Goal: Task Accomplishment & Management: Manage account settings

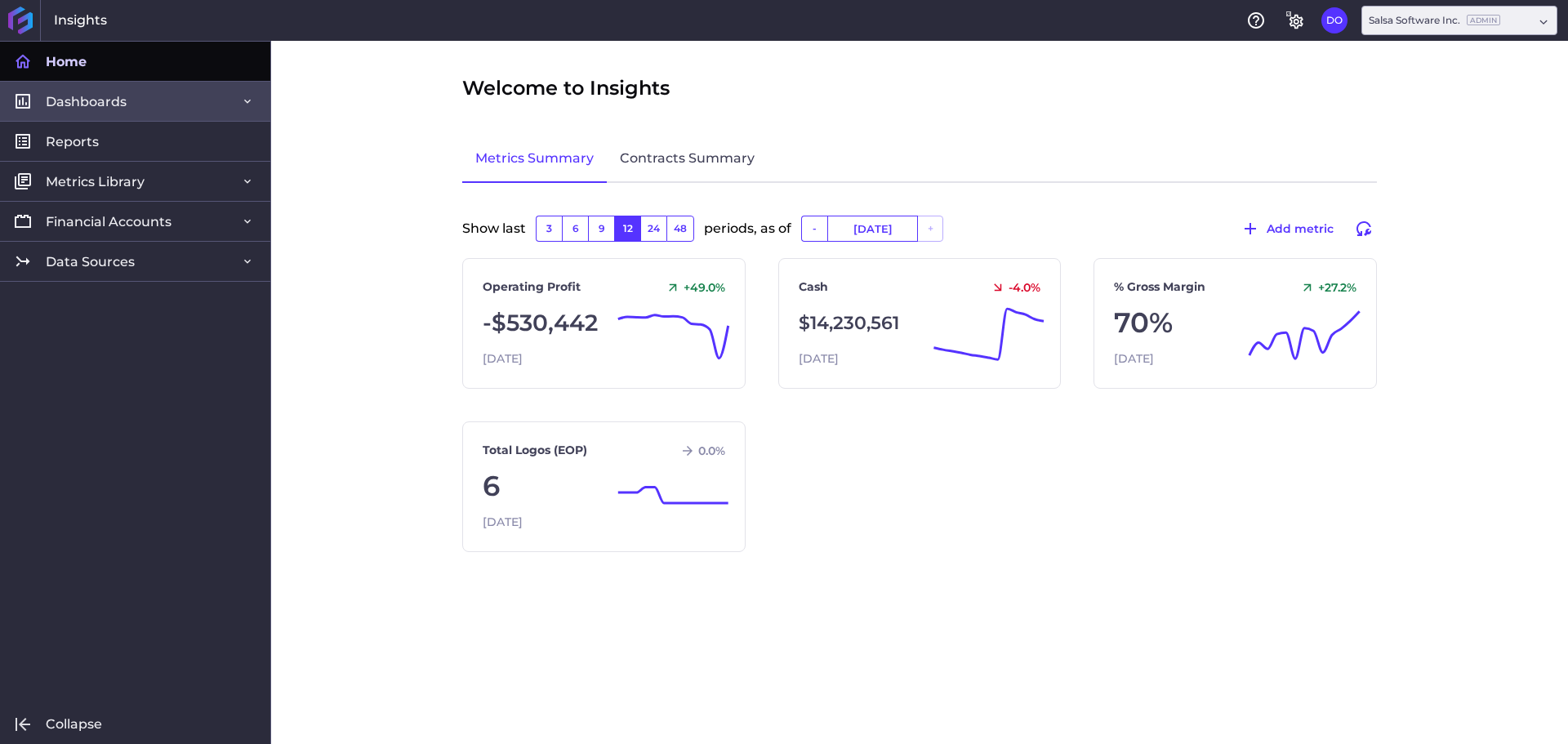
click at [110, 109] on span "Dashboards" at bounding box center [86, 101] width 81 height 17
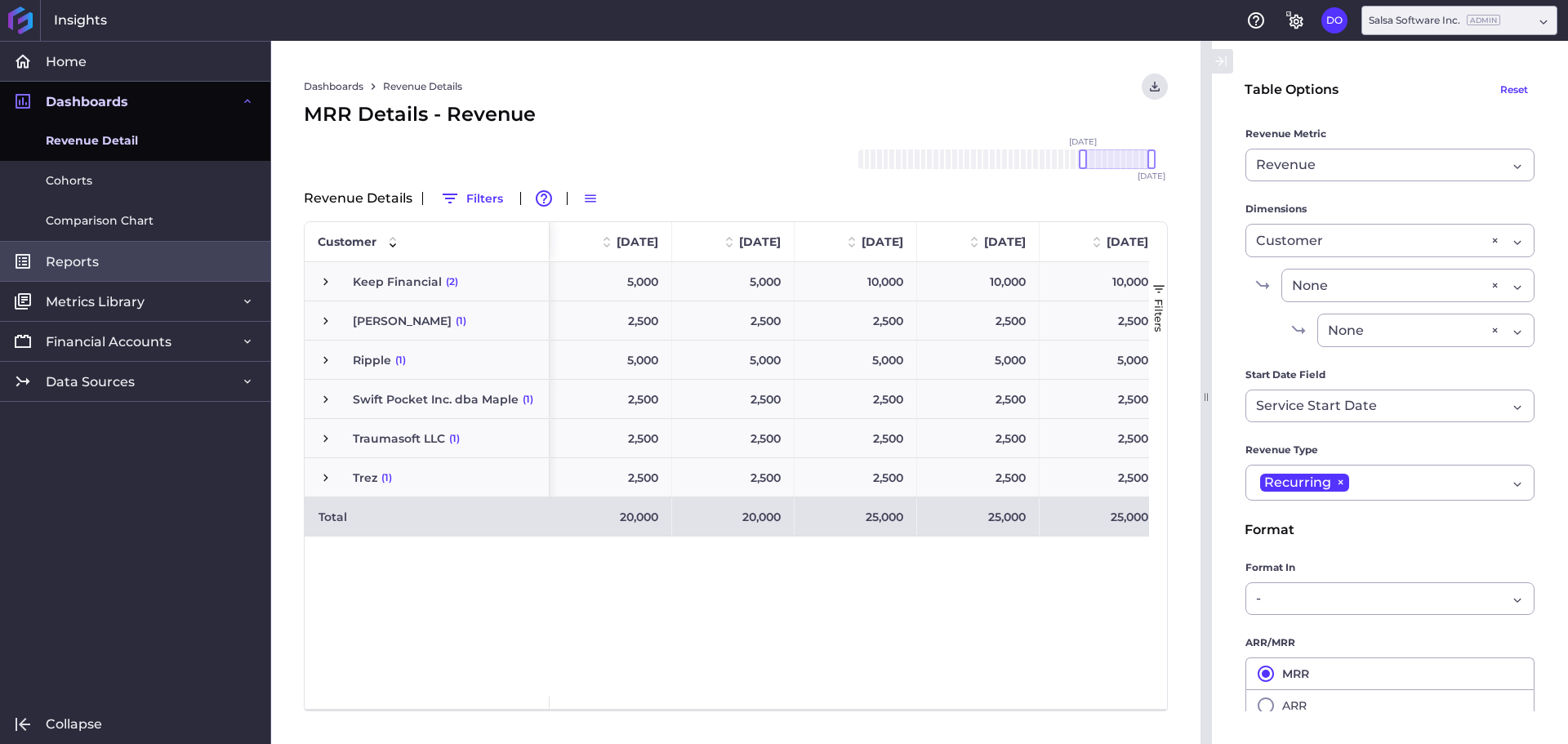
click at [107, 247] on link "Reports" at bounding box center [135, 261] width 270 height 40
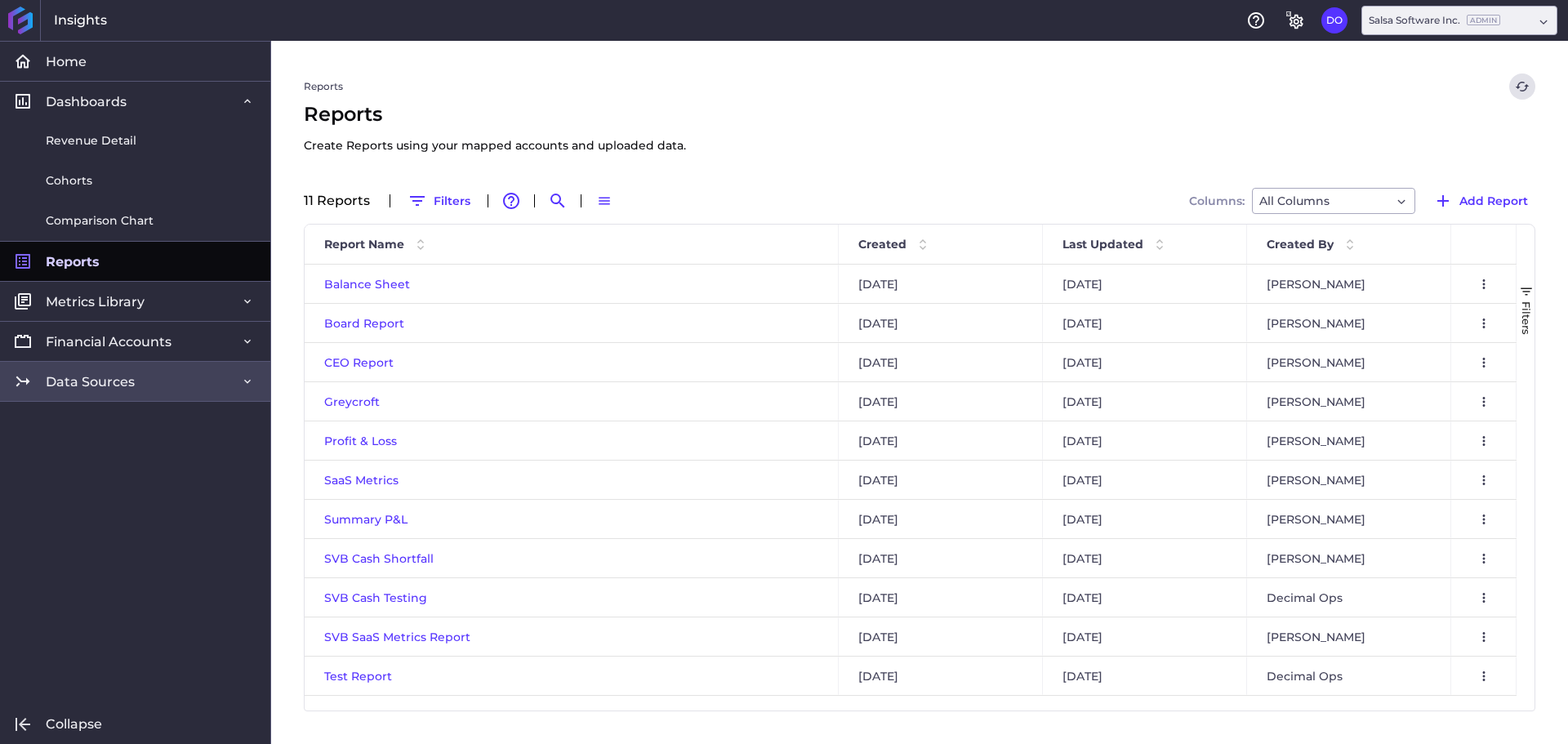
click at [112, 378] on span "Data Sources" at bounding box center [89, 382] width 89 height 17
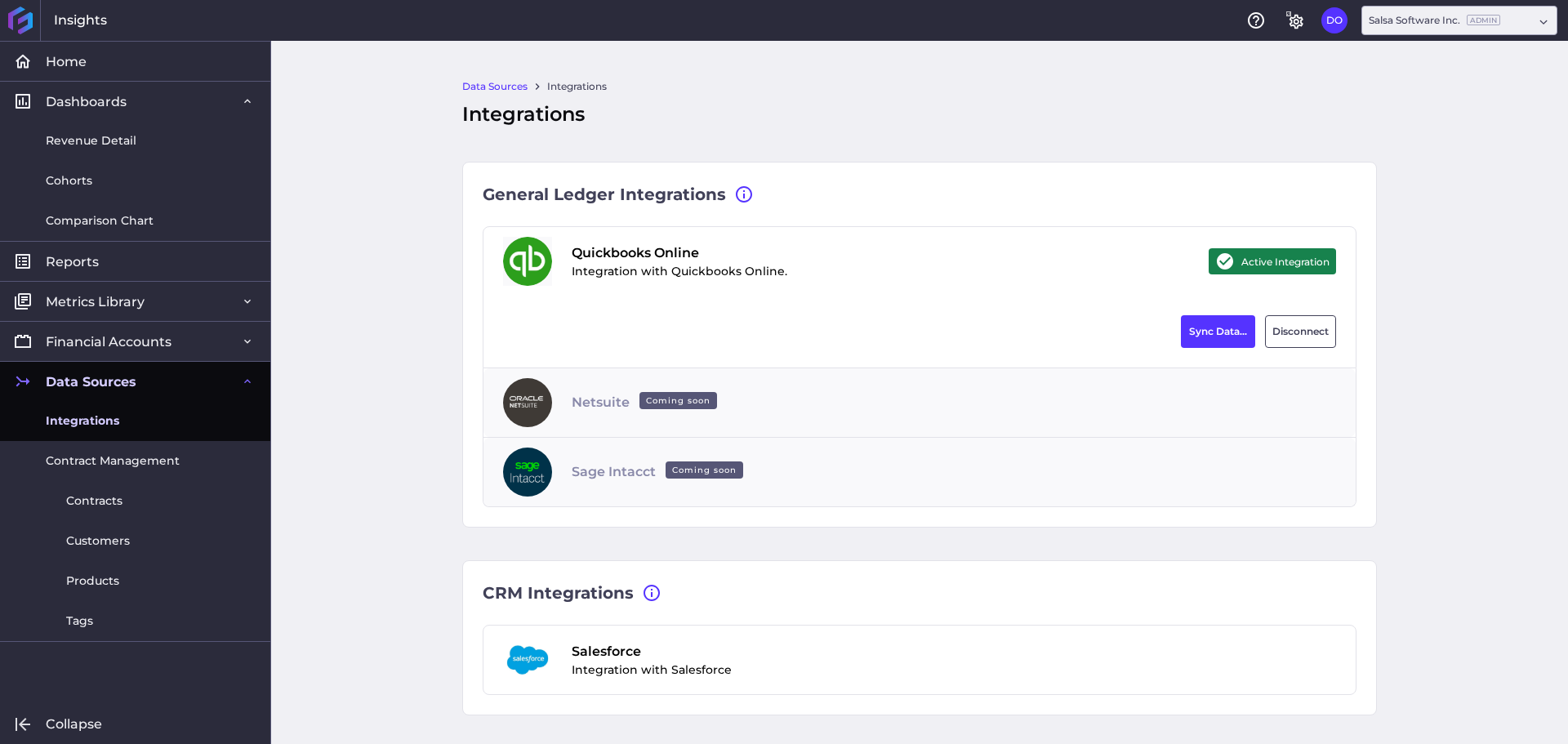
click at [92, 422] on span "Integrations" at bounding box center [82, 421] width 73 height 17
click at [1215, 337] on button "Sync Data..." at bounding box center [1217, 331] width 74 height 33
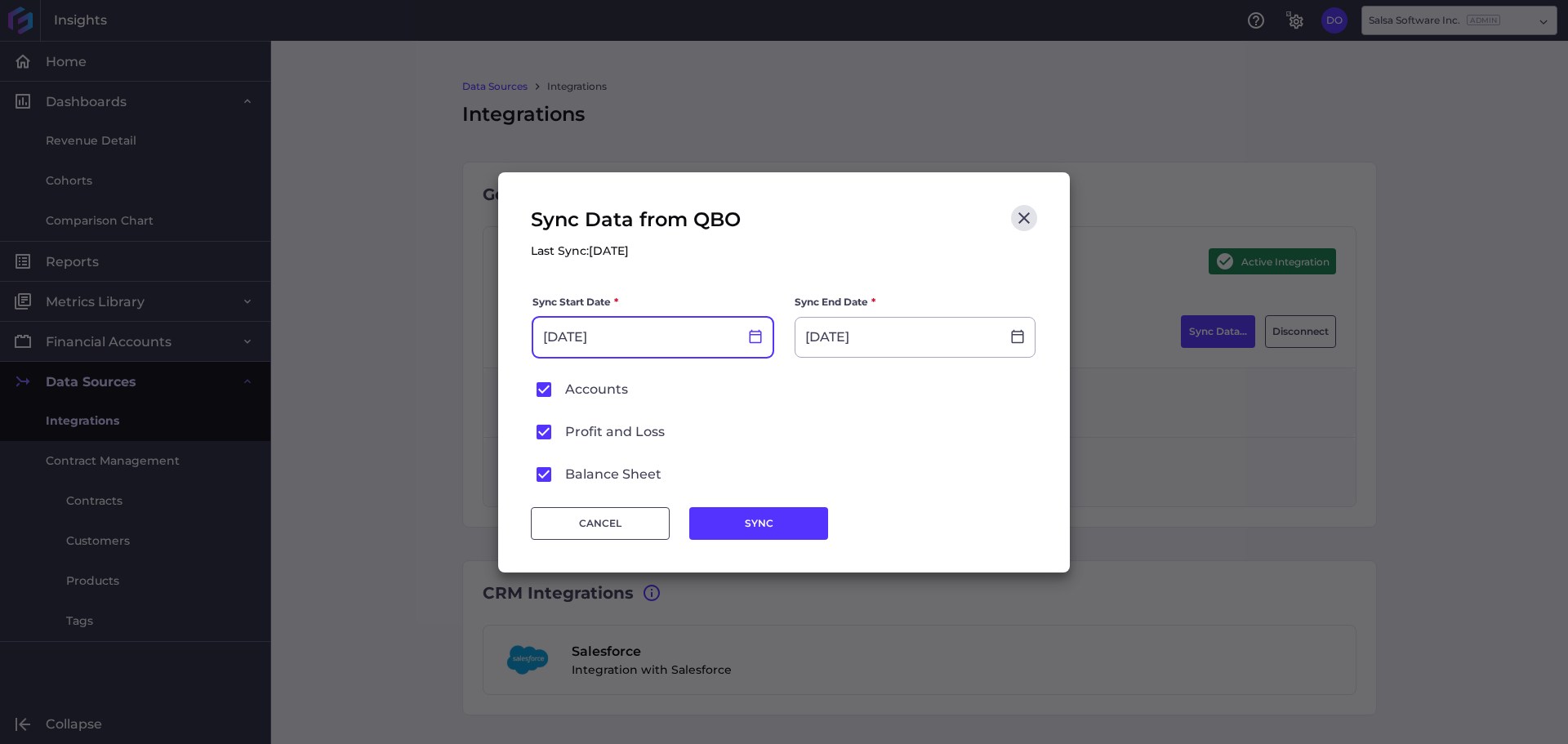
click at [756, 334] on icon at bounding box center [755, 335] width 12 height 14
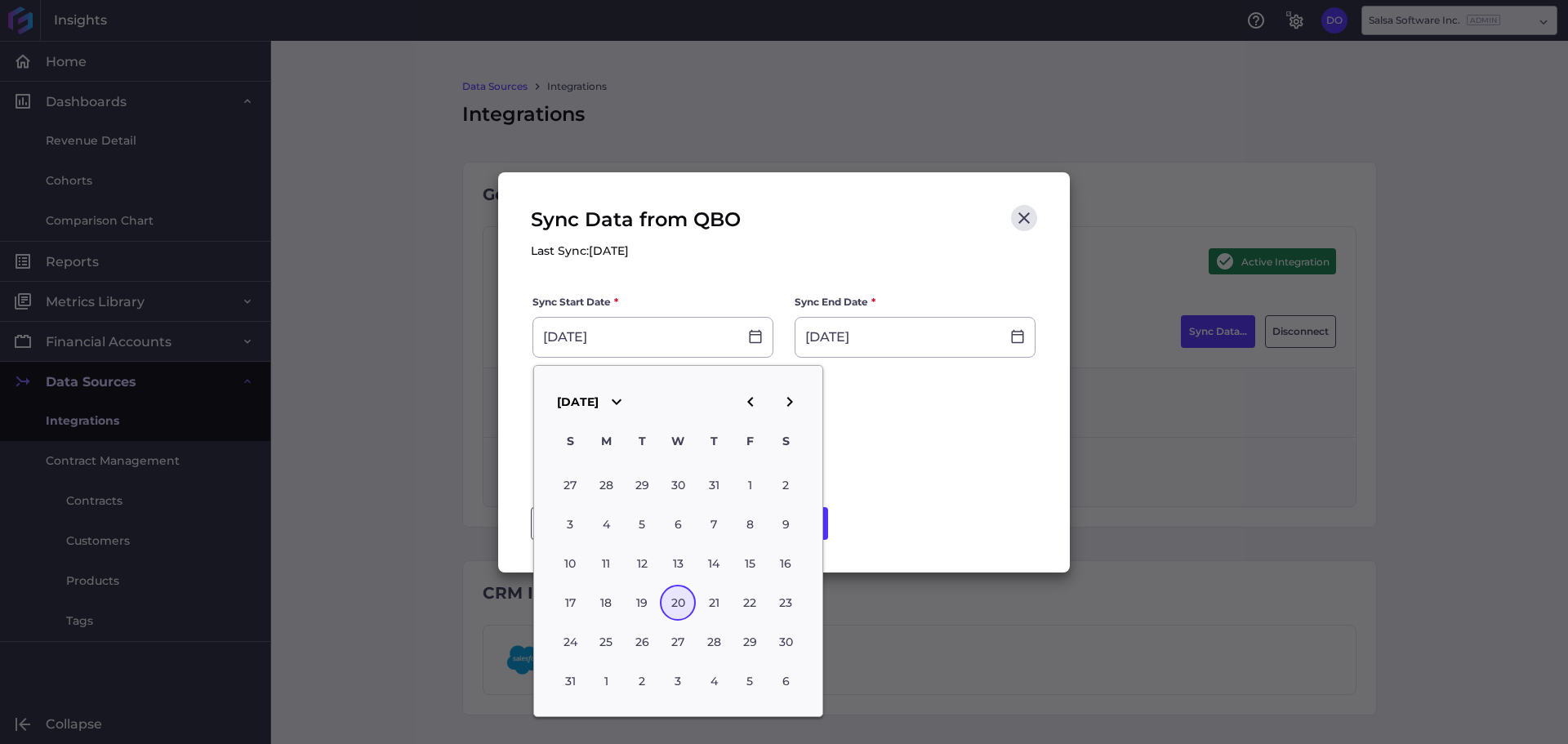
click at [748, 402] on icon "button" at bounding box center [750, 402] width 5 height 10
click at [607, 641] on div "30" at bounding box center [605, 641] width 36 height 36
type input "[DATE]"
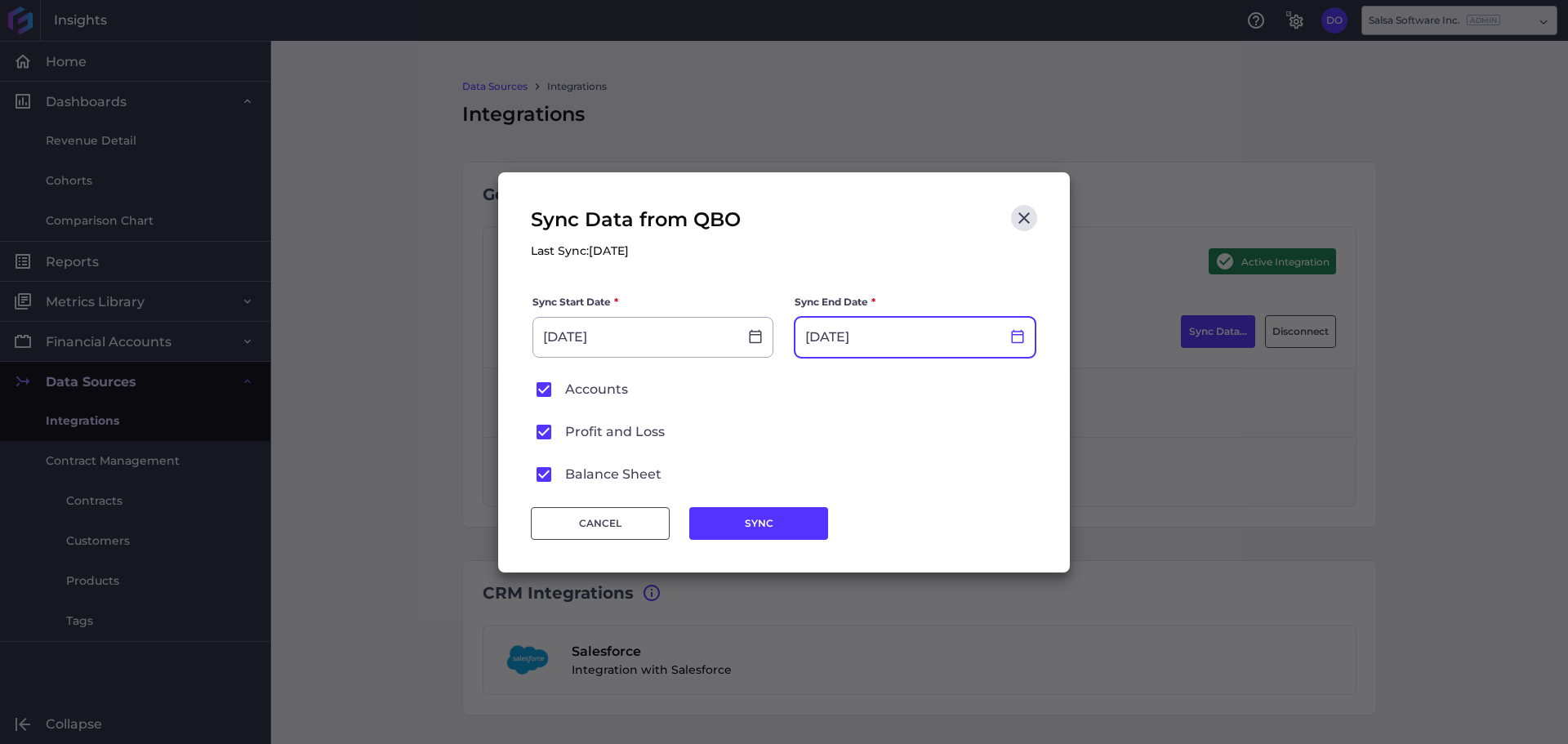
click at [1016, 334] on icon at bounding box center [1017, 335] width 12 height 14
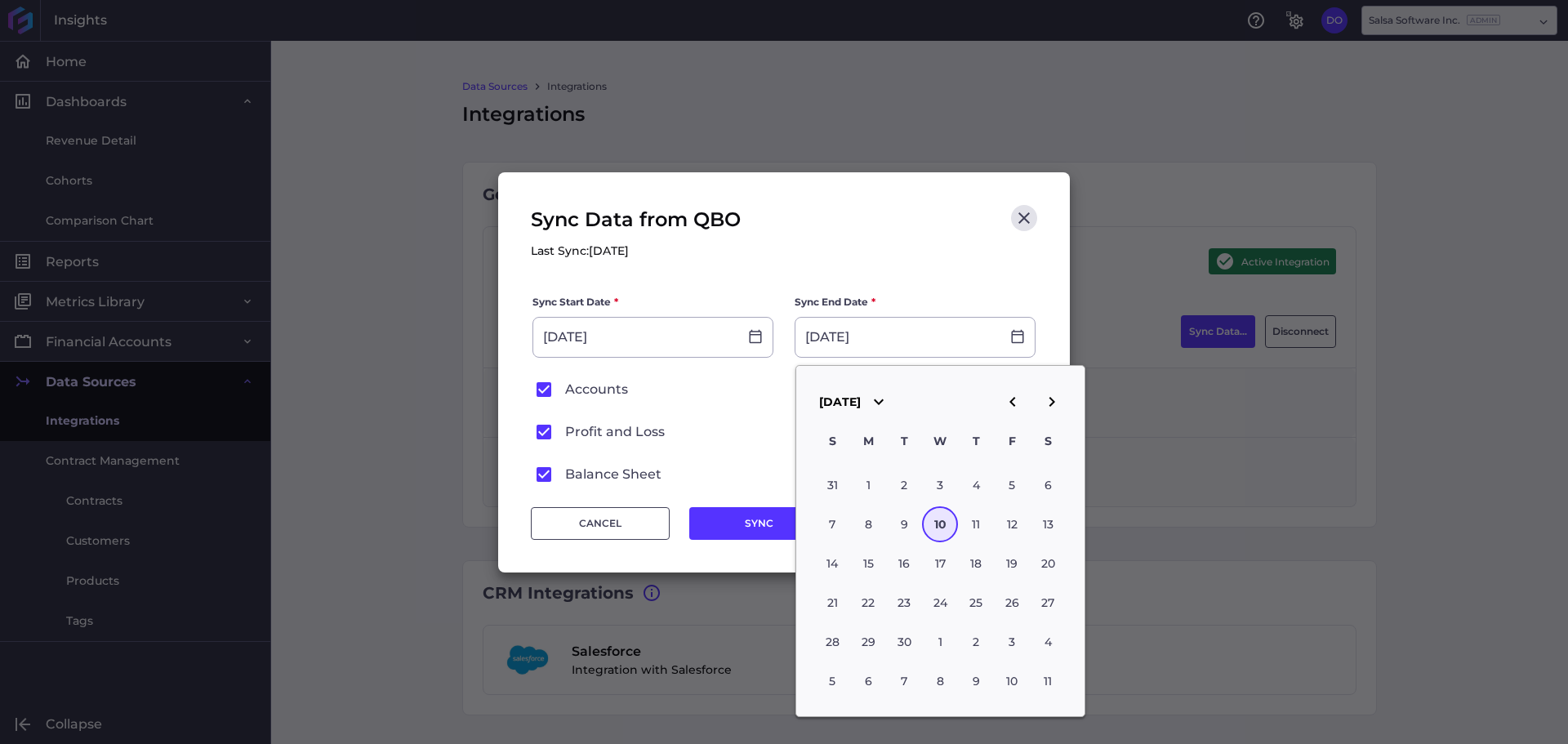
click at [1007, 398] on icon "button" at bounding box center [1012, 401] width 19 height 19
click at [902, 487] on div "1" at bounding box center [903, 485] width 36 height 36
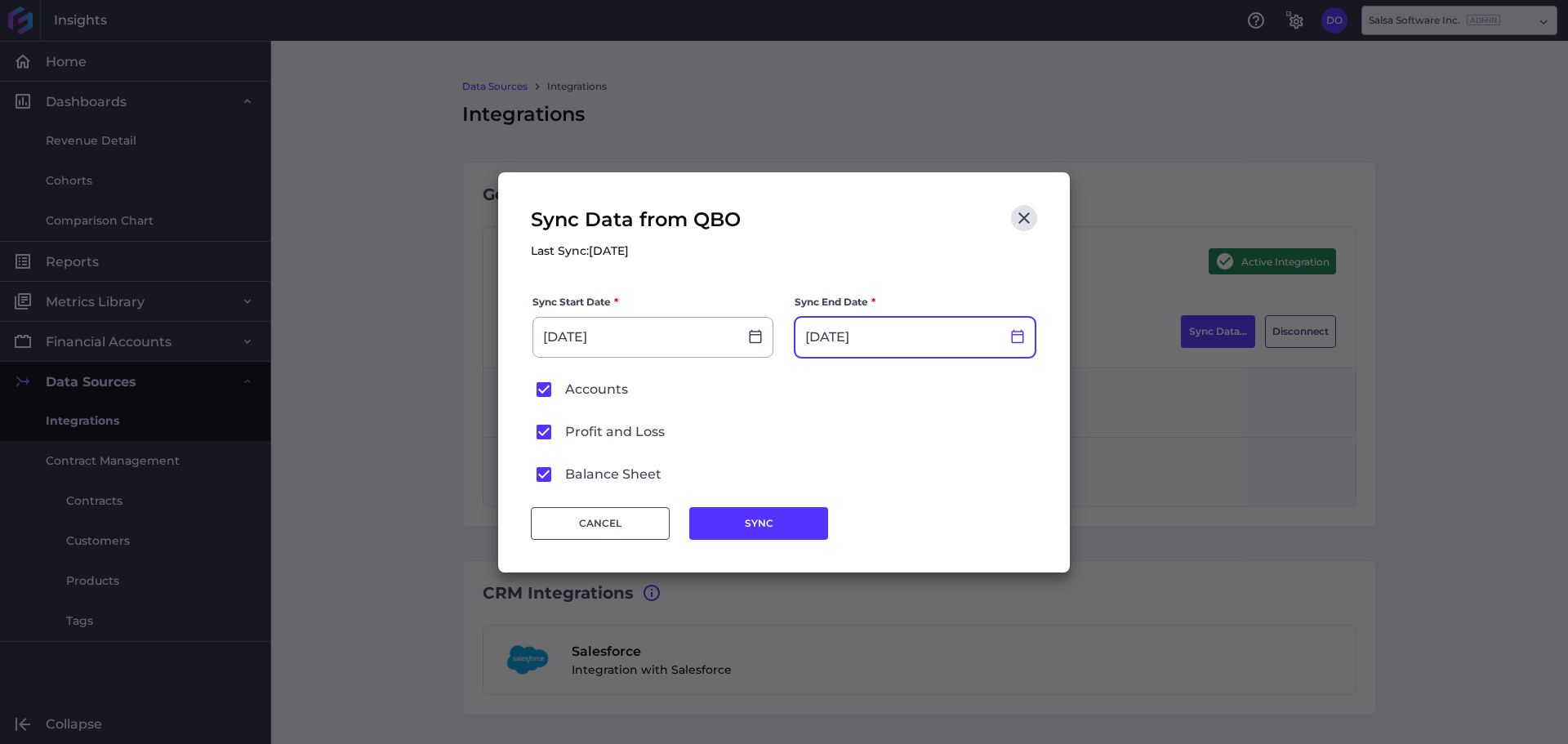
click at [1019, 340] on icon at bounding box center [1017, 336] width 15 height 15
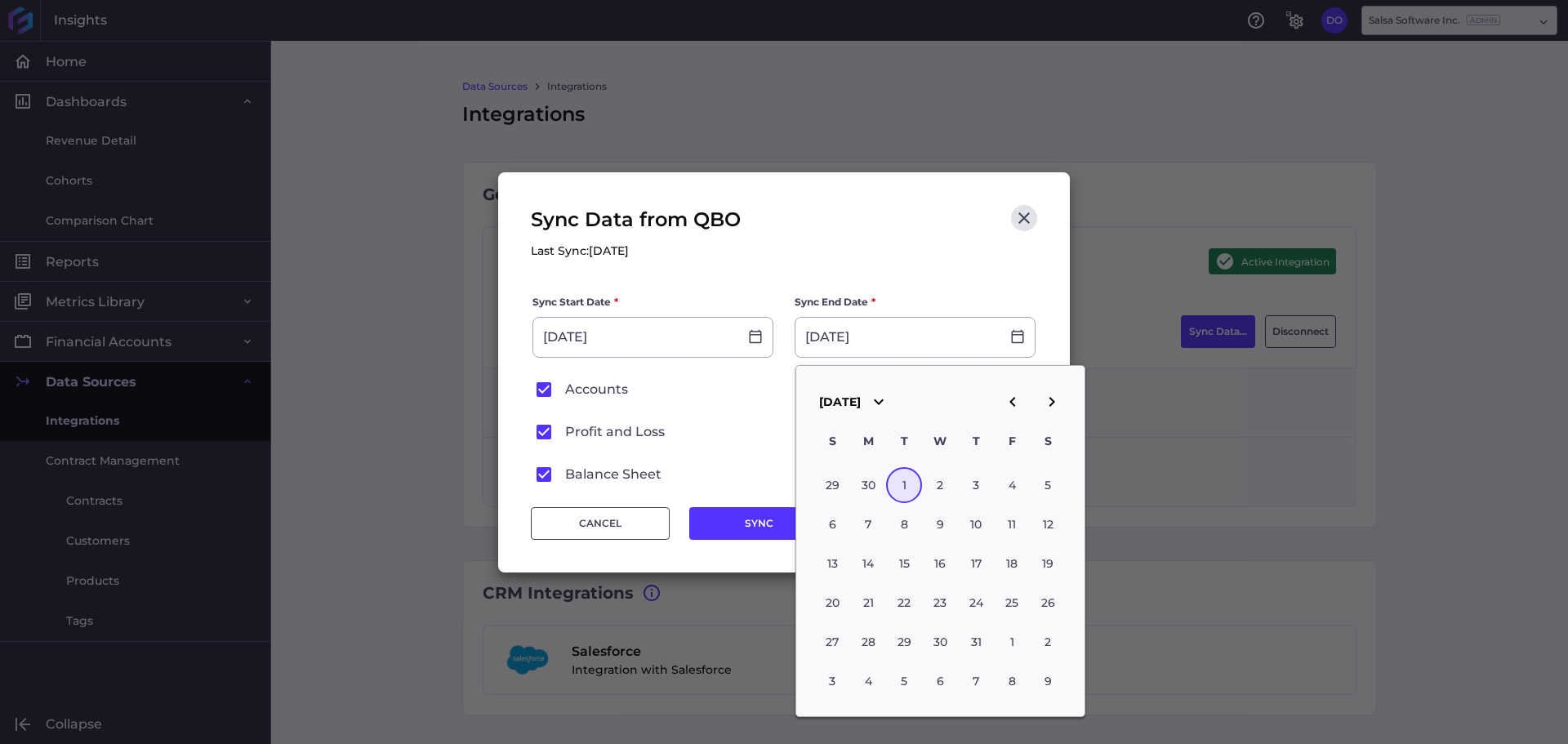
click at [1056, 406] on icon "button" at bounding box center [1051, 401] width 19 height 19
click at [1002, 486] on div "1" at bounding box center [1012, 485] width 36 height 36
type input "[DATE]"
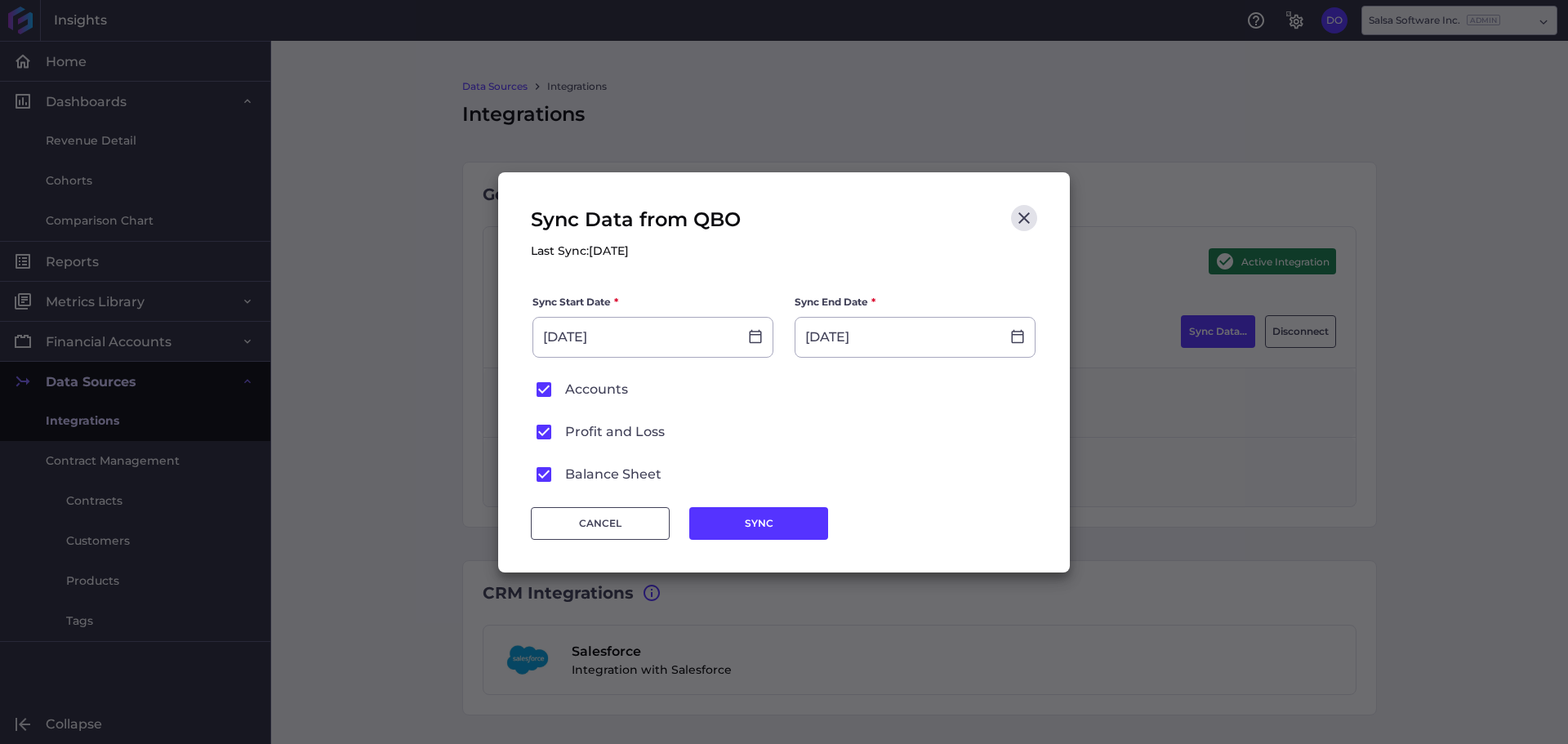
click at [839, 414] on form "Sync Start Date * [DATE] Sync End Date * [DATE] Accounts Profit and Loss Balanc…" at bounding box center [784, 390] width 507 height 194
click at [750, 522] on button "SYNC" at bounding box center [759, 523] width 139 height 33
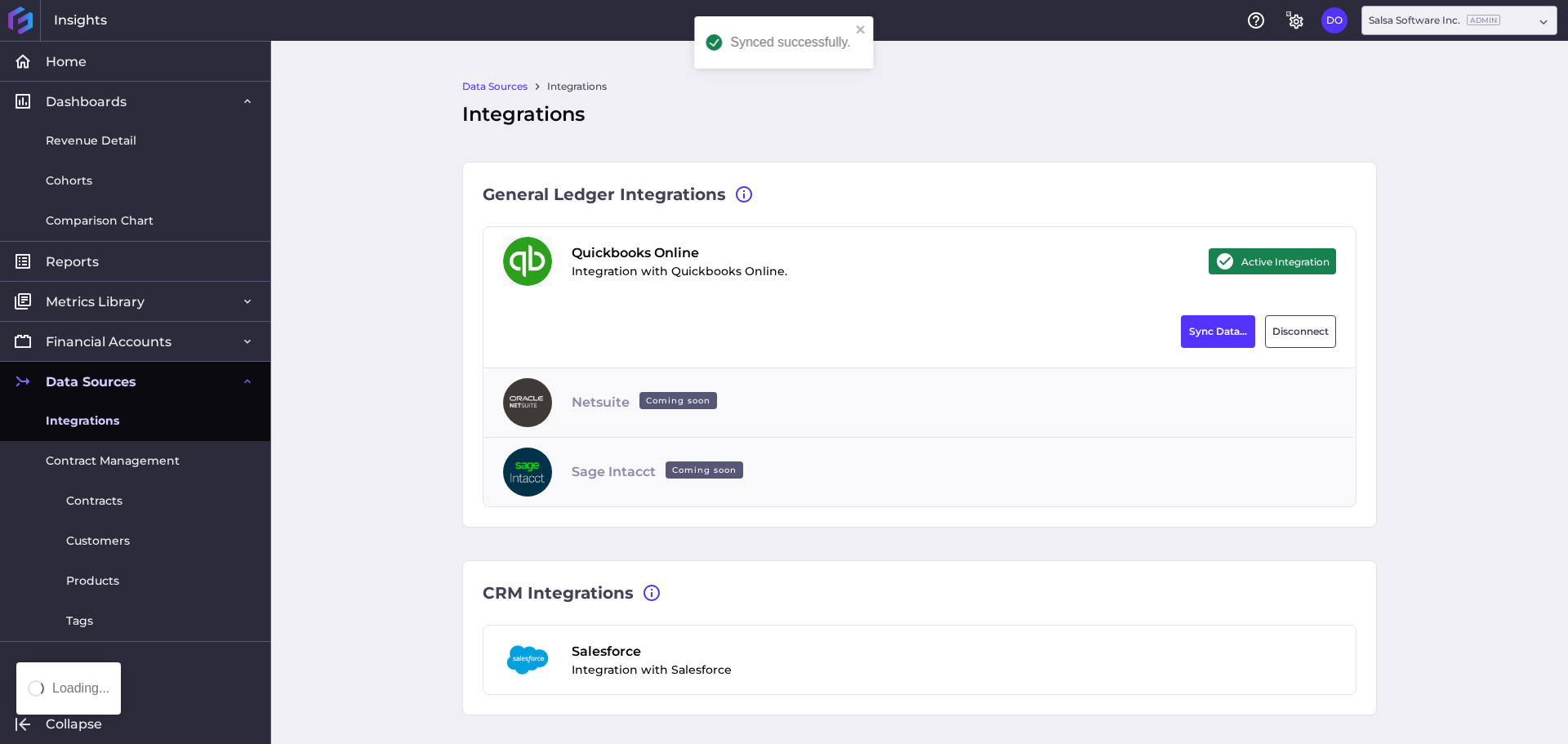
type input "[DATE]"
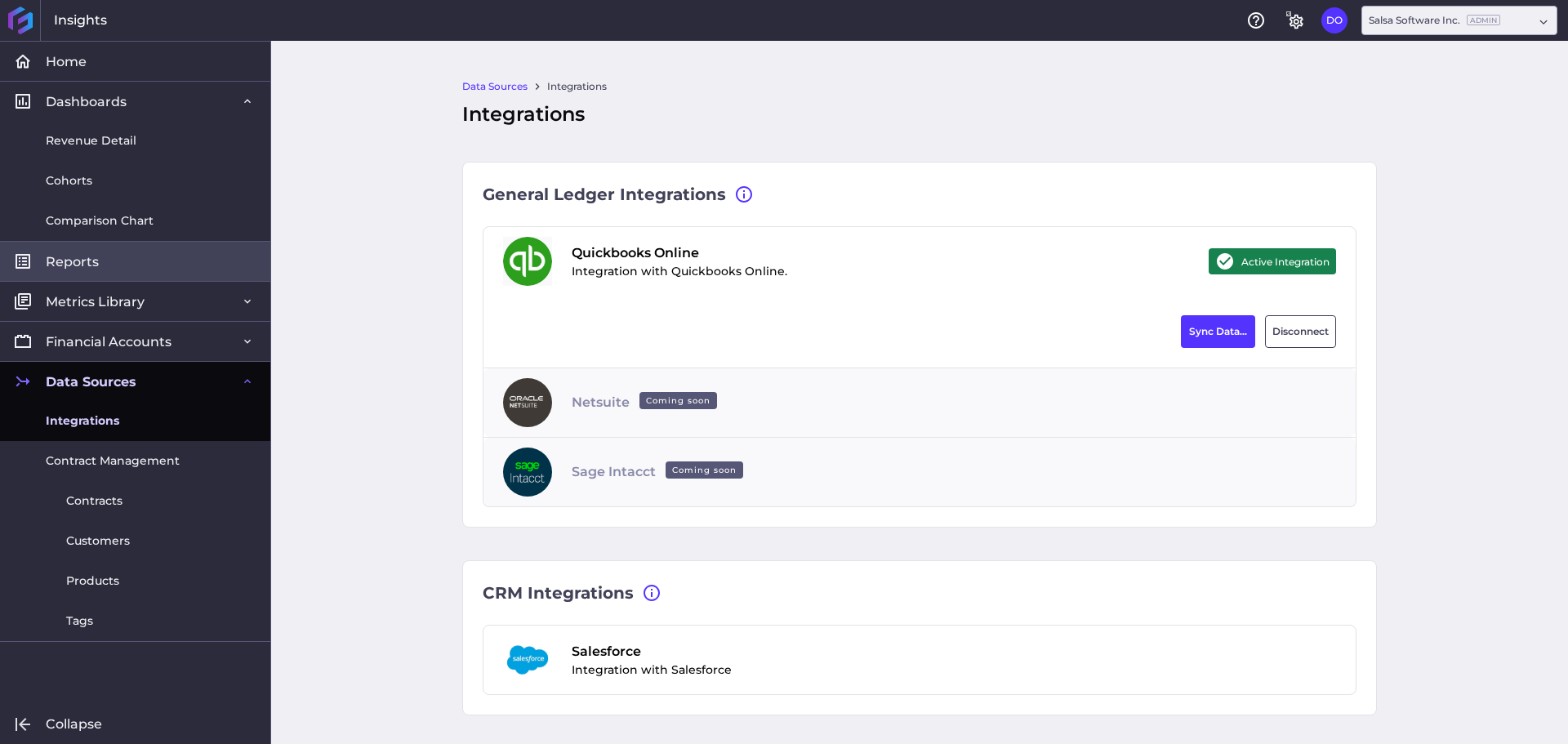
click at [125, 267] on link "Reports" at bounding box center [135, 261] width 270 height 40
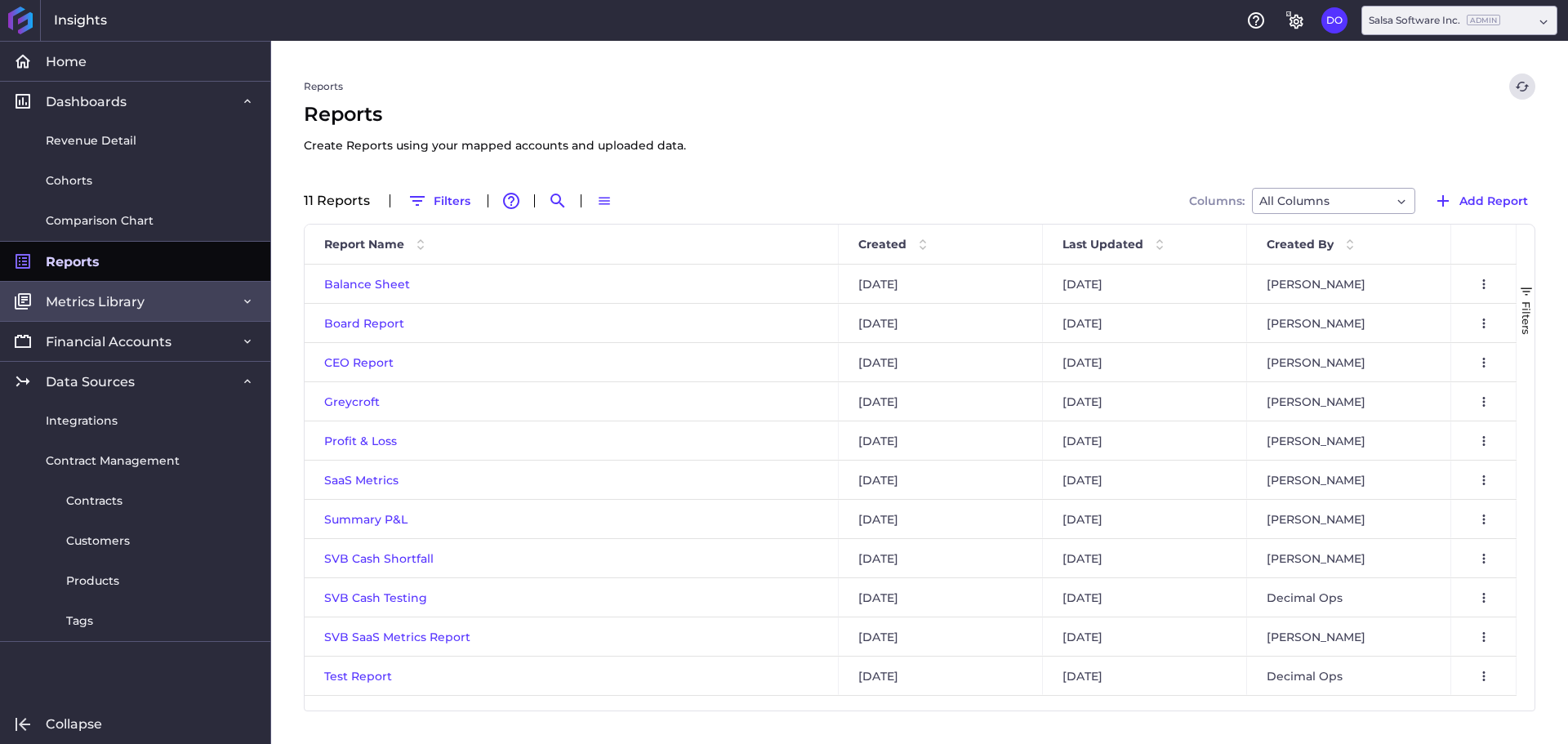
click at [187, 302] on link "Metrics Library" at bounding box center [135, 301] width 270 height 40
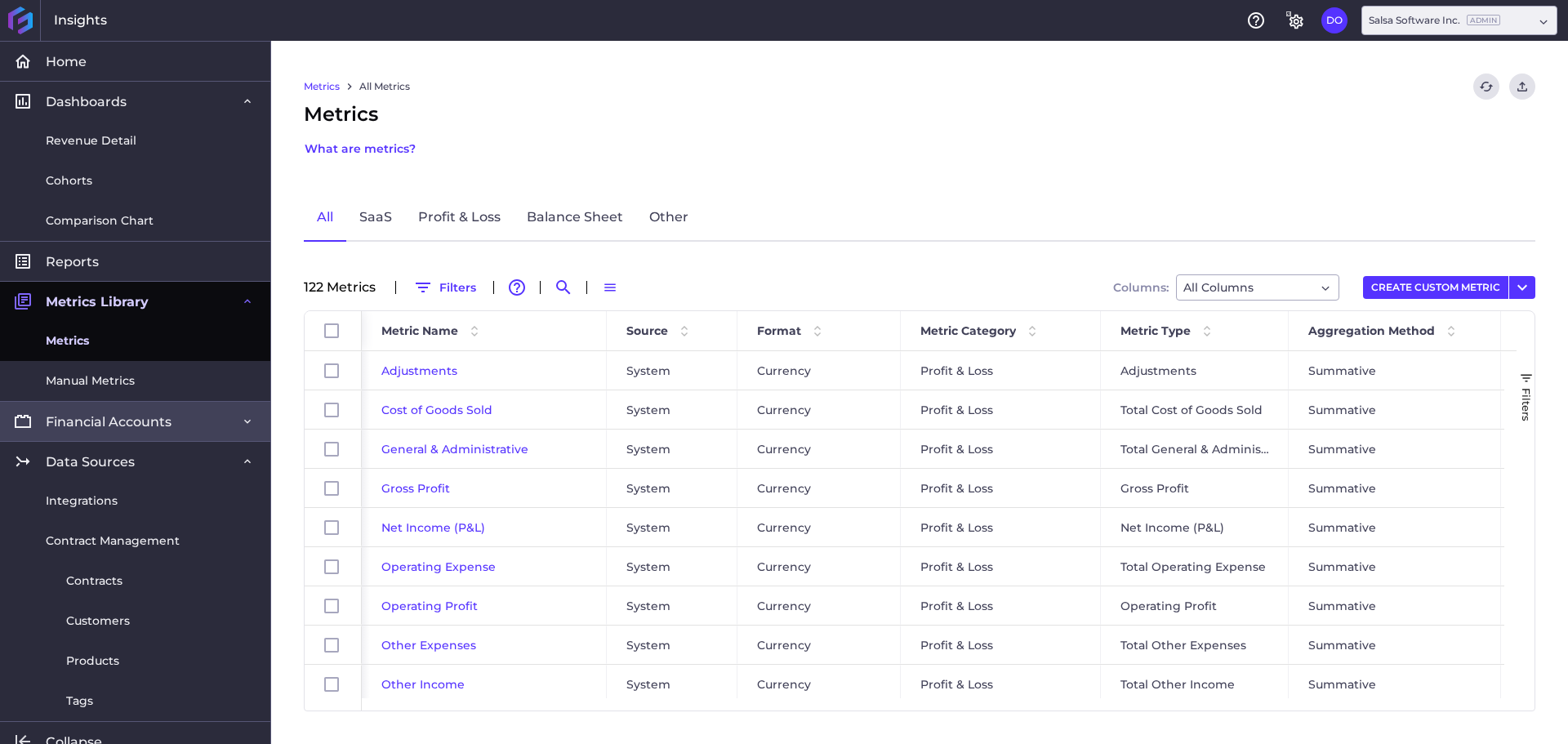
click at [167, 424] on span "Financial Accounts" at bounding box center [109, 422] width 126 height 17
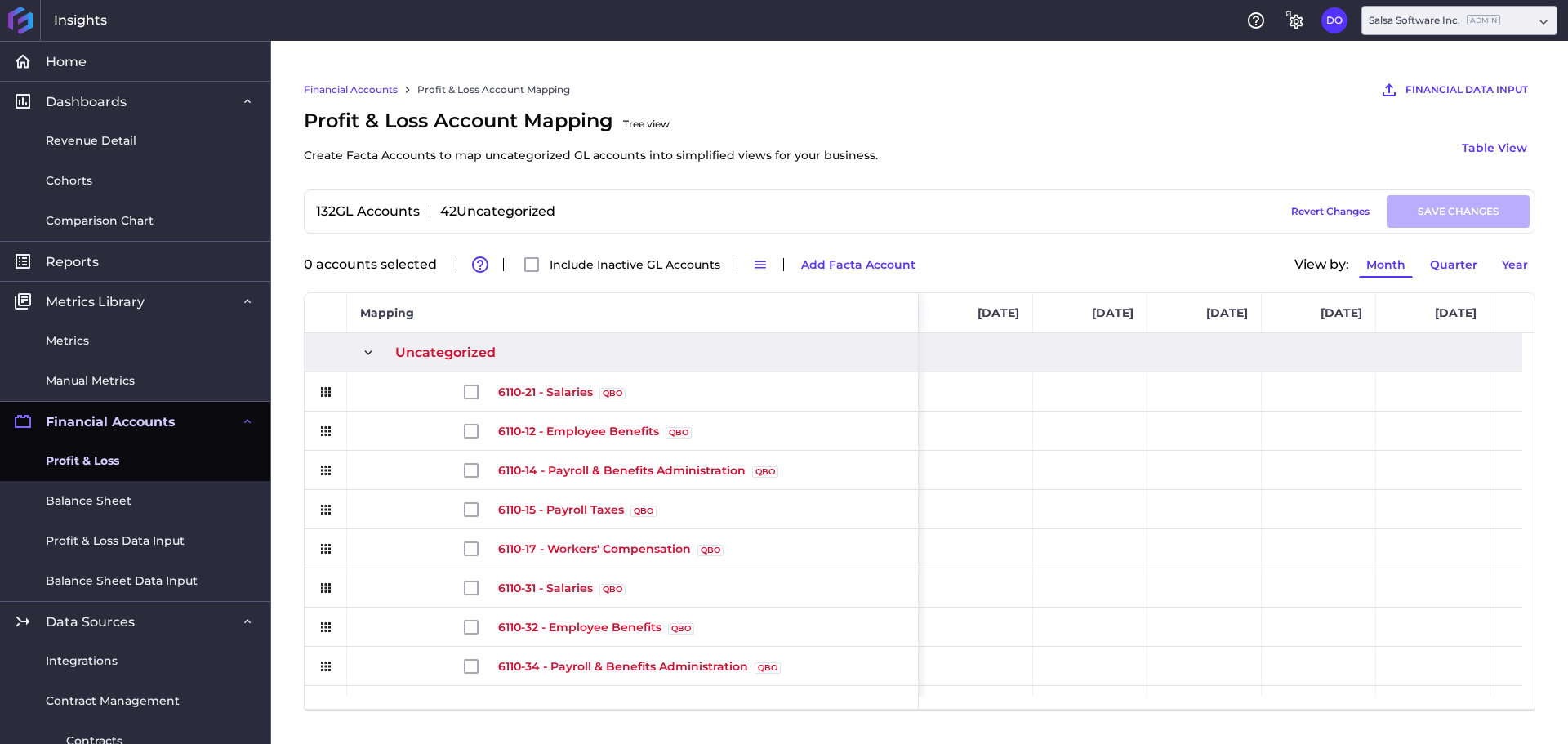
click at [104, 462] on span "Profit & Loss" at bounding box center [82, 461] width 73 height 17
click at [110, 503] on span "Balance Sheet" at bounding box center [89, 500] width 86 height 17
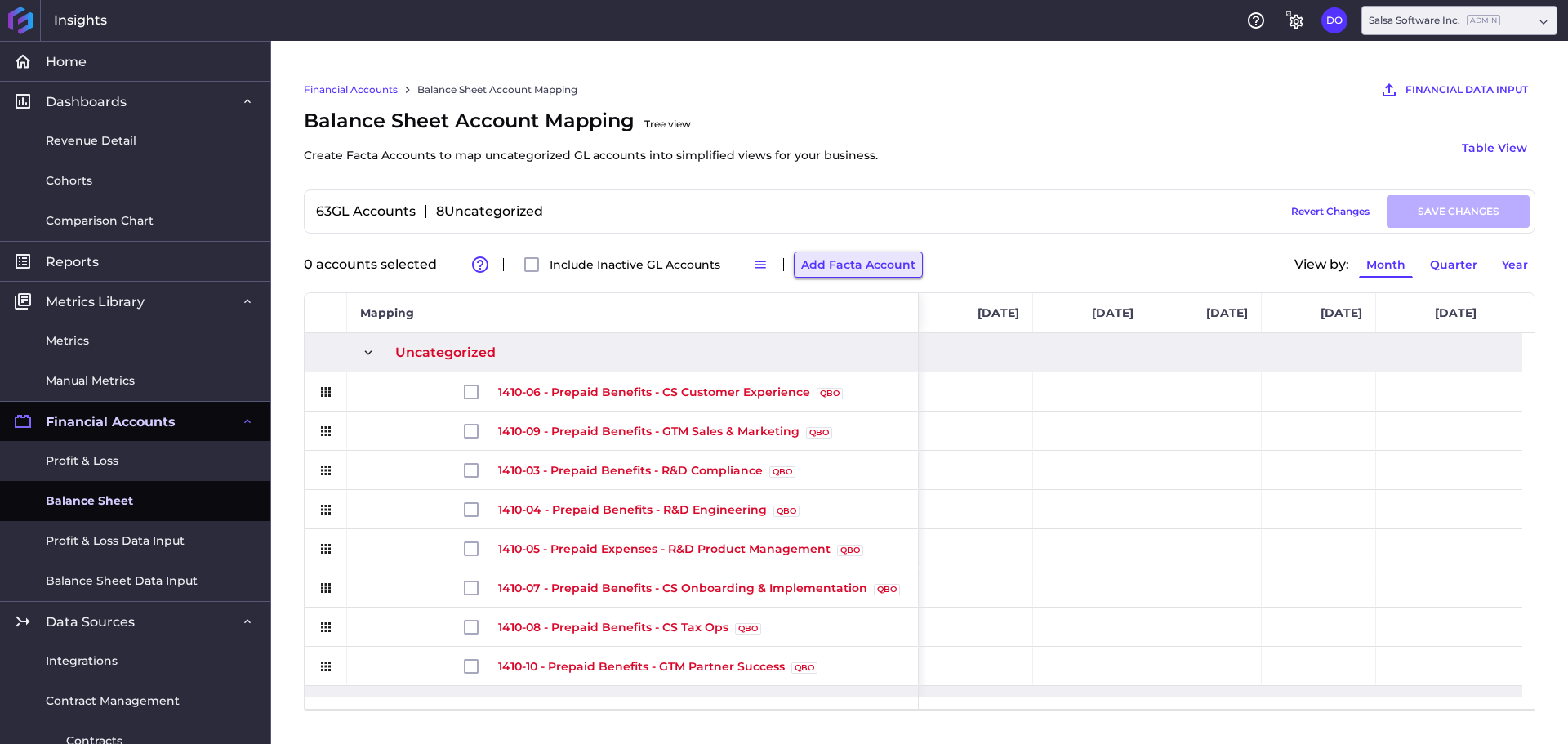
click at [835, 260] on button "Add Facta Account" at bounding box center [858, 264] width 129 height 26
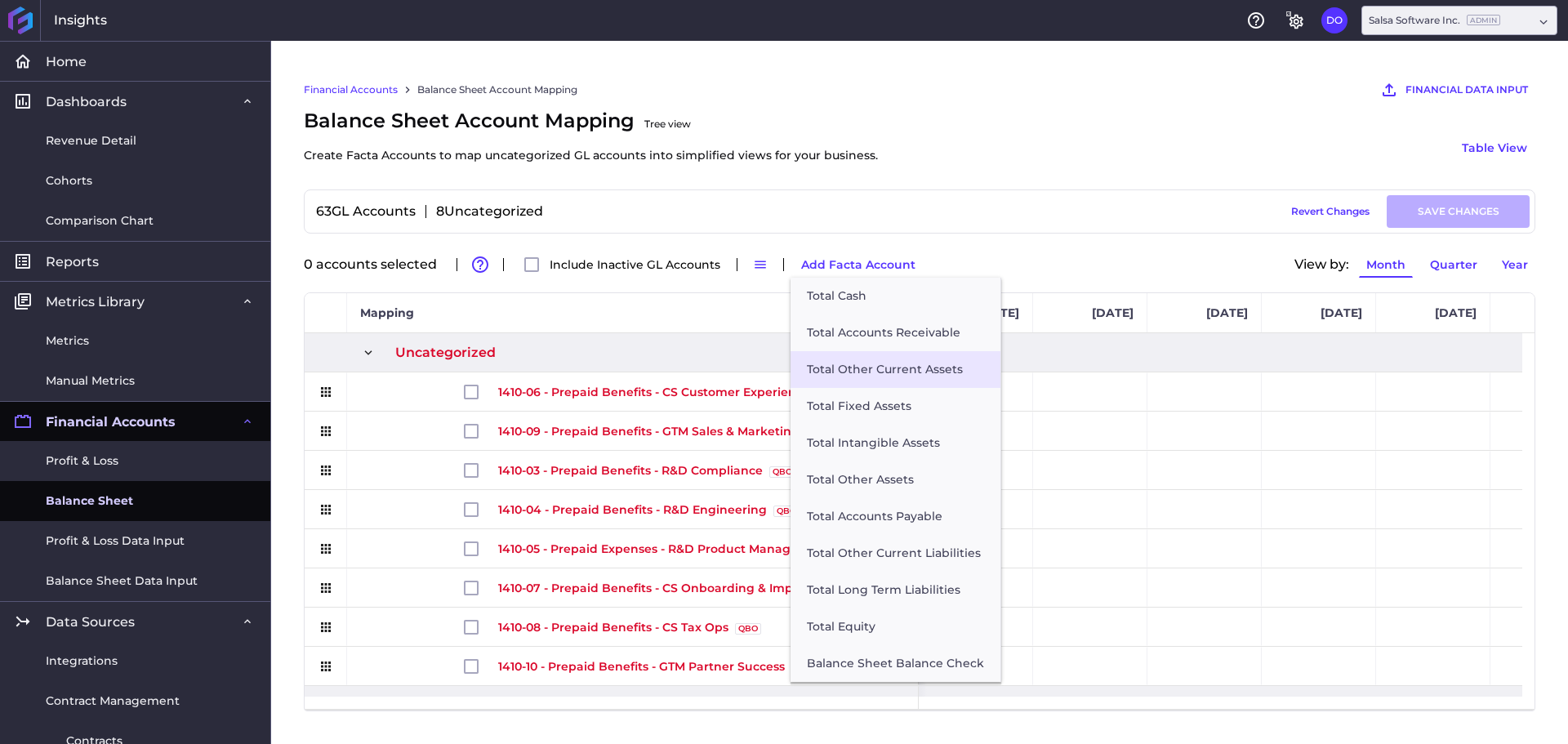
click at [883, 370] on button "Total Other Current Assets" at bounding box center [896, 370] width 210 height 37
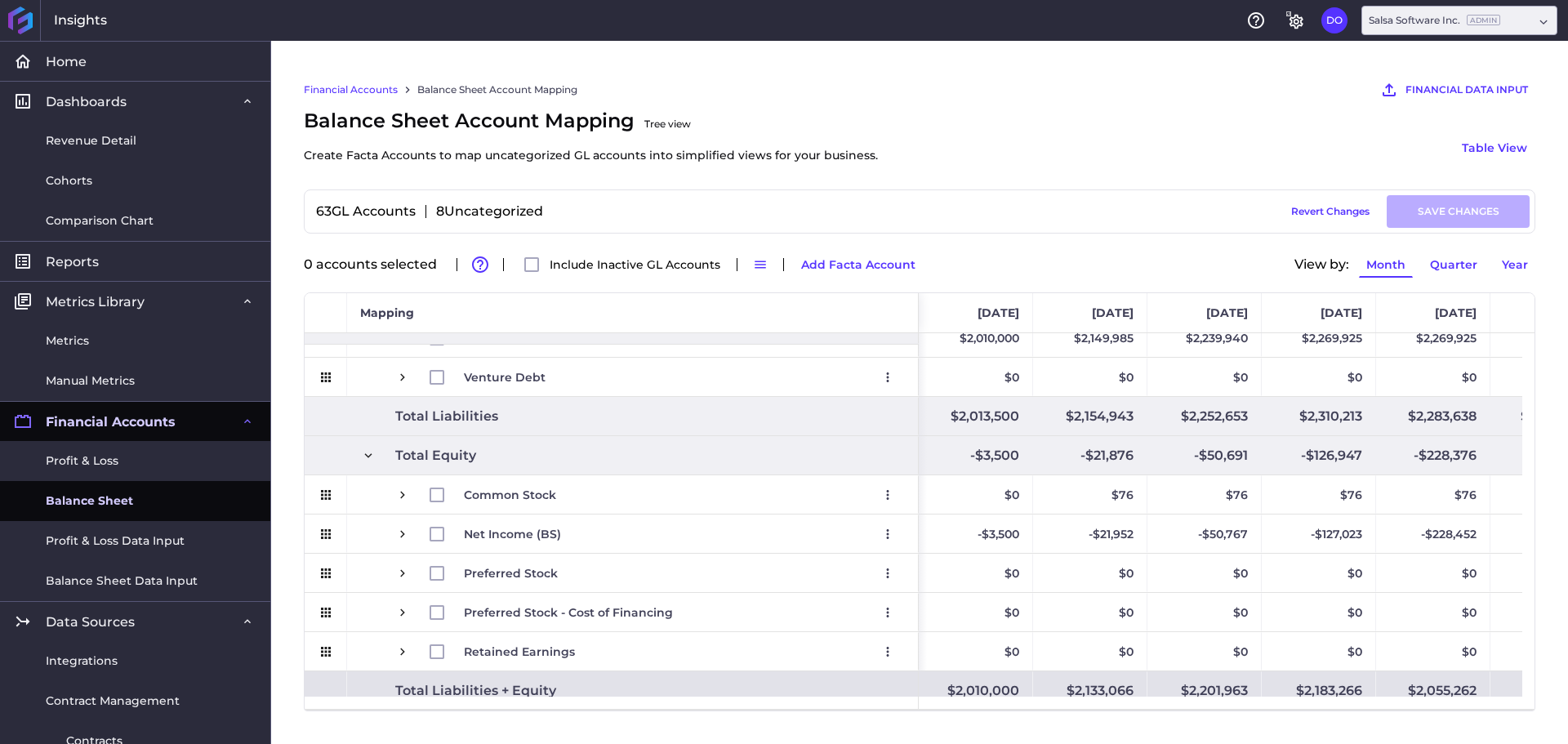
scroll to position [1512, 0]
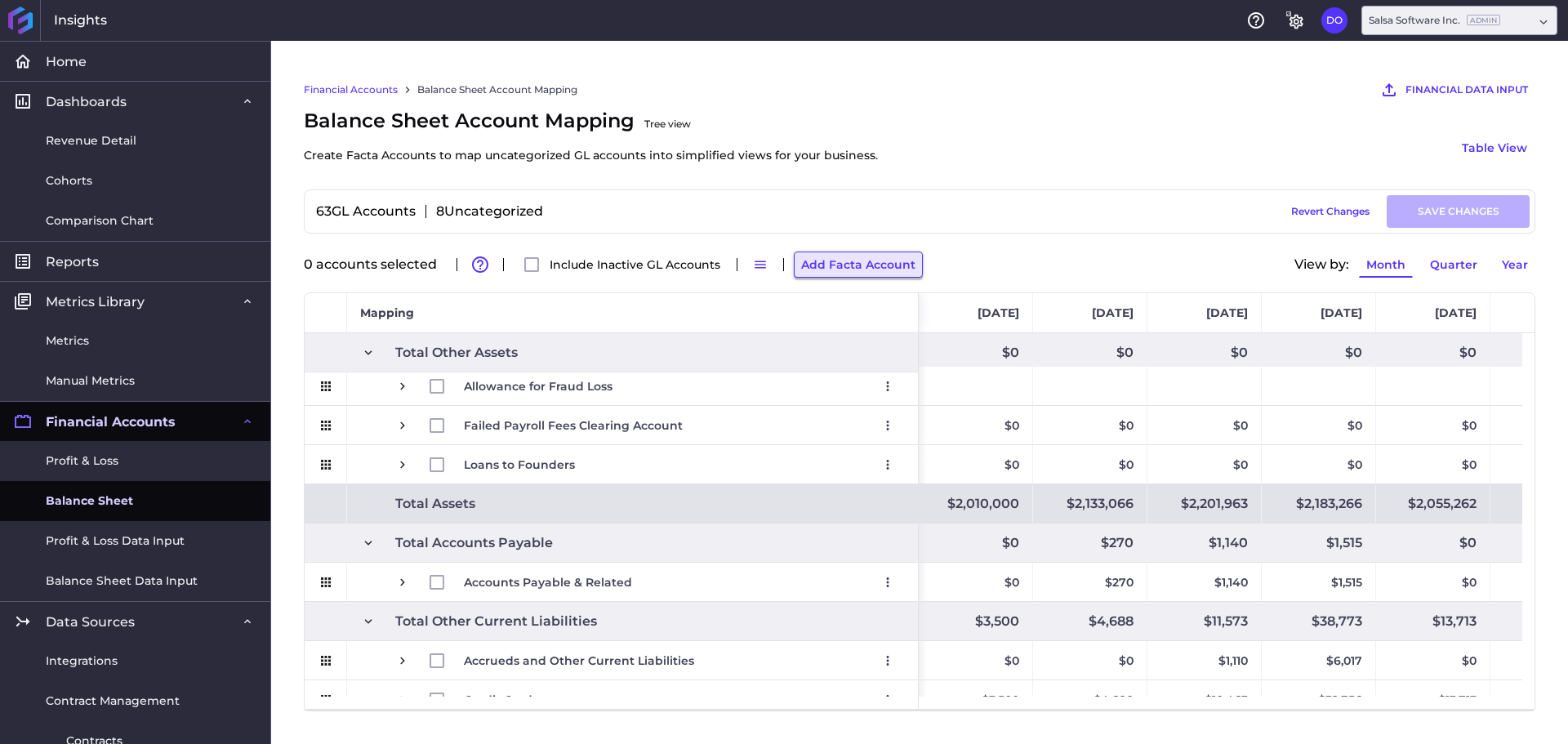
click at [846, 260] on button "Add Facta Account" at bounding box center [858, 264] width 129 height 26
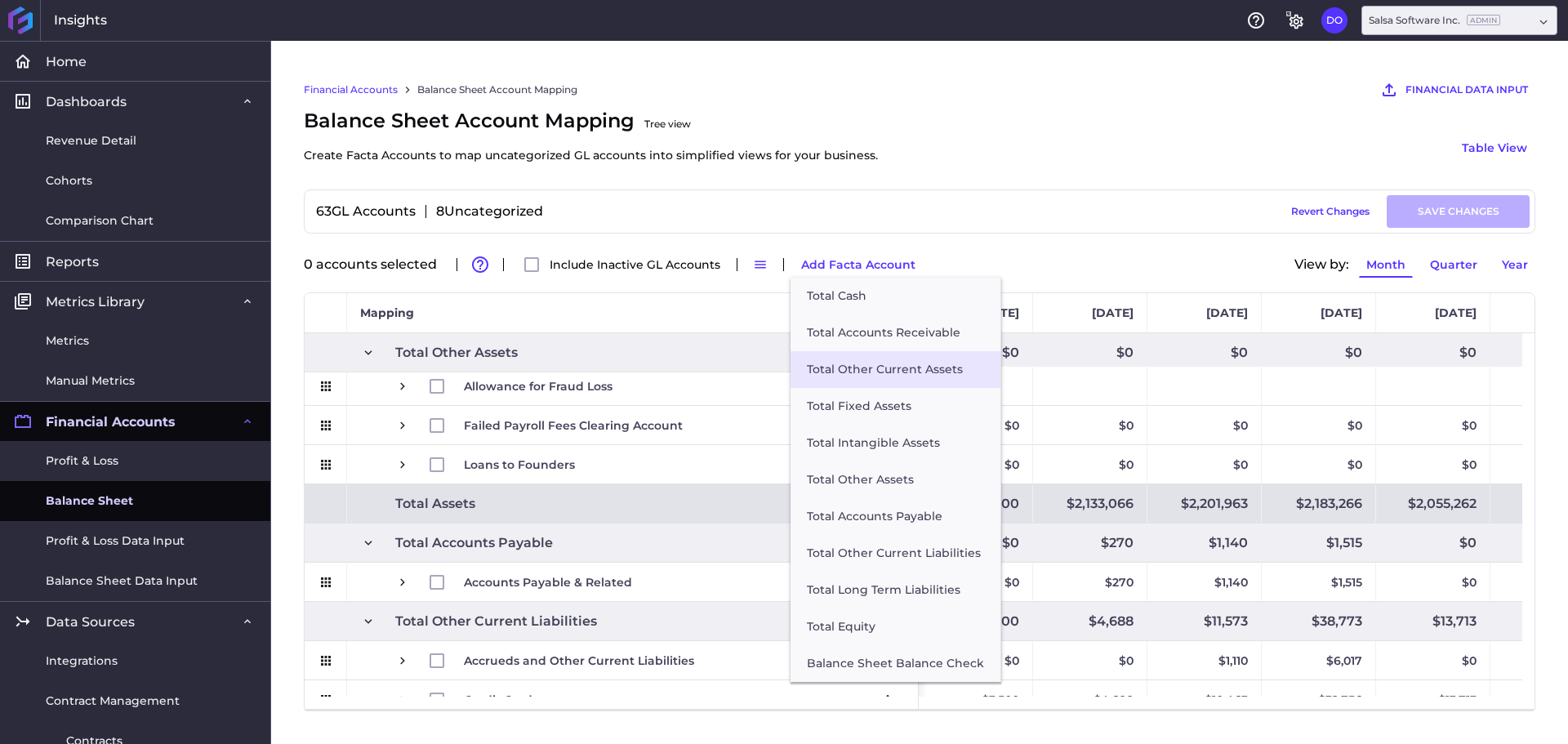
click at [864, 376] on button "Total Other Current Assets" at bounding box center [896, 370] width 210 height 37
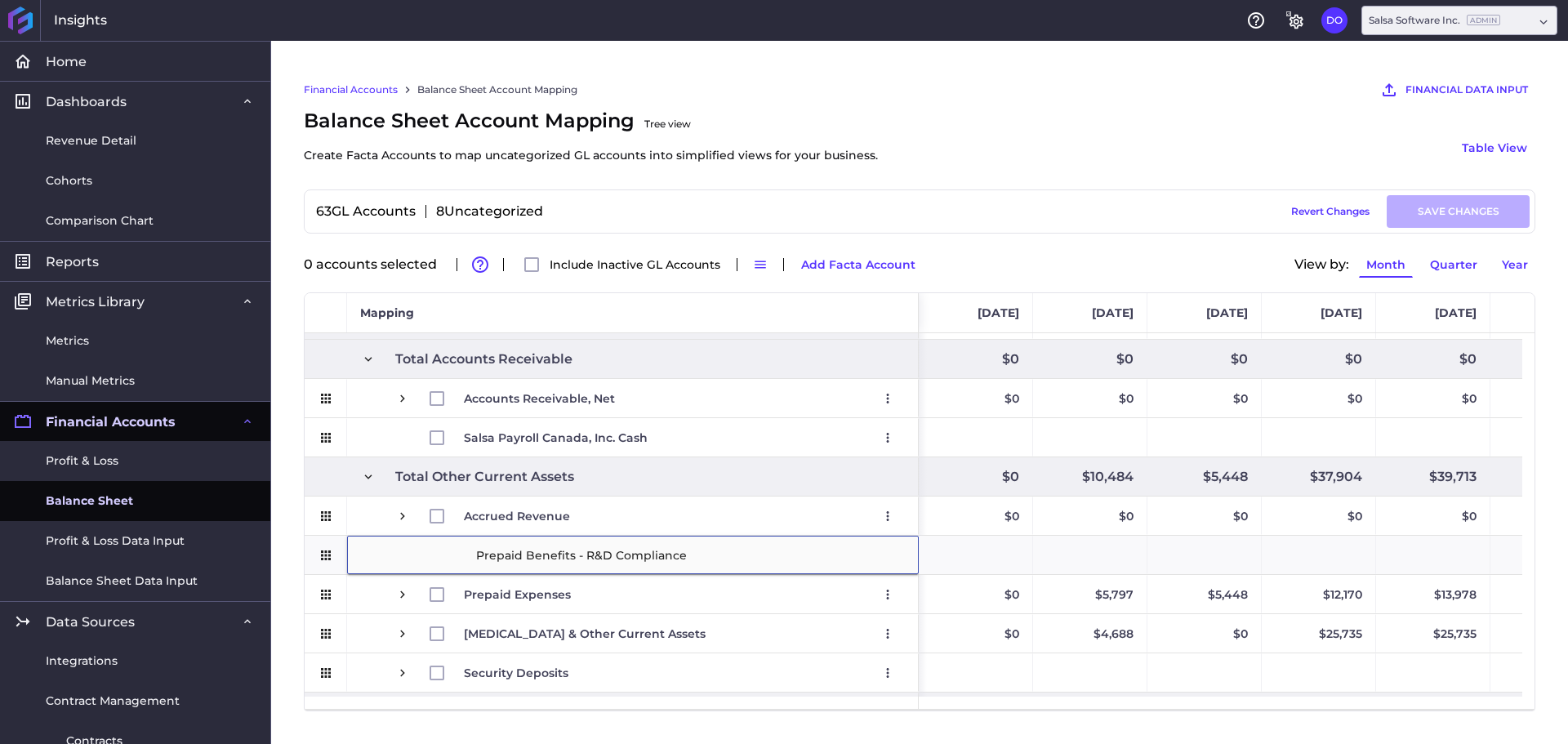
type input "Prepaid Benefits - R&D Compliance"
click at [985, 190] on div "63 GL Accounts 8 Uncategorized Draft Saved Revert Changes SAVE CHANGES" at bounding box center [920, 212] width 1232 height 44
click at [863, 258] on button "Add Facta Account" at bounding box center [858, 264] width 129 height 26
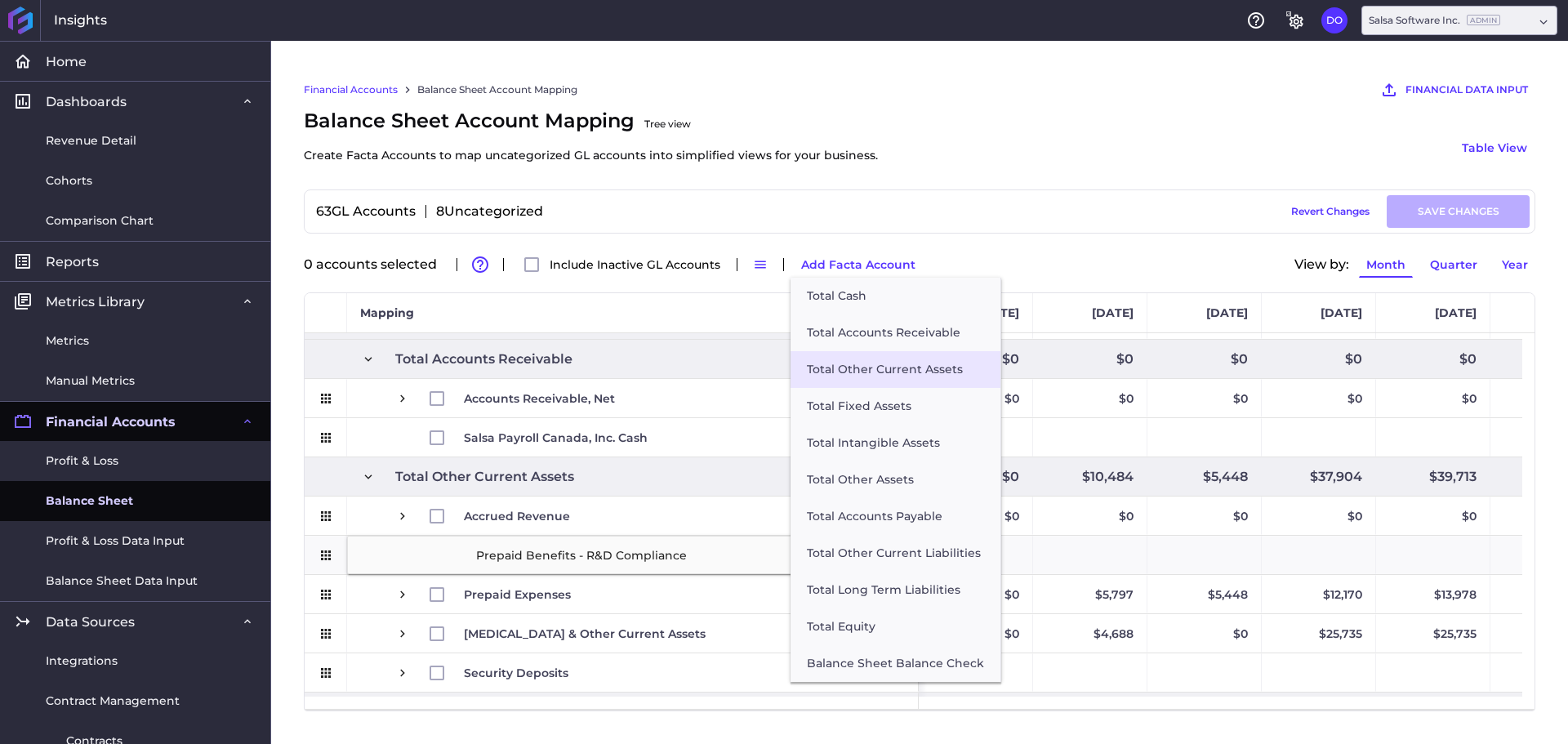
click at [863, 375] on button "Total Other Current Assets" at bounding box center [896, 370] width 210 height 37
click at [892, 377] on button "Total Other Current Assets" at bounding box center [896, 370] width 210 height 37
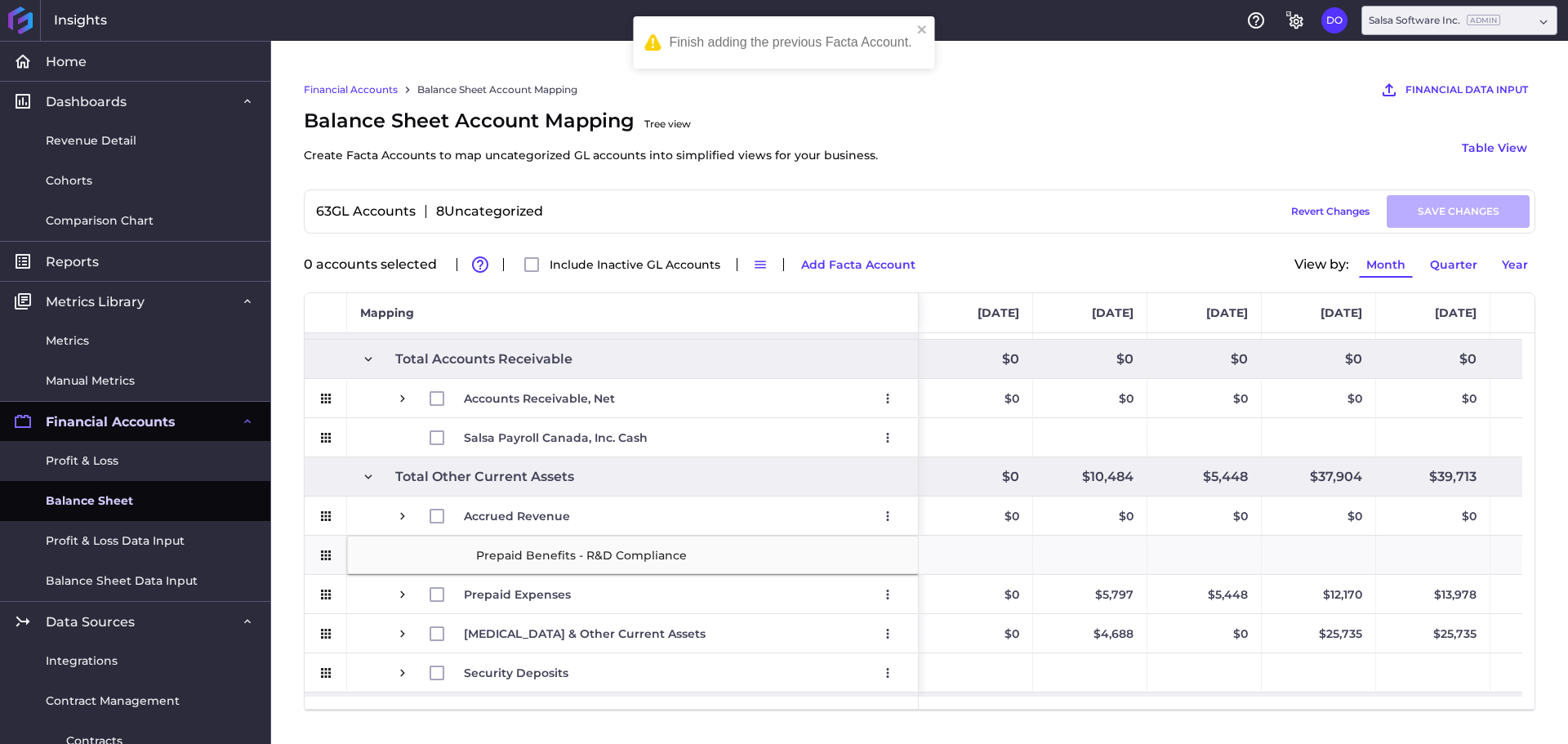
click at [968, 137] on div "Balance Sheet Account Mapping Tree view Create Facta Accounts to map uncategori…" at bounding box center [920, 147] width 1232 height 83
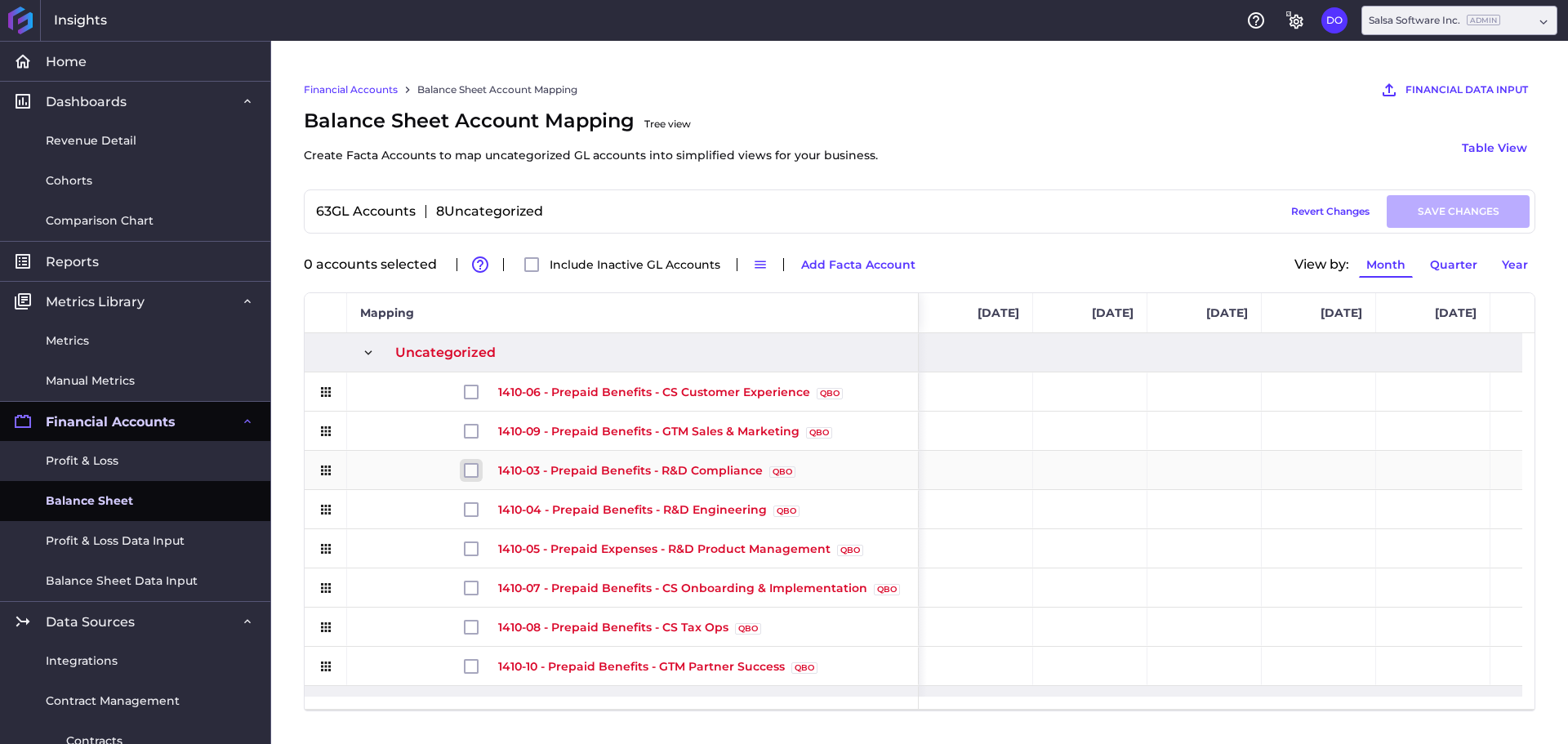
click at [474, 474] on input "Press Space to toggle row selection (unchecked)" at bounding box center [471, 470] width 15 height 15
checkbox input "true"
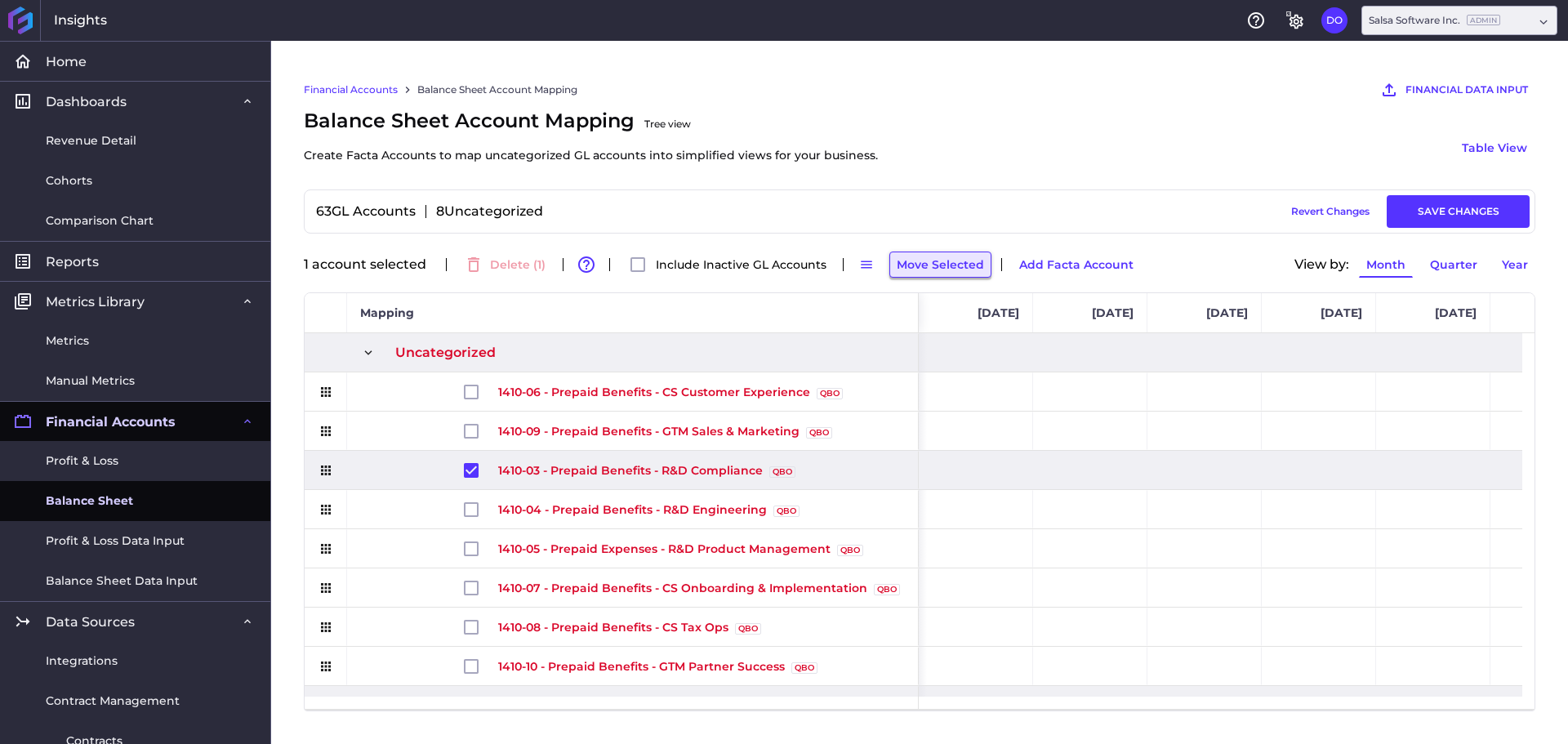
click at [937, 270] on button "Move Selected" at bounding box center [941, 264] width 102 height 26
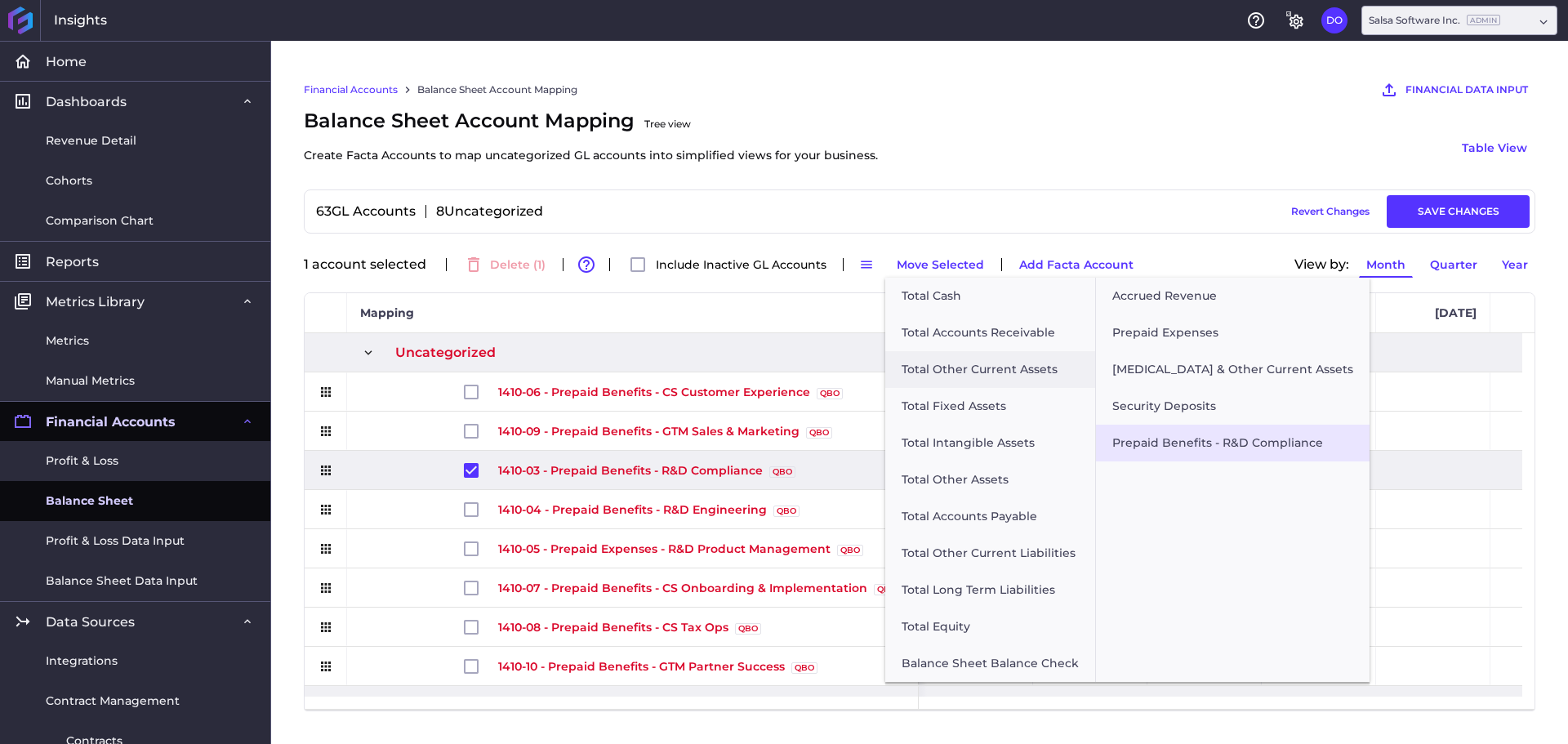
click at [1149, 442] on button "Prepaid Benefits - R&D Compliance" at bounding box center [1233, 443] width 274 height 37
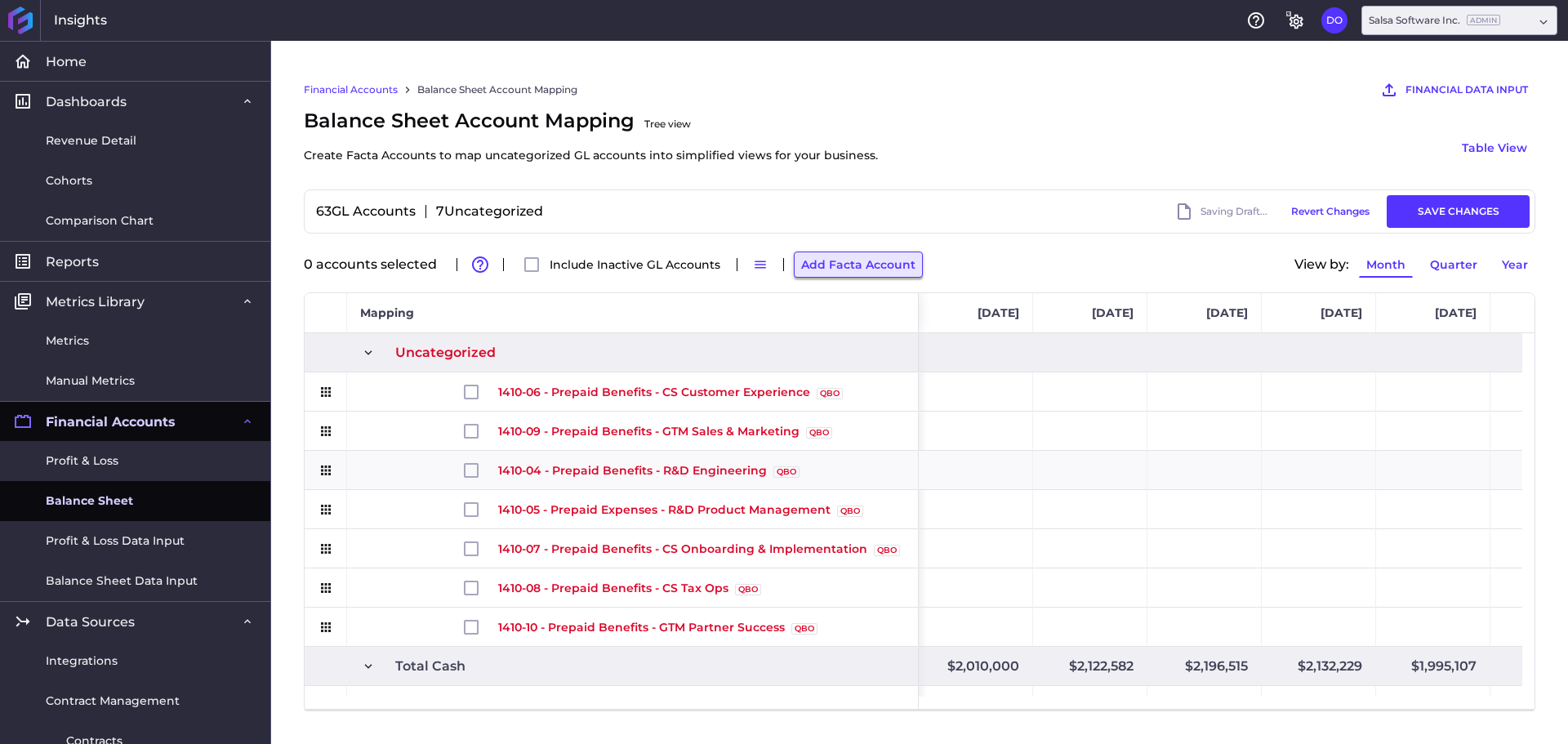
click at [840, 259] on button "Add Facta Account" at bounding box center [858, 264] width 129 height 26
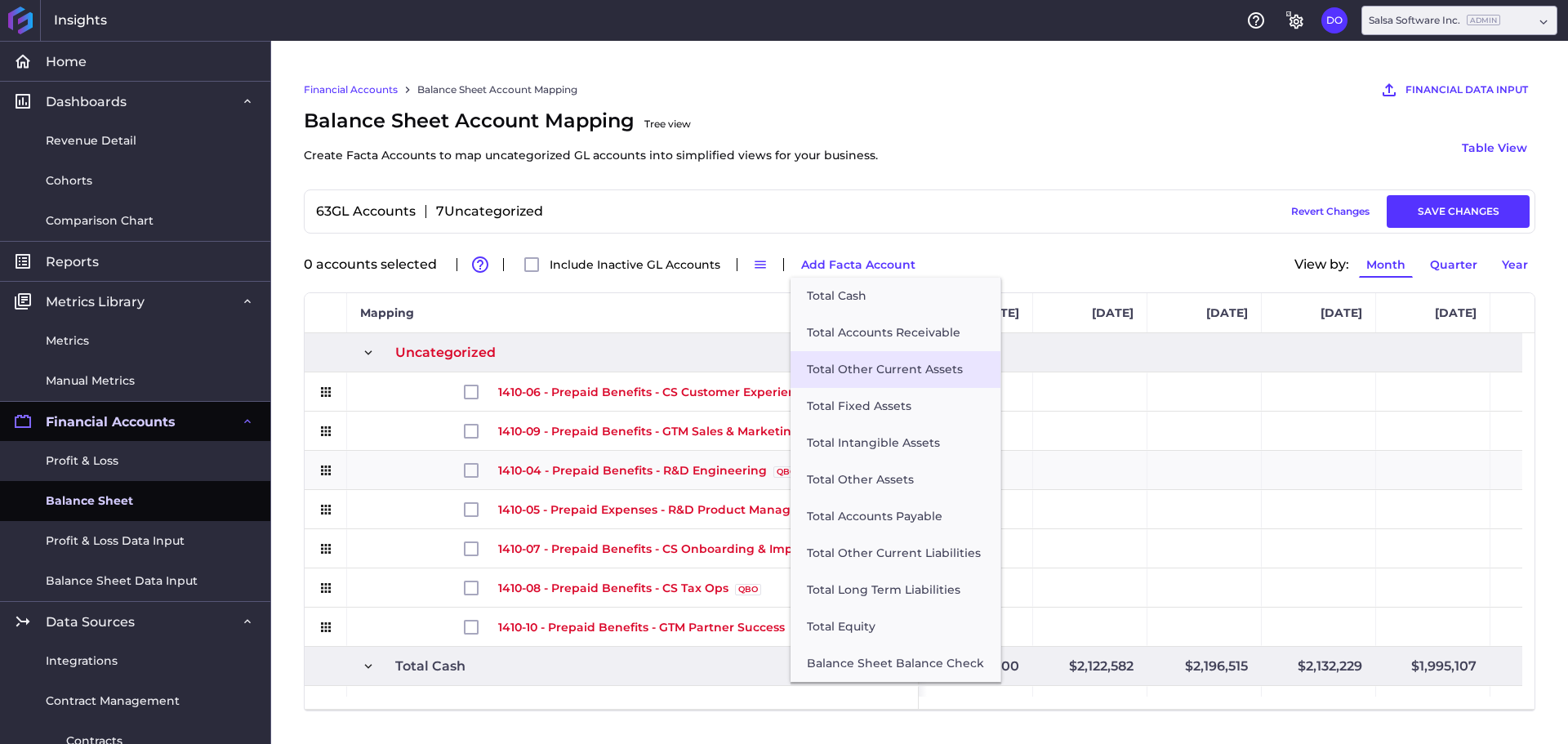
click at [864, 373] on button "Total Other Current Assets" at bounding box center [896, 370] width 210 height 37
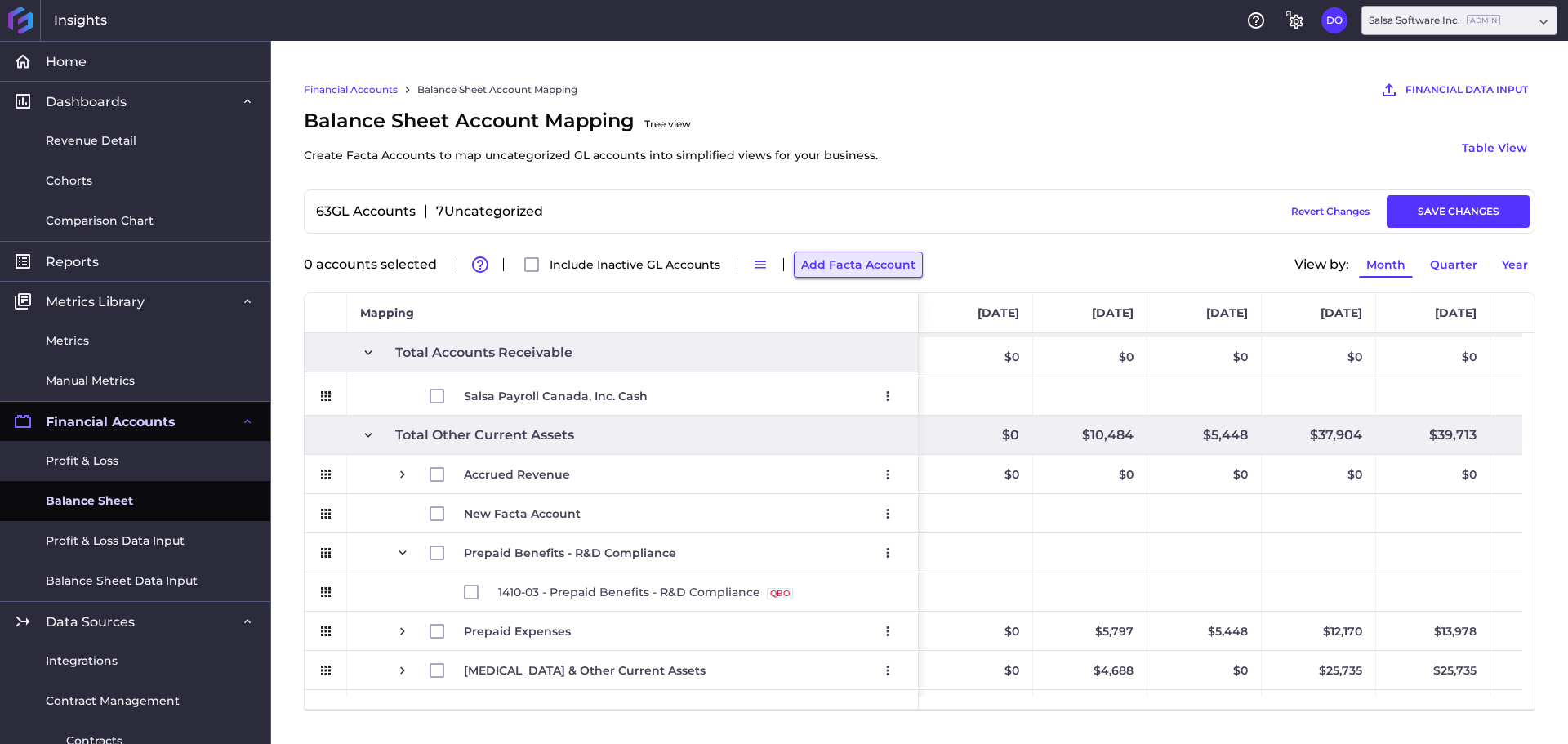
click at [866, 255] on button "Add Facta Account" at bounding box center [858, 264] width 129 height 26
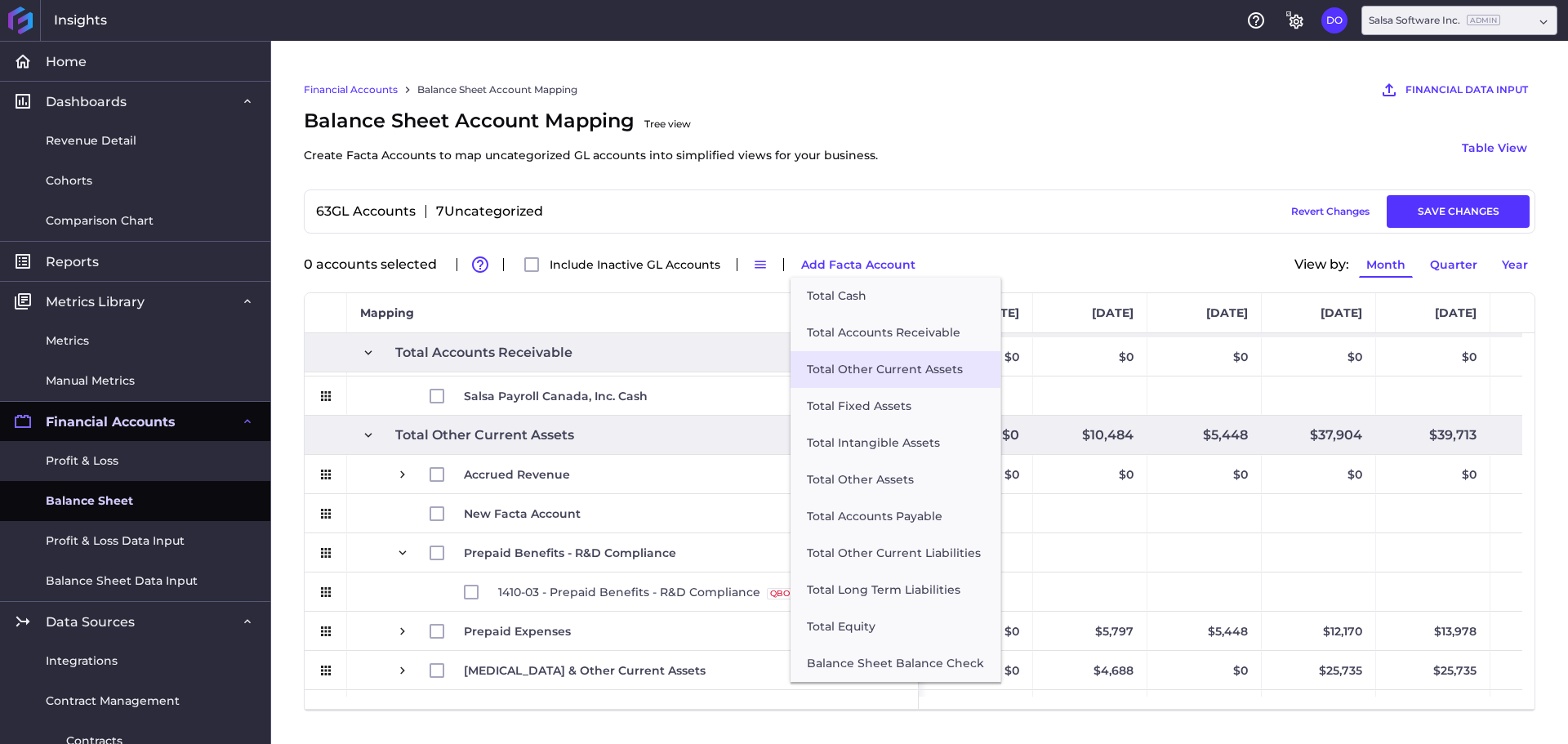
click at [871, 369] on button "Total Other Current Assets" at bounding box center [896, 370] width 210 height 37
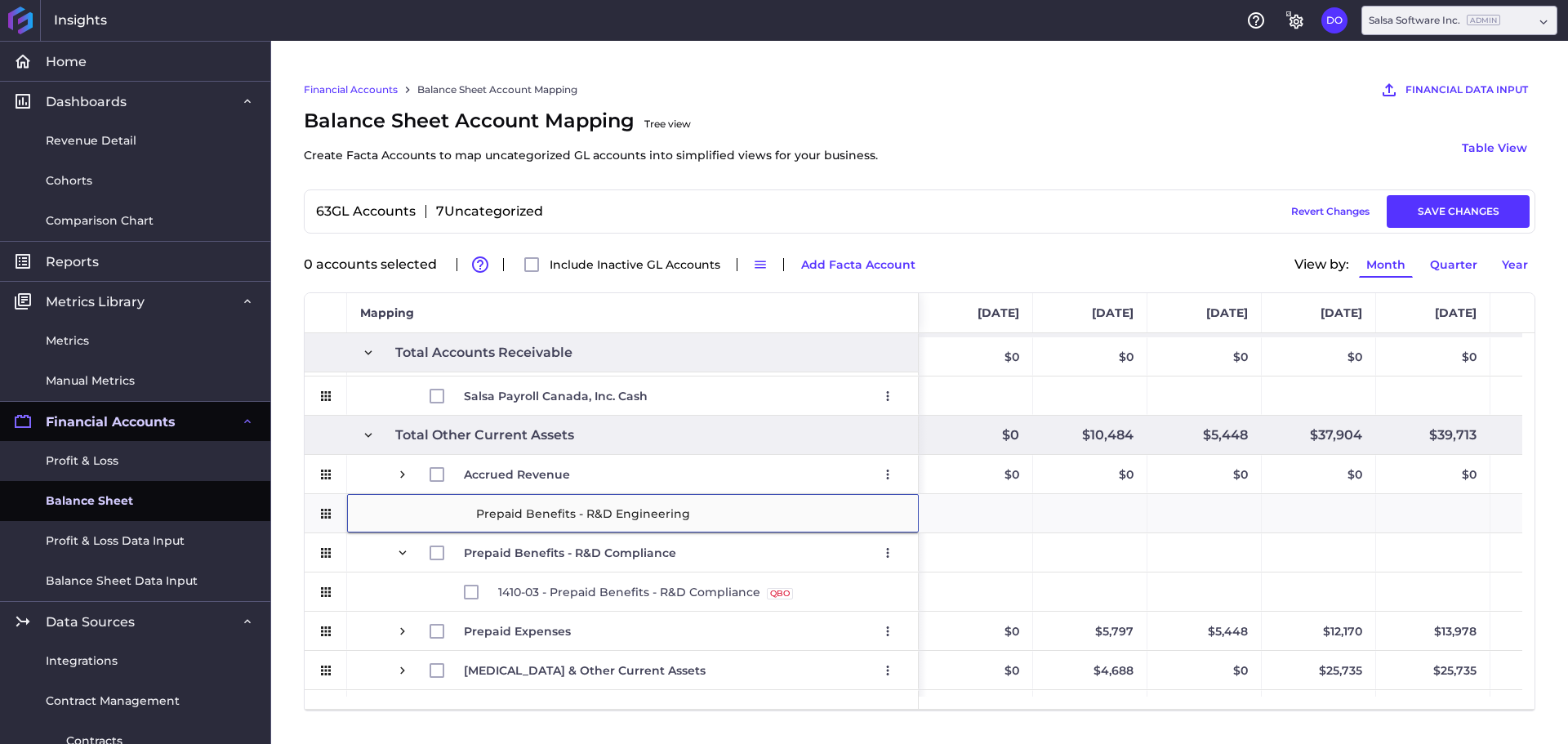
type input "Prepaid Benefits - R&D Engineering"
click at [923, 193] on div "63 GL Accounts 7 Uncategorized Draft Saved Revert Changes SAVE CHANGES" at bounding box center [920, 212] width 1232 height 44
click at [436, 727] on div "Financial Accounts Balance Sheet Account Mapping FINANCIAL DATA INPUT AI Assist…" at bounding box center [920, 393] width 1297 height 703
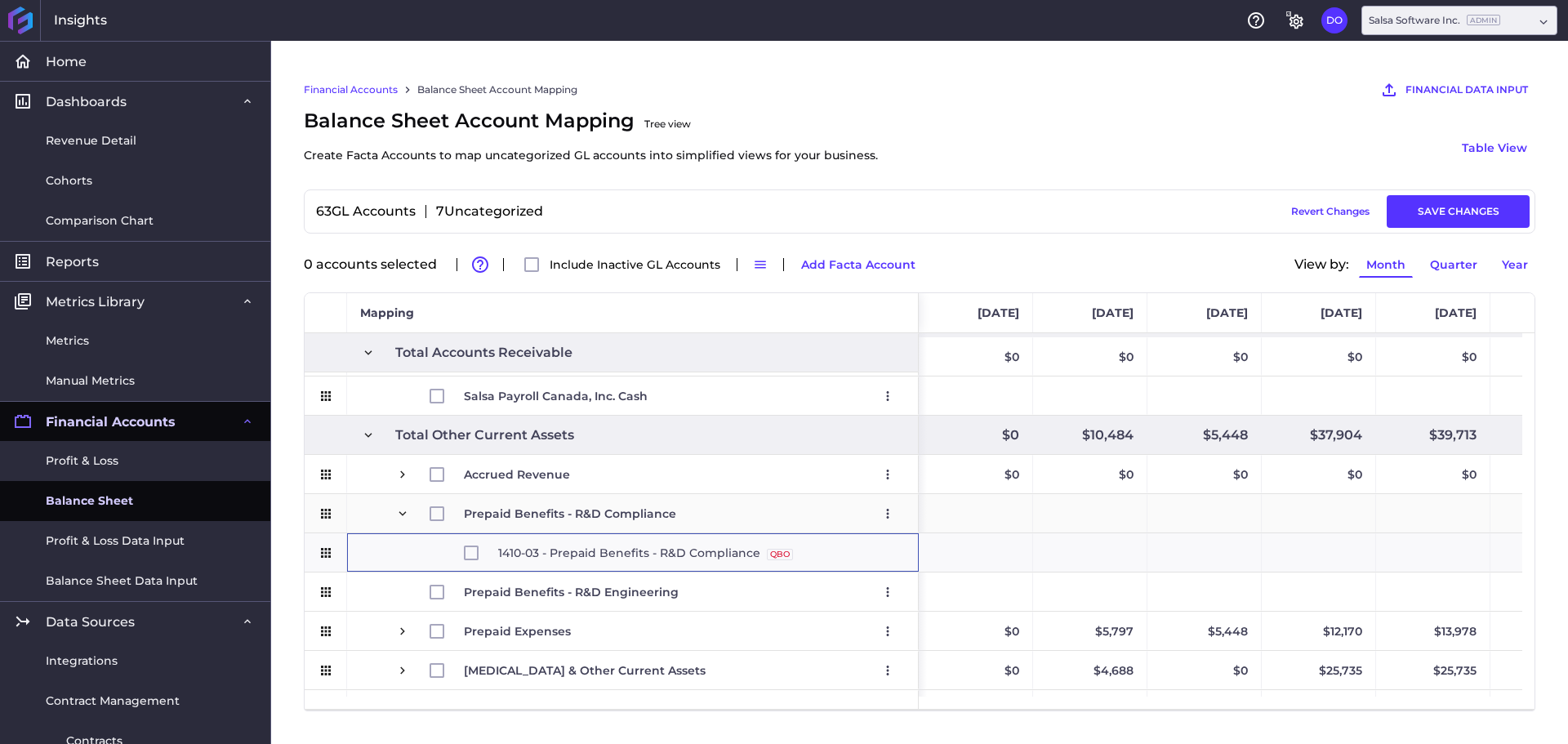
click at [375, 532] on span "Prepaid Benefits - R&D Compliance Edit Remove" at bounding box center [633, 513] width 544 height 37
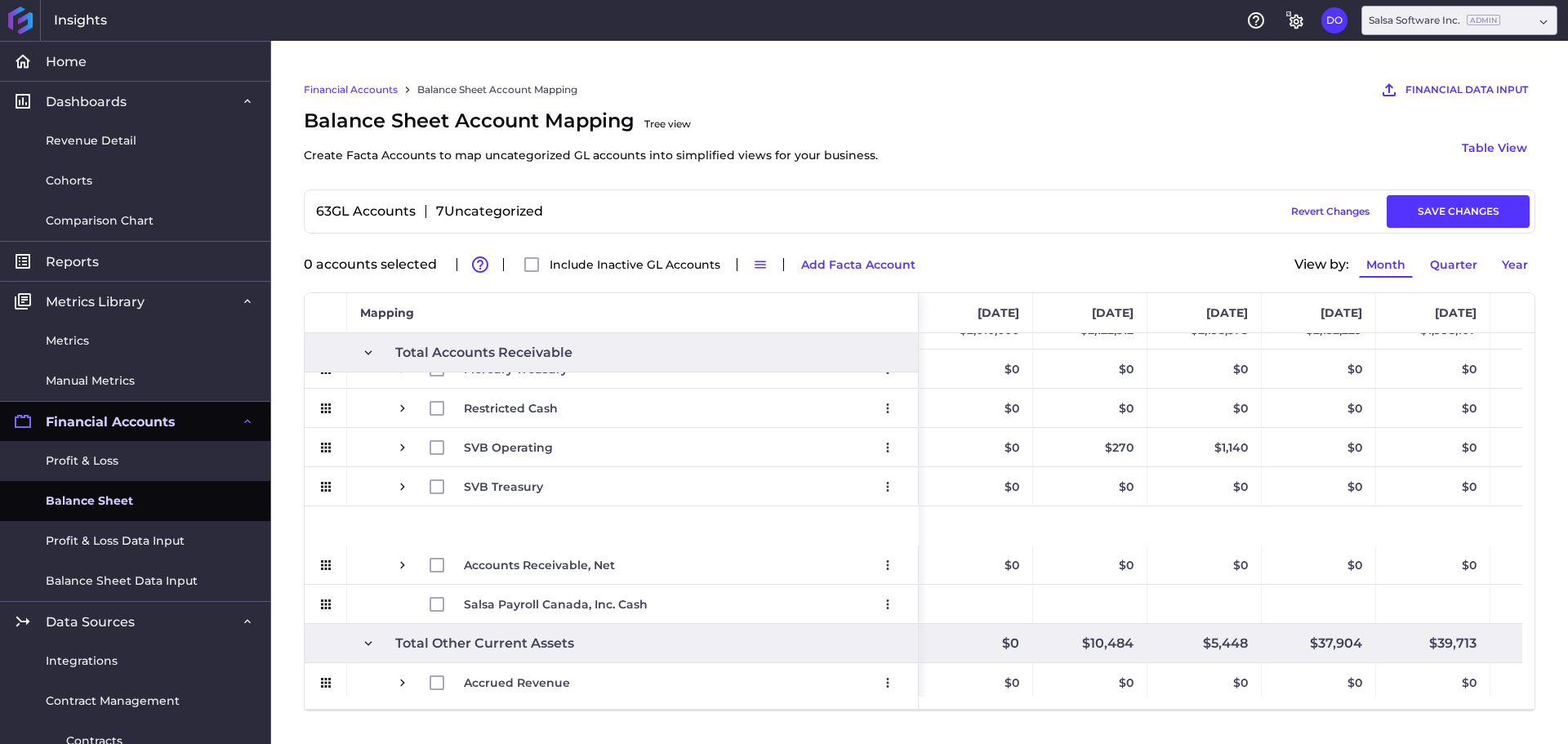
scroll to position [623, 0]
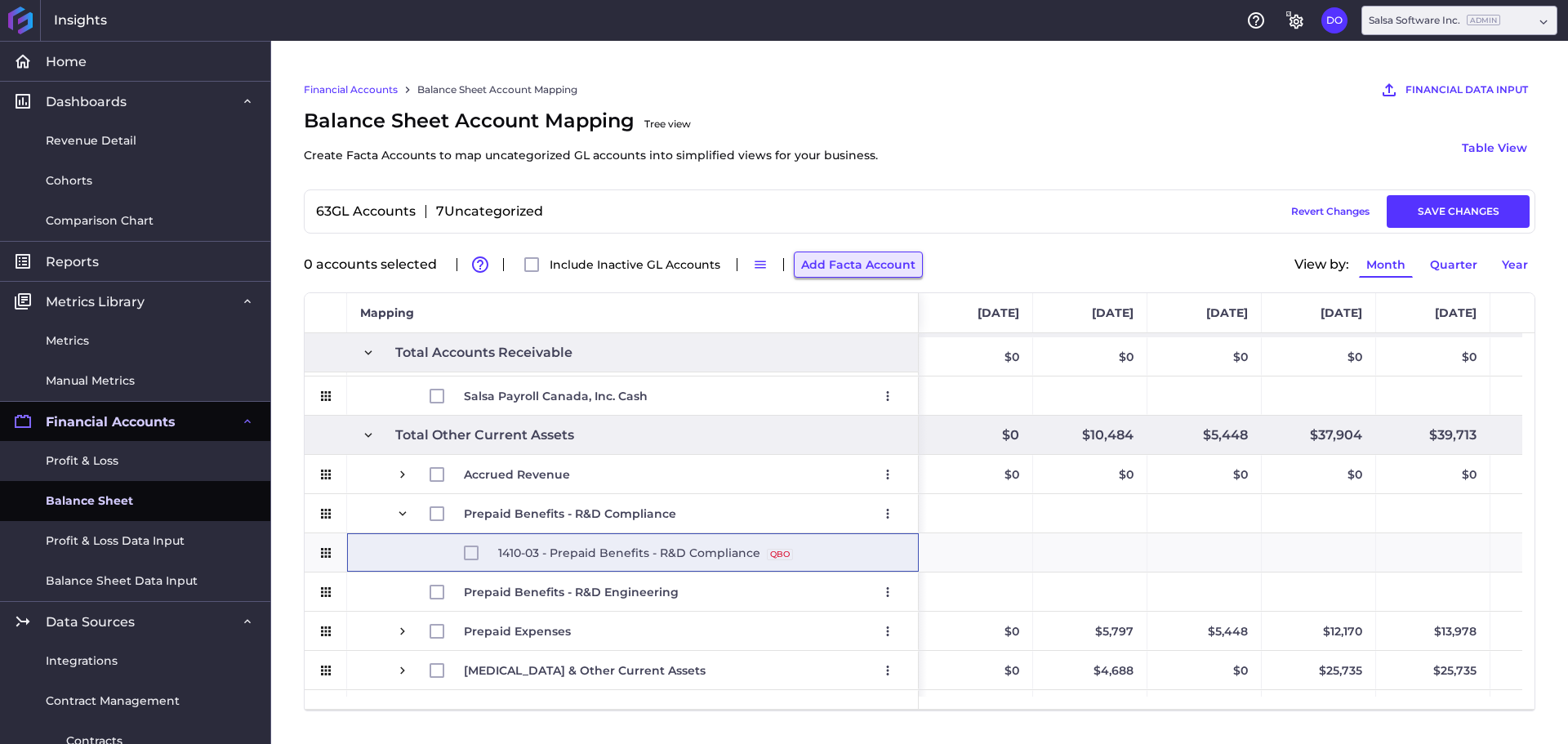
click at [815, 267] on button "Add Facta Account" at bounding box center [858, 264] width 129 height 26
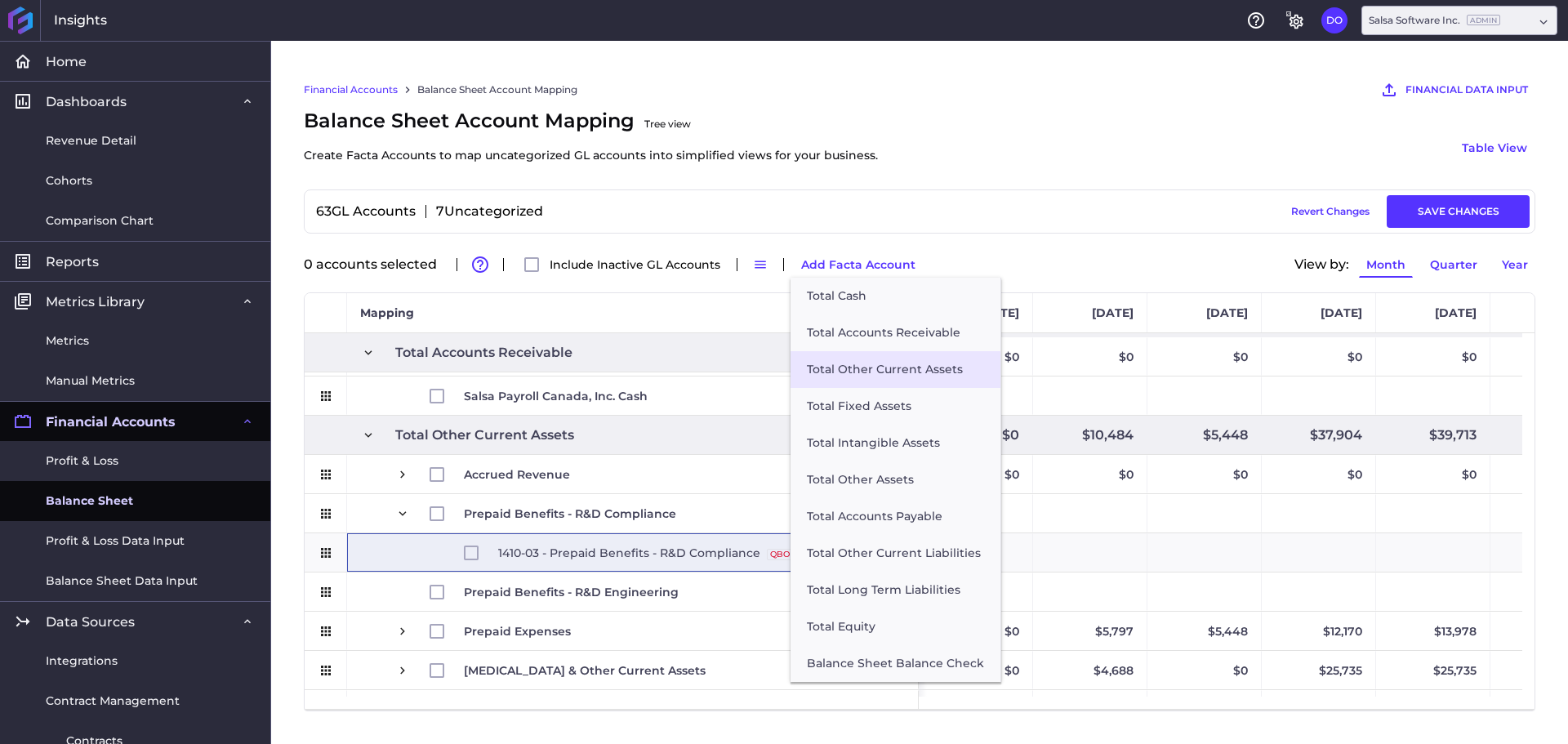
click at [894, 368] on button "Total Other Current Assets" at bounding box center [896, 370] width 210 height 37
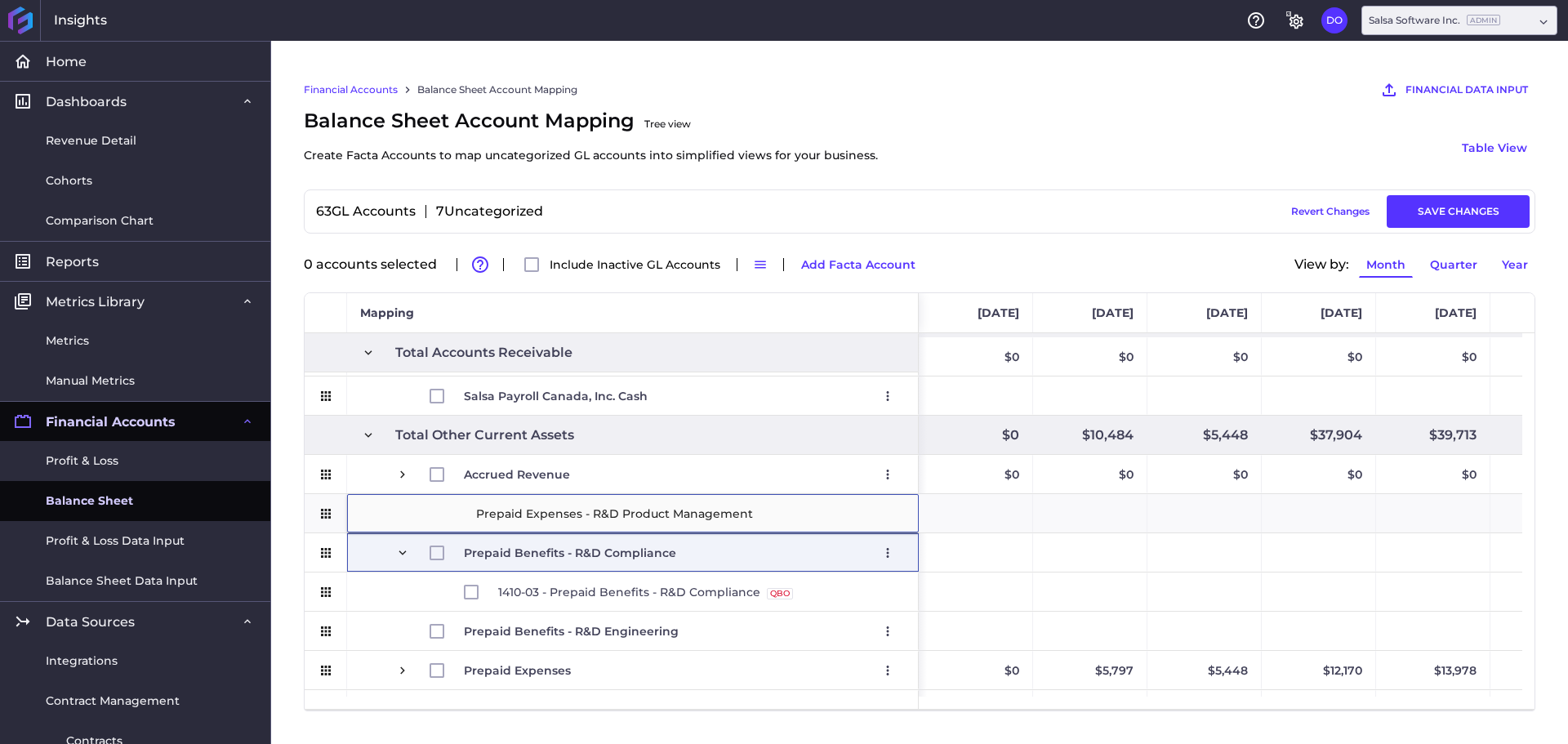
type input "Prepaid Expenses - R&D Product Management"
click at [374, 721] on div "Financial Accounts Balance Sheet Account Mapping FINANCIAL DATA INPUT AI Assist…" at bounding box center [920, 393] width 1297 height 703
click at [284, 519] on div "Financial Accounts Balance Sheet Account Mapping FINANCIAL DATA INPUT AI Assist…" at bounding box center [920, 393] width 1297 height 703
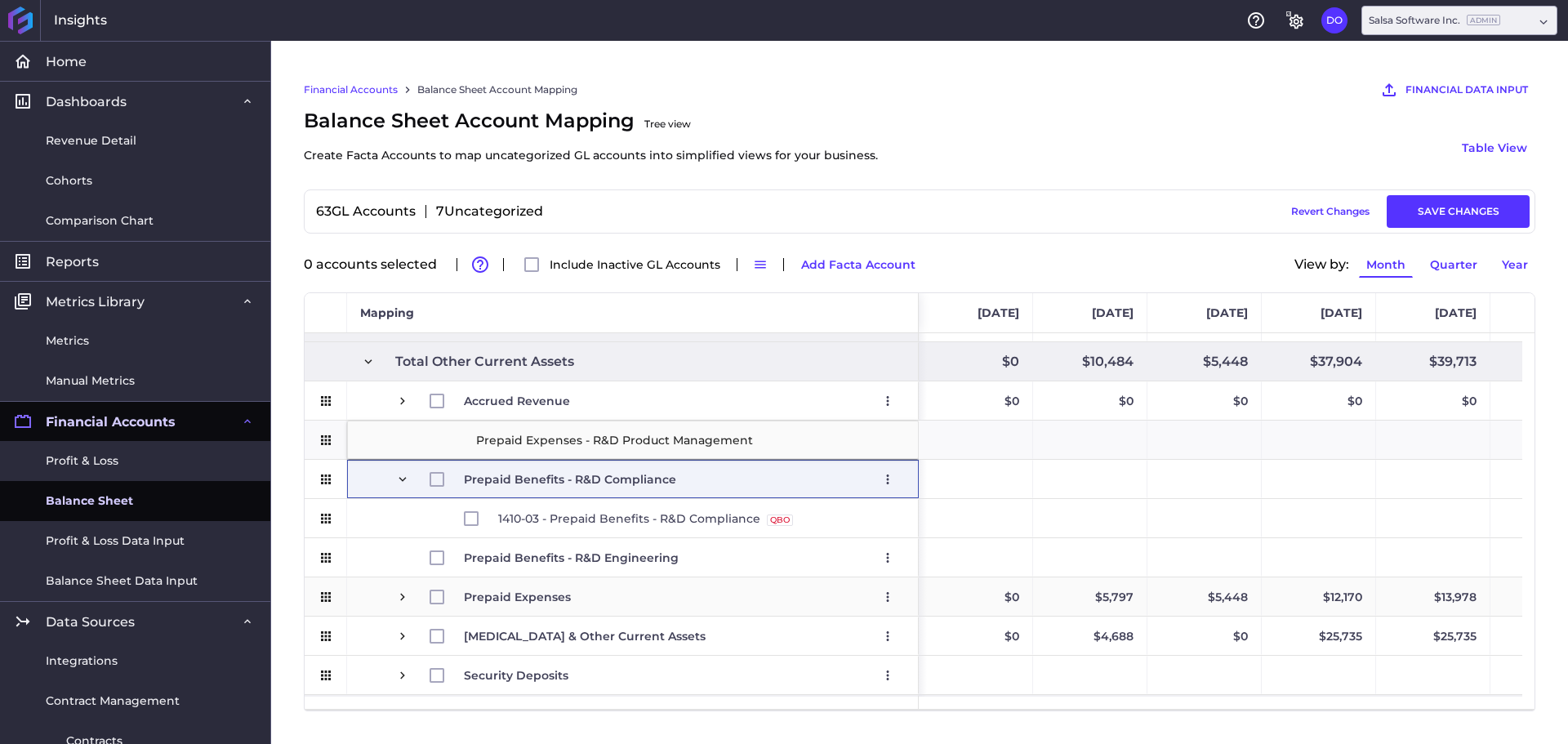
scroll to position [705, 0]
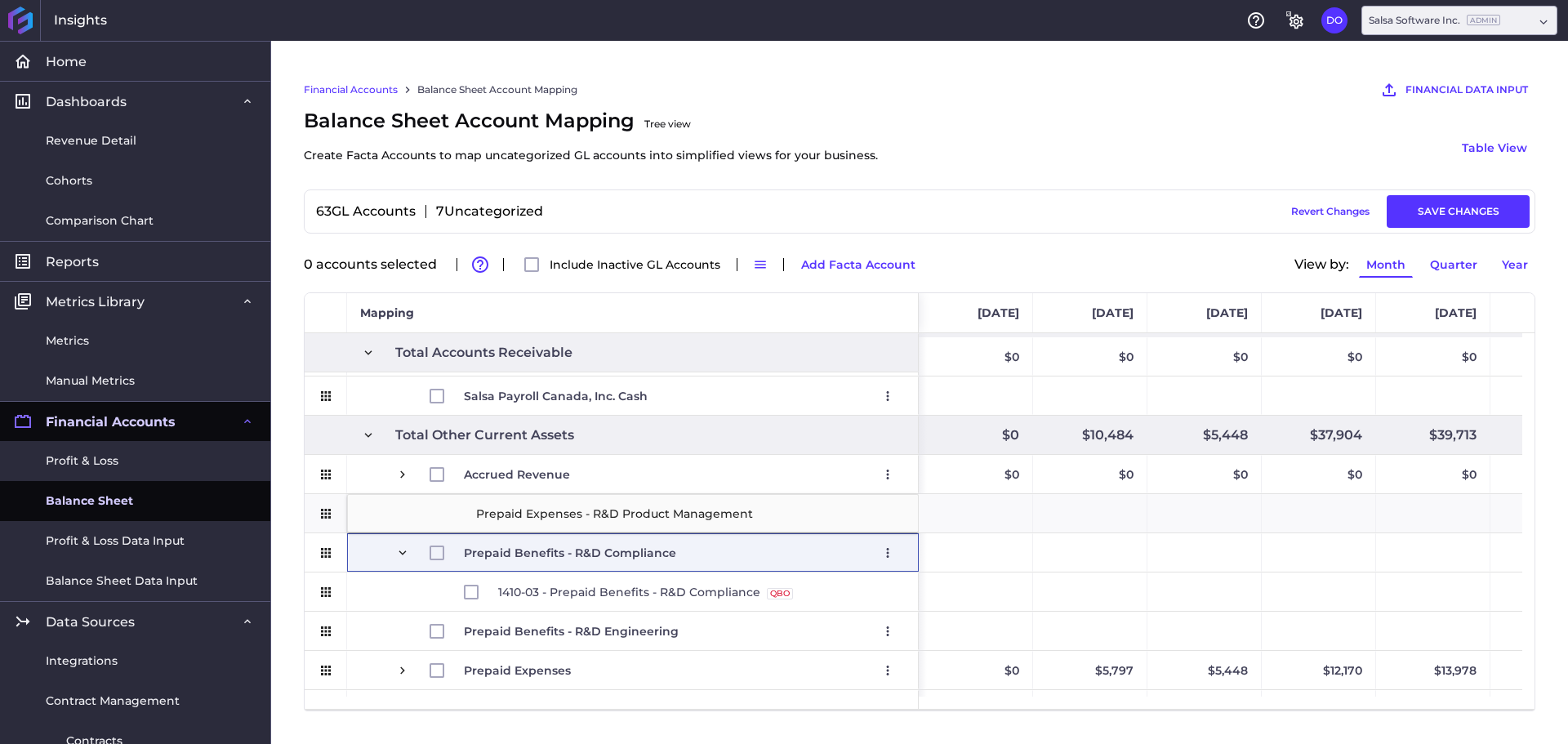
click at [289, 522] on div "Financial Accounts Balance Sheet Account Mapping FINANCIAL DATA INPUT AI Assist…" at bounding box center [920, 393] width 1297 height 703
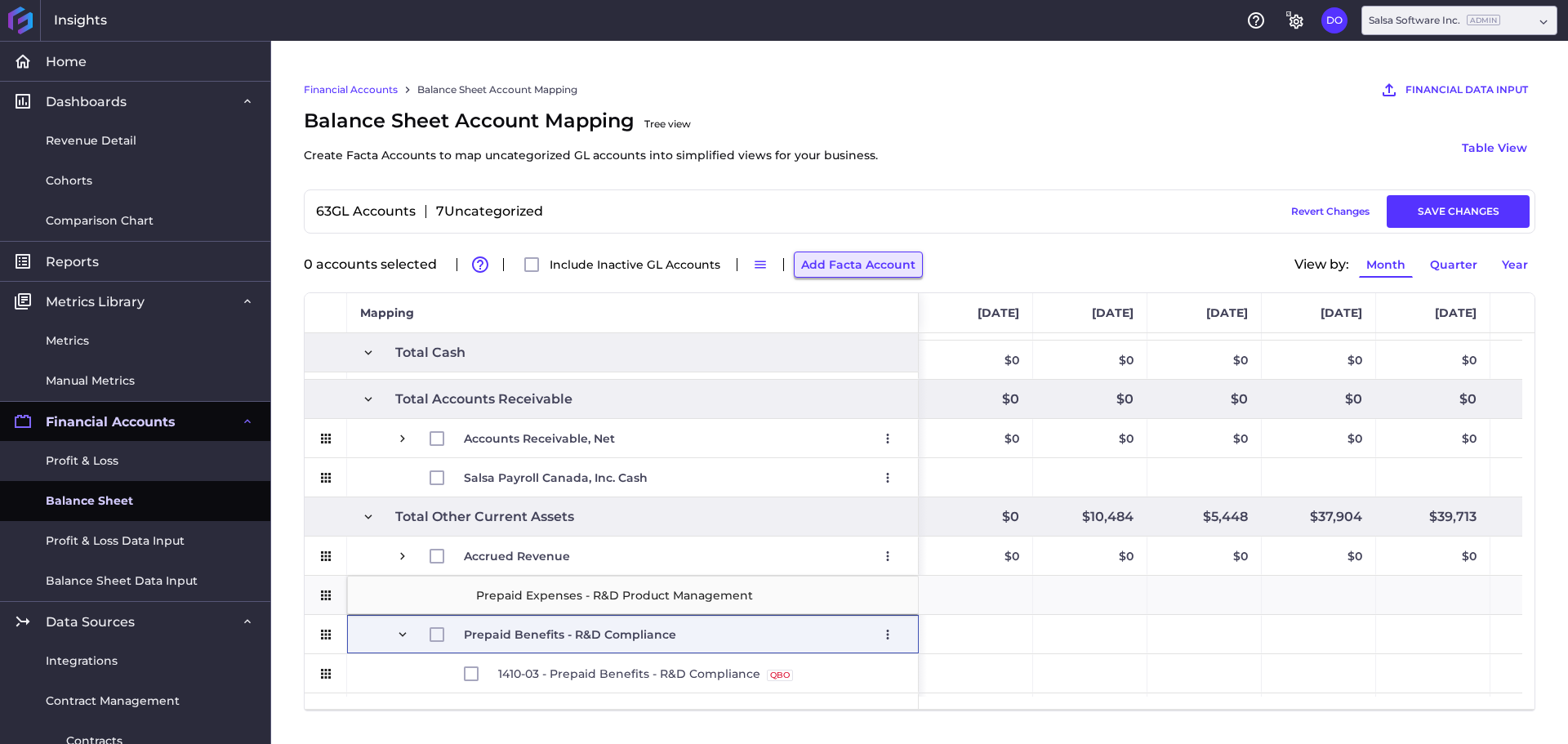
click at [854, 263] on button "Add Facta Account" at bounding box center [858, 264] width 129 height 26
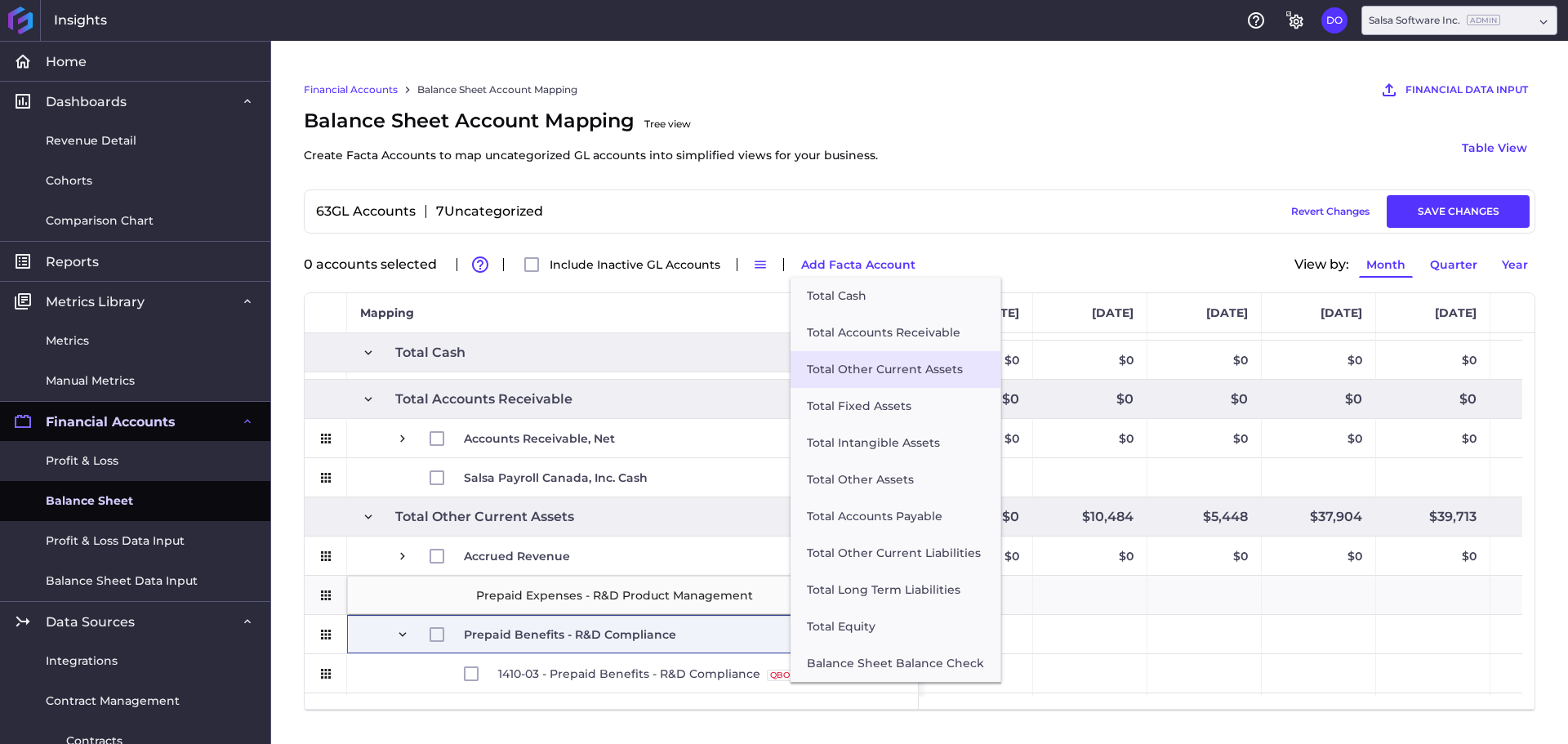
click at [862, 369] on button "Total Other Current Assets" at bounding box center [896, 370] width 210 height 37
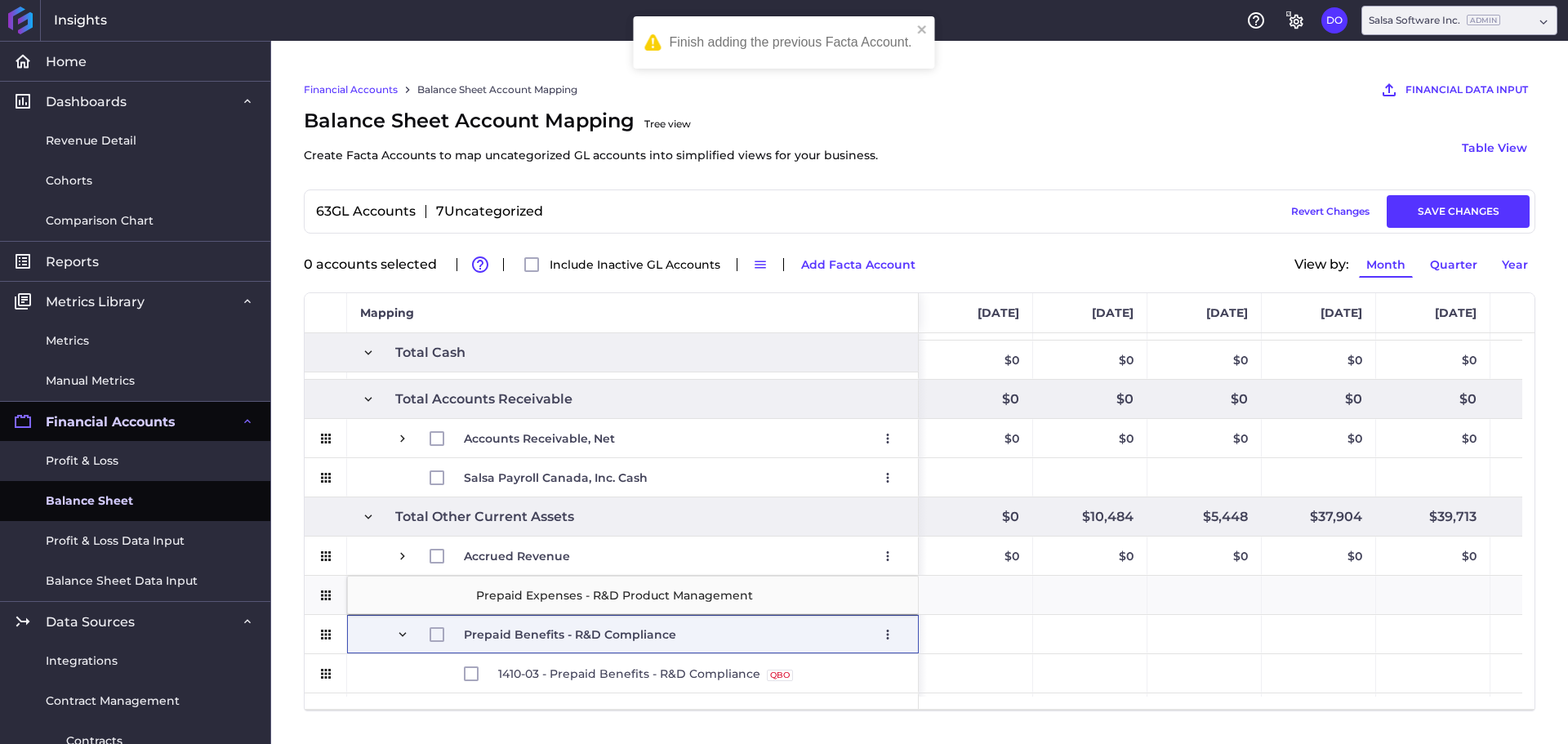
click at [1010, 133] on div "Balance Sheet Account Mapping Tree view Create Facta Accounts to map uncategori…" at bounding box center [920, 147] width 1232 height 83
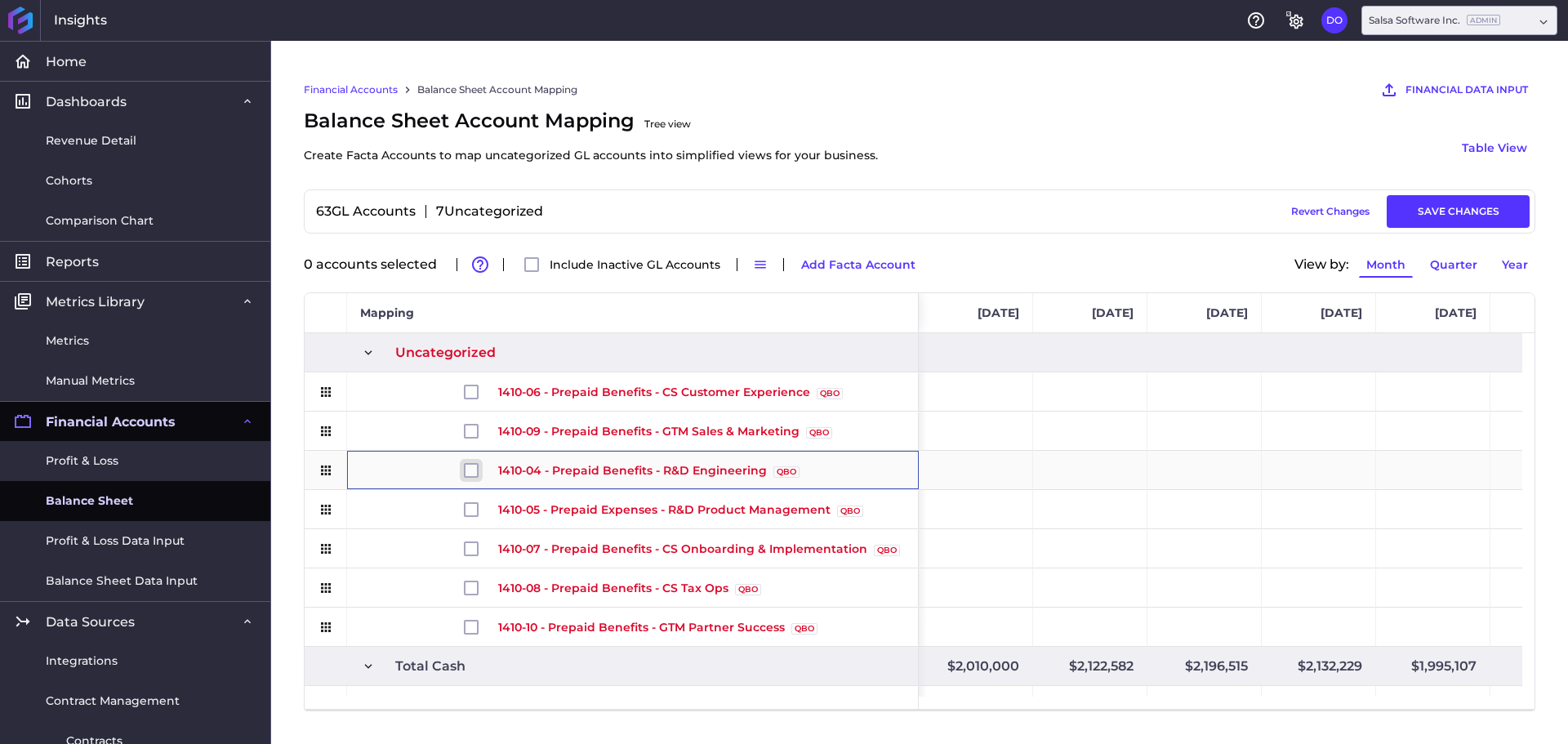
click at [478, 468] on input "Press Space to toggle row selection (unchecked)" at bounding box center [471, 470] width 15 height 15
checkbox input "true"
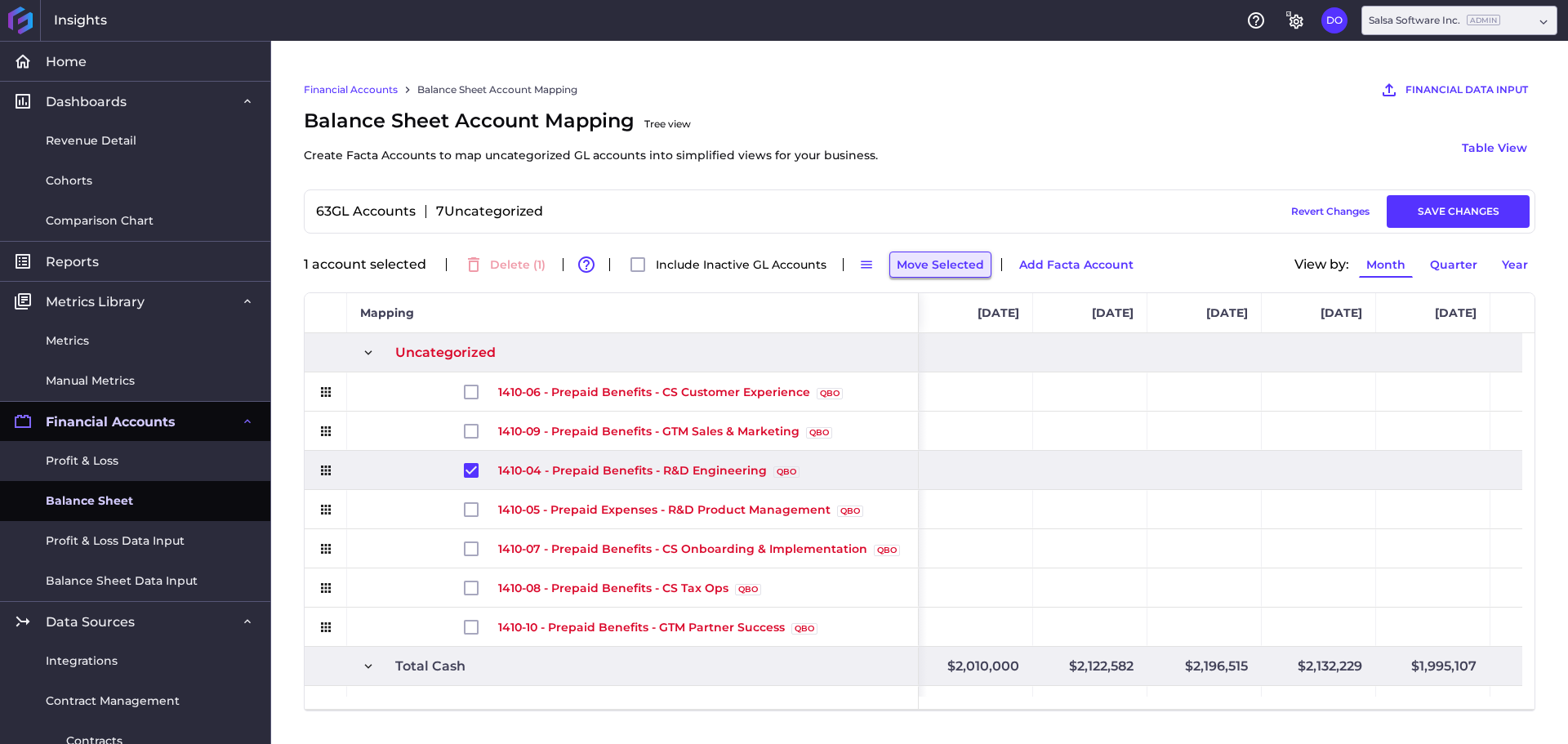
click at [939, 269] on button "Move Selected" at bounding box center [941, 264] width 102 height 26
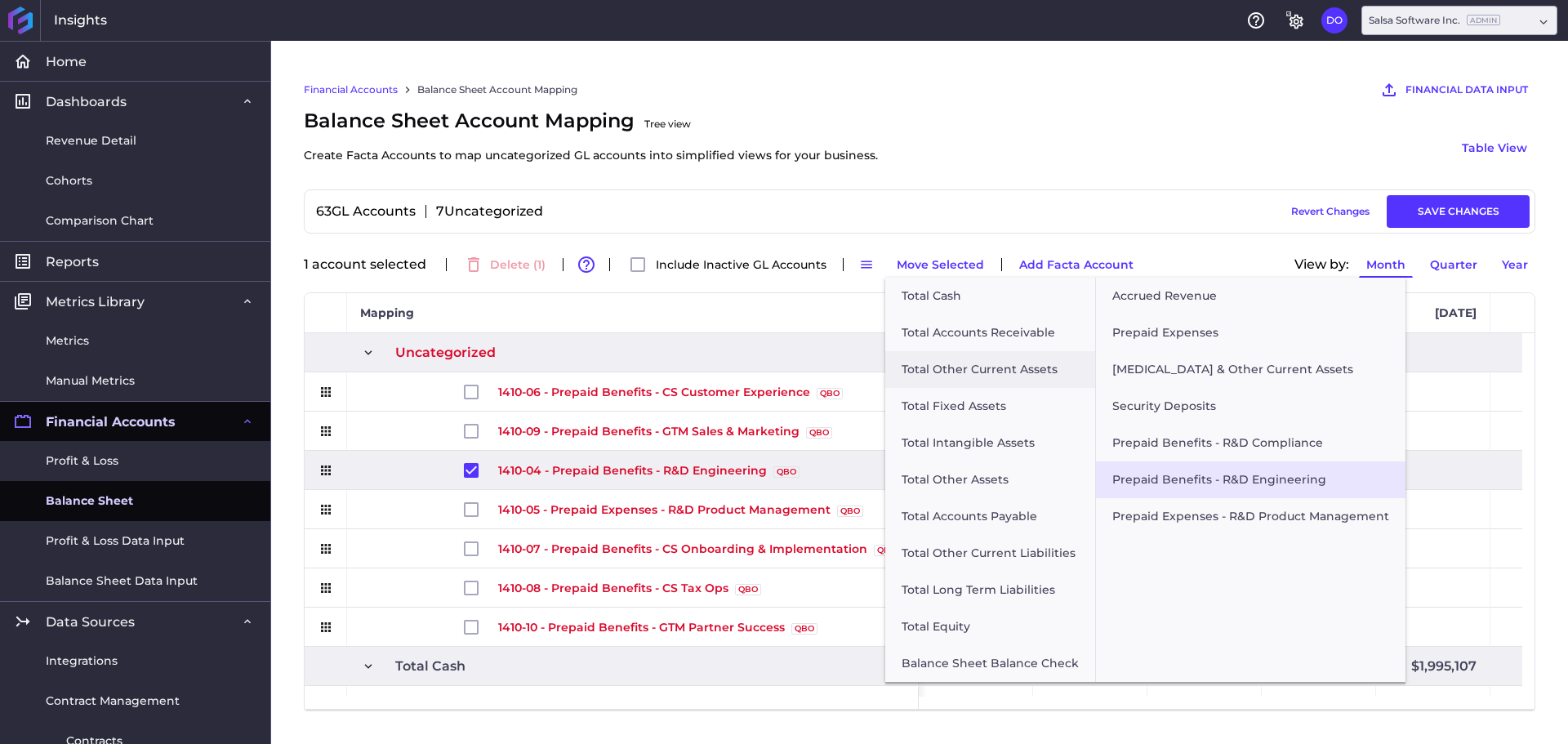
click at [1211, 477] on button "Prepaid Benefits - R&D Engineering" at bounding box center [1250, 479] width 310 height 37
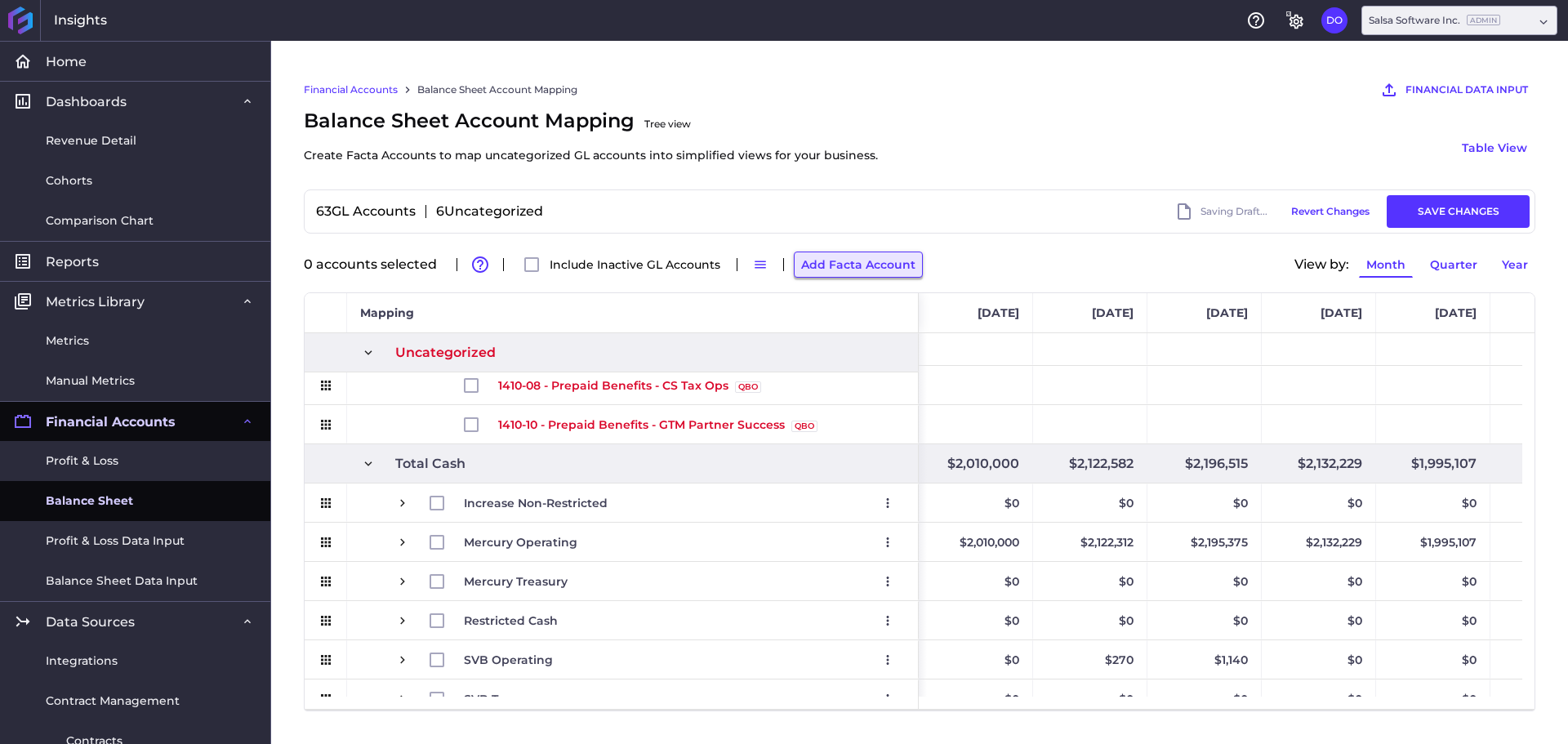
click at [845, 255] on button "Add Facta Account" at bounding box center [858, 264] width 129 height 26
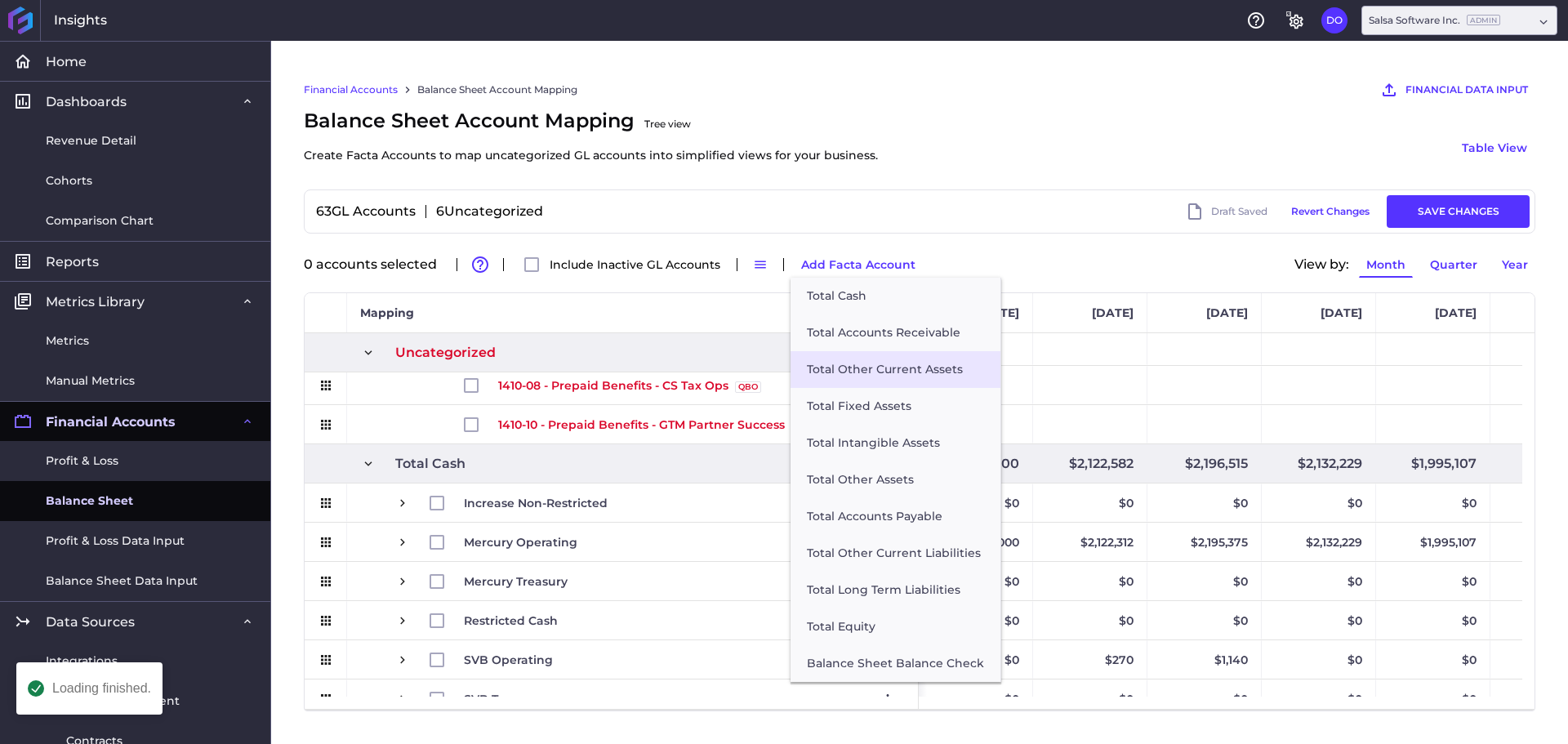
click at [859, 381] on button "Total Other Current Assets" at bounding box center [896, 370] width 210 height 37
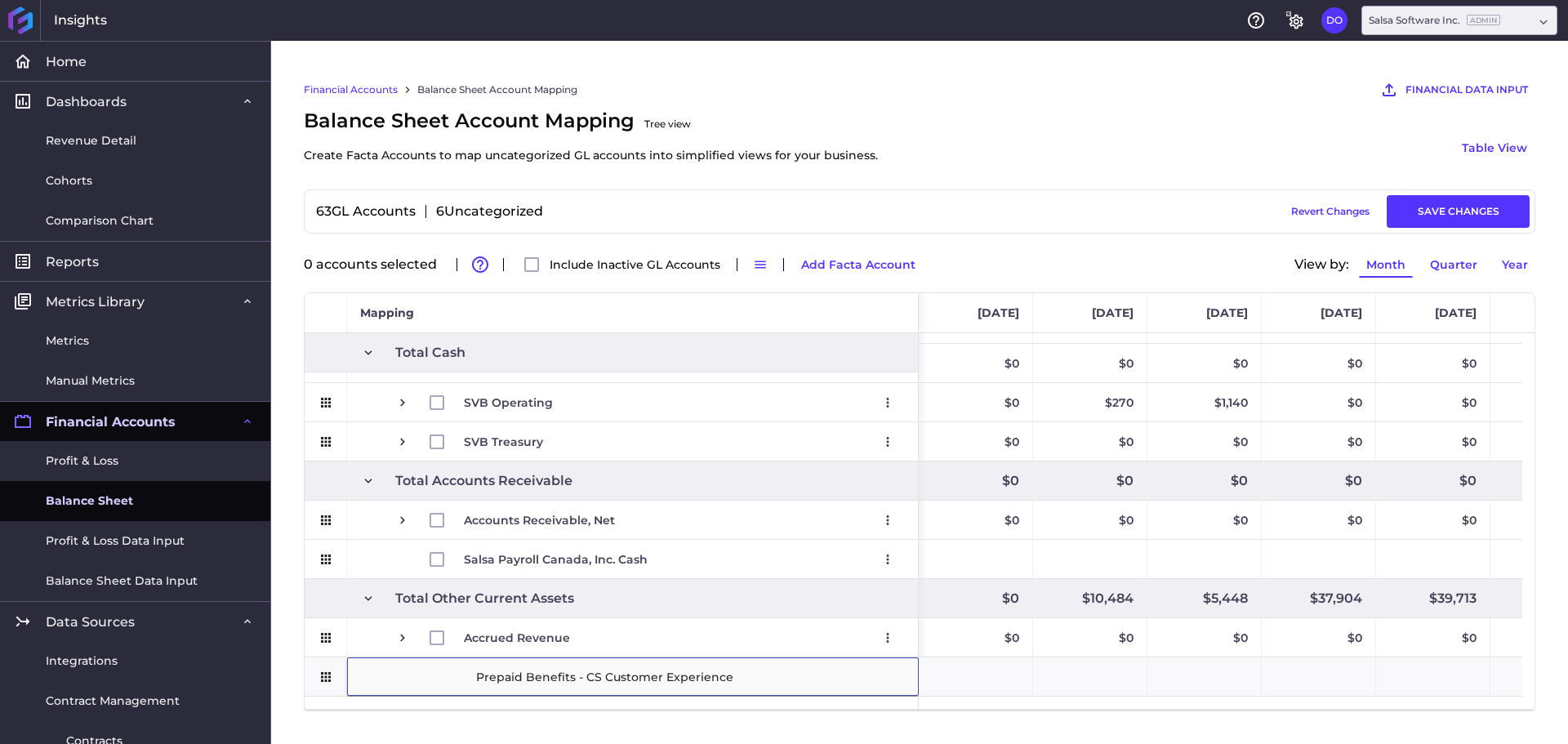
type input "Prepaid Benefits - CS Customer Experience"
click at [279, 681] on div "Financial Accounts Balance Sheet Account Mapping FINANCIAL DATA INPUT AI Assist…" at bounding box center [920, 393] width 1297 height 703
click at [403, 736] on div "Financial Accounts Balance Sheet Account Mapping FINANCIAL DATA INPUT AI Assist…" at bounding box center [920, 393] width 1297 height 703
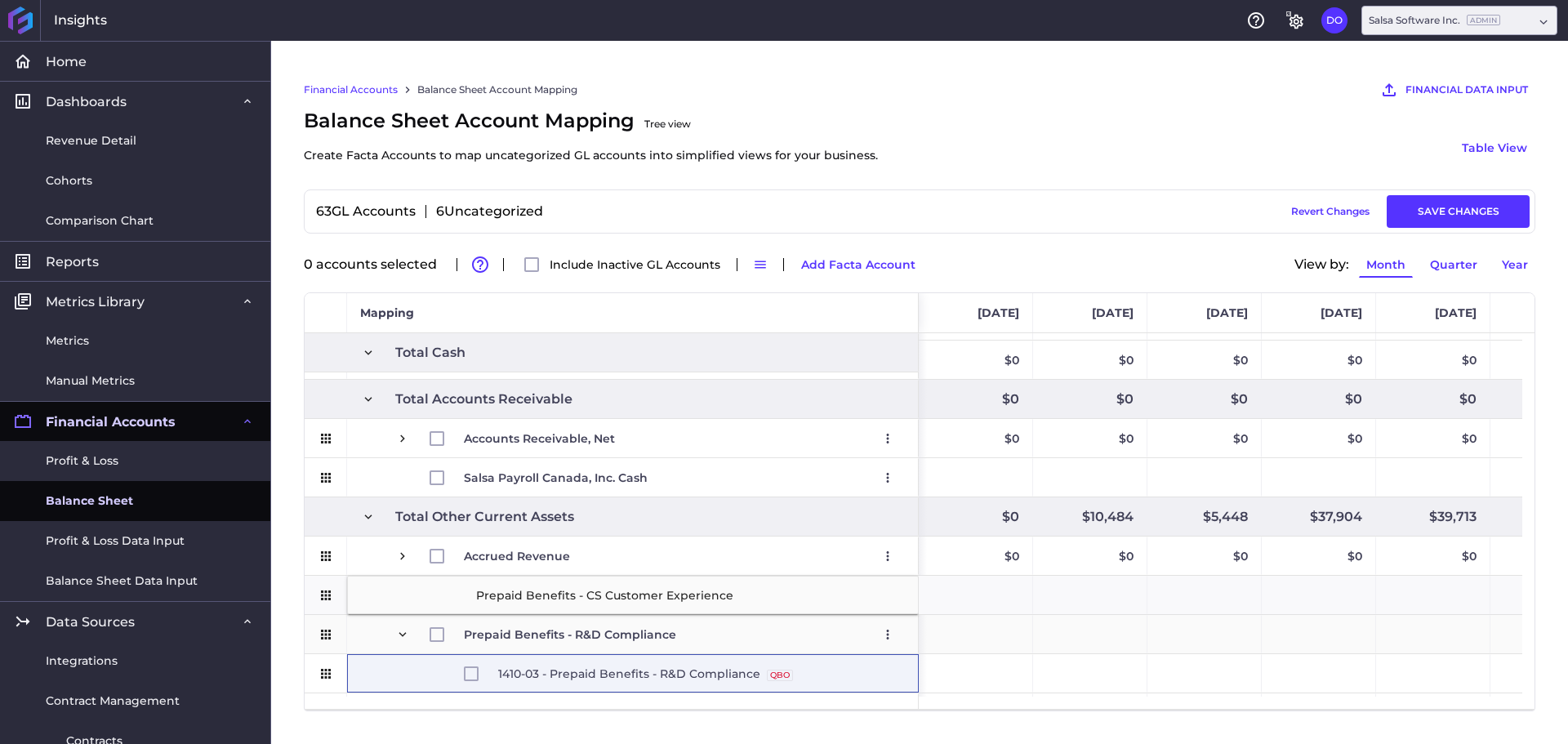
click at [353, 638] on div "Prepaid Benefits - R&D Compliance Edit Remove" at bounding box center [633, 634] width 572 height 38
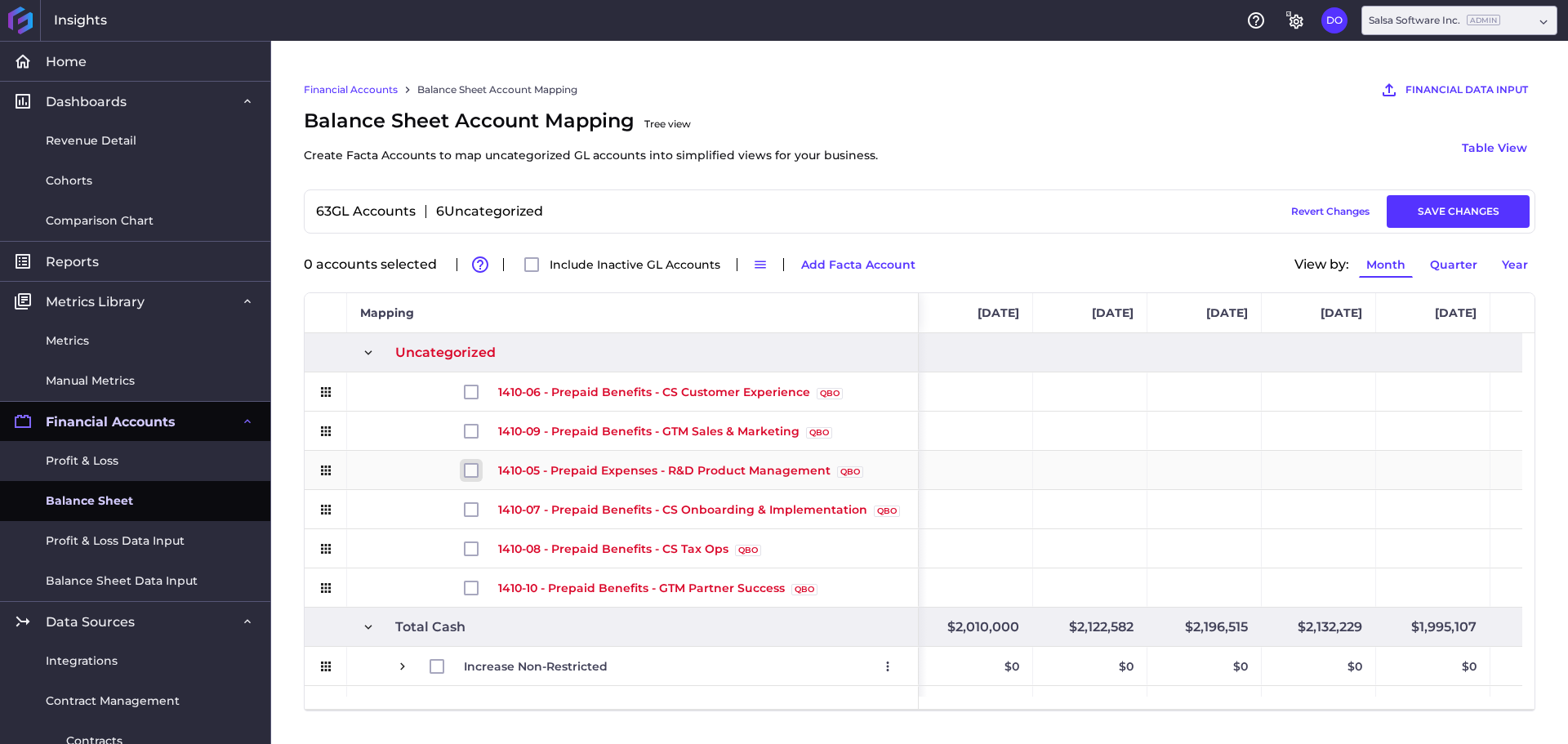
click at [471, 472] on input "Press Space to toggle row selection (unchecked)" at bounding box center [471, 470] width 15 height 15
checkbox input "true"
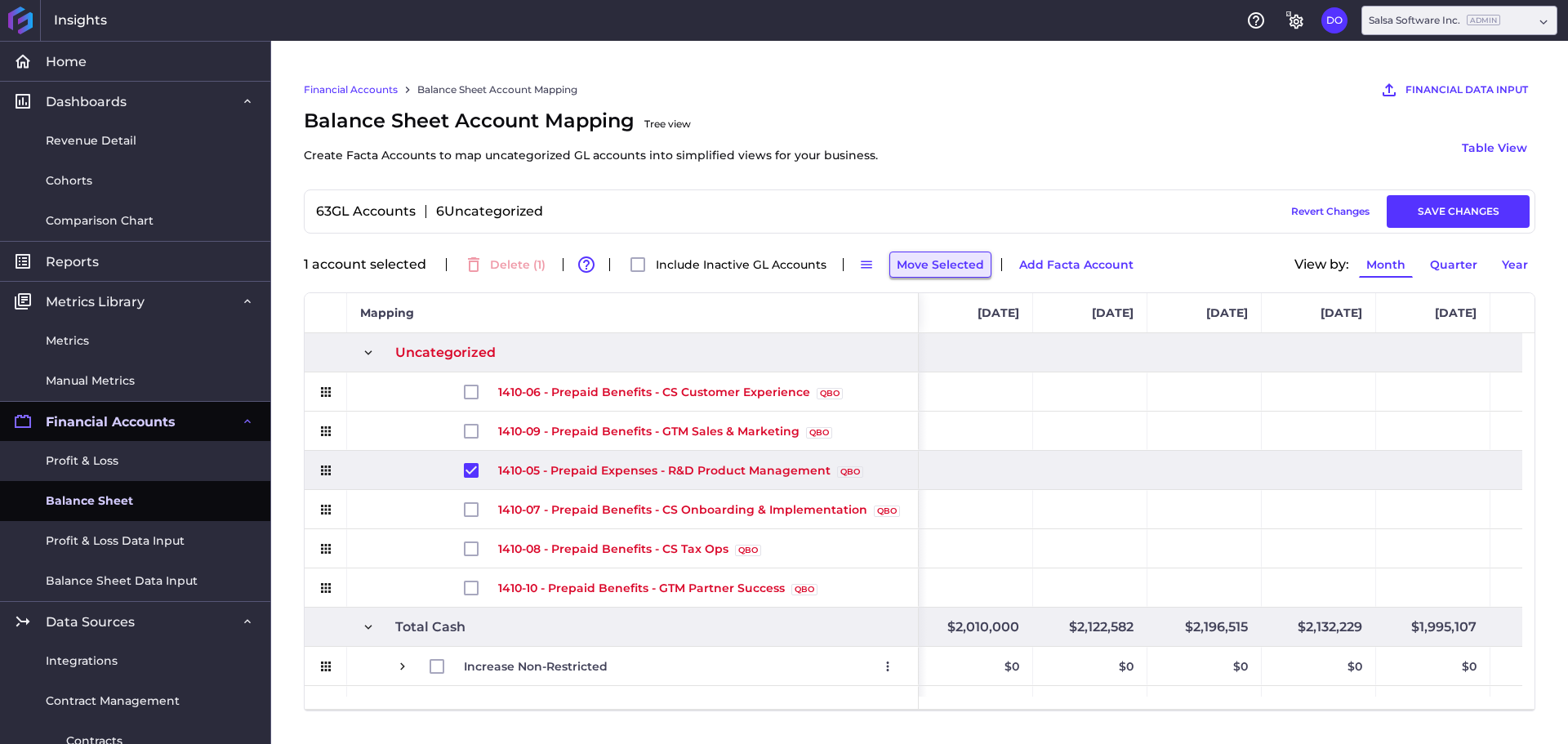
click at [946, 267] on button "Move Selected" at bounding box center [941, 264] width 102 height 26
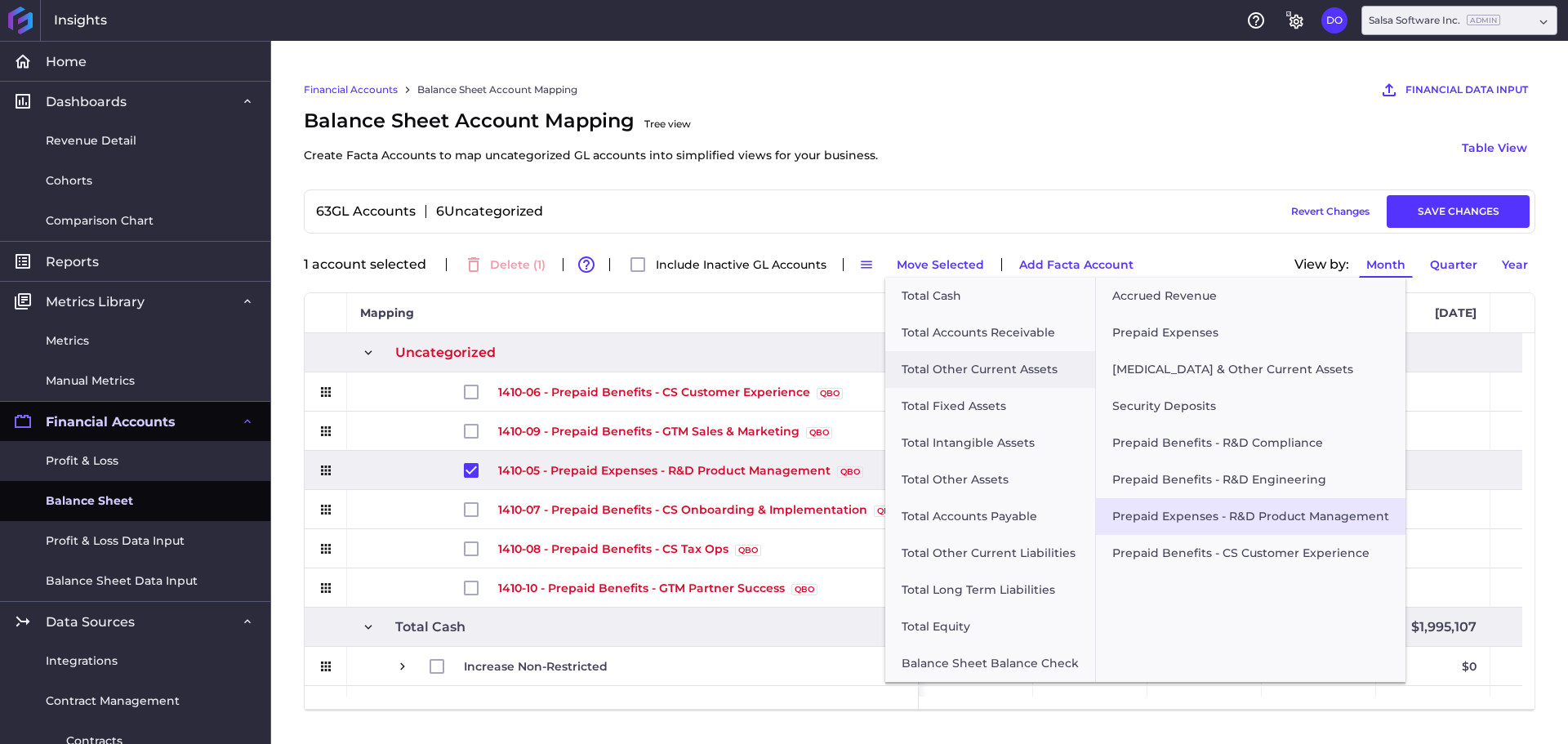
click at [1185, 511] on button "Prepaid Expenses - R&D Product Management" at bounding box center [1250, 517] width 310 height 37
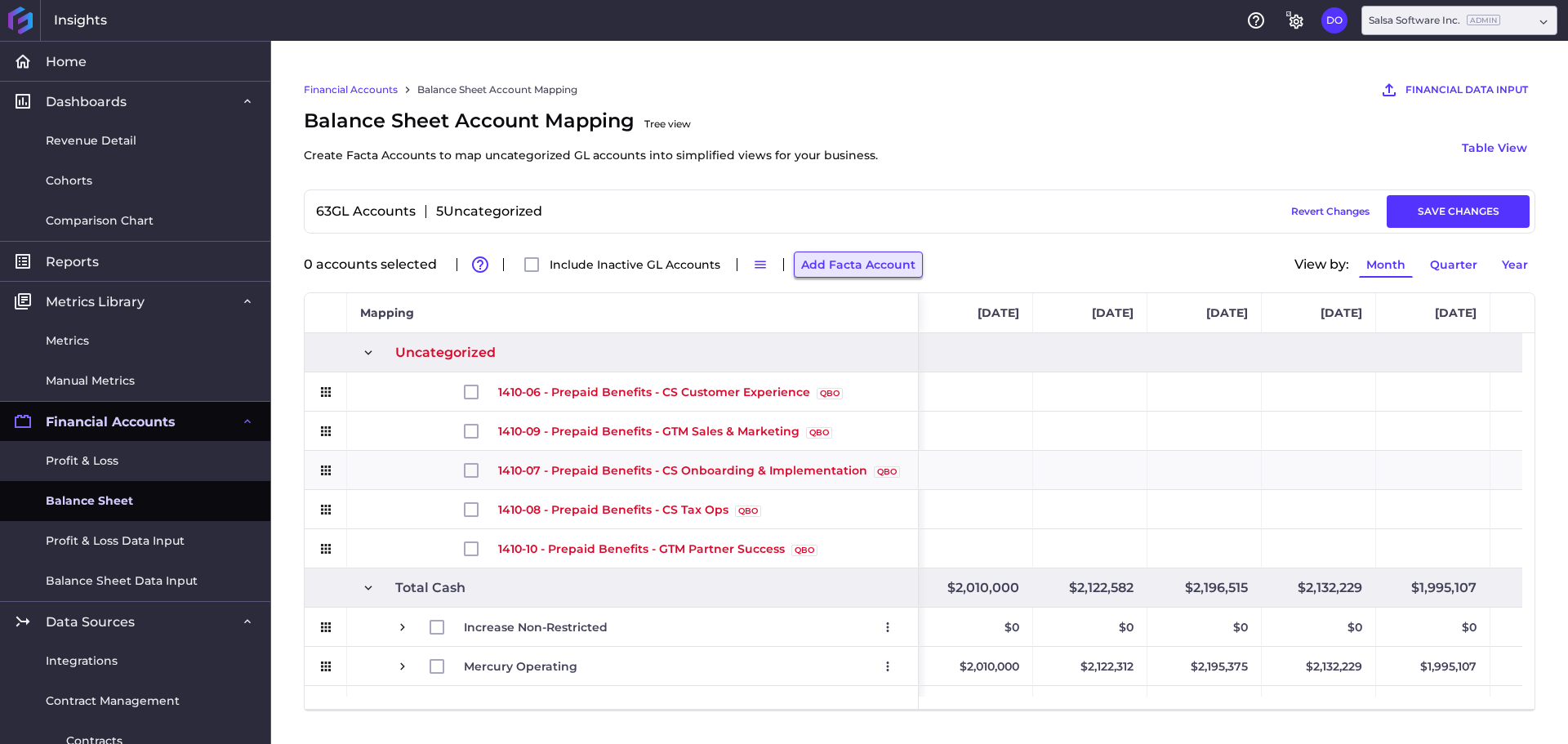
click at [824, 261] on button "Add Facta Account" at bounding box center [858, 264] width 129 height 26
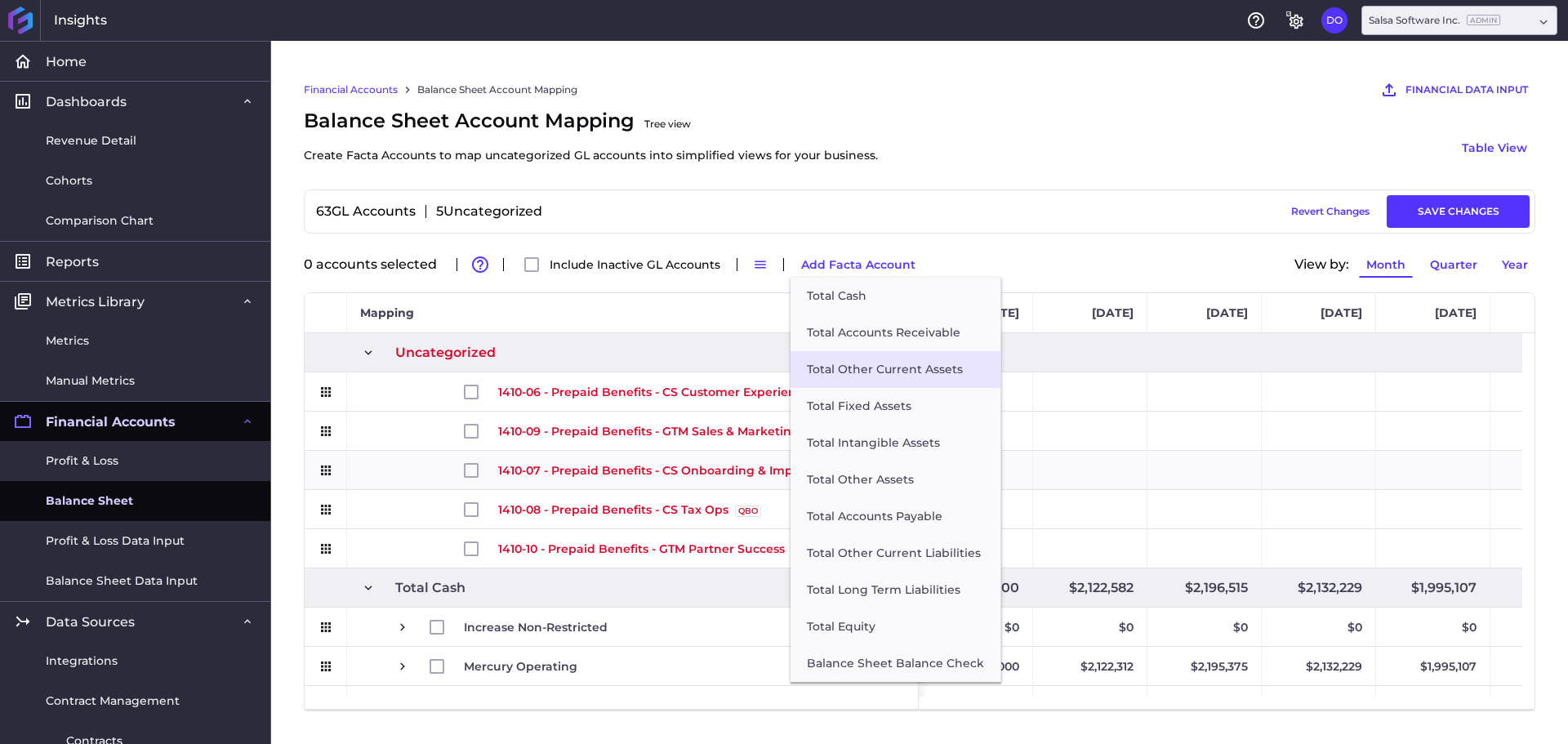
click at [873, 374] on button "Total Other Current Assets" at bounding box center [896, 370] width 210 height 37
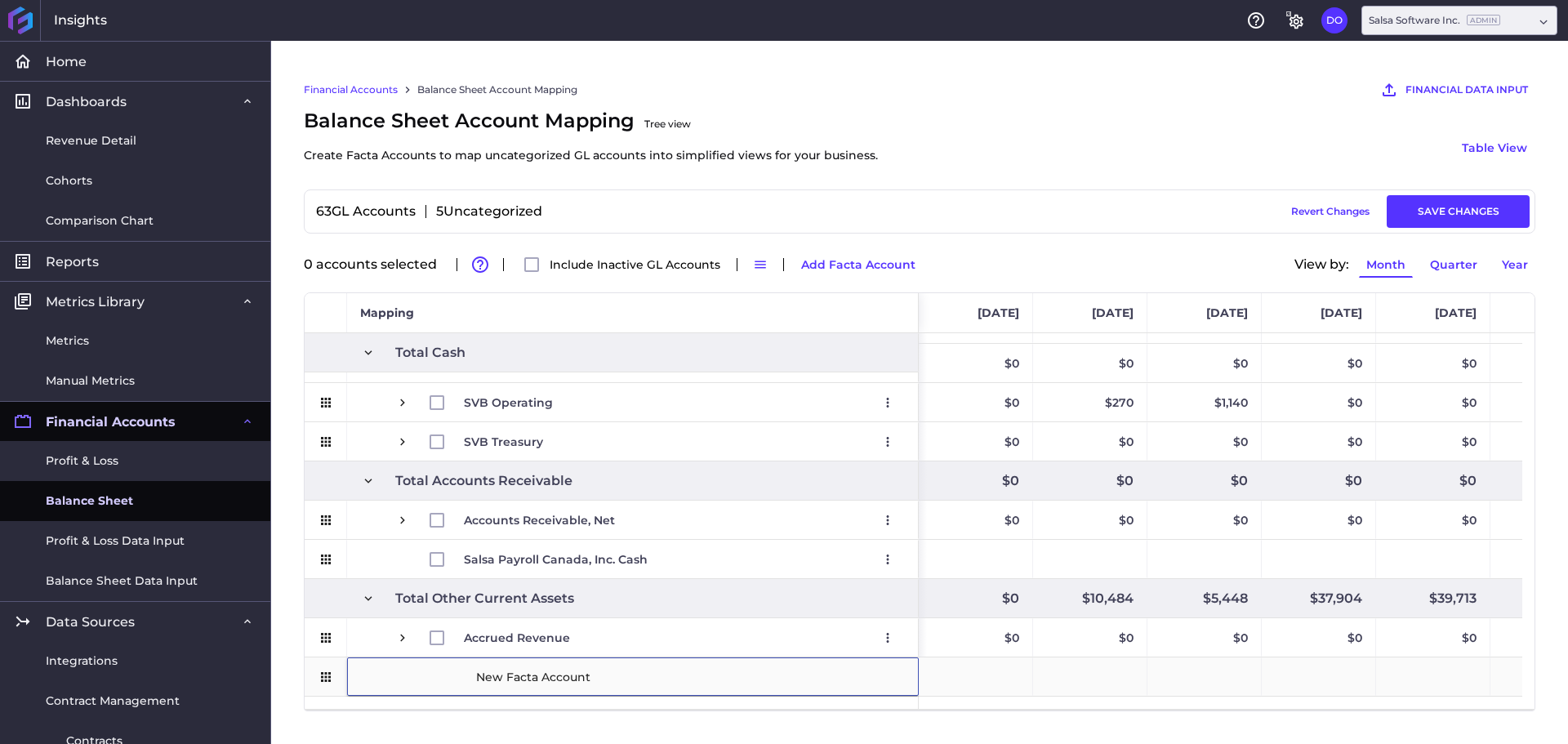
click at [603, 680] on input "New Facta Account" at bounding box center [690, 677] width 432 height 33
click at [426, 682] on div "New Facta Account" at bounding box center [633, 676] width 572 height 38
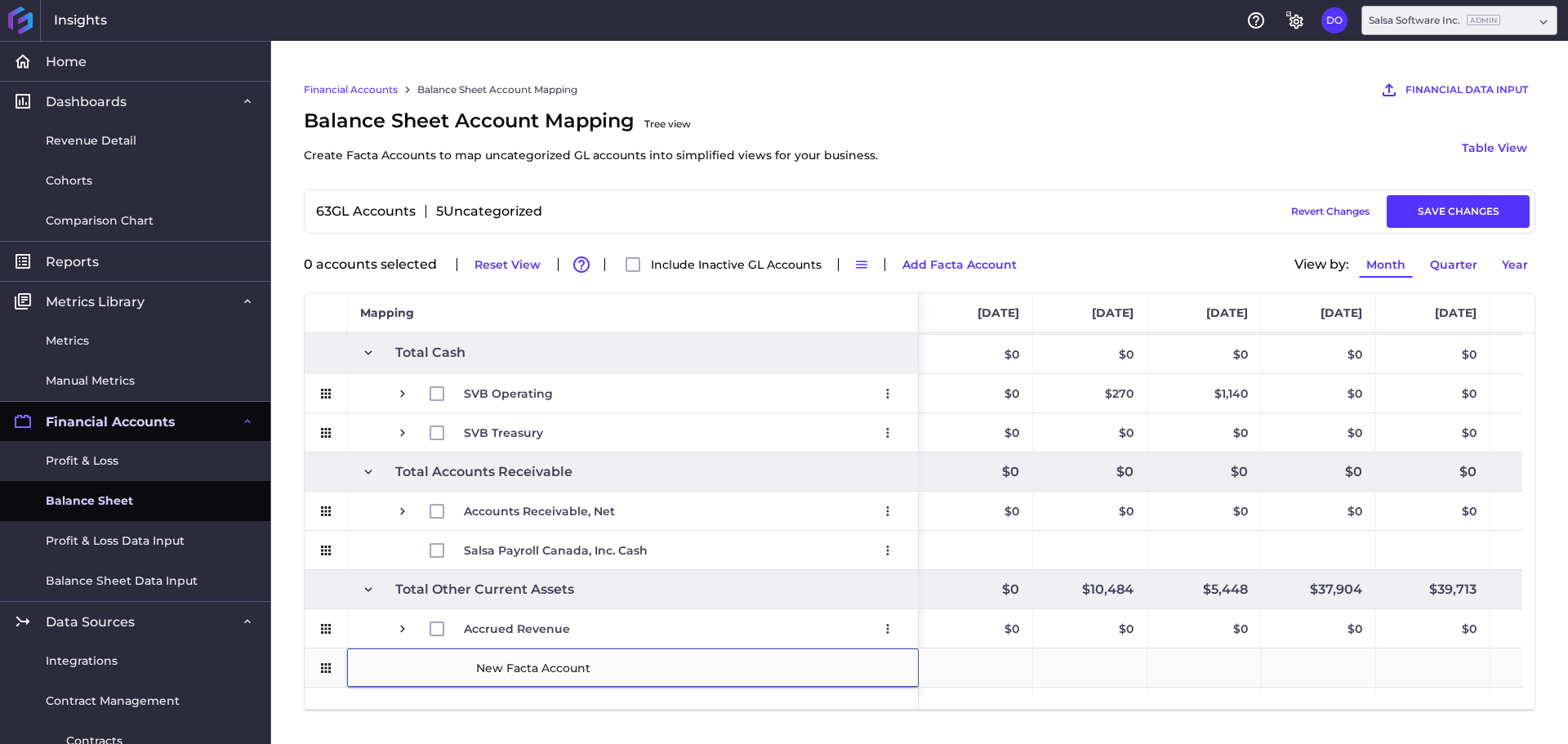
paste input "Prepaid Benefits - CS Onboarding & Implementation"
type input "Prepaid Benefits - CS Onboarding & Implementation"
click at [309, 633] on div "Press SPACE to select this row." at bounding box center [326, 628] width 43 height 38
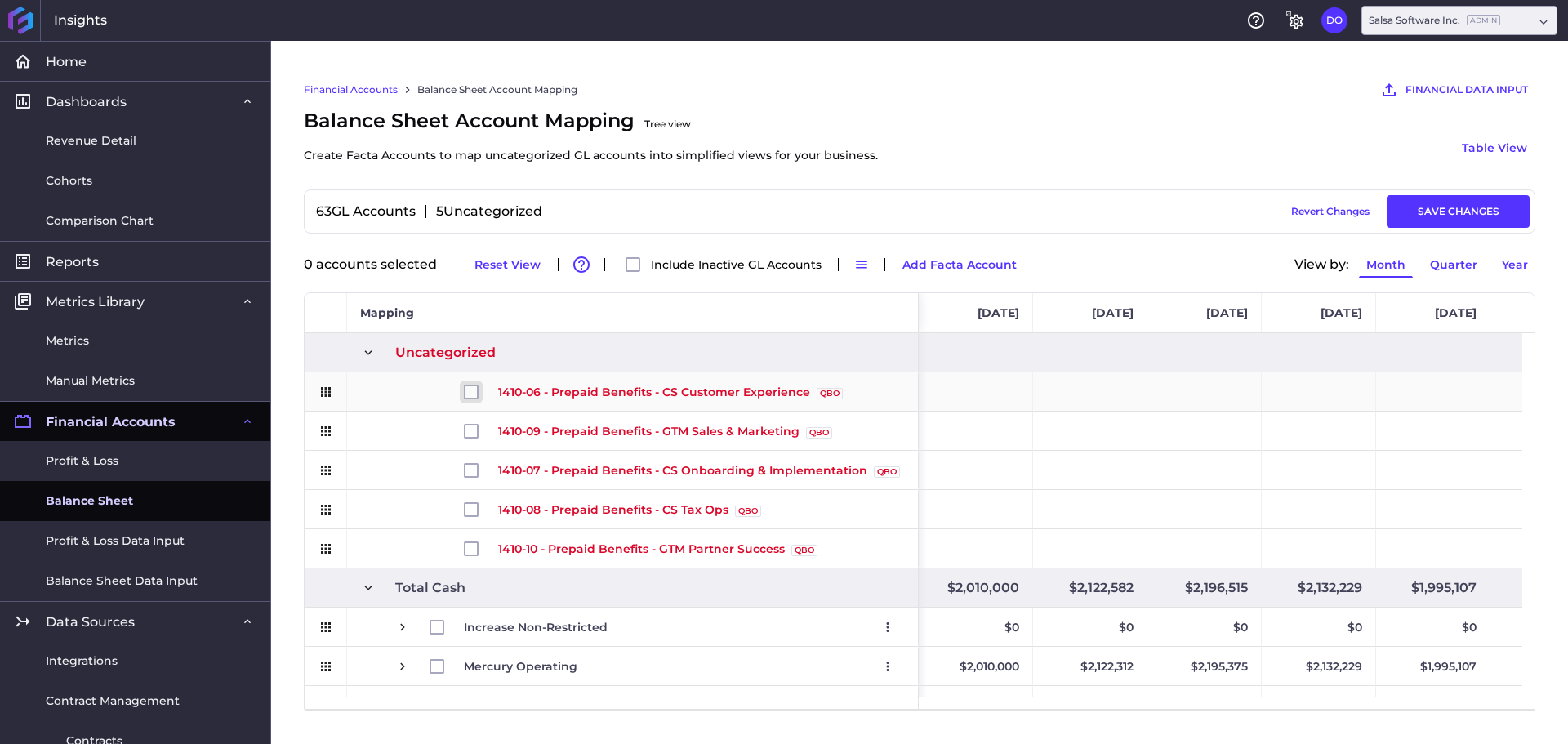
click at [468, 398] on input "Press Space to toggle row selection (unchecked)" at bounding box center [471, 392] width 15 height 15
checkbox input "true"
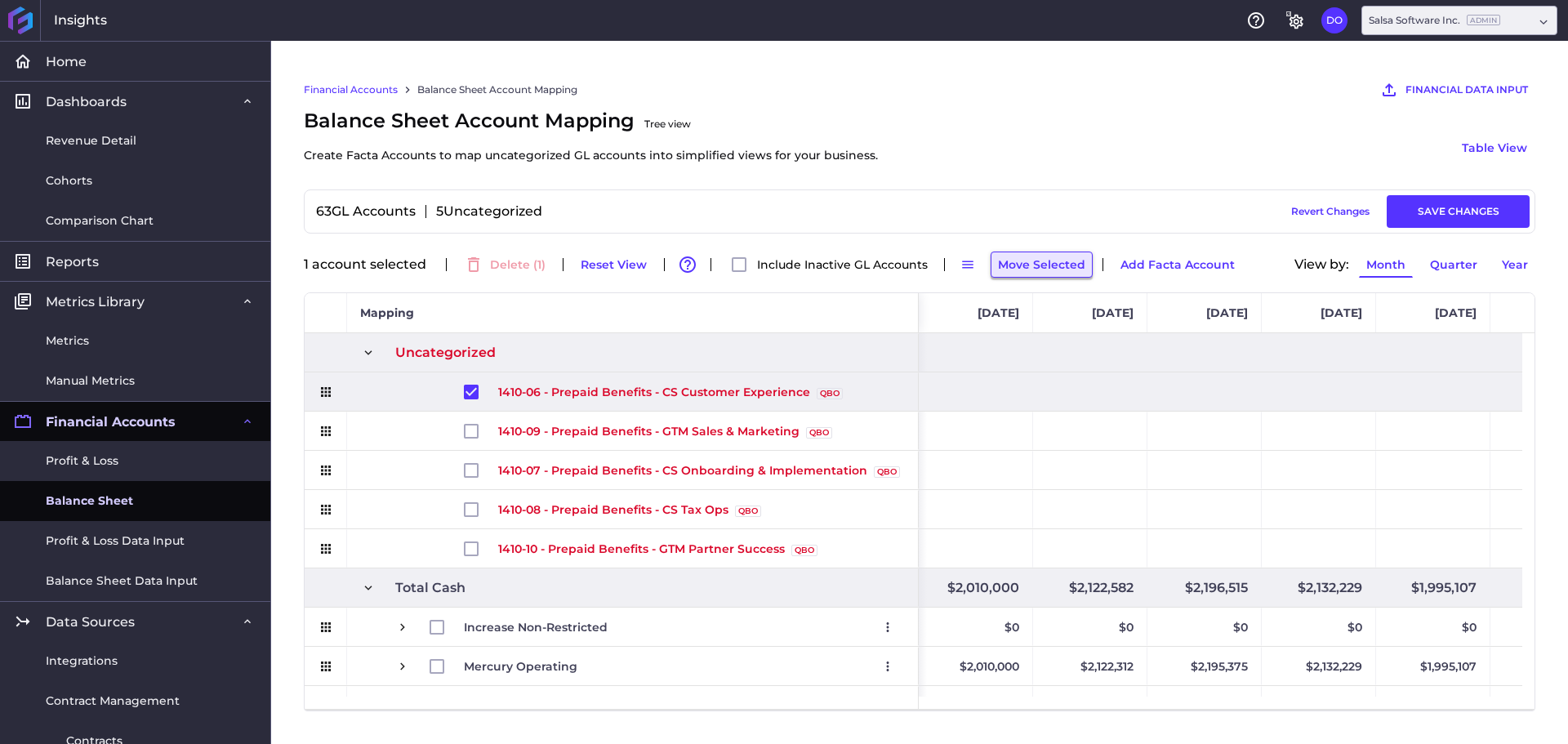
click at [1021, 267] on button "Move Selected" at bounding box center [1042, 264] width 102 height 26
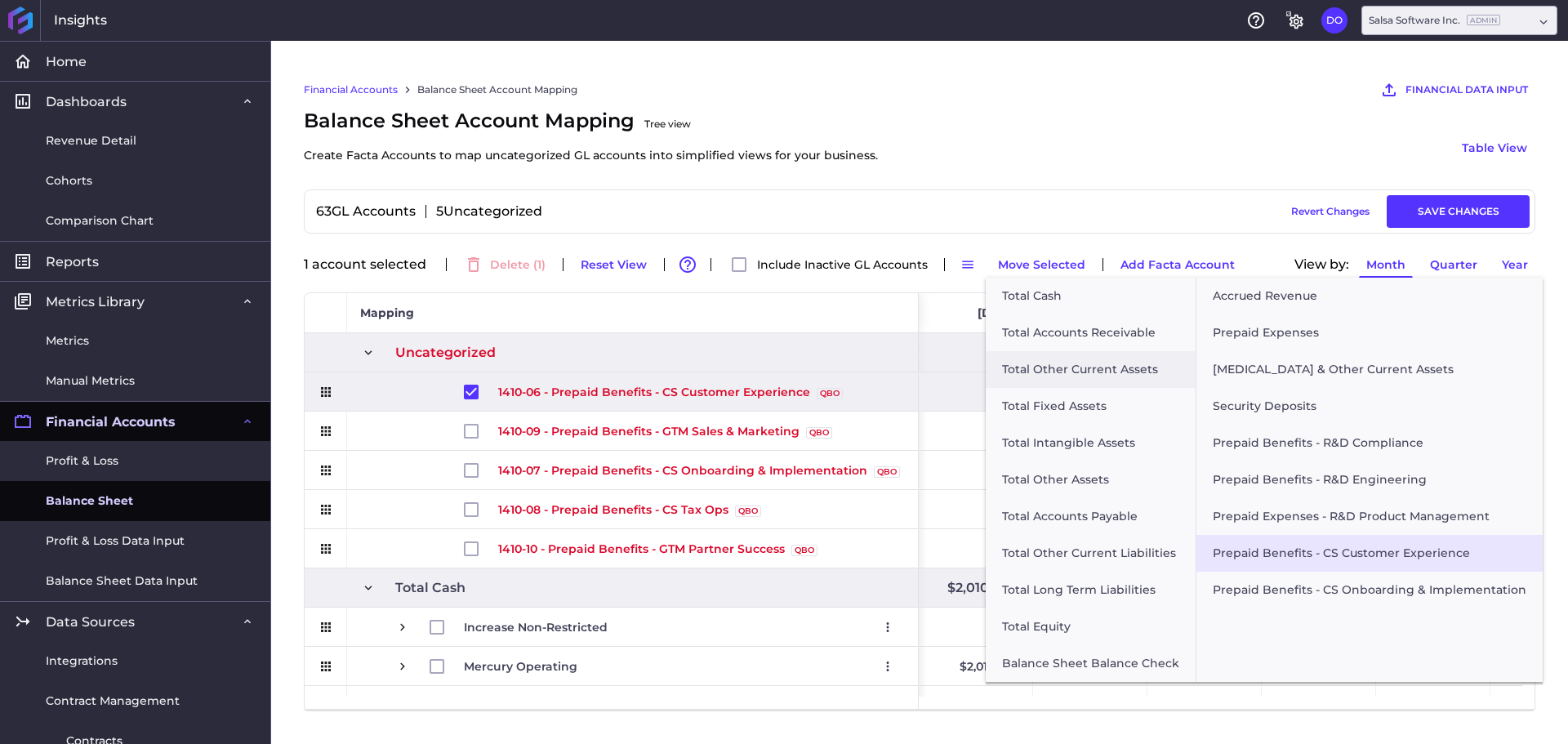
click at [1280, 553] on button "Prepaid Benefits - CS Customer Experience" at bounding box center [1369, 553] width 346 height 37
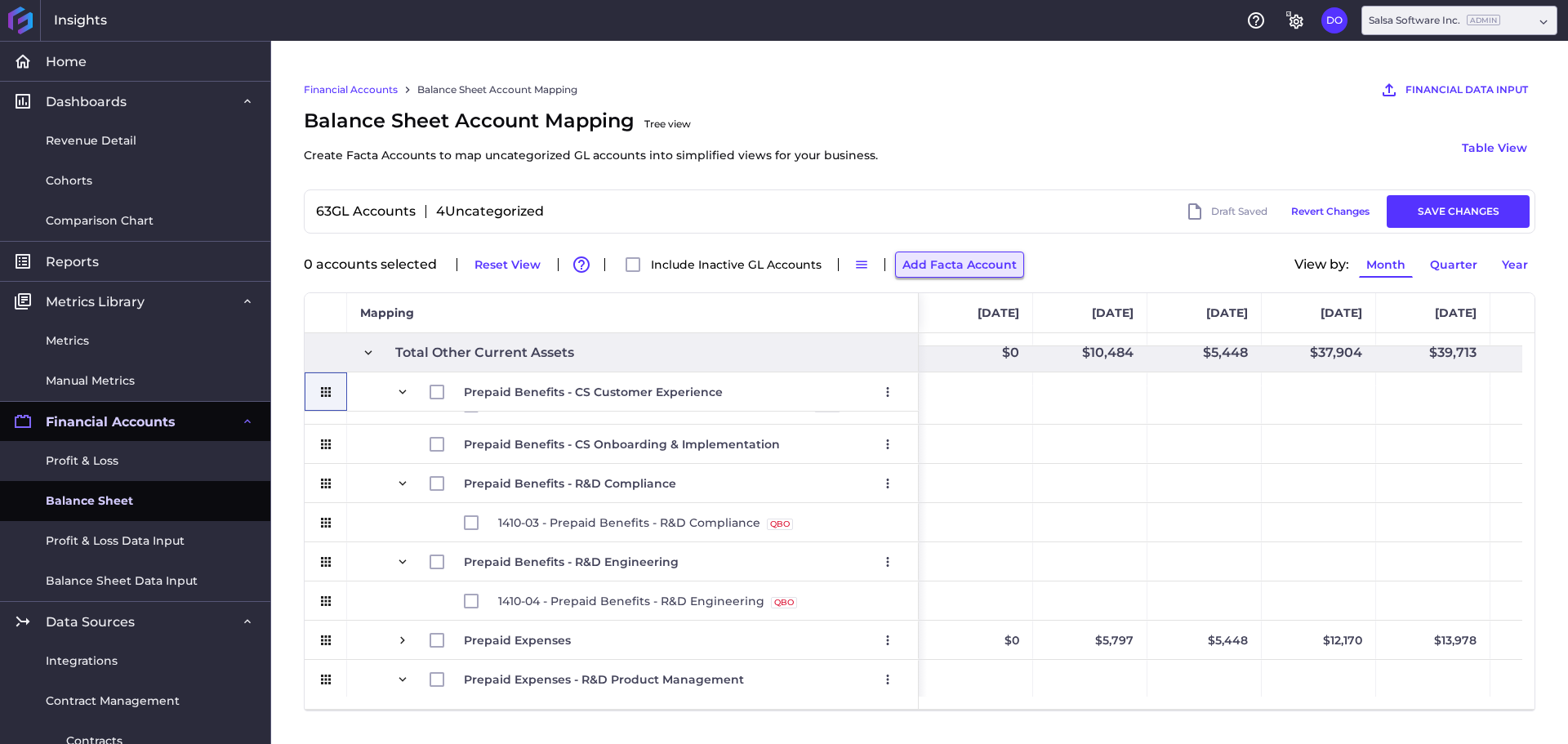
click at [948, 268] on button "Add Facta Account" at bounding box center [959, 264] width 129 height 26
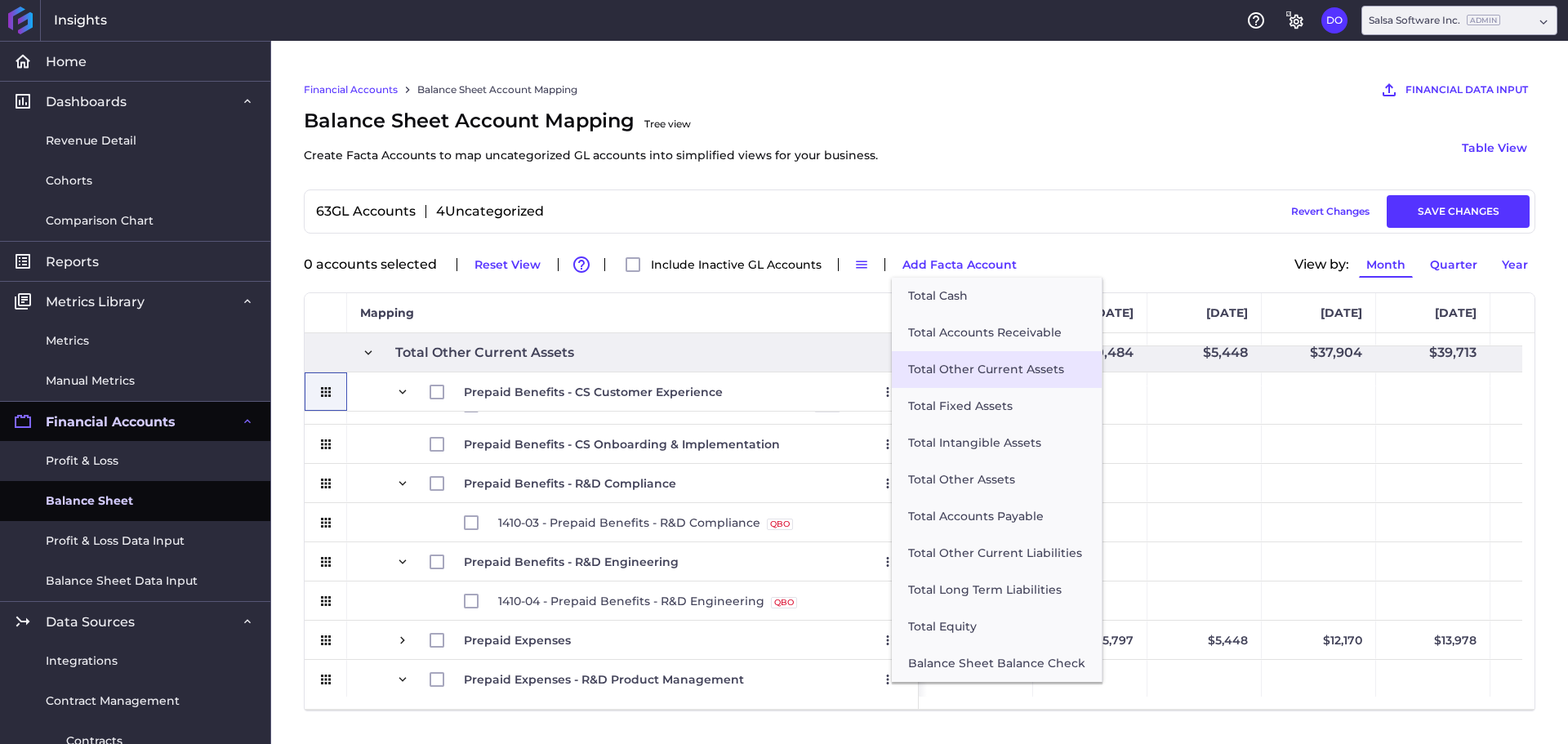
click at [952, 365] on button "Total Other Current Assets" at bounding box center [997, 370] width 210 height 37
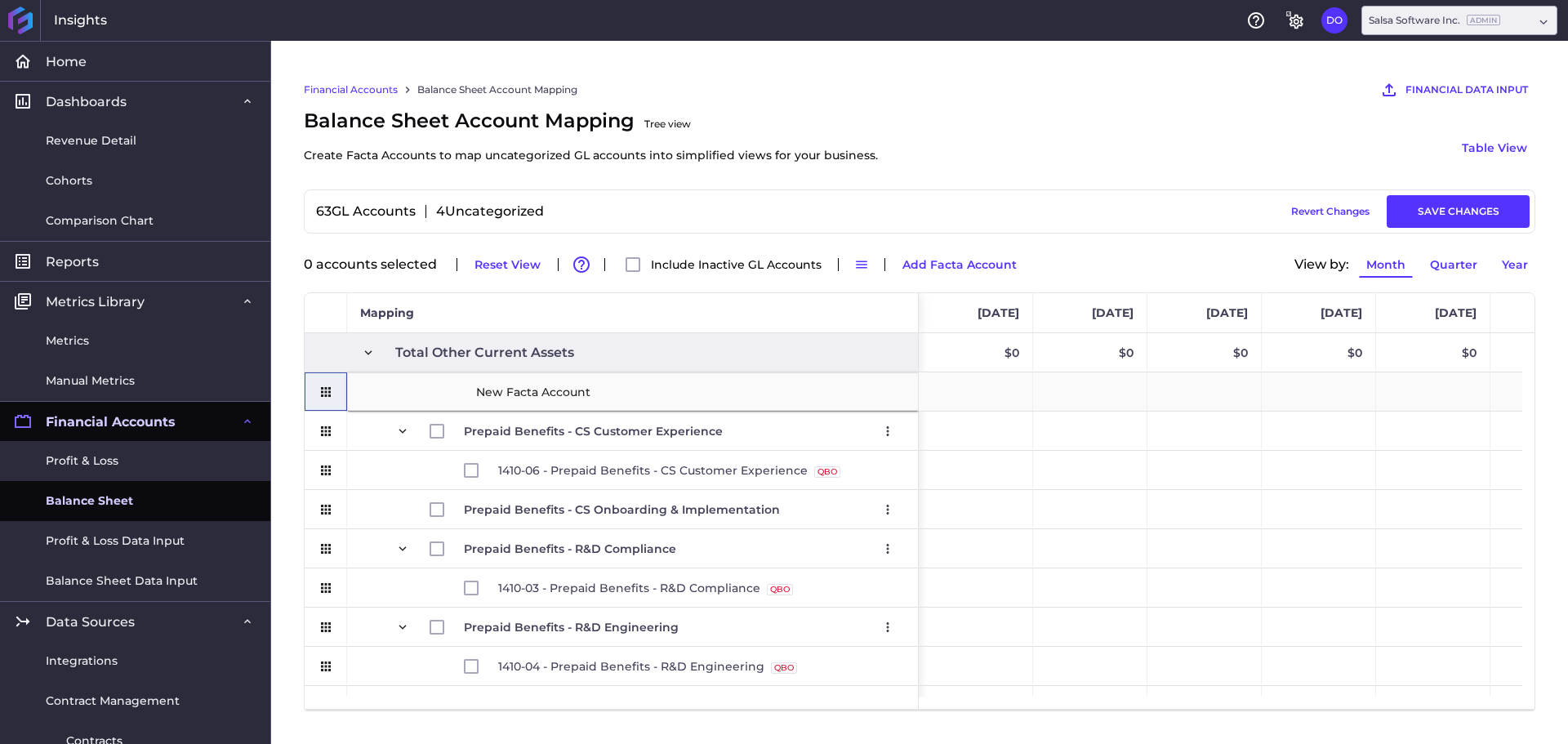
drag, startPoint x: 631, startPoint y: 390, endPoint x: 647, endPoint y: 390, distance: 16.0
click at [631, 390] on input "New Facta Account" at bounding box center [690, 392] width 432 height 33
drag, startPoint x: 654, startPoint y: 391, endPoint x: 406, endPoint y: 398, distance: 248.1
click at [406, 398] on div "New Facta Account" at bounding box center [633, 392] width 572 height 38
paste input "Prepaid Benefits - CS Tax Ops"
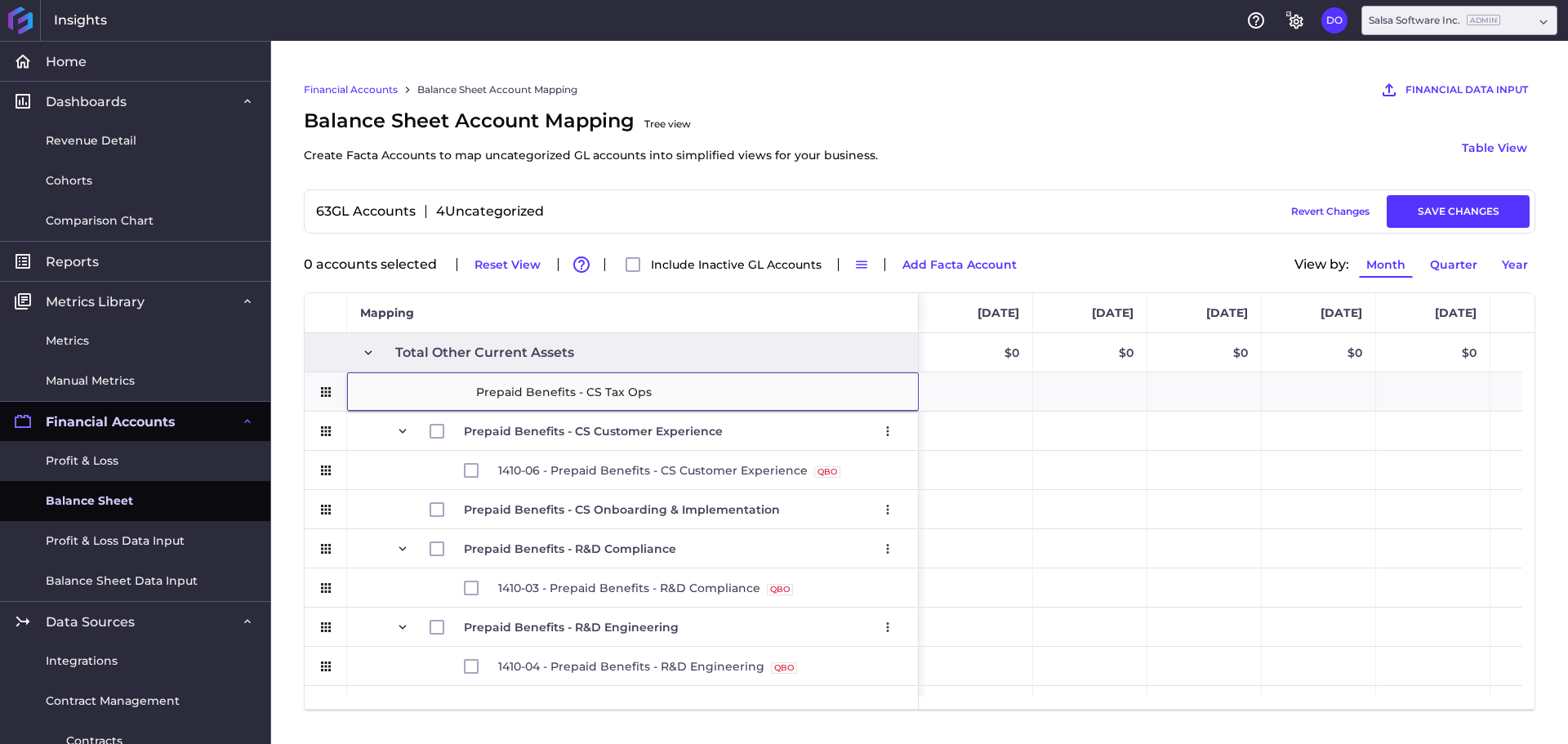
type input "Prepaid Benefits - CS Tax Ops"
click at [931, 132] on div "Balance Sheet Account Mapping Tree view Create Facta Accounts to map uncategori…" at bounding box center [920, 147] width 1232 height 83
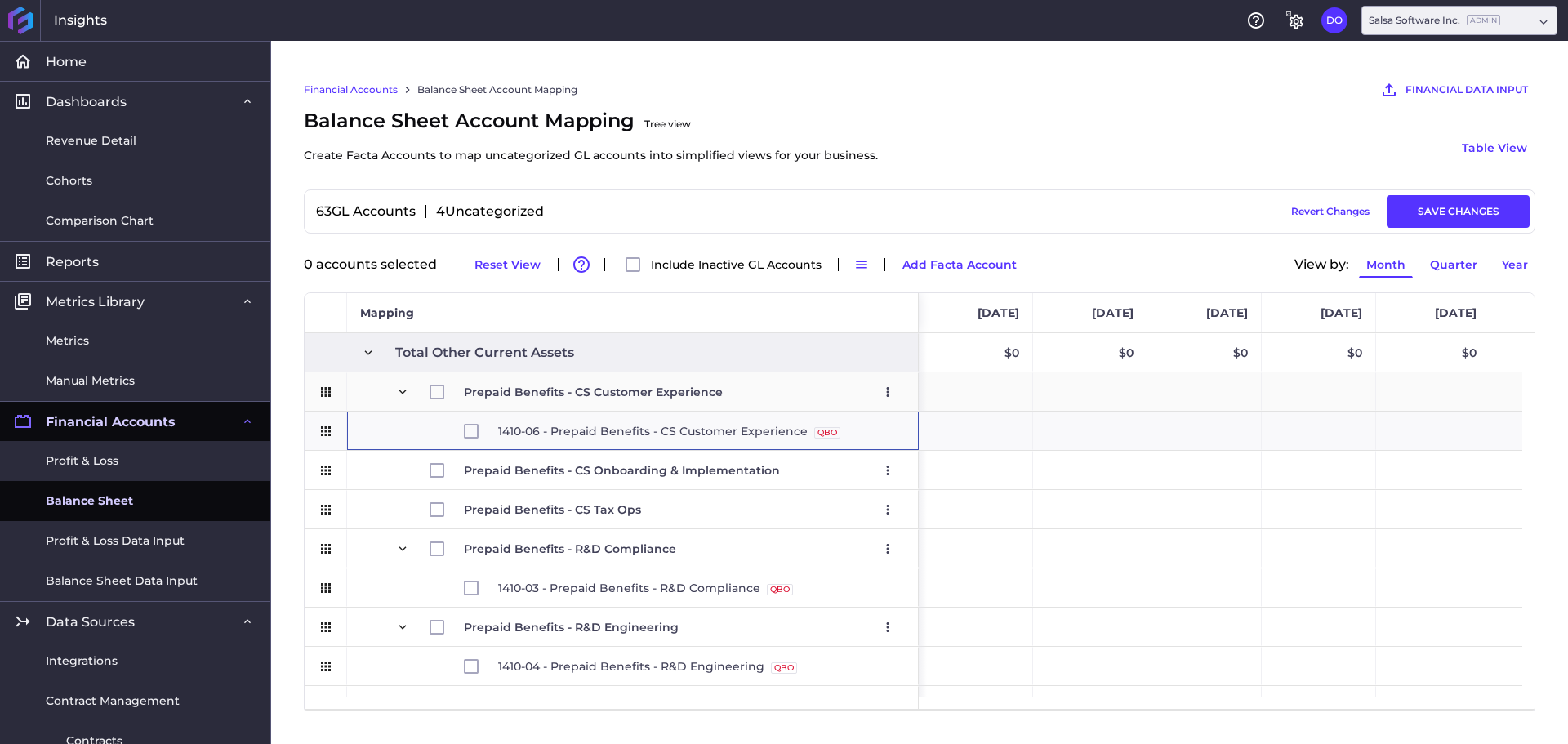
click at [356, 411] on div "Prepaid Benefits - CS Customer Experience Edit Remove" at bounding box center [633, 392] width 572 height 38
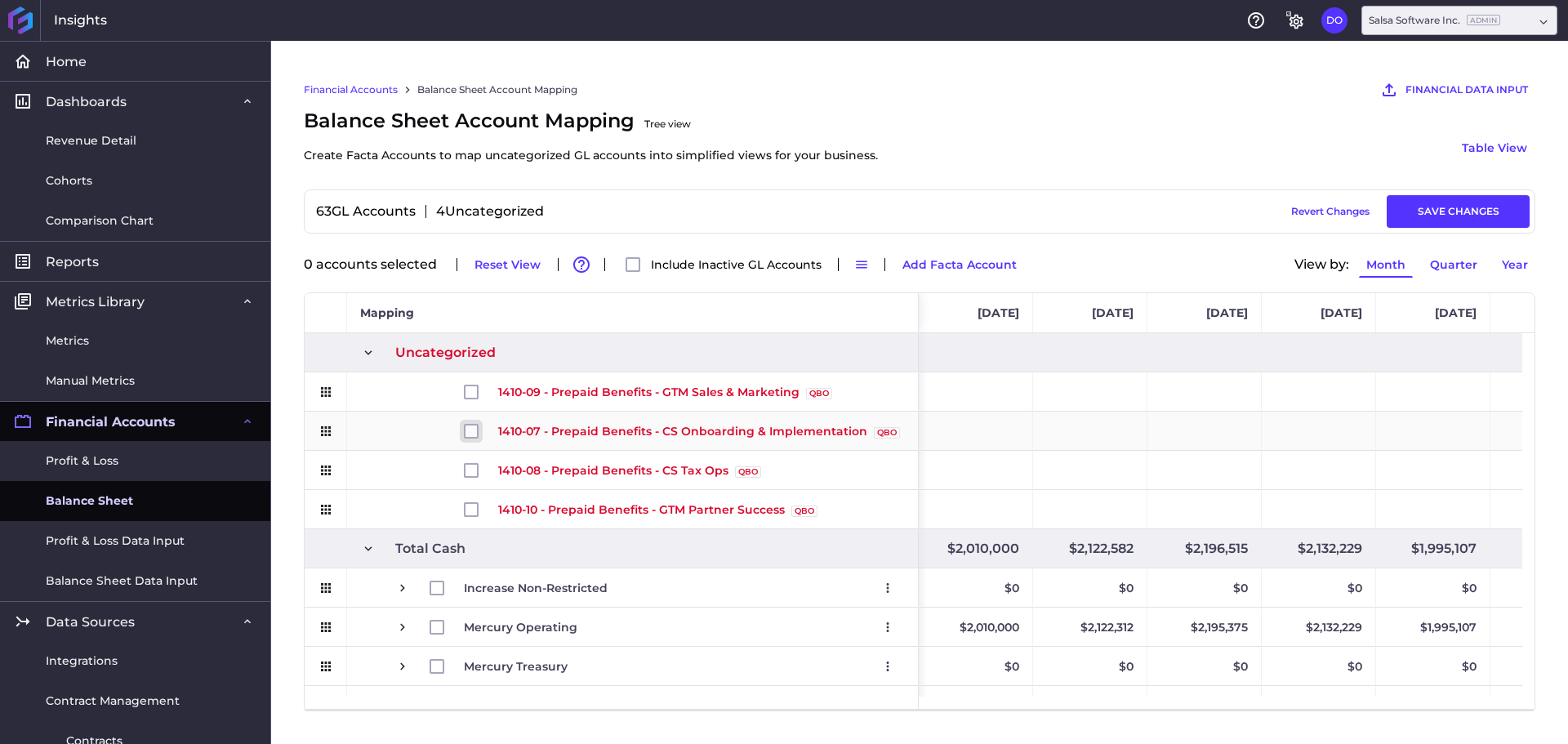
click at [472, 433] on input "Press Space to toggle row selection (unchecked)" at bounding box center [471, 431] width 15 height 15
checkbox input "true"
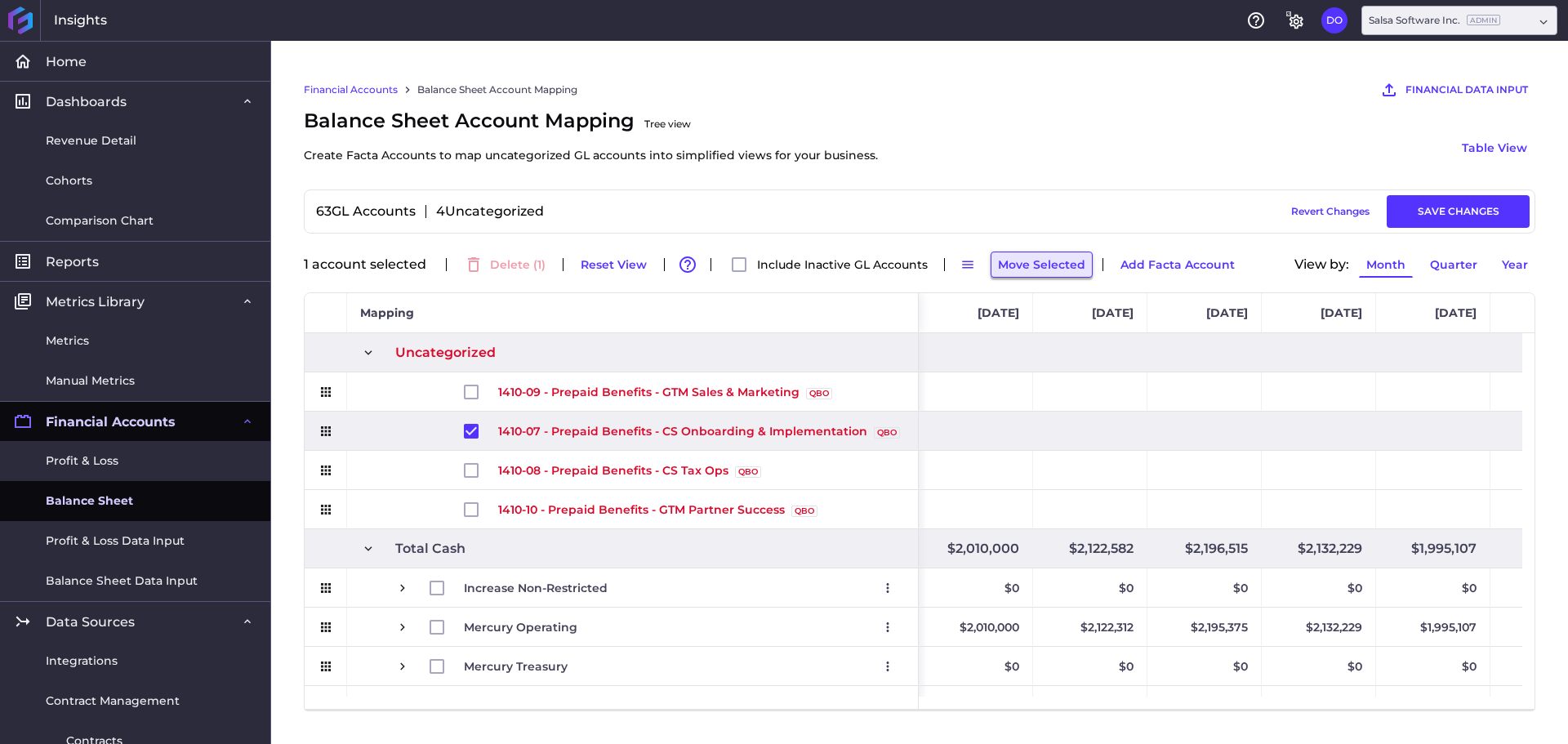
click at [1002, 267] on button "Move Selected" at bounding box center [1042, 264] width 102 height 26
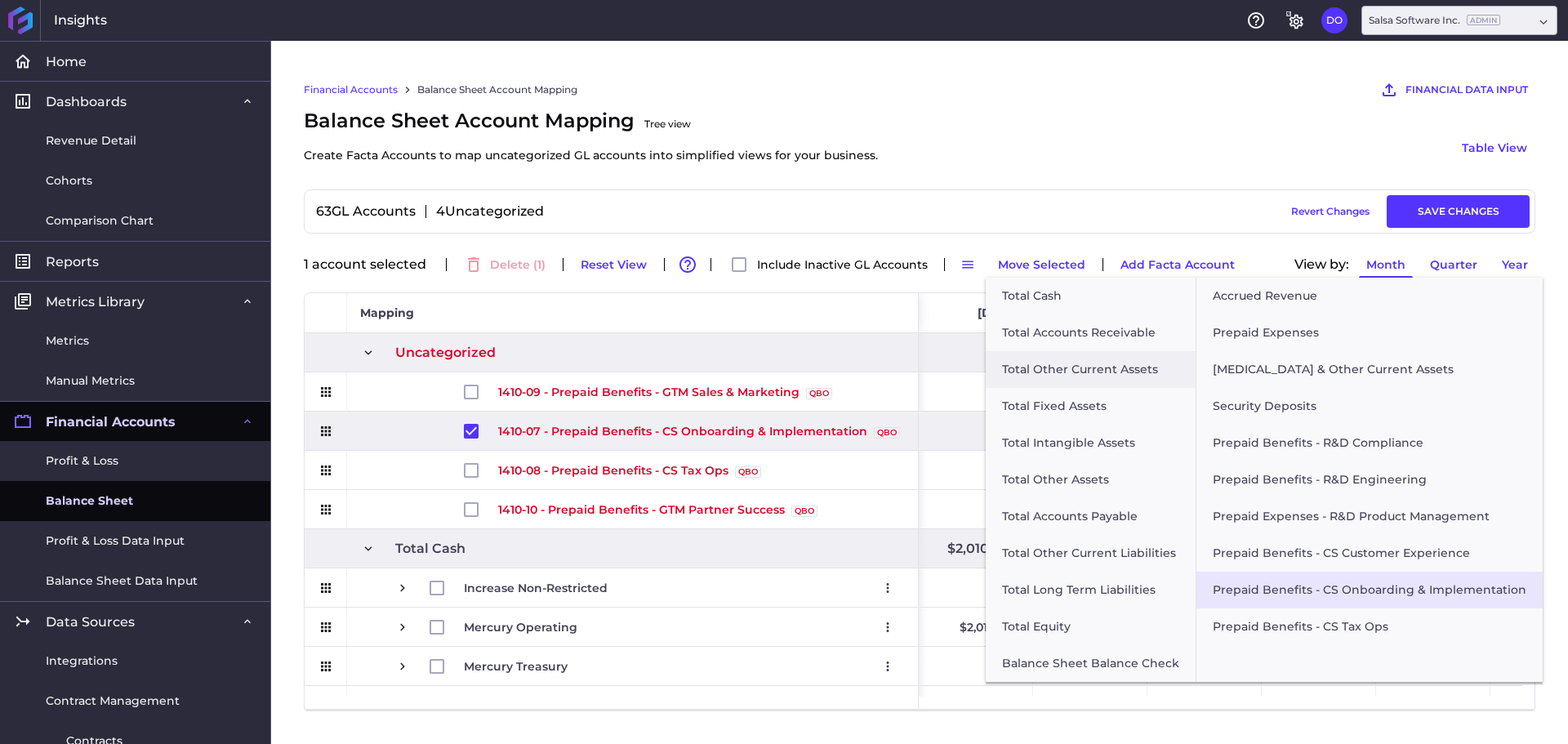
click at [1321, 582] on button "Prepaid Benefits - CS Onboarding & Implementation" at bounding box center [1369, 590] width 346 height 37
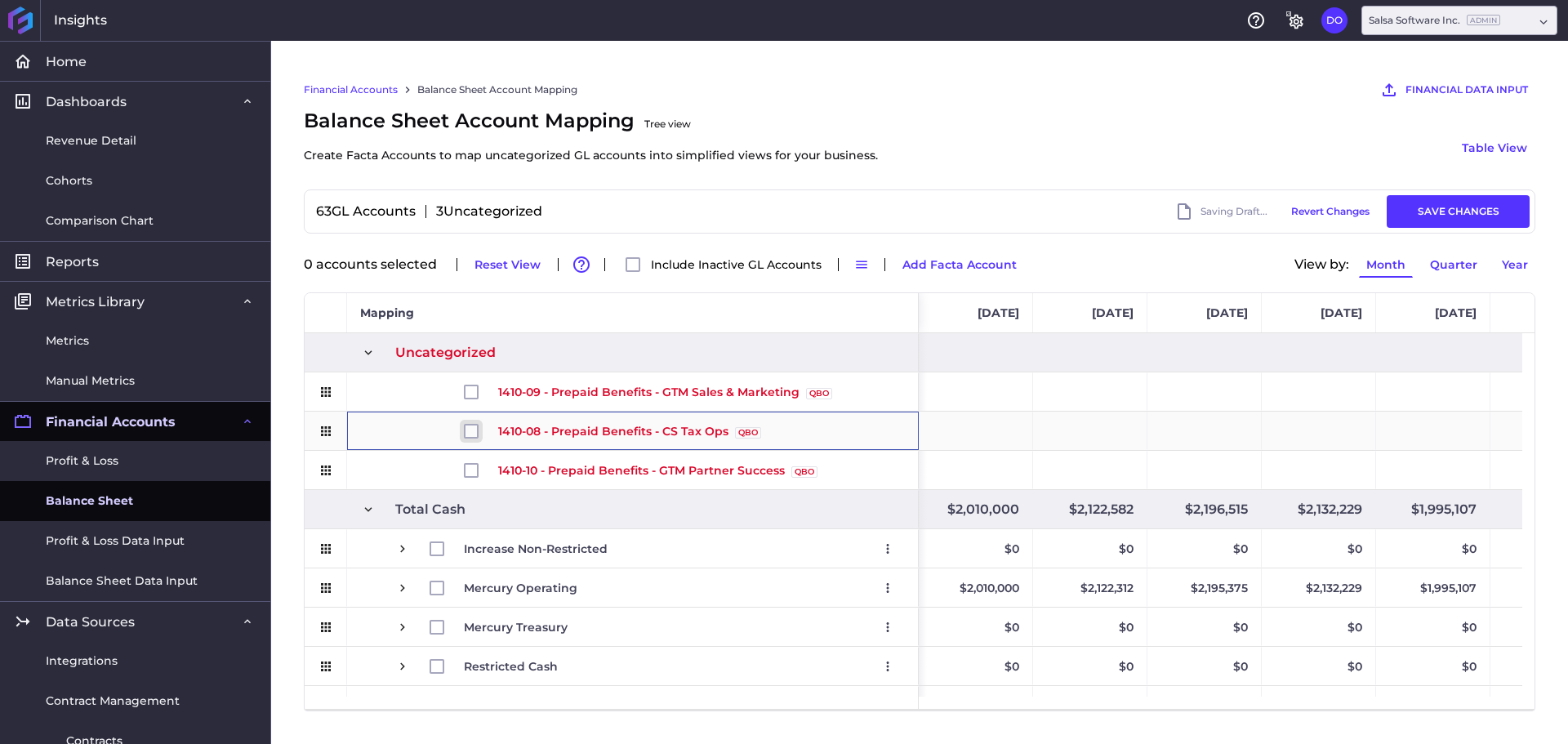
click at [472, 433] on input "Press Space to toggle row selection (unchecked)" at bounding box center [471, 431] width 15 height 15
checkbox input "true"
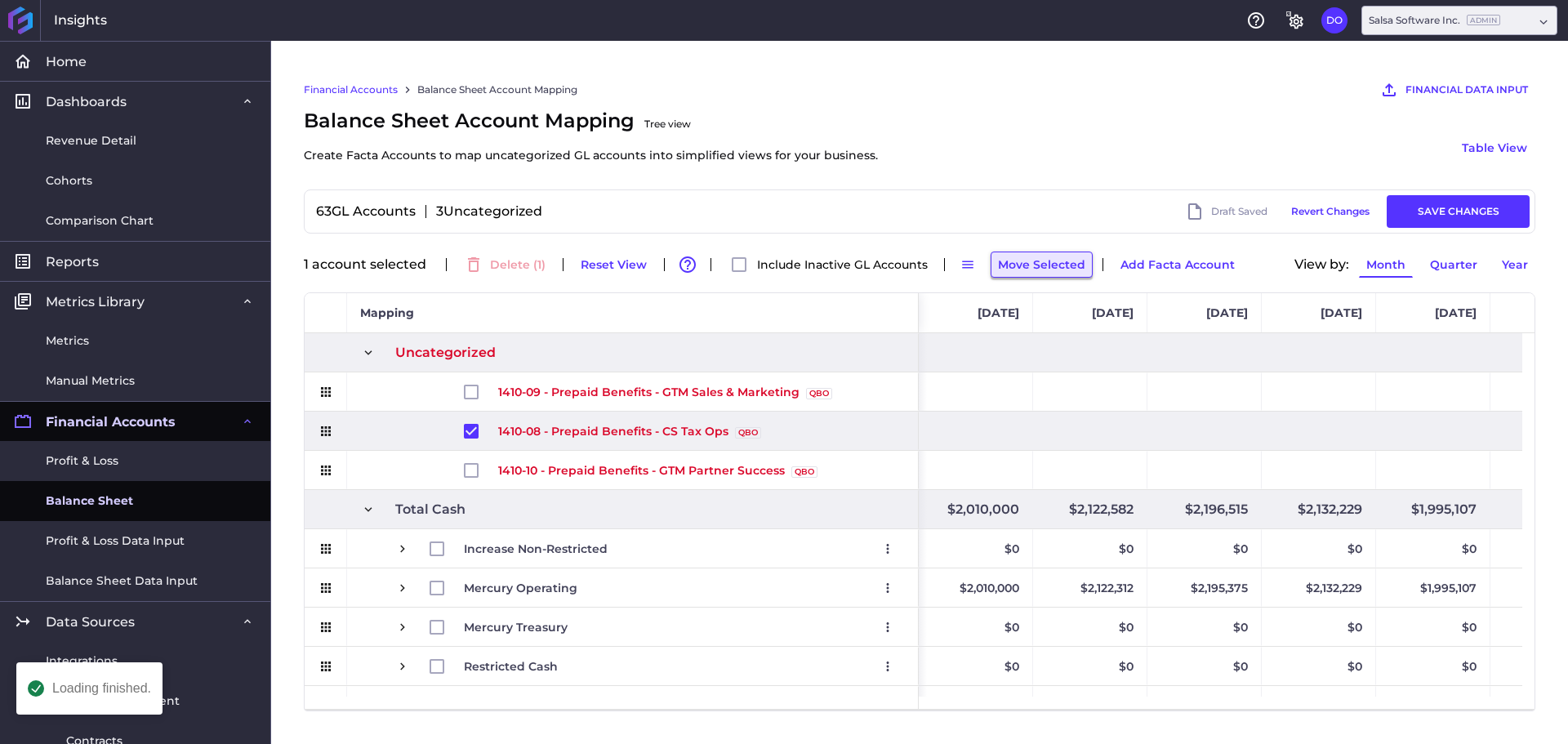
click at [1039, 257] on button "Move Selected" at bounding box center [1042, 264] width 102 height 26
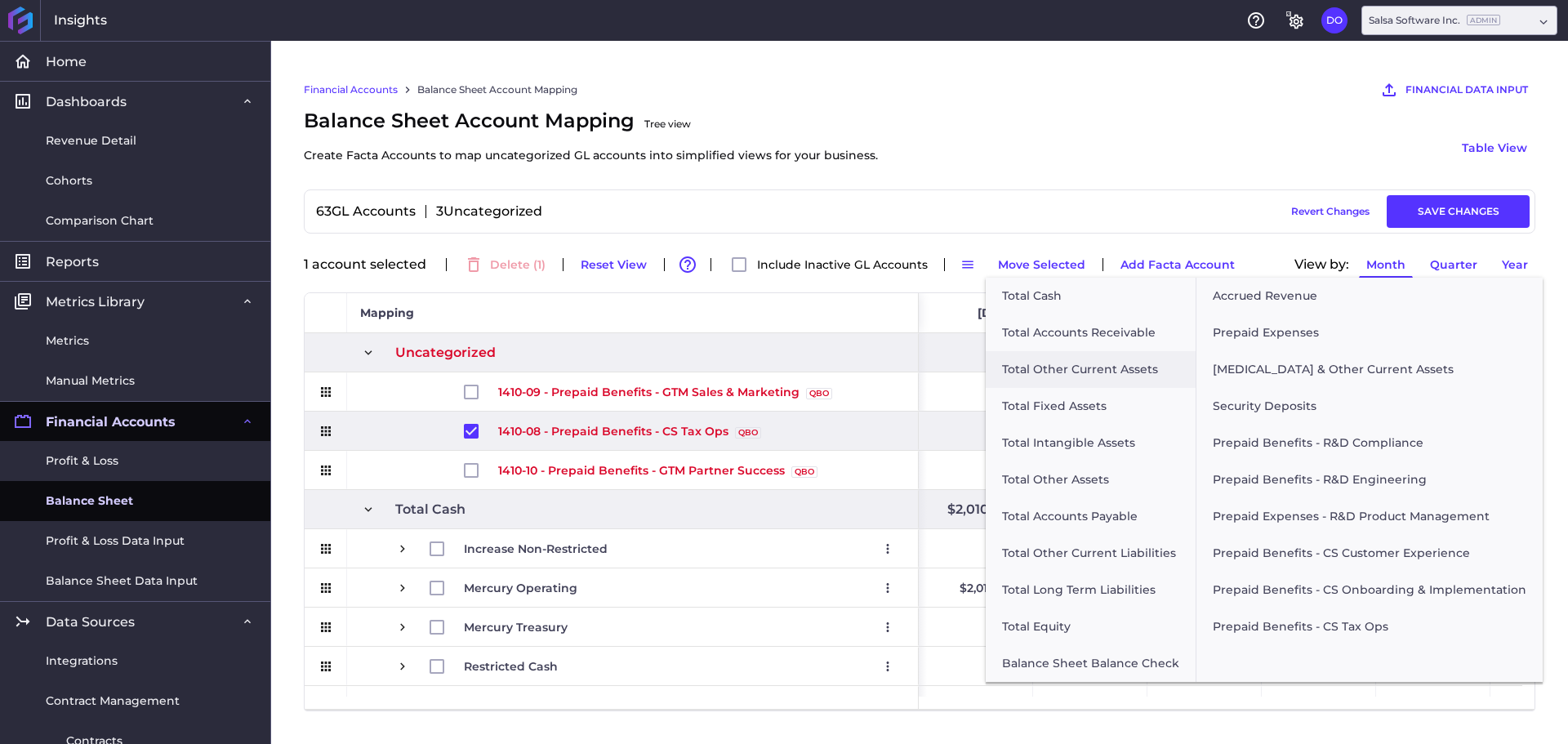
click at [1321, 623] on button "Prepaid Benefits - CS Tax Ops" at bounding box center [1369, 626] width 346 height 37
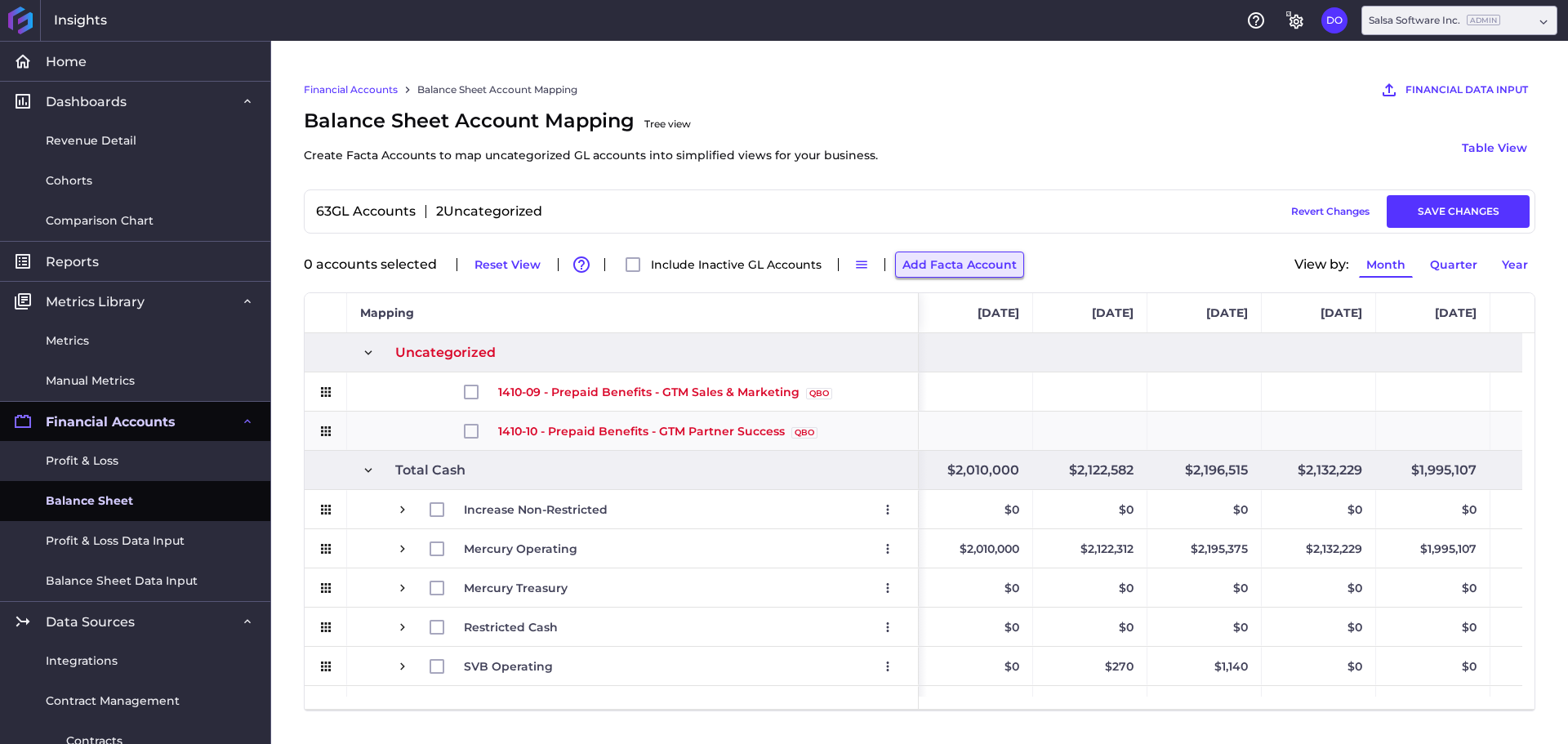
click at [979, 265] on button "Add Facta Account" at bounding box center [959, 264] width 129 height 26
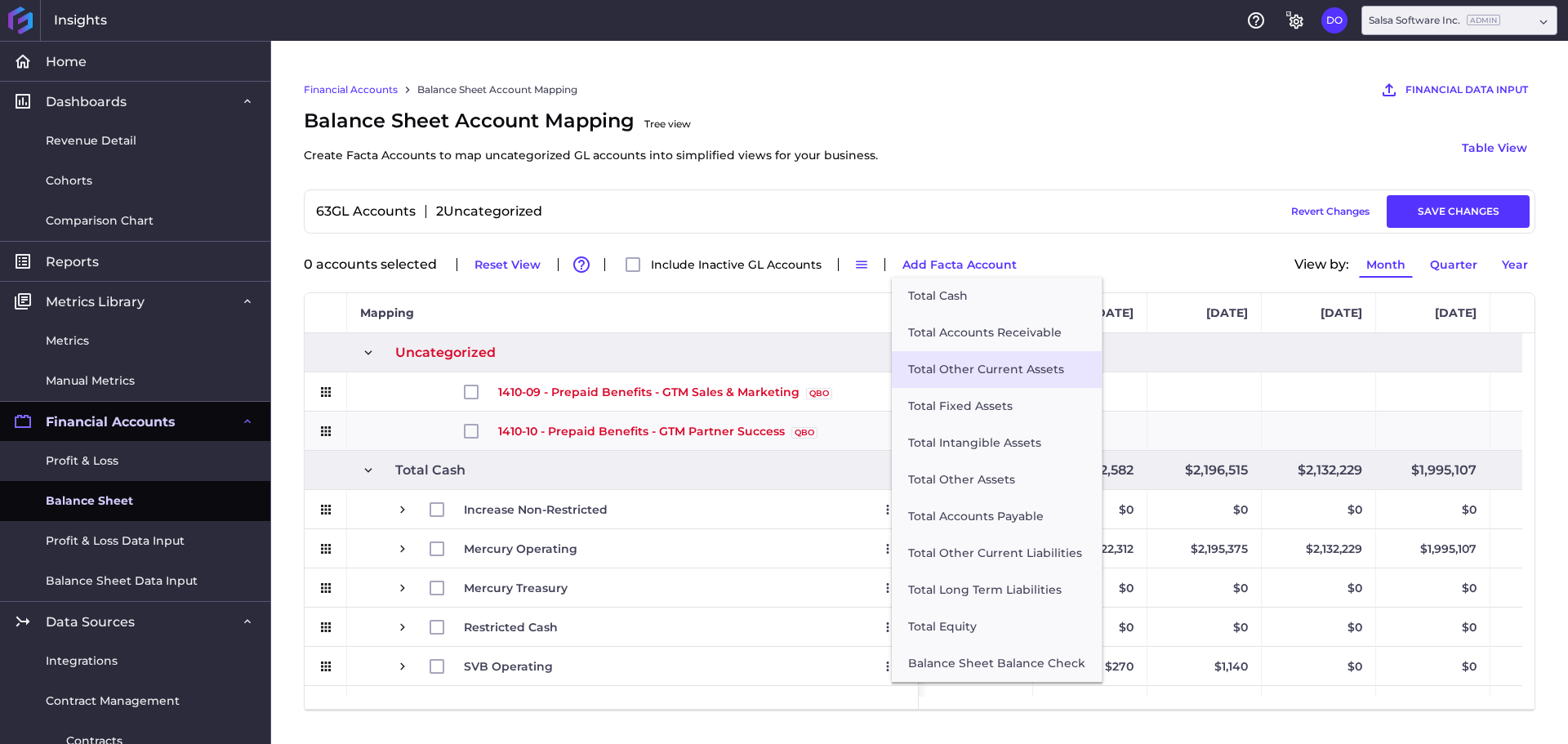
click at [1002, 365] on button "Total Other Current Assets" at bounding box center [997, 370] width 210 height 37
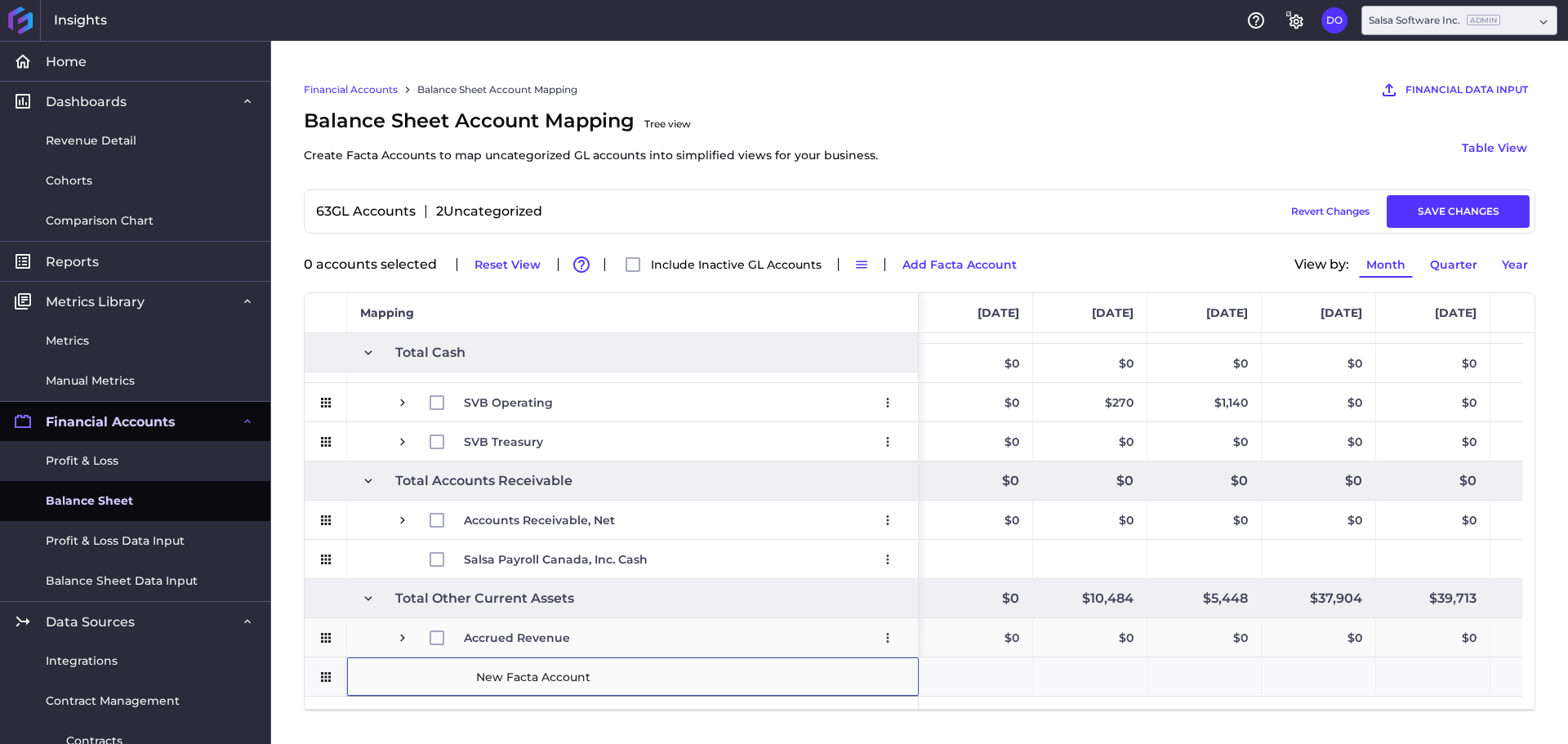
type input "Prepaid Benefits - GTM Sales & Marketing"
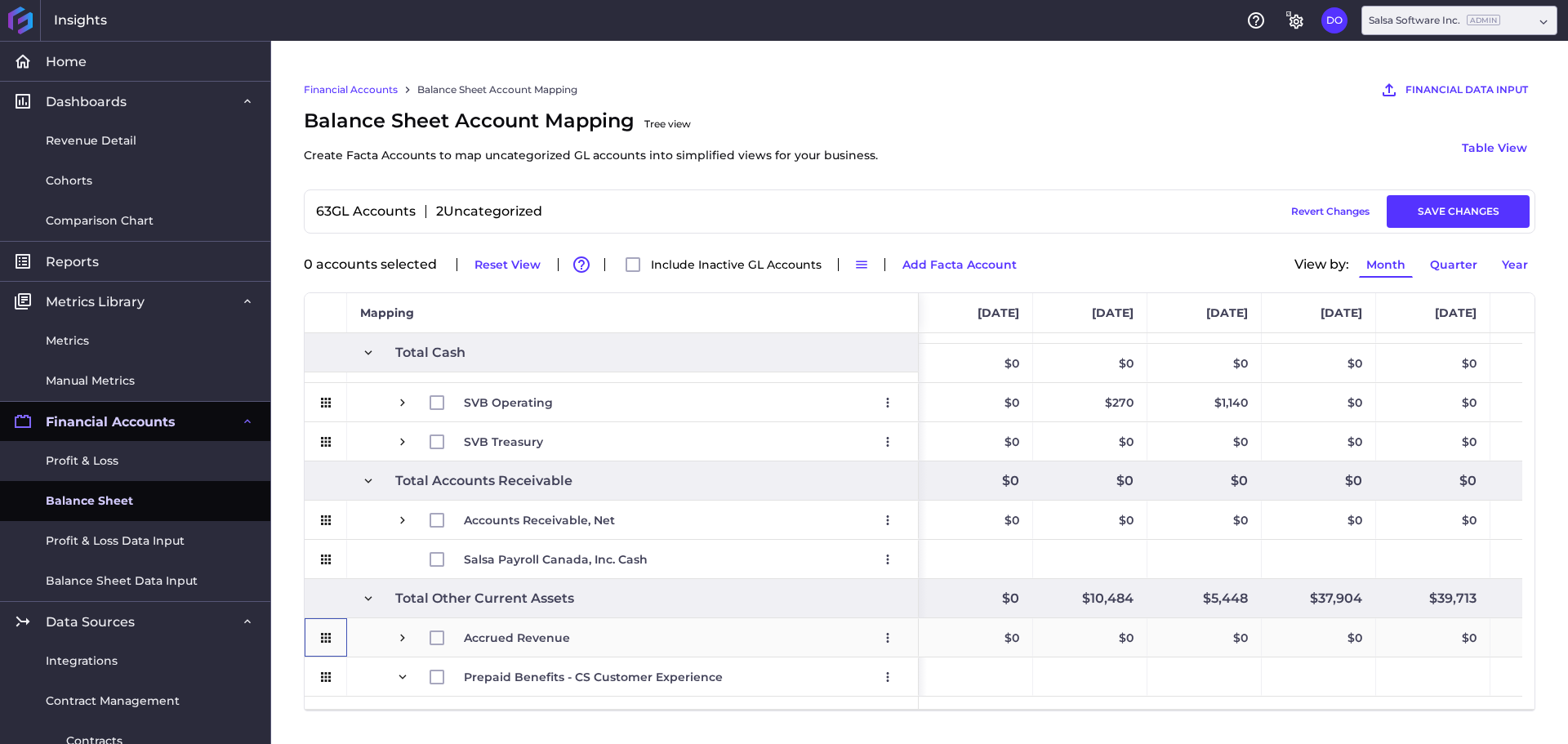
click at [338, 645] on div "Press SPACE to select this row." at bounding box center [326, 637] width 43 height 38
click at [951, 257] on button "Add Facta Account" at bounding box center [959, 264] width 129 height 26
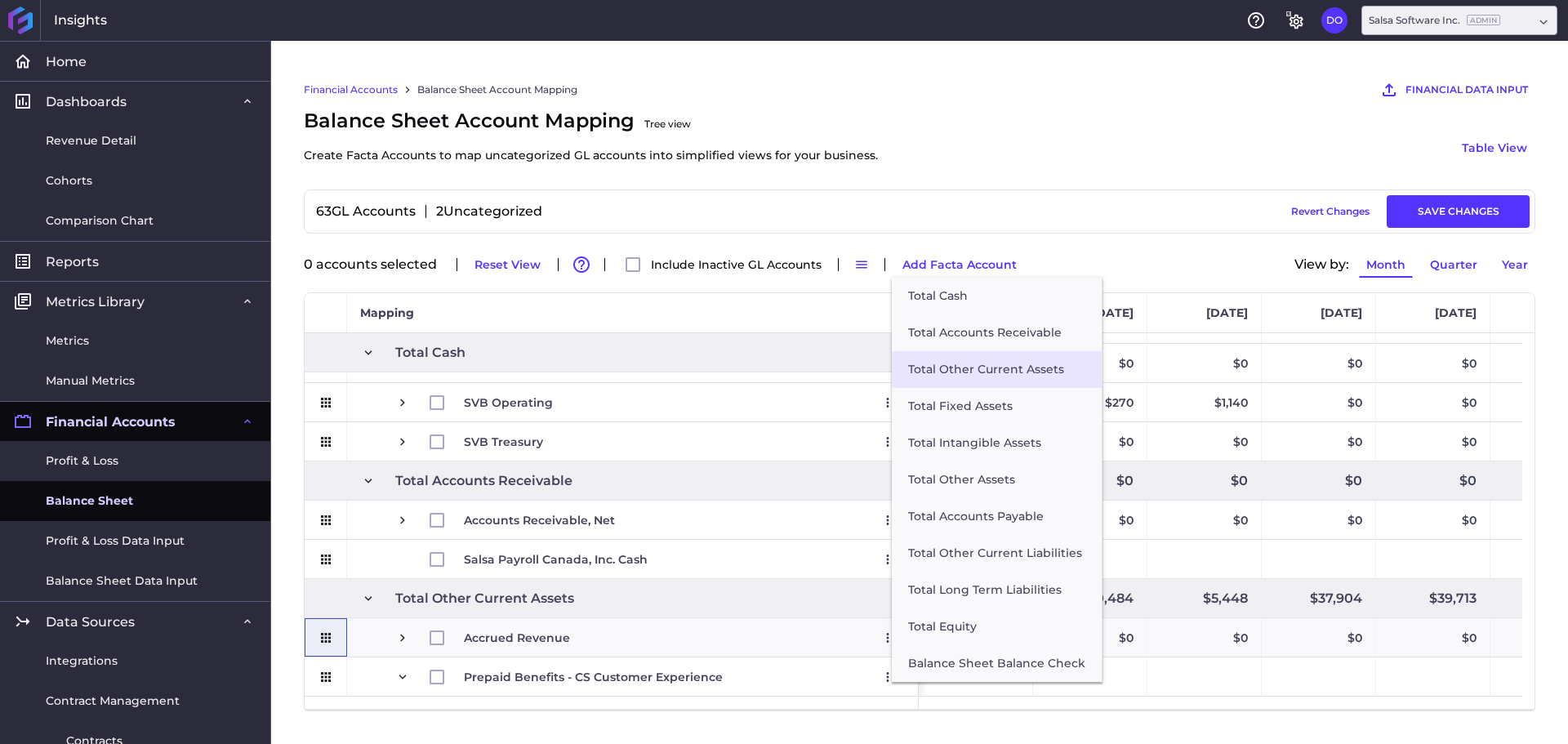
click at [980, 362] on button "Total Other Current Assets" at bounding box center [997, 370] width 210 height 37
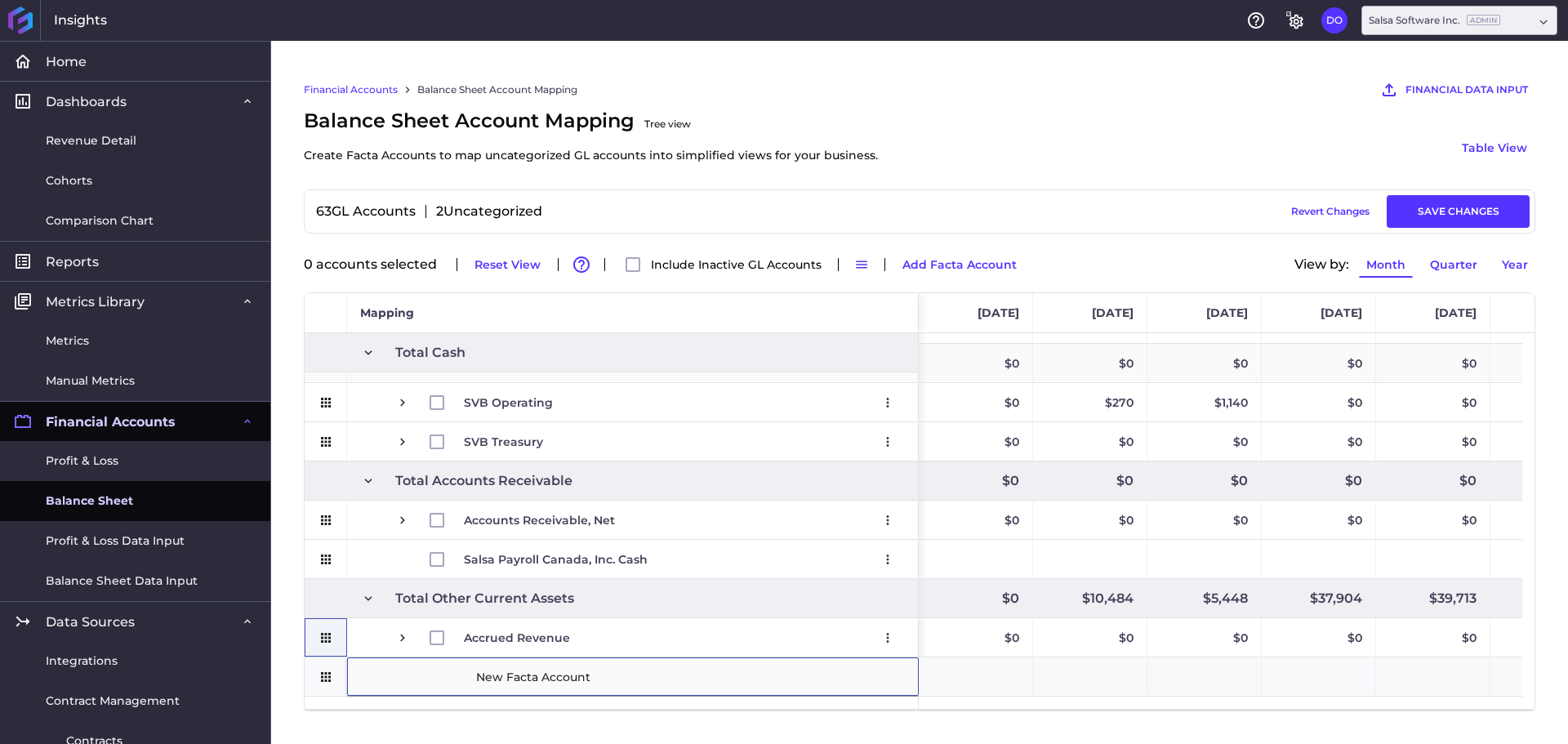
type input "Prepaid Benefits - GTM Partner Success"
click at [365, 640] on span "Accrued Revenue Edit Remove" at bounding box center [633, 637] width 544 height 37
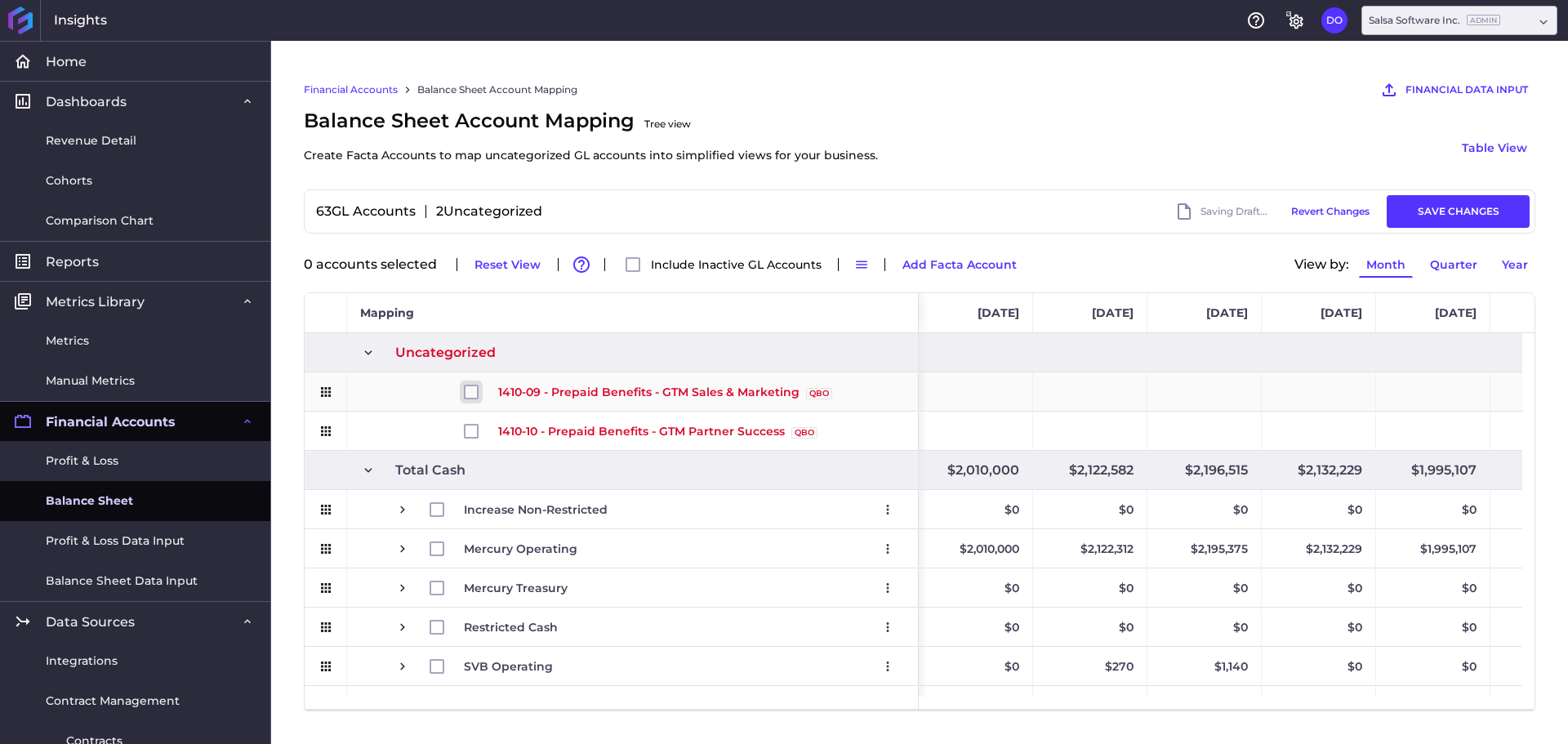
click at [466, 393] on input "Press Space to toggle row selection (unchecked)" at bounding box center [471, 392] width 15 height 15
checkbox input "true"
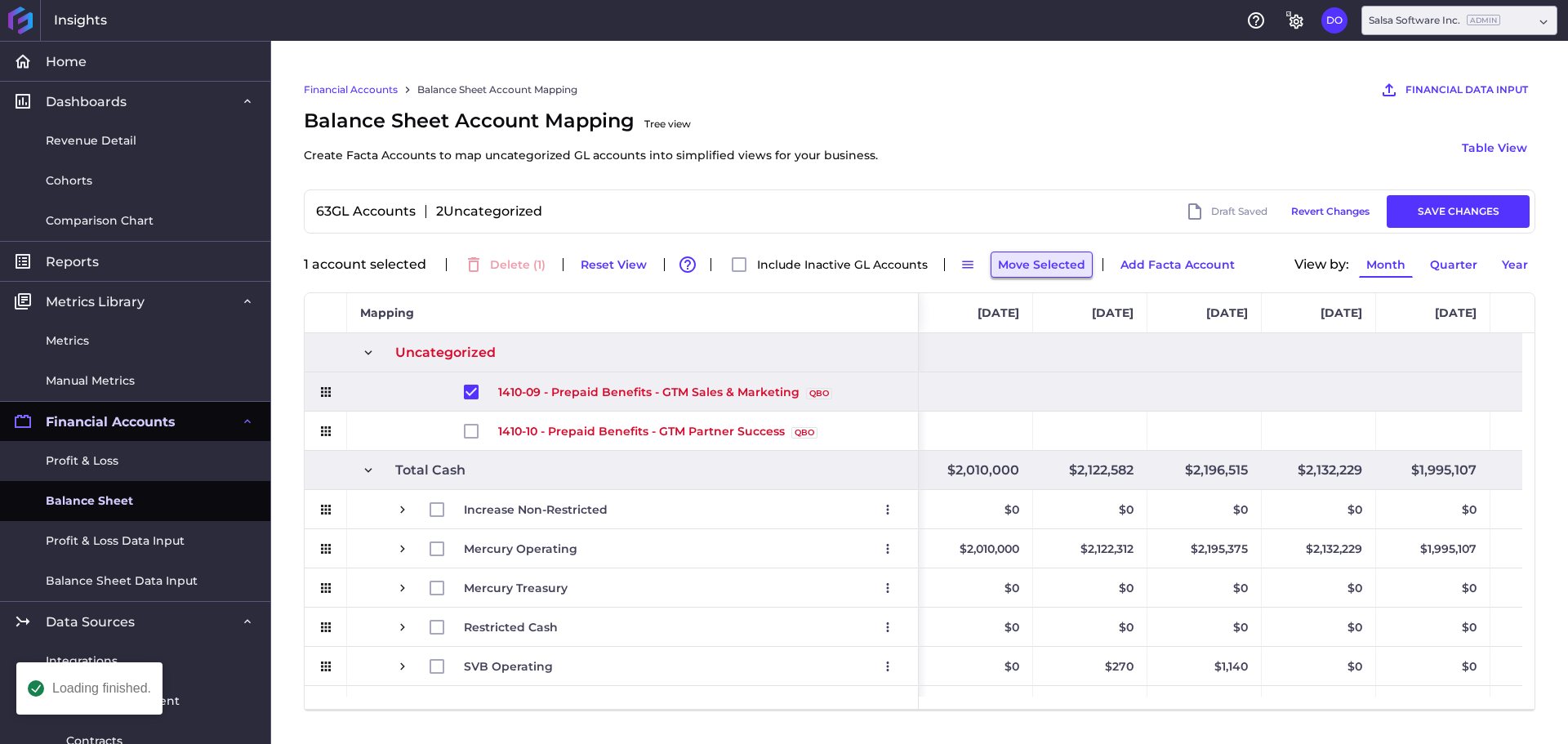
click at [1026, 262] on button "Move Selected" at bounding box center [1042, 264] width 102 height 26
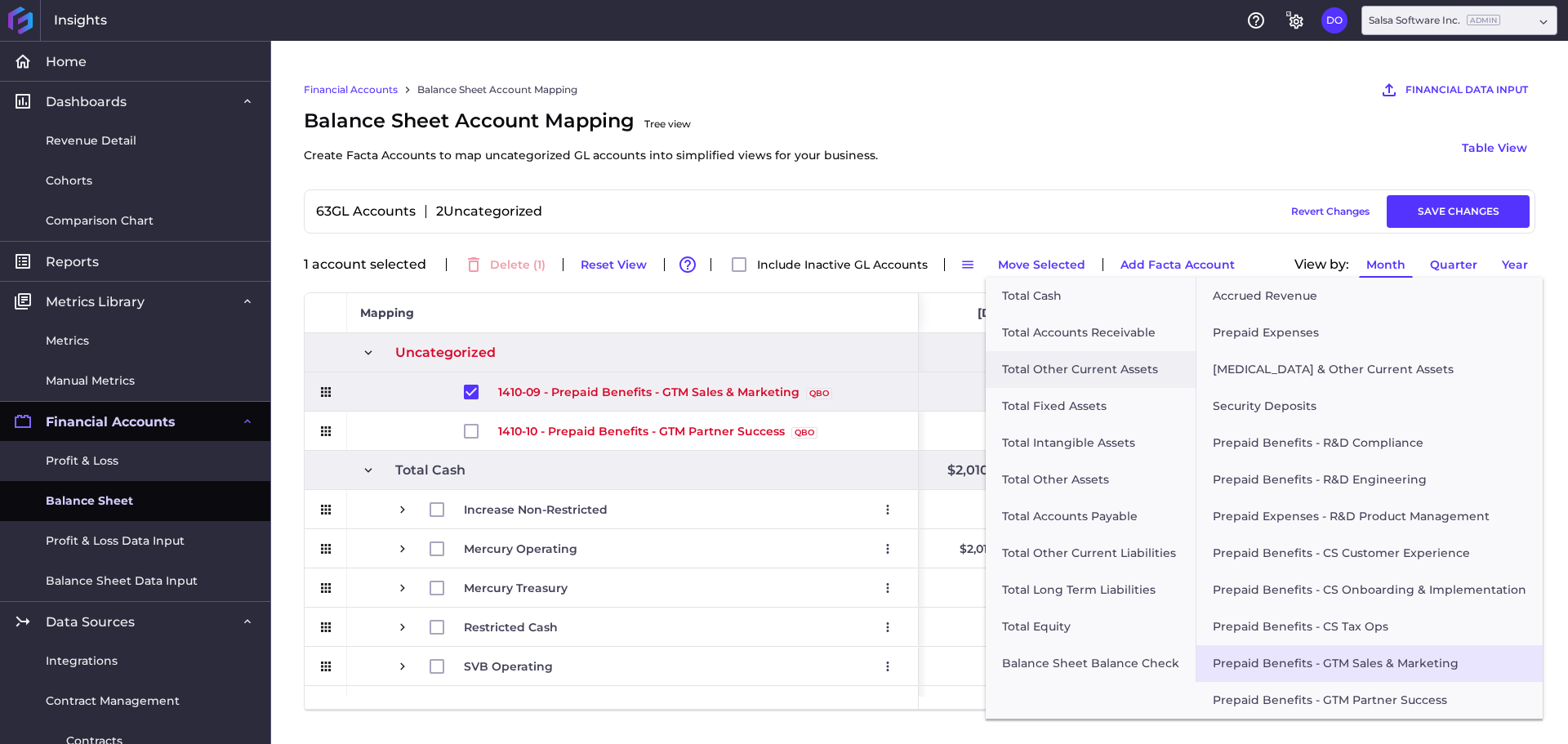
click at [1362, 669] on button "Prepaid Benefits - GTM Sales & Marketing" at bounding box center [1369, 664] width 346 height 37
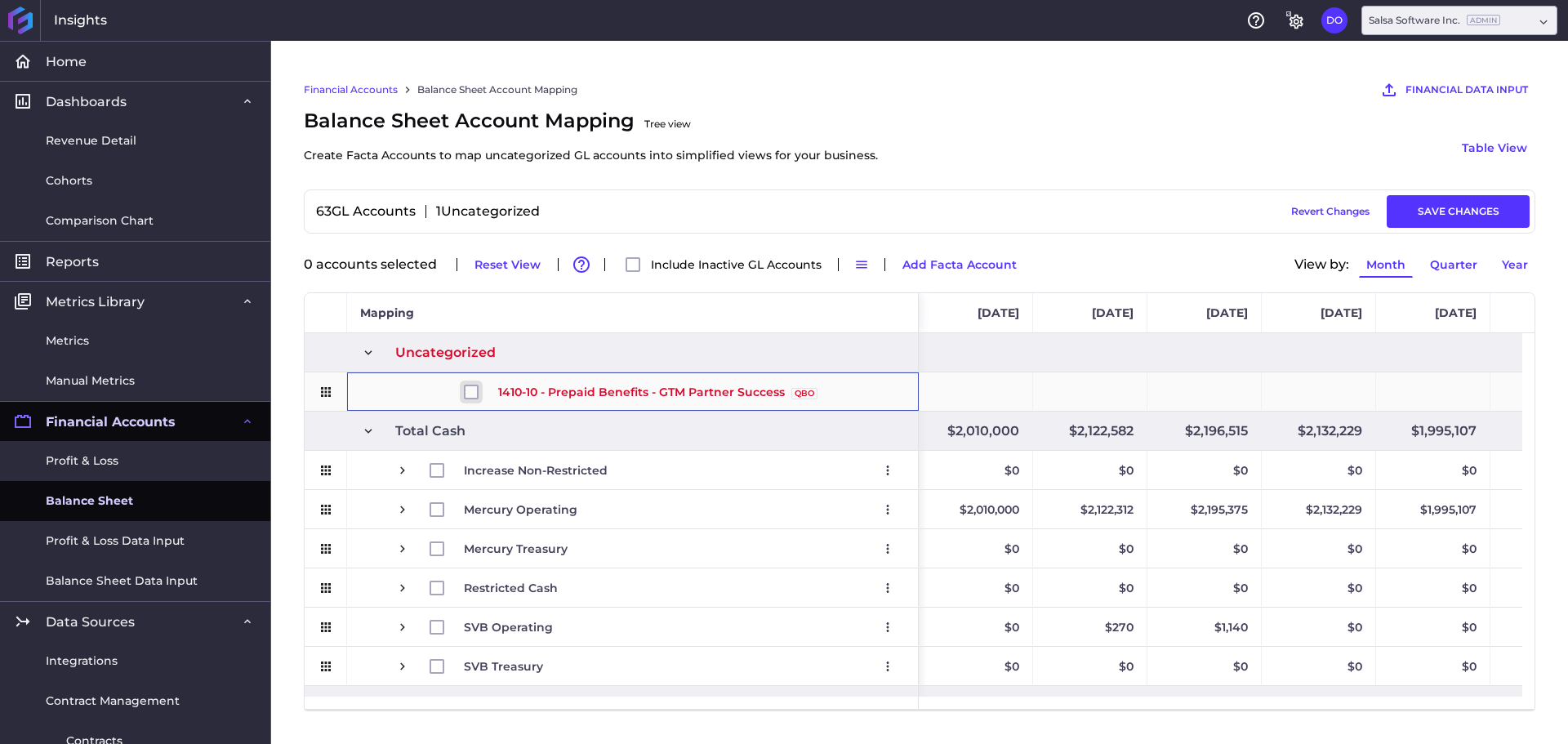
click at [473, 391] on input "Press Space to toggle row selection (unchecked)" at bounding box center [471, 392] width 15 height 15
checkbox input "true"
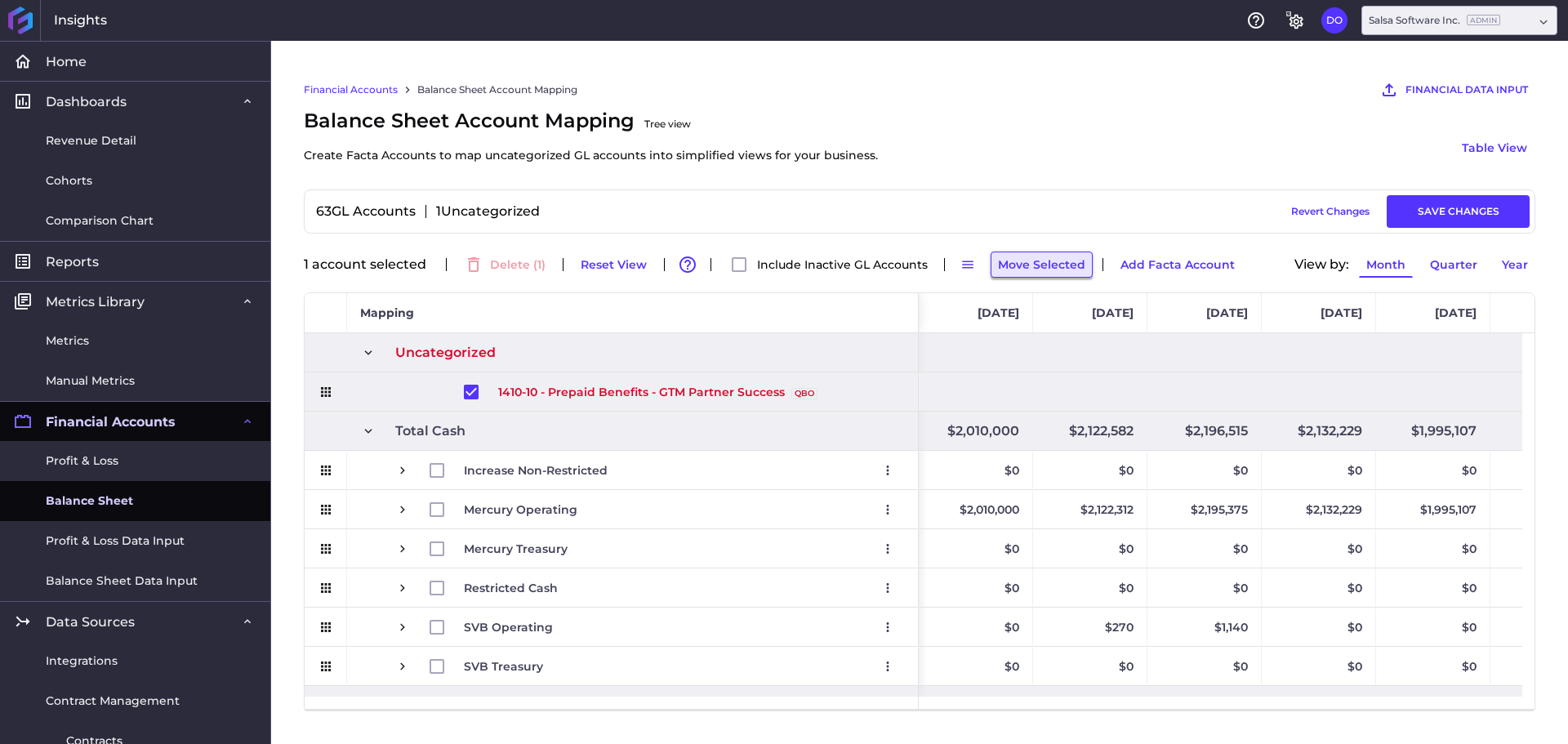
click at [1040, 271] on button "Move Selected" at bounding box center [1042, 264] width 102 height 26
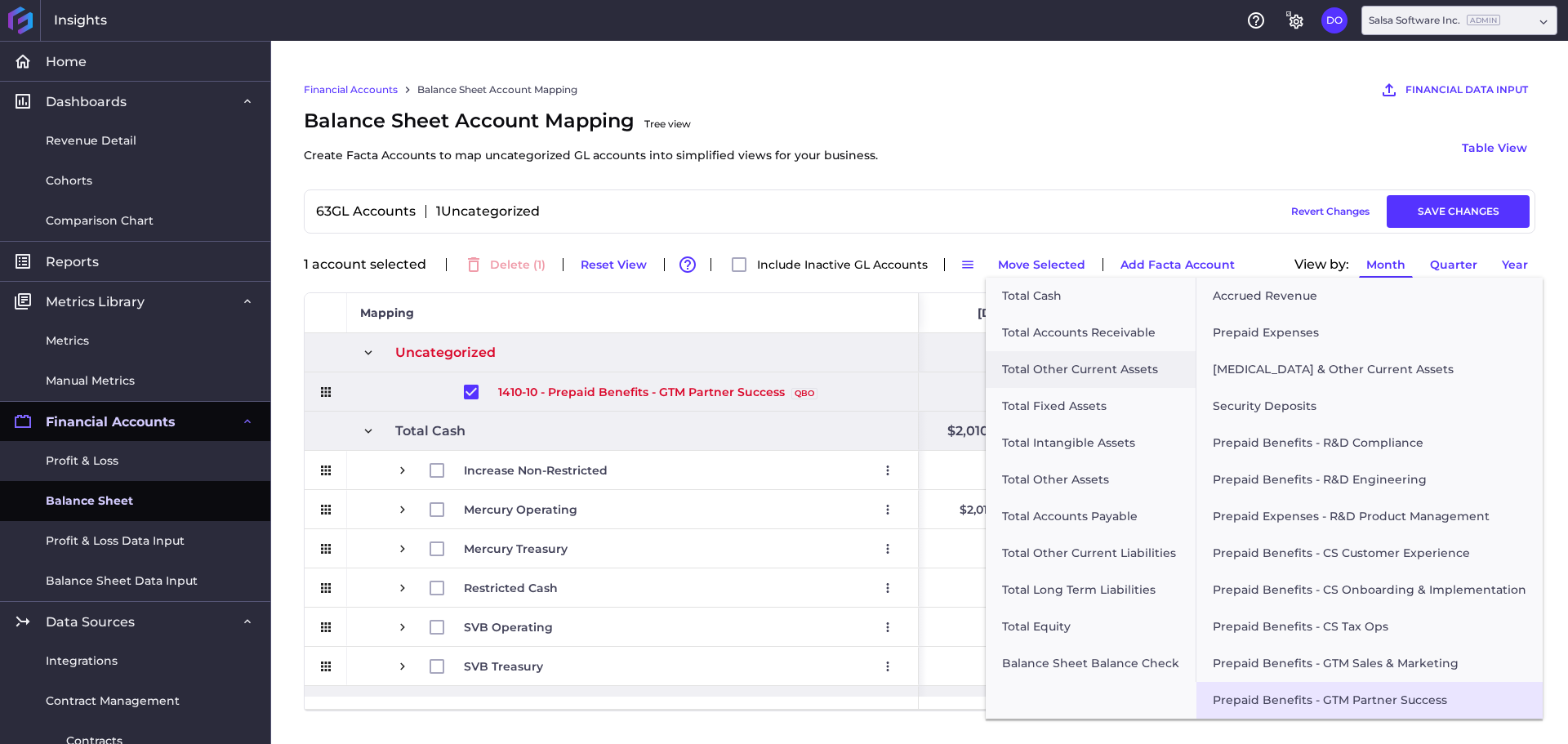
click at [1311, 699] on button "Prepaid Benefits - GTM Partner Success" at bounding box center [1369, 700] width 346 height 37
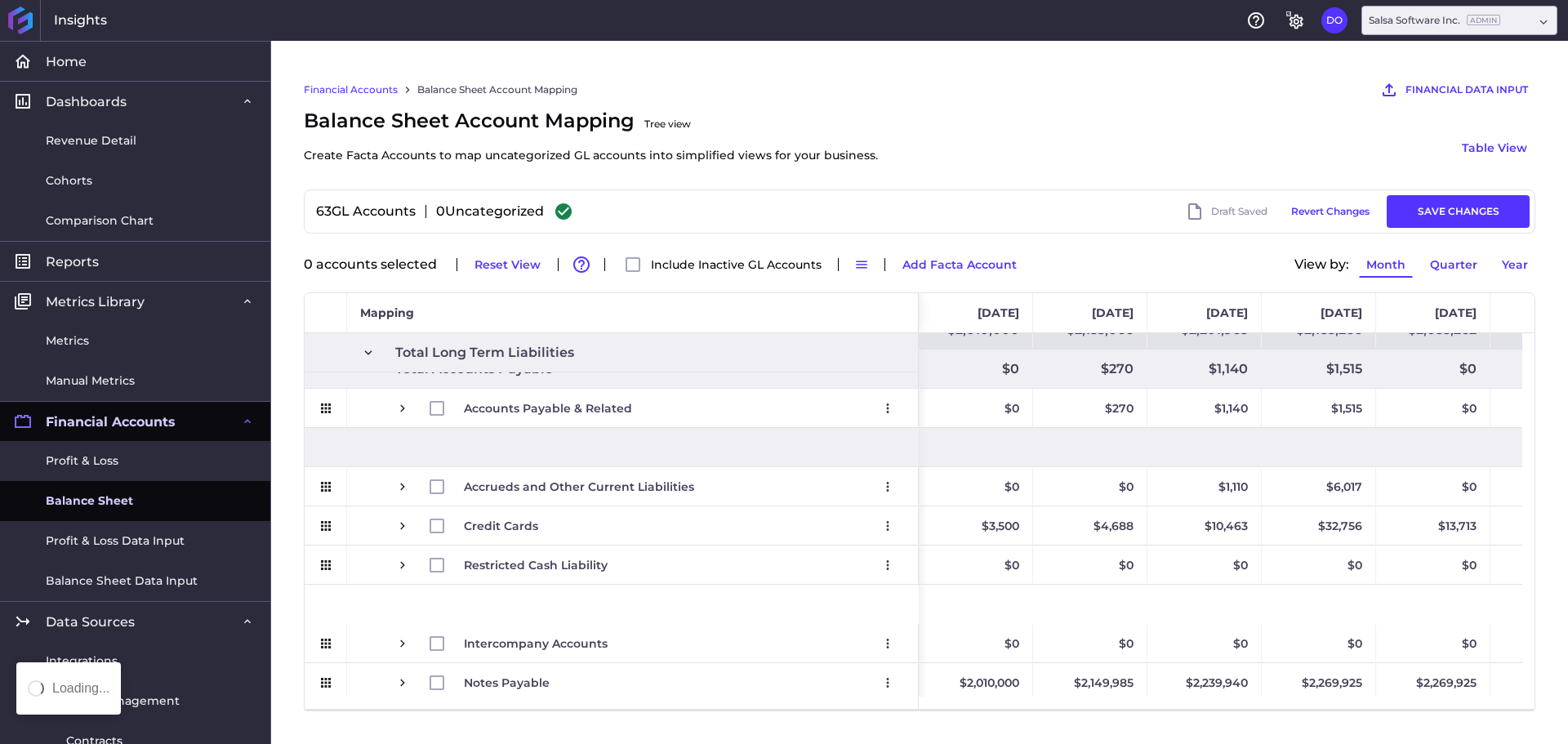
scroll to position [1878, 0]
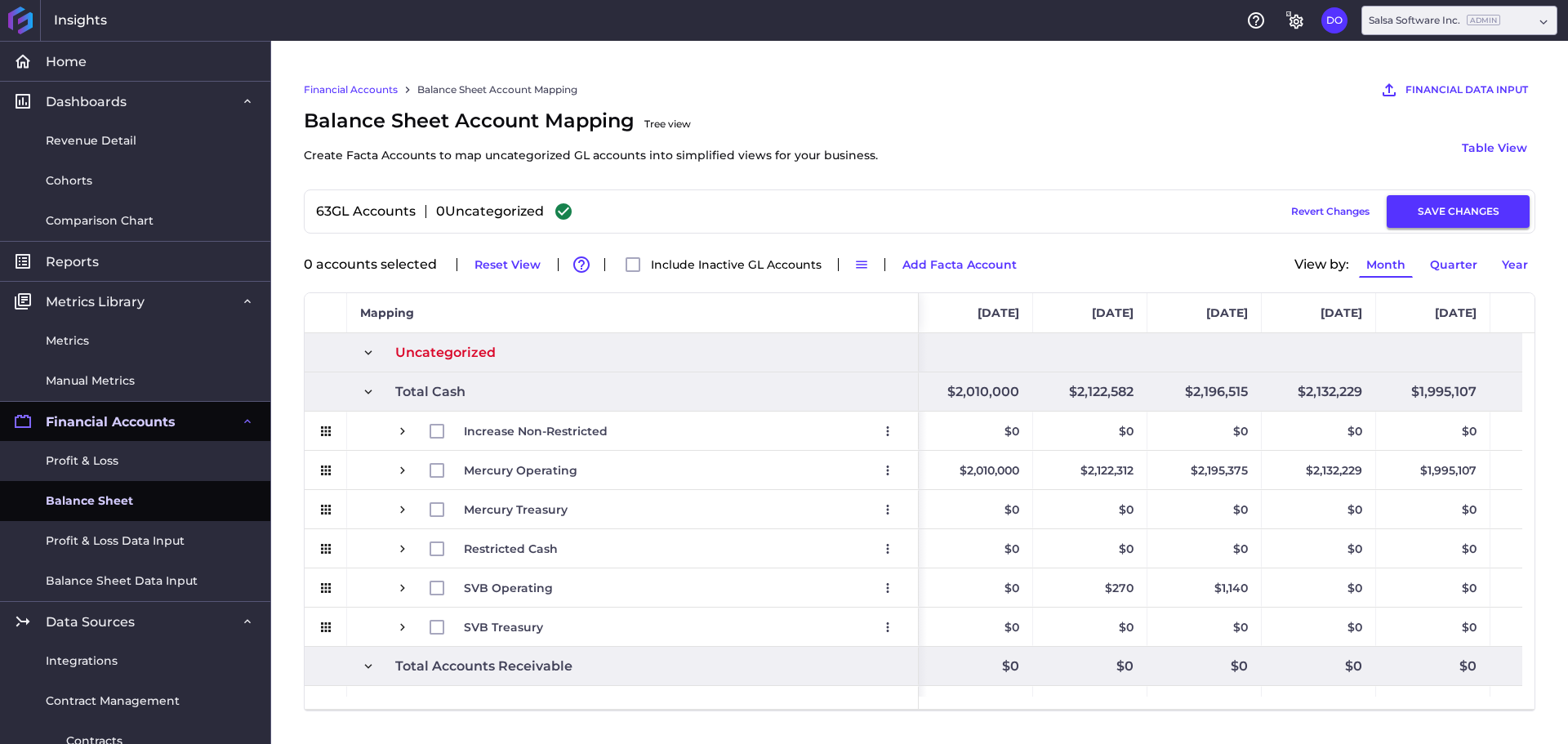
click at [1473, 212] on button "SAVE CHANGES" at bounding box center [1458, 212] width 143 height 33
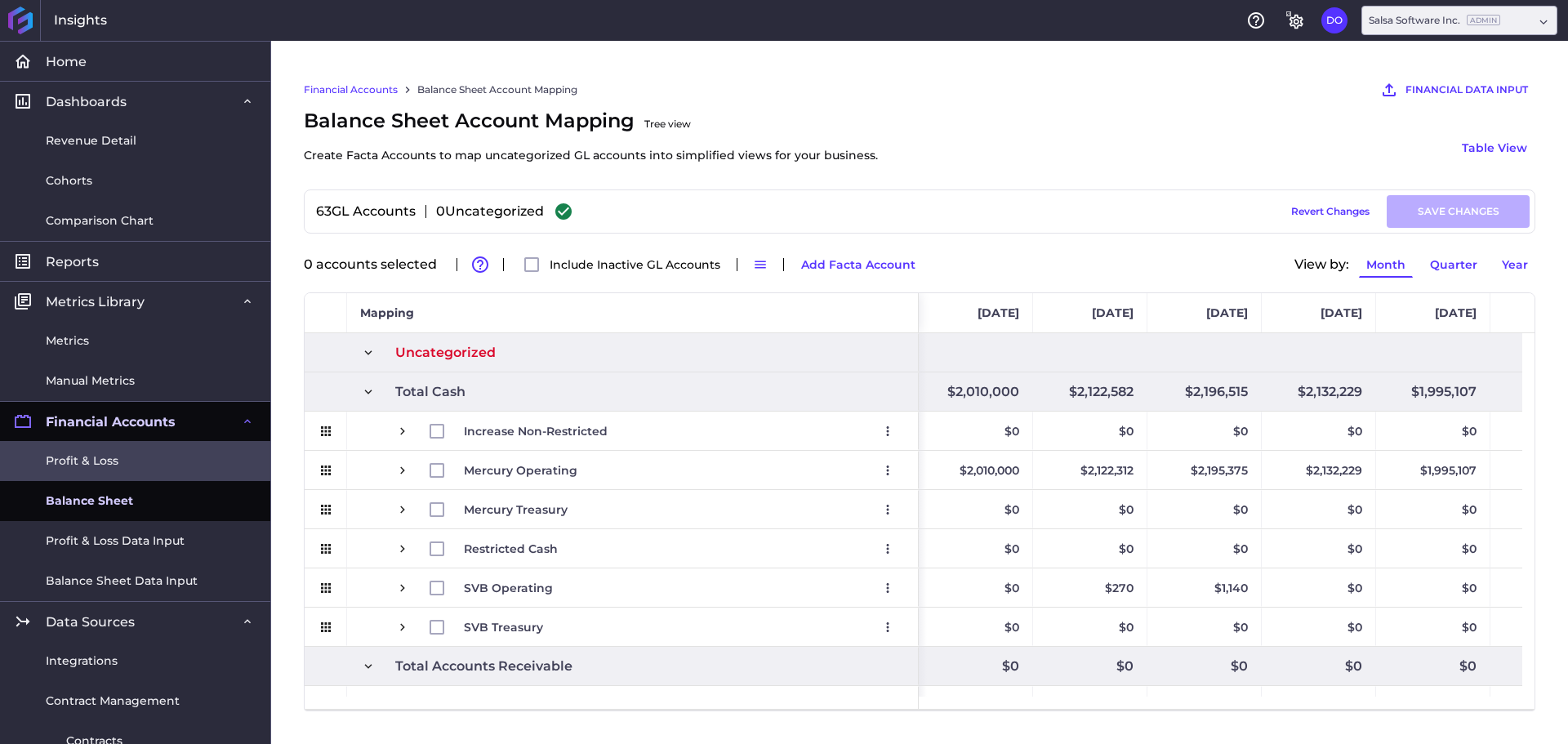
click at [120, 457] on link "Profit & Loss" at bounding box center [135, 461] width 270 height 40
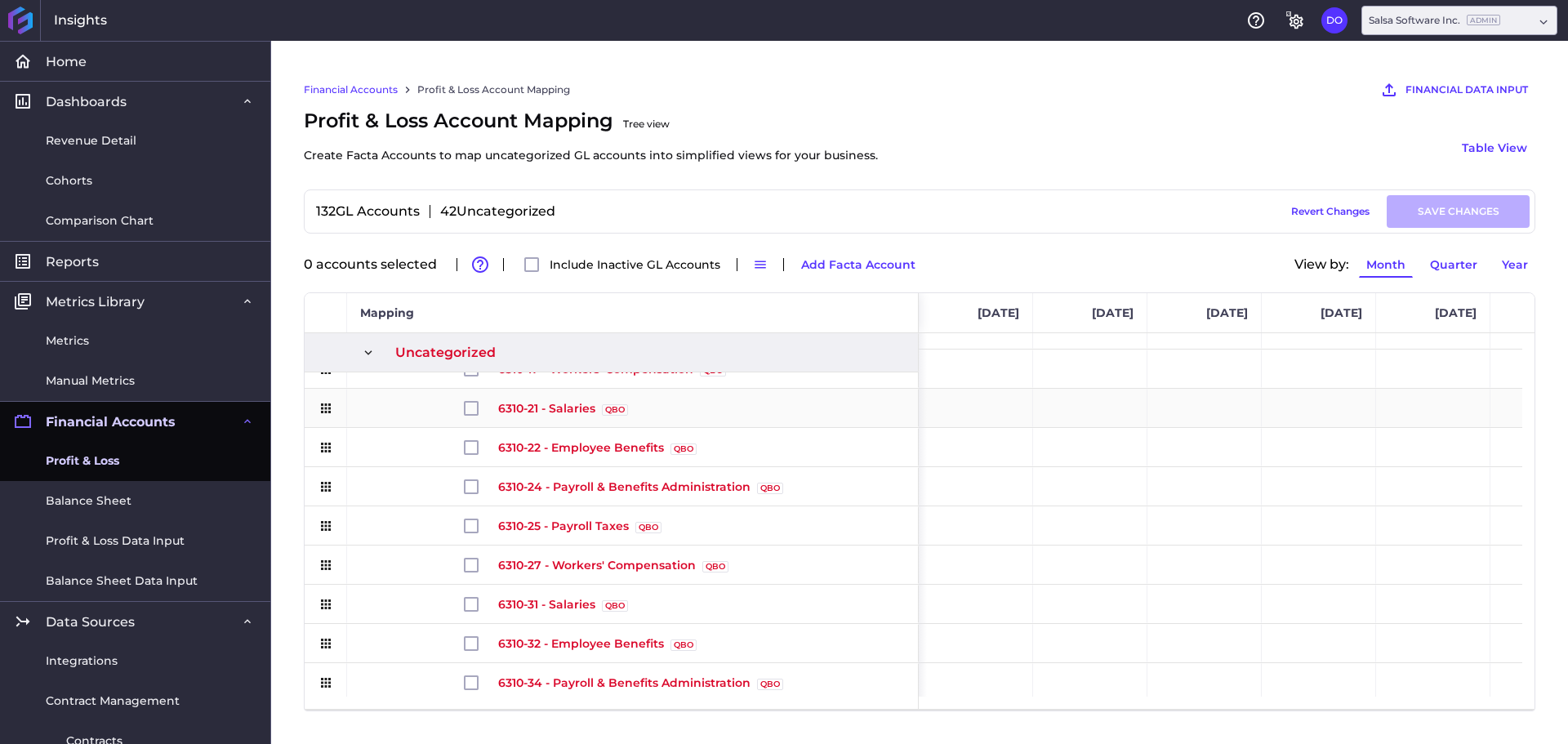
scroll to position [490, 0]
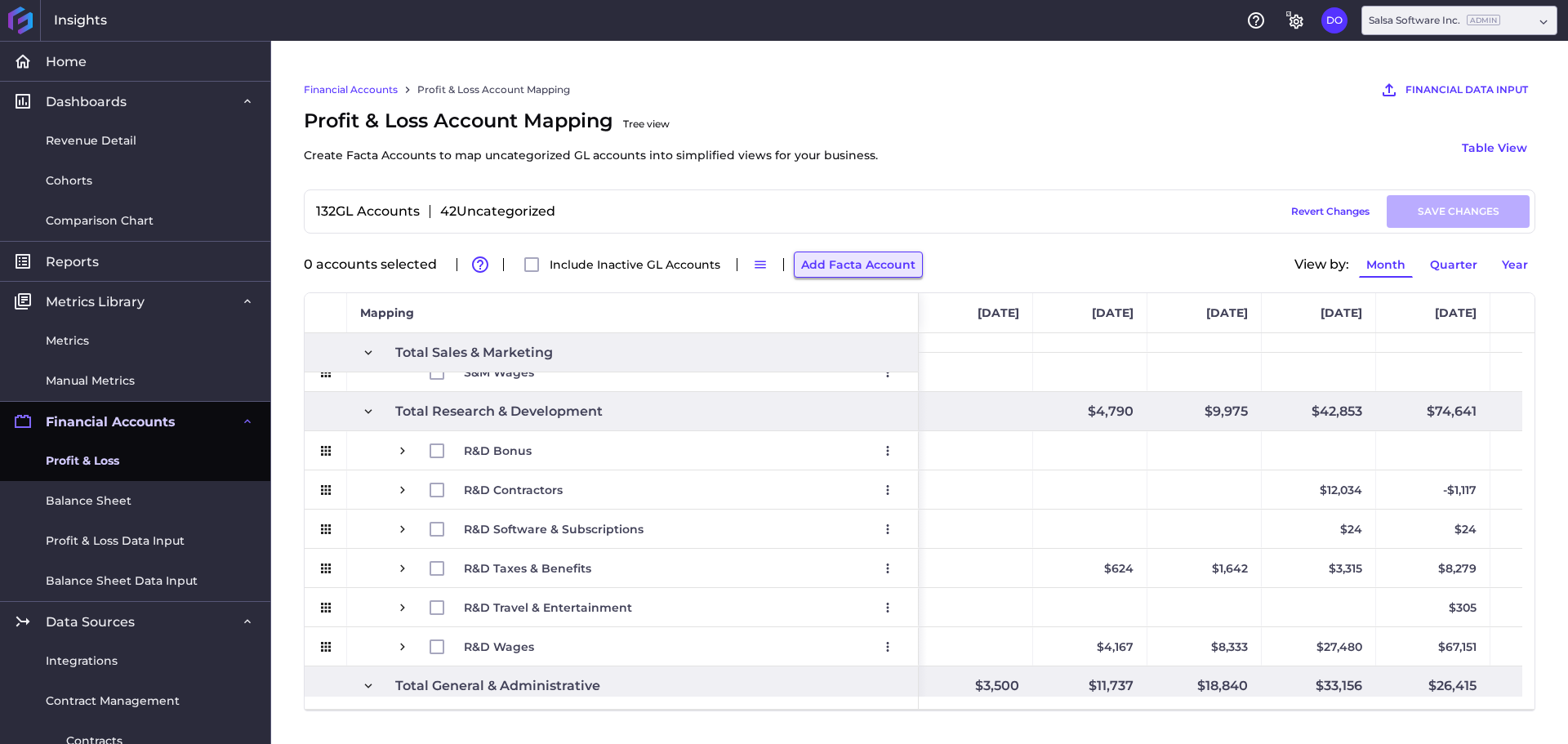
click at [858, 273] on button "Add Facta Account" at bounding box center [858, 264] width 129 height 26
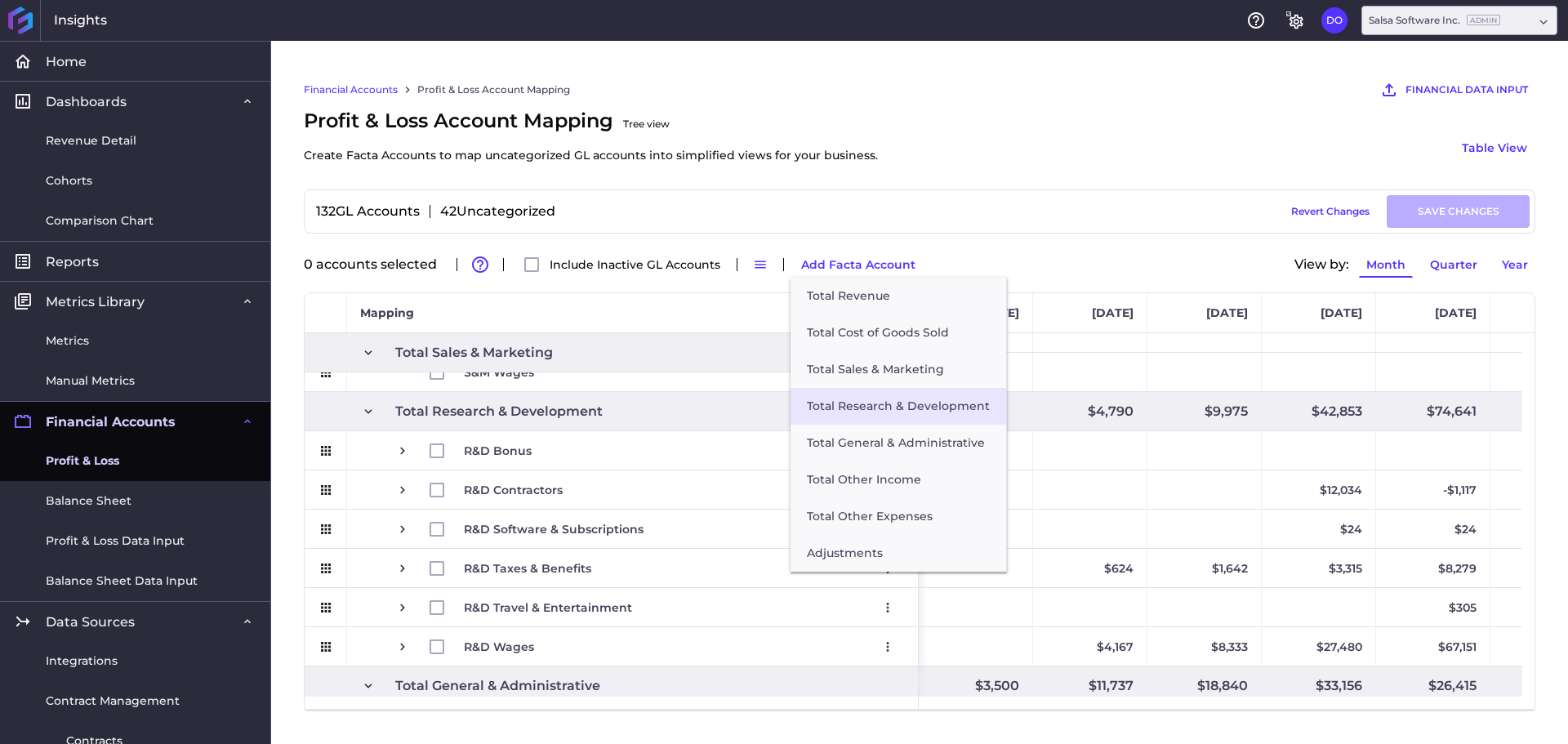
click at [860, 397] on button "Total Research & Development" at bounding box center [899, 406] width 216 height 37
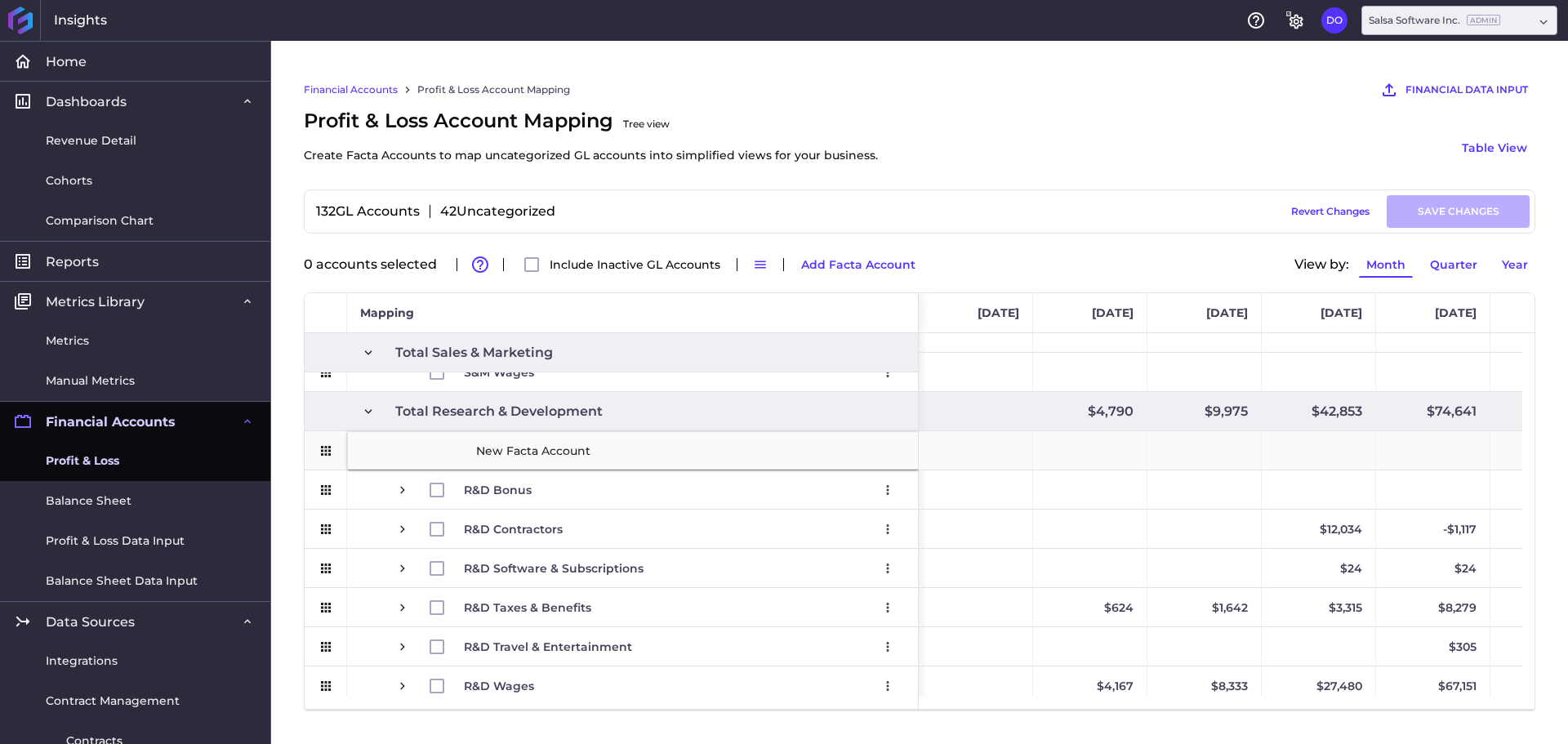
click at [677, 445] on input "New Facta Account" at bounding box center [690, 451] width 432 height 33
drag, startPoint x: 666, startPoint y: 448, endPoint x: 447, endPoint y: 448, distance: 219.0
click at [447, 448] on div "New Facta Account" at bounding box center [633, 450] width 572 height 38
paste input "Salaries"
type input "Salaries"
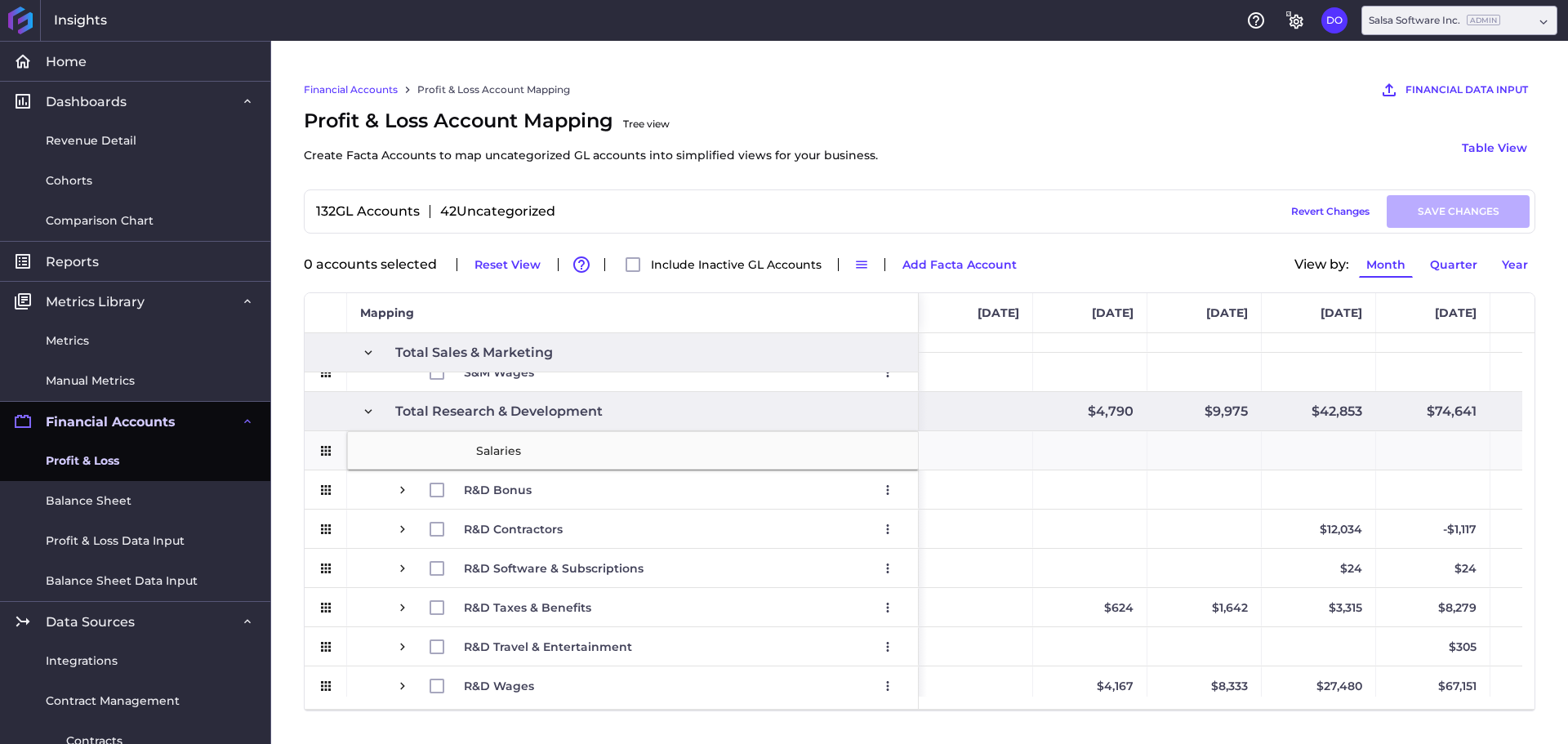
click at [1047, 162] on div "Profit & Loss Account Mapping Tree view Create Facta Accounts to map uncategori…" at bounding box center [920, 147] width 1232 height 83
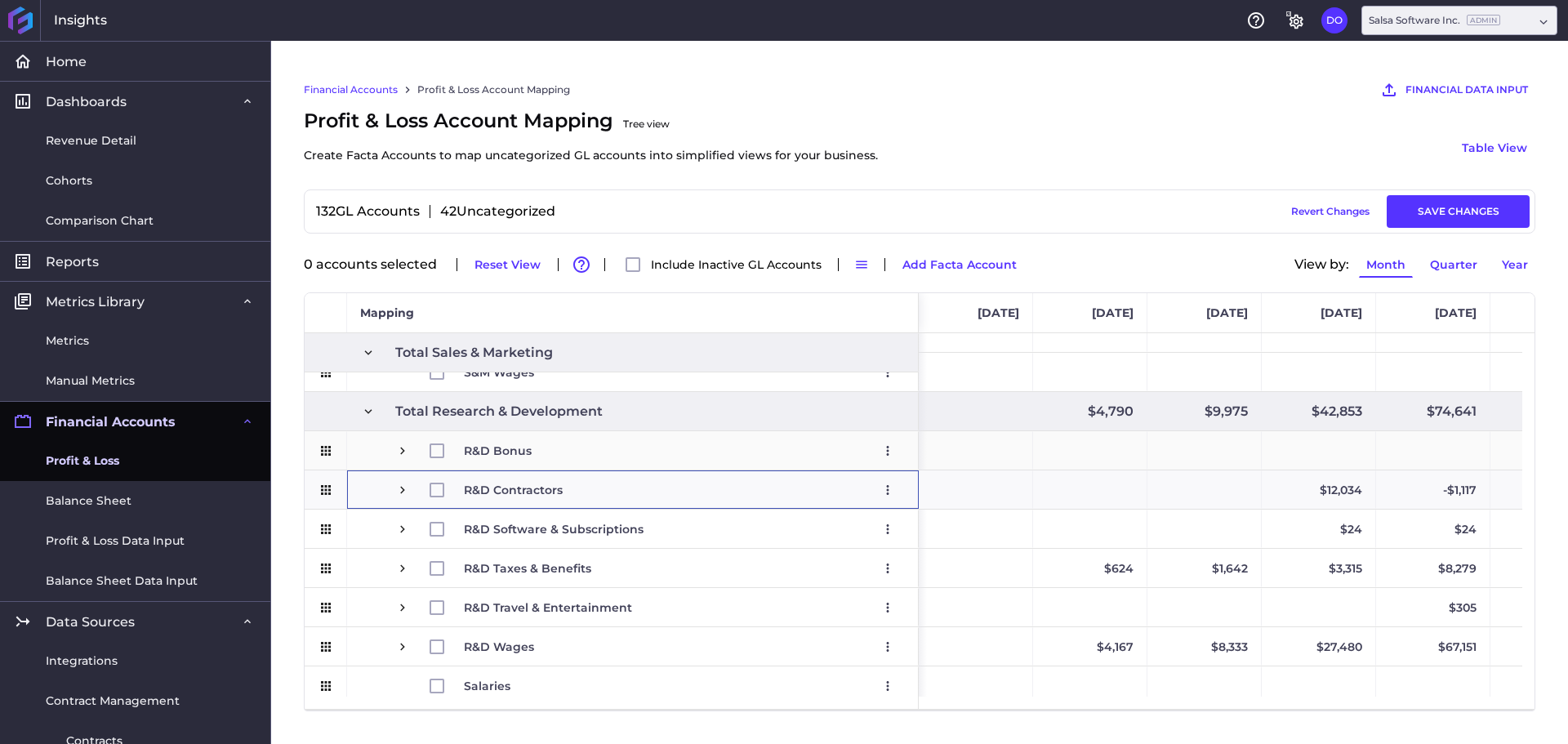
click at [369, 469] on span "R&D Bonus Edit Remove" at bounding box center [633, 450] width 544 height 37
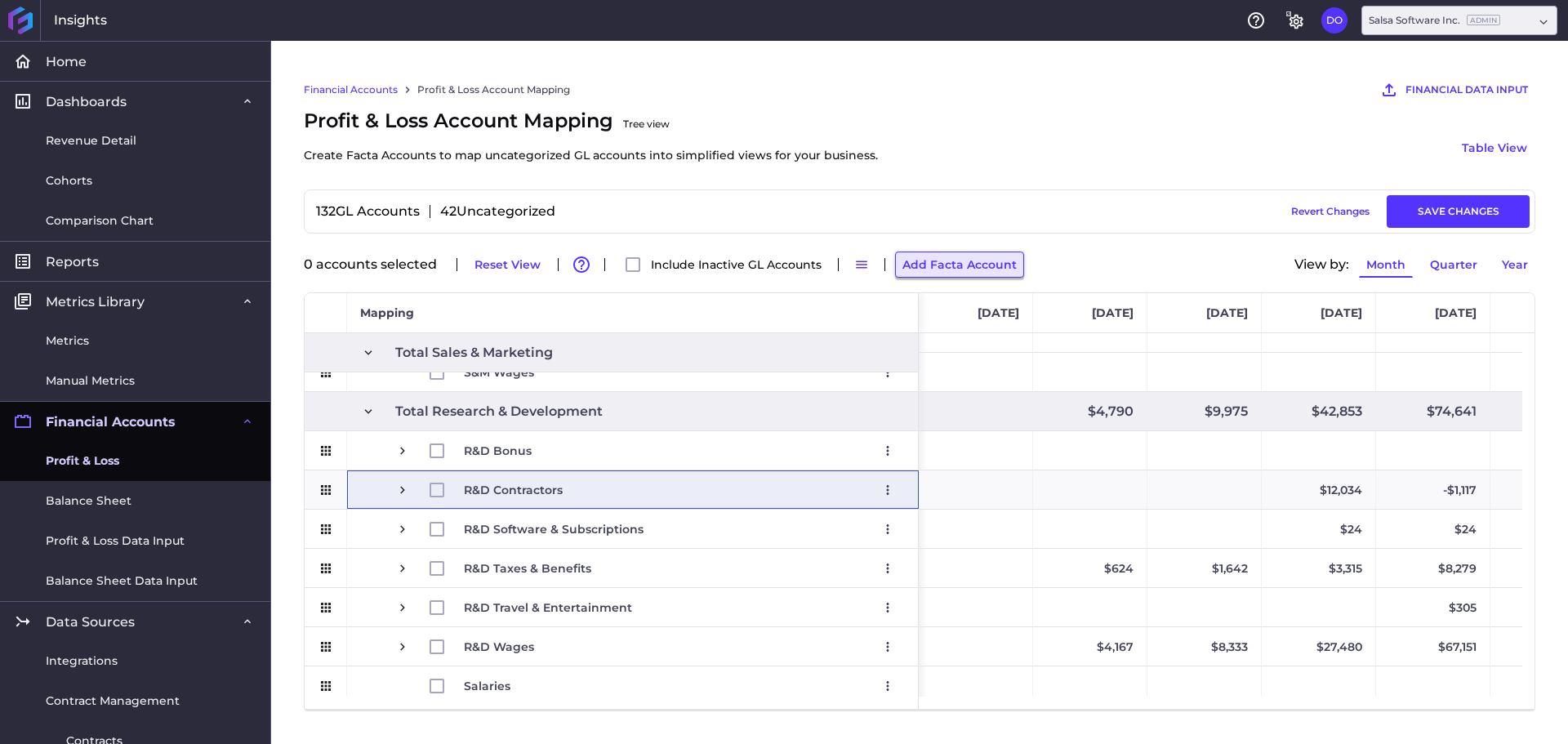
click at [961, 265] on button "Add Facta Account" at bounding box center [959, 264] width 129 height 26
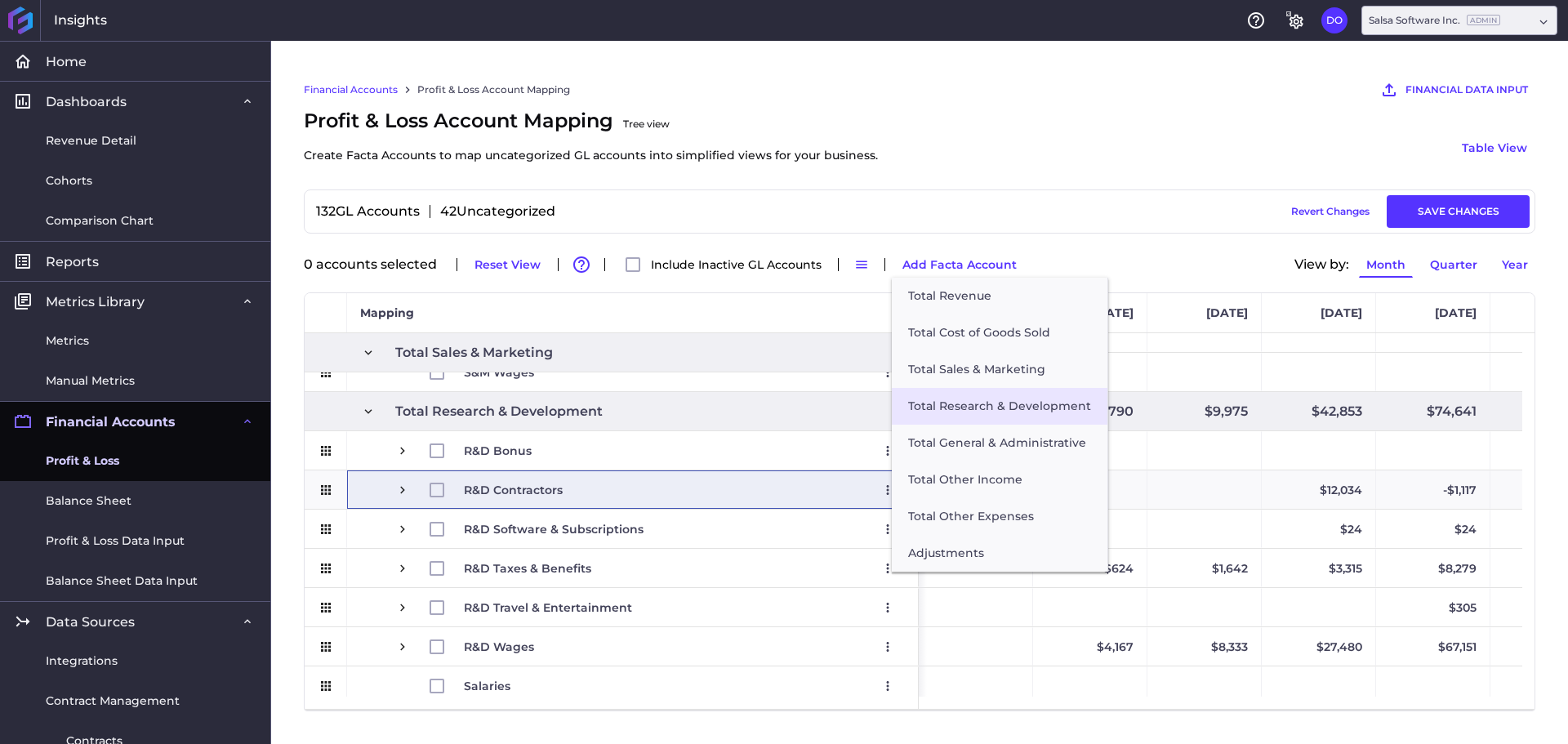
click at [991, 413] on button "Total Research & Development" at bounding box center [1000, 406] width 216 height 37
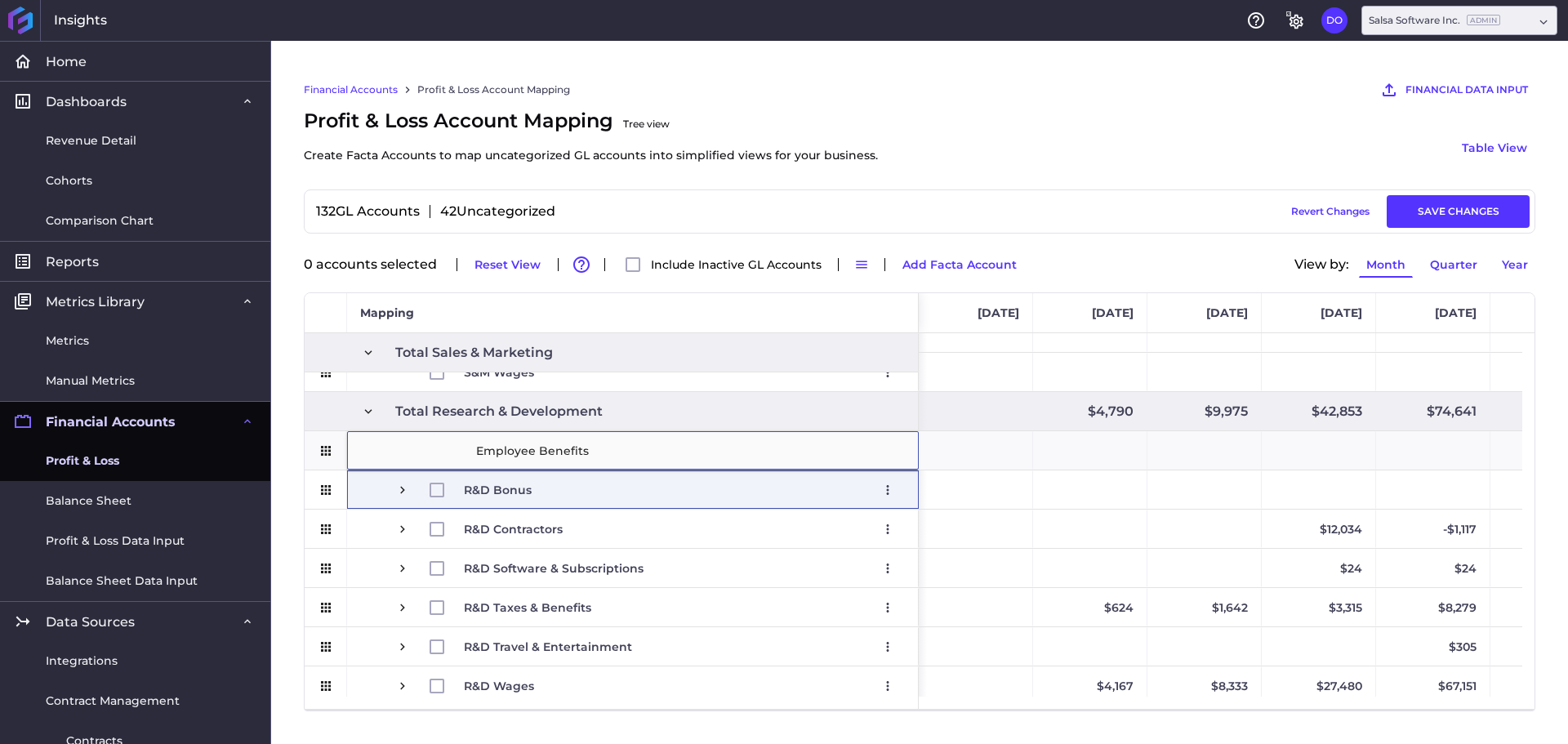
type input "Employee Benefits"
click at [294, 460] on div "Financial Accounts Profit & Loss Account Mapping FINANCIAL DATA INPUT AI Assist…" at bounding box center [920, 393] width 1297 height 703
click at [324, 456] on icon "Press SPACE to select this row." at bounding box center [326, 451] width 15 height 15
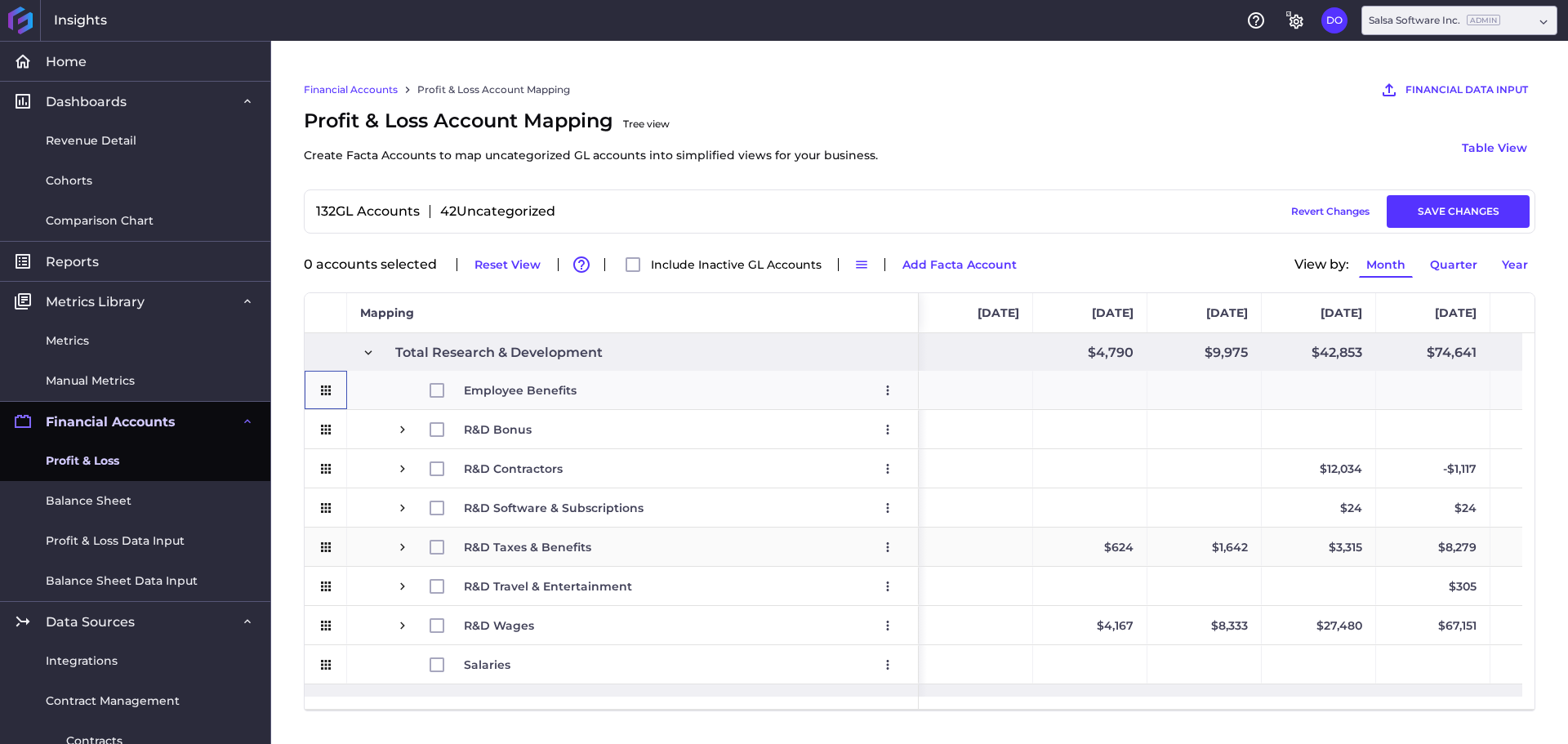
scroll to position [2531, 0]
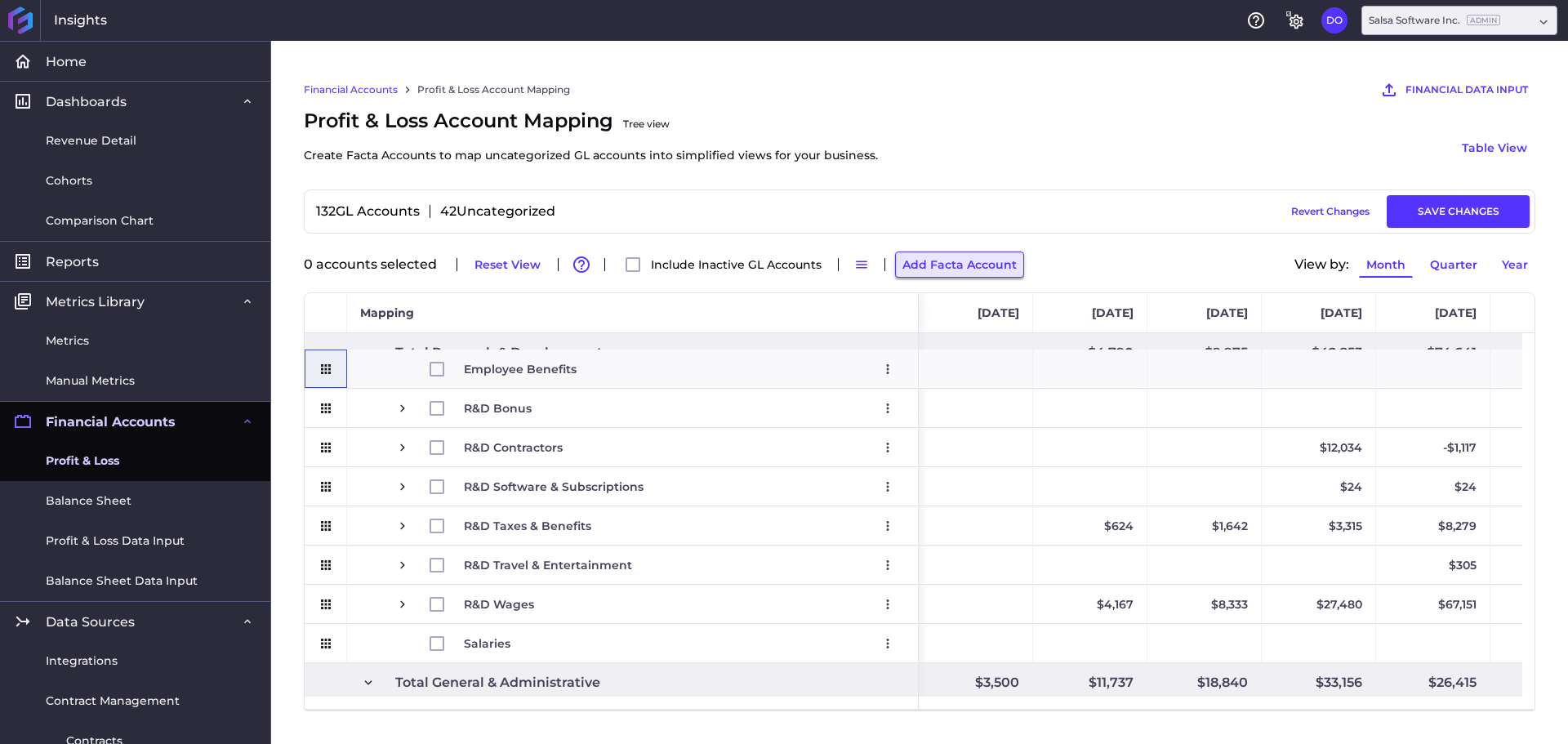
click at [971, 267] on button "Add Facta Account" at bounding box center [959, 264] width 129 height 26
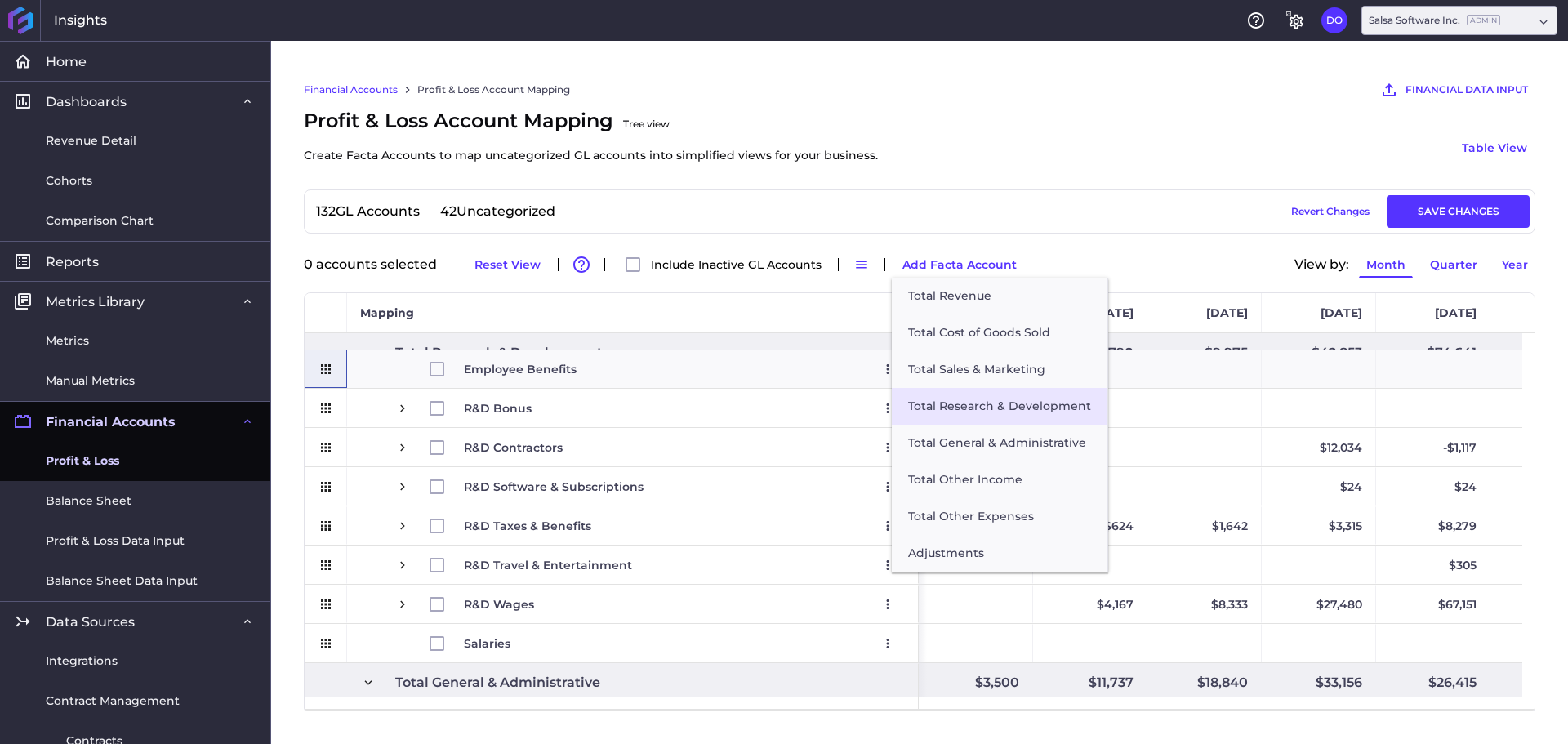
click at [965, 407] on button "Total Research & Development" at bounding box center [1000, 406] width 216 height 37
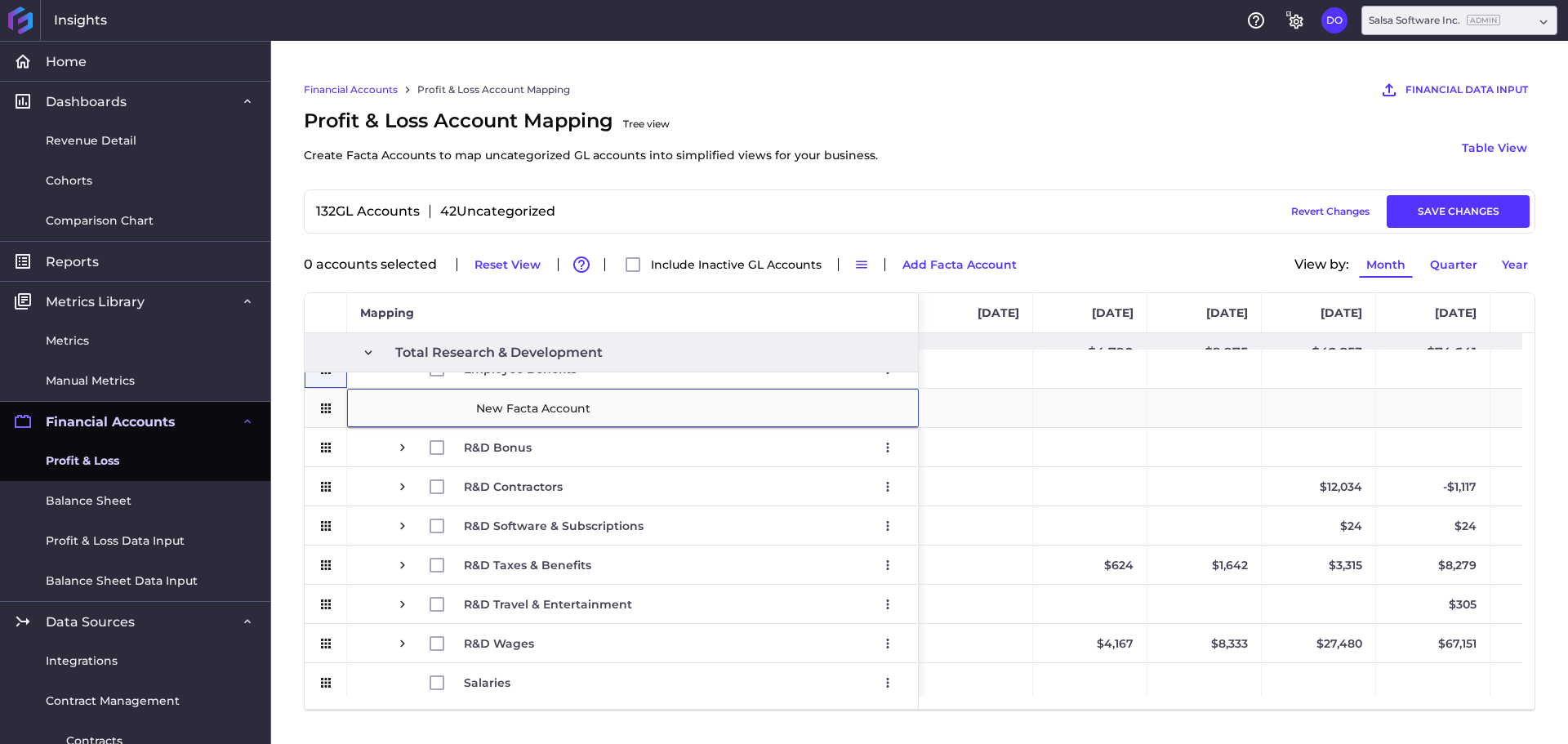
type input "Payroll & Benefits Administration"
click at [360, 452] on div "R&D Bonus Edit Remove" at bounding box center [633, 447] width 572 height 38
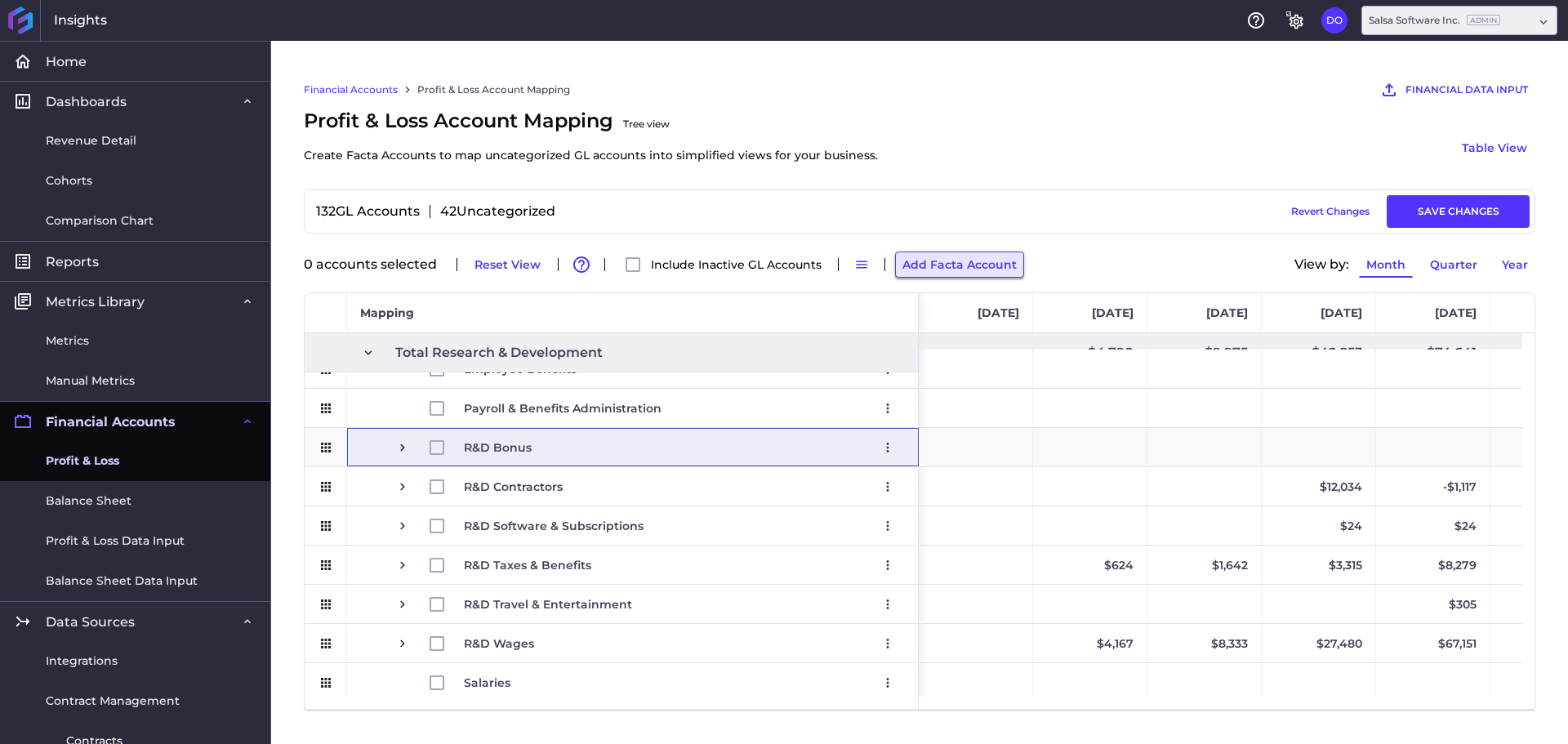
click at [957, 270] on button "Add Facta Account" at bounding box center [959, 264] width 129 height 26
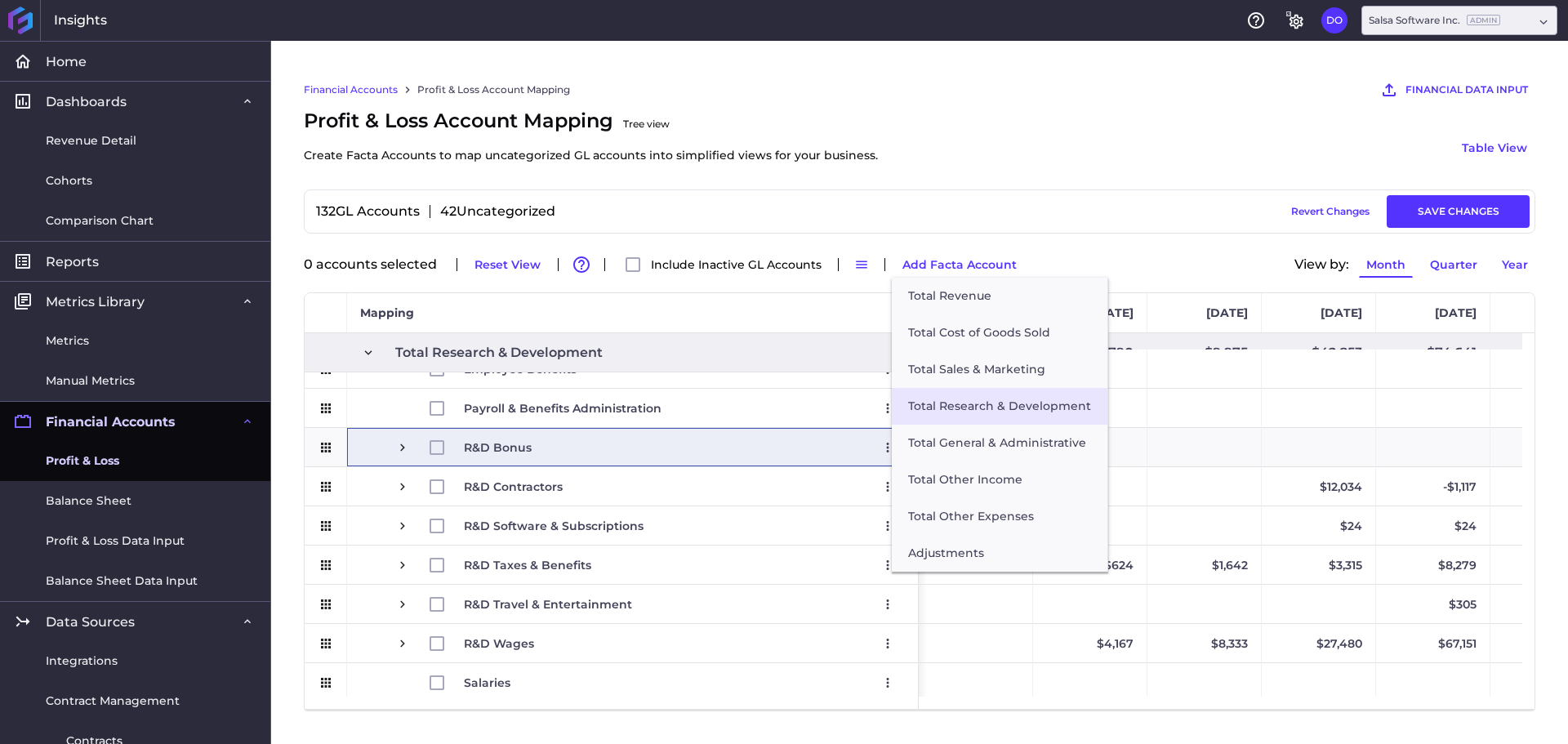
click at [960, 408] on button "Total Research & Development" at bounding box center [1000, 406] width 216 height 37
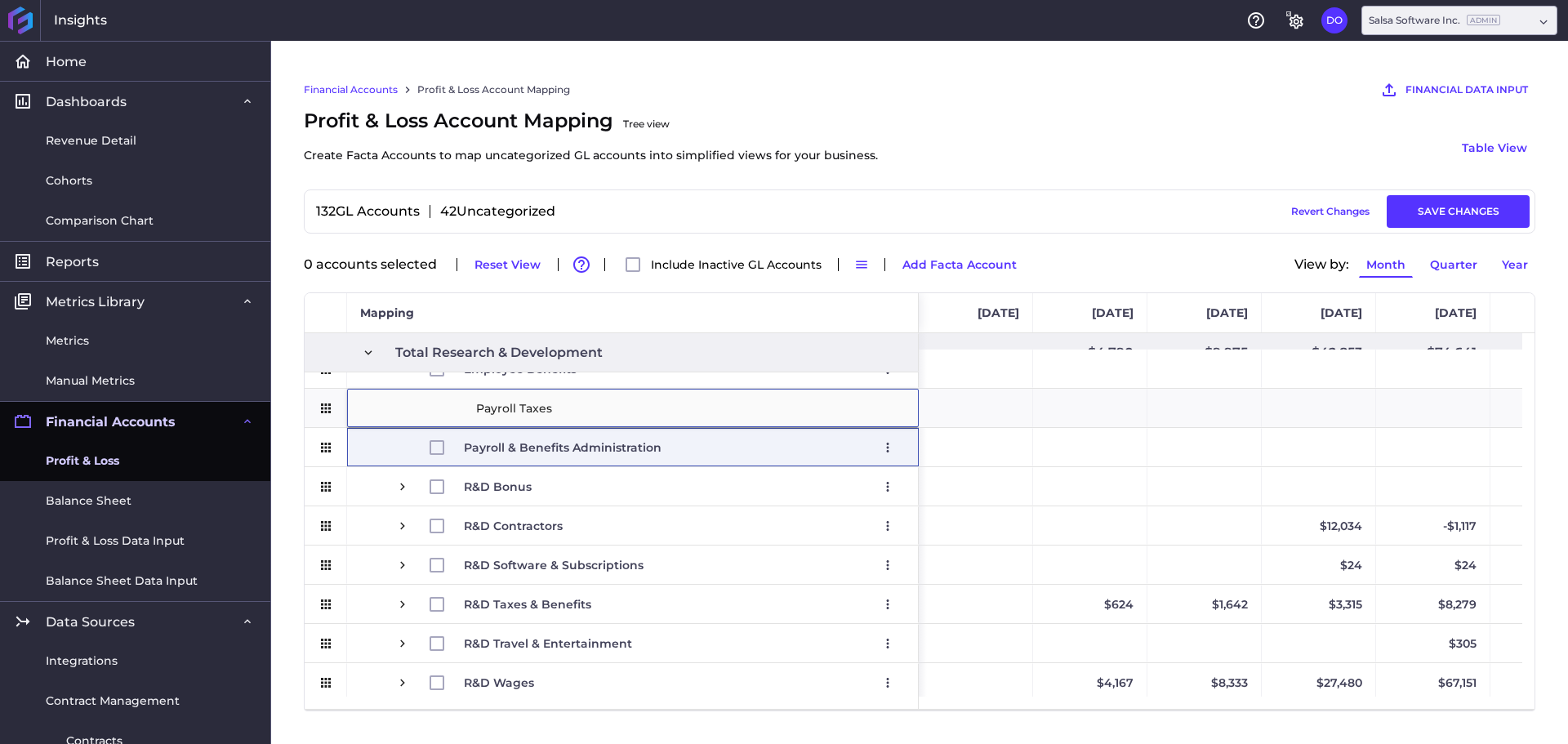
type input "Payroll Taxes"
click at [296, 439] on div "Financial Accounts Profit & Loss Account Mapping FINANCIAL DATA INPUT AI Assist…" at bounding box center [920, 393] width 1297 height 703
click at [318, 448] on div "Press SPACE to select this row." at bounding box center [326, 447] width 43 height 38
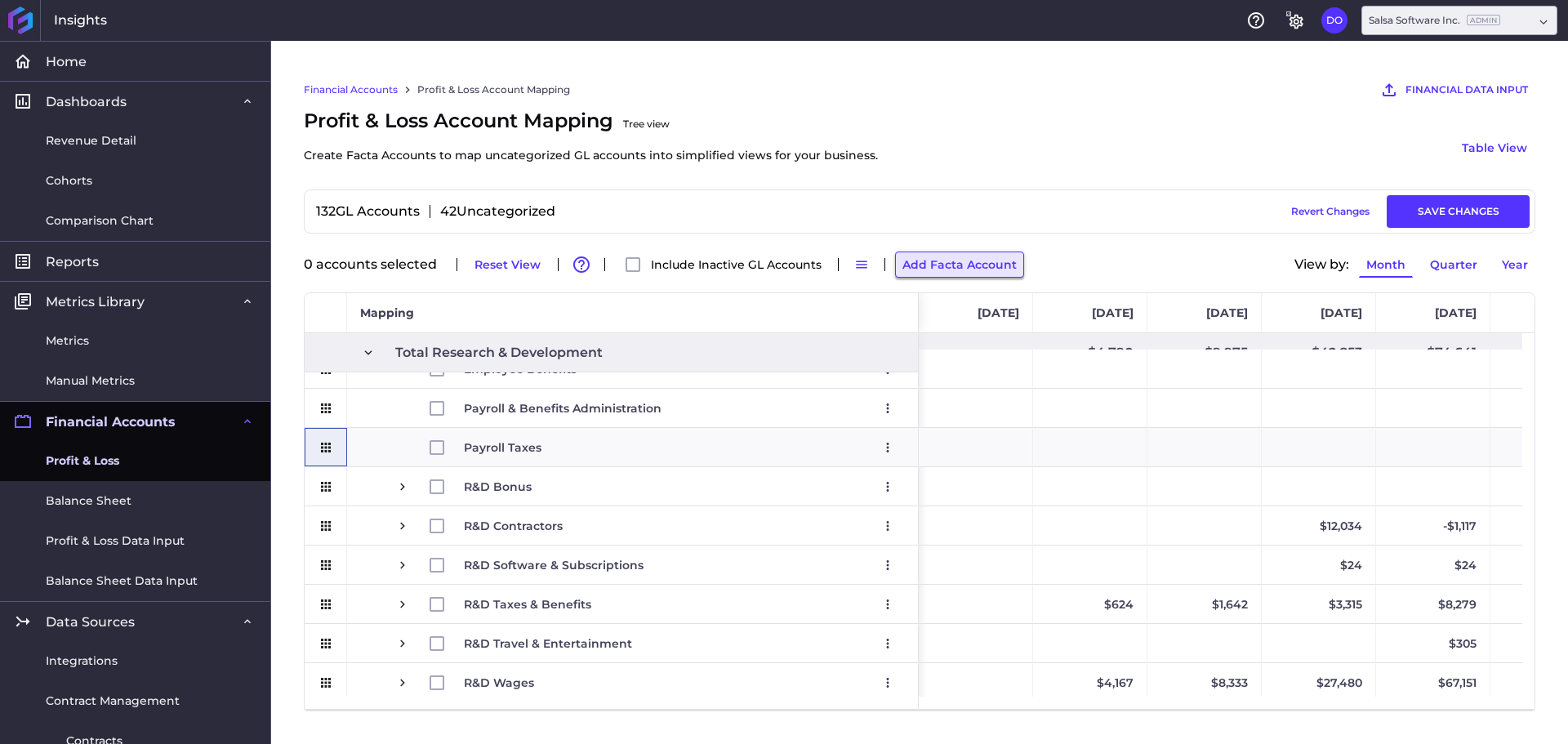
click at [952, 271] on button "Add Facta Account" at bounding box center [959, 264] width 129 height 26
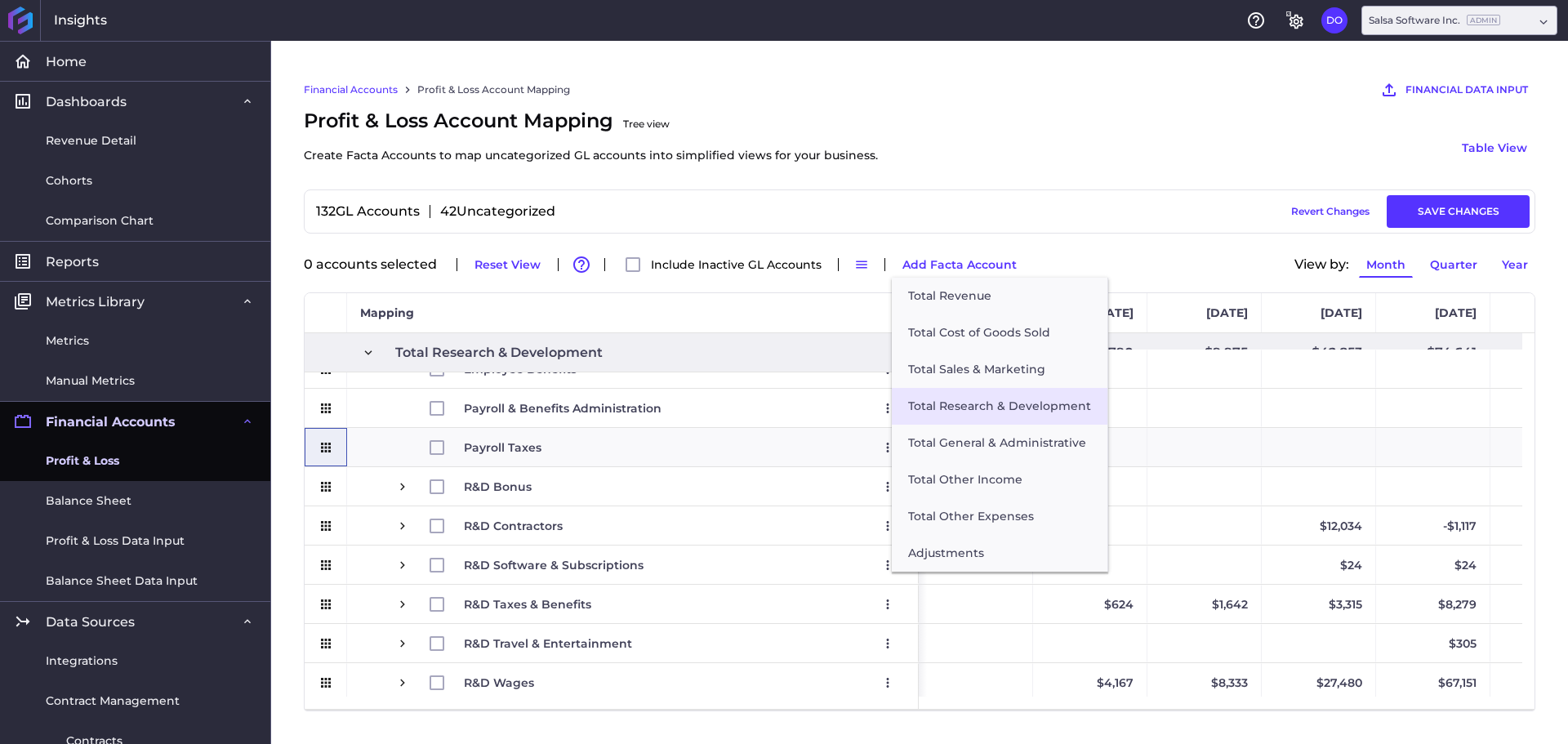
click at [963, 410] on button "Total Research & Development" at bounding box center [1000, 406] width 216 height 37
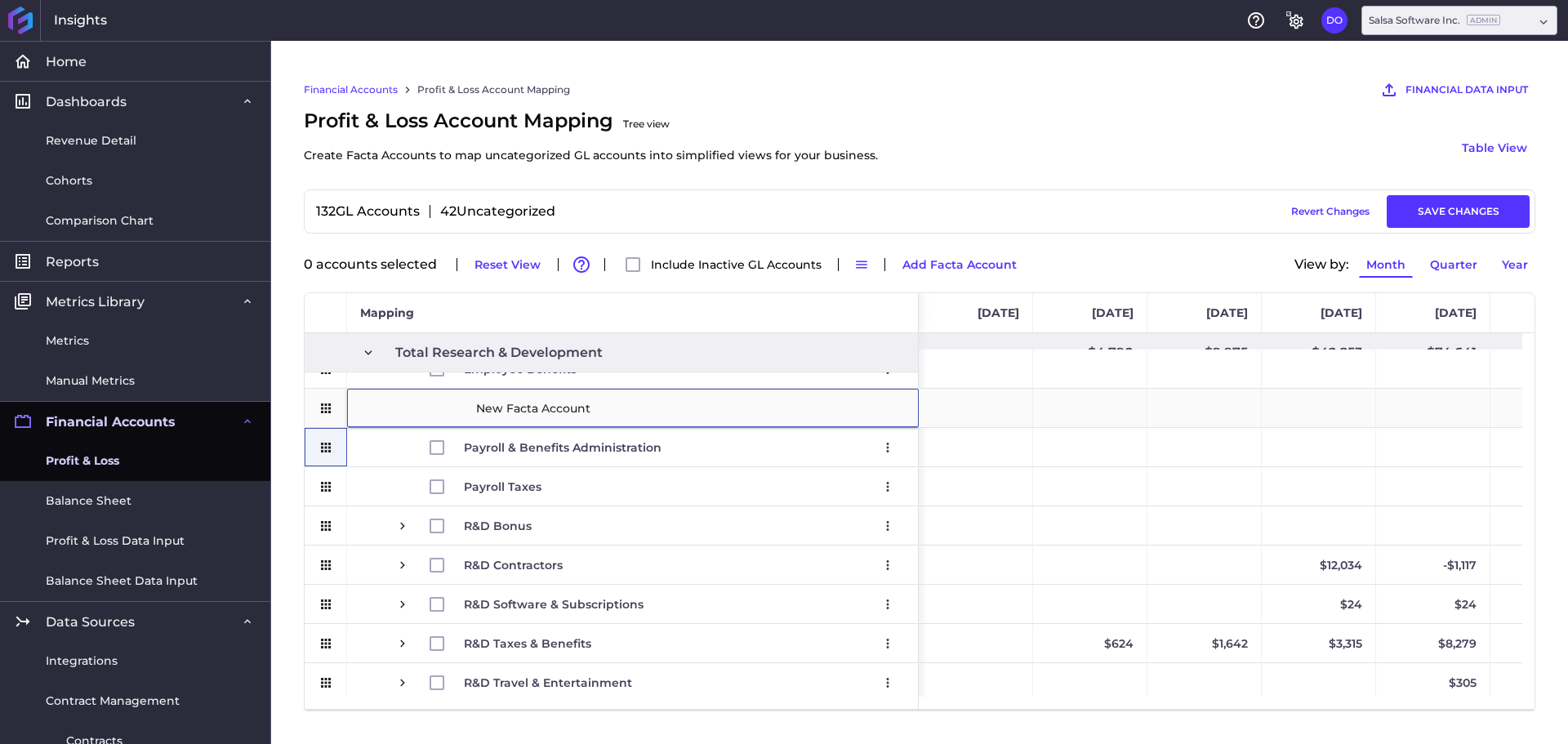
type input "Workers' Compensation"
click at [330, 482] on icon "Press SPACE to select this row." at bounding box center [326, 487] width 15 height 15
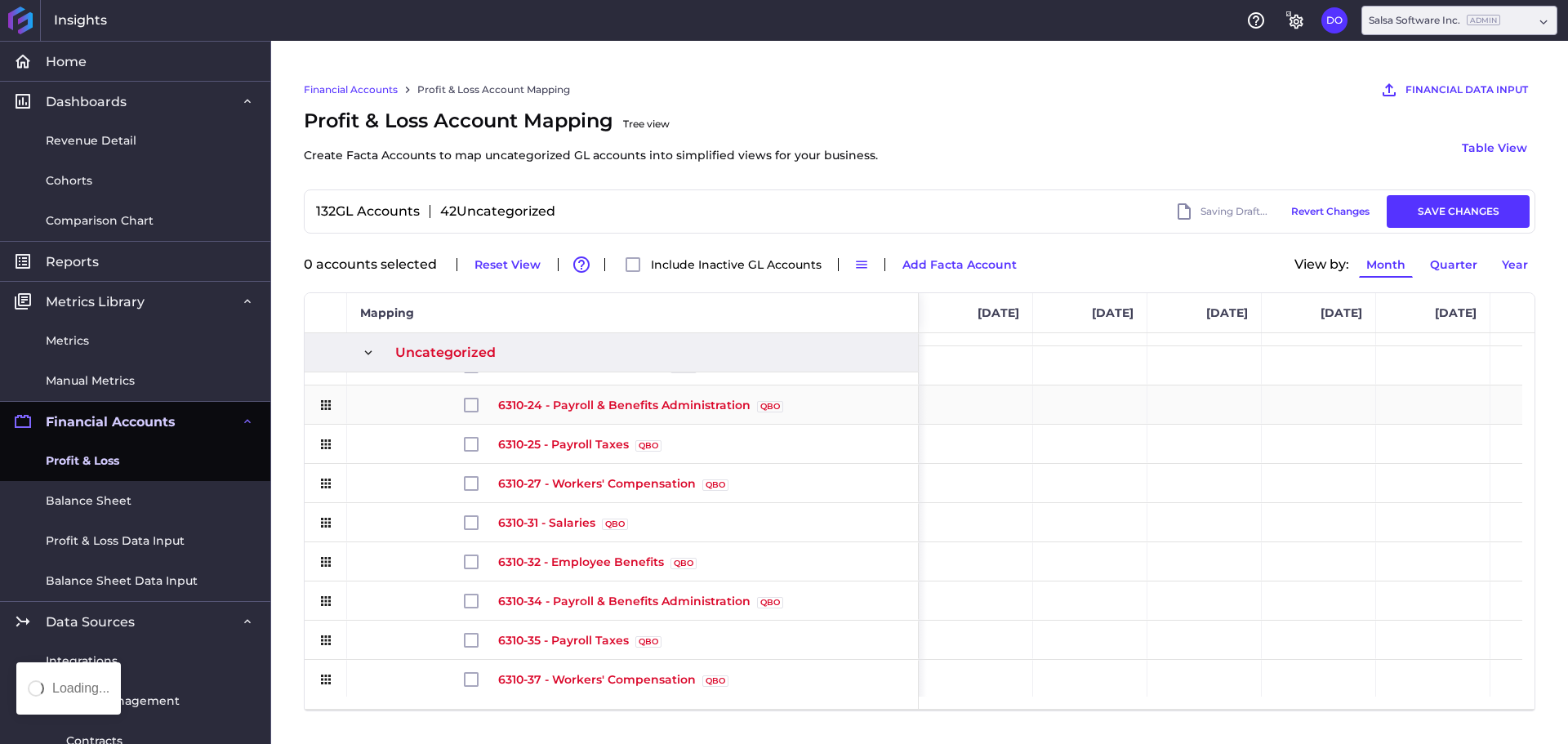
scroll to position [571, 0]
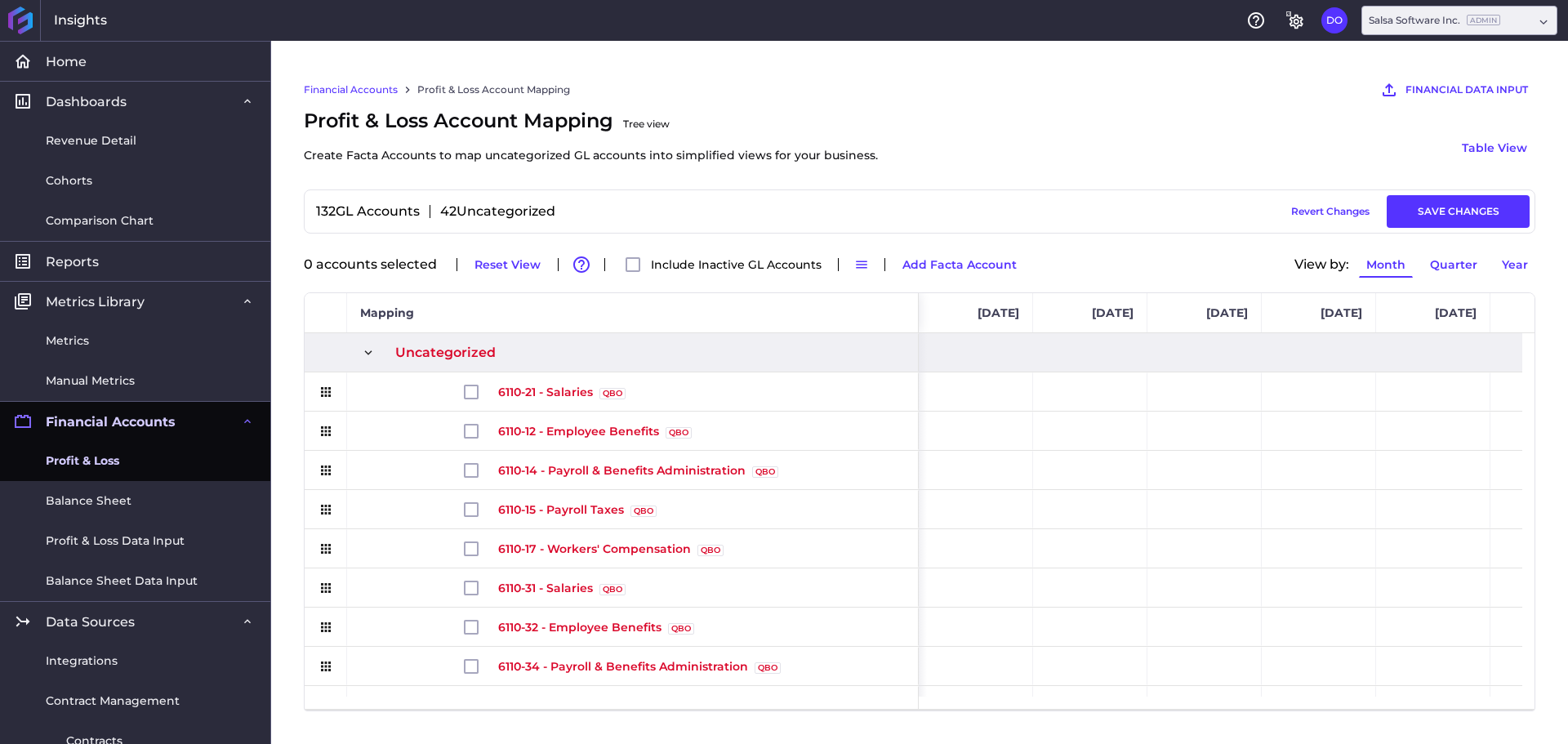
click at [1108, 180] on div "Profit & Loss Account Mapping Tree view Create Facta Accounts to map uncategori…" at bounding box center [920, 147] width 1232 height 83
click at [470, 395] on input "Press Space to toggle row selection (unchecked)" at bounding box center [471, 392] width 15 height 15
checkbox input "true"
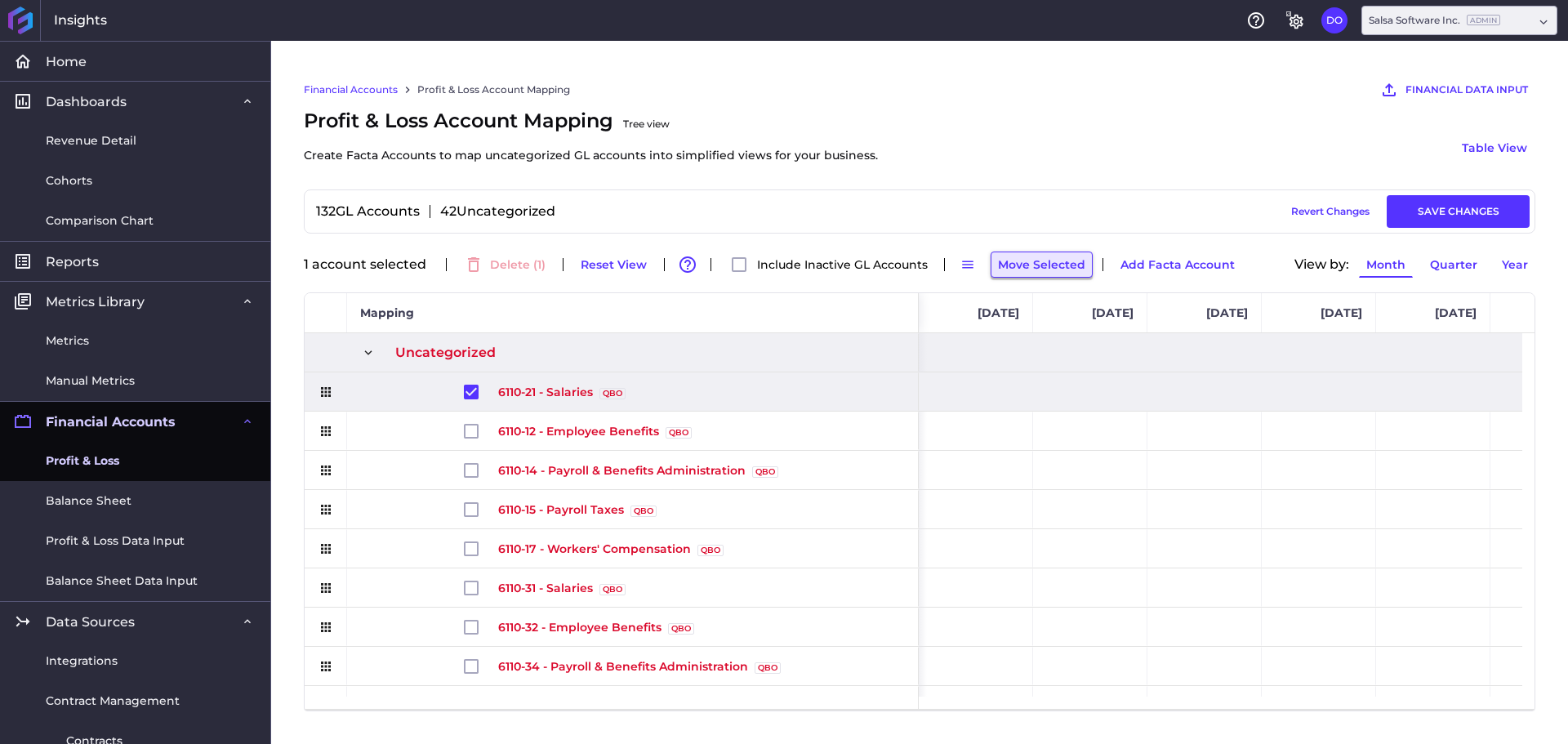
click at [1047, 269] on button "Move Selected" at bounding box center [1042, 264] width 102 height 26
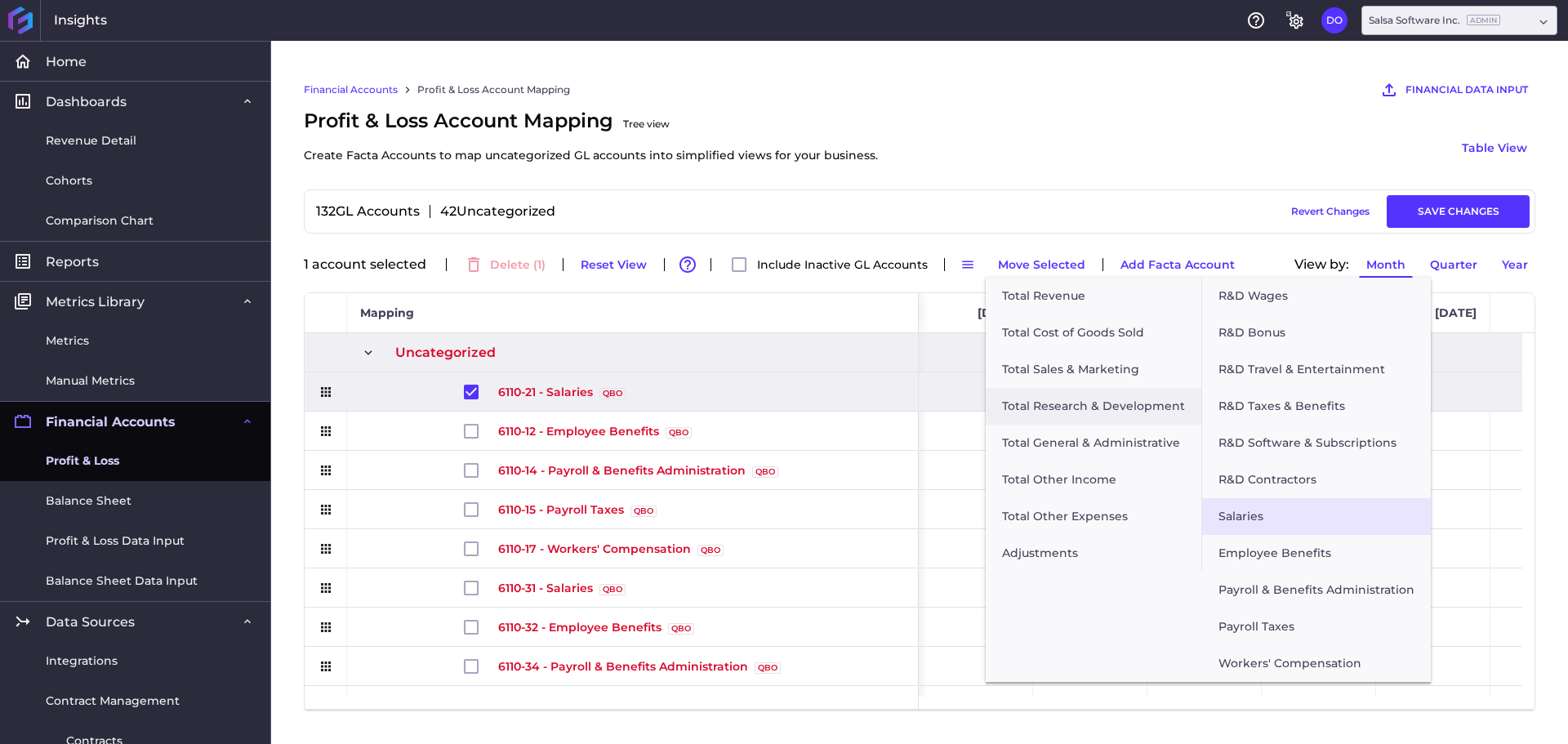
click at [1298, 512] on button "Salaries" at bounding box center [1317, 517] width 228 height 37
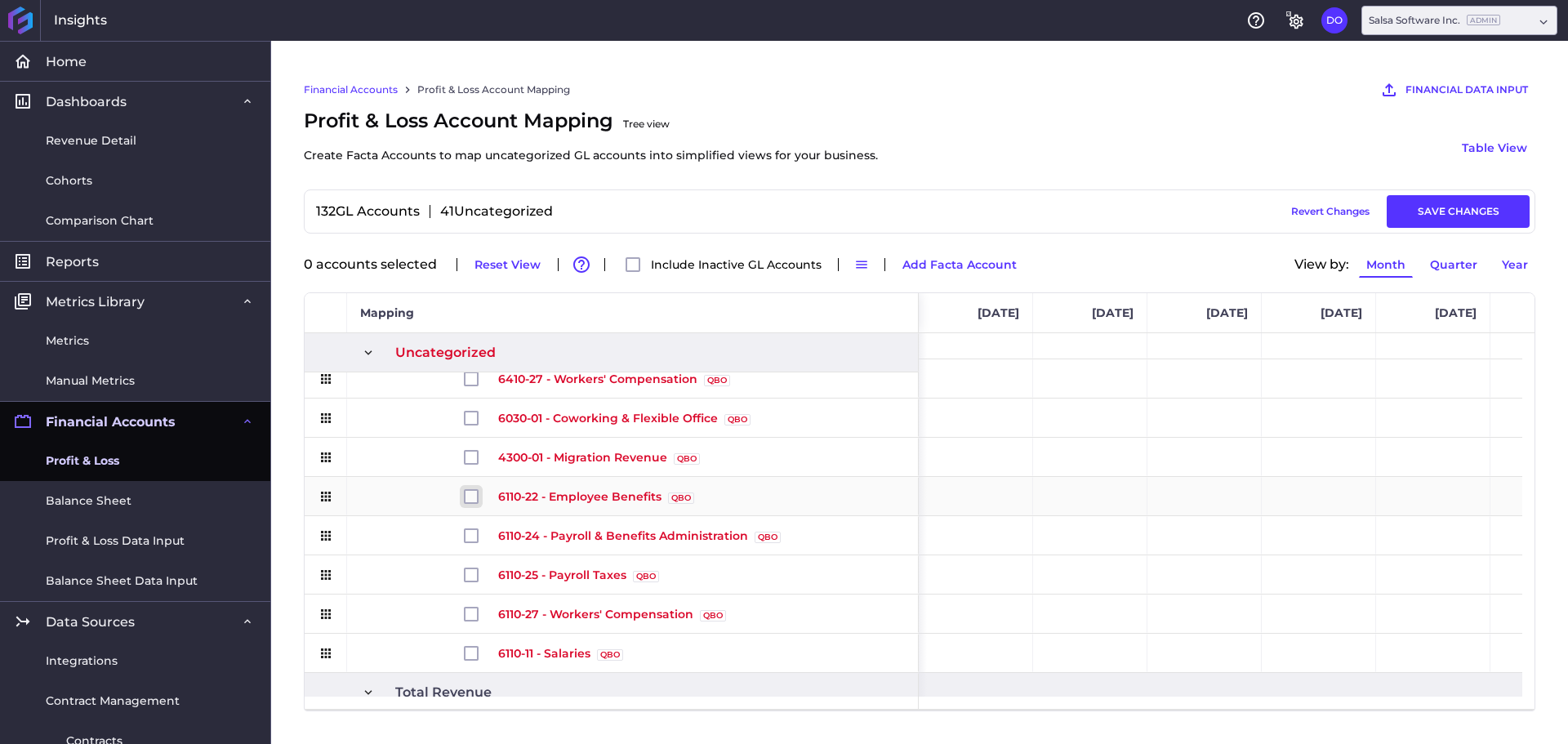
click at [473, 498] on input "Press Space to toggle row selection (unchecked)" at bounding box center [471, 497] width 15 height 15
checkbox input "true"
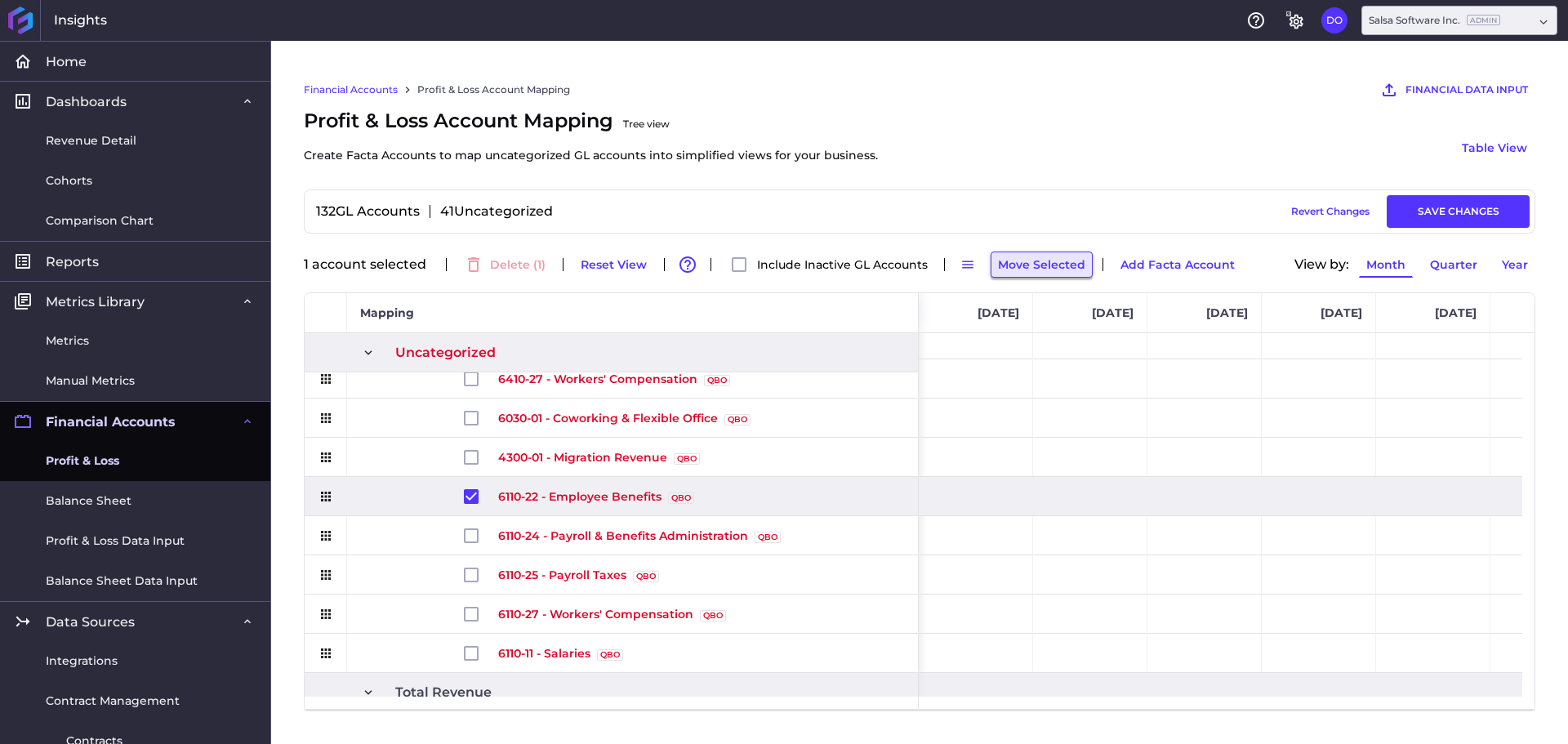
click at [1032, 257] on button "Move Selected" at bounding box center [1042, 264] width 102 height 26
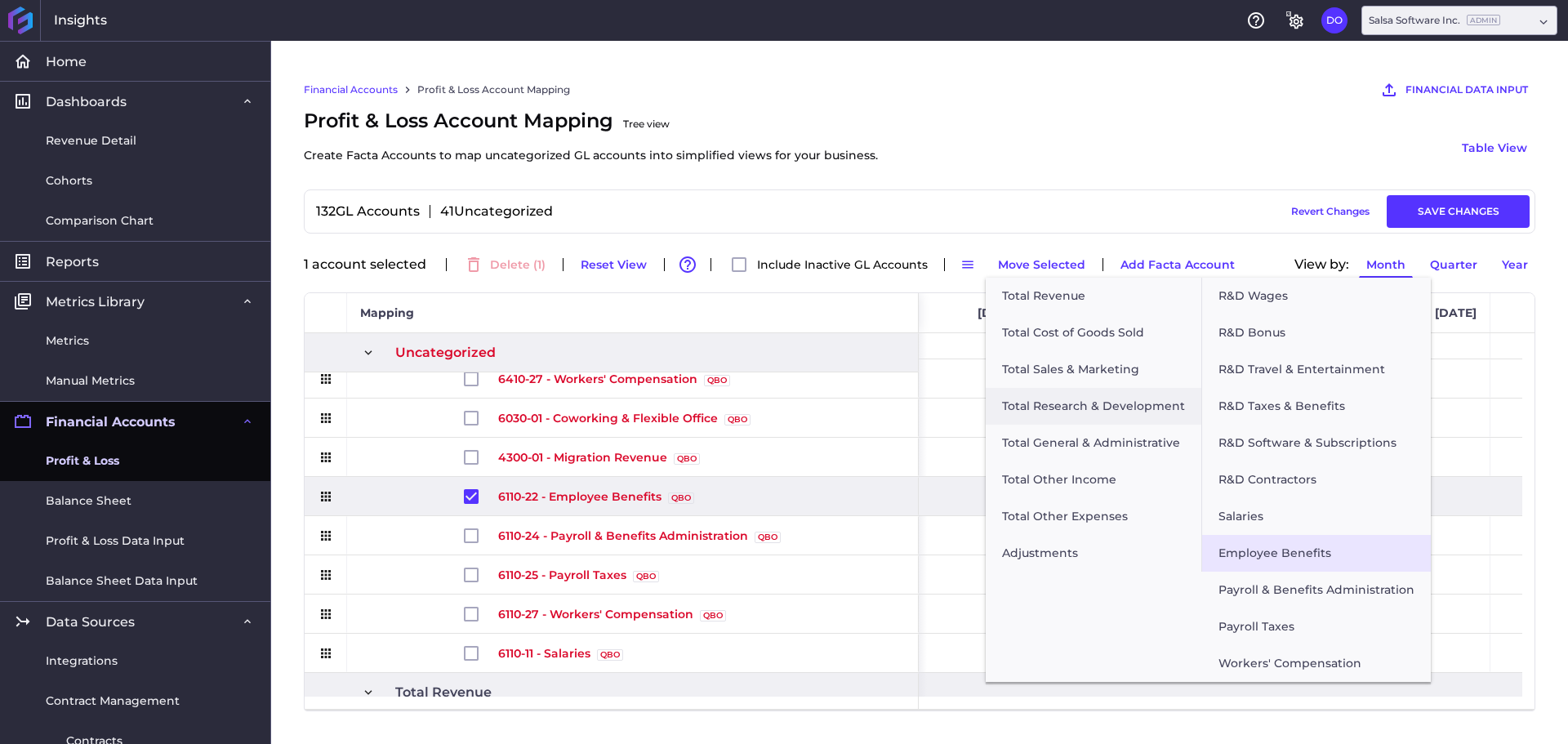
click at [1284, 554] on button "Employee Benefits" at bounding box center [1317, 553] width 228 height 37
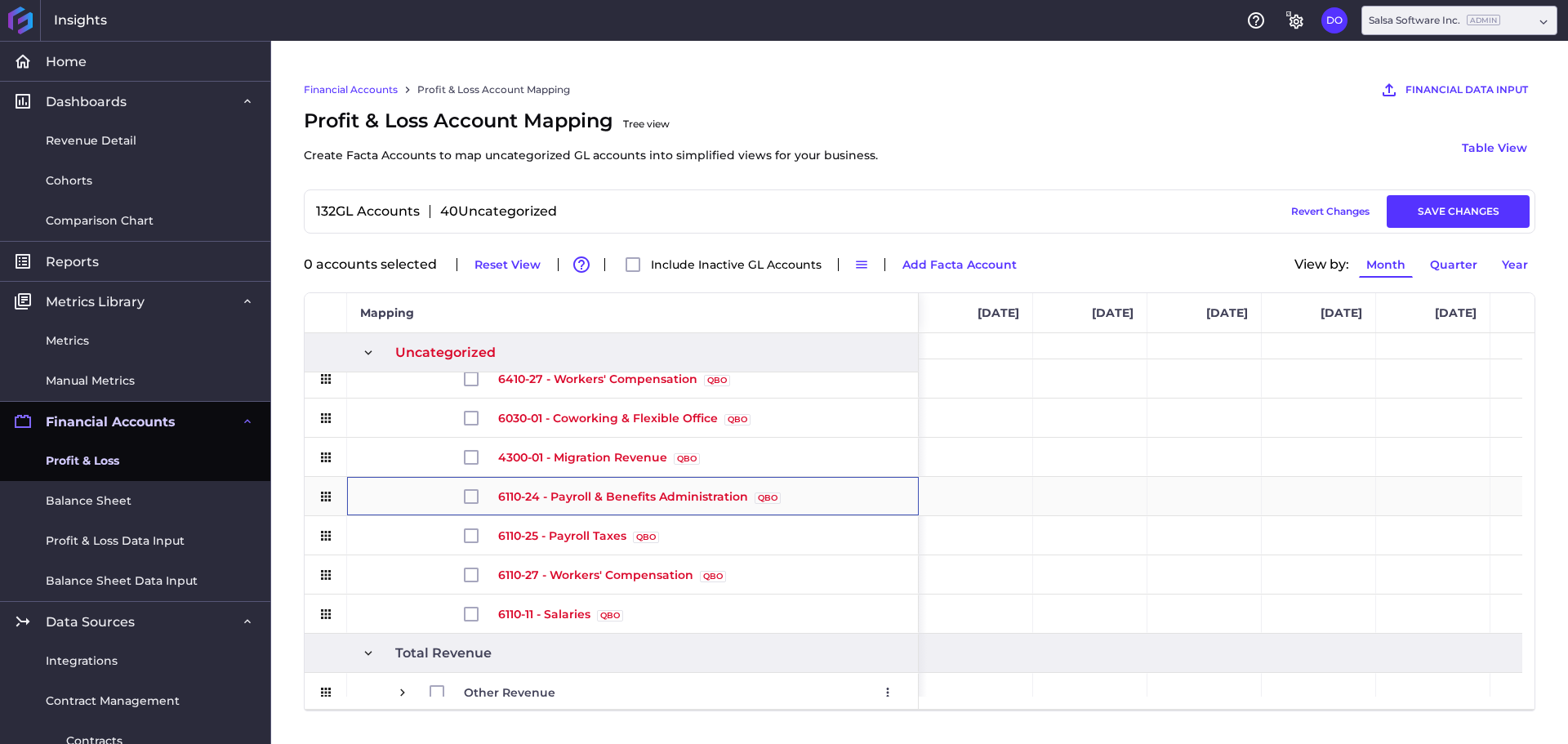
click at [465, 507] on span "Press SPACE to select this row." at bounding box center [481, 496] width 35 height 37
click at [472, 498] on input "Press Space to toggle row selection (unchecked)" at bounding box center [471, 497] width 15 height 15
checkbox input "true"
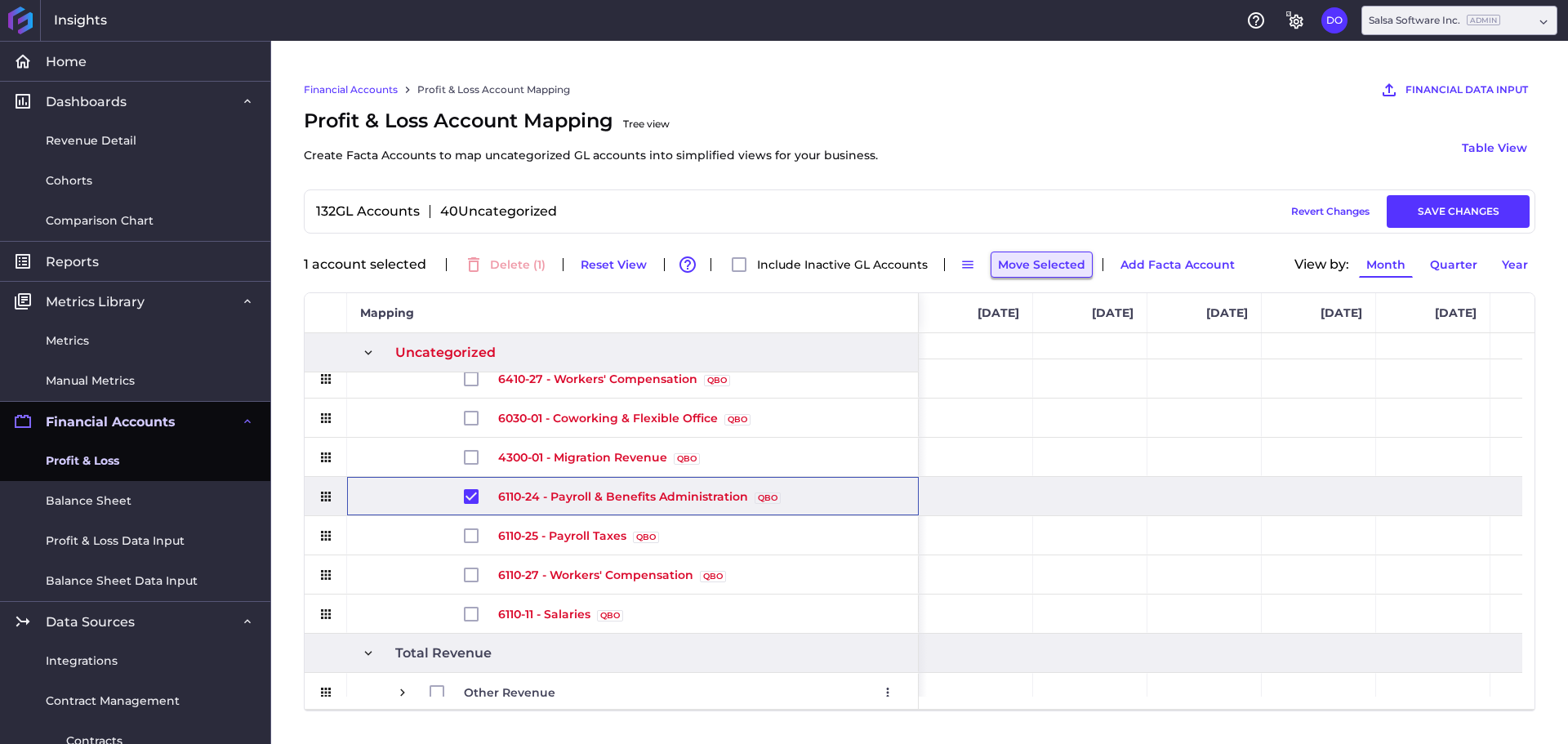
click at [1021, 259] on button "Move Selected" at bounding box center [1042, 264] width 102 height 26
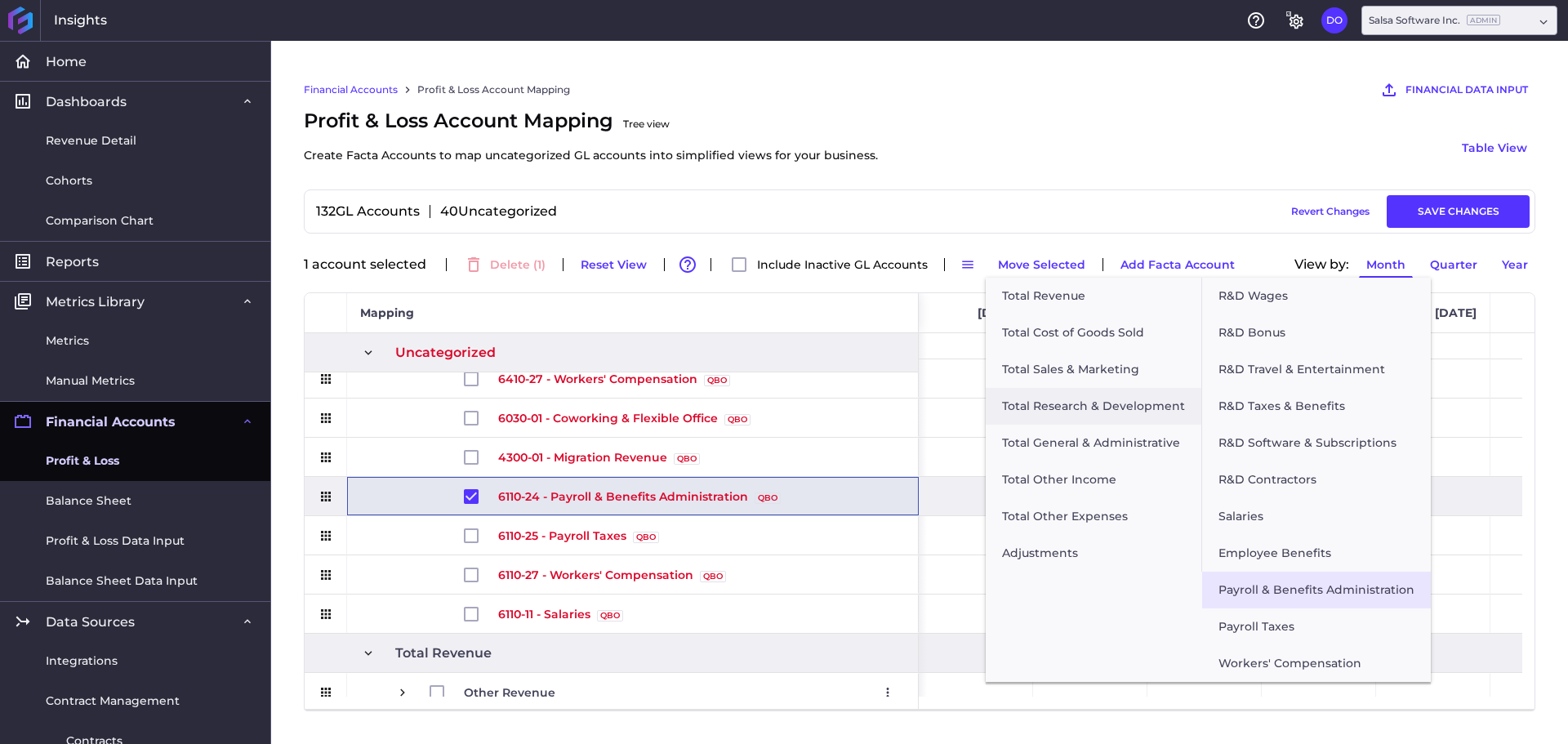
click at [1291, 597] on button "Payroll & Benefits Administration" at bounding box center [1317, 590] width 228 height 37
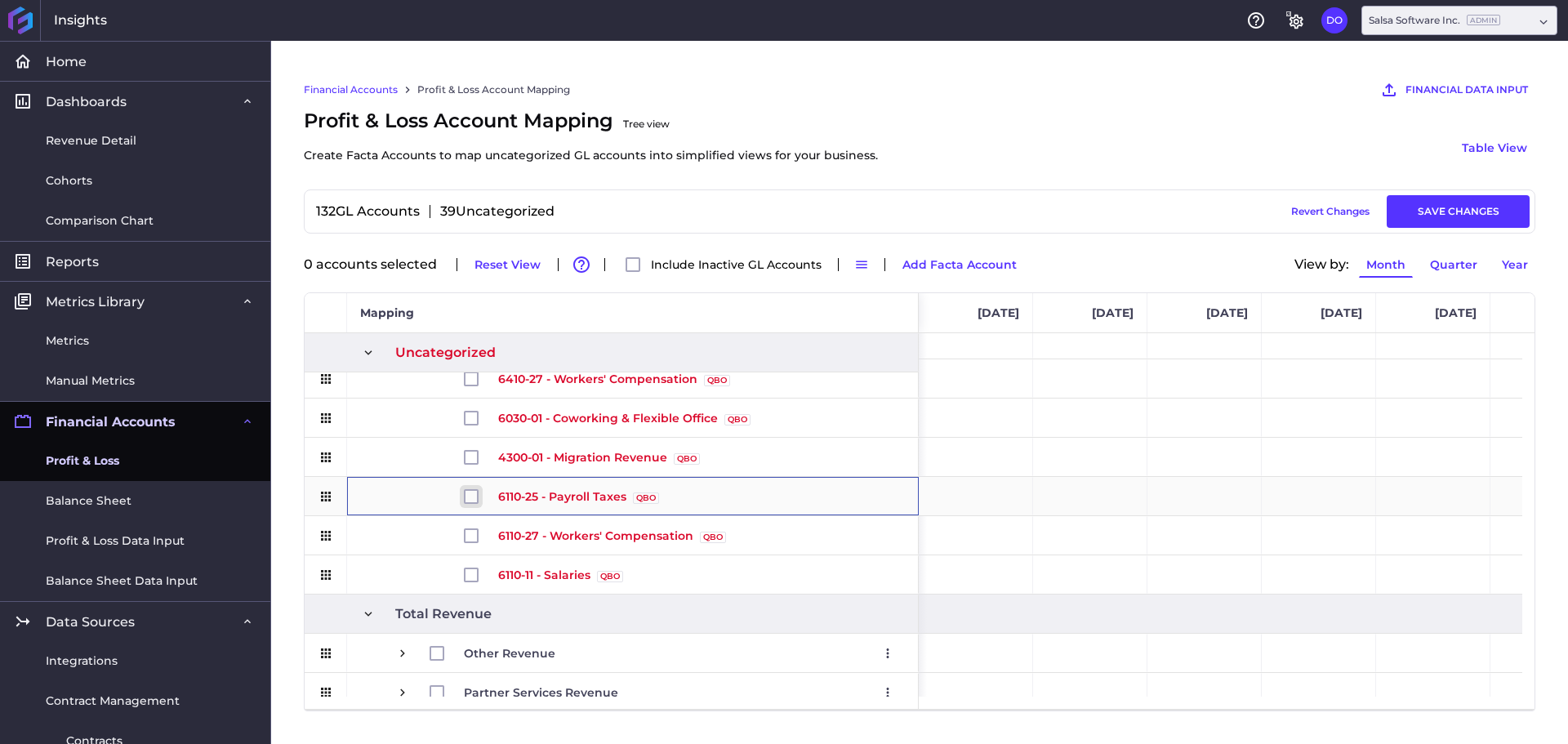
click at [475, 495] on input "Press Space to toggle row selection (unchecked)" at bounding box center [471, 497] width 15 height 15
checkbox input "true"
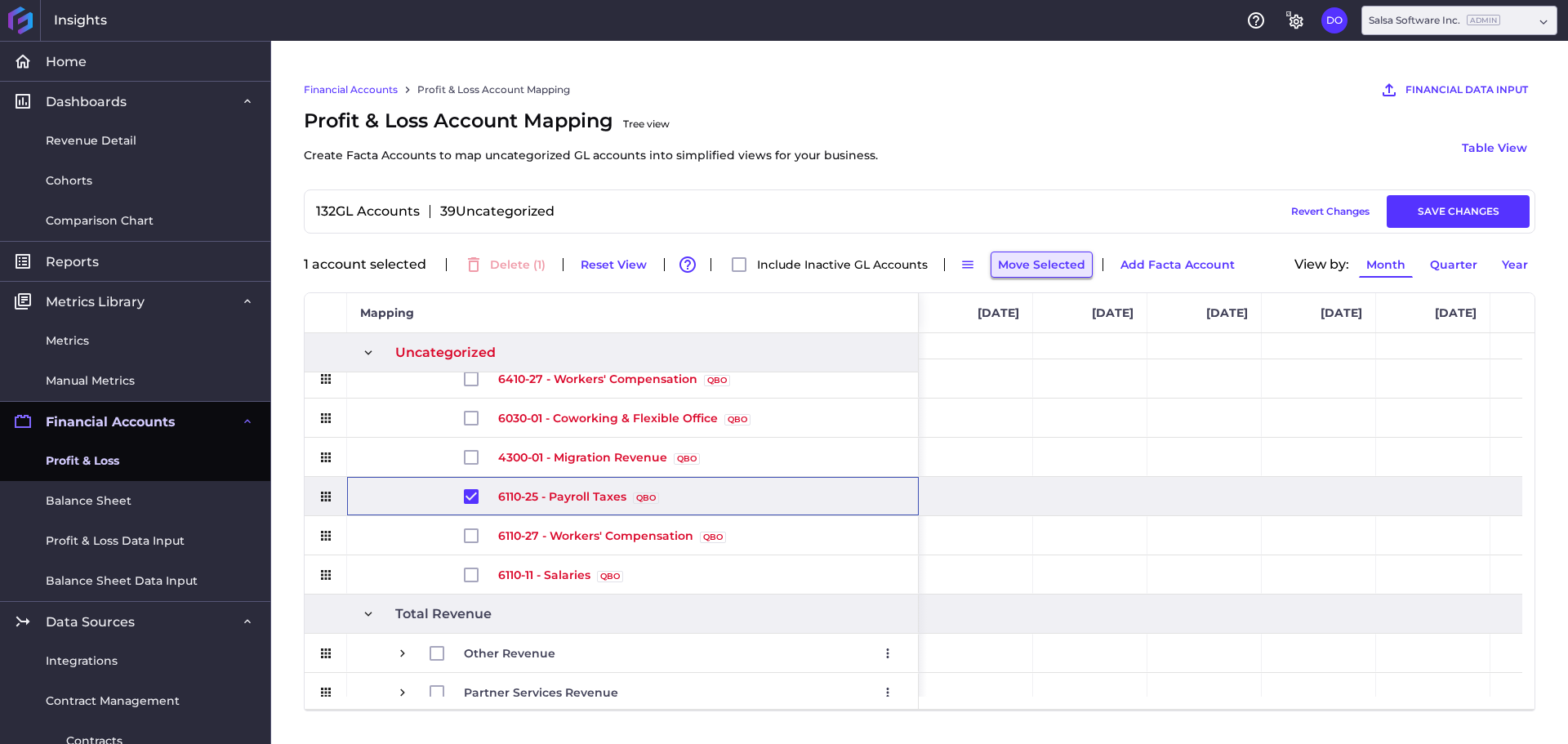
click at [1037, 259] on button "Move Selected" at bounding box center [1042, 264] width 102 height 26
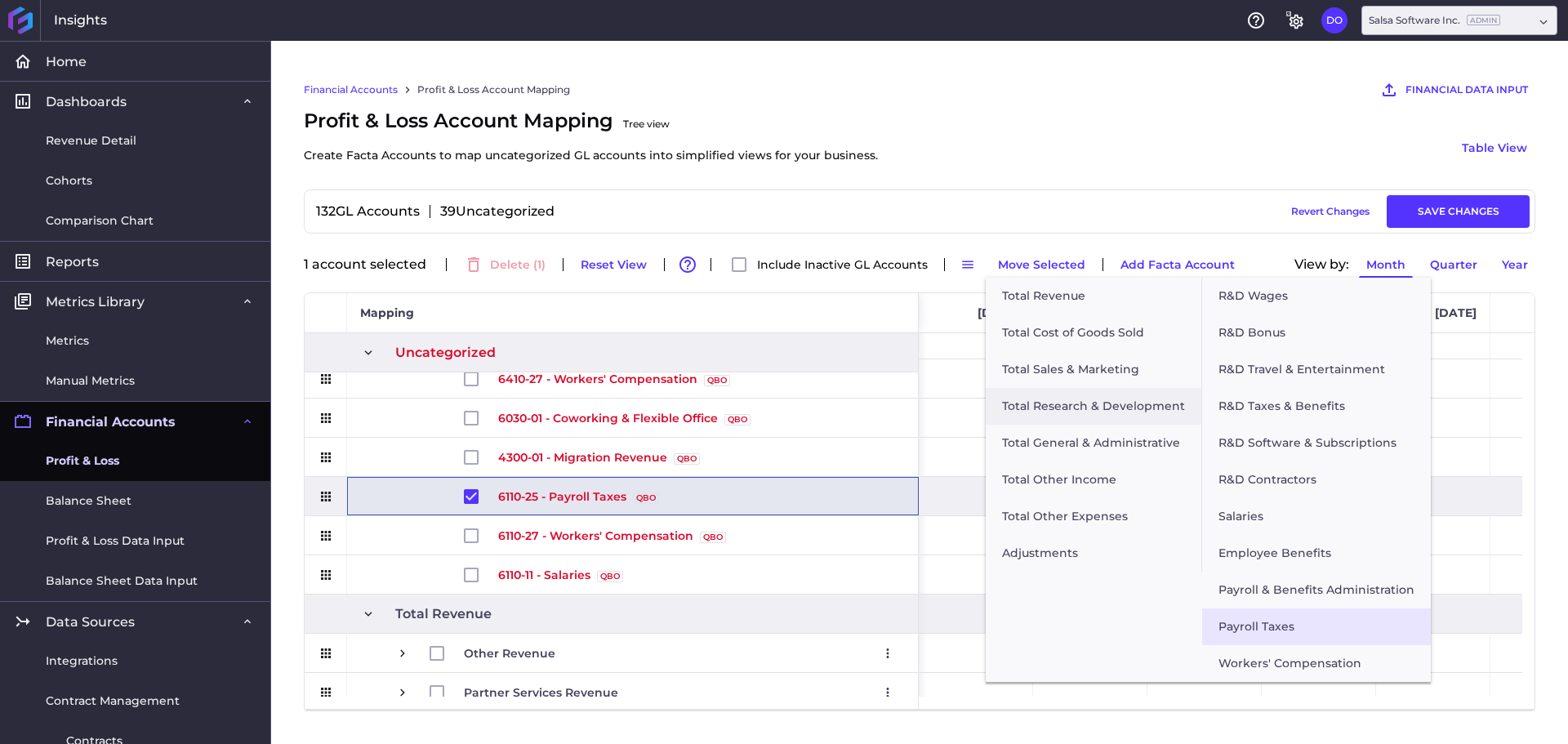
click at [1280, 630] on button "Payroll Taxes" at bounding box center [1317, 626] width 228 height 37
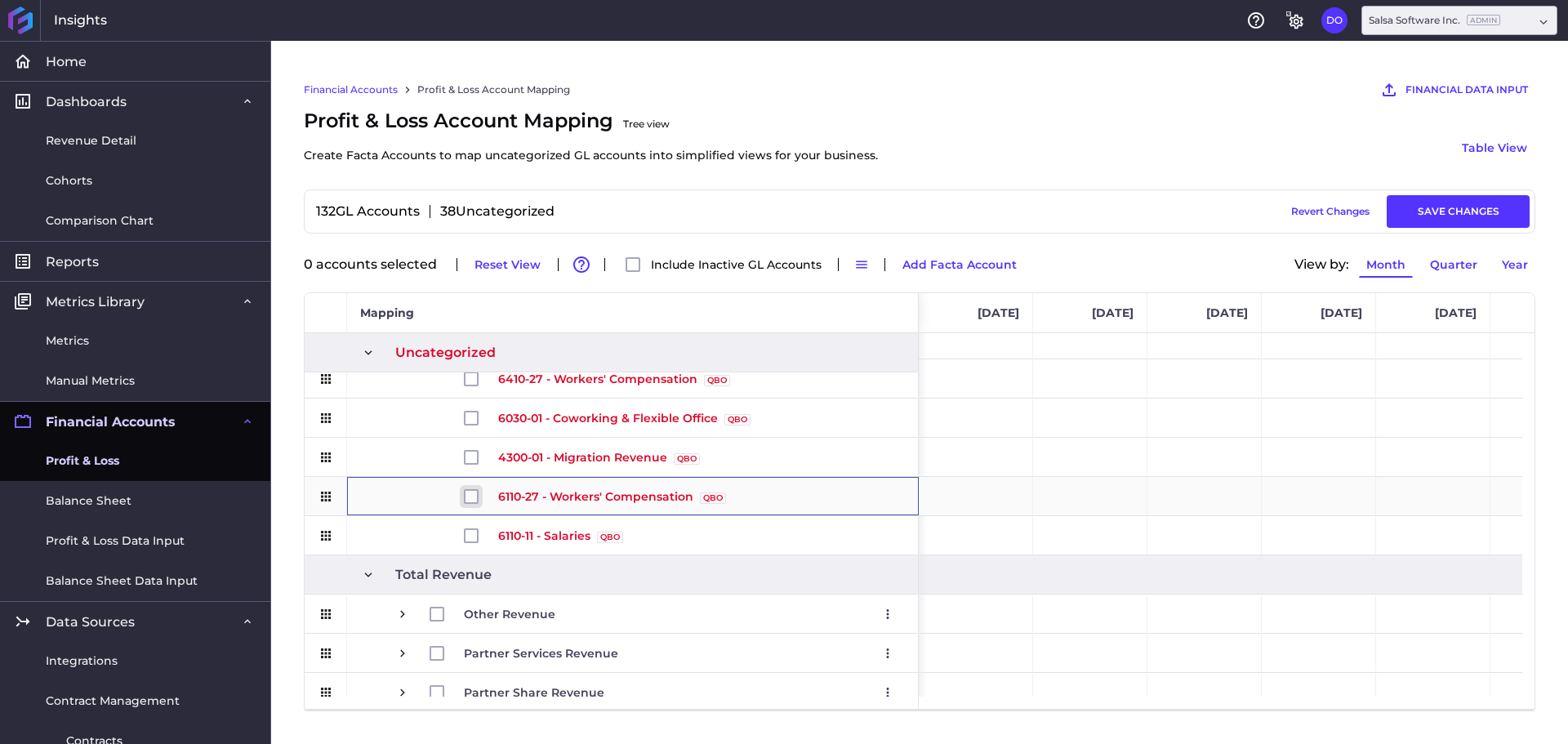
click at [472, 501] on input "Press Space to toggle row selection (unchecked)" at bounding box center [471, 497] width 15 height 15
checkbox input "true"
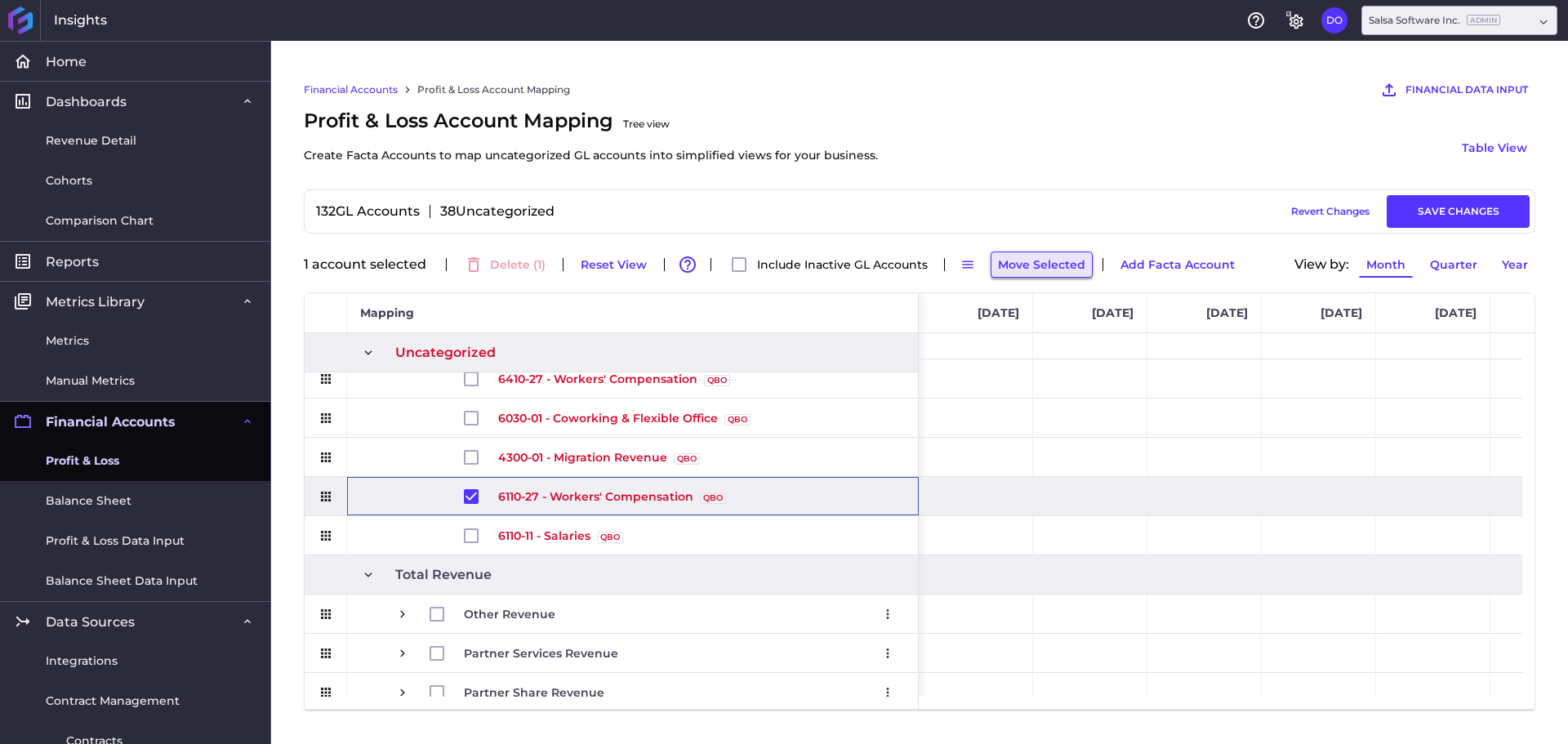
click at [1050, 271] on button "Move Selected" at bounding box center [1042, 264] width 102 height 26
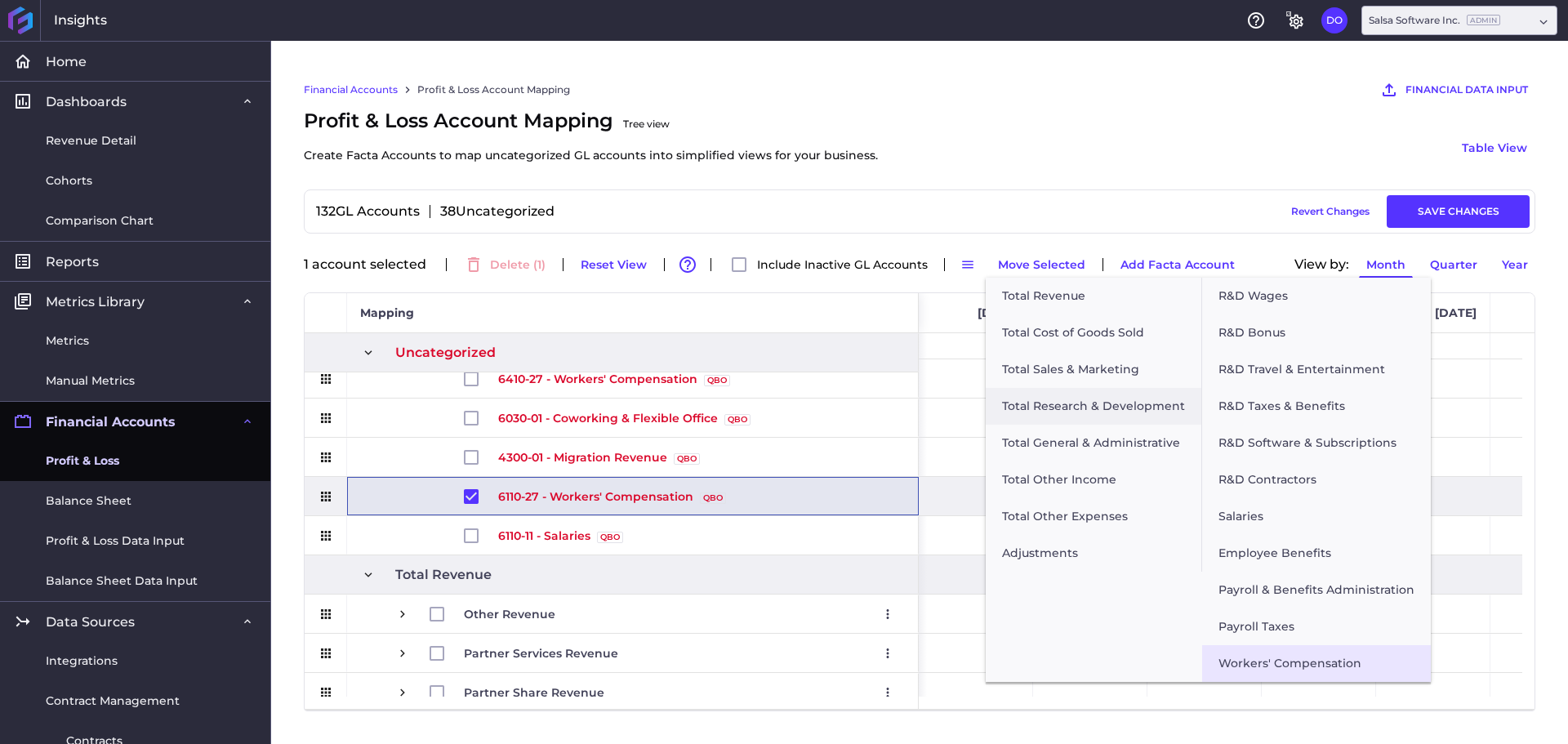
click at [1271, 661] on button "Workers' Compensation" at bounding box center [1317, 664] width 228 height 37
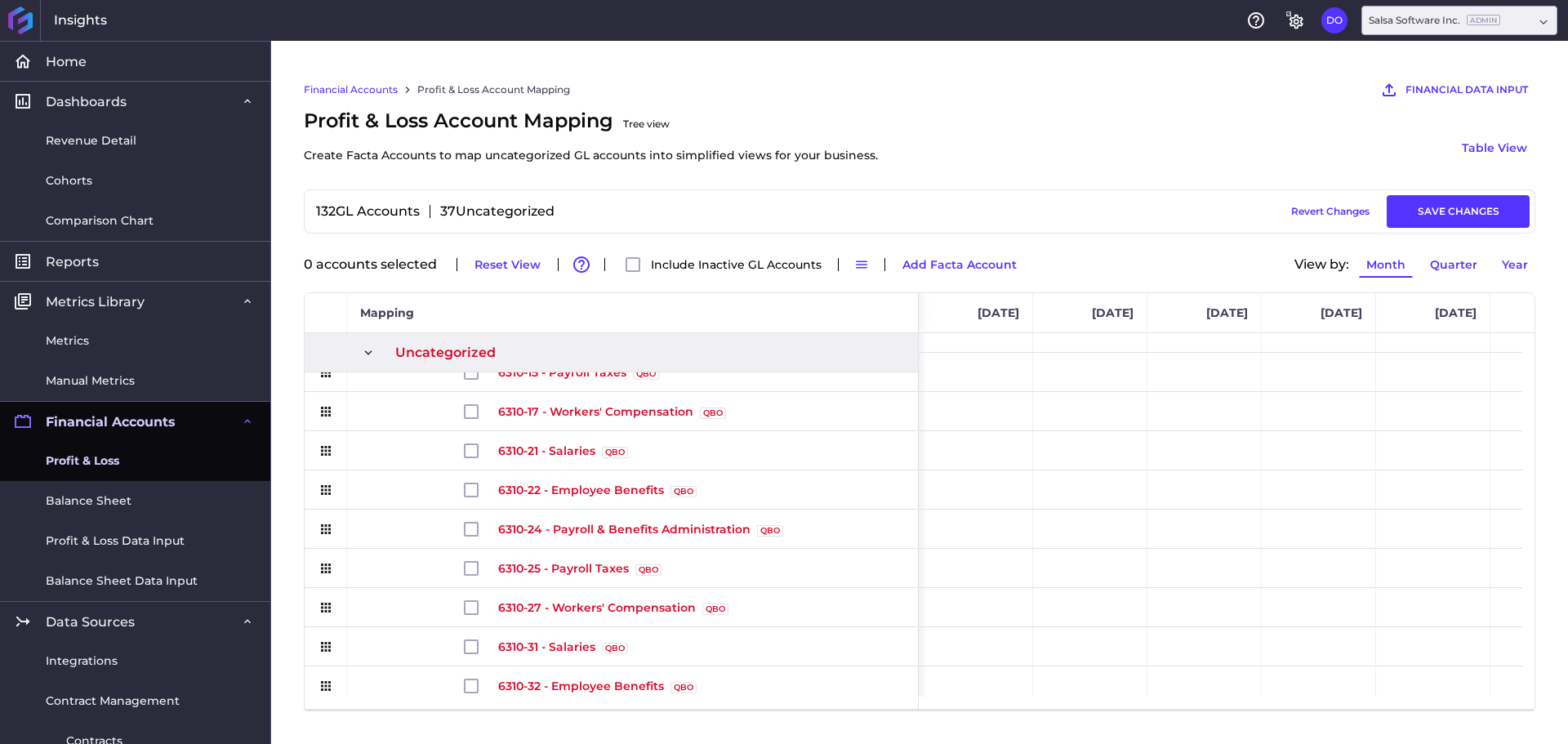
scroll to position [784, 0]
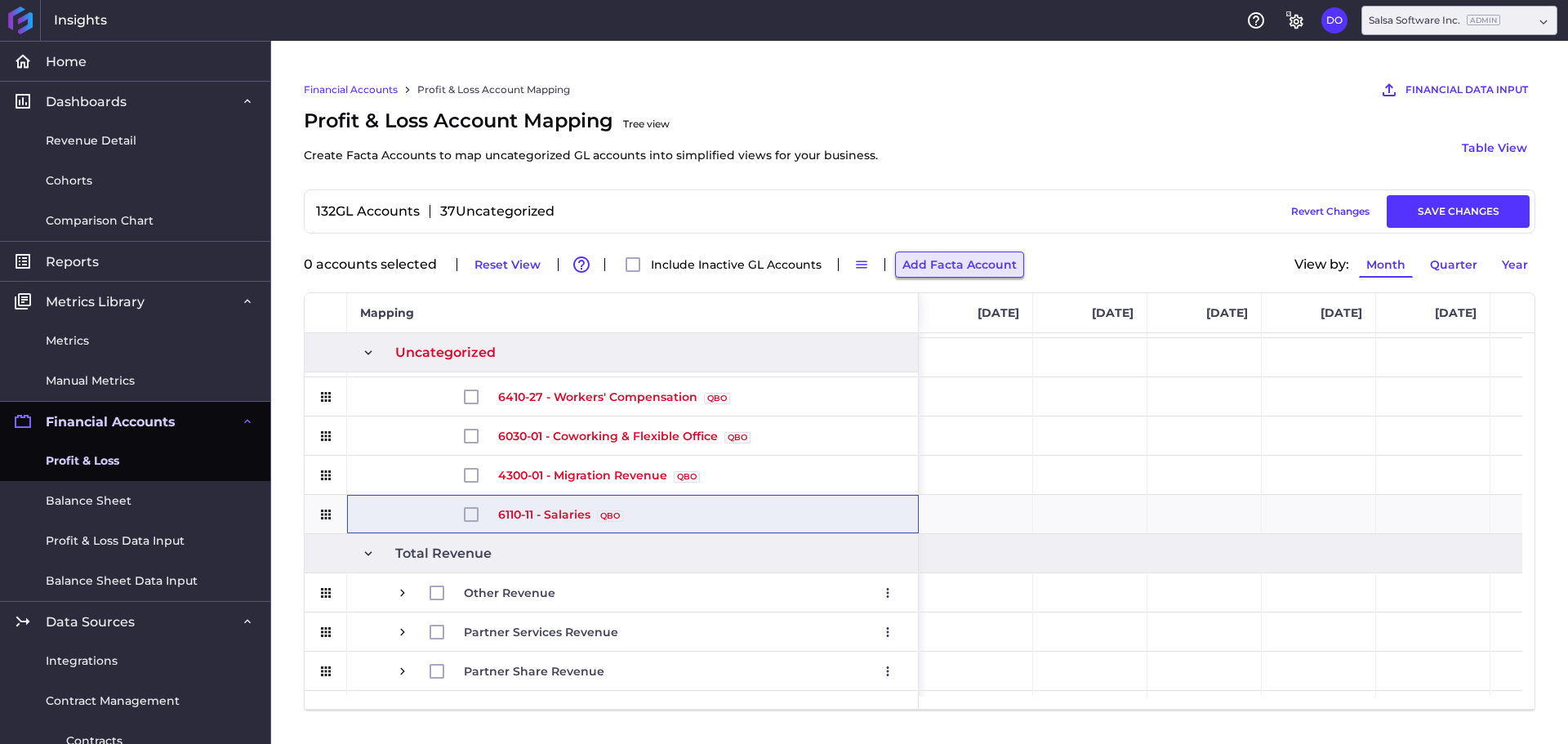
click at [974, 267] on button "Add Facta Account" at bounding box center [959, 264] width 129 height 26
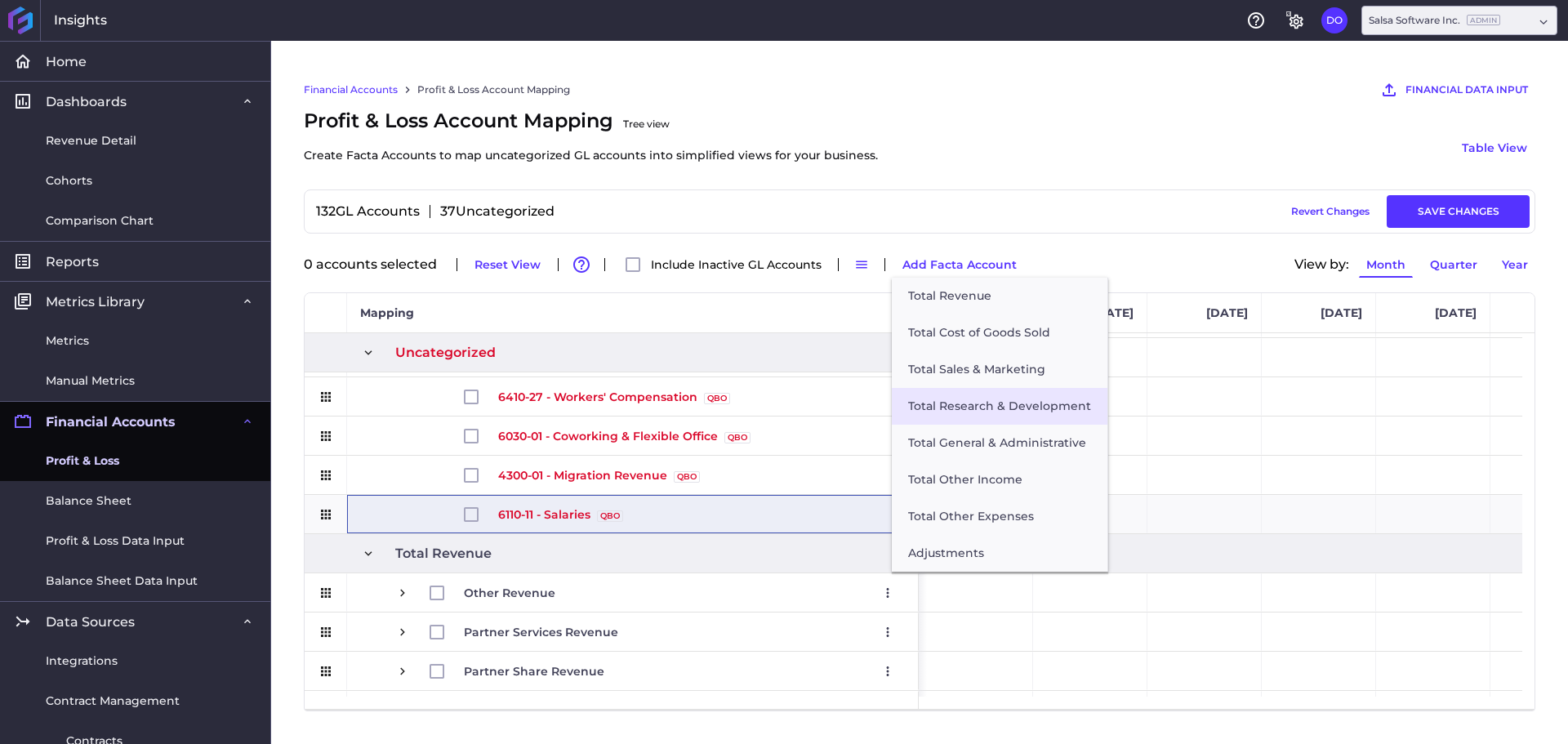
click at [973, 411] on button "Total Research & Development" at bounding box center [1000, 406] width 216 height 37
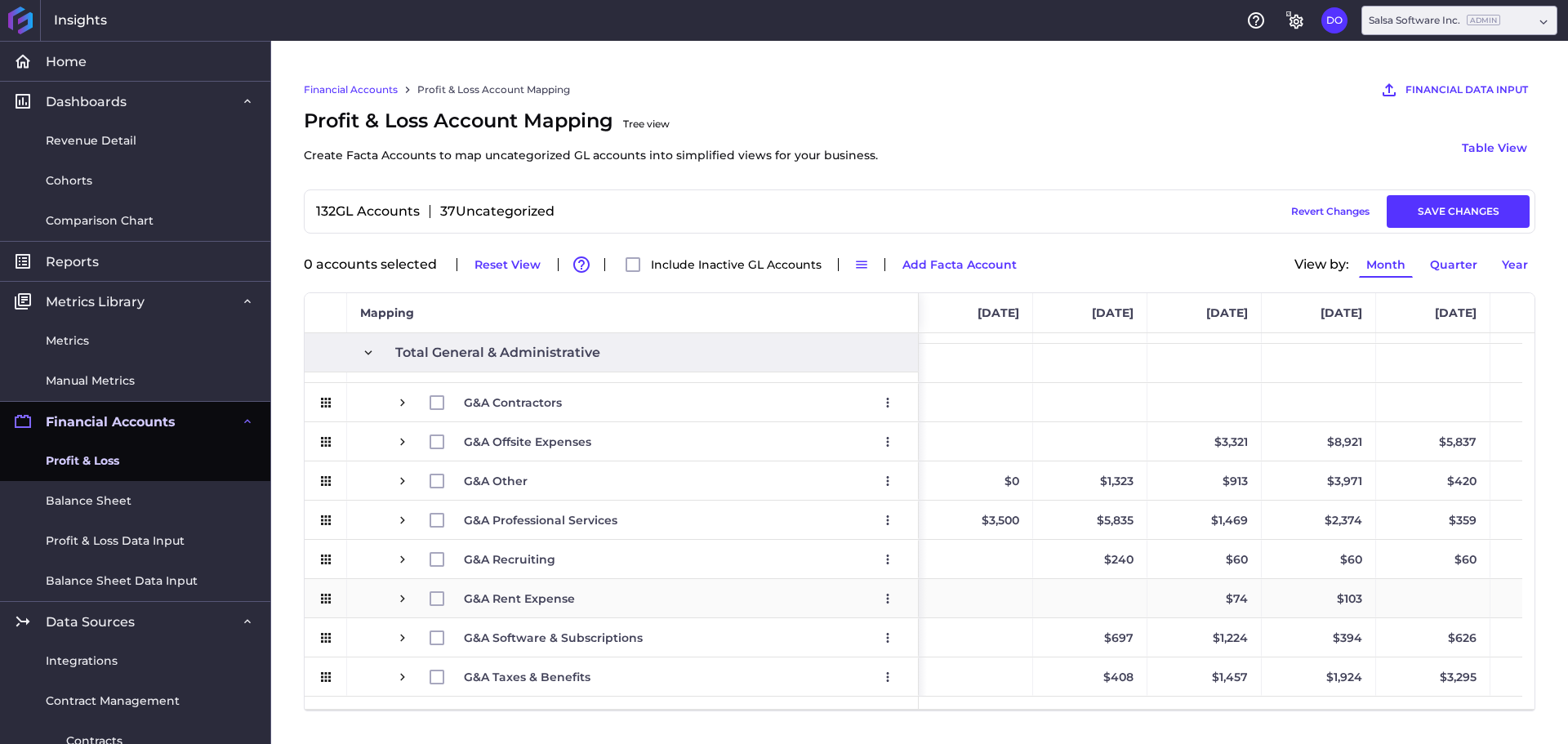
scroll to position [3086, 0]
click at [944, 267] on button "Add Facta Account" at bounding box center [959, 264] width 129 height 26
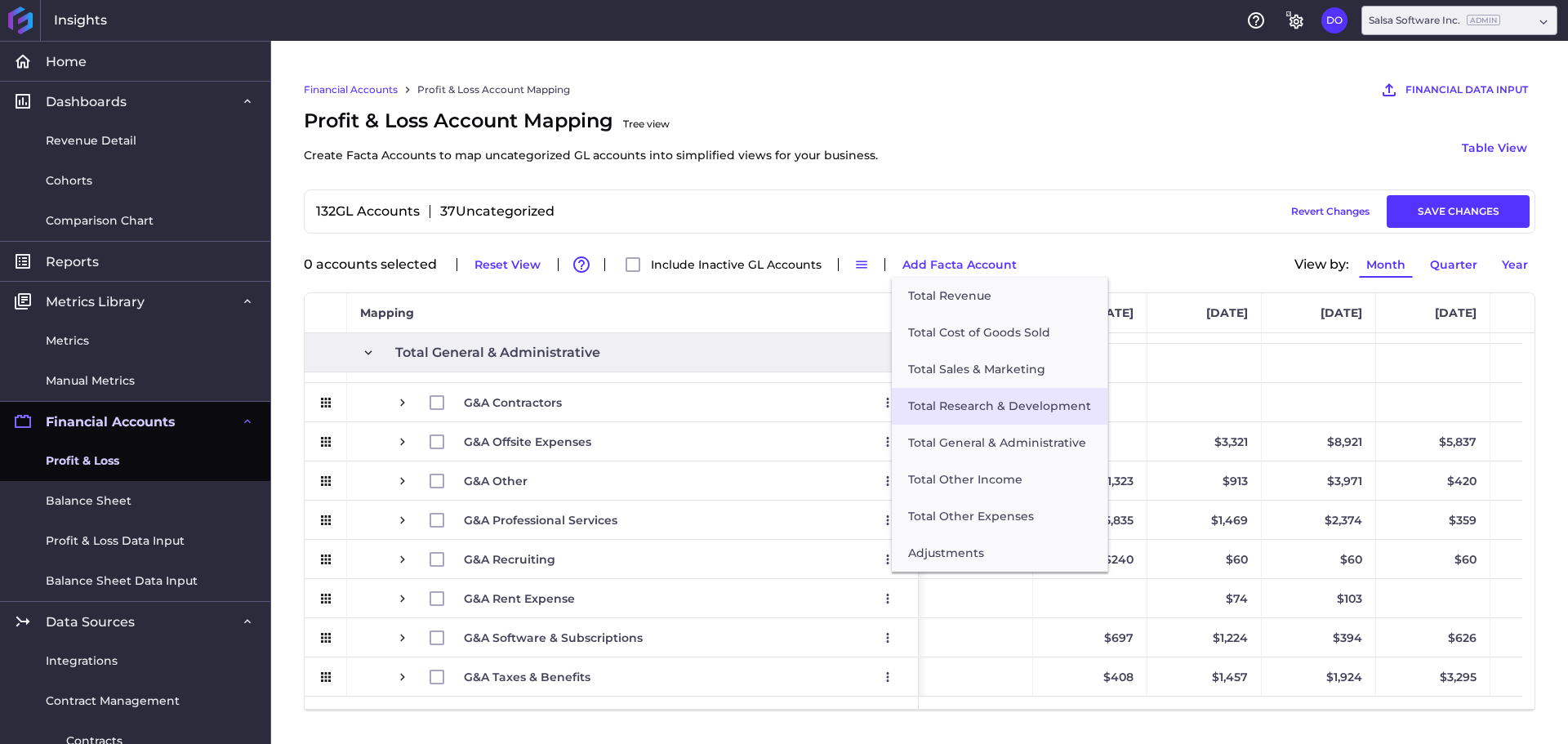
click at [976, 414] on button "Total Research & Development" at bounding box center [1000, 406] width 216 height 37
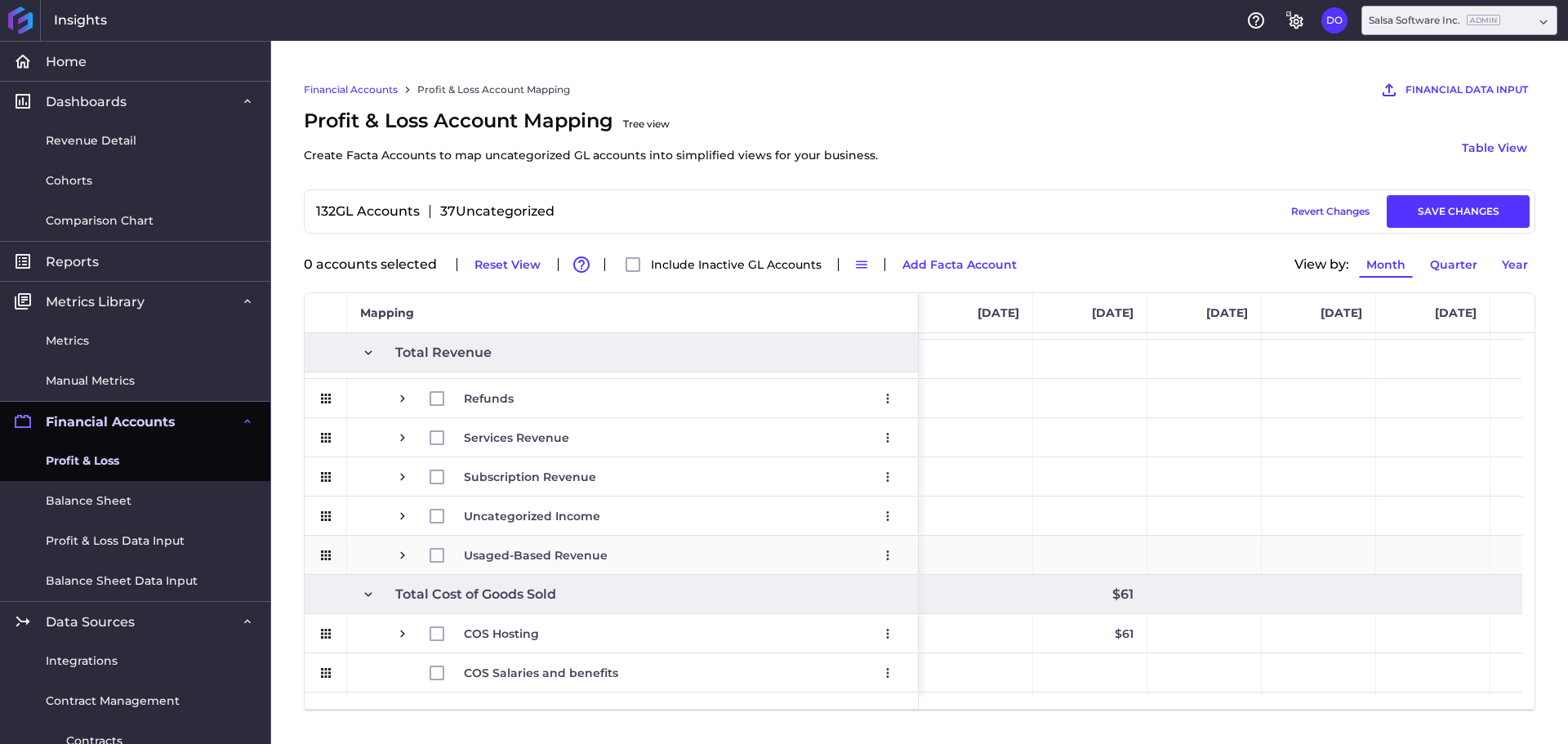
scroll to position [1574, 0]
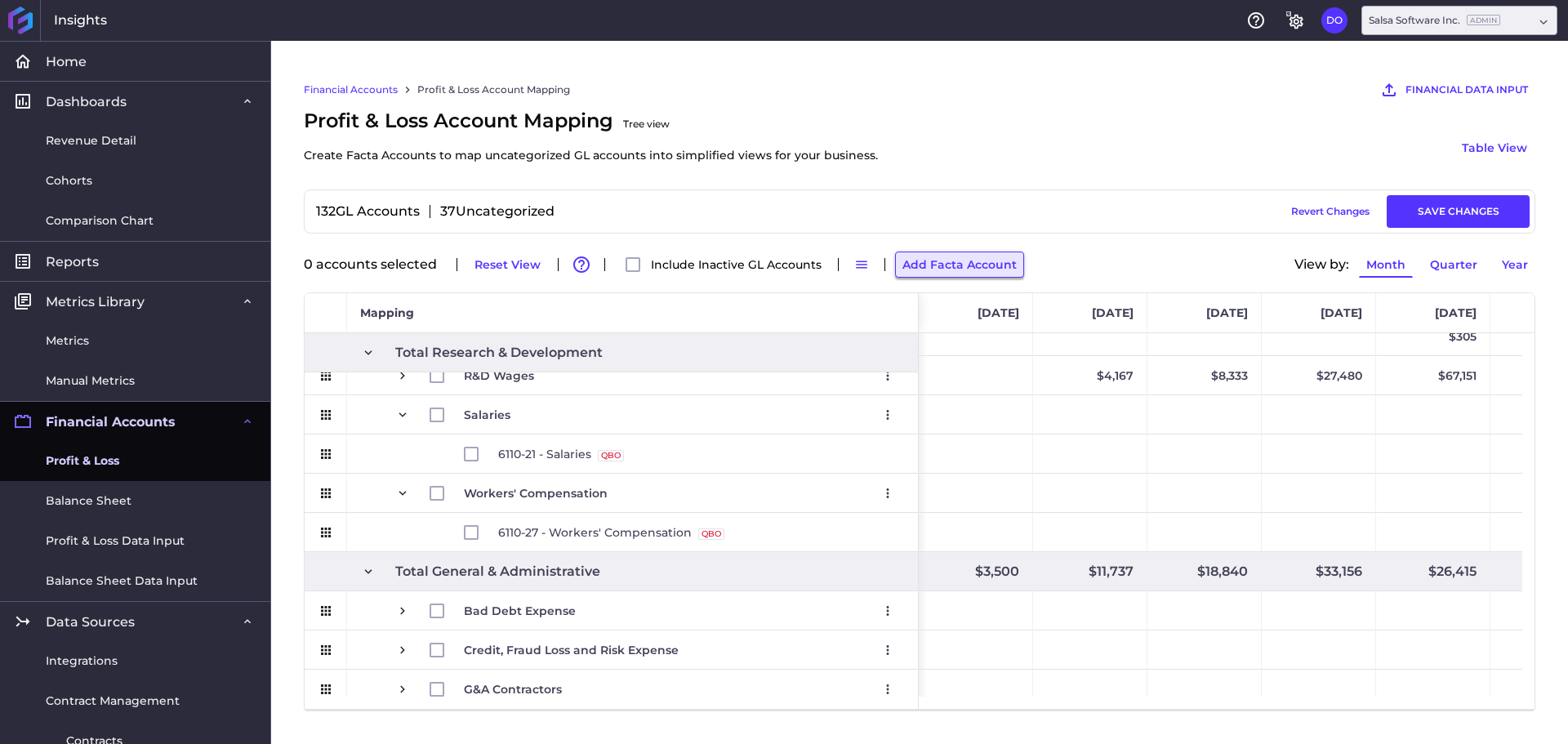
click at [929, 267] on button "Add Facta Account" at bounding box center [959, 264] width 129 height 26
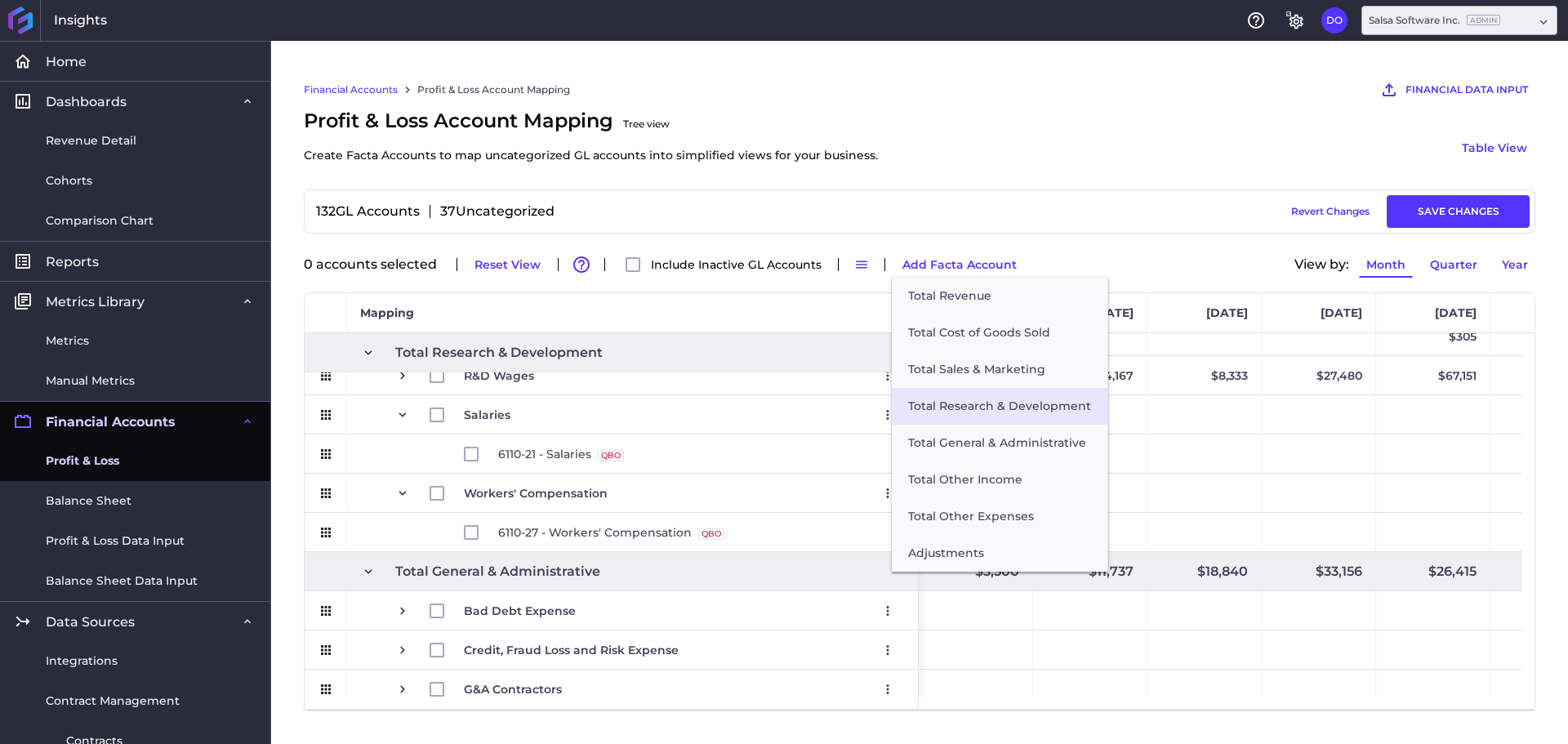
click at [951, 406] on button "Total Research & Development" at bounding box center [1000, 406] width 216 height 37
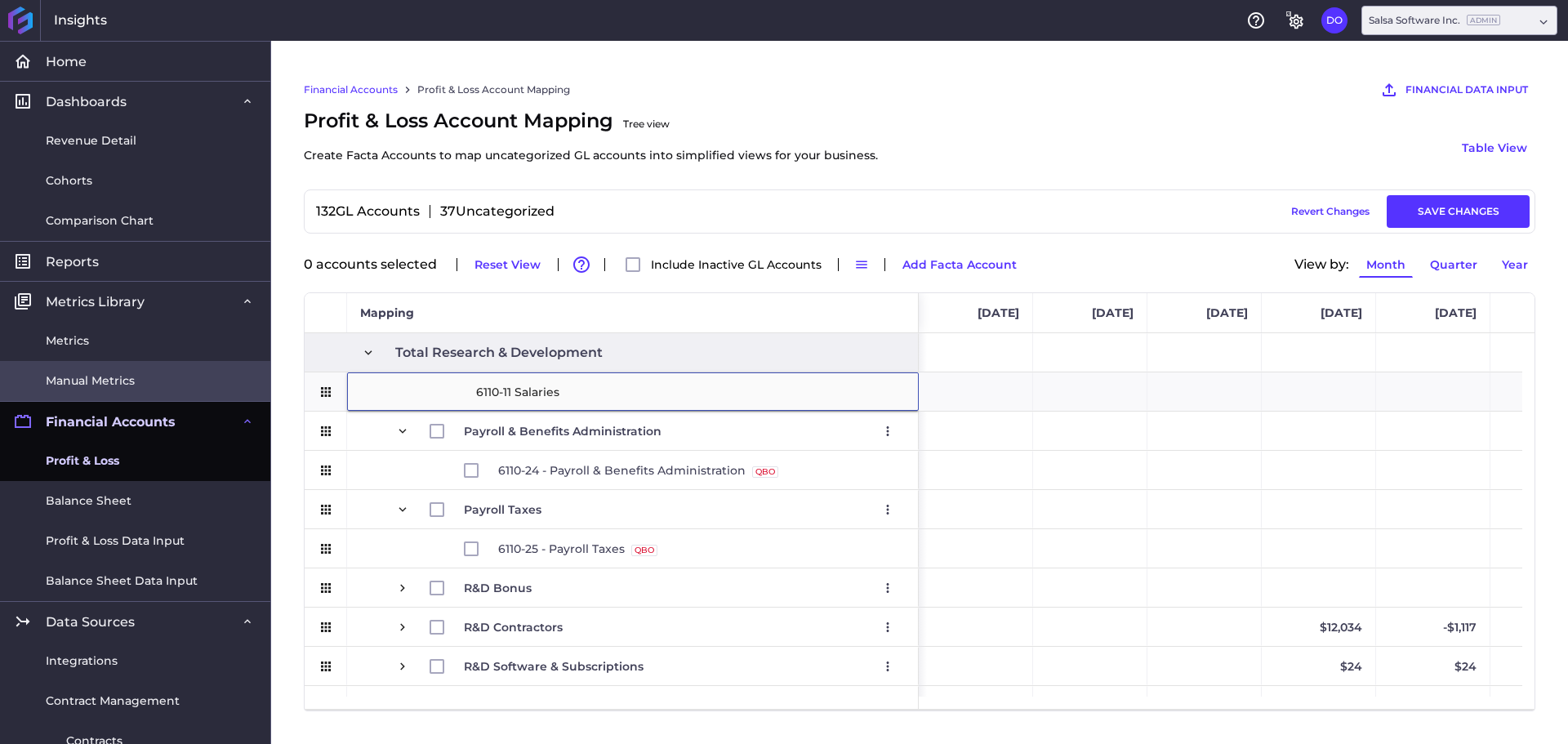
type input "6110-11 Salaries"
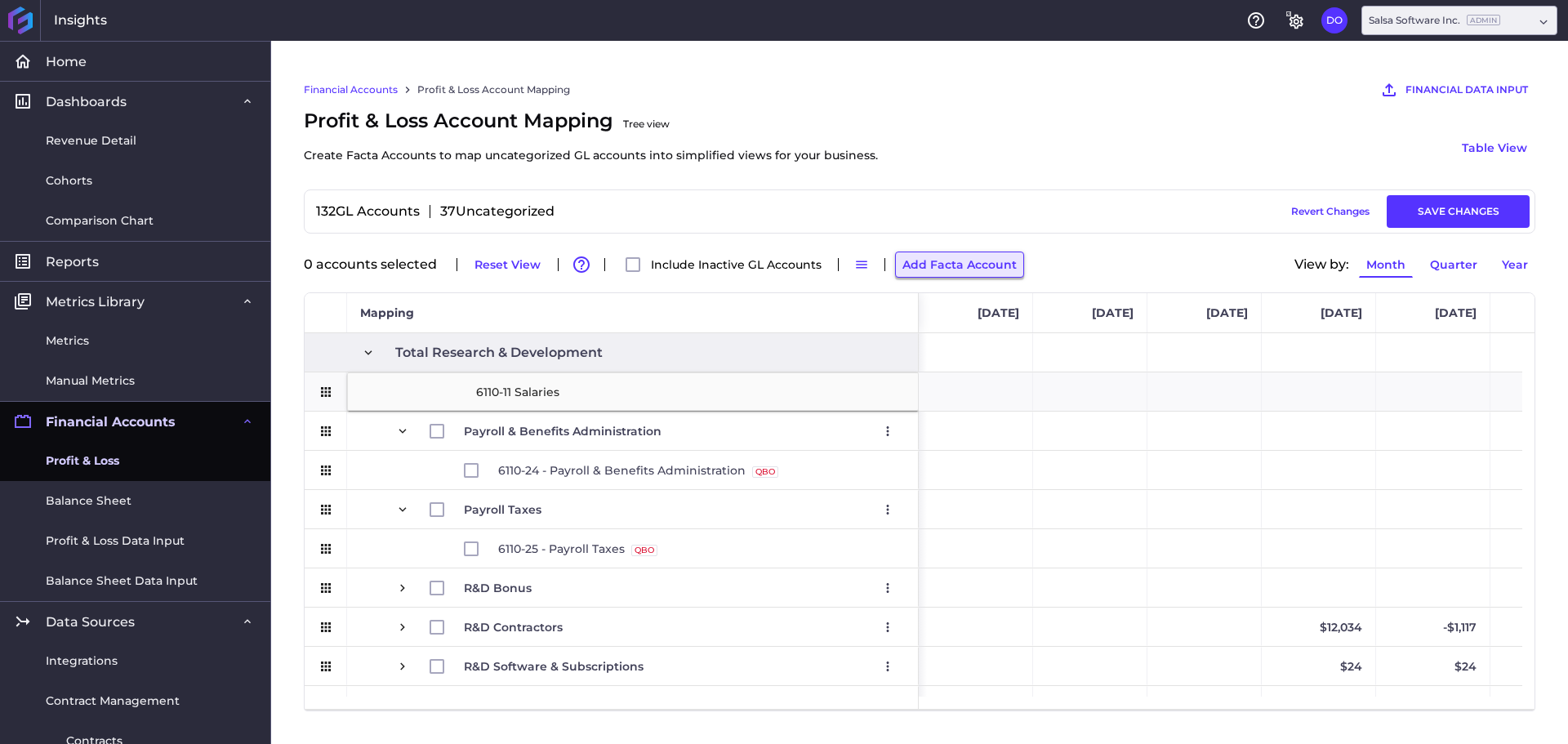
click at [980, 268] on button "Add Facta Account" at bounding box center [959, 264] width 129 height 26
click at [328, 441] on div "Press SPACE to select this row." at bounding box center [326, 431] width 15 height 37
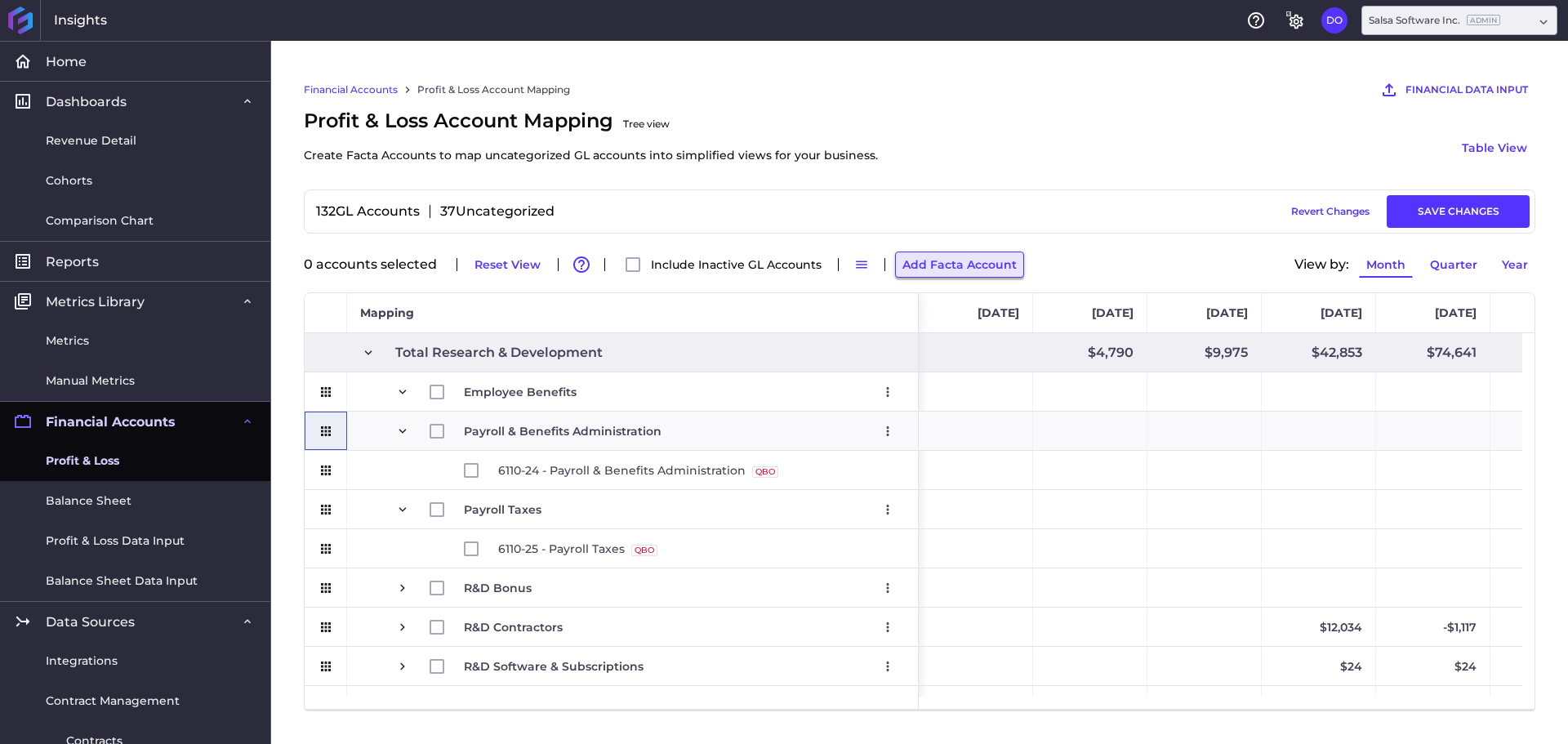
click at [971, 267] on button "Add Facta Account" at bounding box center [959, 264] width 129 height 26
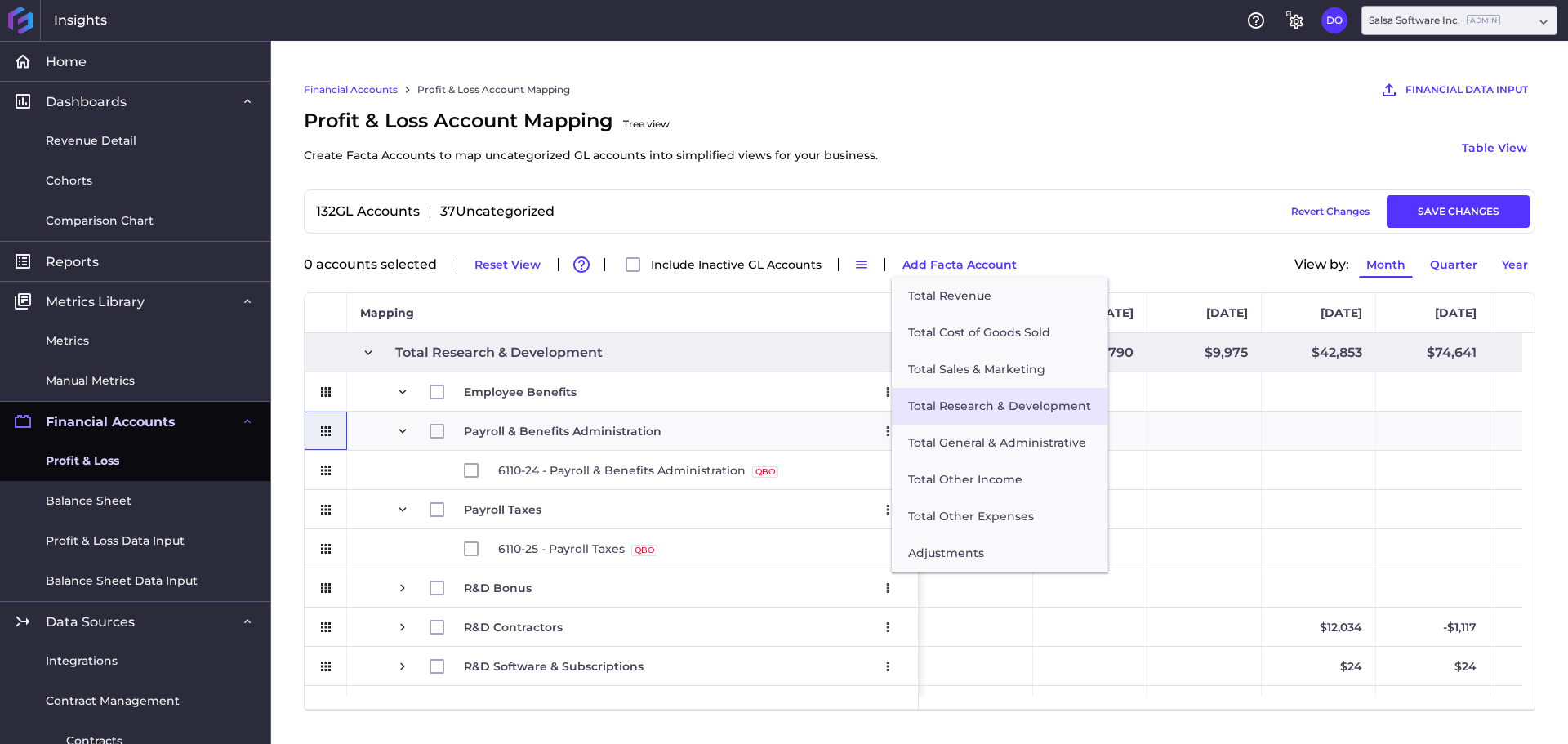
click at [963, 406] on button "Total Research & Development" at bounding box center [1000, 406] width 216 height 37
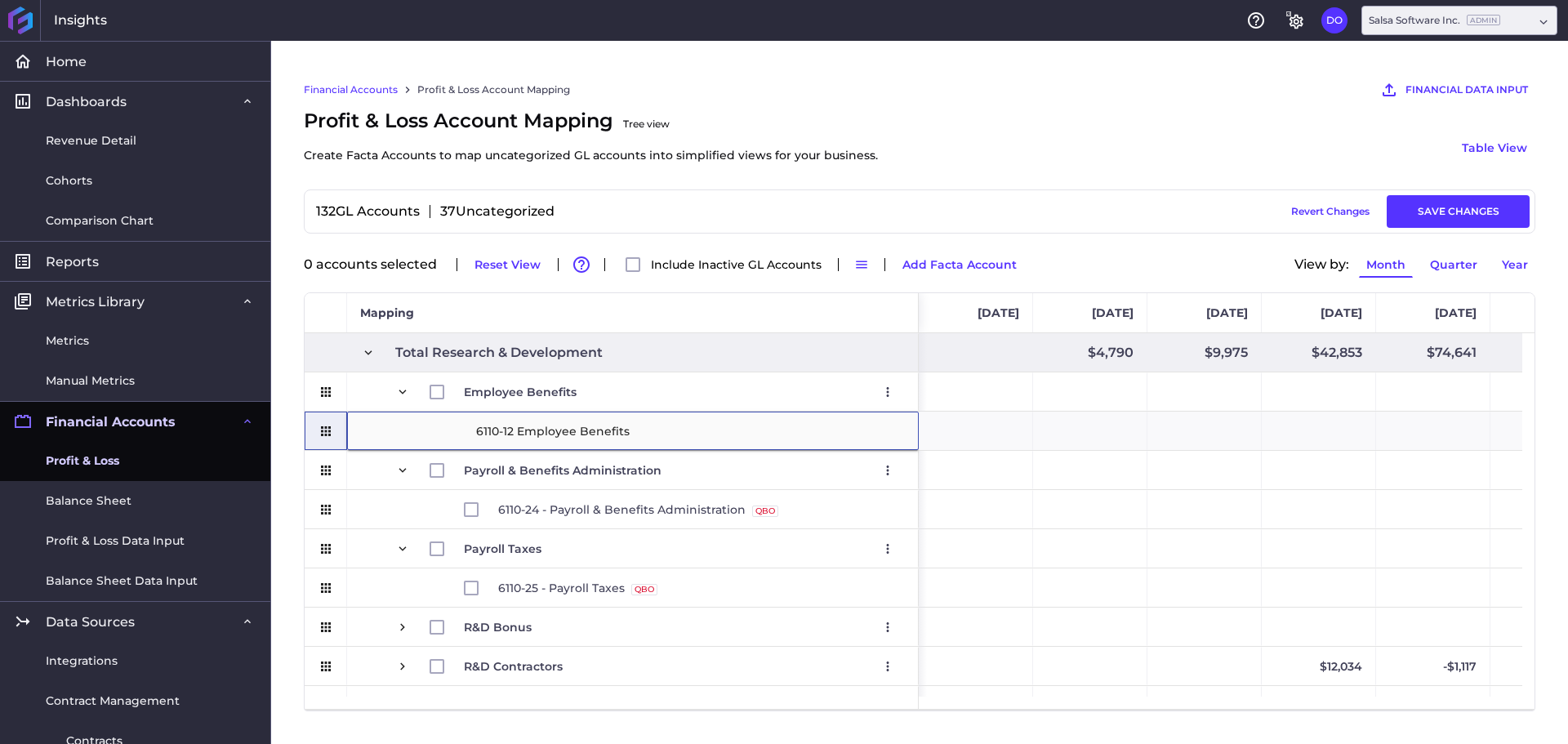
type input "6110-12 Employee Benefits"
click at [291, 504] on div "Financial Accounts Profit & Loss Account Mapping FINANCIAL DATA INPUT AI Assist…" at bounding box center [920, 393] width 1297 height 703
click at [303, 506] on div "Financial Accounts Profit & Loss Account Mapping FINANCIAL DATA INPUT AI Assist…" at bounding box center [920, 393] width 1297 height 703
click at [321, 476] on icon "Press SPACE to select this row." at bounding box center [326, 470] width 15 height 15
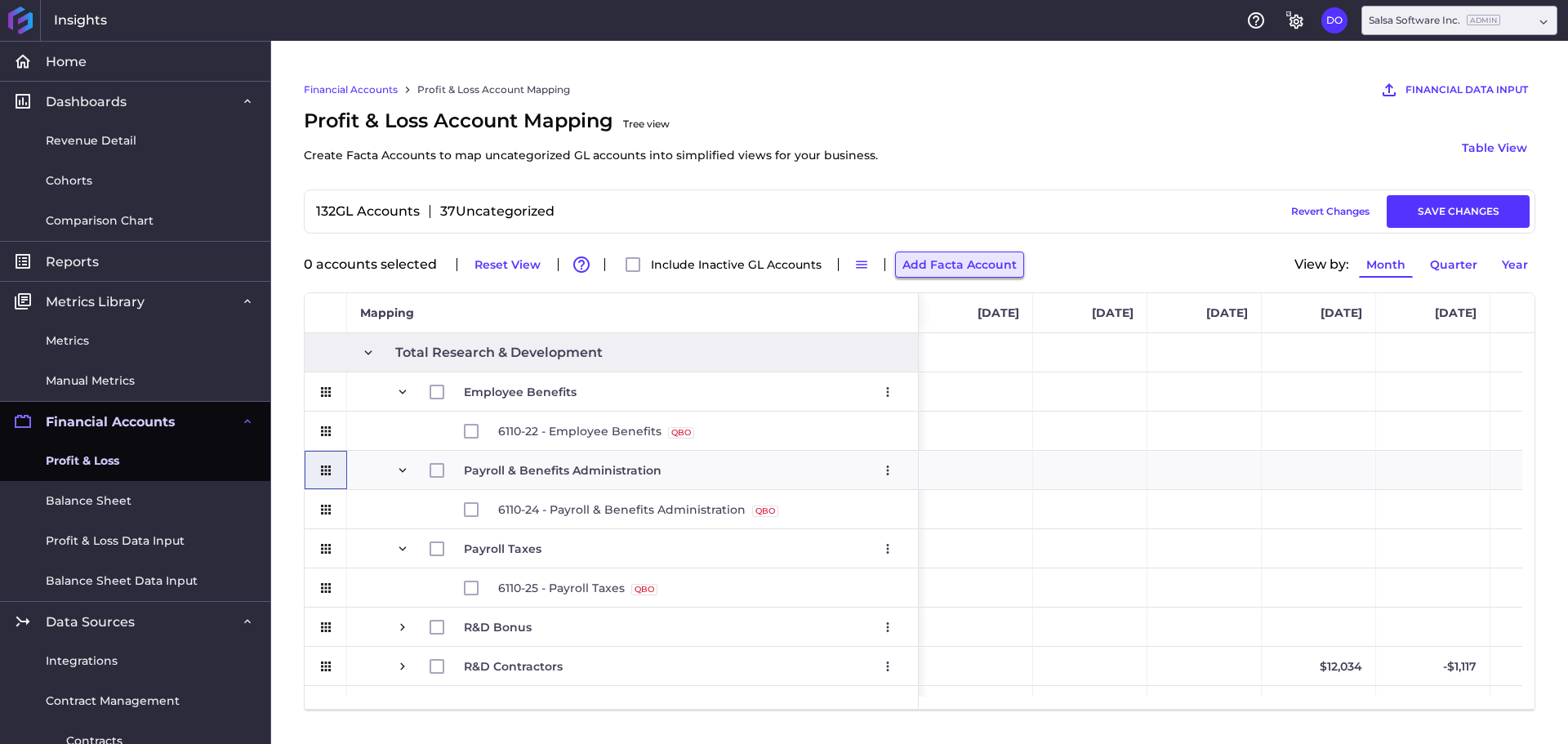
click at [969, 267] on button "Add Facta Account" at bounding box center [959, 264] width 129 height 26
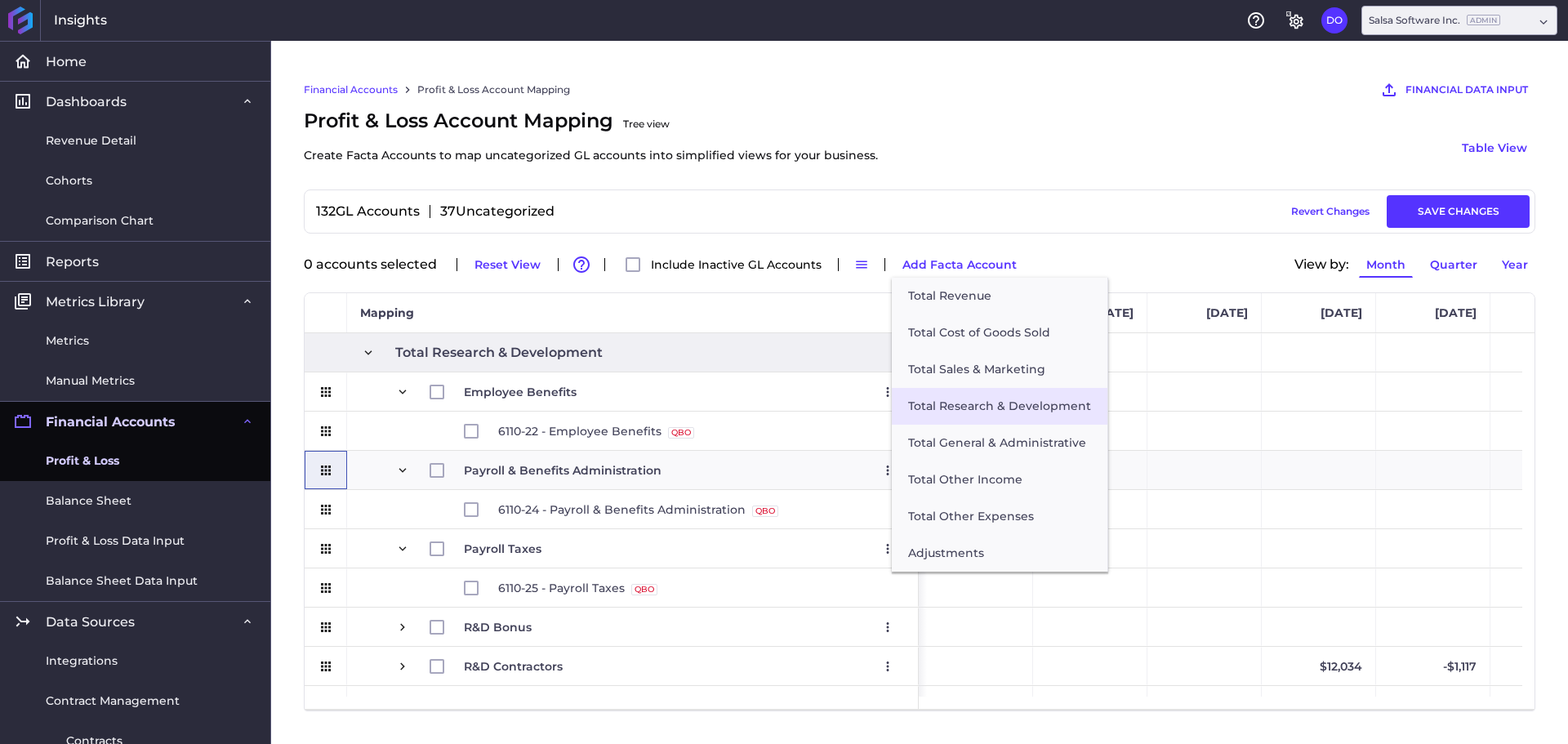
click at [964, 413] on button "Total Research & Development" at bounding box center [1000, 406] width 216 height 37
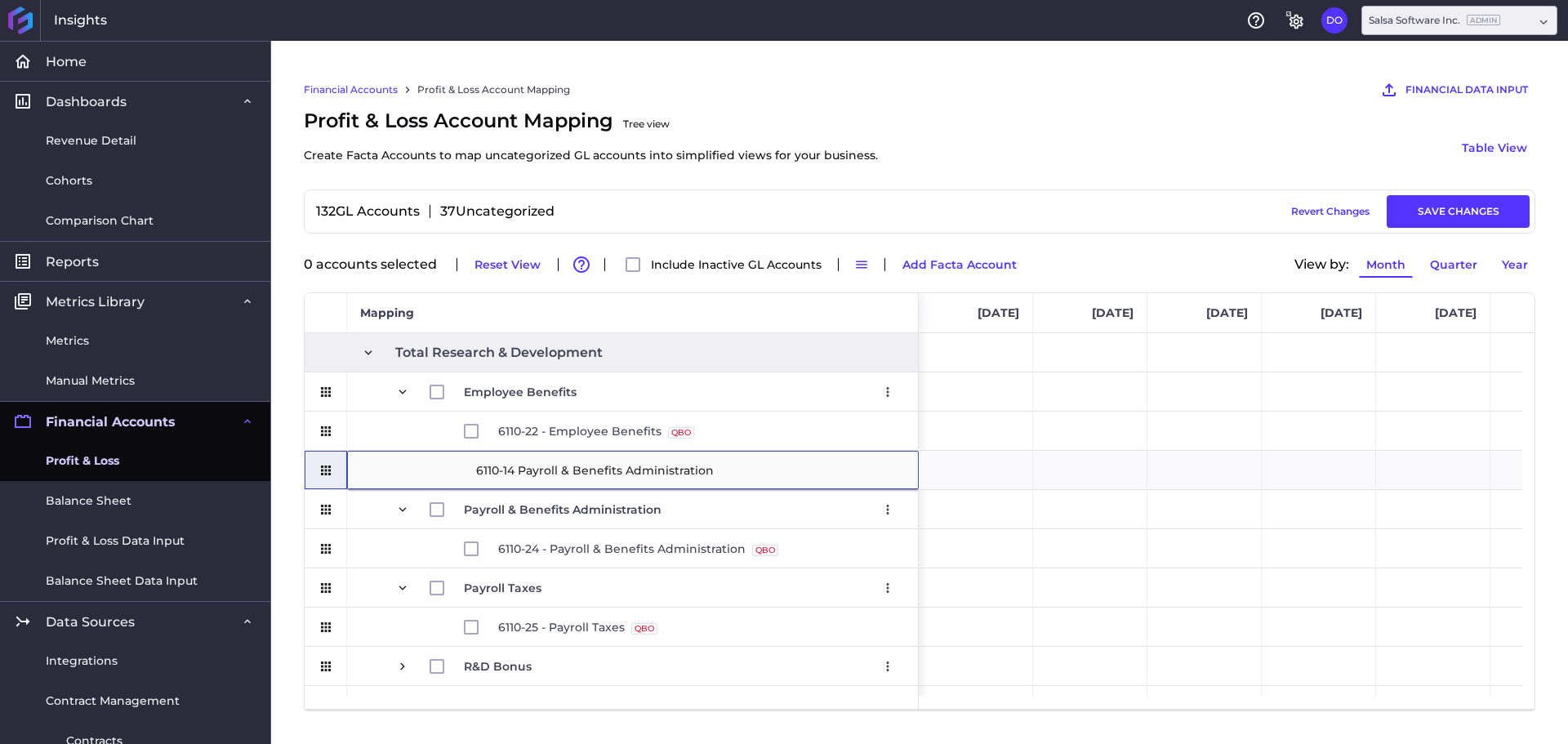
type input "6110-14 Payroll & Benefits Administration"
click at [284, 532] on div "Financial Accounts Profit & Loss Account Mapping FINANCIAL DATA INPUT AI Assist…" at bounding box center [920, 393] width 1297 height 703
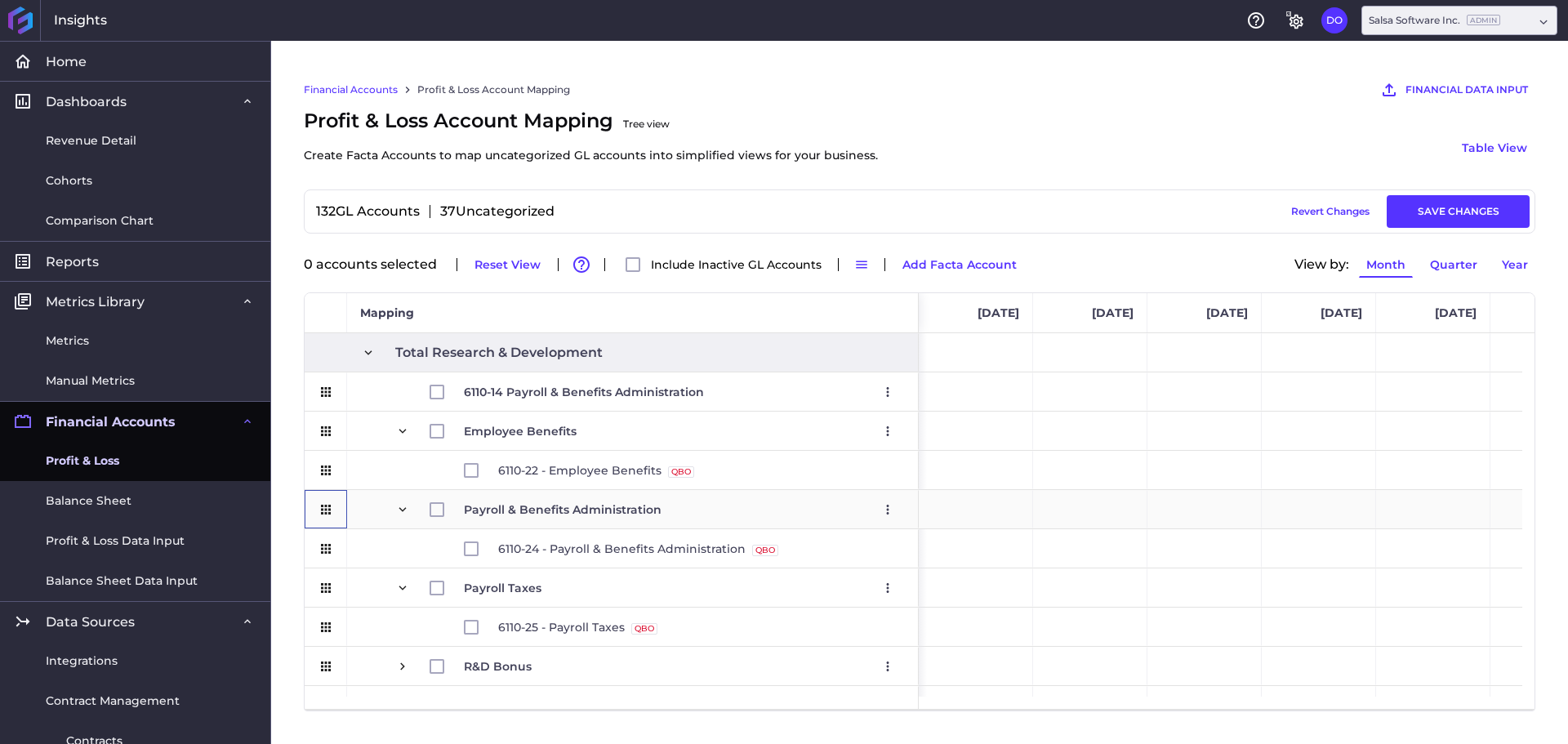
click at [325, 527] on div "Press SPACE to select this row." at bounding box center [326, 509] width 15 height 37
click at [941, 264] on button "Add Facta Account" at bounding box center [959, 264] width 129 height 26
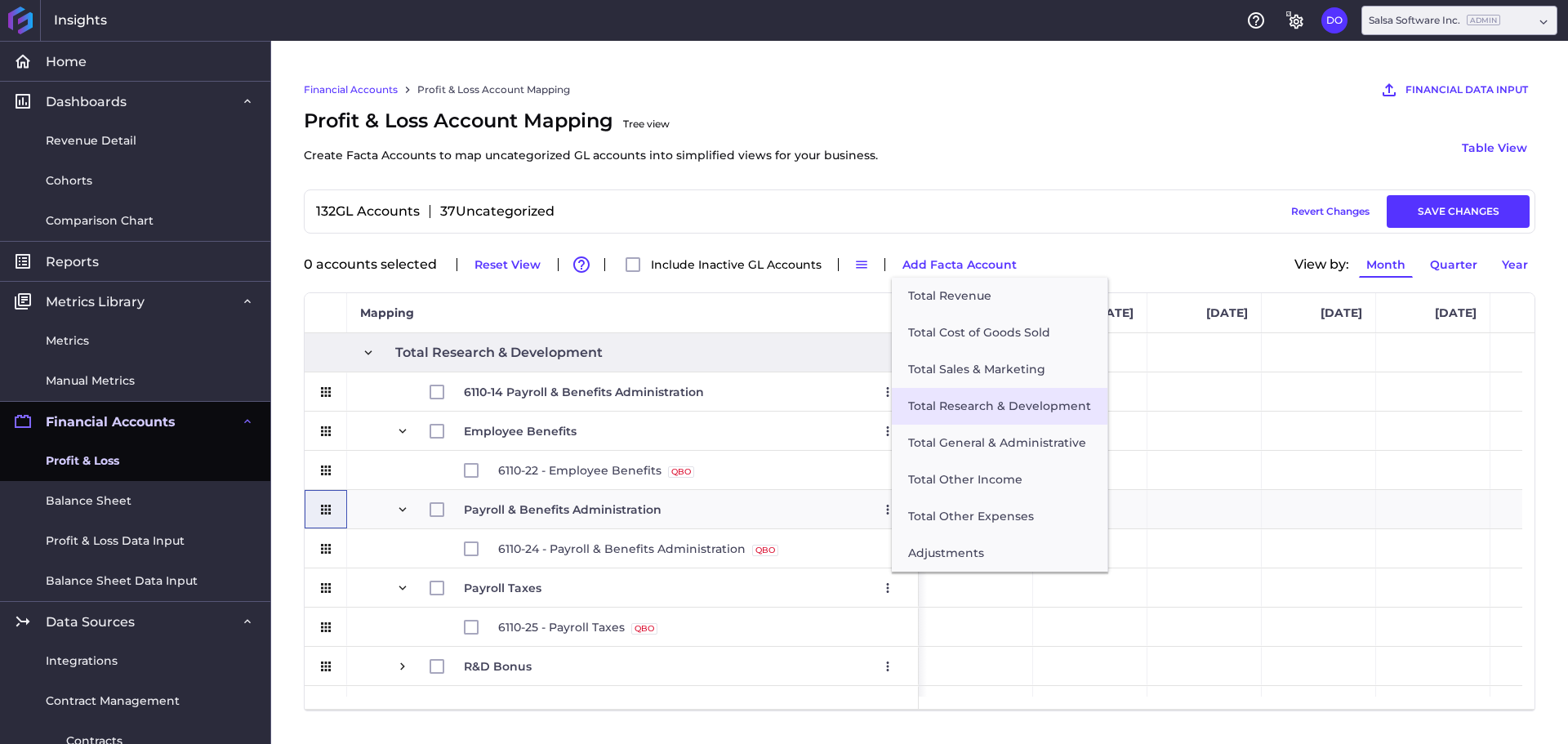
click at [971, 407] on button "Total Research & Development" at bounding box center [1000, 406] width 216 height 37
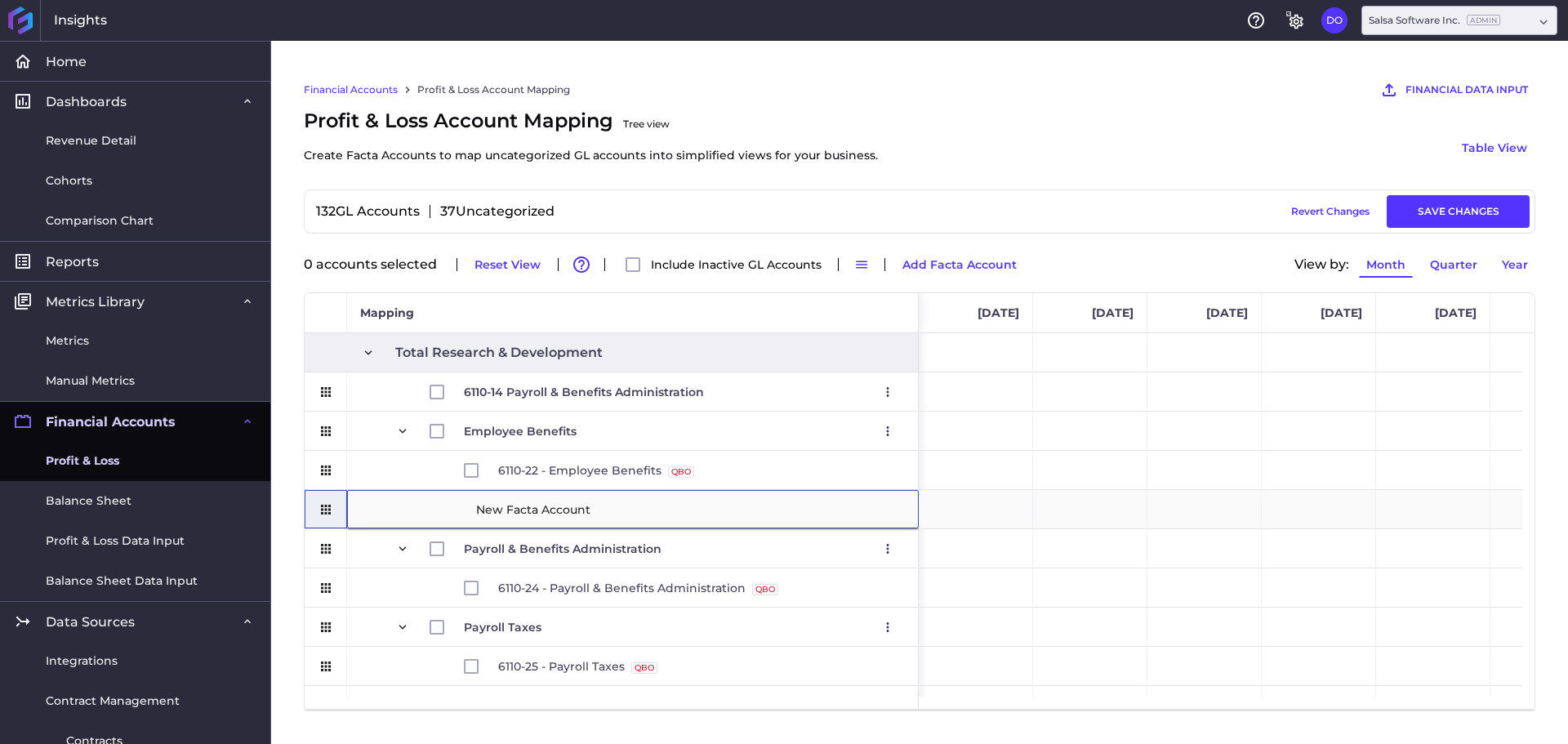
type input "6110-15 Payroll Taxes"
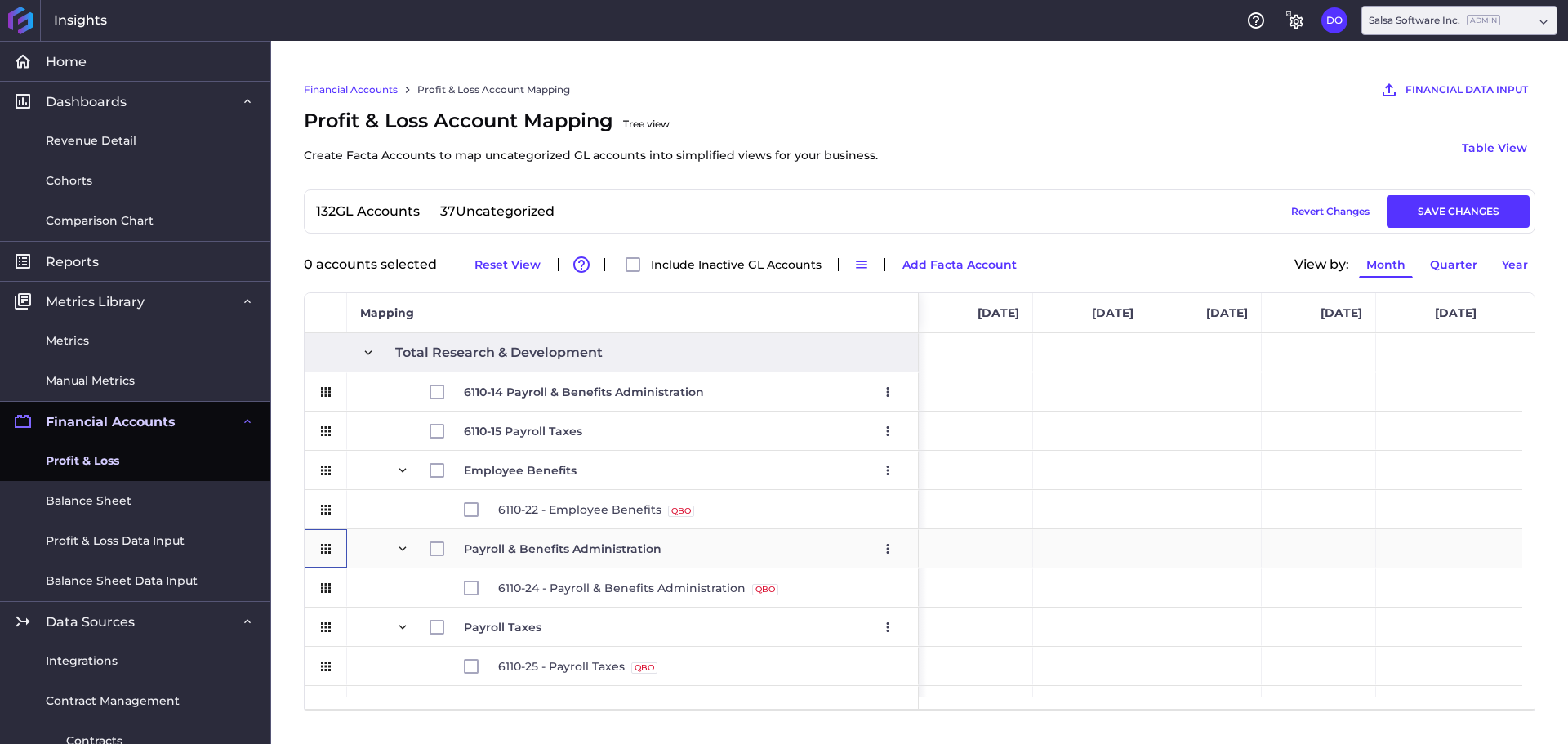
click at [320, 543] on icon "Press SPACE to select this row." at bounding box center [326, 549] width 15 height 15
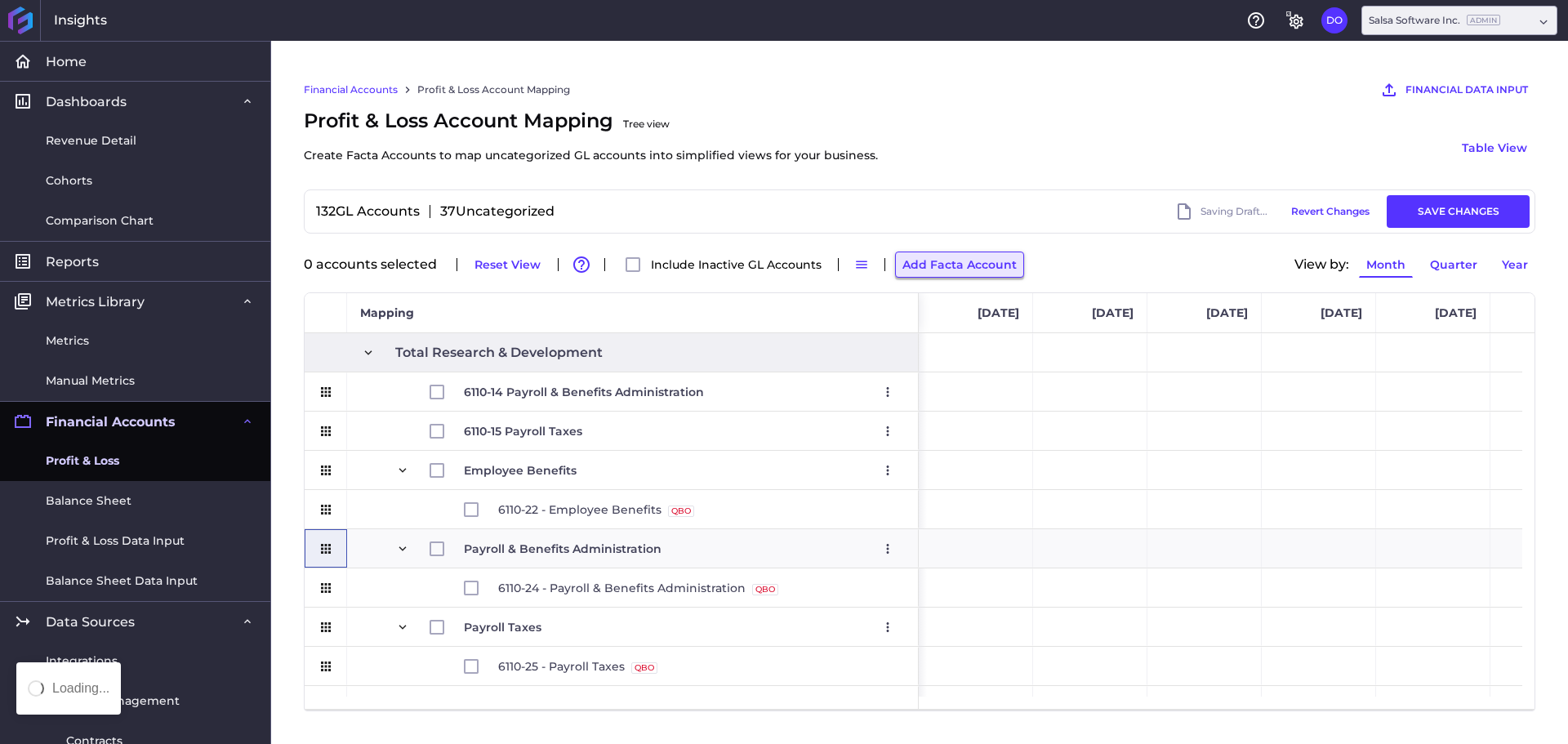
click at [991, 265] on button "Add Facta Account" at bounding box center [959, 264] width 129 height 26
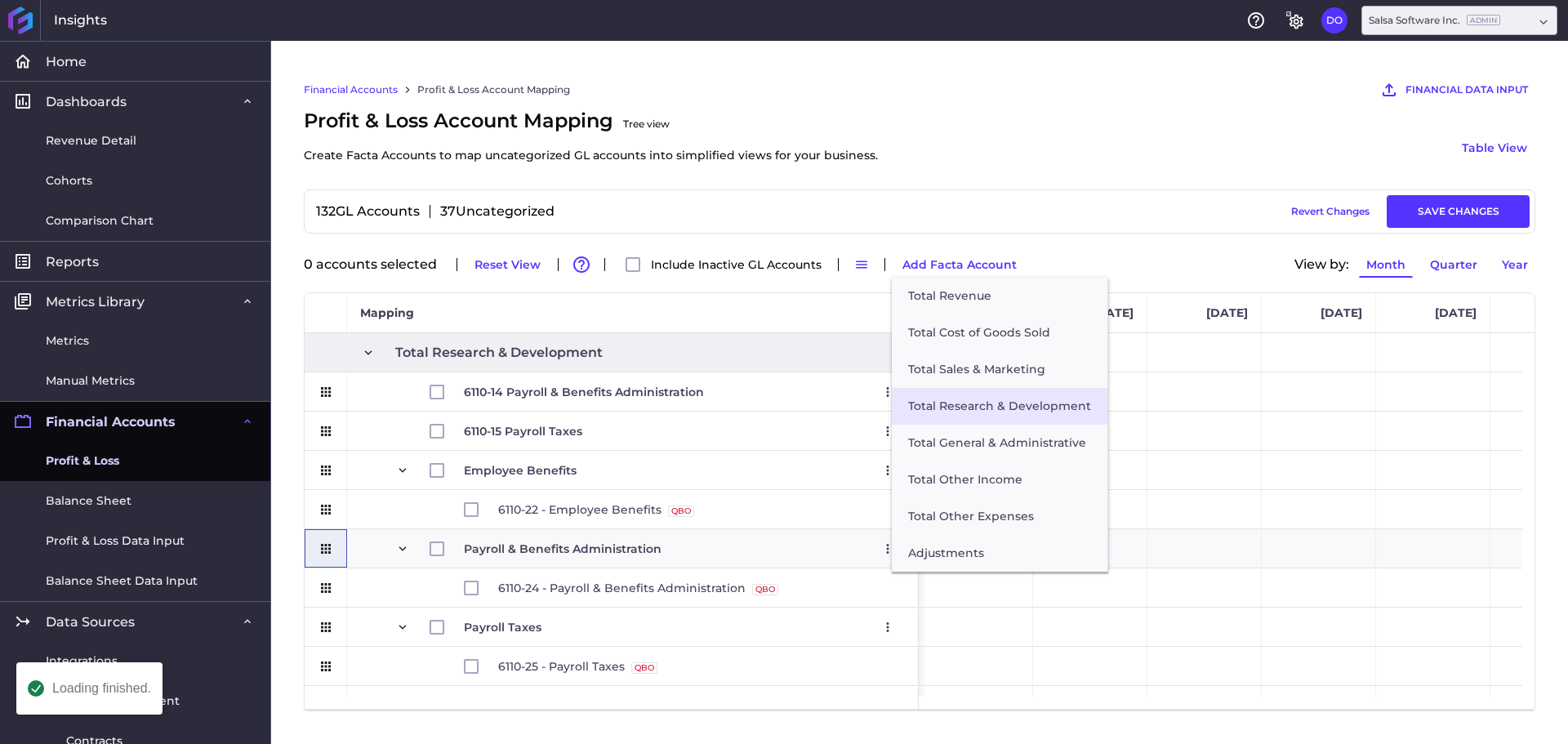
click at [953, 403] on button "Total Research & Development" at bounding box center [1000, 406] width 216 height 37
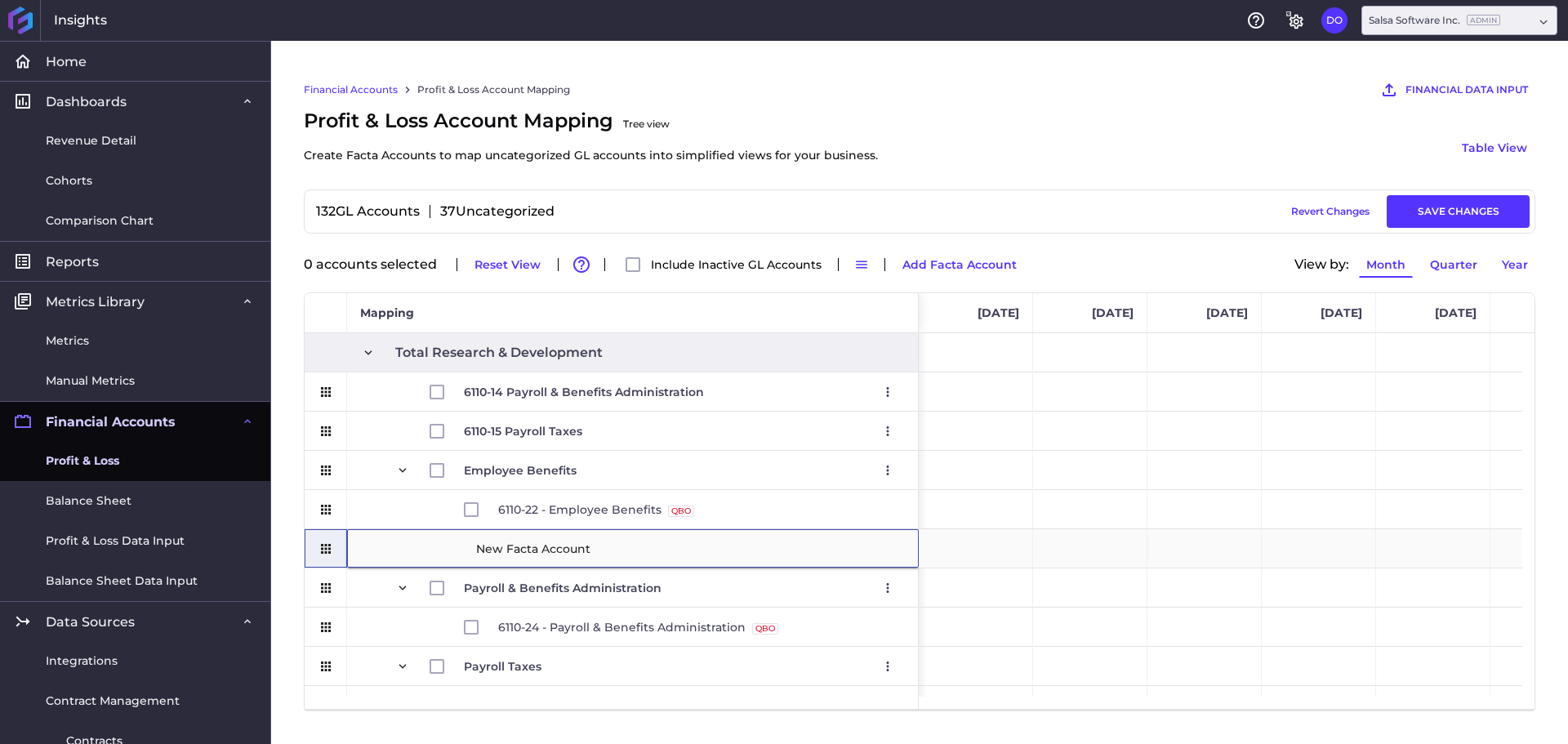
type input "6110-17 Workers' Compensation"
click at [321, 584] on icon "Press SPACE to select this row." at bounding box center [326, 588] width 15 height 15
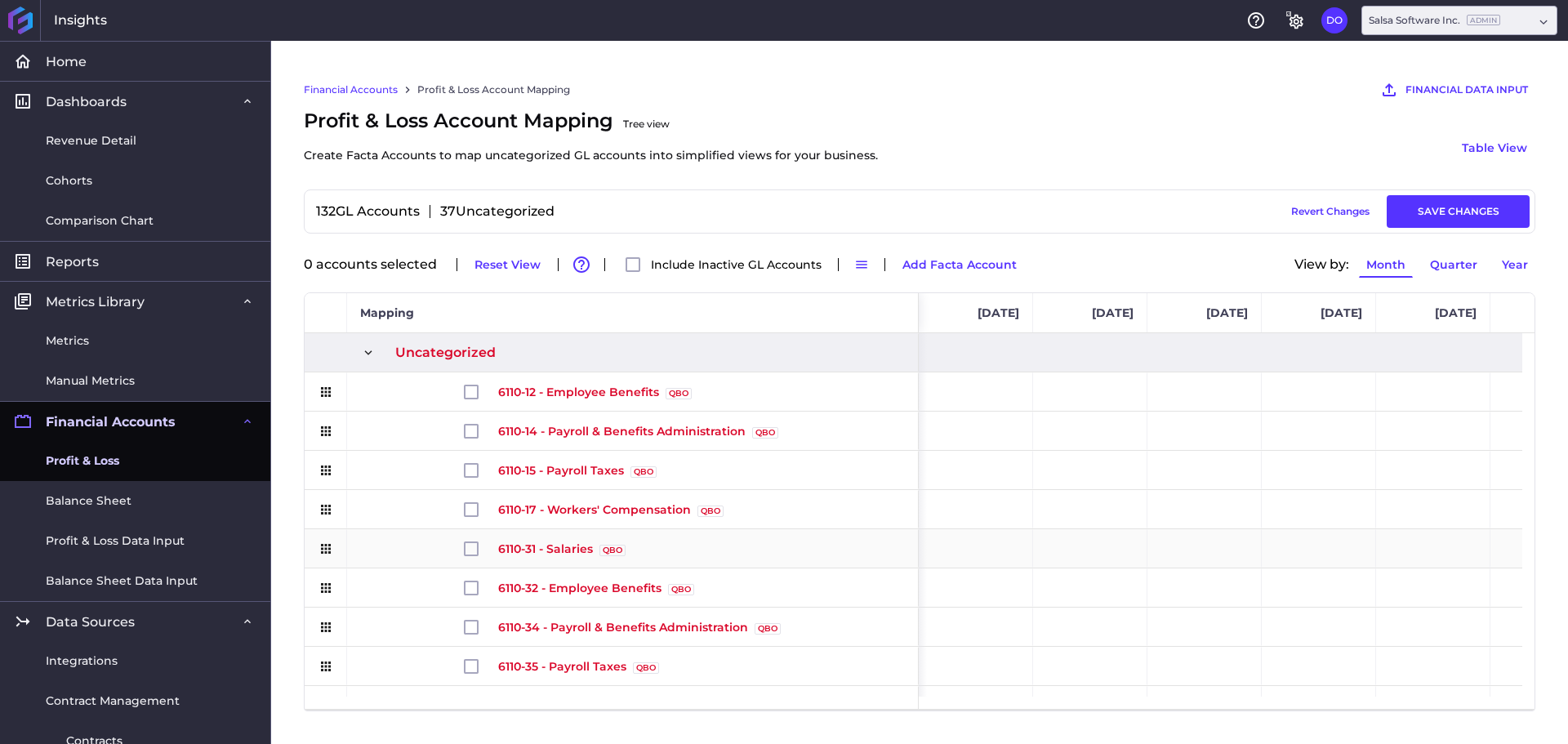
scroll to position [327, 0]
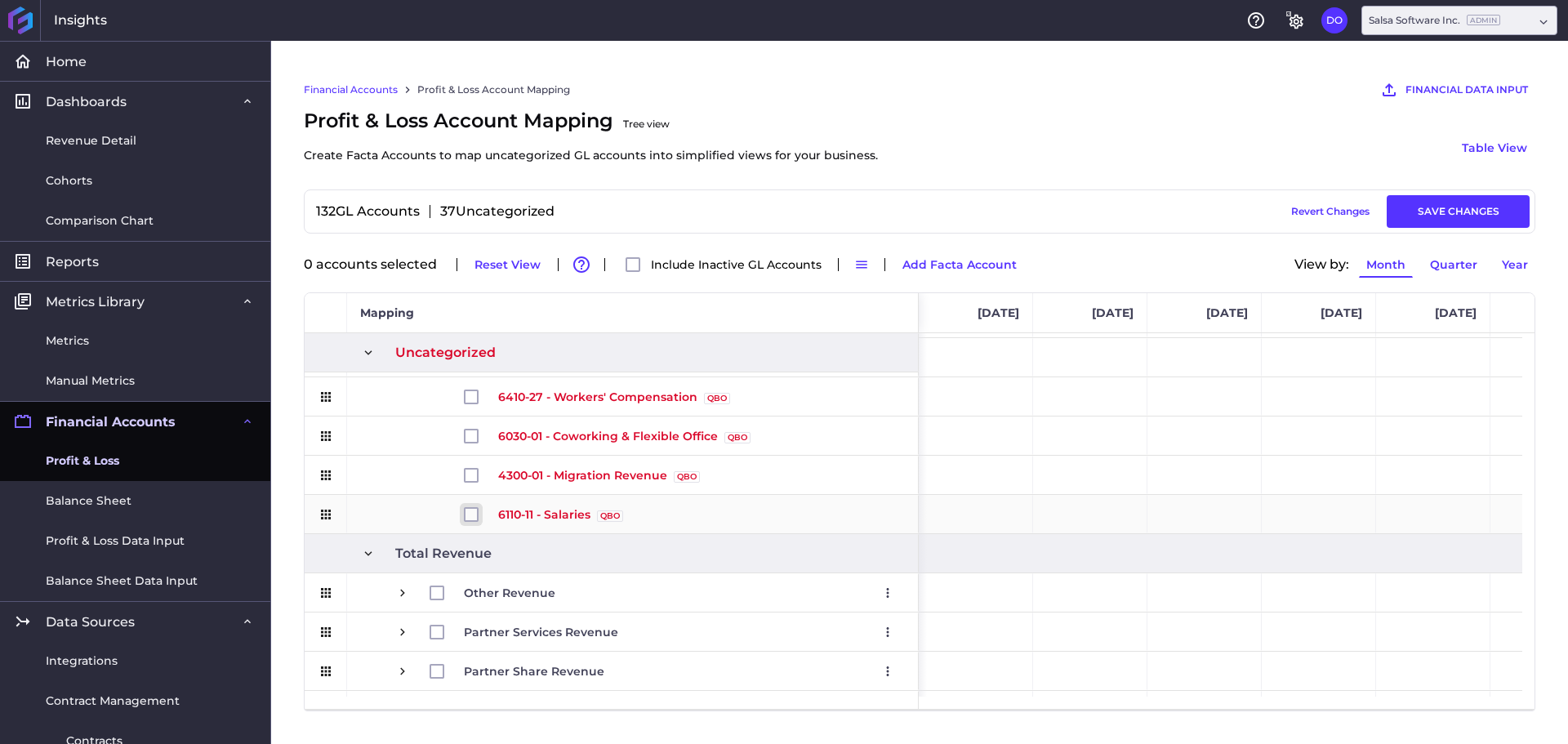
click at [469, 510] on input "Press Space to toggle row selection (unchecked)" at bounding box center [471, 514] width 15 height 15
checkbox input "true"
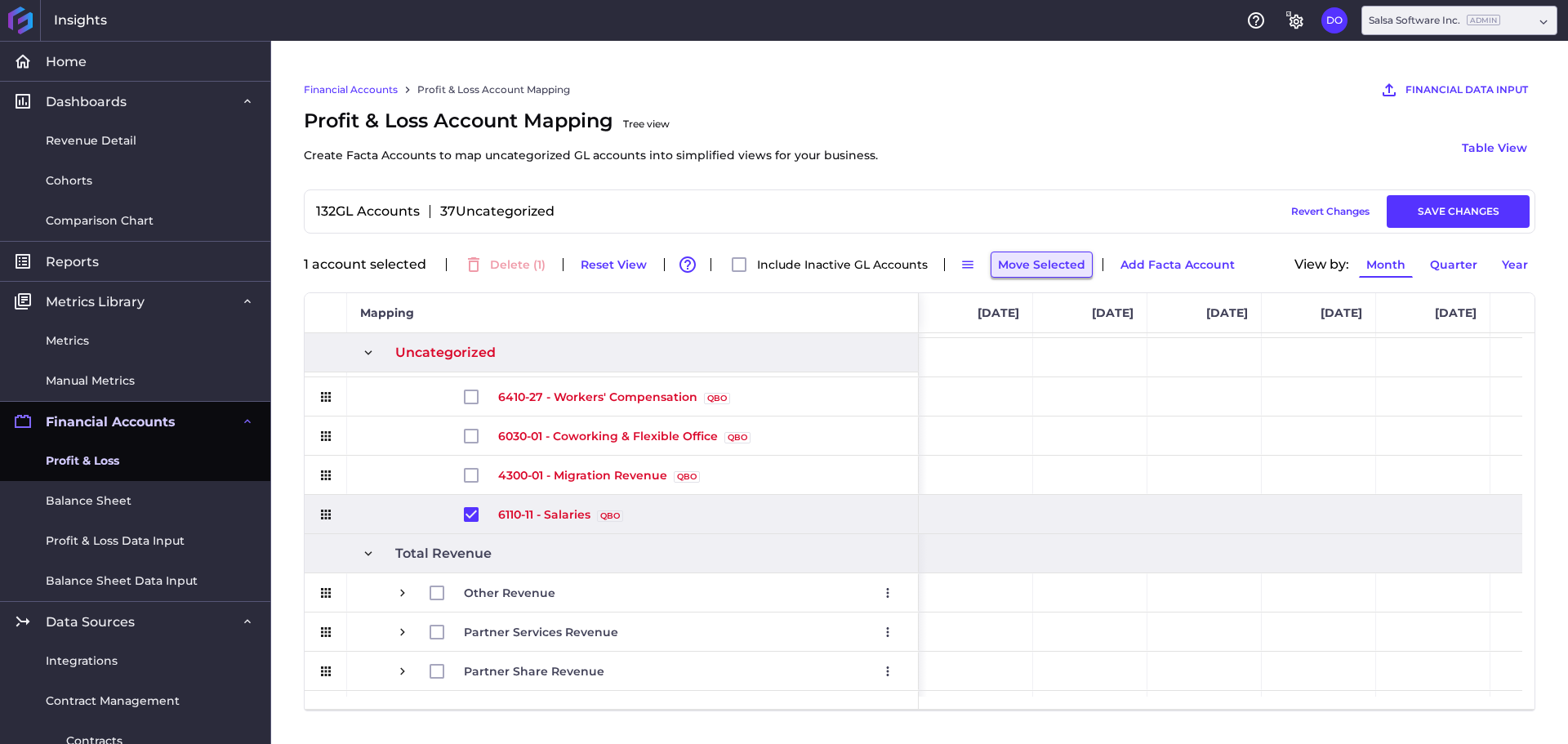
click at [1072, 273] on button "Move Selected" at bounding box center [1042, 264] width 102 height 26
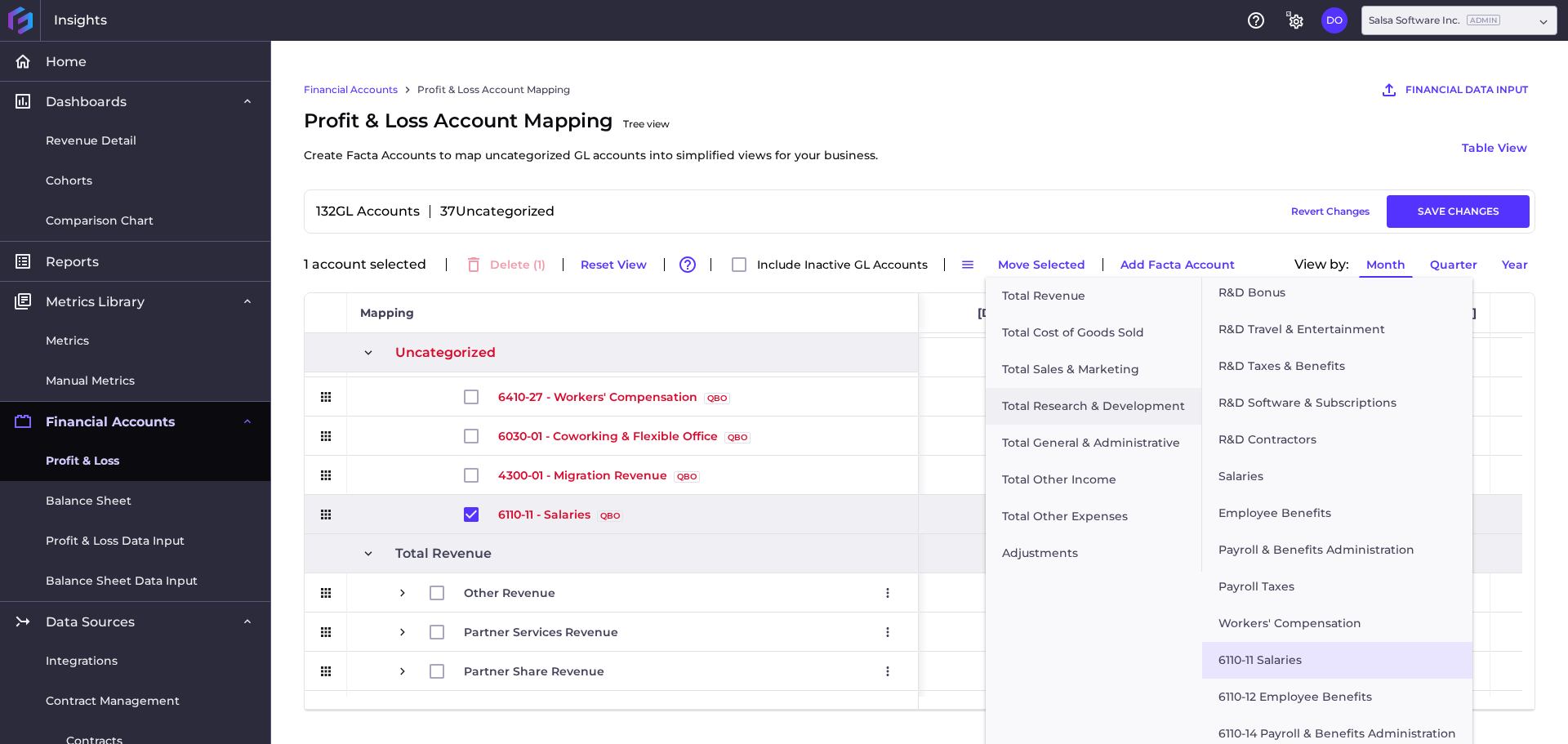
click at [1296, 654] on button "6110-11 Salaries" at bounding box center [1338, 660] width 270 height 37
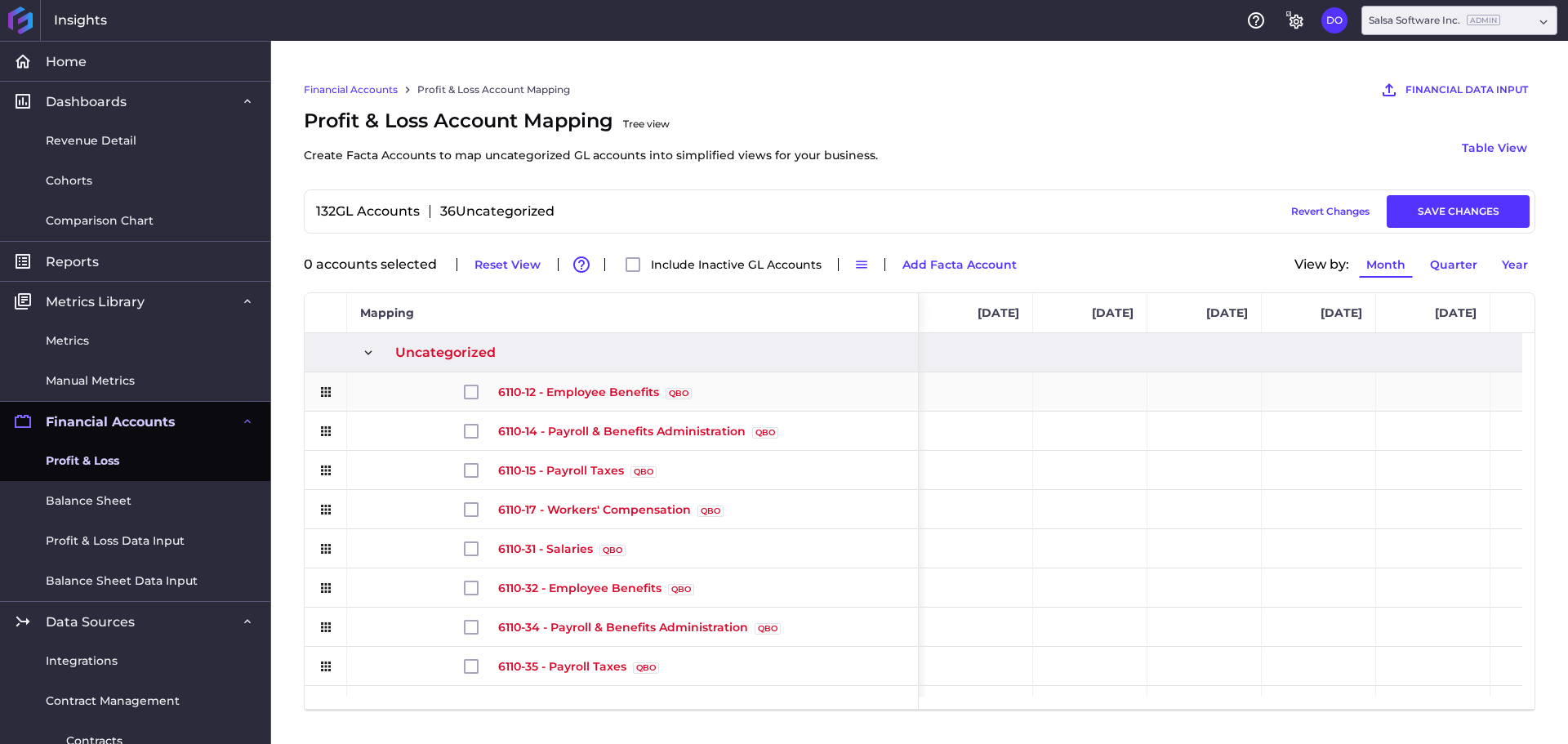
click at [463, 386] on span "6110-12 - Employee Benefits QBO Source" at bounding box center [650, 392] width 510 height 37
click at [472, 389] on input "Press Space to toggle row selection (unchecked)" at bounding box center [471, 392] width 15 height 15
checkbox input "true"
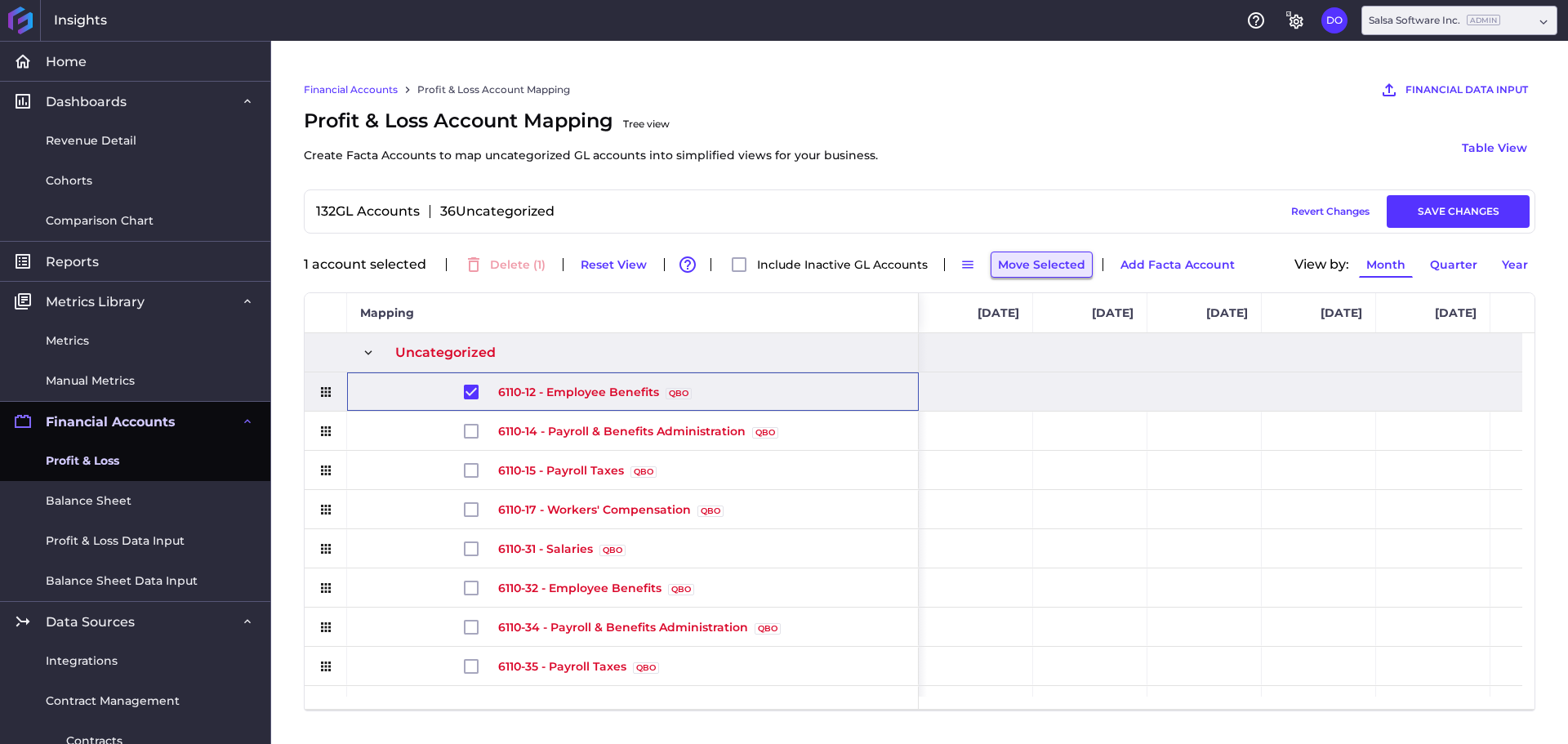
click at [1019, 257] on button "Move Selected" at bounding box center [1042, 264] width 102 height 26
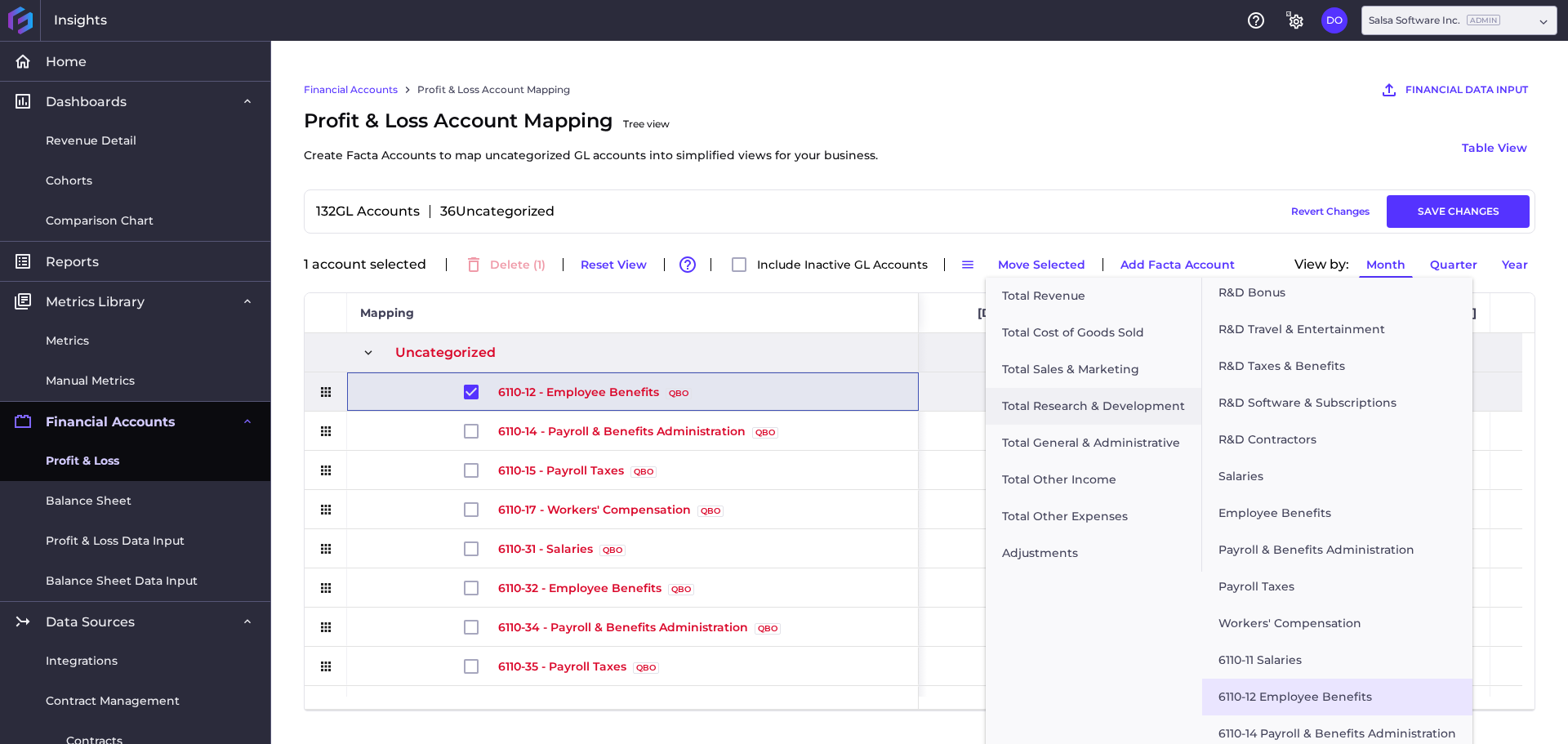
click at [1306, 692] on button "6110-12 Employee Benefits" at bounding box center [1338, 697] width 270 height 37
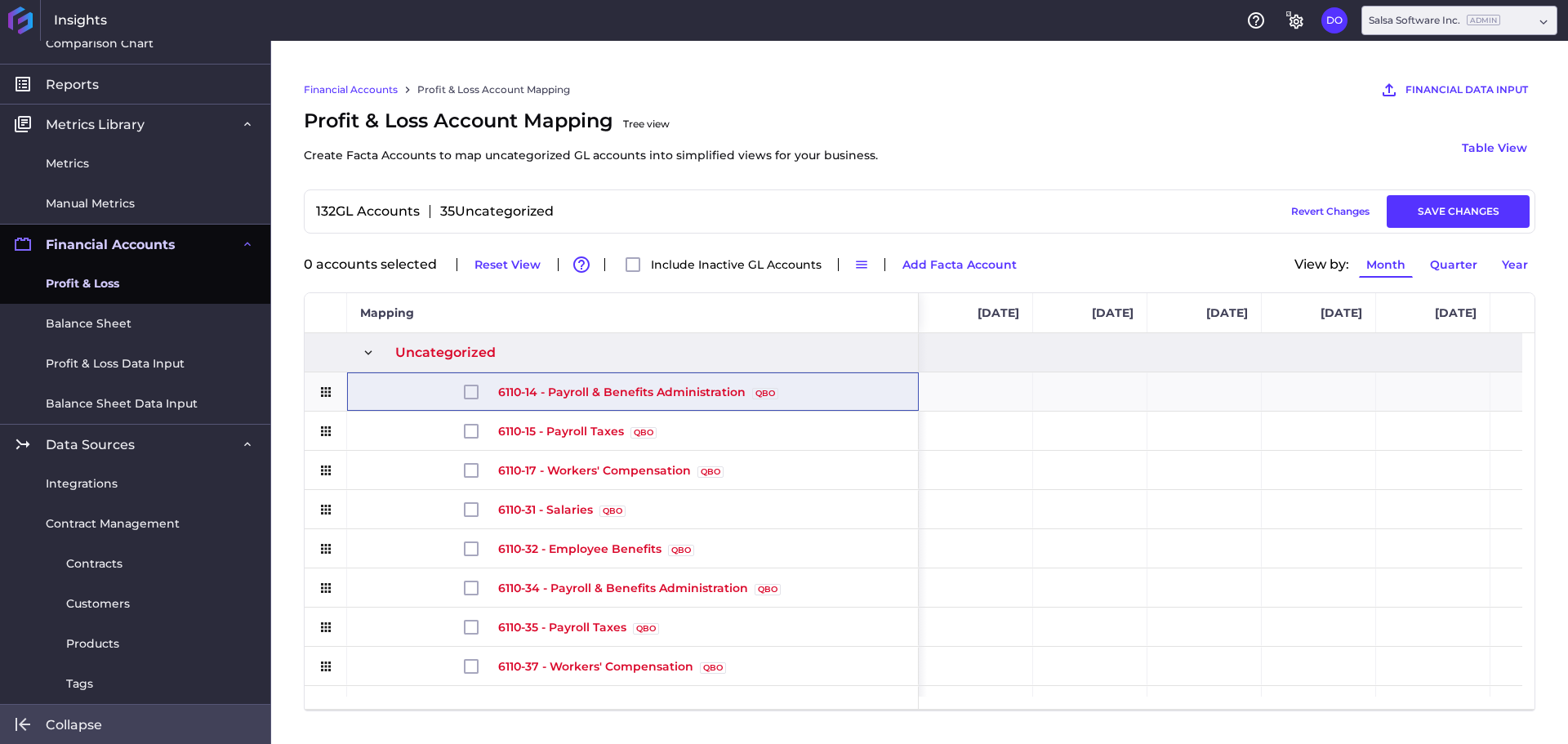
click at [130, 720] on div "Loading finished. Insights Help General Settings DO Decimal Ops [EMAIL_ADDRESS]…" at bounding box center [784, 372] width 1568 height 744
click at [26, 722] on icon at bounding box center [22, 724] width 19 height 19
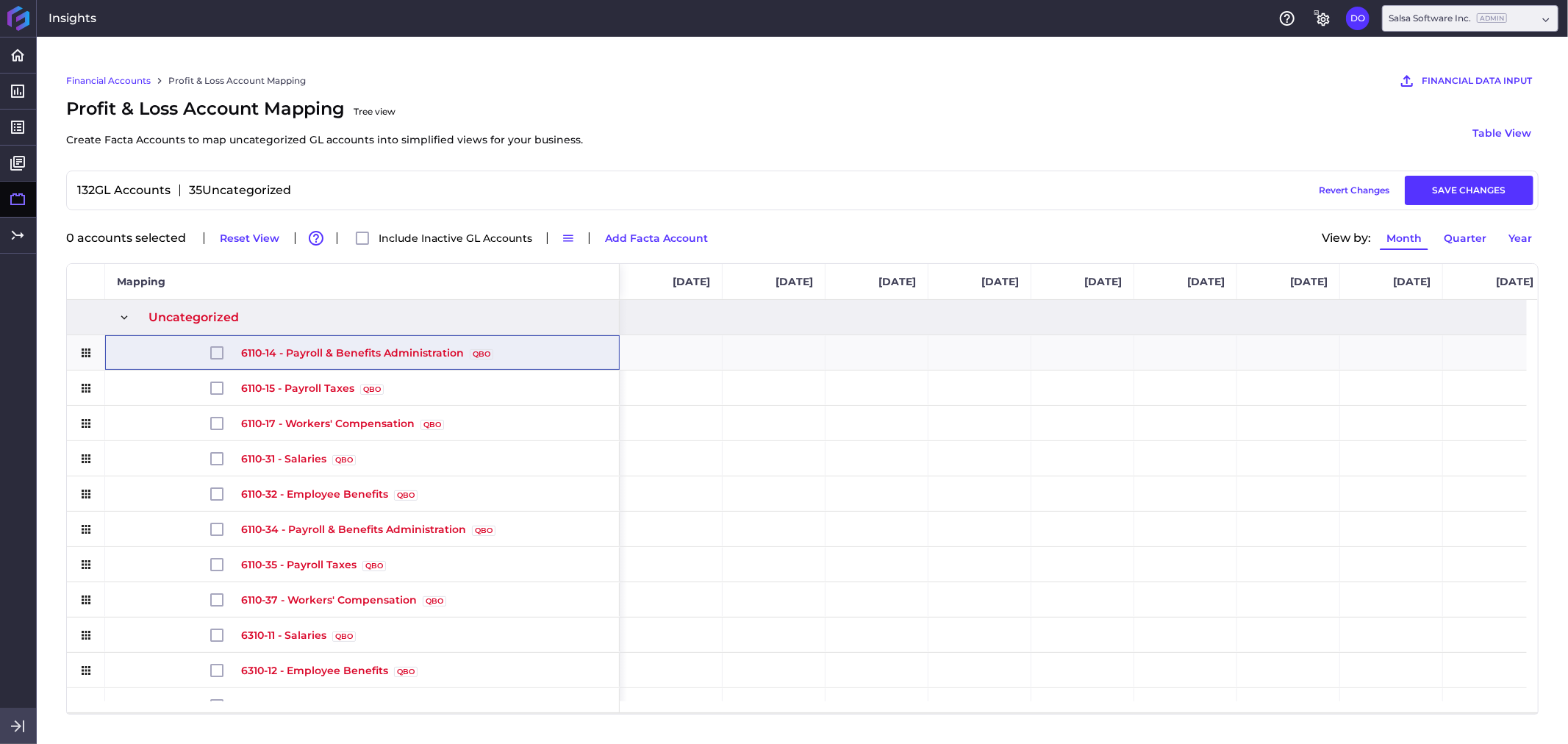
drag, startPoint x: 1059, startPoint y: 25, endPoint x: 844, endPoint y: 128, distance: 238.4
click at [844, 128] on div "Profit & Loss Account Mapping Tree view Create Facta Accounts to map uncategori…" at bounding box center [802, 132] width 1473 height 75
click at [213, 359] on input "Press Space to toggle row selection (unchecked)" at bounding box center [217, 353] width 13 height 13
checkbox input "true"
click at [724, 228] on button "Move Selected" at bounding box center [731, 238] width 92 height 24
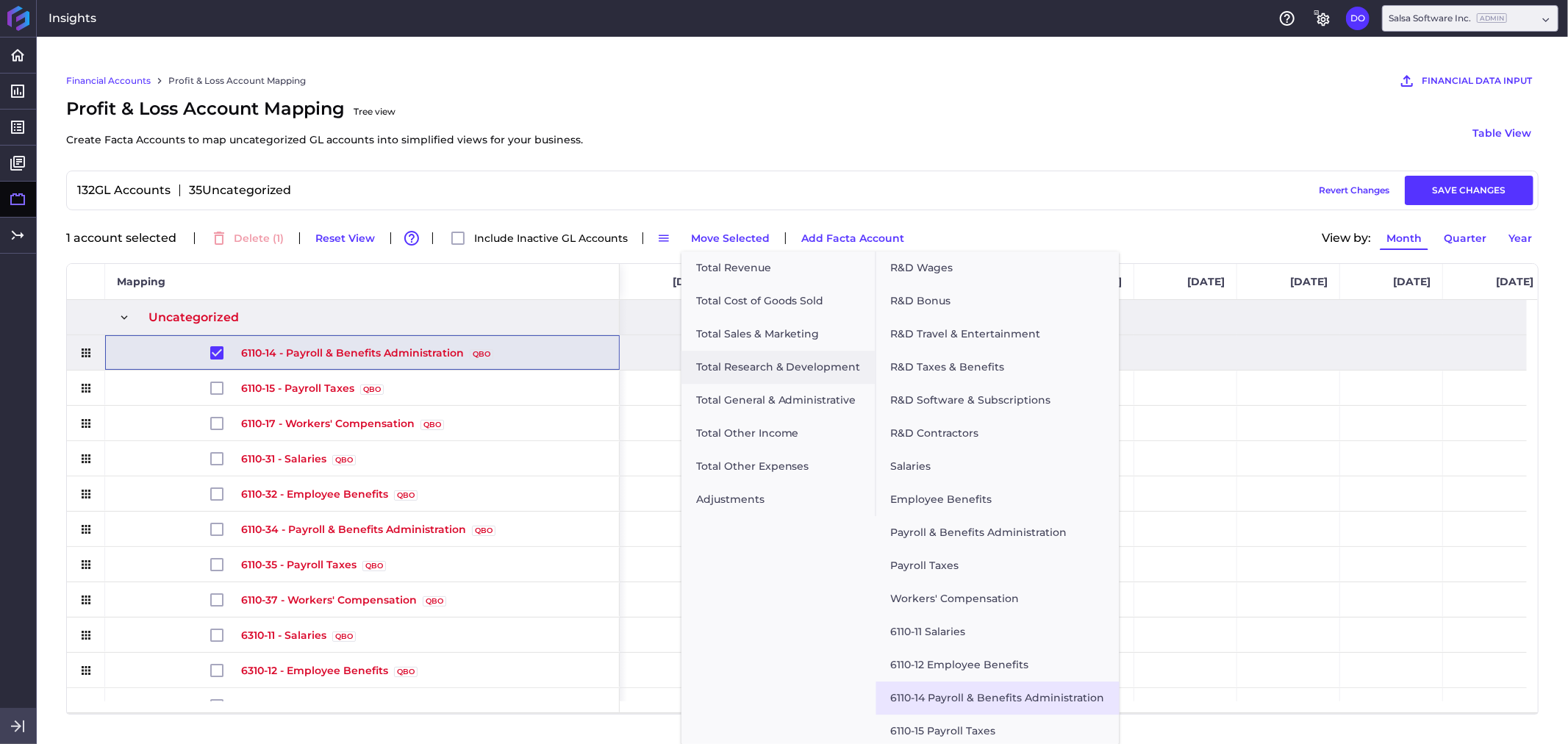
click at [953, 669] on button "6110-14 Payroll & Benefits Administration" at bounding box center [998, 698] width 243 height 33
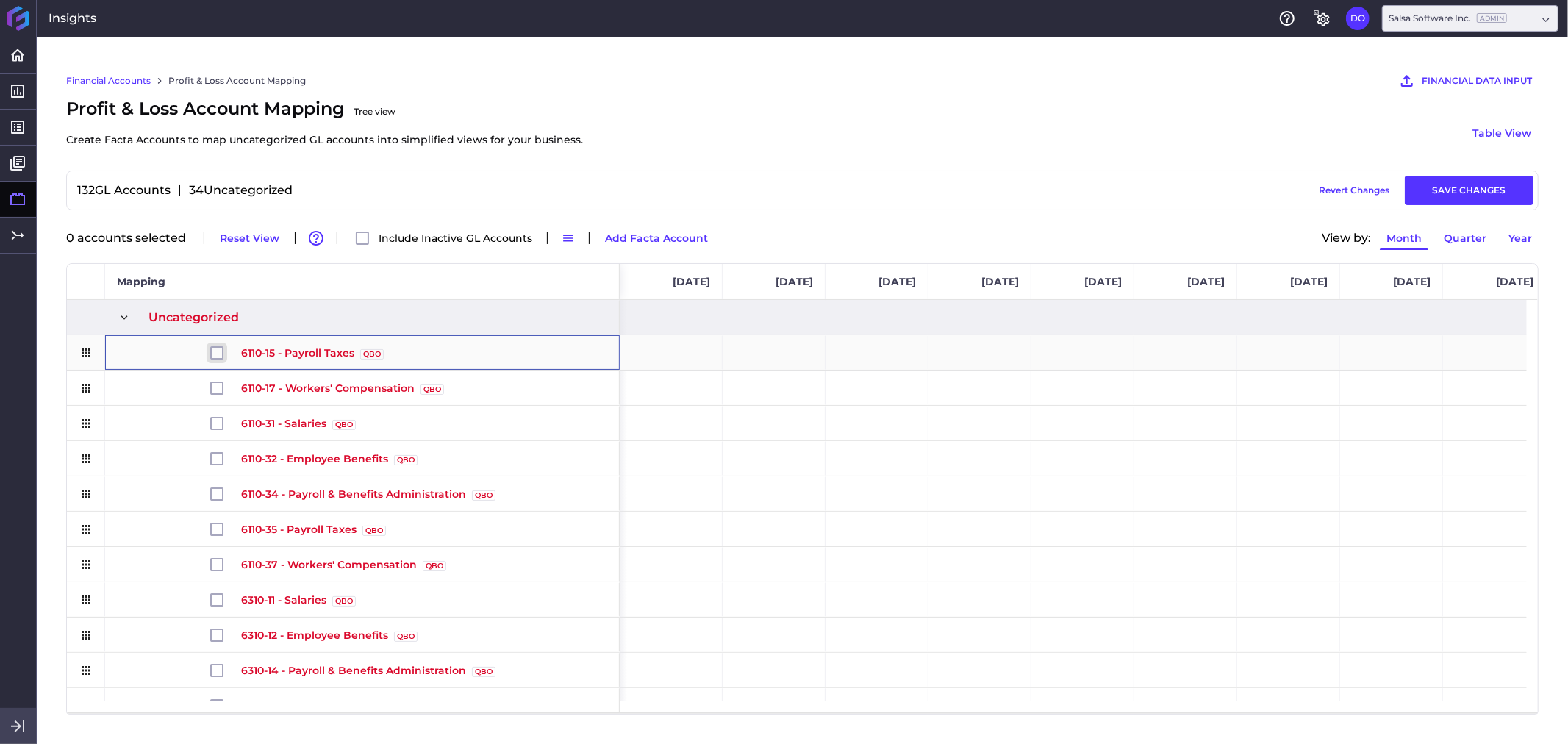
click at [223, 354] on input "Press Space to toggle row selection (unchecked)" at bounding box center [217, 353] width 13 height 13
checkbox input "true"
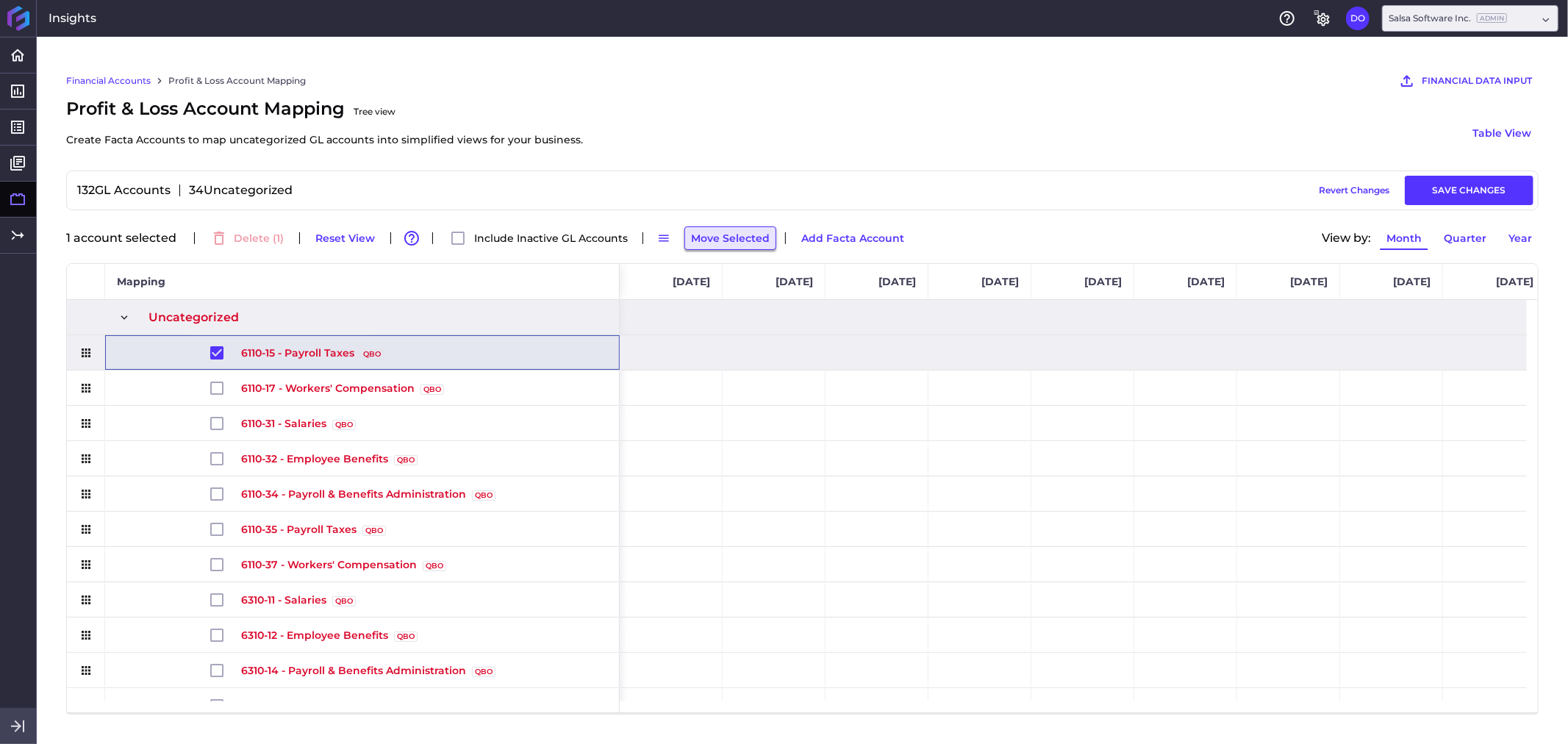
click at [723, 229] on button "Move Selected" at bounding box center [731, 238] width 92 height 24
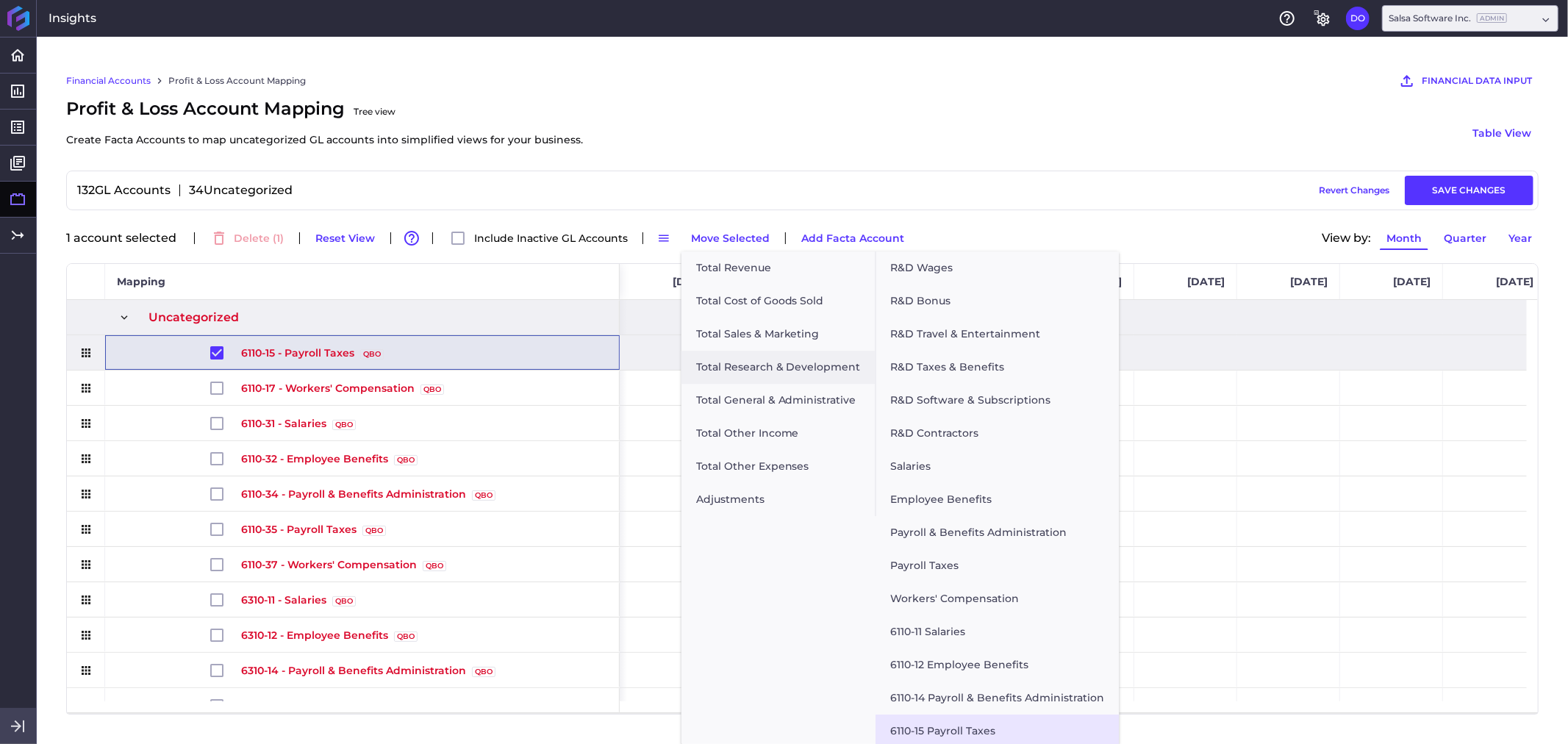
click at [959, 669] on button "6110-15 Payroll Taxes" at bounding box center [998, 731] width 243 height 33
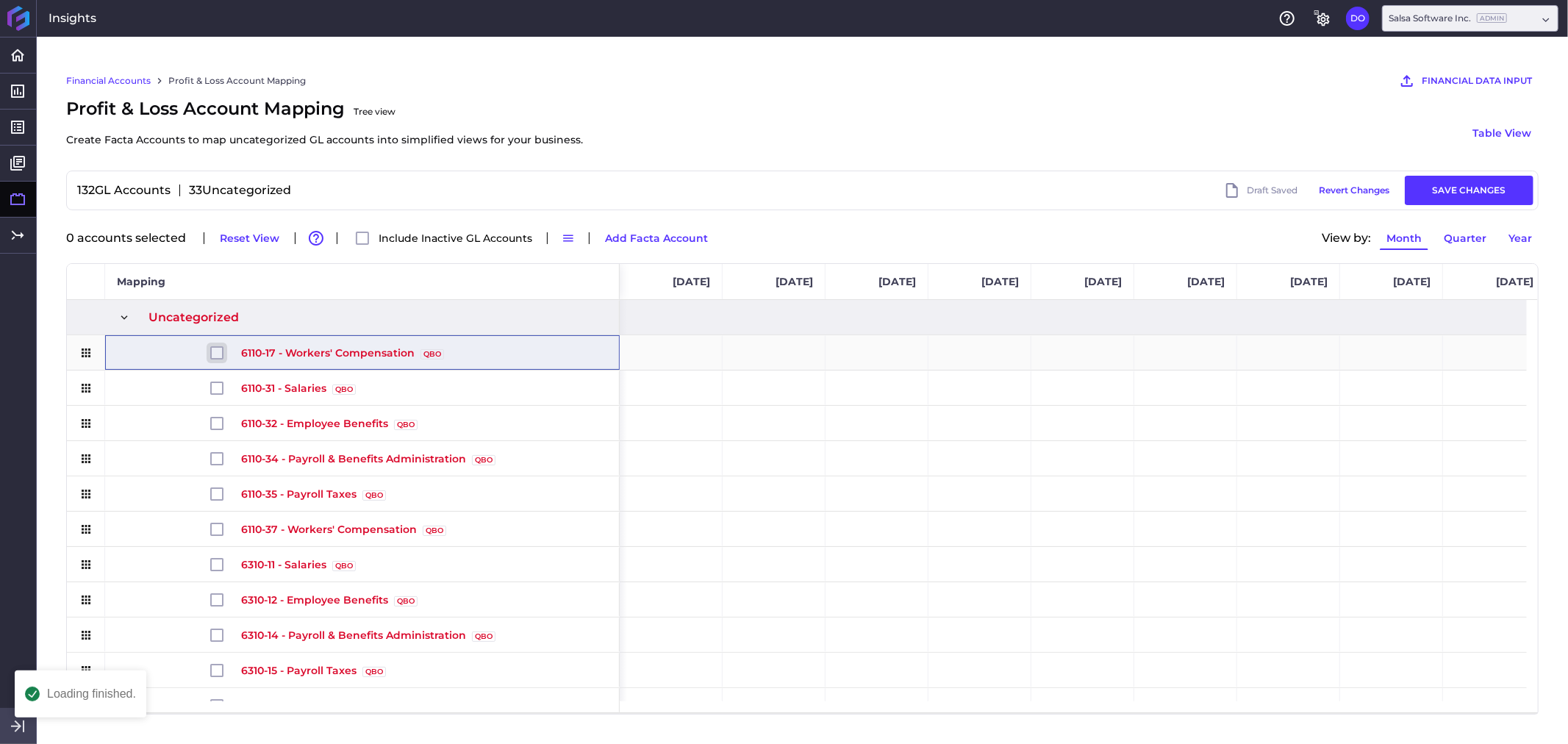
click at [220, 358] on input "Press Space to toggle row selection (unchecked)" at bounding box center [217, 353] width 13 height 13
checkbox input "true"
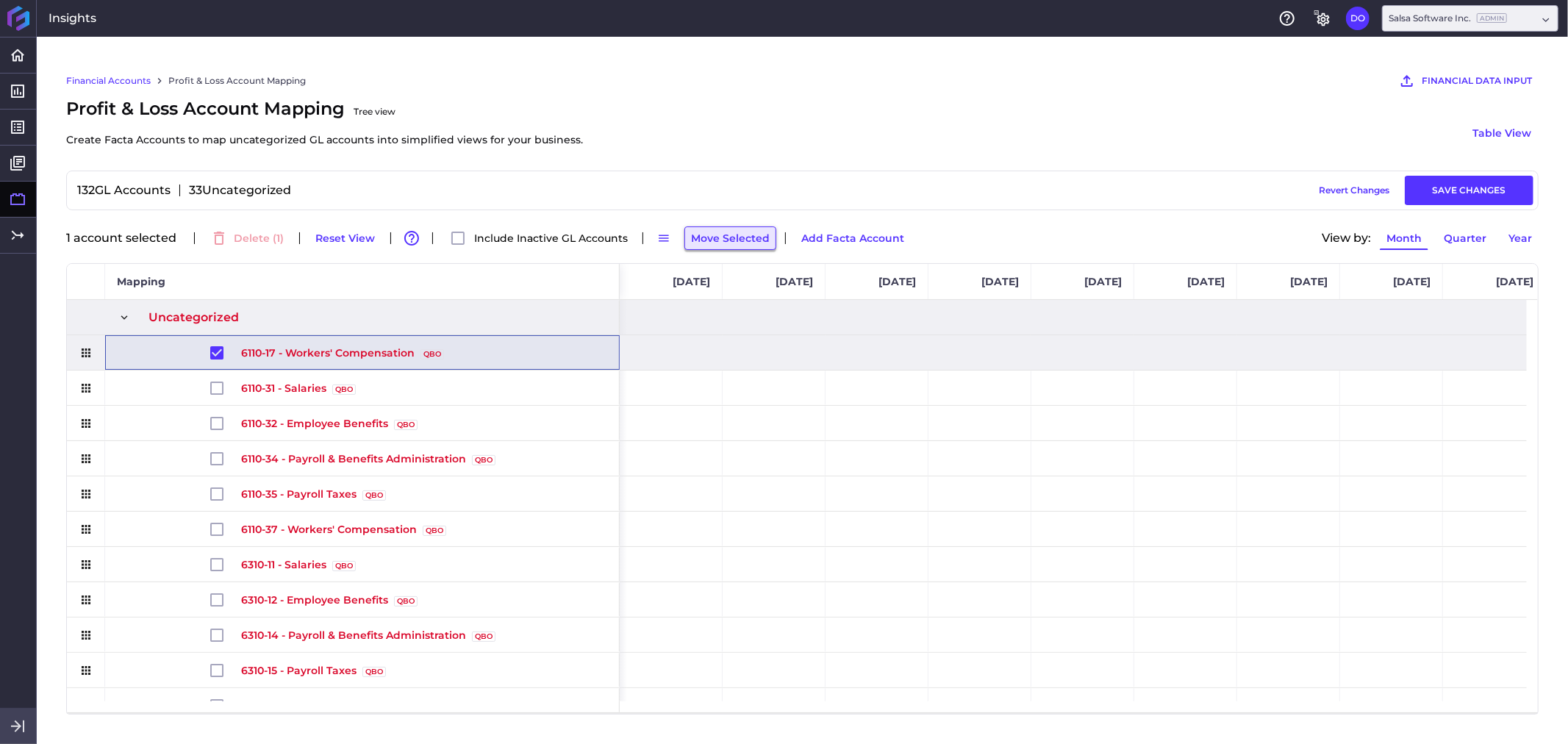
click at [722, 236] on button "Move Selected" at bounding box center [731, 238] width 92 height 24
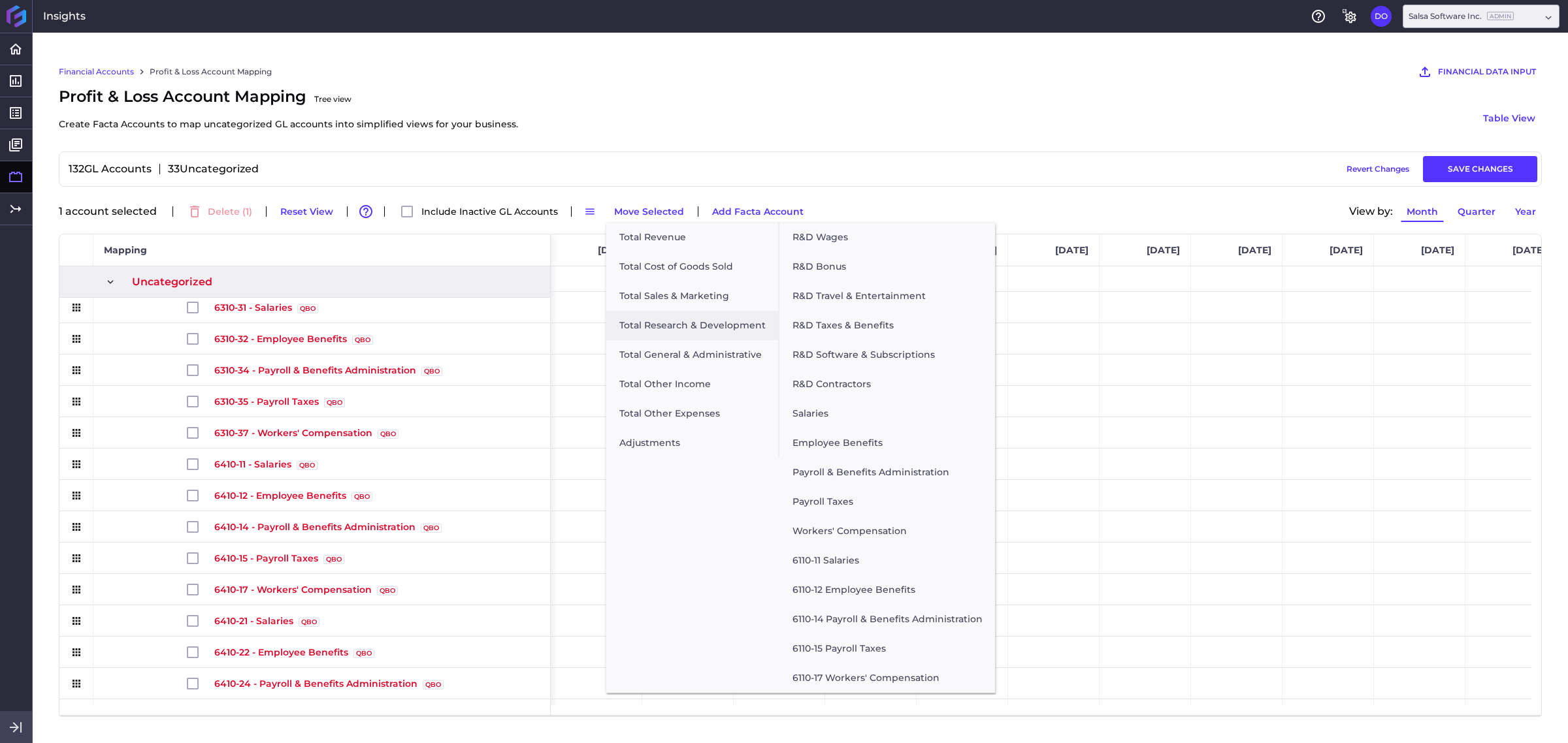
scroll to position [507, 0]
drag, startPoint x: 1303, startPoint y: 1, endPoint x: 857, endPoint y: 680, distance: 812.4
click at [857, 594] on button "6110-17 Workers' Compensation" at bounding box center [887, 678] width 216 height 29
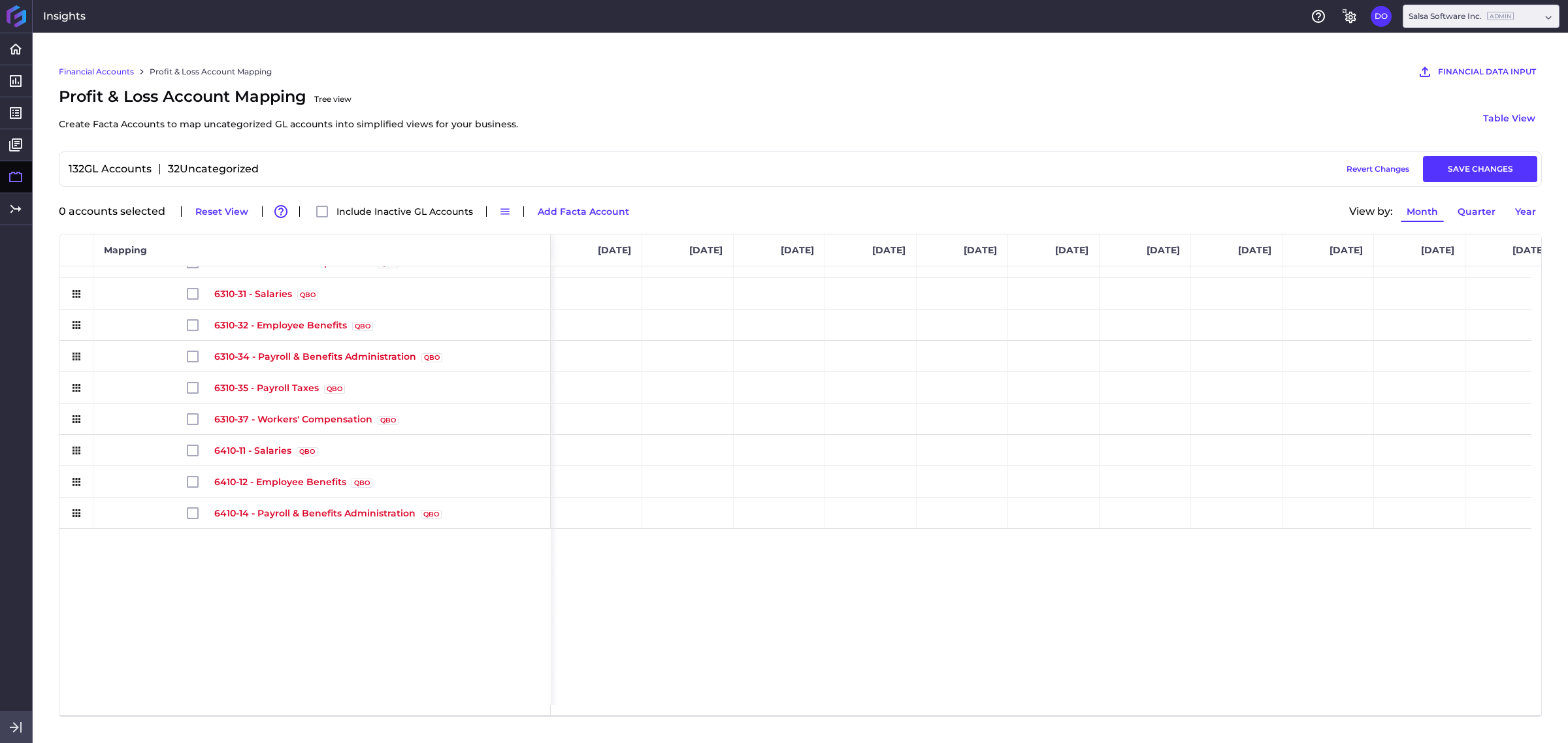
scroll to position [0, 0]
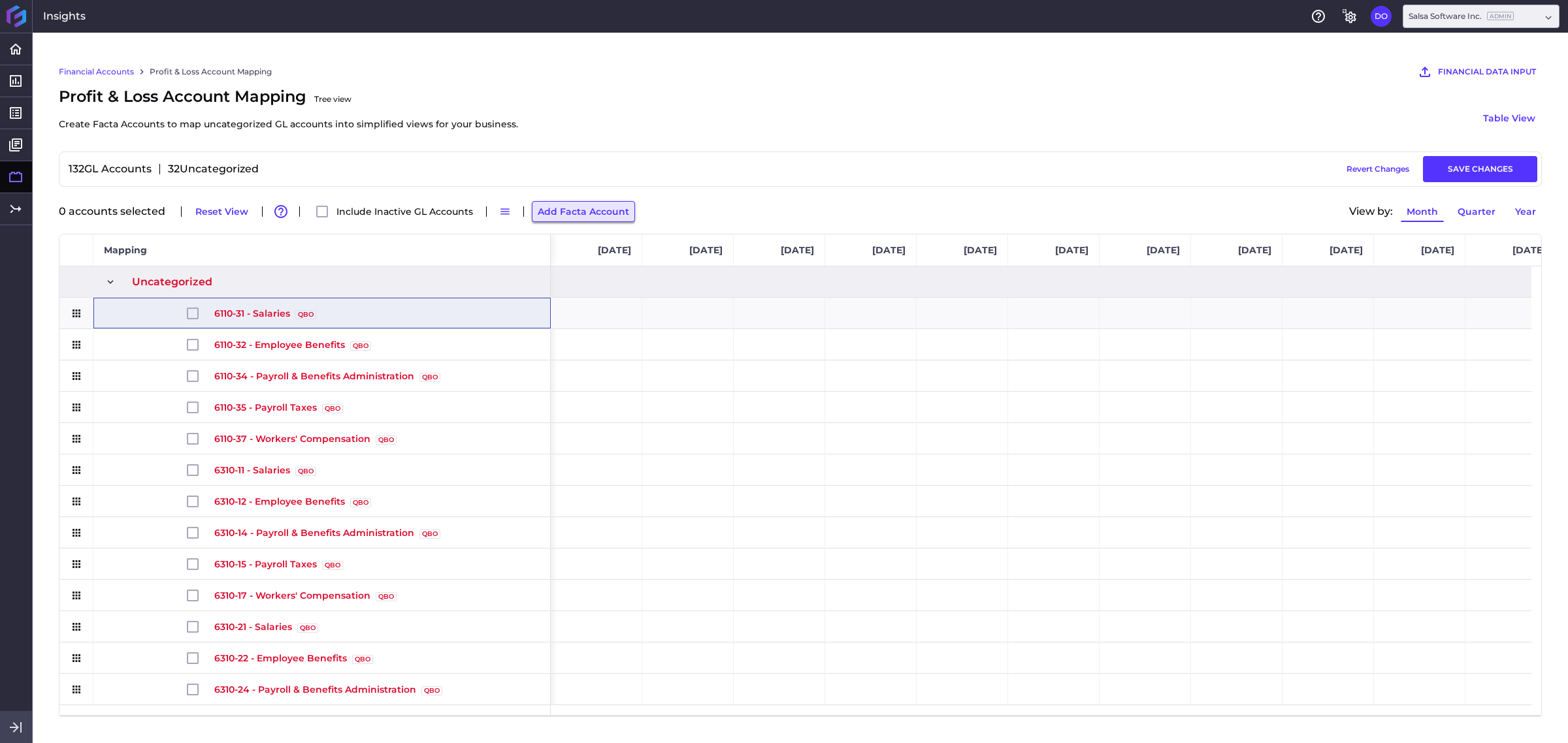
click at [579, 217] on button "Add Facta Account" at bounding box center [583, 211] width 103 height 21
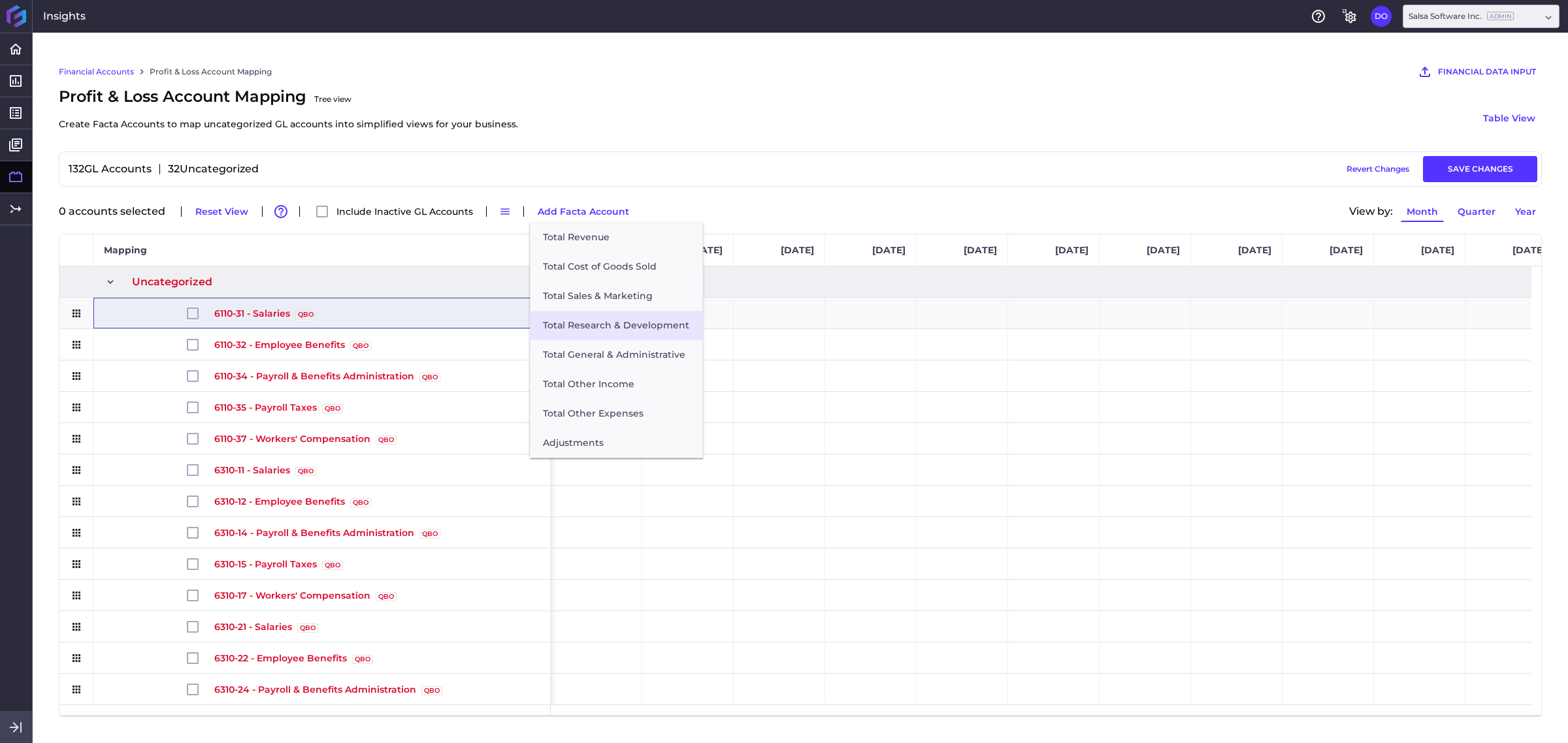
click at [596, 323] on button "Total Research & Development" at bounding box center [616, 326] width 172 height 29
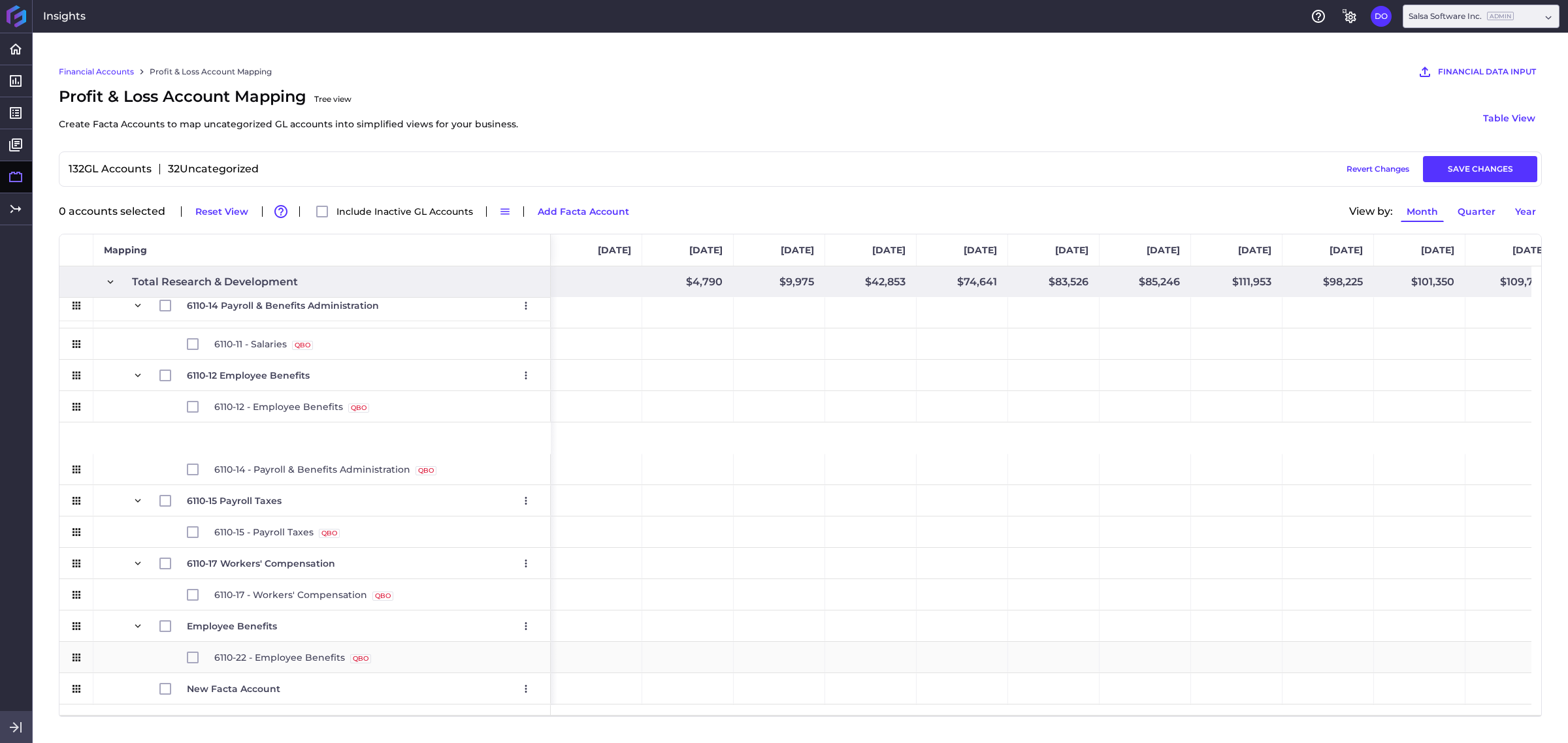
scroll to position [1856, 0]
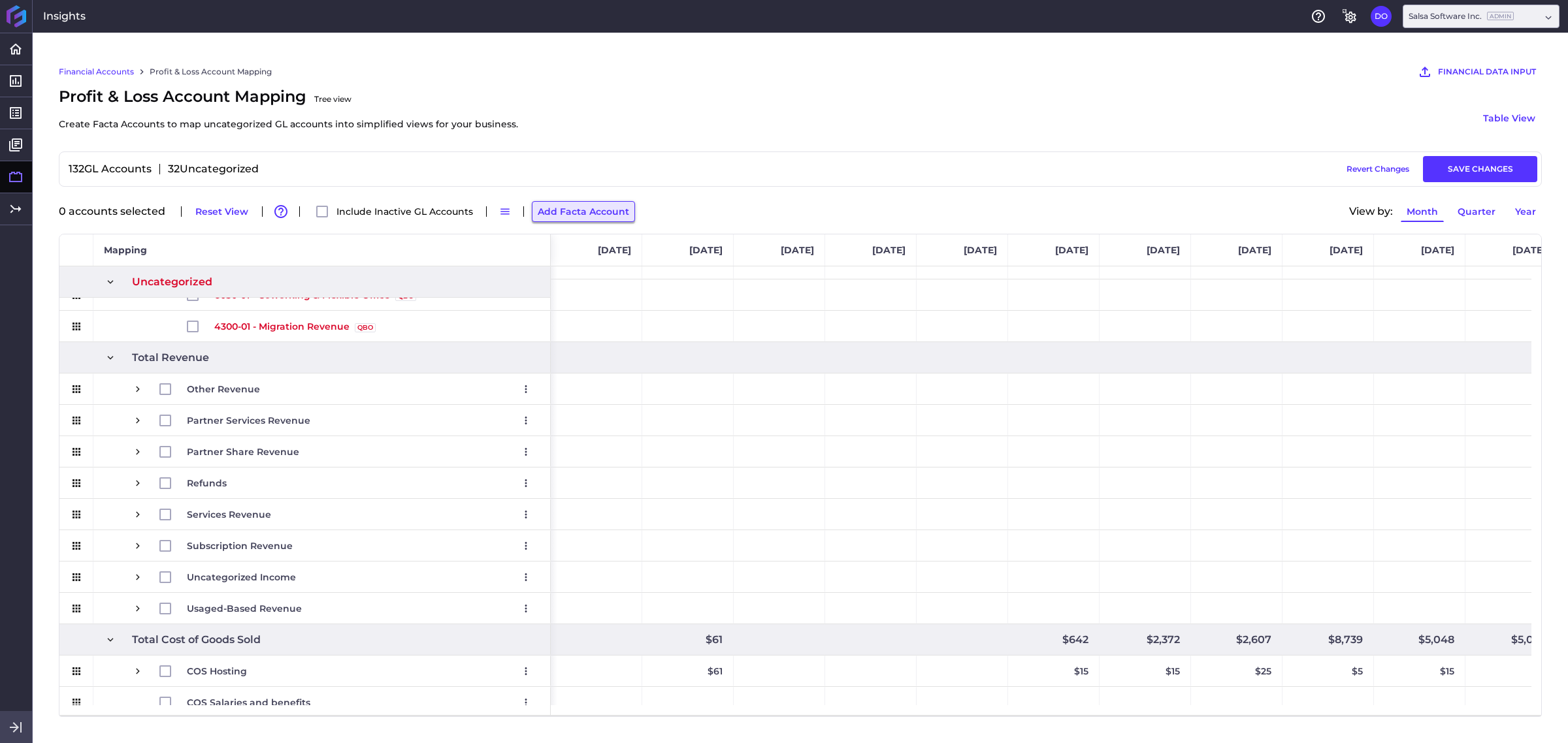
click at [597, 217] on button "Add Facta Account" at bounding box center [583, 211] width 103 height 21
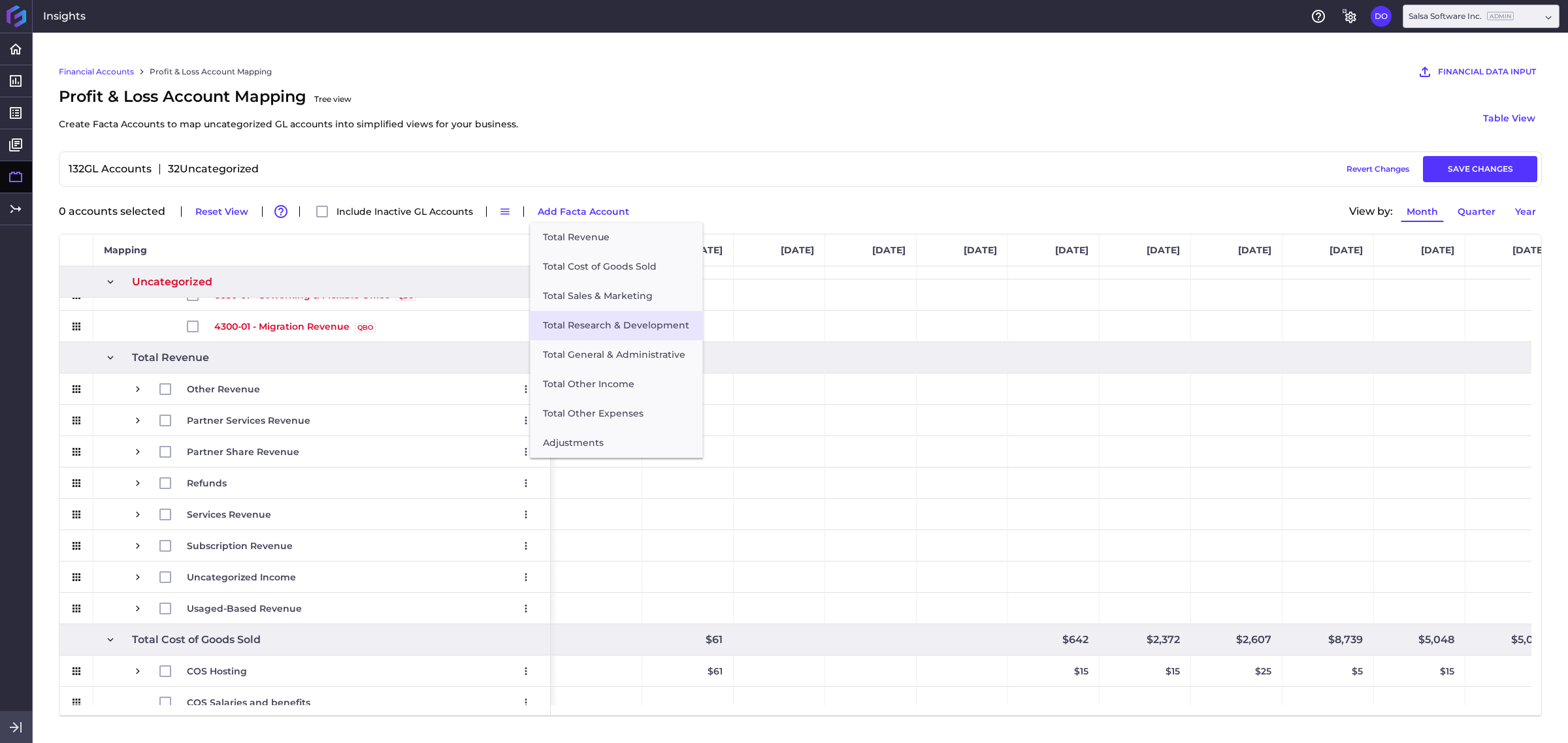
click at [603, 334] on button "Total Research & Development" at bounding box center [616, 326] width 172 height 29
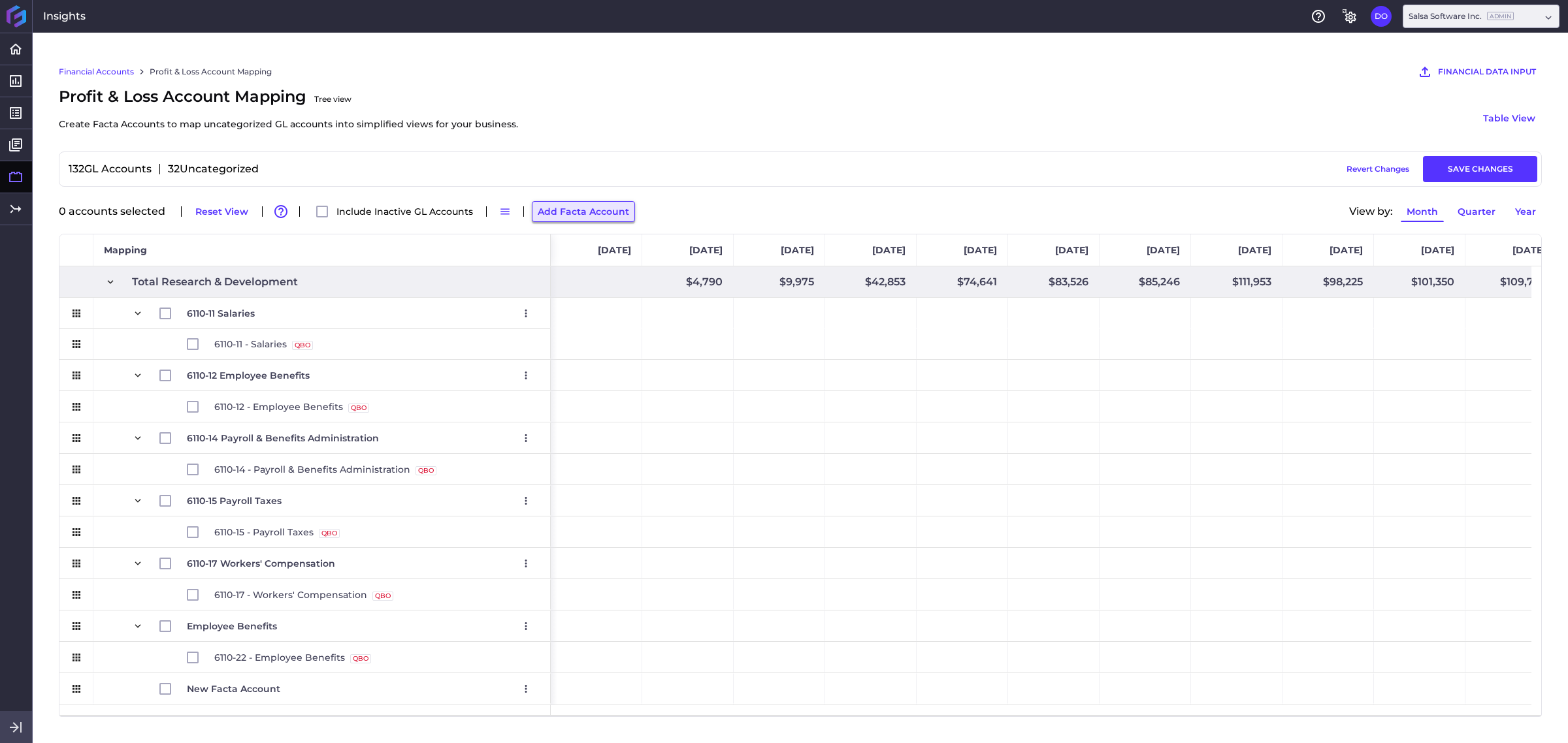
click at [565, 217] on button "Add Facta Account" at bounding box center [583, 211] width 103 height 21
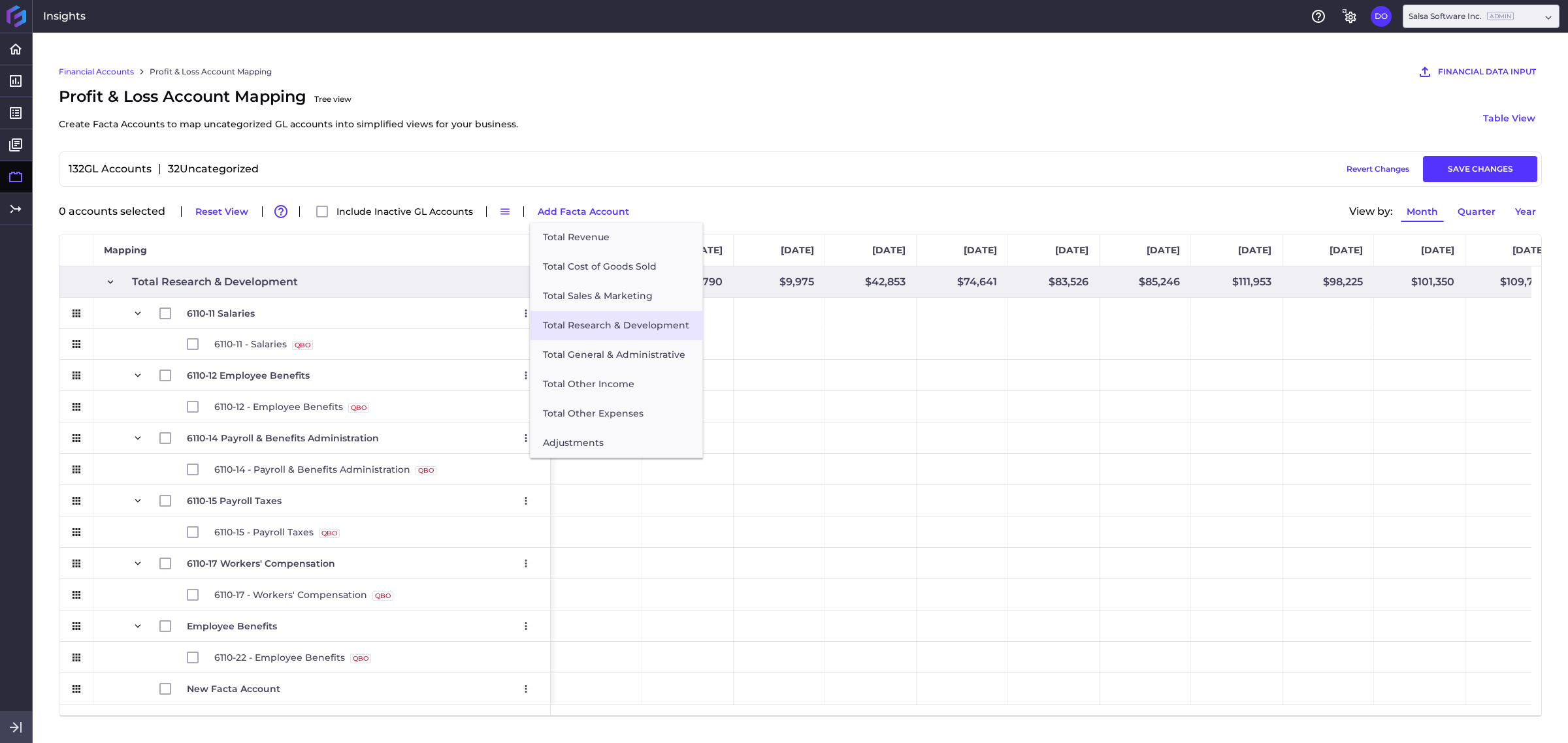
click at [611, 325] on button "Total Research & Development" at bounding box center [616, 326] width 172 height 29
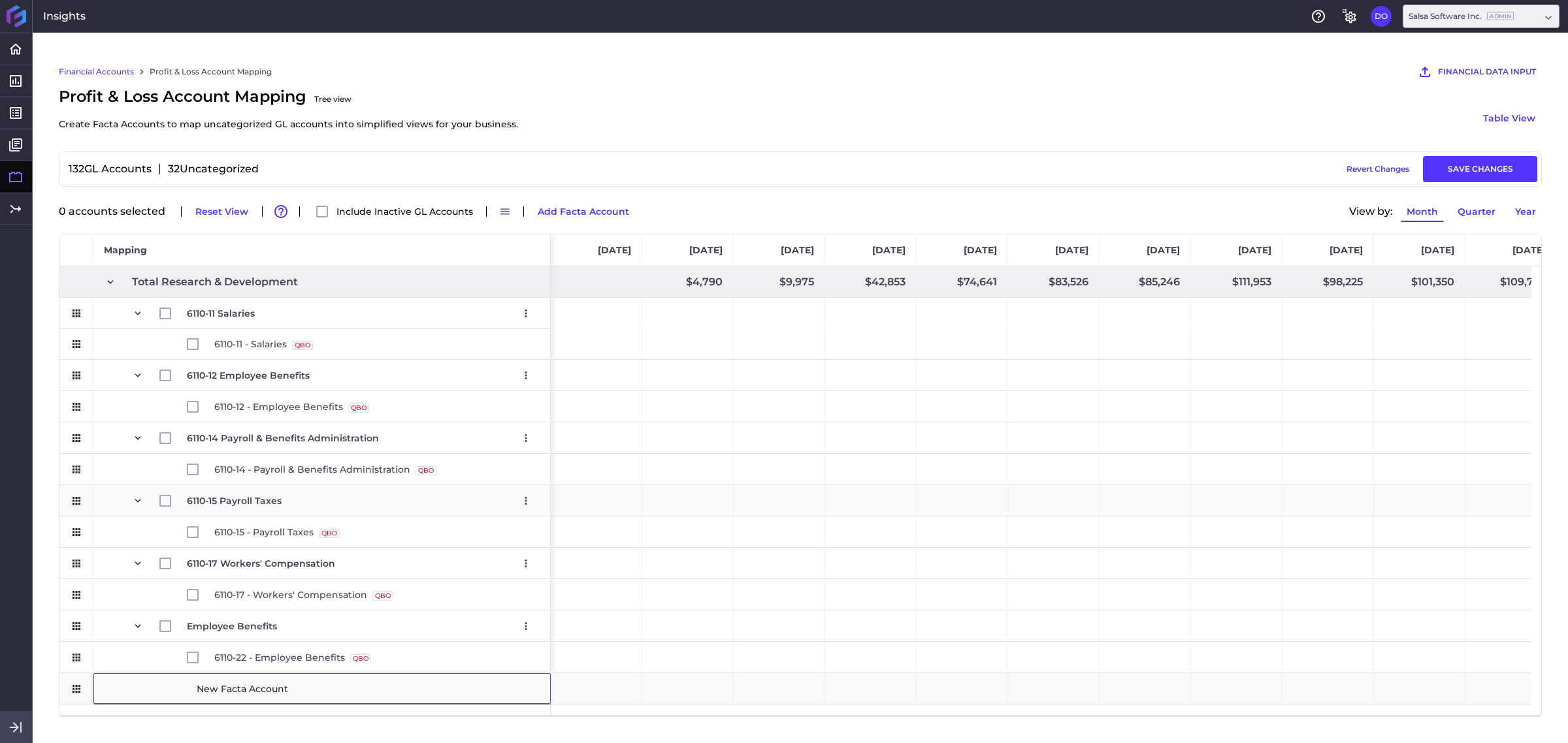
type input "6110-31 Salaries"
click at [85, 594] on div "Press SPACE to select this row." at bounding box center [76, 657] width 34 height 31
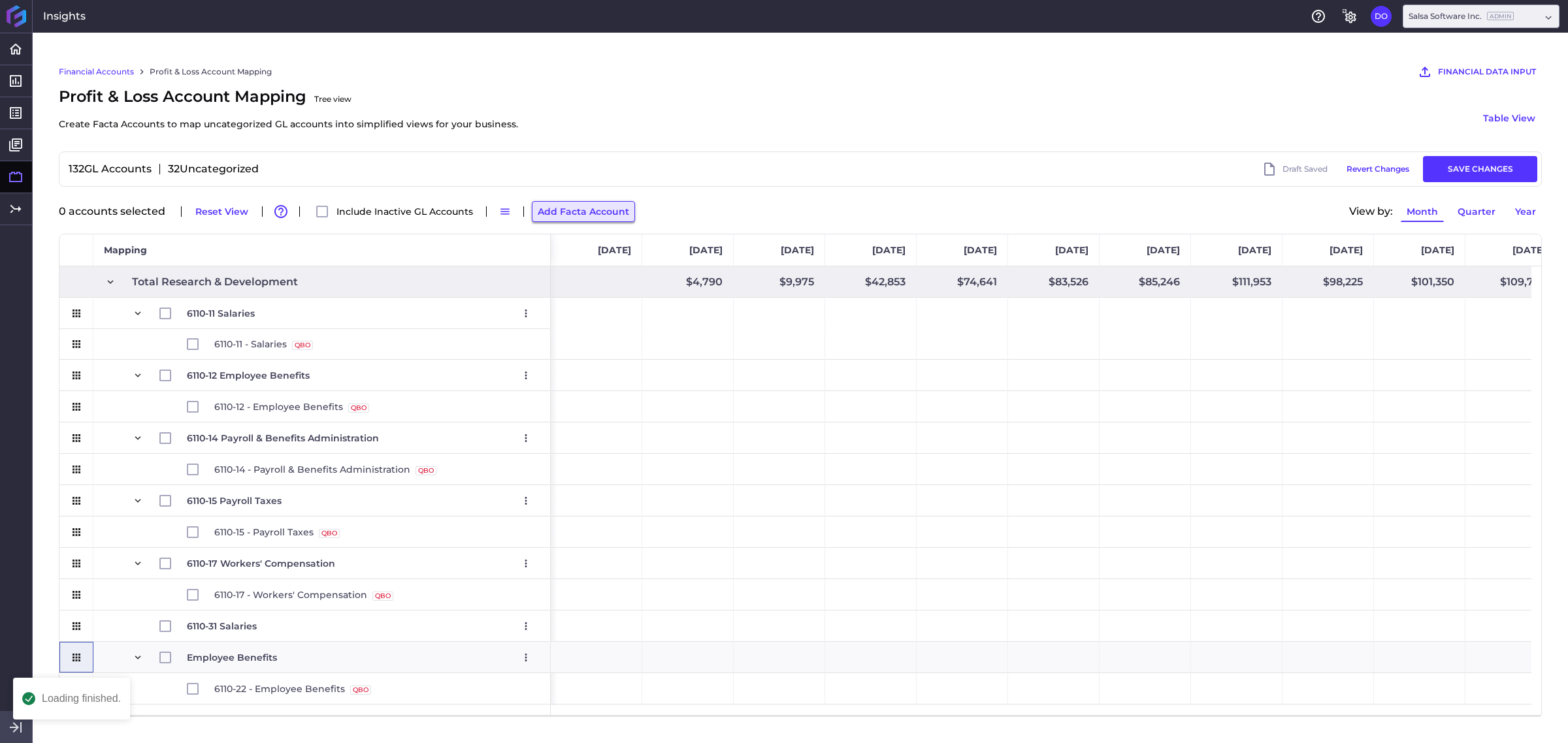
click at [557, 213] on button "Add Facta Account" at bounding box center [583, 211] width 103 height 21
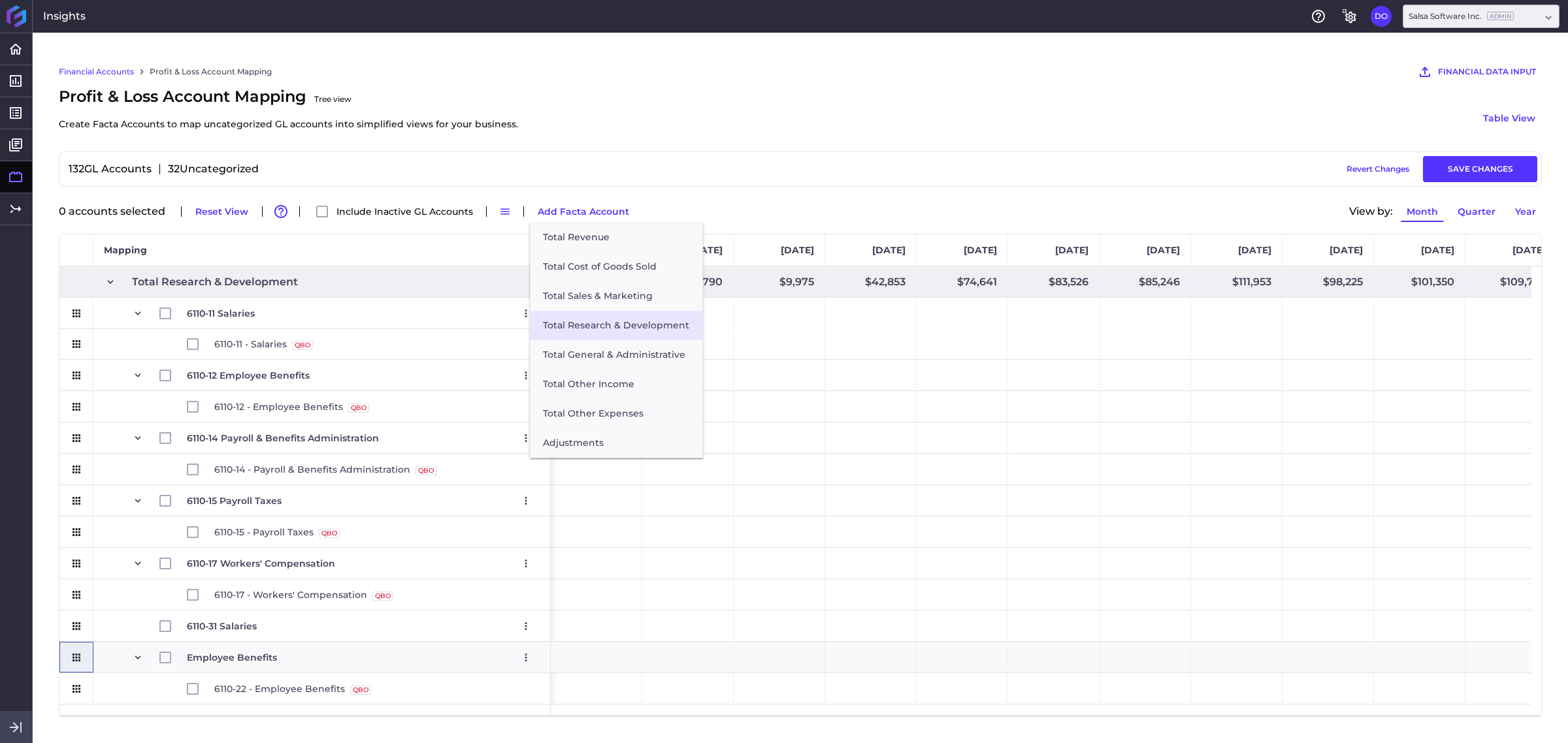
click at [608, 333] on button "Total Research & Development" at bounding box center [616, 326] width 172 height 29
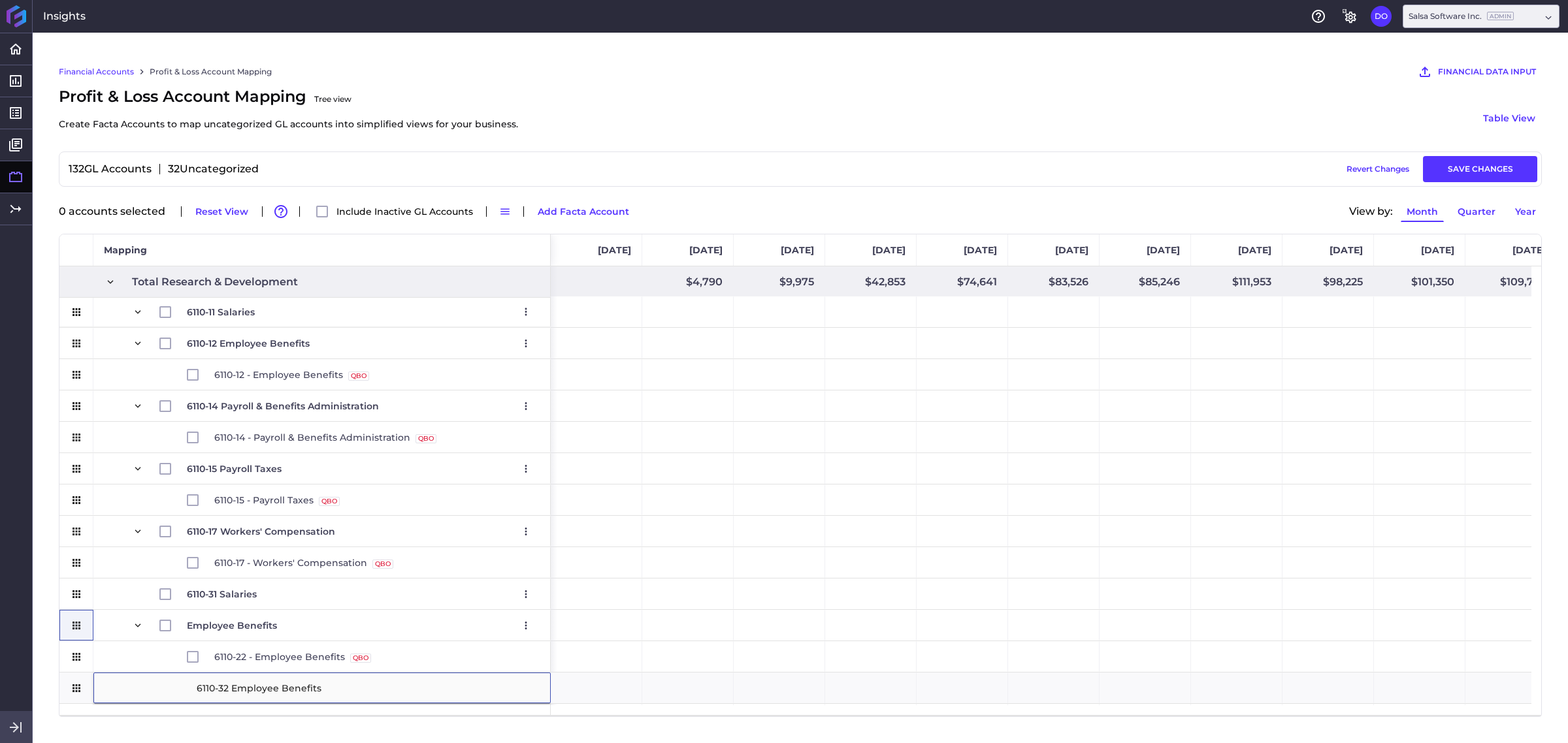
type input "6110-32 Employee Benefits"
click at [58, 594] on div "Drag here to set row groups Drag here to set column labels Mapping [DATE] $0" at bounding box center [800, 475] width 1483 height 483
click at [77, 594] on icon "Press SPACE to select this row." at bounding box center [77, 657] width 12 height 12
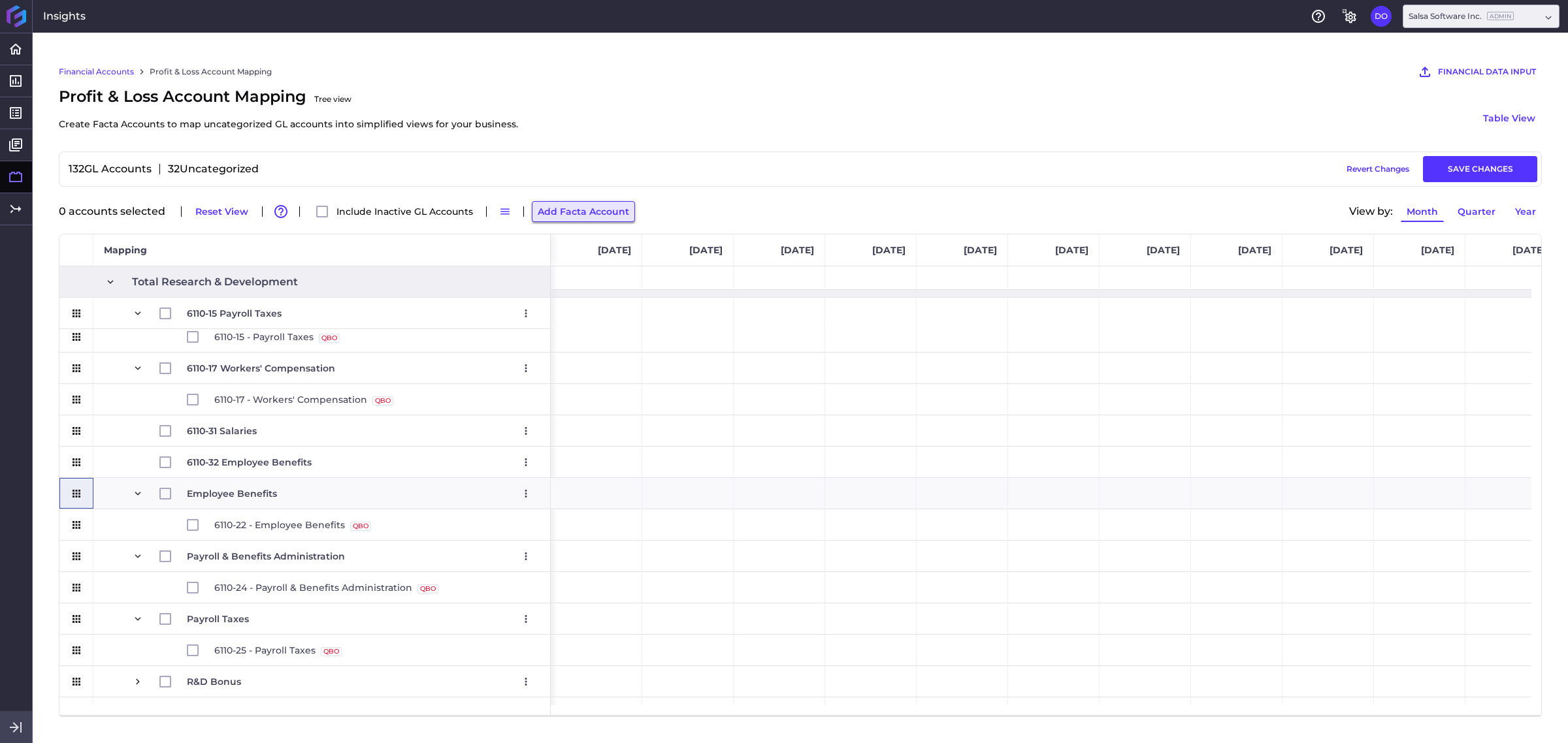
click at [592, 216] on button "Add Facta Account" at bounding box center [583, 211] width 103 height 21
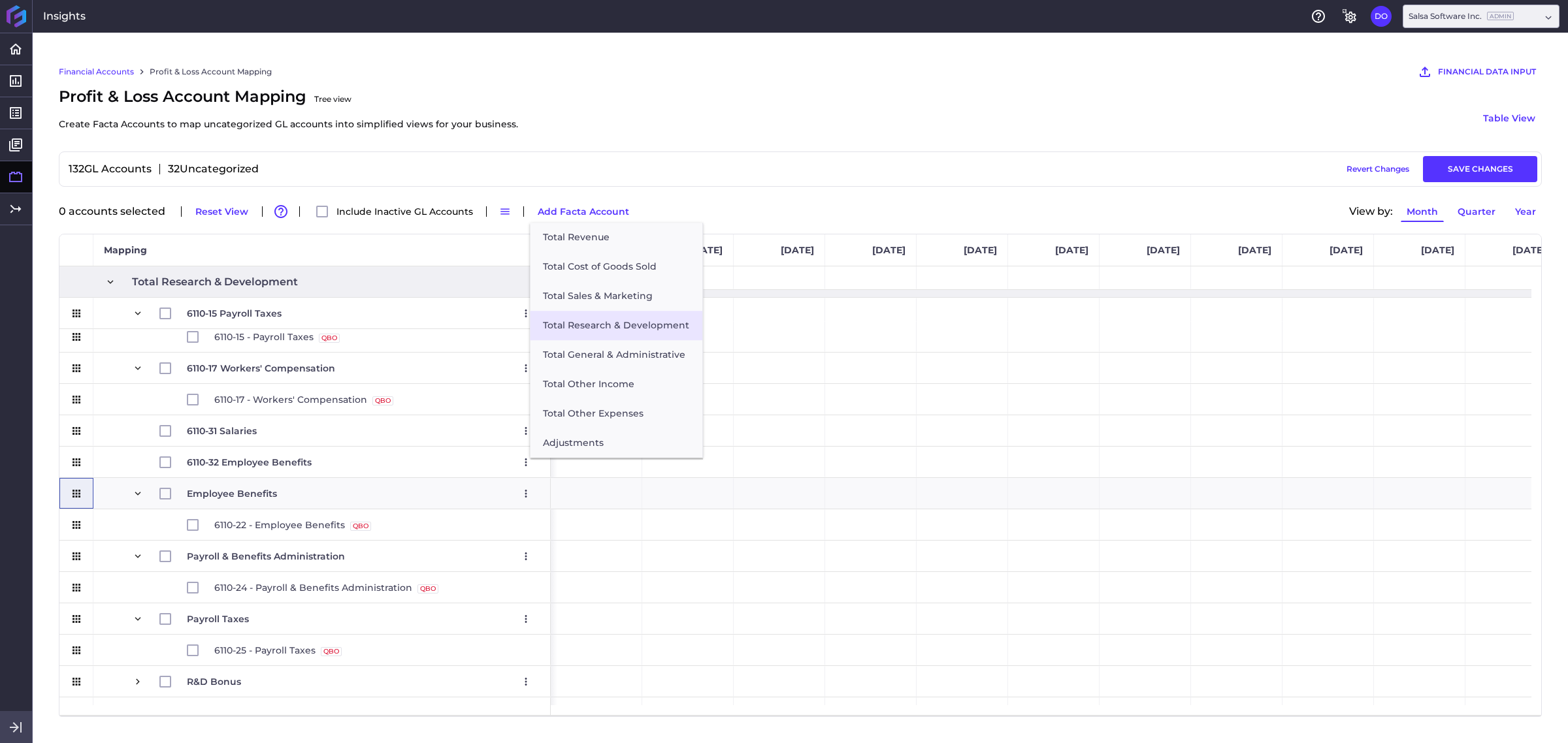
click at [598, 331] on button "Total Research & Development" at bounding box center [616, 326] width 172 height 29
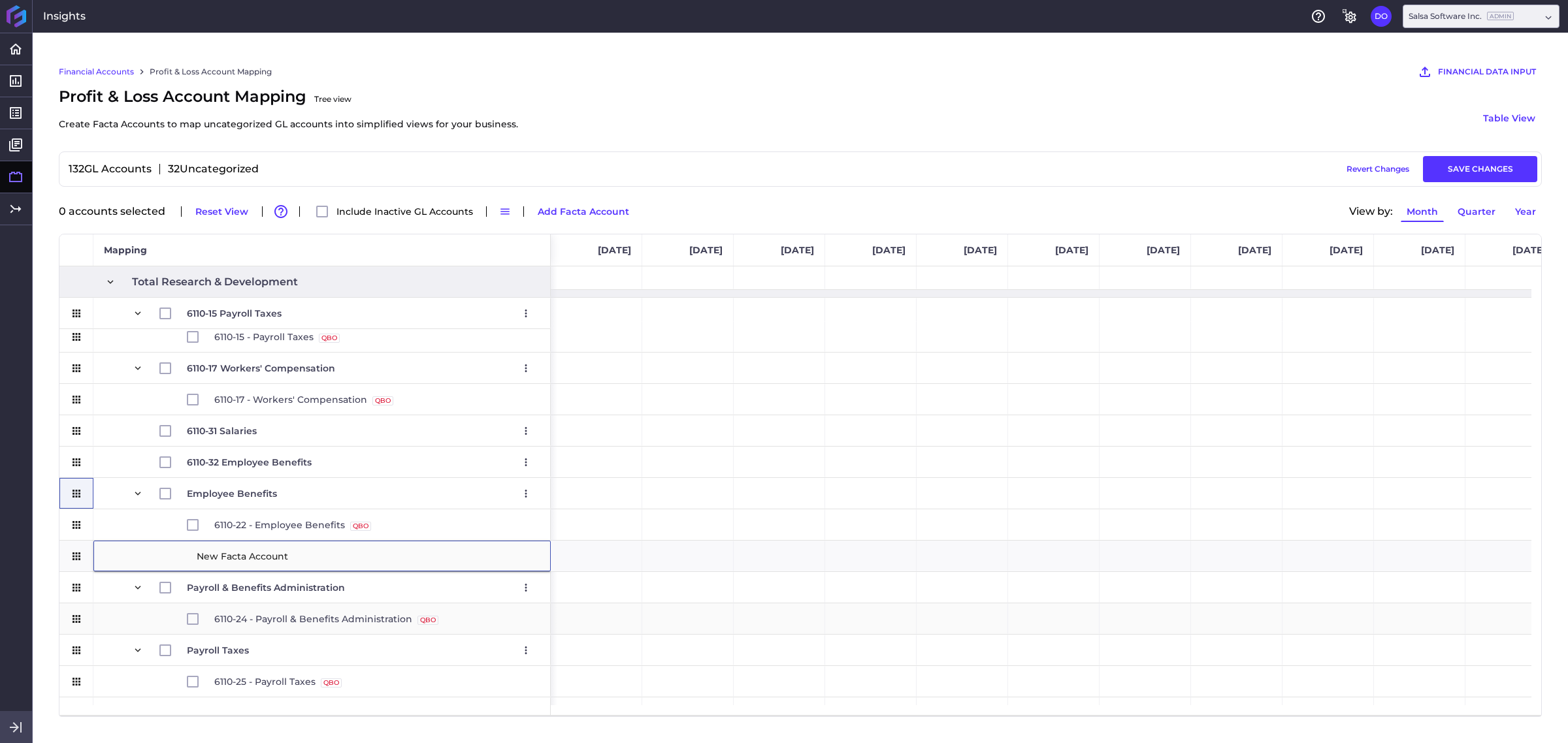
type input "6110-34 Payroll & Benefits Administration"
click at [85, 590] on div "Press SPACE to select this row." at bounding box center [76, 588] width 34 height 31
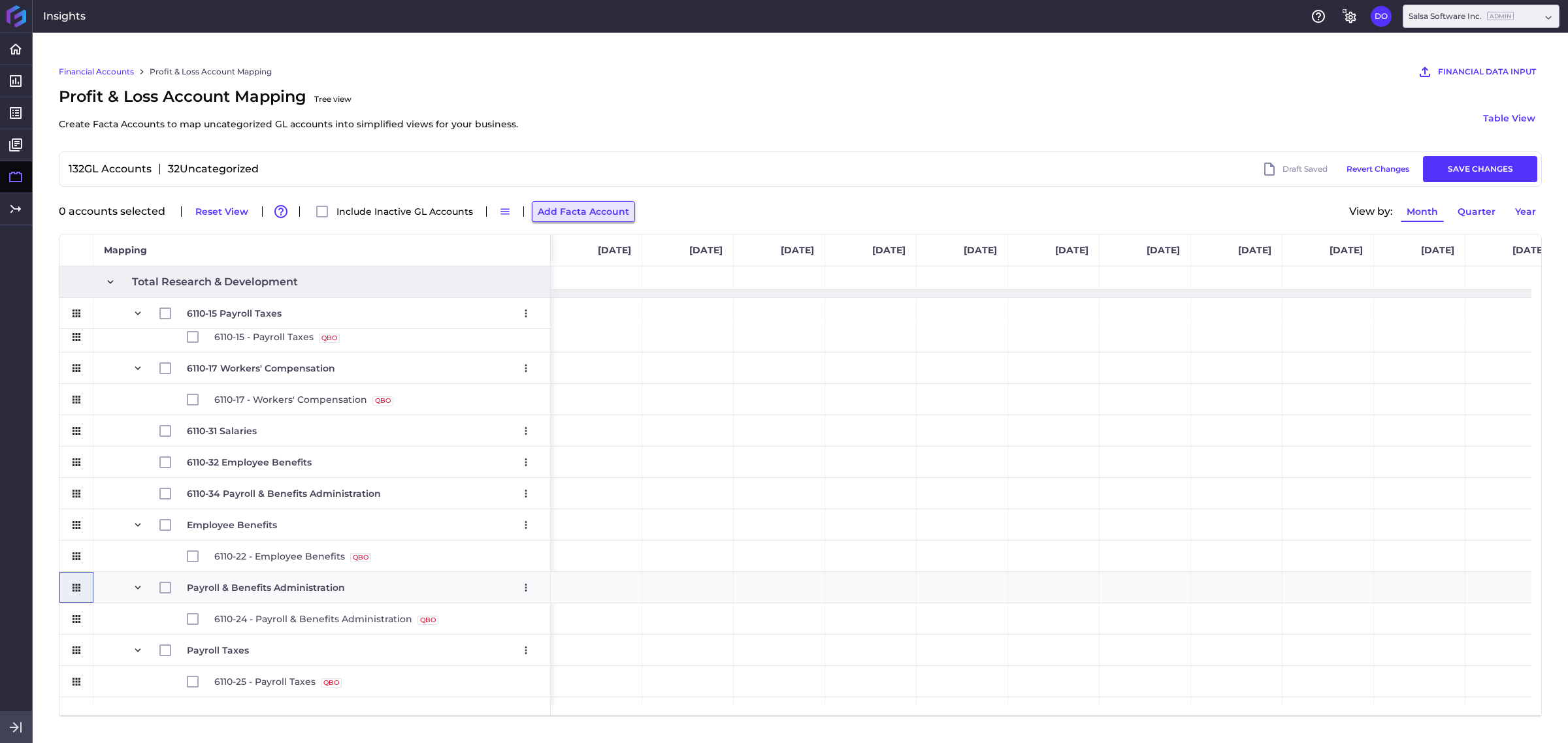
click at [590, 207] on button "Add Facta Account" at bounding box center [583, 211] width 103 height 21
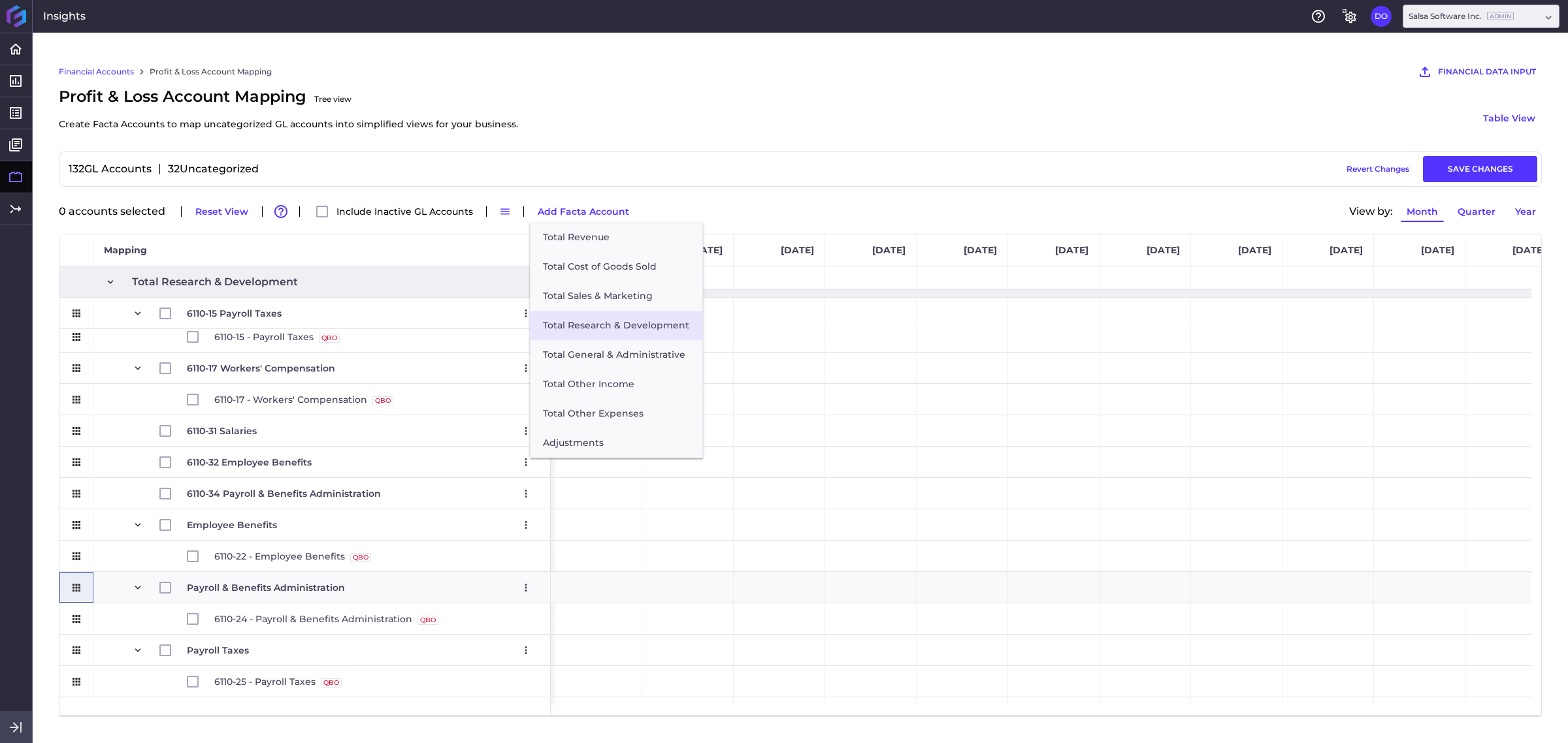
click at [575, 328] on button "Total Research & Development" at bounding box center [616, 326] width 172 height 29
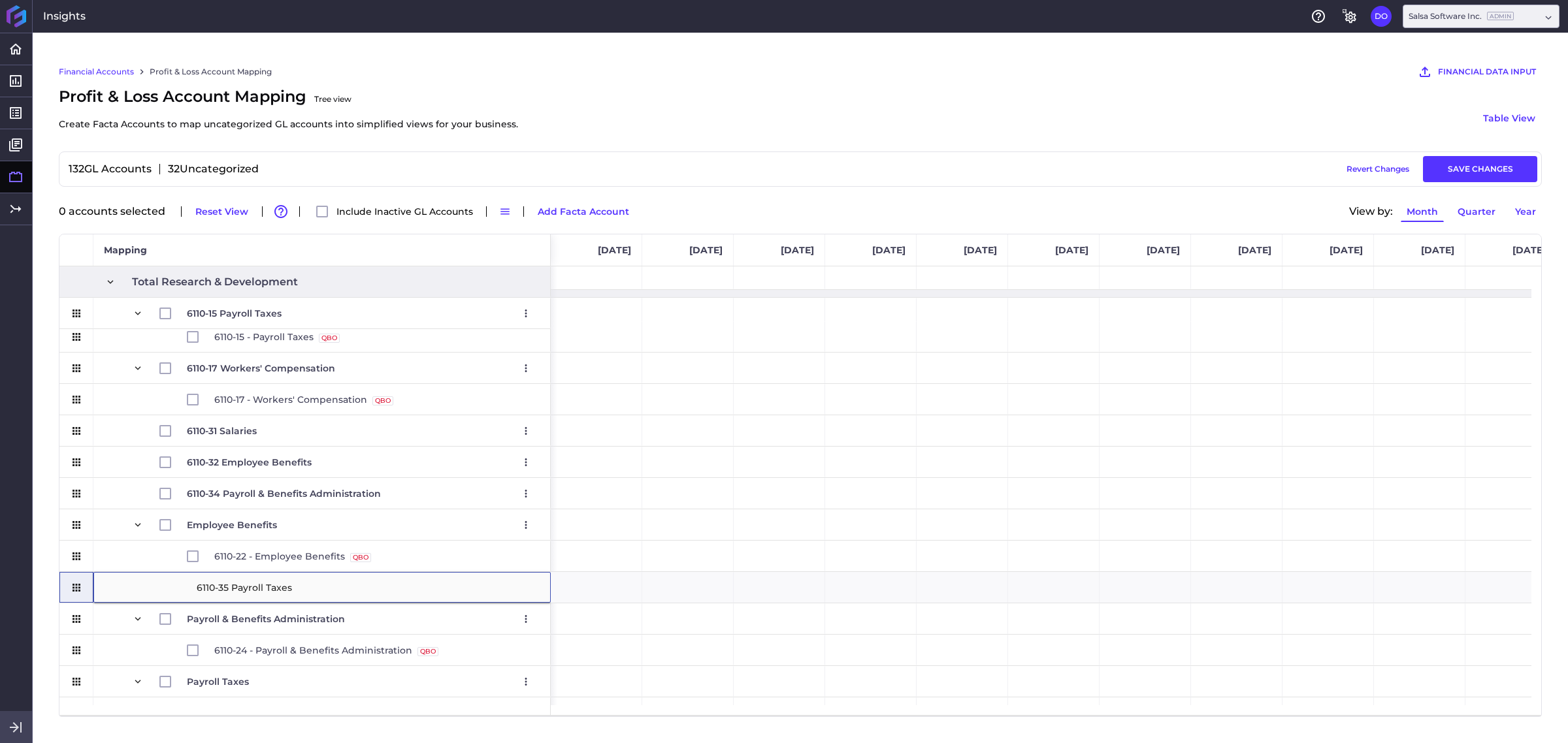
type input "6110-35 Payroll Taxes"
click at [50, 594] on div "Financial Accounts Profit & Loss Account Mapping FINANCIAL DATA INPUT AI Assist…" at bounding box center [800, 388] width 1535 height 710
click at [66, 594] on div "Press SPACE to select this row." at bounding box center [76, 650] width 34 height 31
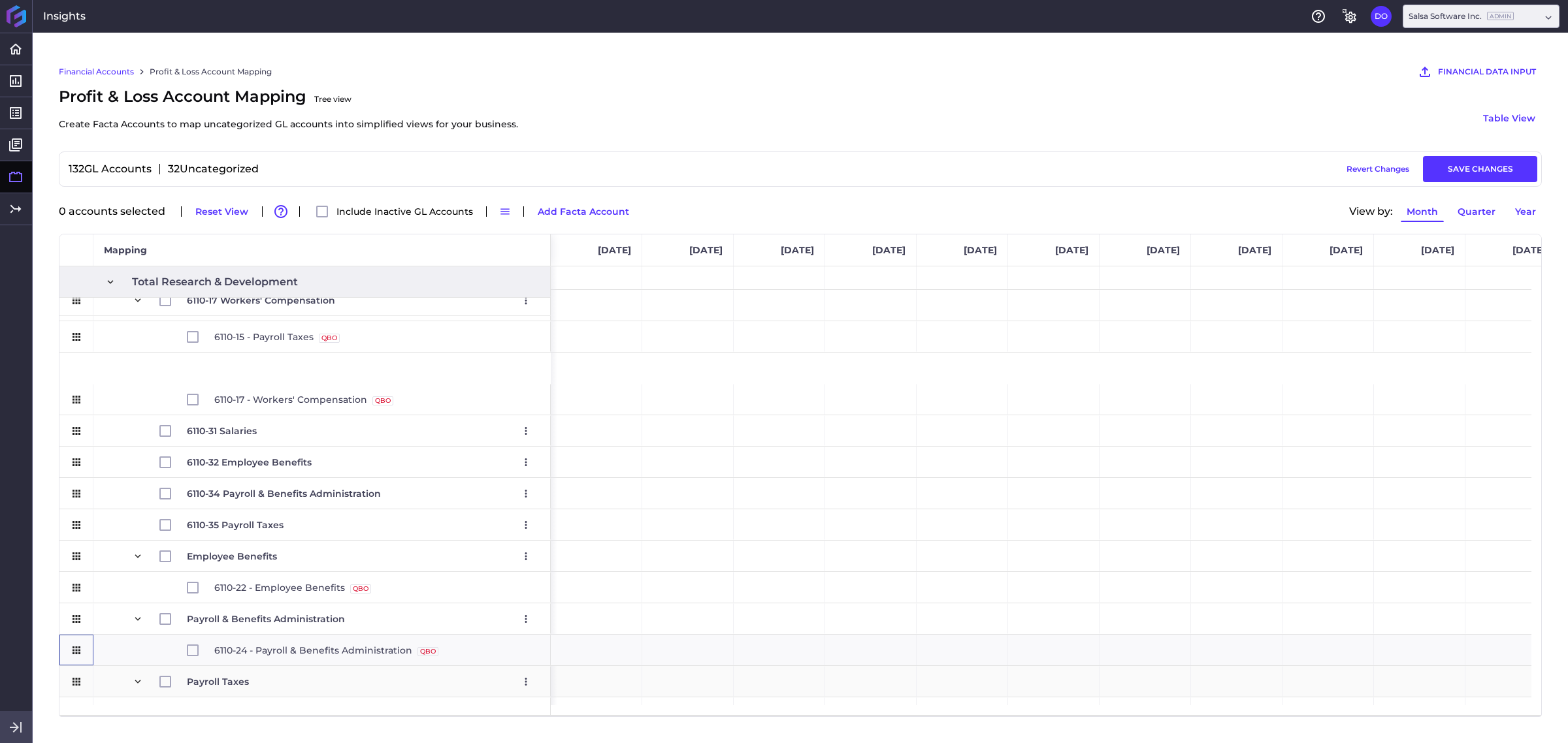
scroll to position [2051, 0]
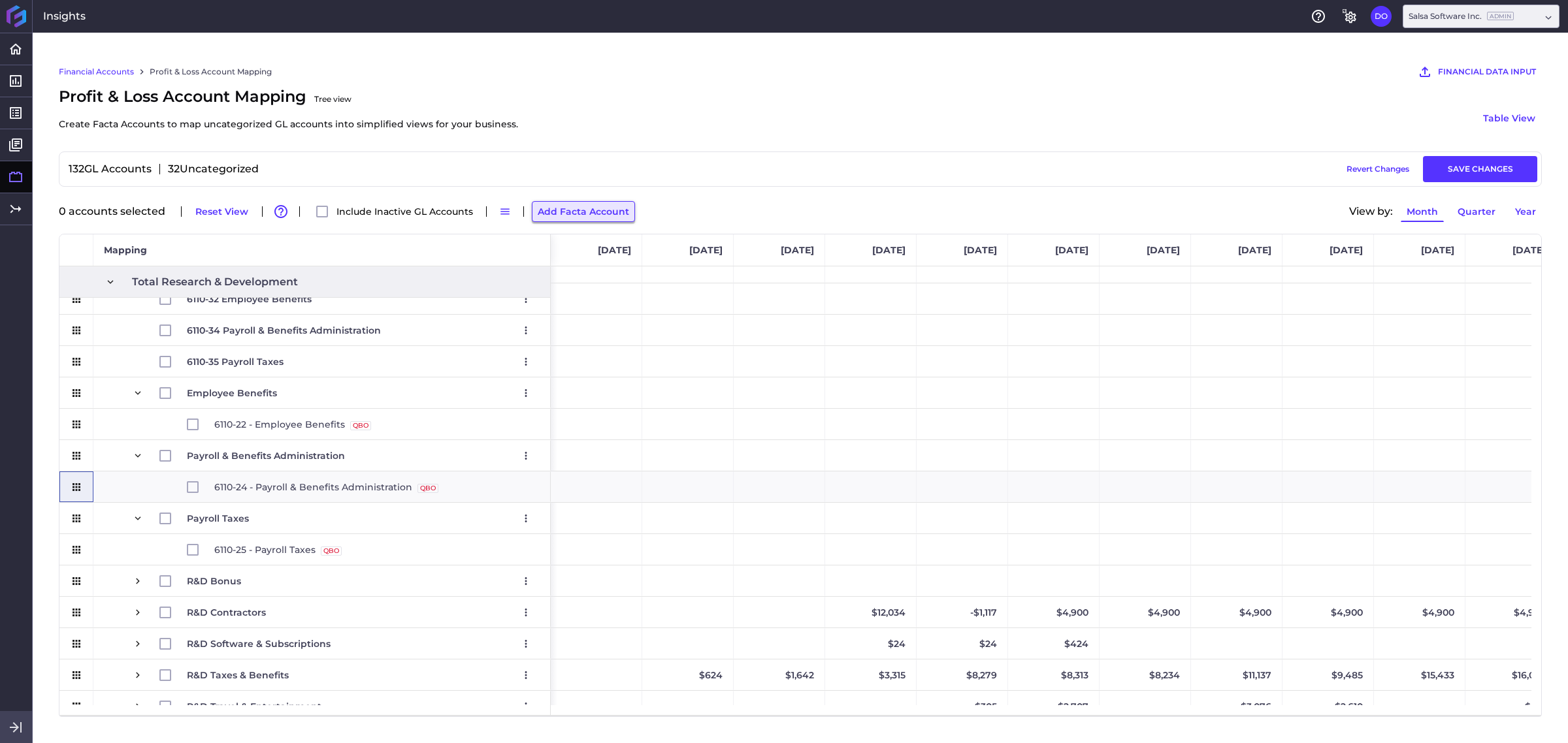
click at [601, 210] on button "Add Facta Account" at bounding box center [583, 211] width 103 height 21
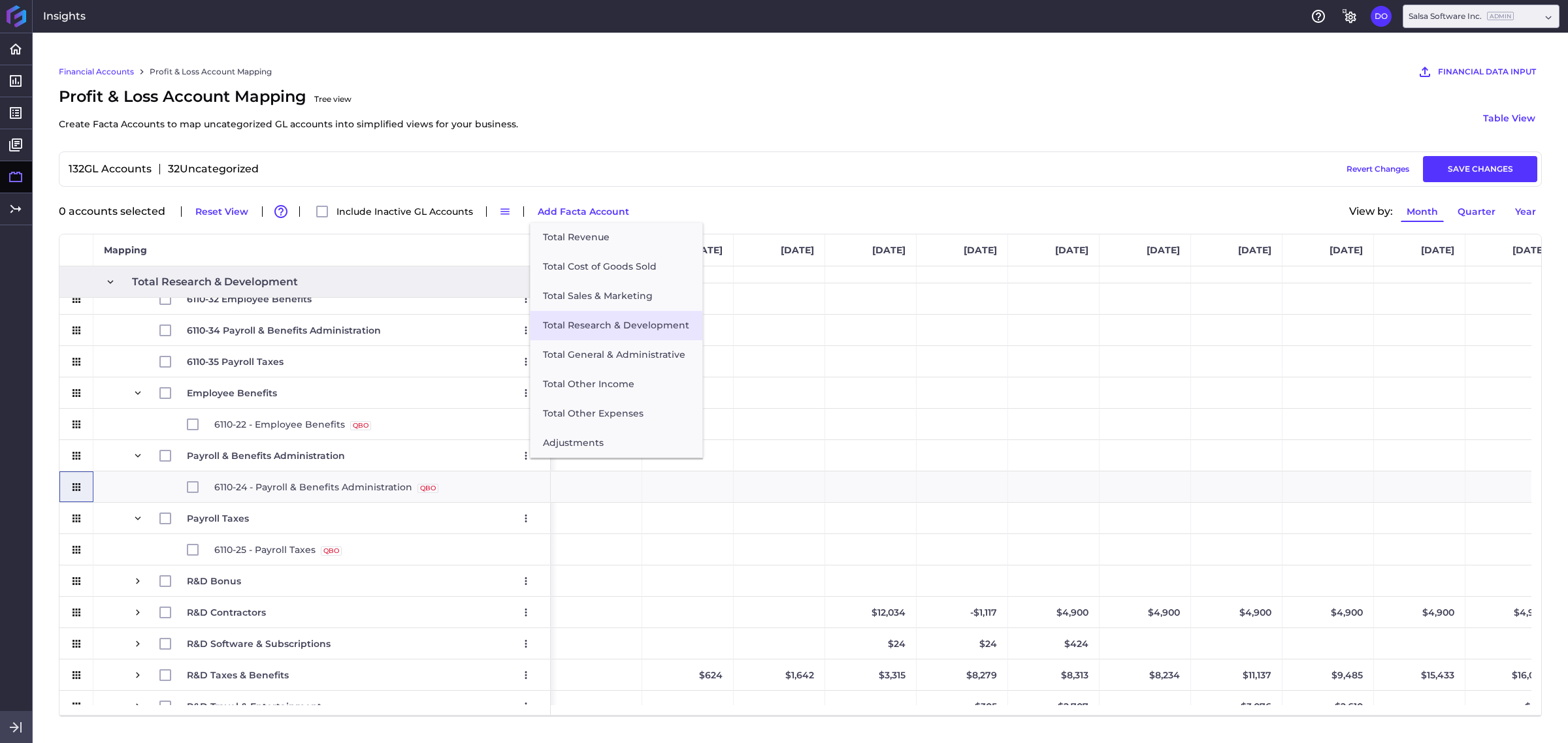
click at [593, 328] on button "Total Research & Development" at bounding box center [616, 326] width 172 height 29
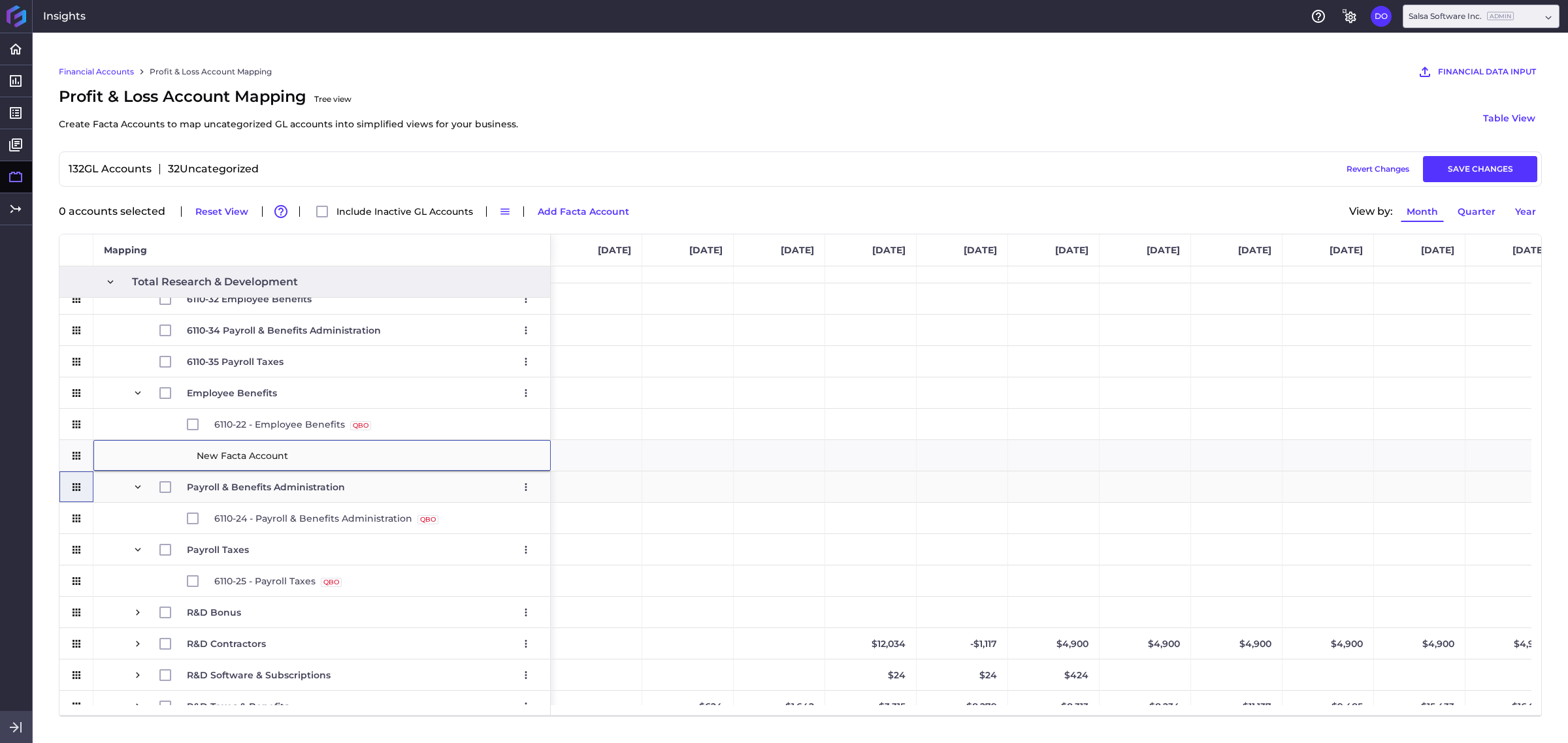
type input "6110-37 Workers' Compensation"
click at [73, 439] on div "Press SPACE to select this row." at bounding box center [77, 424] width 12 height 30
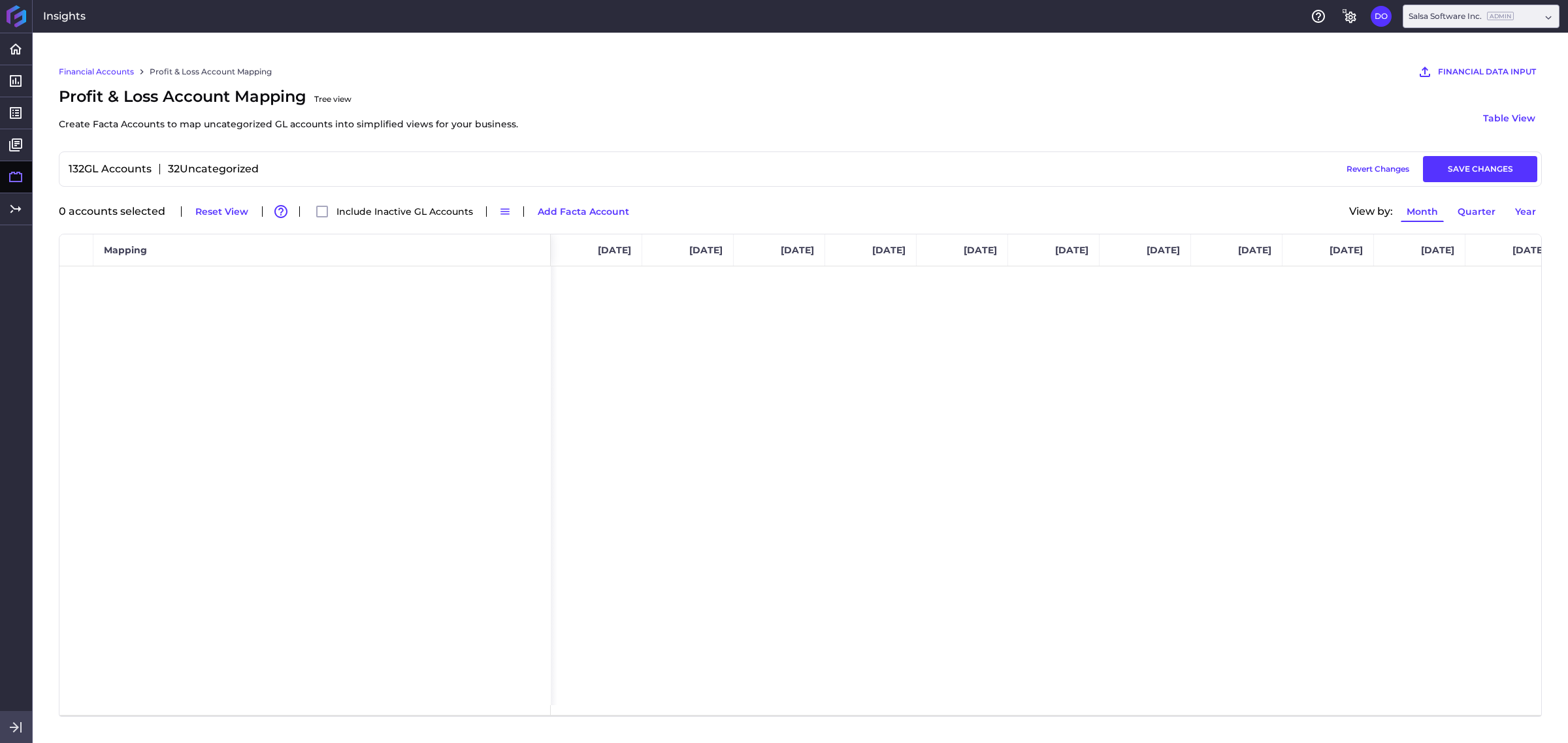
scroll to position [0, 0]
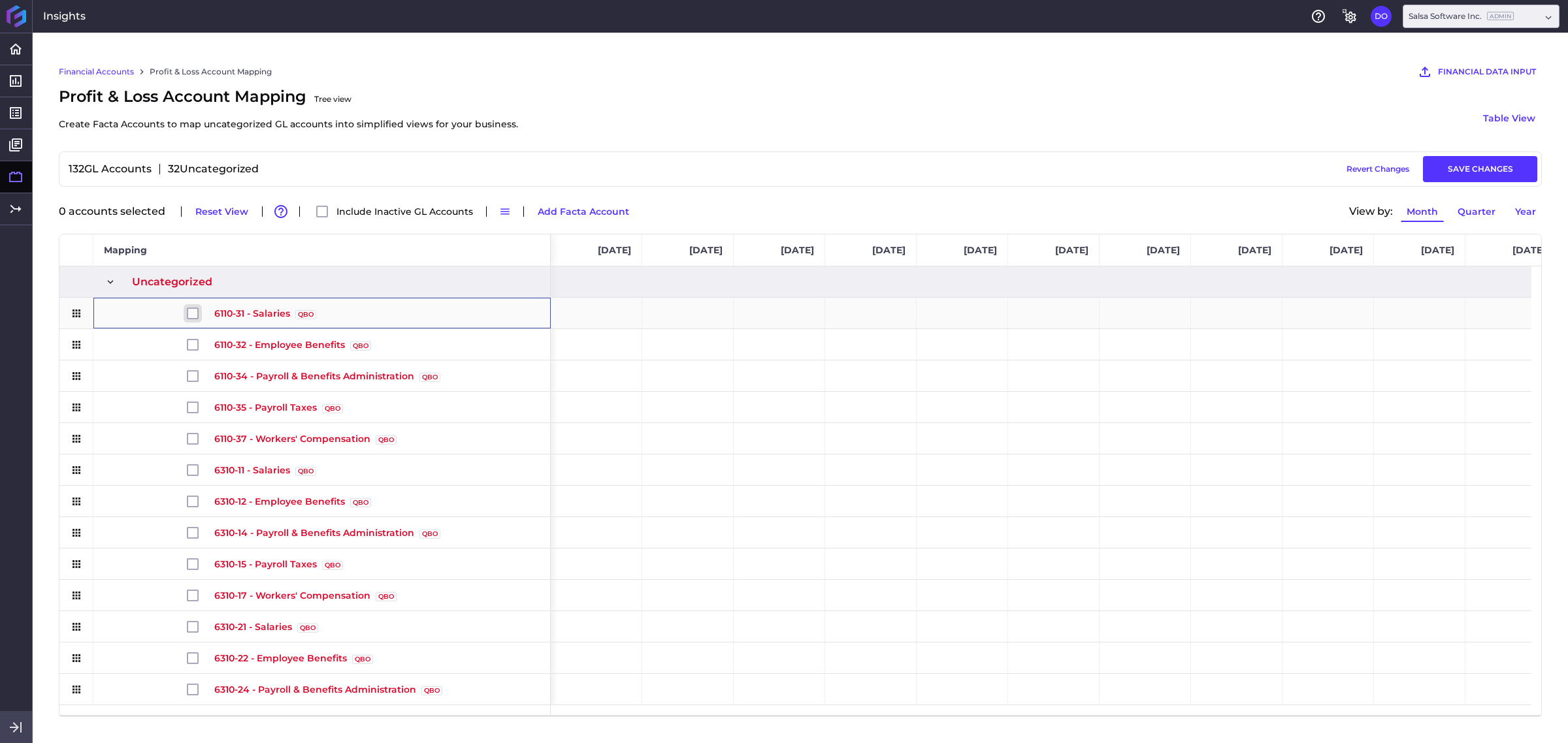
click at [196, 312] on input "Press Space to toggle row selection (unchecked)" at bounding box center [193, 313] width 12 height 12
checkbox input "true"
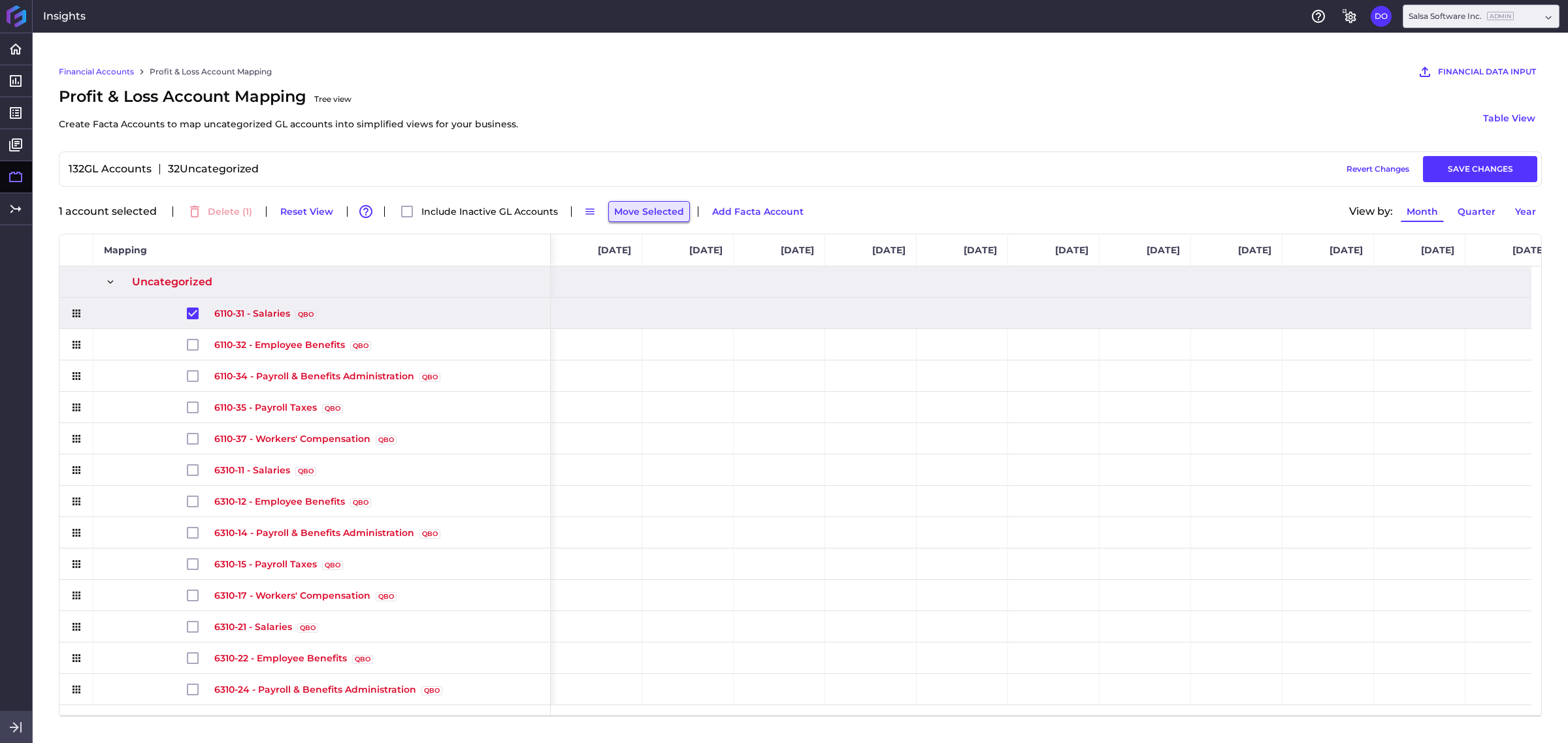
click at [626, 217] on button "Move Selected" at bounding box center [649, 211] width 82 height 21
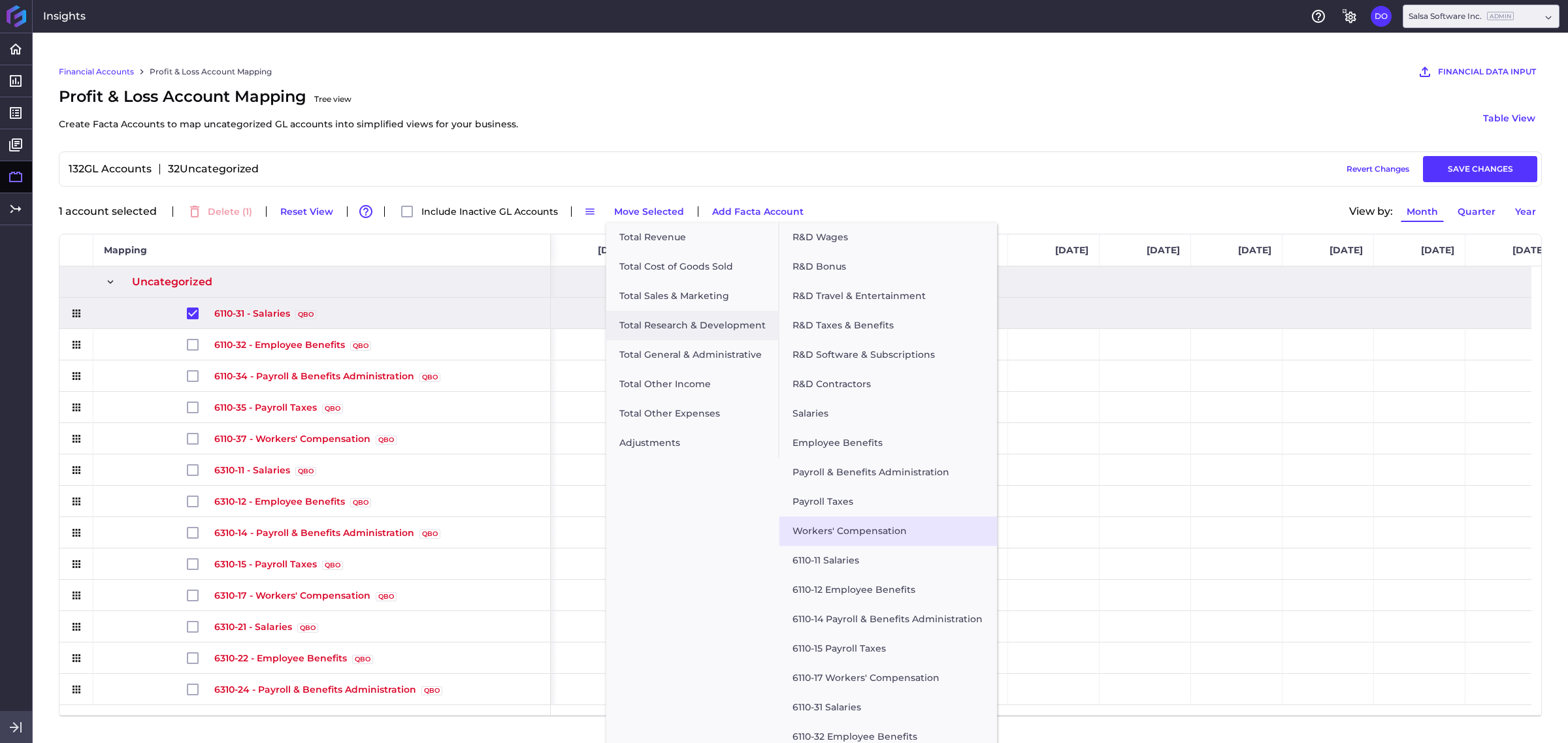
scroll to position [30, 0]
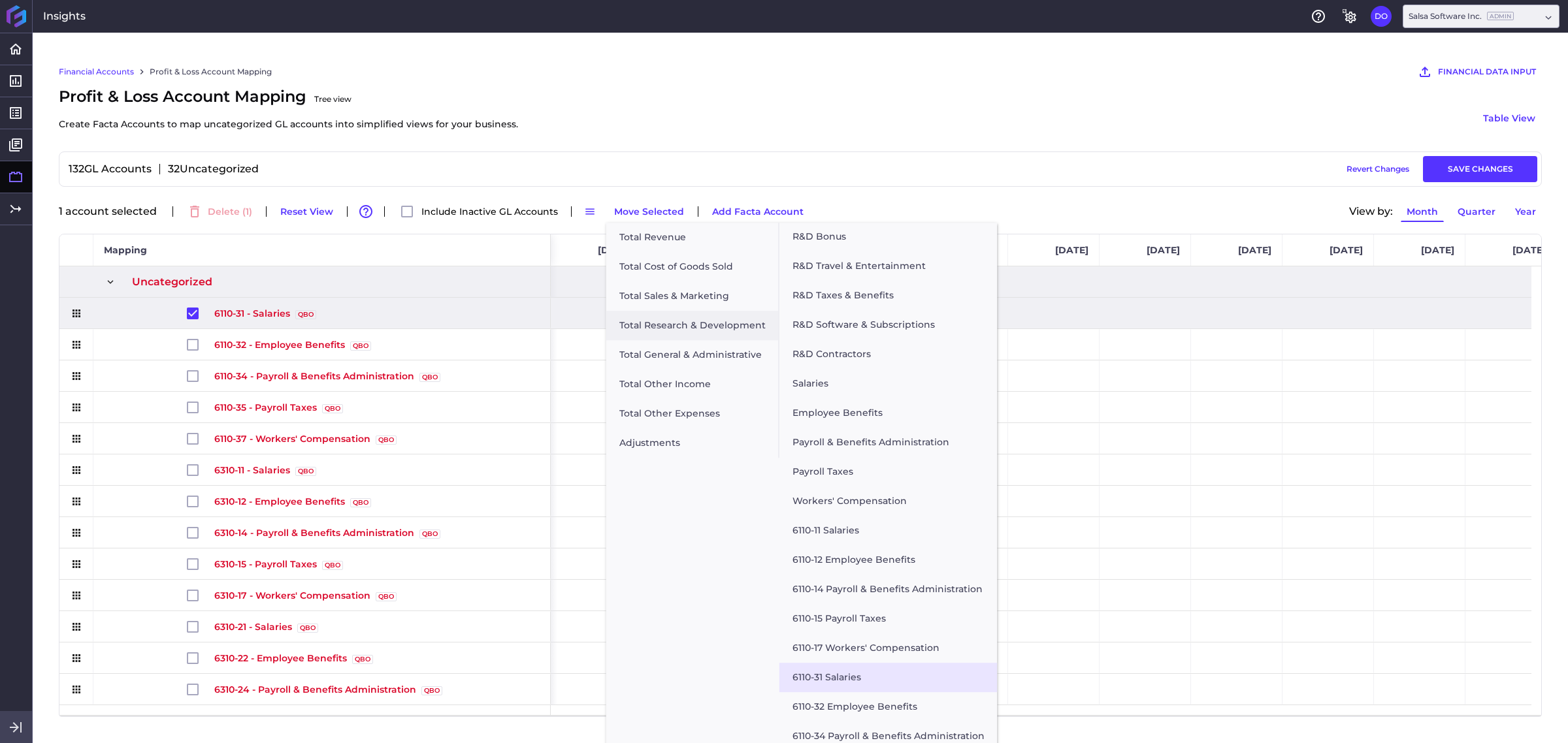
click at [861, 594] on button "6110-31 Salaries" at bounding box center [888, 677] width 218 height 29
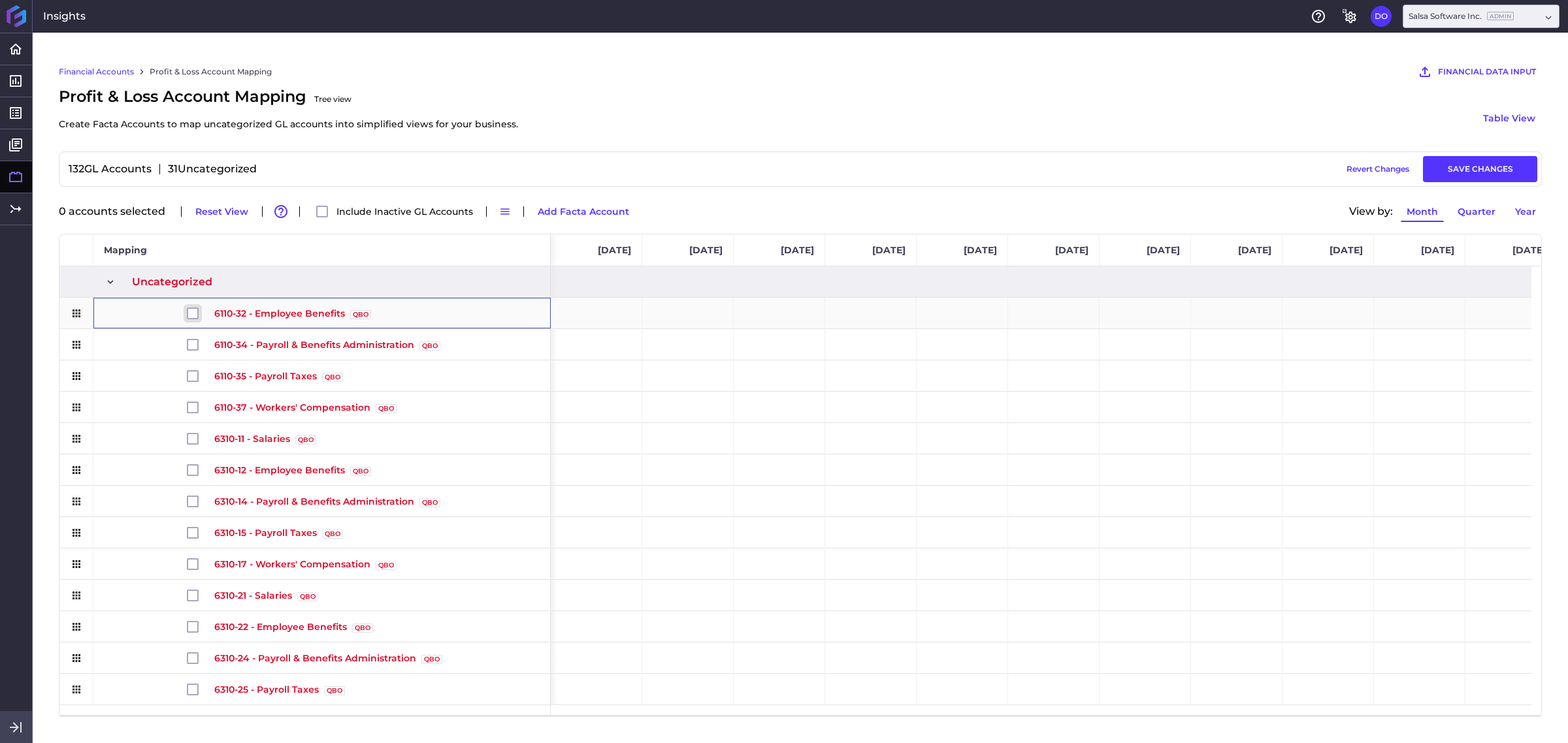
click at [187, 314] on input "Press Space to toggle row selection (unchecked)" at bounding box center [193, 313] width 12 height 12
checkbox input "true"
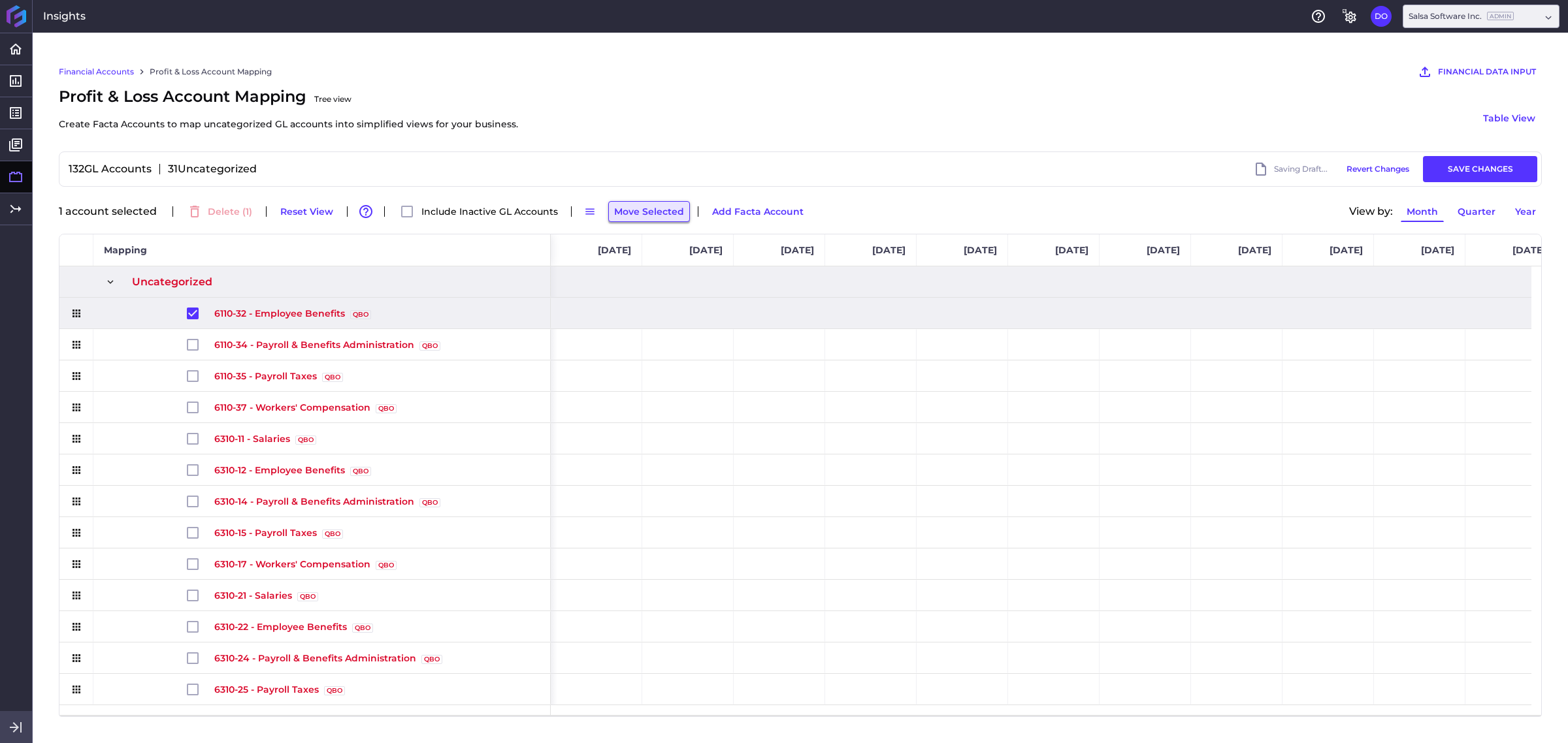
click at [632, 206] on button "Move Selected" at bounding box center [649, 211] width 82 height 21
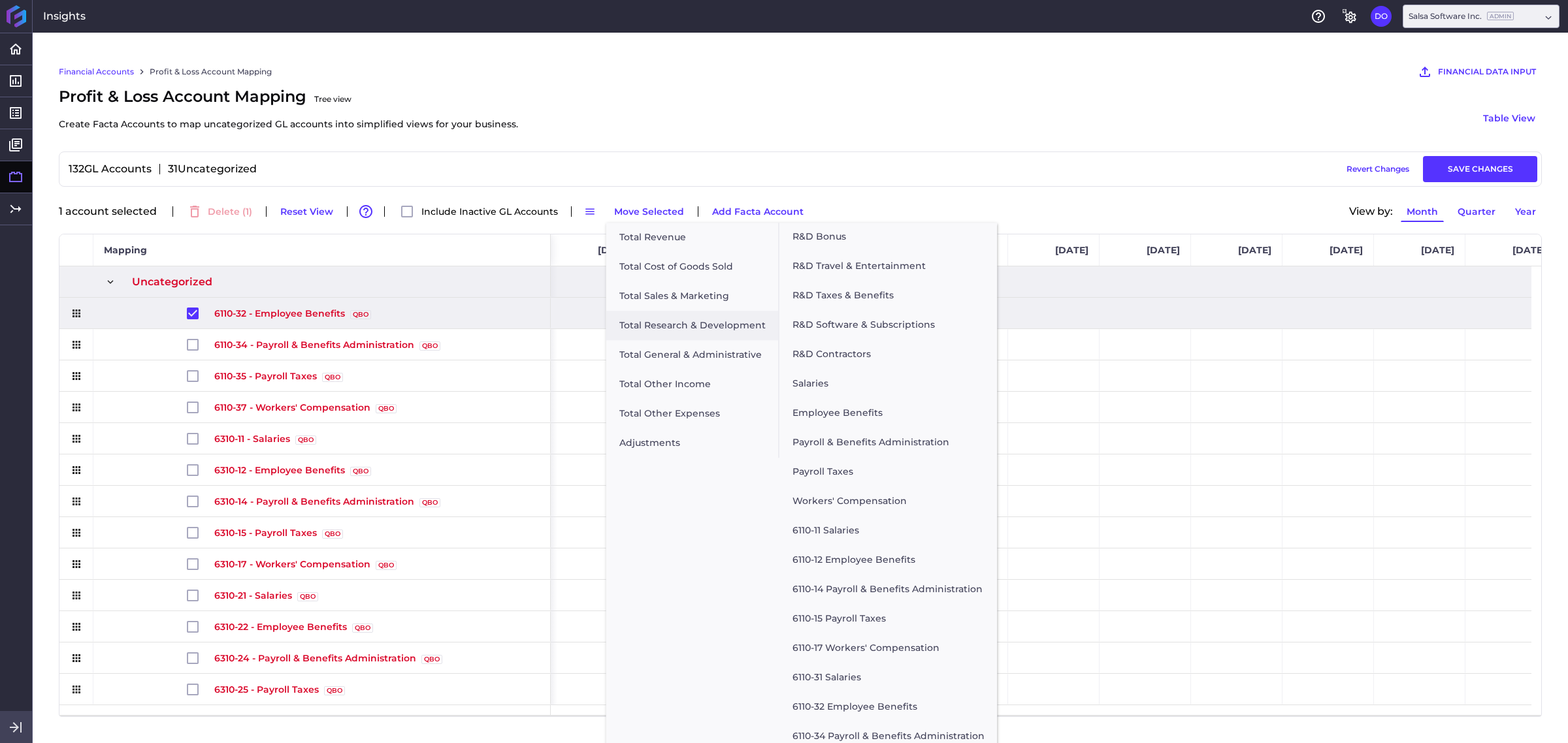
click at [857, 594] on button "6110-32 Employee Benefits" at bounding box center [888, 707] width 218 height 29
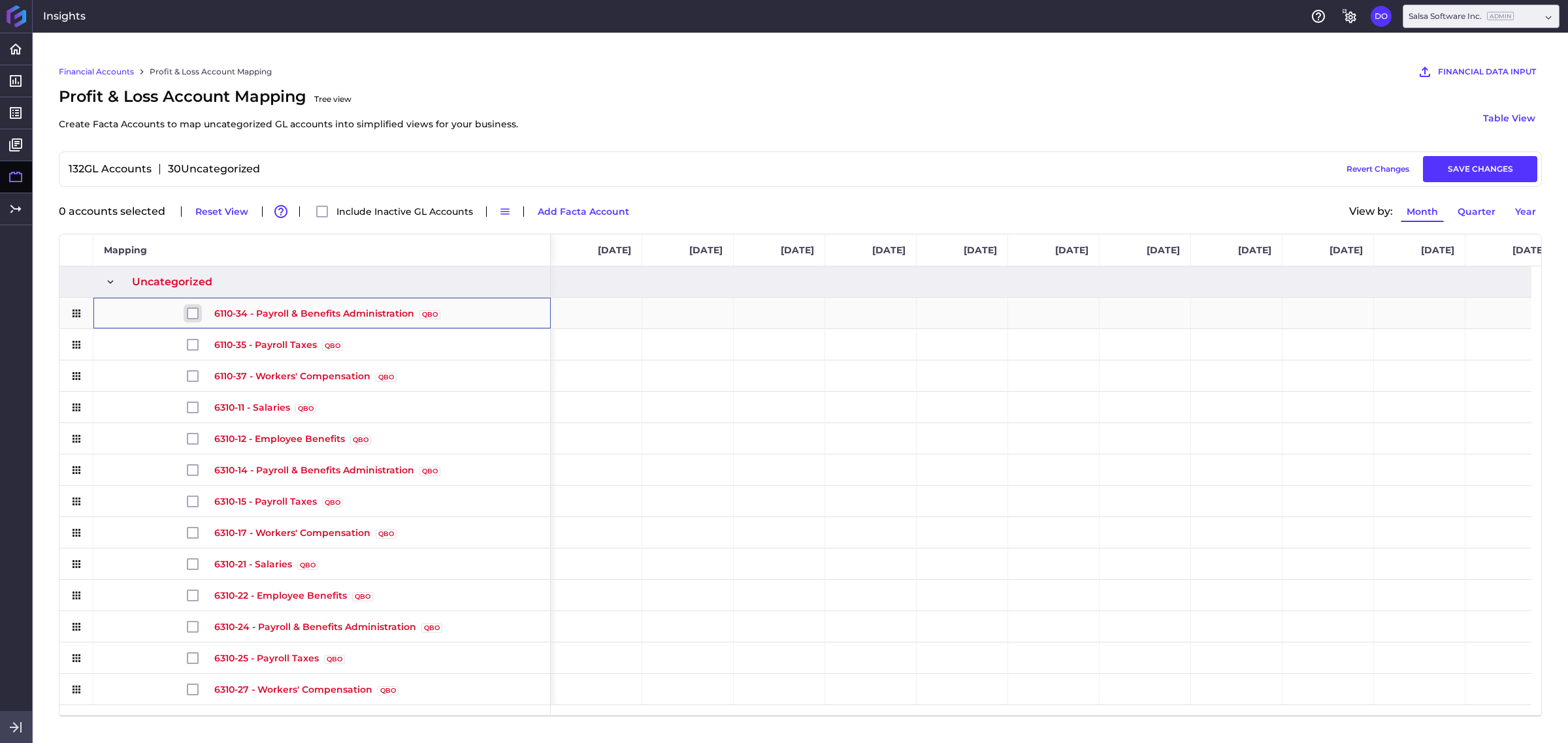
click at [193, 314] on input "Press Space to toggle row selection (unchecked)" at bounding box center [193, 313] width 12 height 12
checkbox input "true"
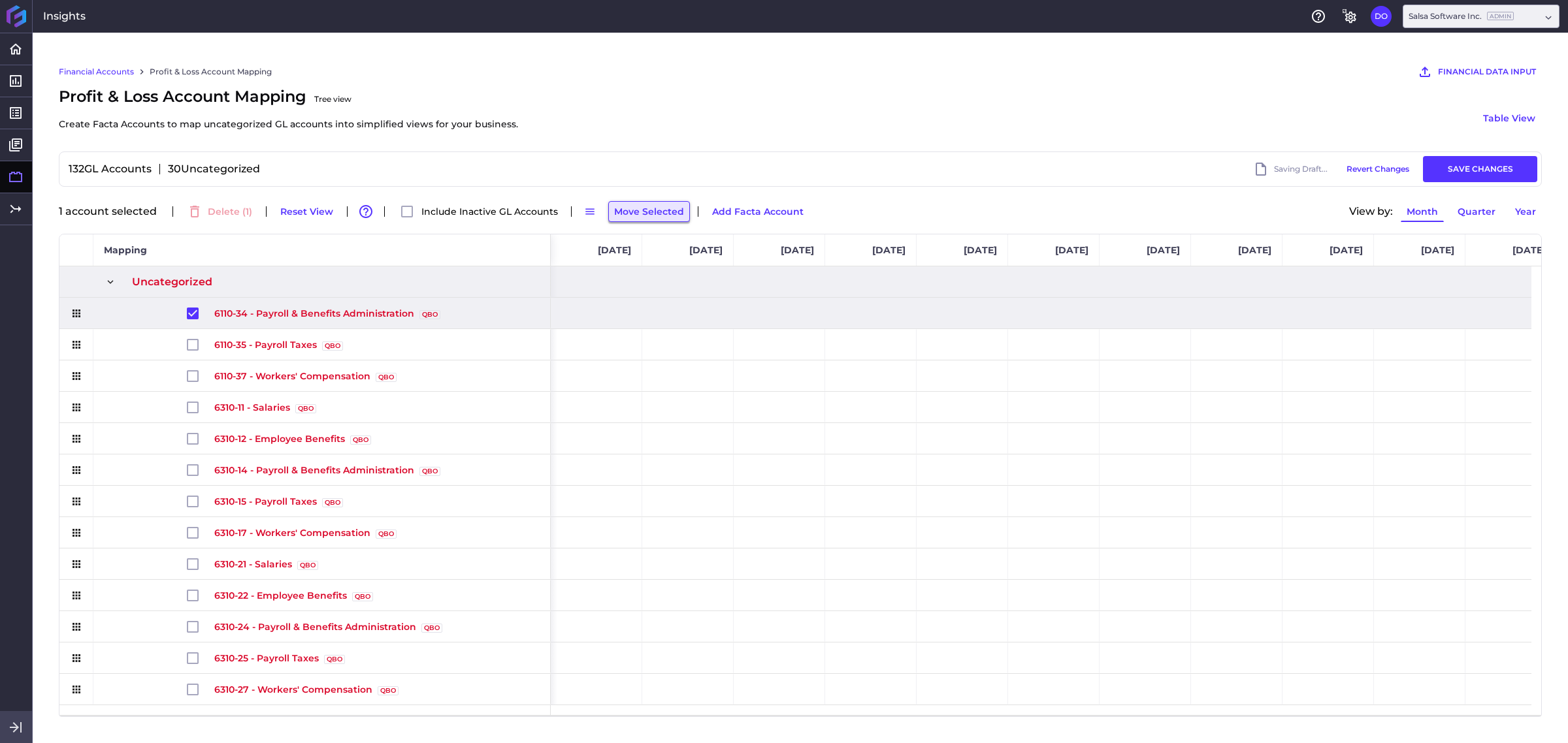
click at [638, 213] on button "Move Selected" at bounding box center [649, 211] width 82 height 21
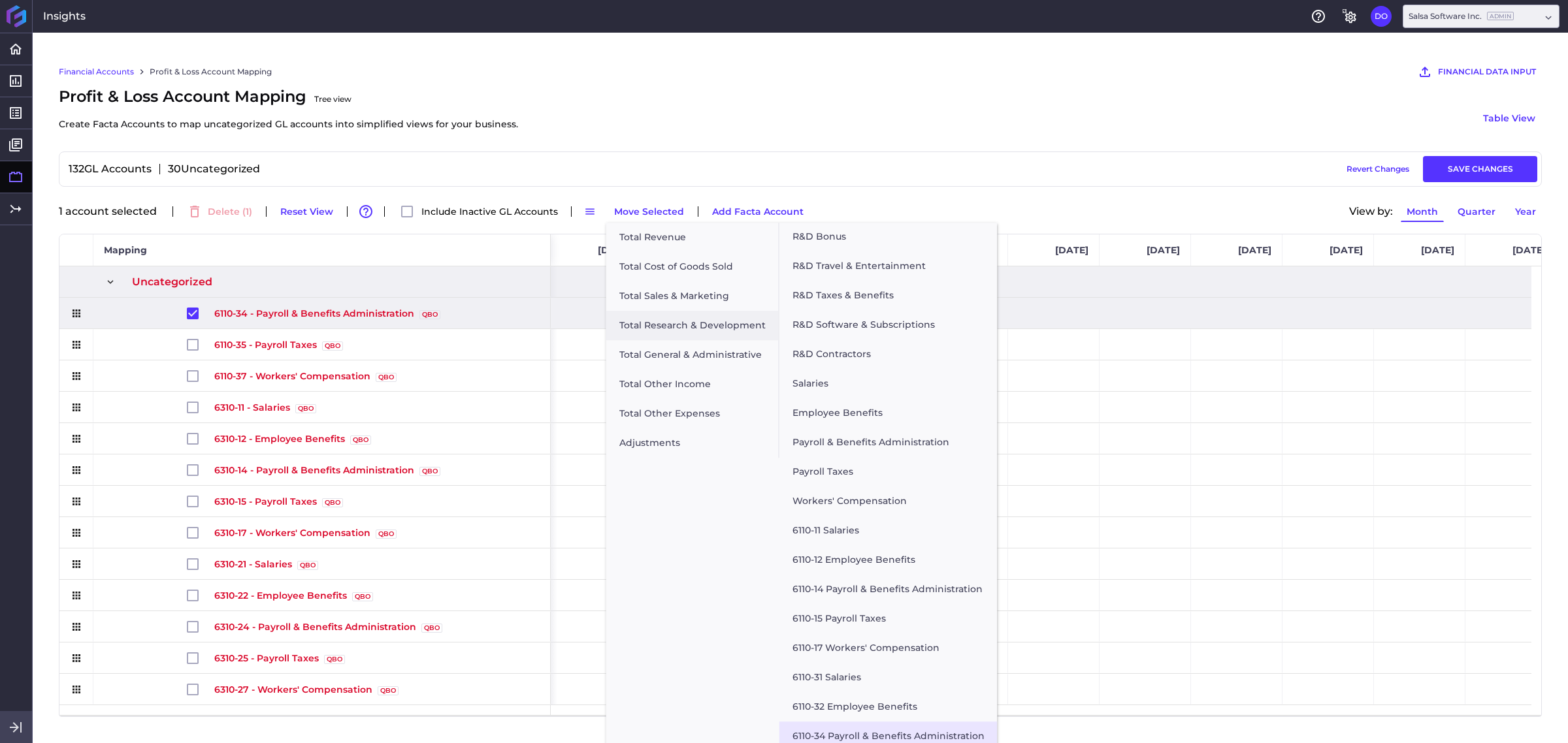
click at [846, 594] on button "6110-34 Payroll & Benefits Administration" at bounding box center [888, 736] width 218 height 29
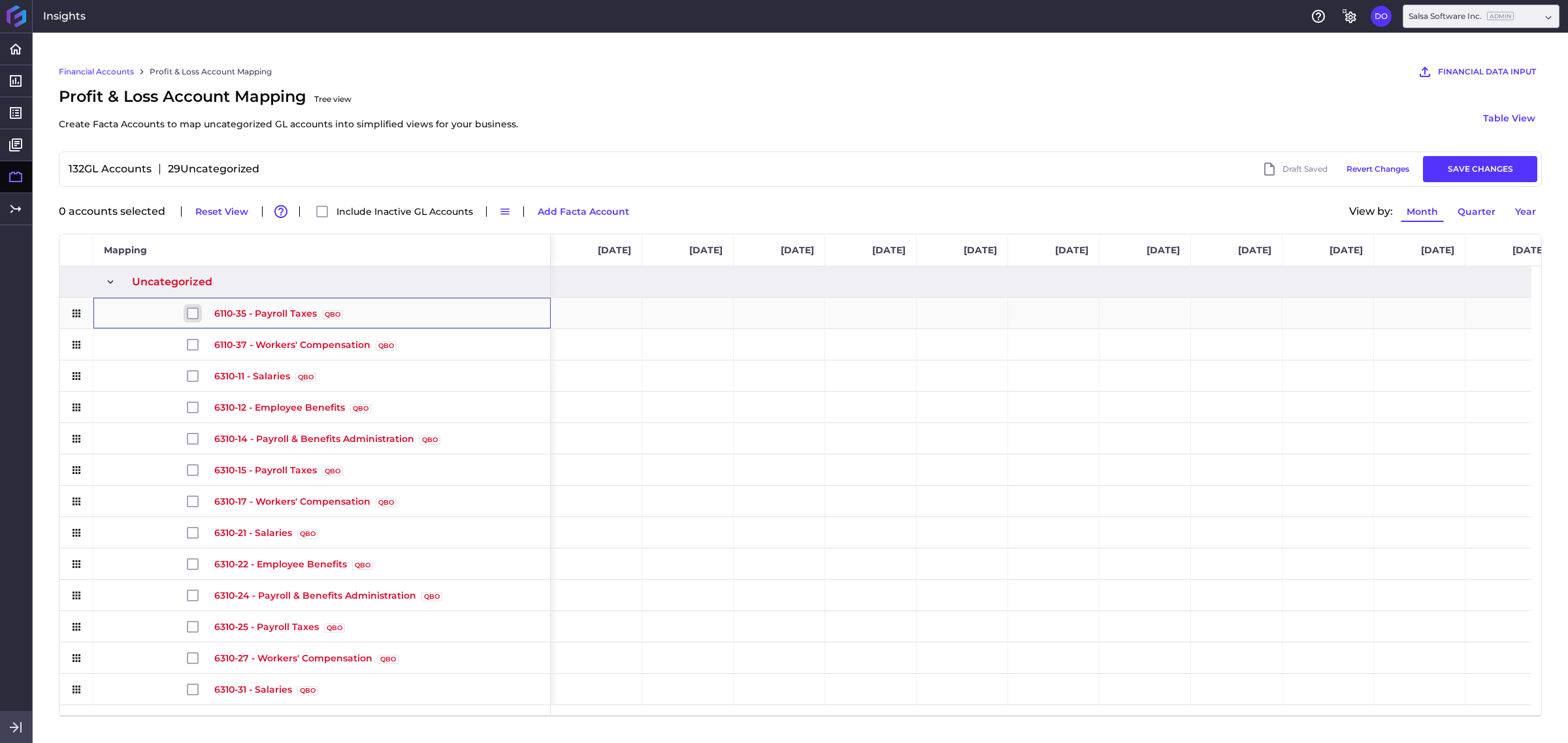
click at [194, 314] on input "Press Space to toggle row selection (unchecked)" at bounding box center [193, 313] width 12 height 12
checkbox input "true"
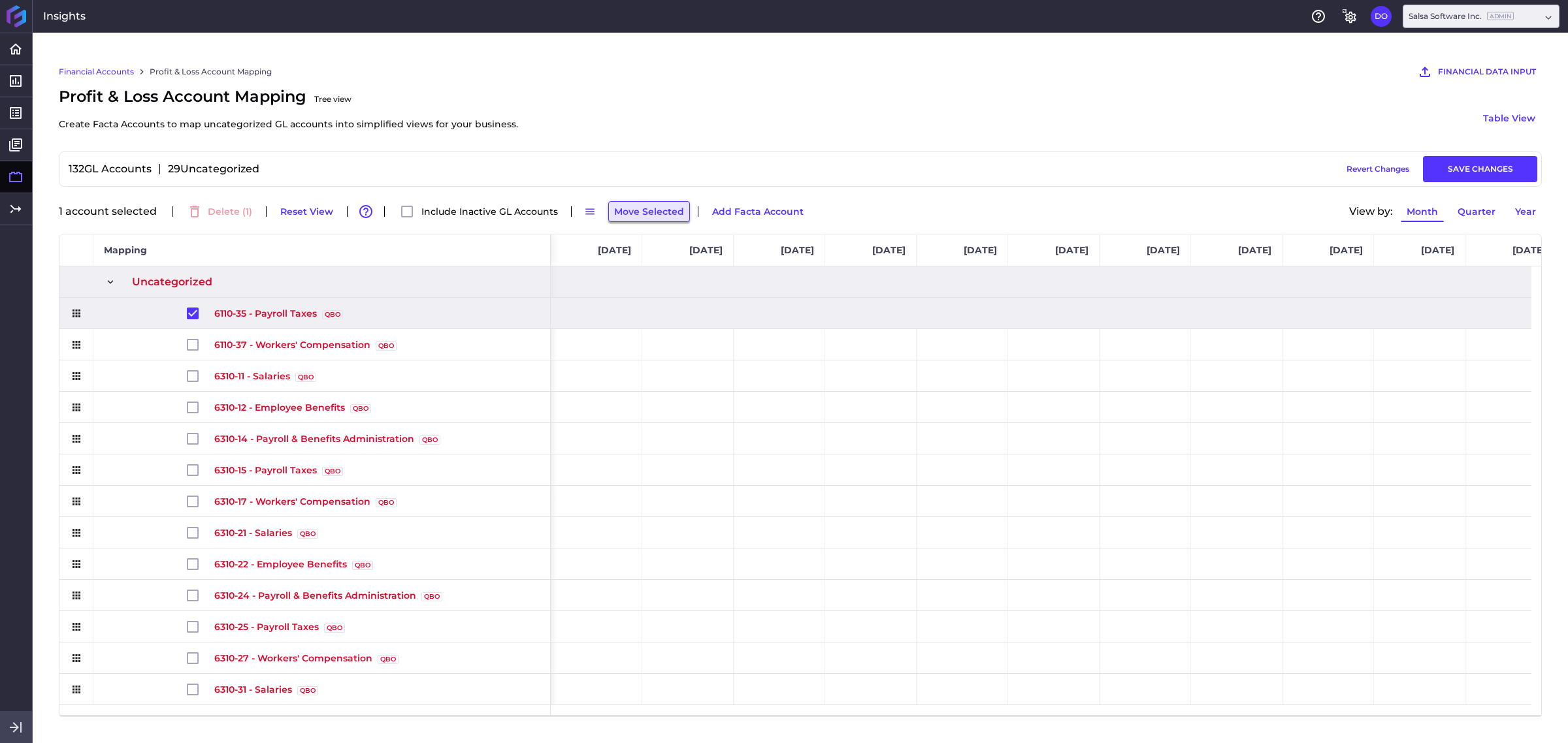
click at [647, 207] on button "Move Selected" at bounding box center [649, 211] width 82 height 21
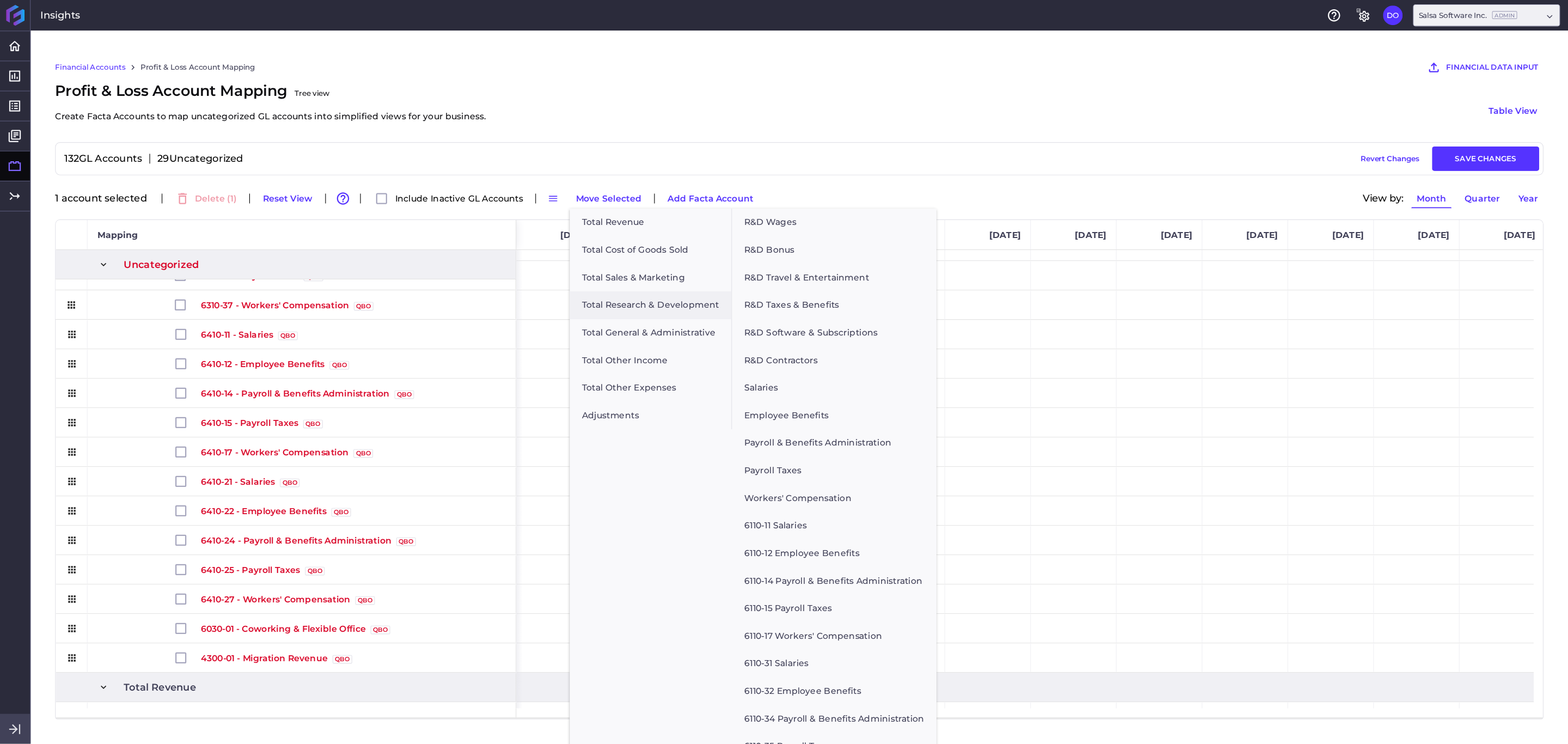
scroll to position [409, 0]
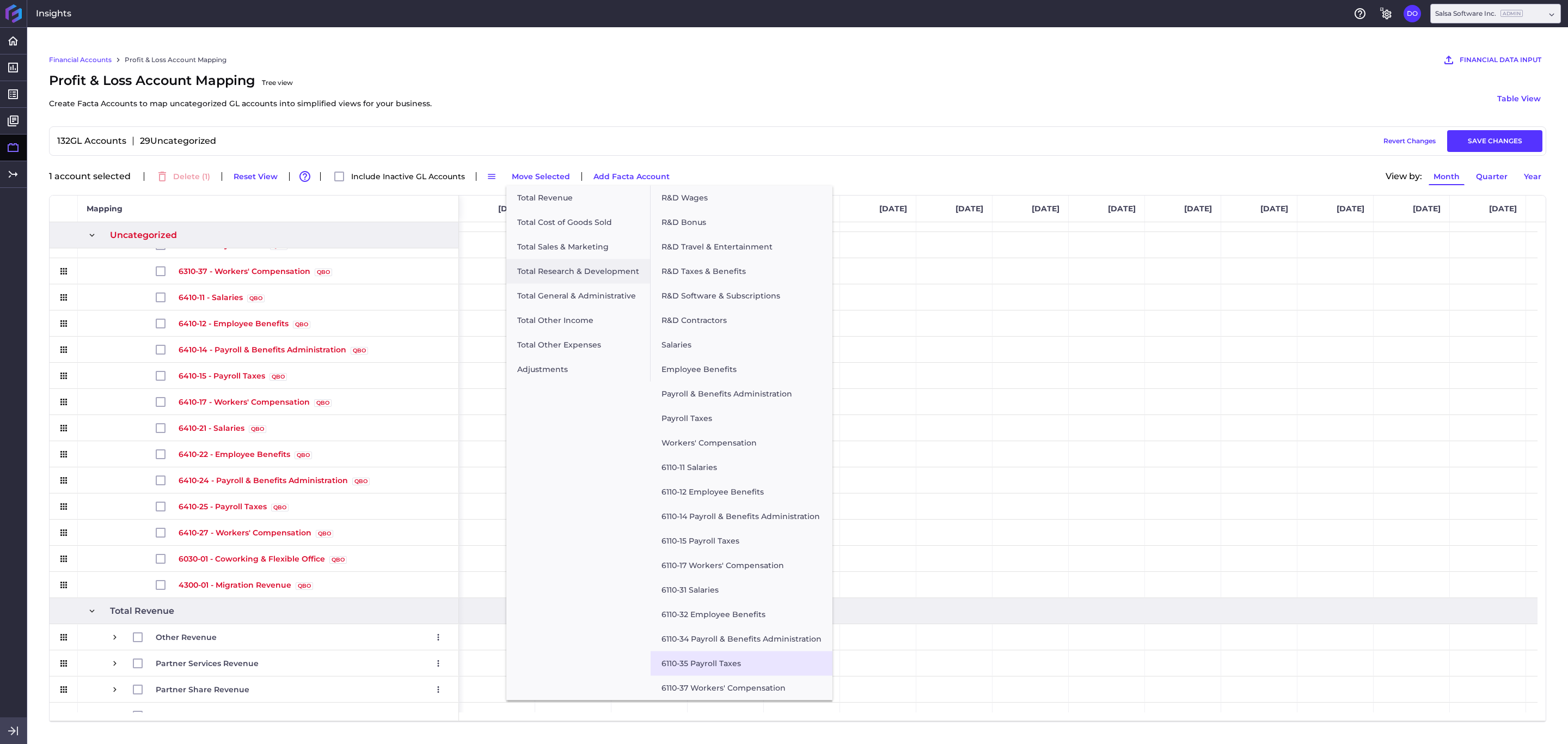
drag, startPoint x: 1180, startPoint y: 0, endPoint x: 685, endPoint y: 664, distance: 828.2
click at [685, 496] on button "6110-35 Payroll Taxes" at bounding box center [741, 664] width 182 height 24
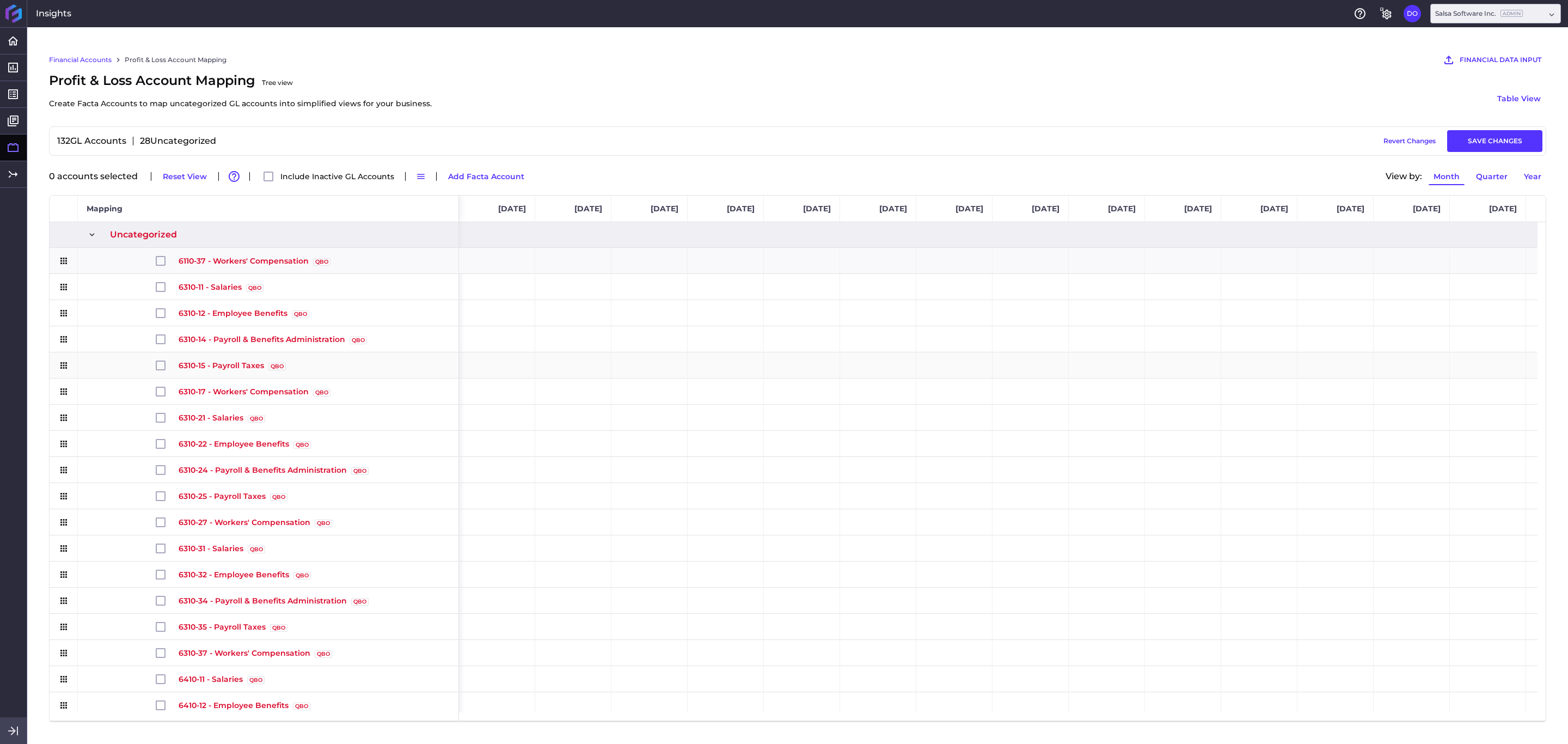
scroll to position [0, 0]
click at [161, 264] on input "Press Space to toggle row selection (unchecked)" at bounding box center [161, 261] width 10 height 10
checkbox input "true"
click at [552, 173] on button "Move Selected" at bounding box center [541, 176] width 68 height 18
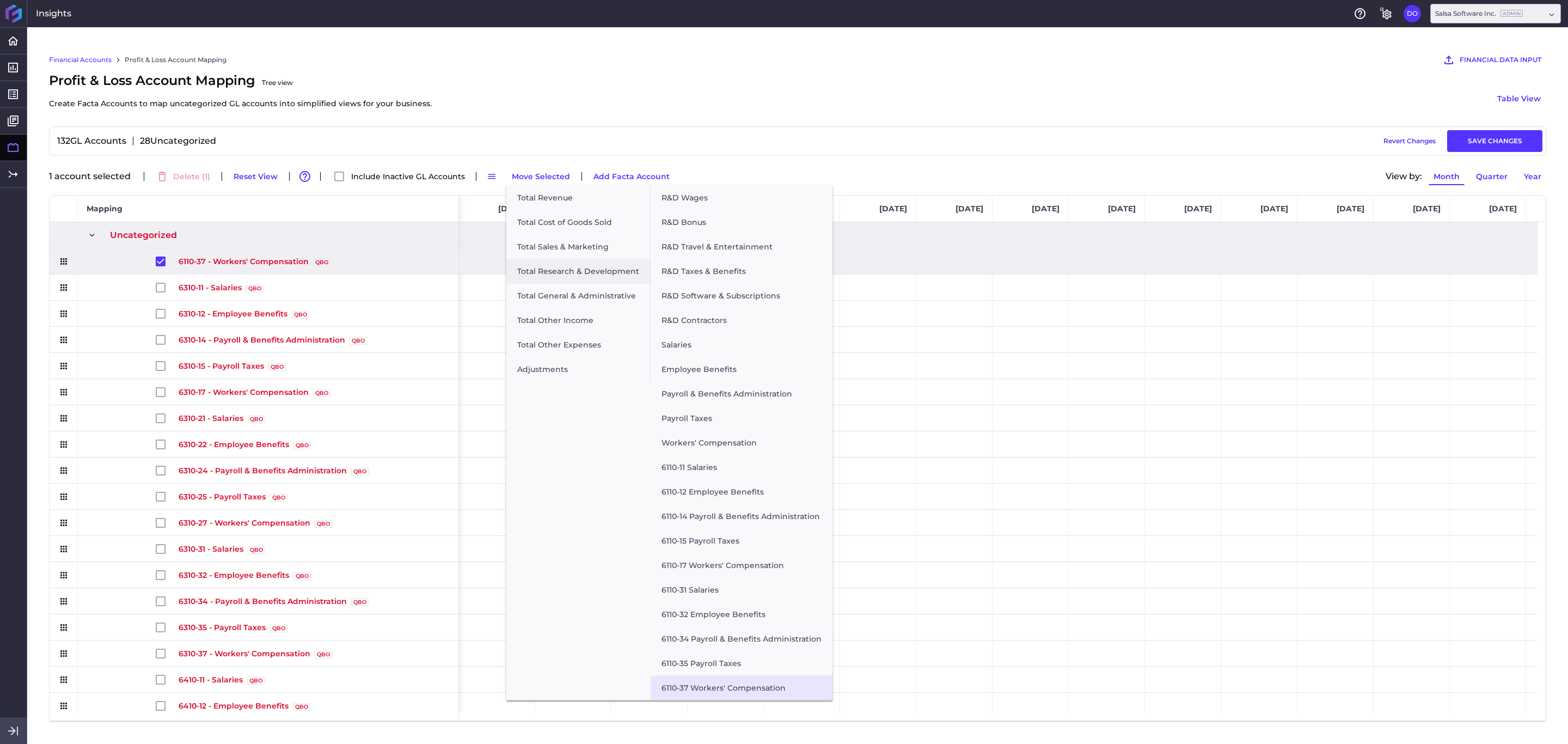
click at [722, 496] on button "6110-37 Workers' Compensation" at bounding box center [741, 688] width 182 height 24
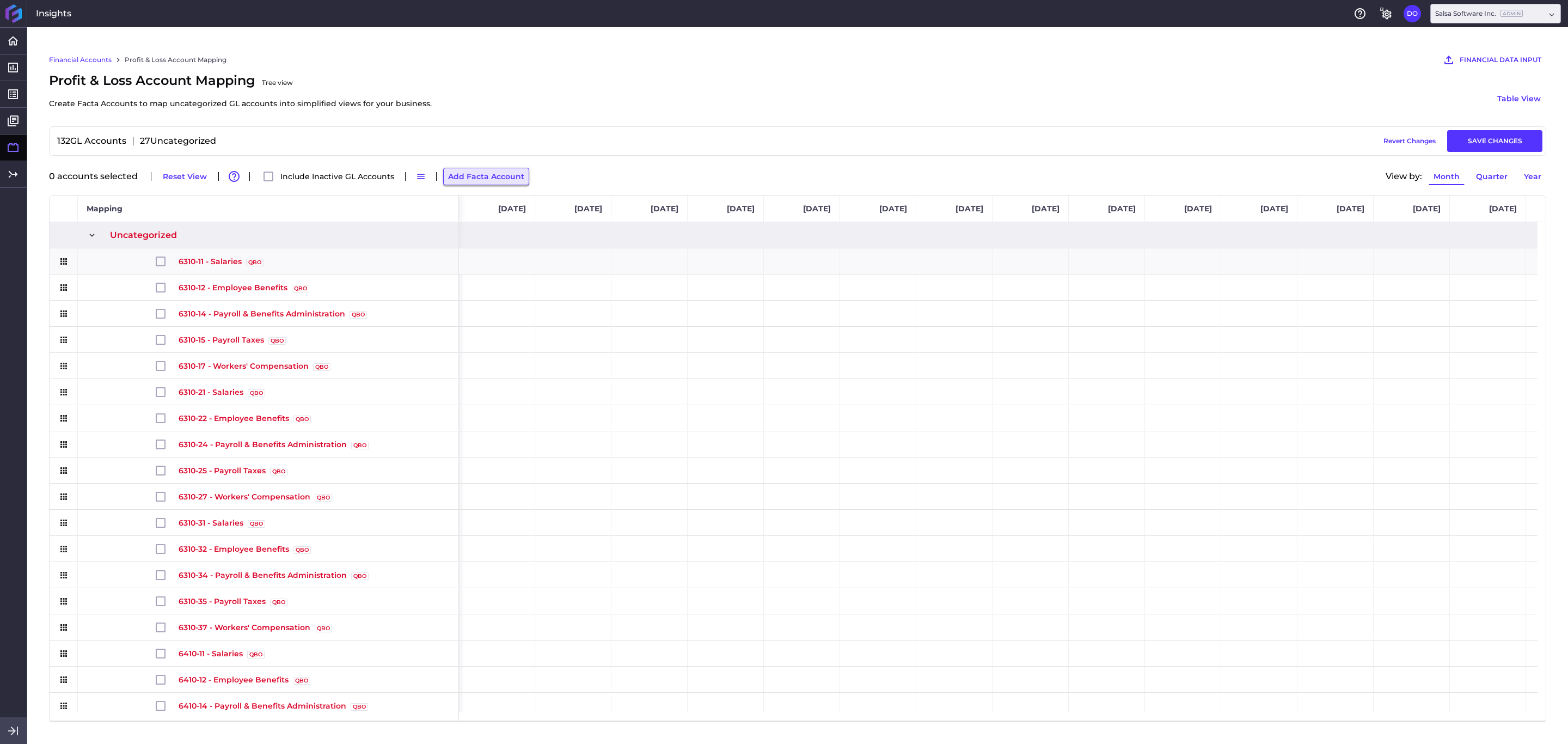
click at [474, 181] on button "Add Facta Account" at bounding box center [486, 176] width 86 height 18
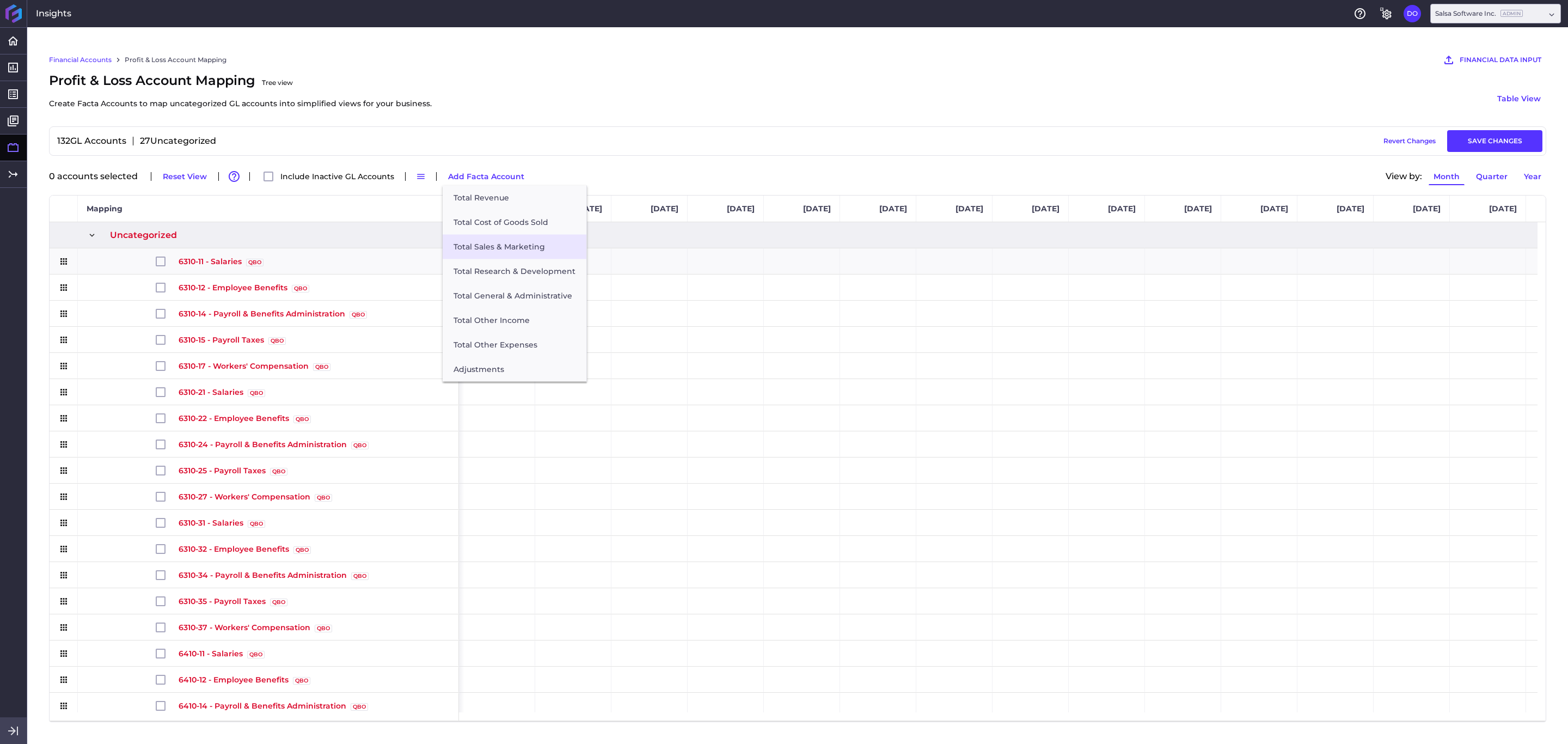
click at [510, 242] on button "Total Sales & Marketing" at bounding box center [514, 247] width 144 height 24
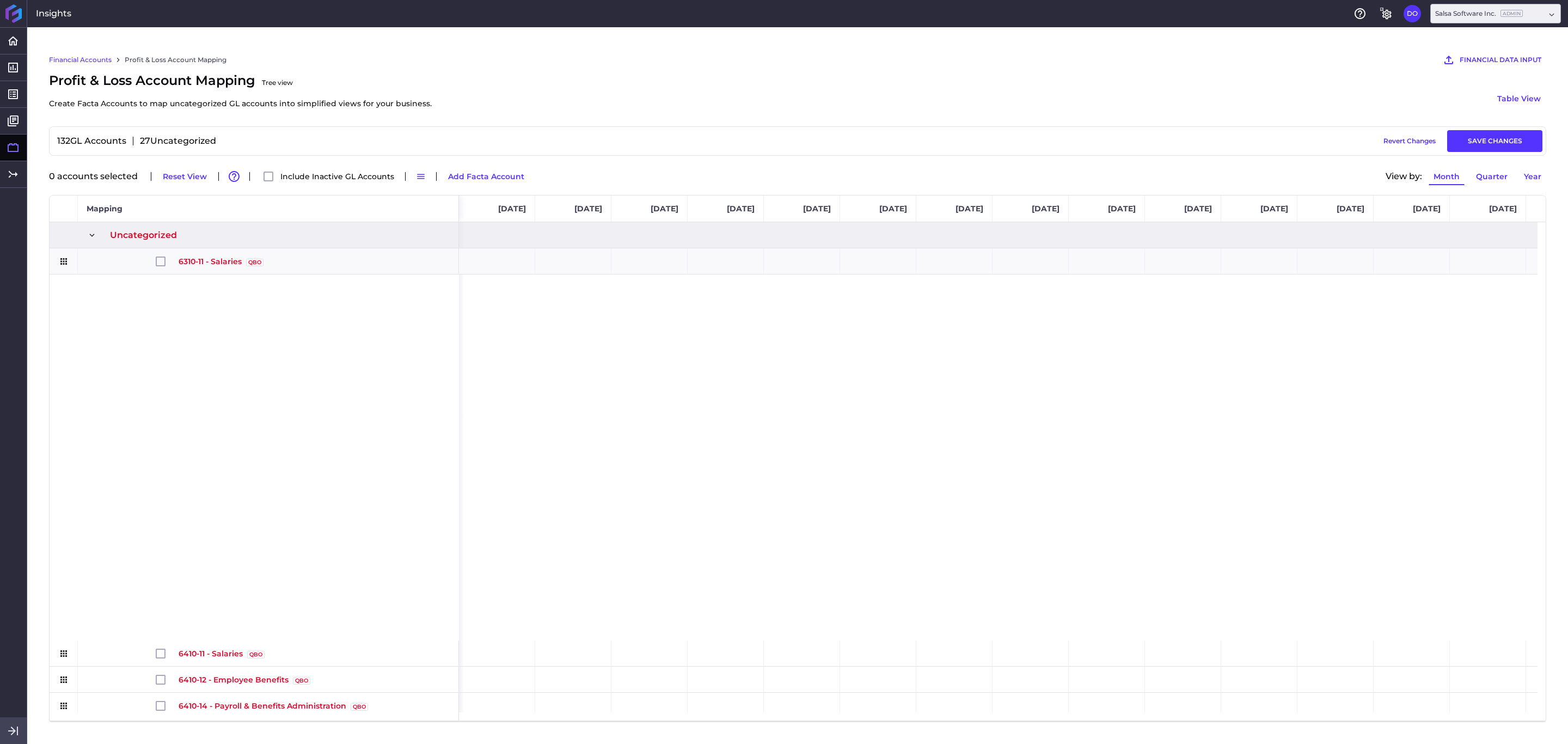
scroll to position [687, 0]
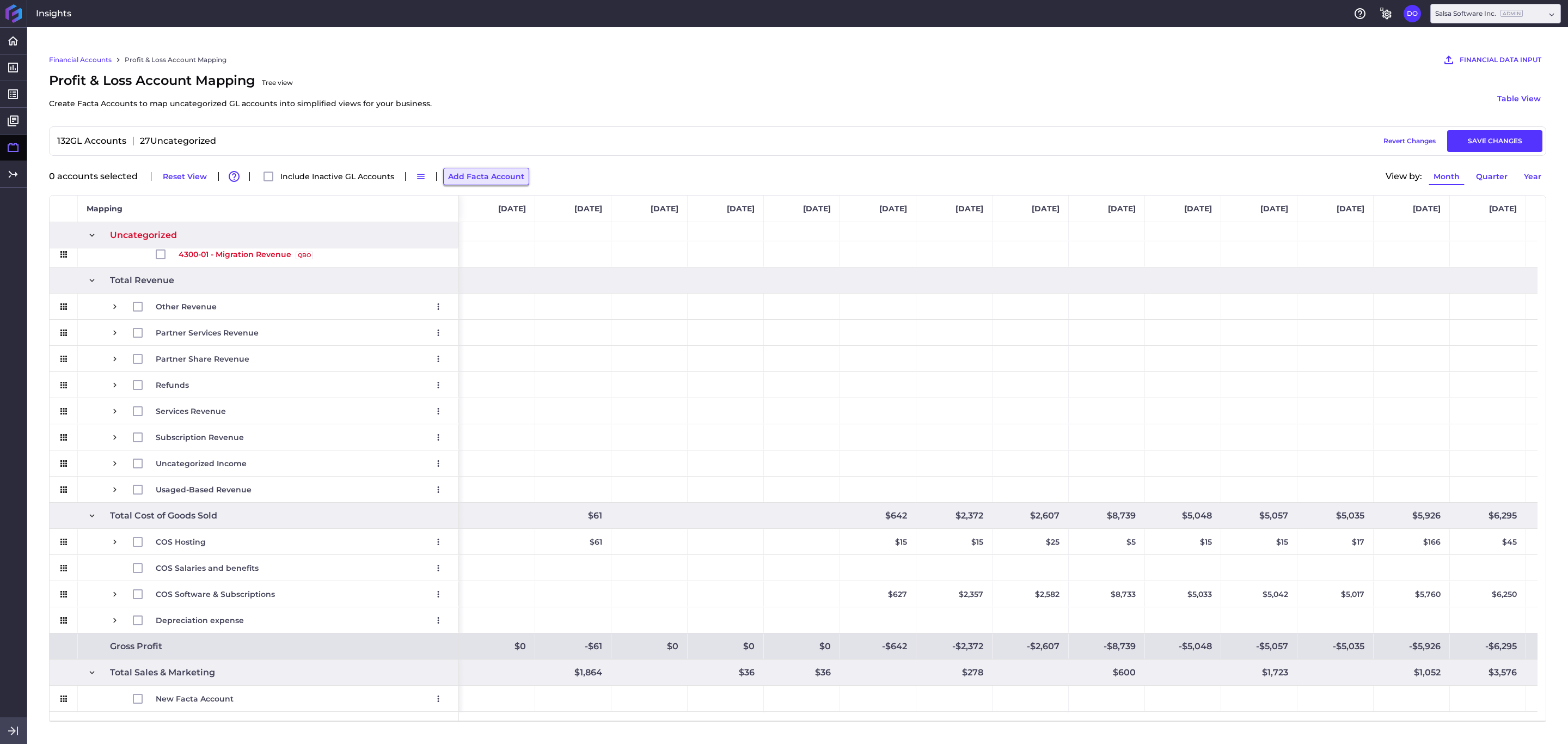
click at [467, 178] on button "Add Facta Account" at bounding box center [486, 176] width 86 height 18
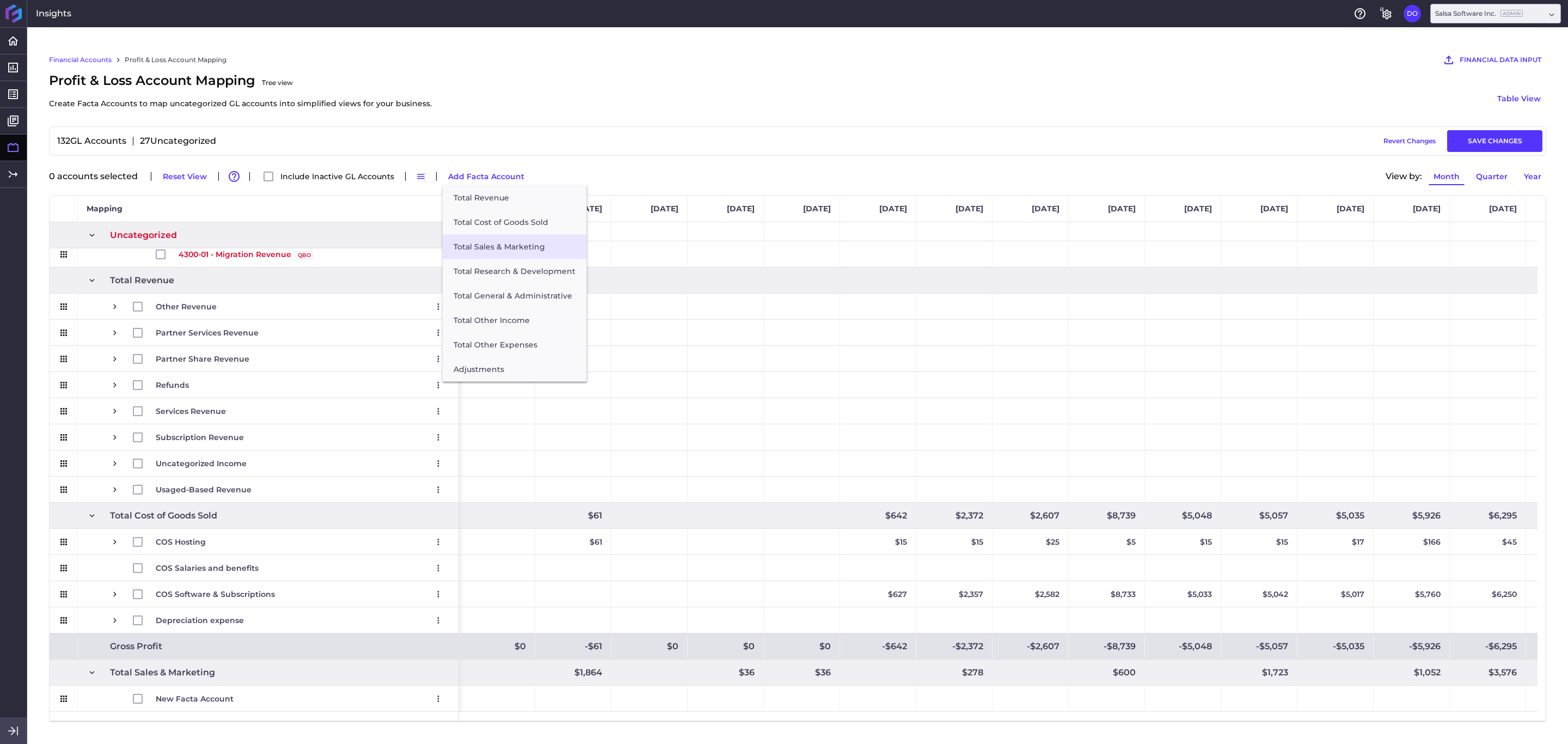
click at [495, 239] on button "Total Sales & Marketing" at bounding box center [514, 247] width 144 height 24
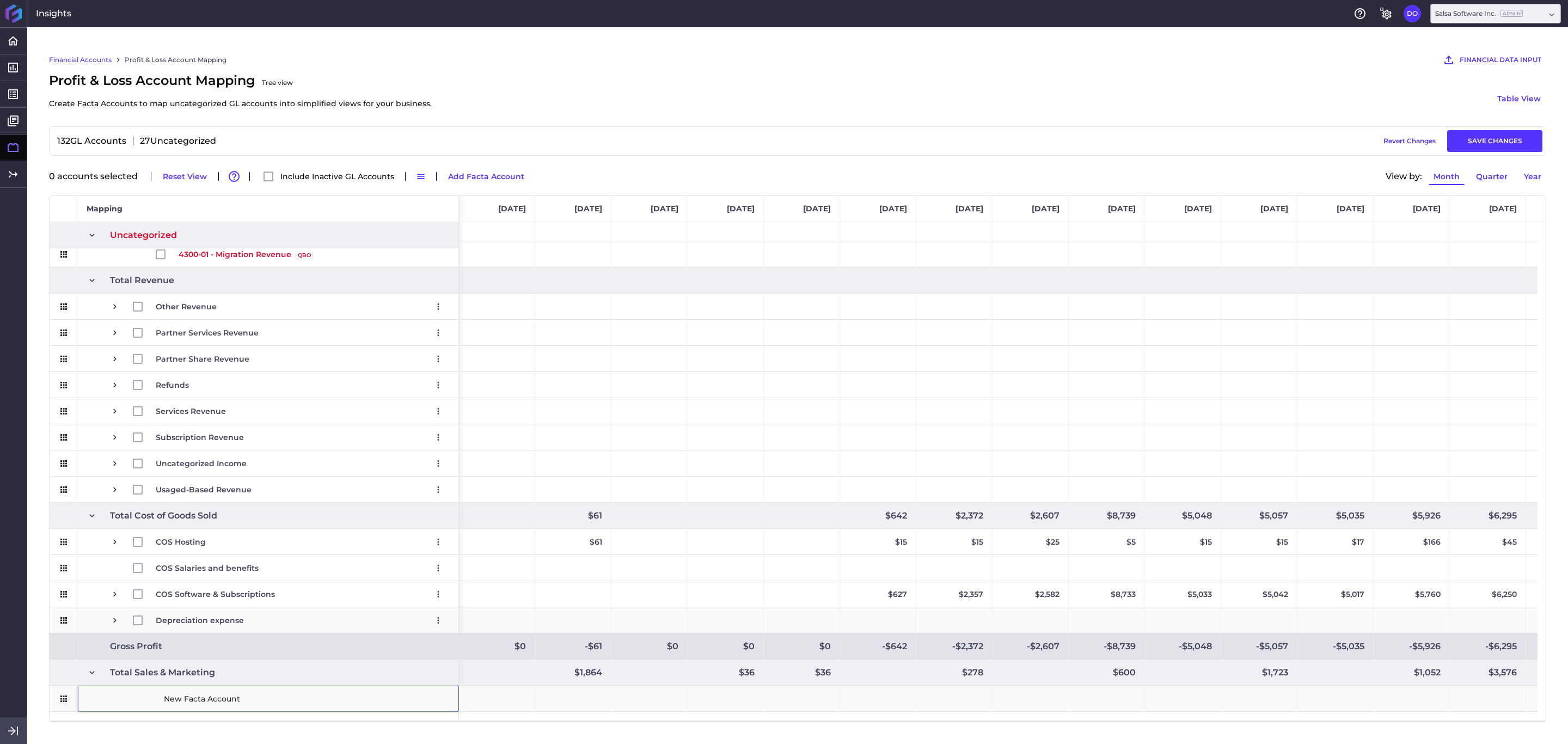
type input "6310-11 Salaries"
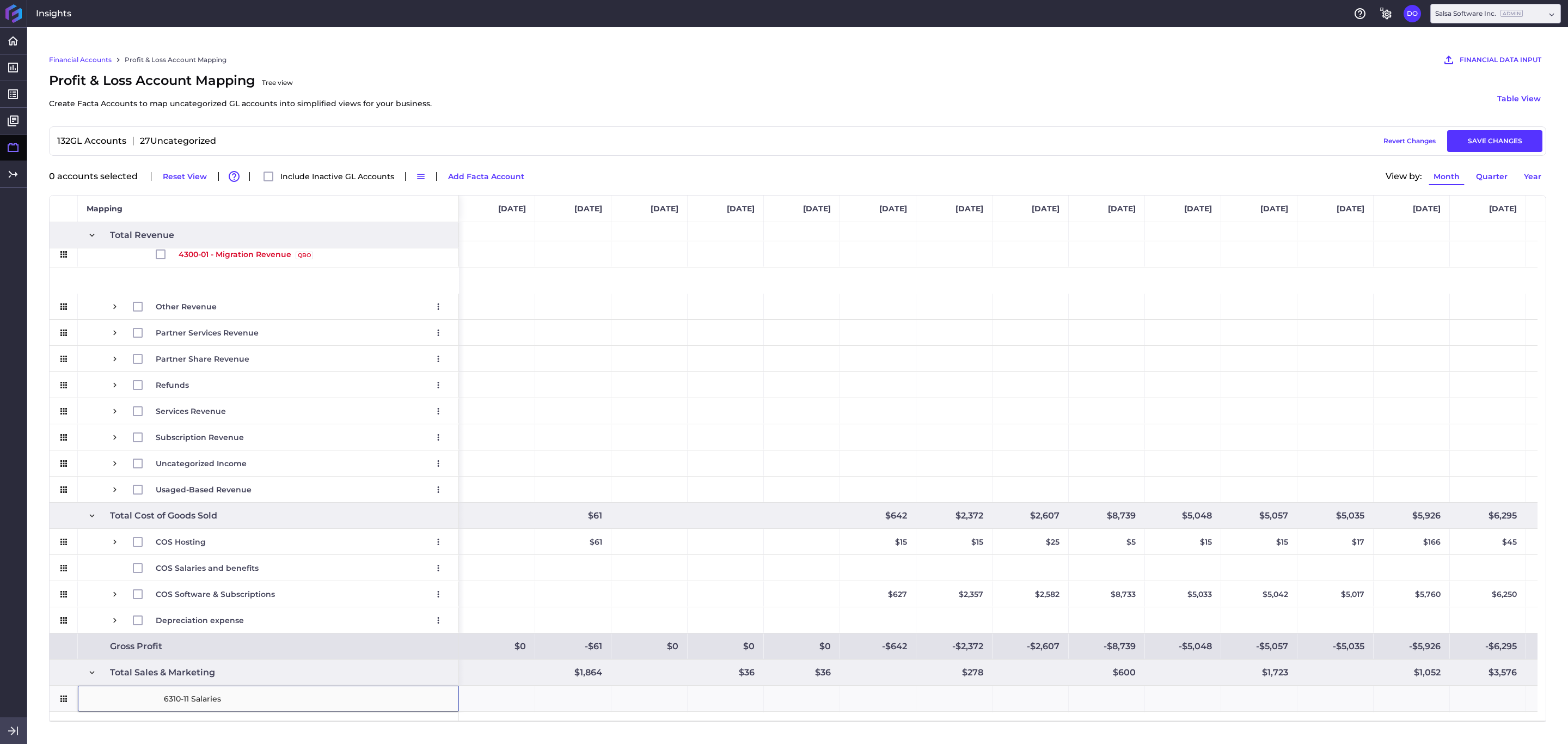
scroll to position [850, 0]
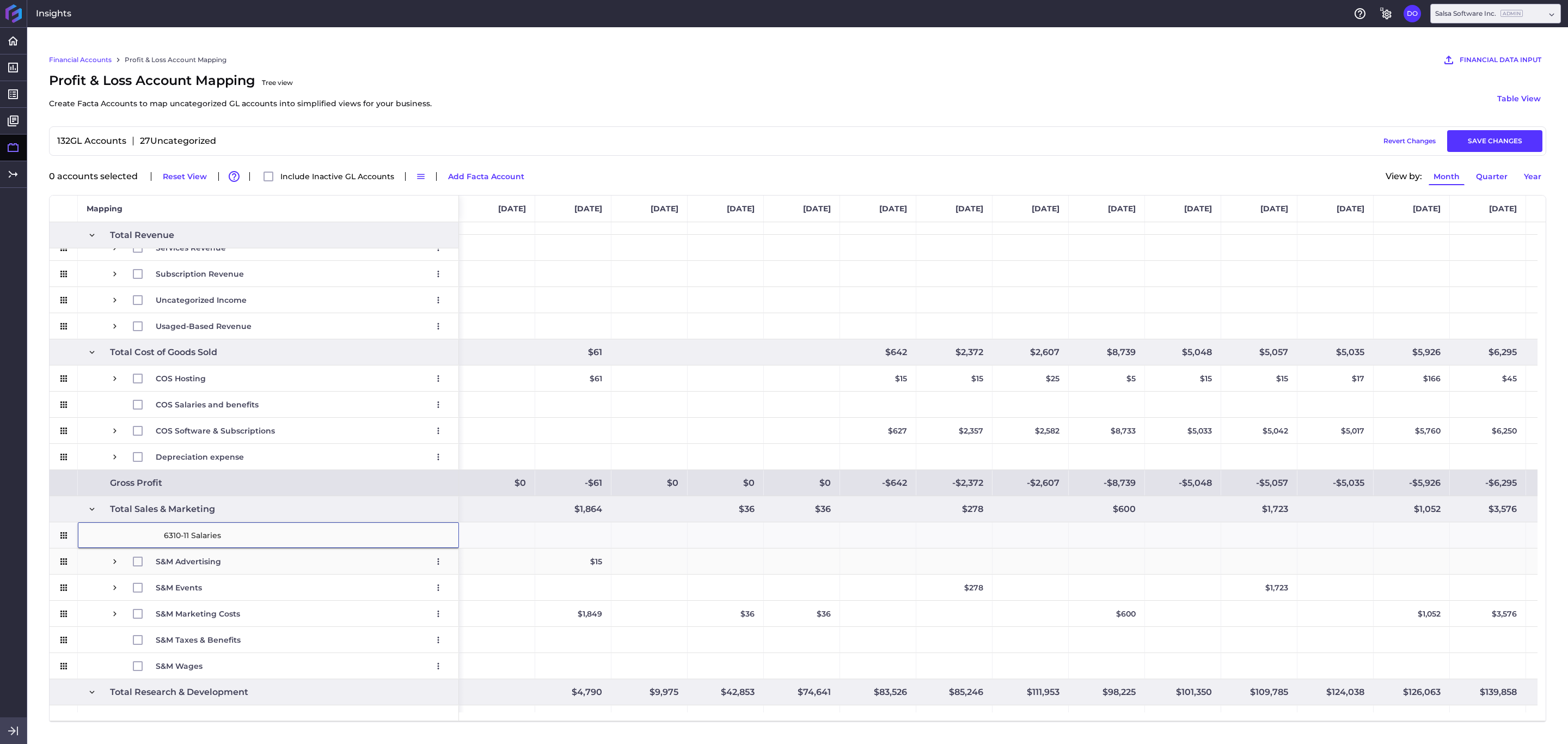
click at [74, 496] on div "Press SPACE to select this row." at bounding box center [63, 561] width 29 height 26
click at [479, 170] on button "Add Facta Account" at bounding box center [486, 176] width 86 height 18
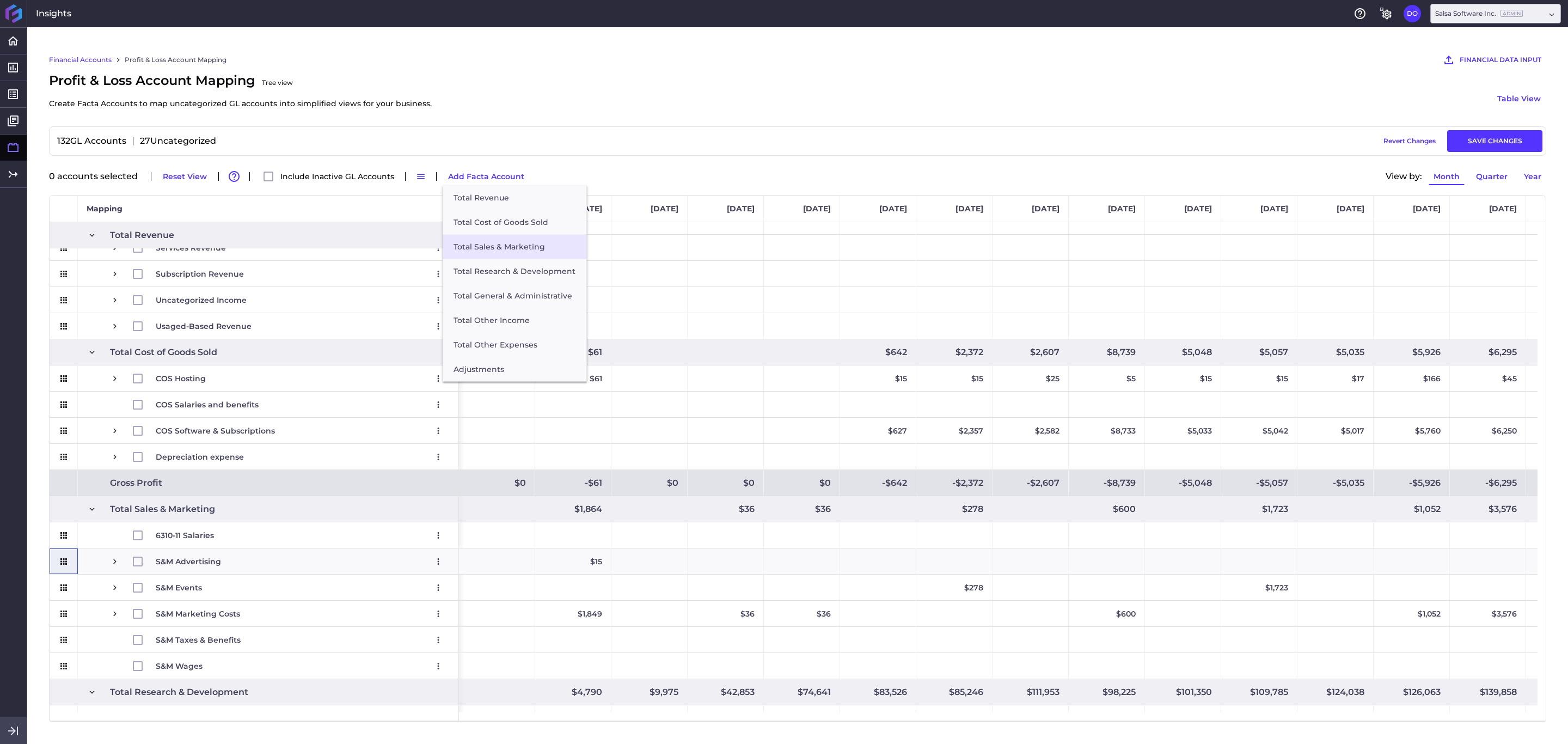
click at [503, 248] on button "Total Sales & Marketing" at bounding box center [514, 247] width 144 height 24
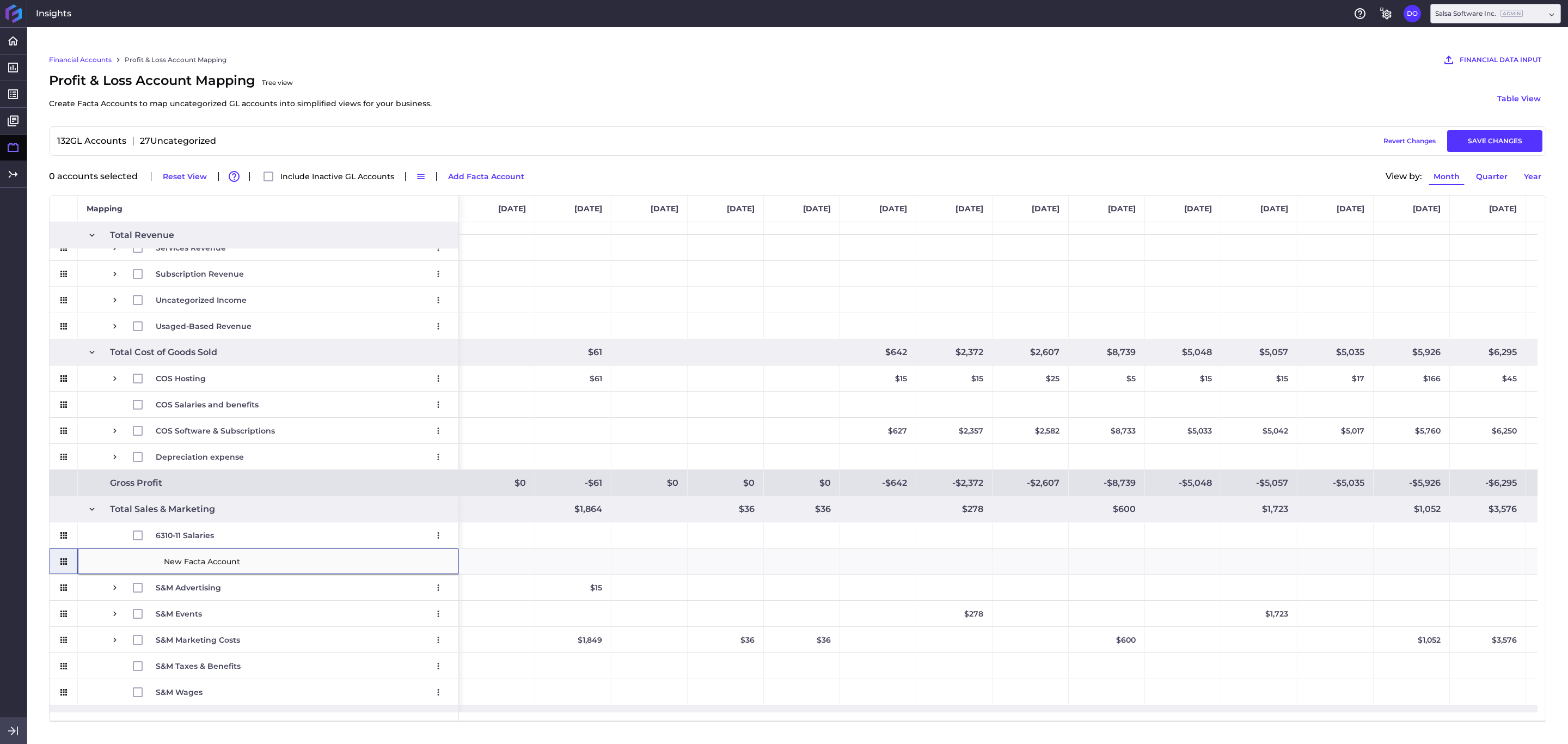
type input "6310-12 Employee Benefits"
click at [82, 496] on div "6310-11 Salaries Edit Remove" at bounding box center [268, 535] width 381 height 26
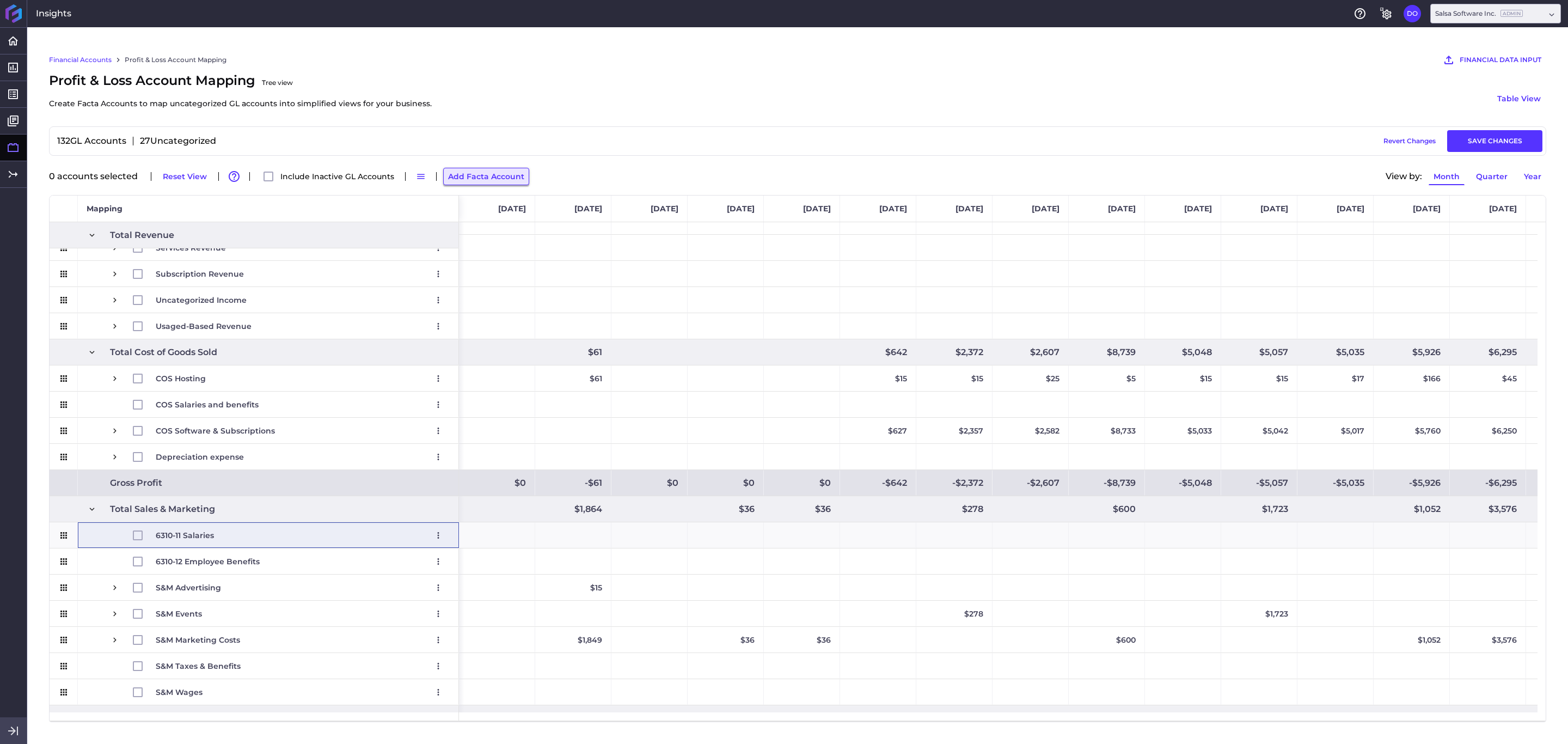
click at [495, 172] on button "Add Facta Account" at bounding box center [486, 176] width 86 height 18
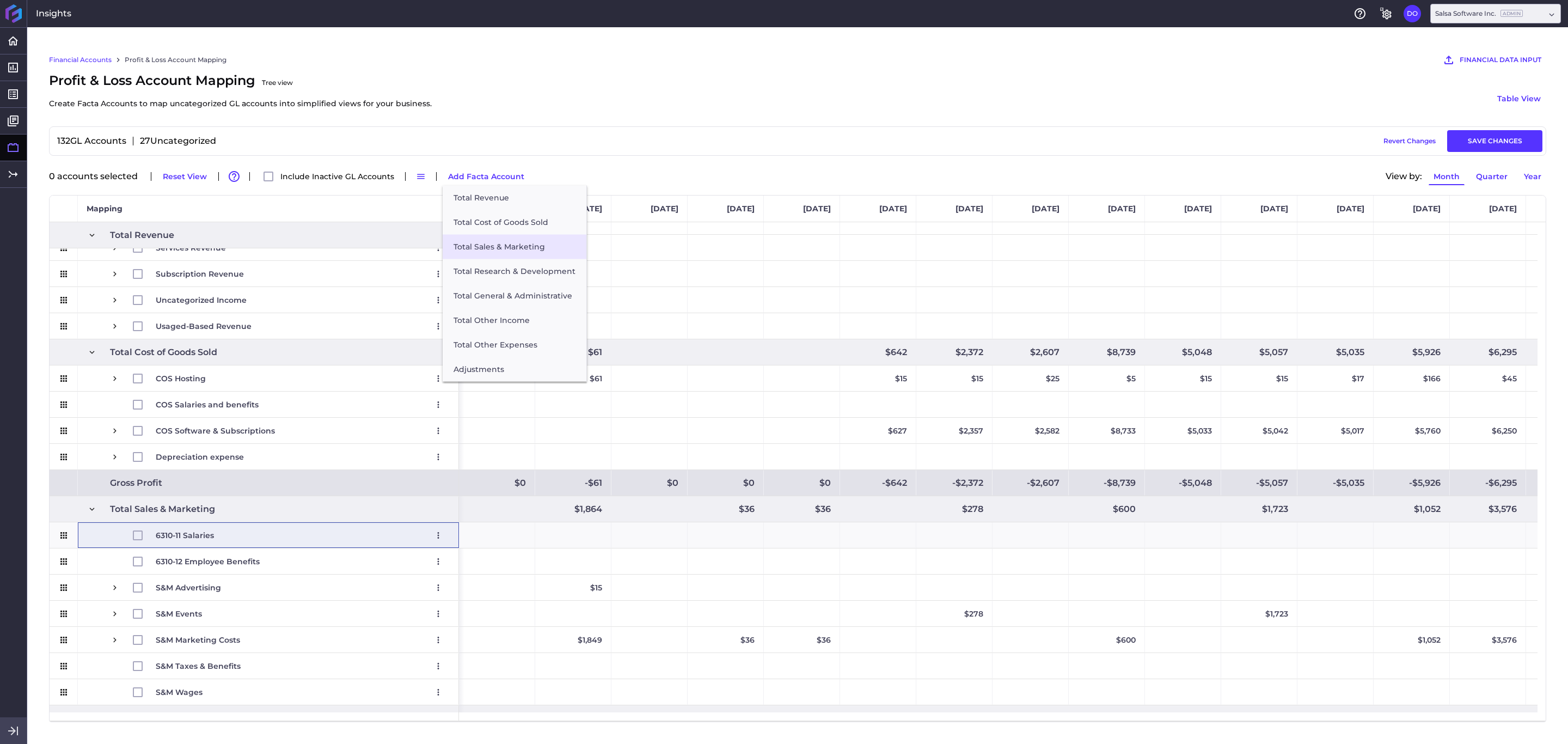
click at [524, 249] on button "Total Sales & Marketing" at bounding box center [514, 247] width 144 height 24
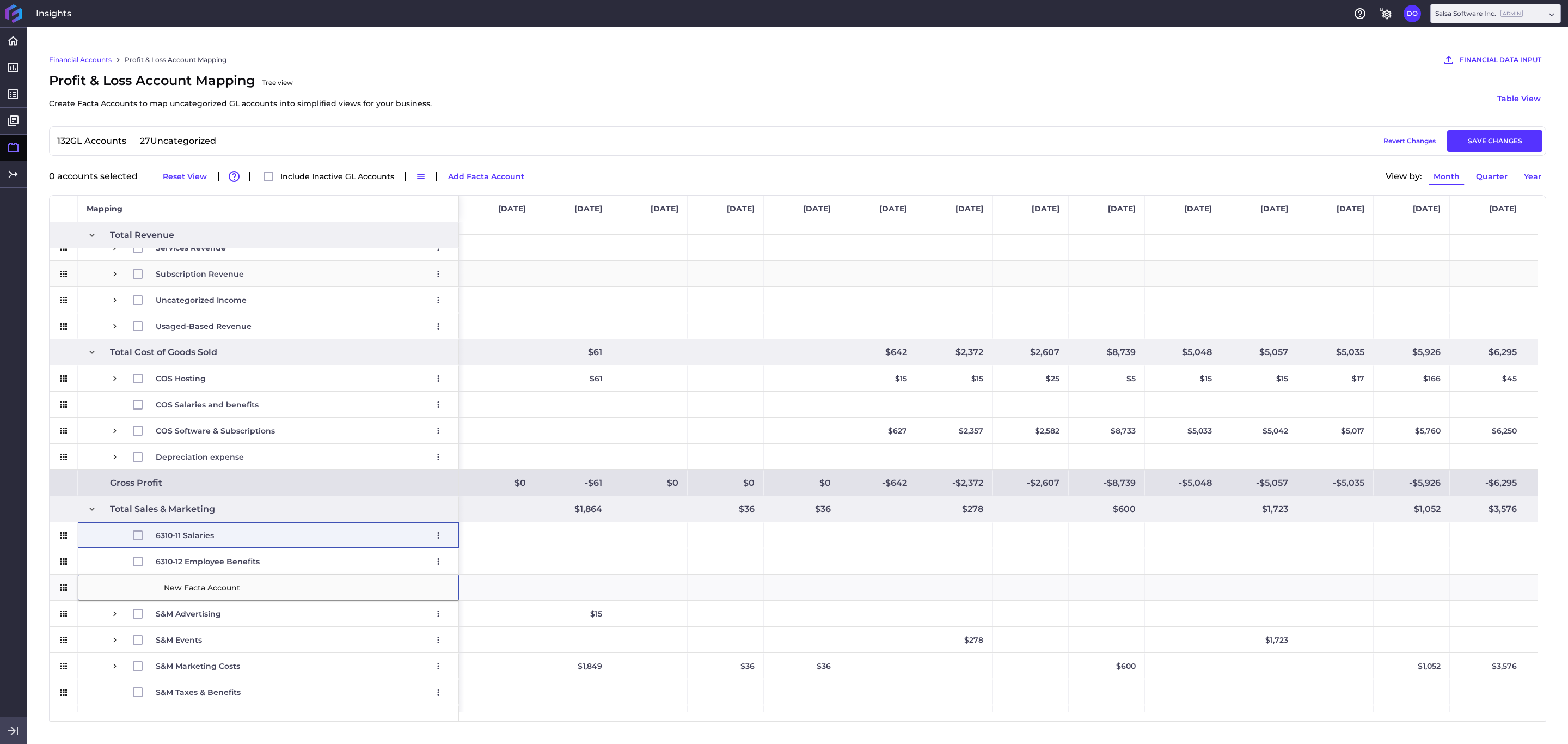
type input "6310-14 Payroll & Benefits Administration"
click at [71, 496] on div "Press SPACE to select this row." at bounding box center [63, 640] width 29 height 26
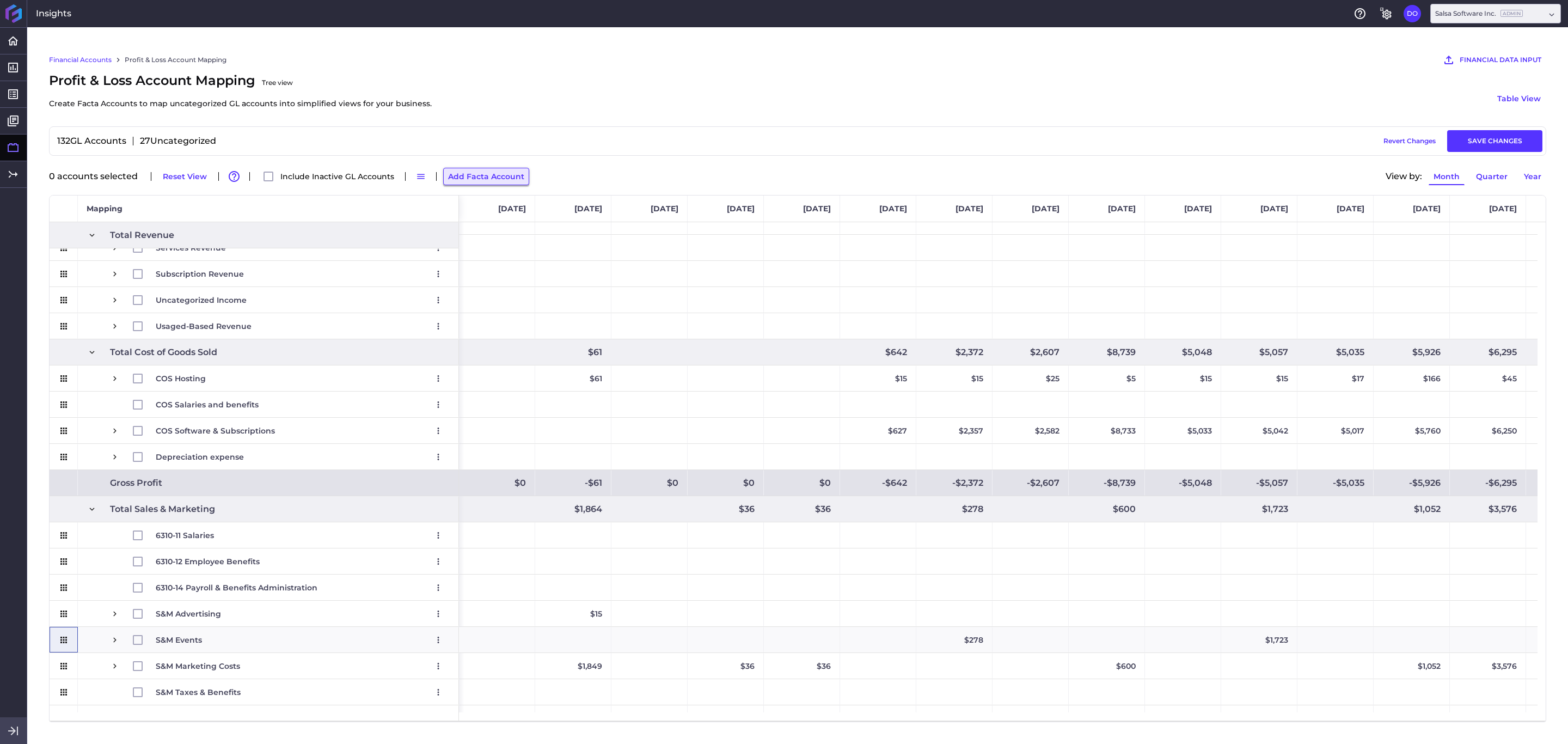
click at [495, 172] on button "Add Facta Account" at bounding box center [486, 176] width 86 height 18
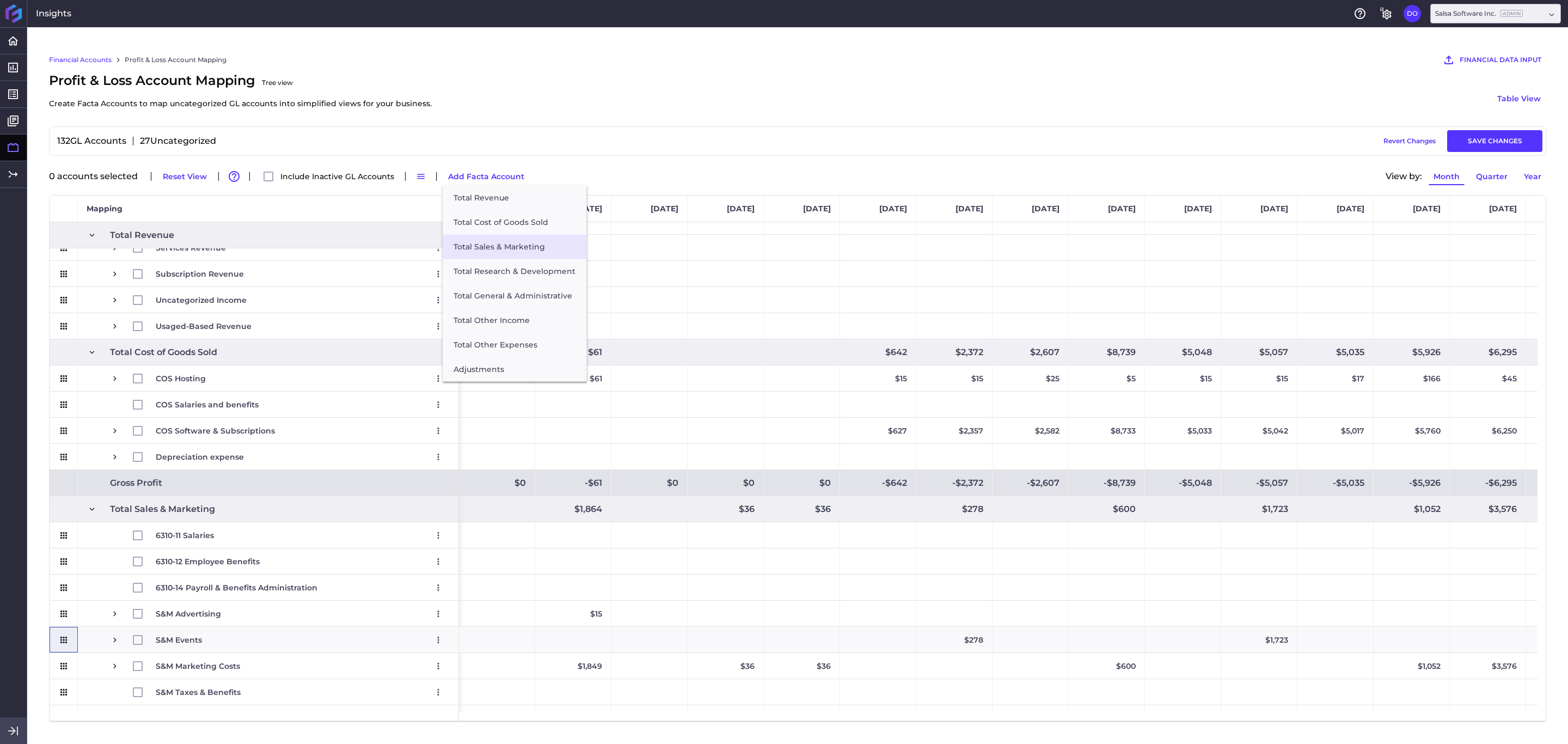
click at [493, 251] on button "Total Sales & Marketing" at bounding box center [514, 247] width 144 height 24
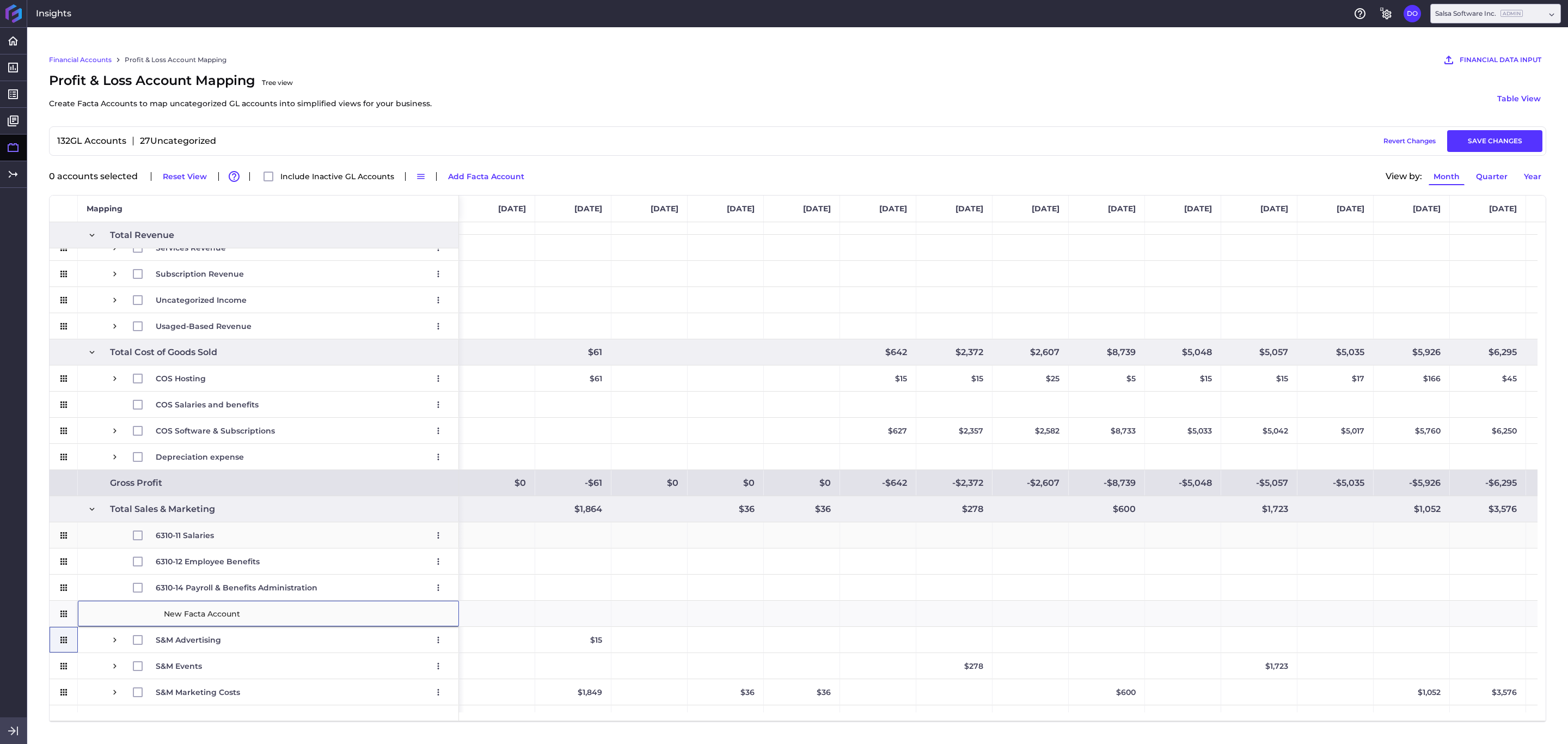
type input "6310-15 Payroll Taxes"
click at [69, 496] on icon "Press SPACE to select this row." at bounding box center [64, 588] width 10 height 10
click at [484, 173] on button "Add Facta Account" at bounding box center [486, 176] width 86 height 18
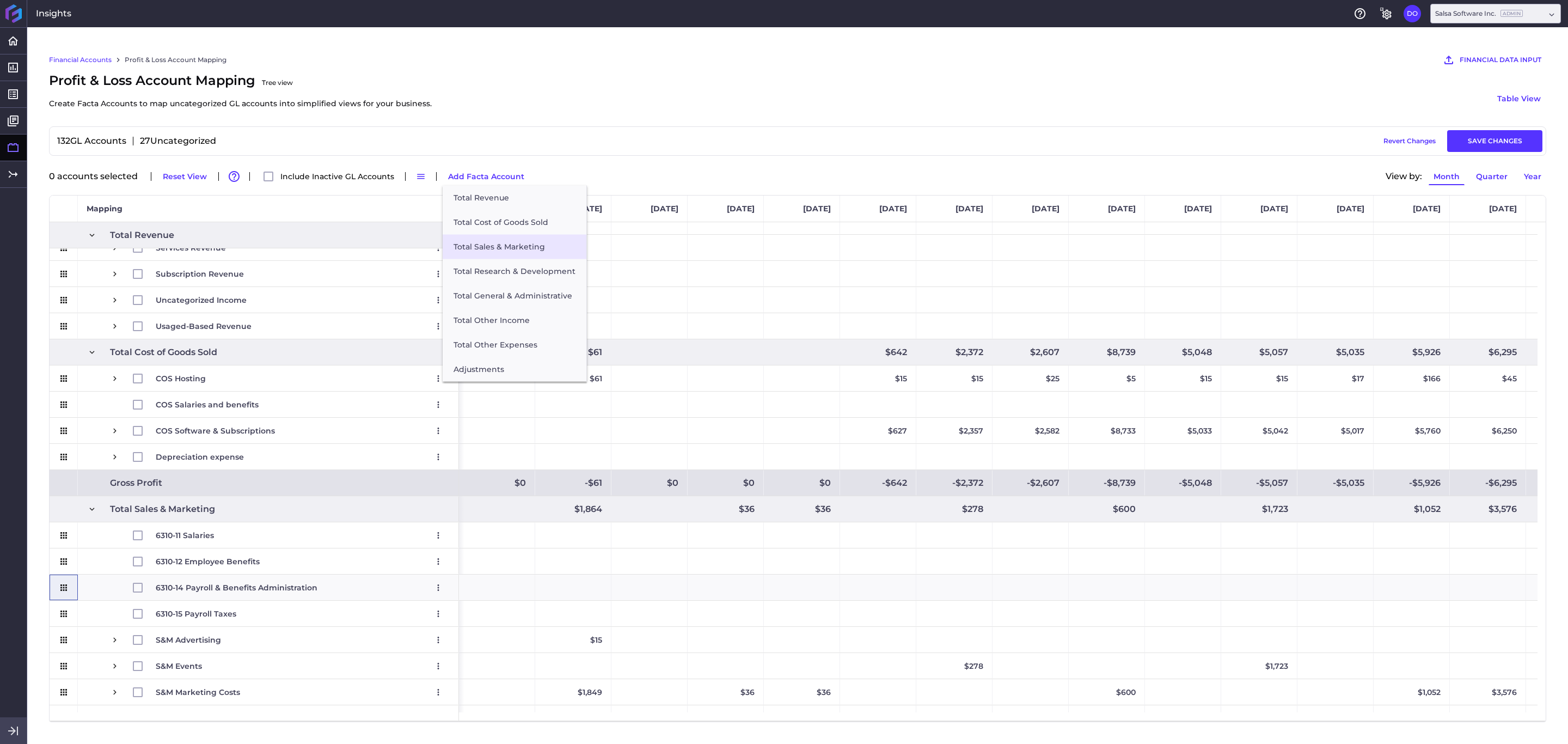
click at [503, 245] on button "Total Sales & Marketing" at bounding box center [514, 247] width 144 height 24
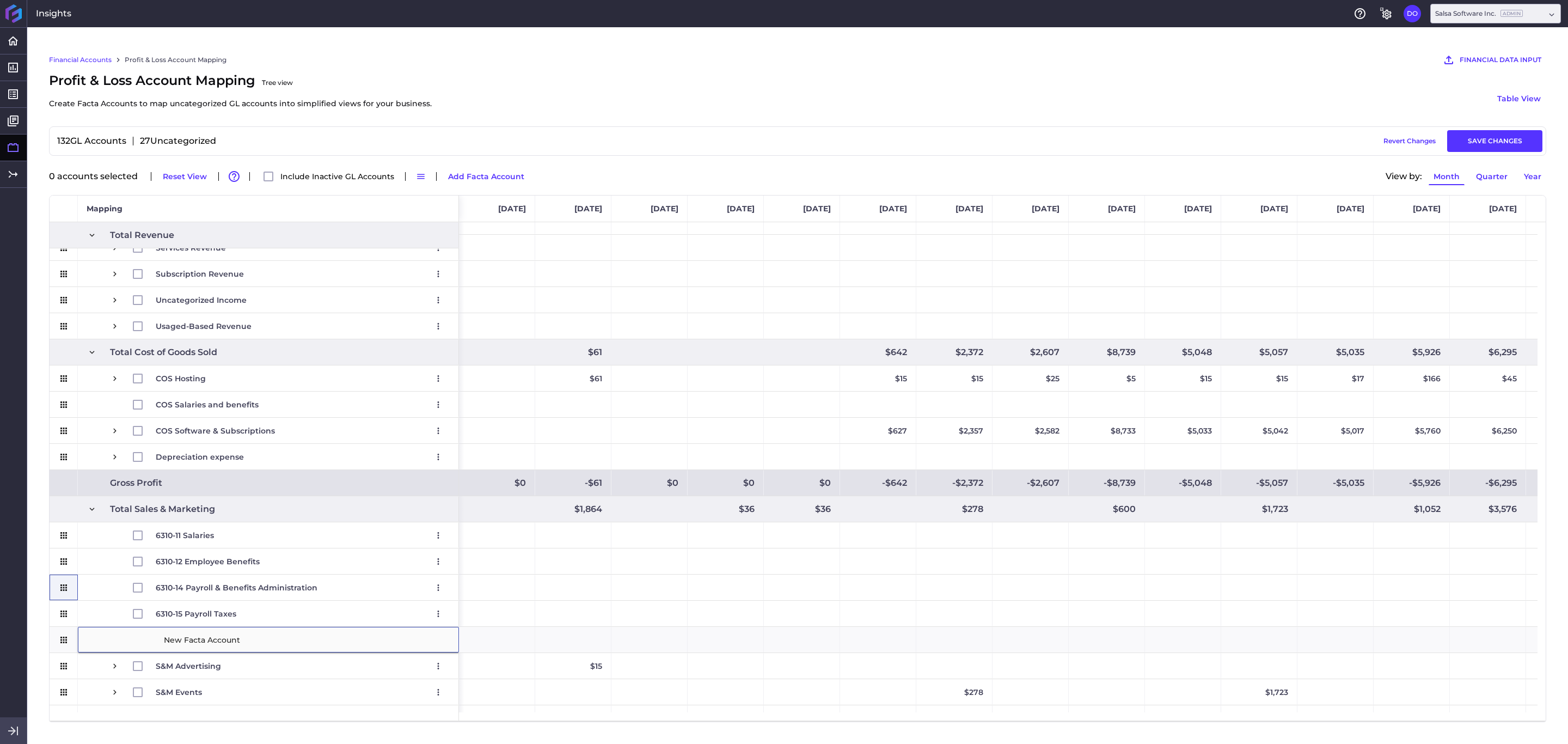
type input "6310-17 Workers' Compensation"
click at [83, 496] on div "6310-15 Payroll Taxes Edit Remove" at bounding box center [268, 614] width 381 height 26
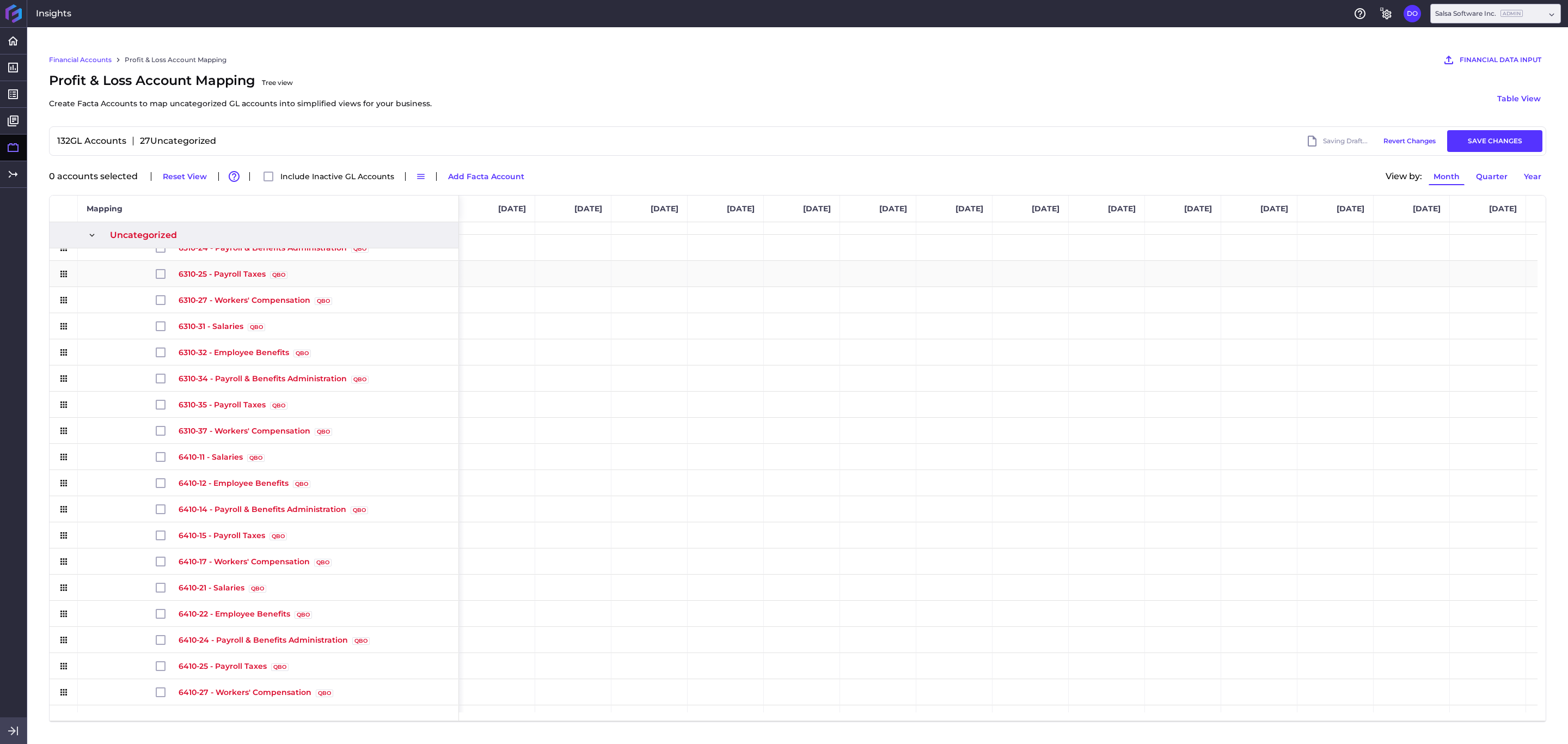
scroll to position [0, 0]
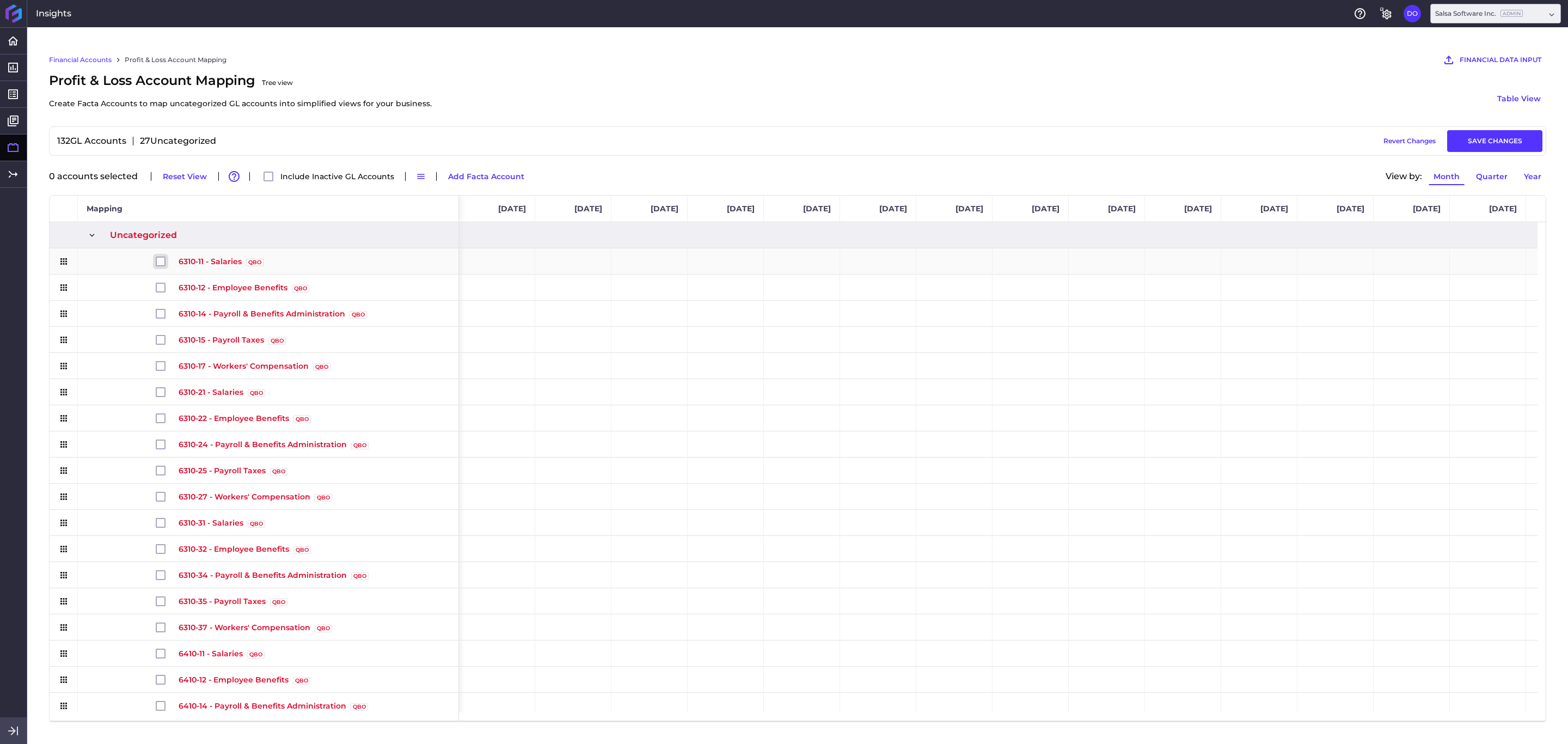
click at [161, 264] on input "Press Space to toggle row selection (unchecked)" at bounding box center [161, 261] width 10 height 10
checkbox input "true"
click at [519, 177] on button "Move Selected" at bounding box center [541, 176] width 68 height 18
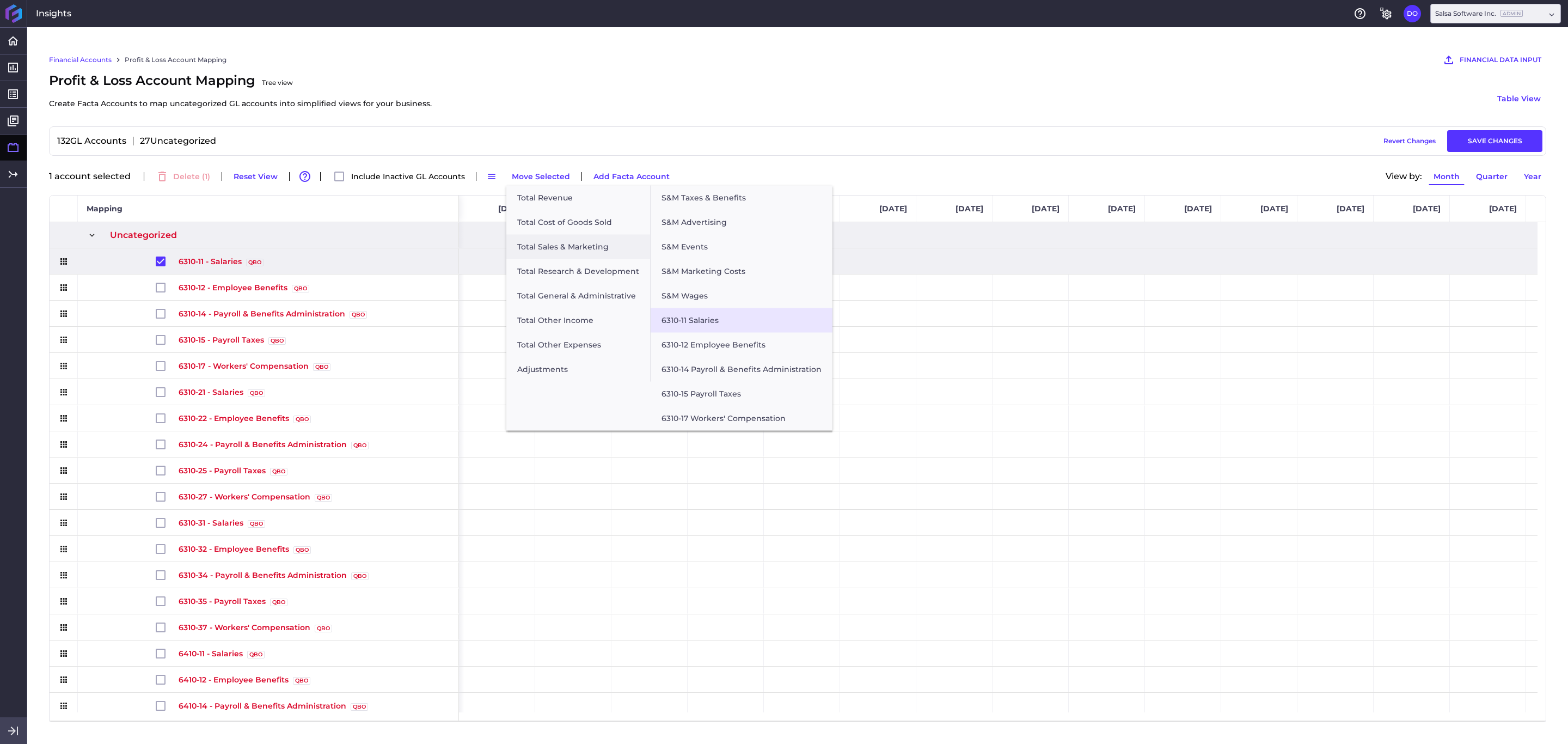
click at [709, 322] on button "6310-11 Salaries" at bounding box center [741, 320] width 182 height 24
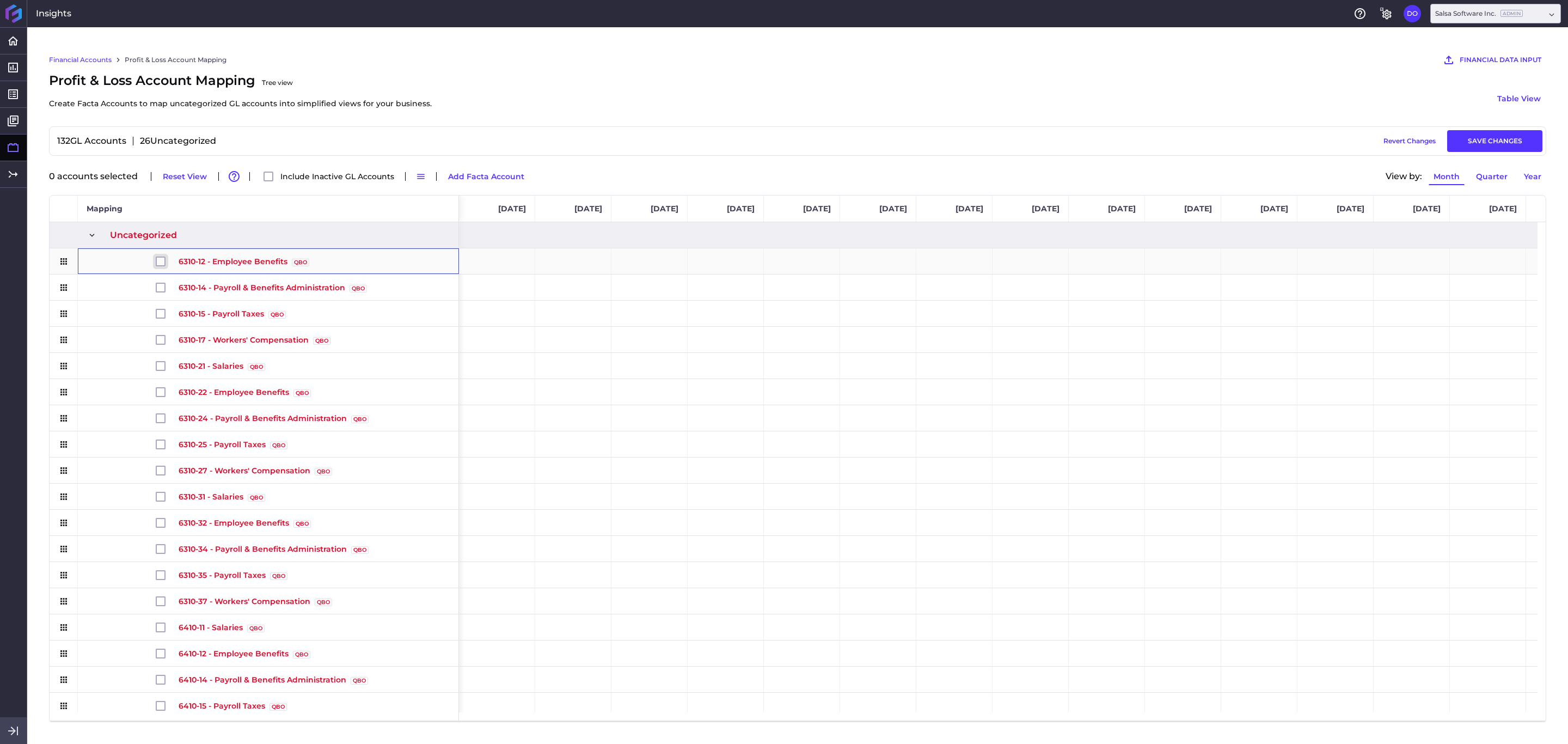
click at [158, 265] on input "Press Space to toggle row selection (unchecked)" at bounding box center [161, 261] width 10 height 10
checkbox input "true"
click at [531, 175] on button "Move Selected" at bounding box center [541, 176] width 68 height 18
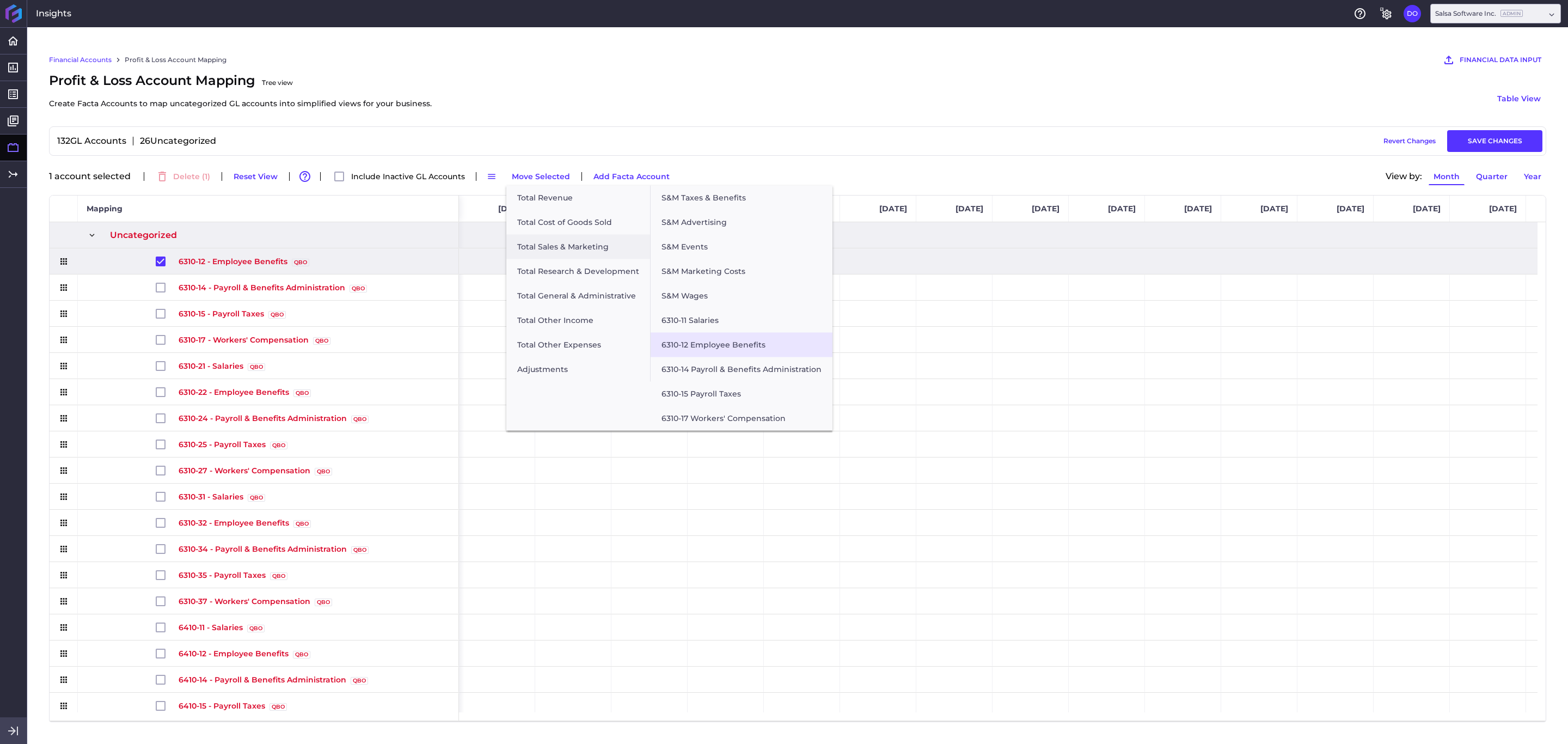
click at [695, 342] on button "6310-12 Employee Benefits" at bounding box center [741, 345] width 182 height 24
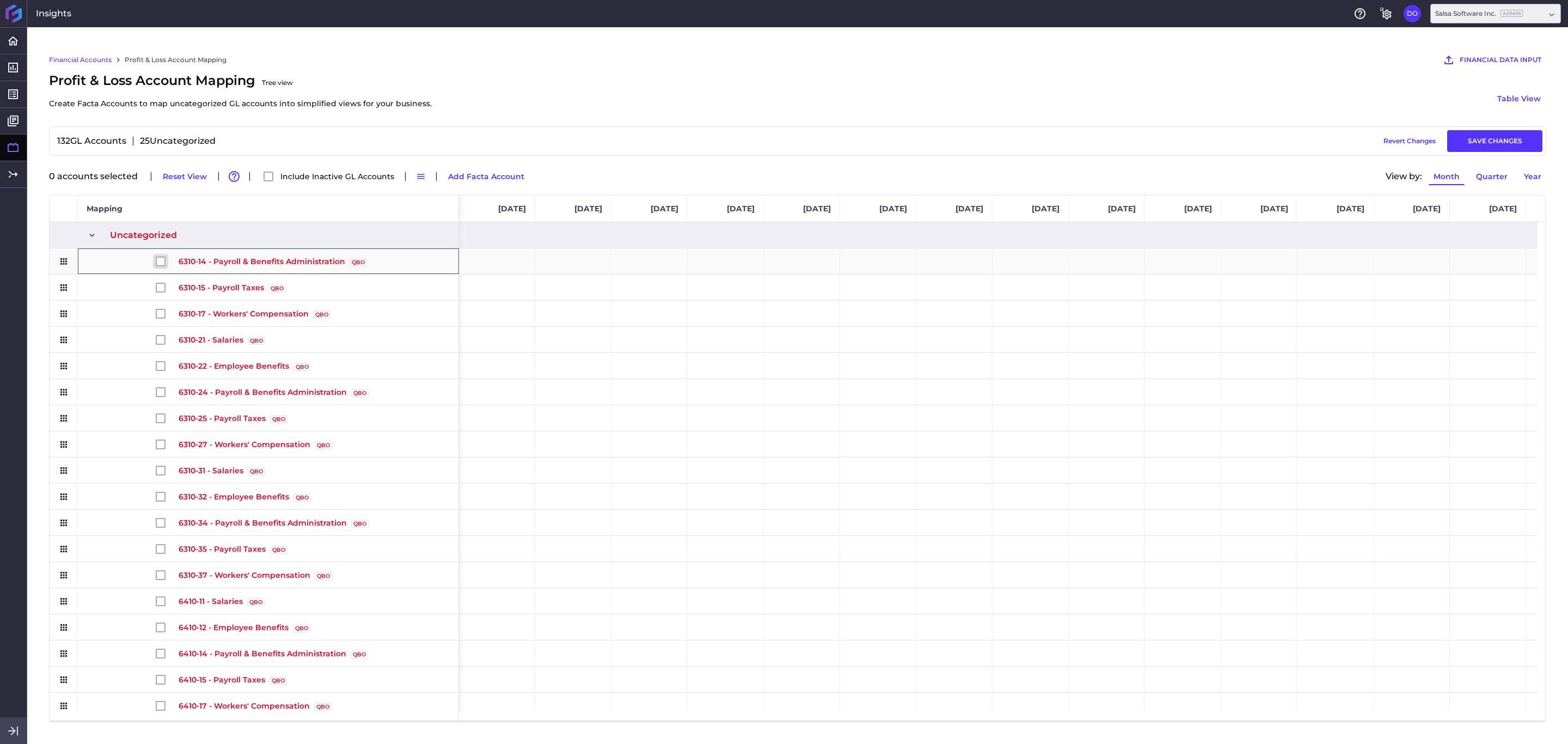
click at [157, 263] on input "Press Space to toggle row selection (unchecked)" at bounding box center [161, 261] width 10 height 10
checkbox input "true"
click at [528, 177] on button "Move Selected" at bounding box center [541, 176] width 68 height 18
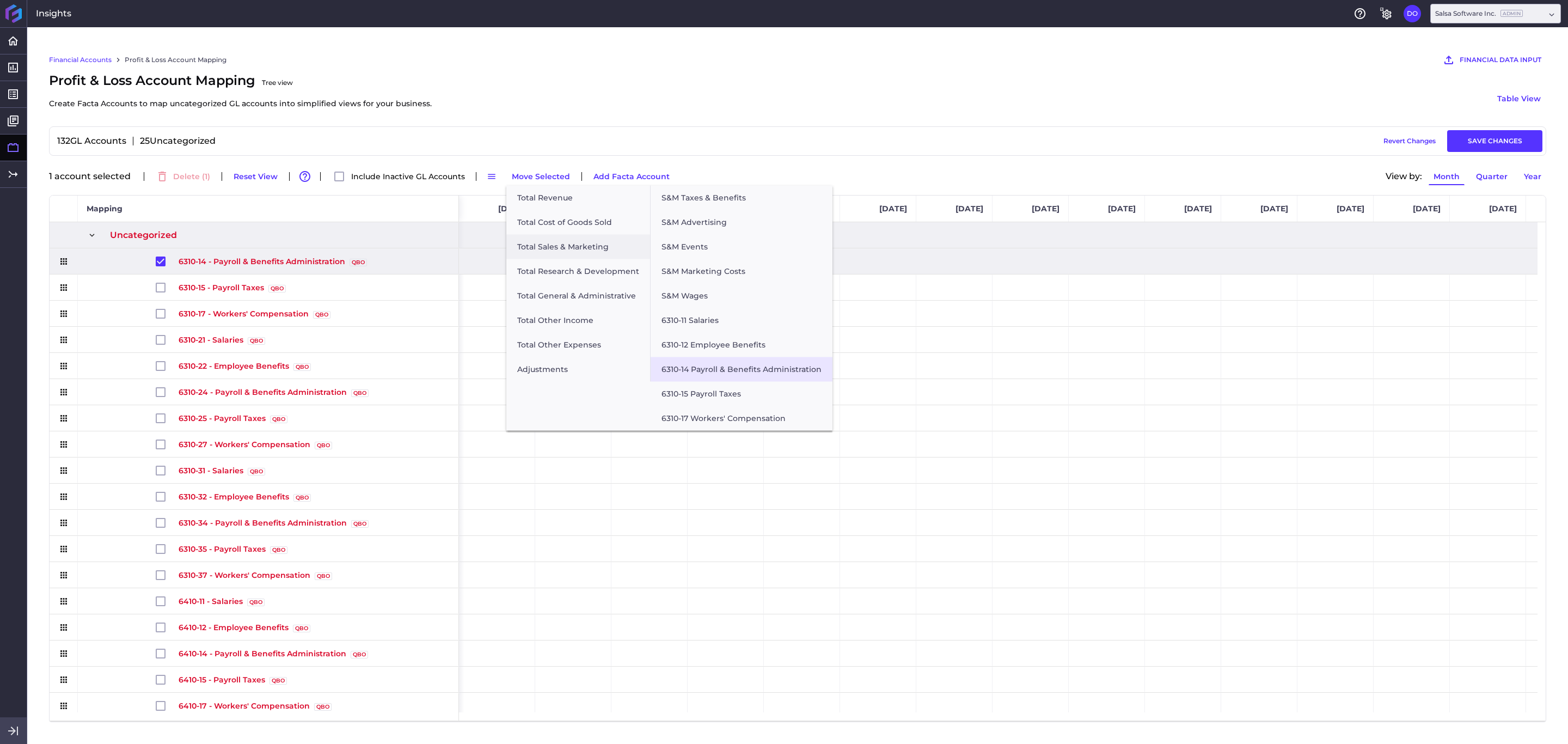
click at [701, 374] on button "6310-14 Payroll & Benefits Administration" at bounding box center [741, 370] width 182 height 24
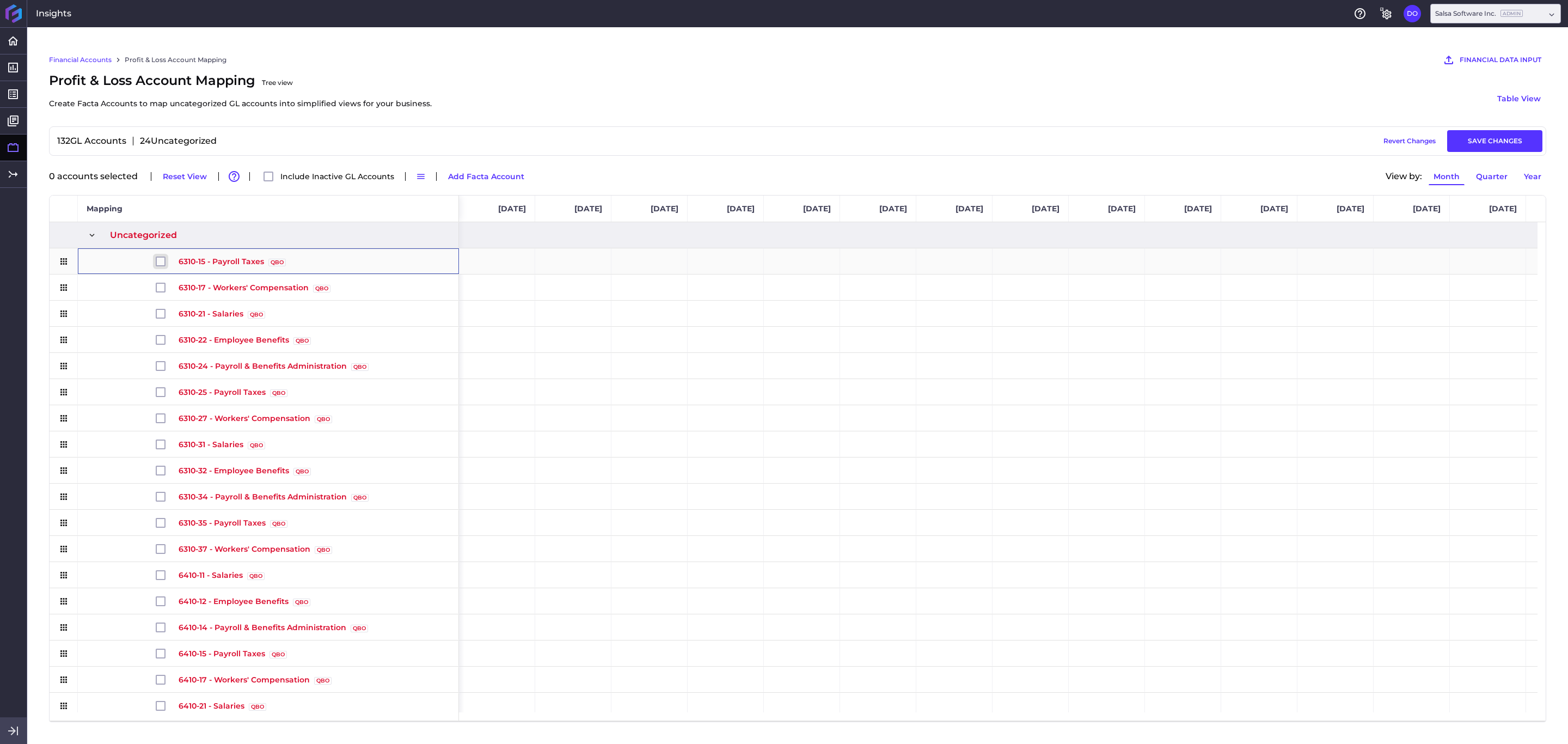
click at [157, 265] on input "Press Space to toggle row selection (unchecked)" at bounding box center [161, 261] width 10 height 10
checkbox input "true"
click at [533, 175] on button "Move Selected" at bounding box center [541, 176] width 68 height 18
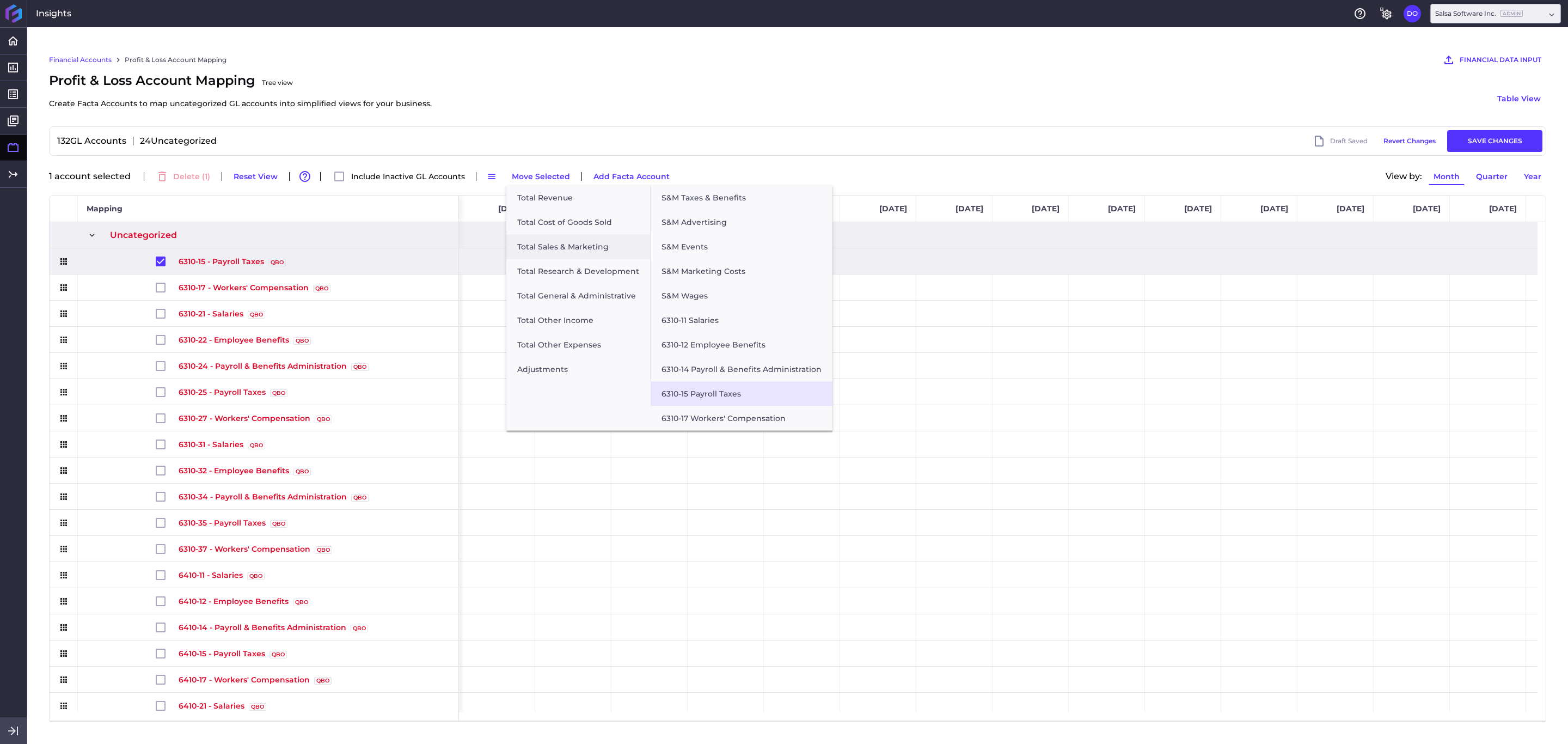
click at [701, 396] on button "6310-15 Payroll Taxes" at bounding box center [741, 394] width 182 height 24
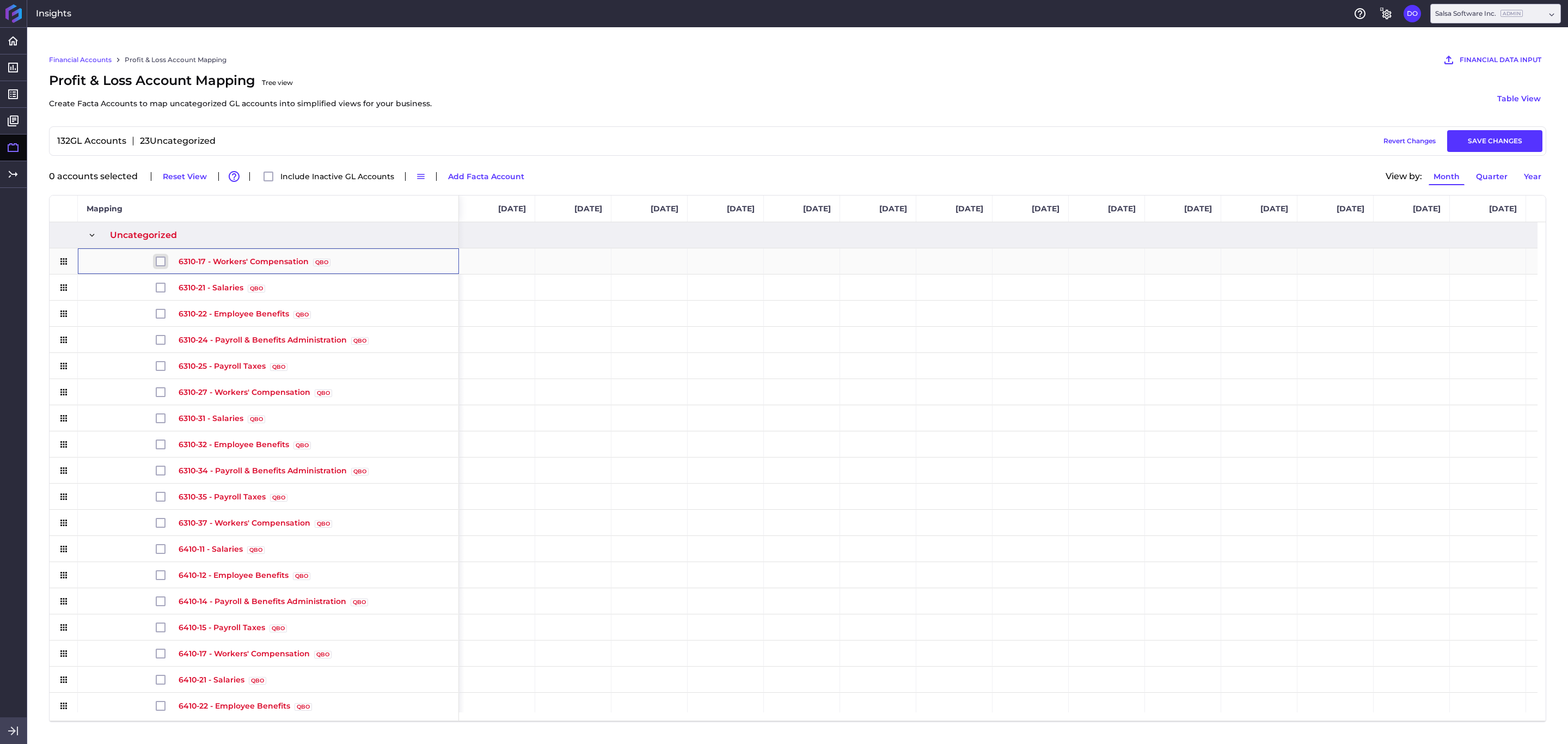
click at [161, 262] on input "Press Space to toggle row selection (unchecked)" at bounding box center [161, 261] width 10 height 10
checkbox input "true"
click at [555, 174] on button "Move Selected" at bounding box center [541, 176] width 68 height 18
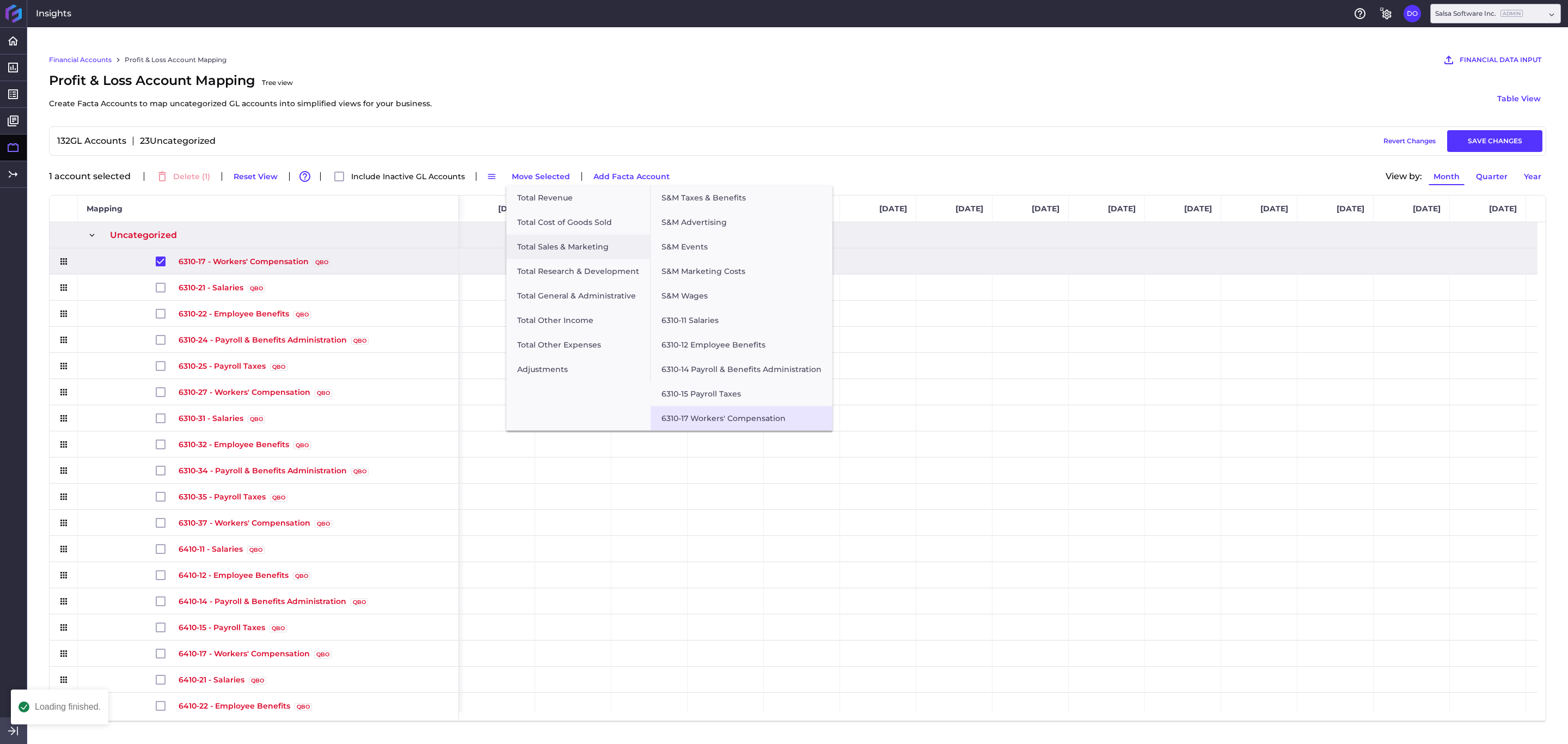
click at [713, 418] on button "6310-17 Workers' Compensation" at bounding box center [741, 418] width 182 height 24
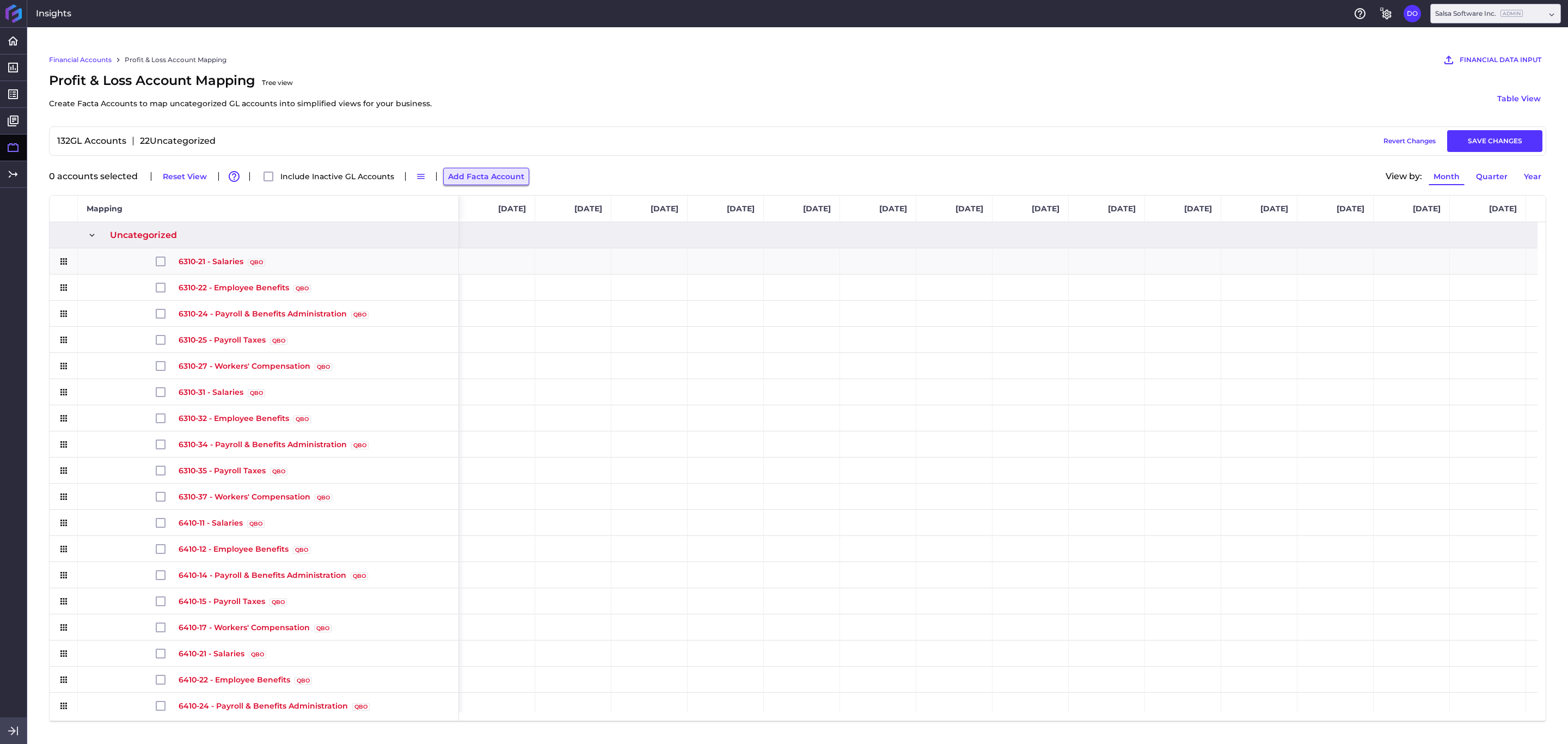
click at [481, 180] on button "Add Facta Account" at bounding box center [486, 176] width 86 height 18
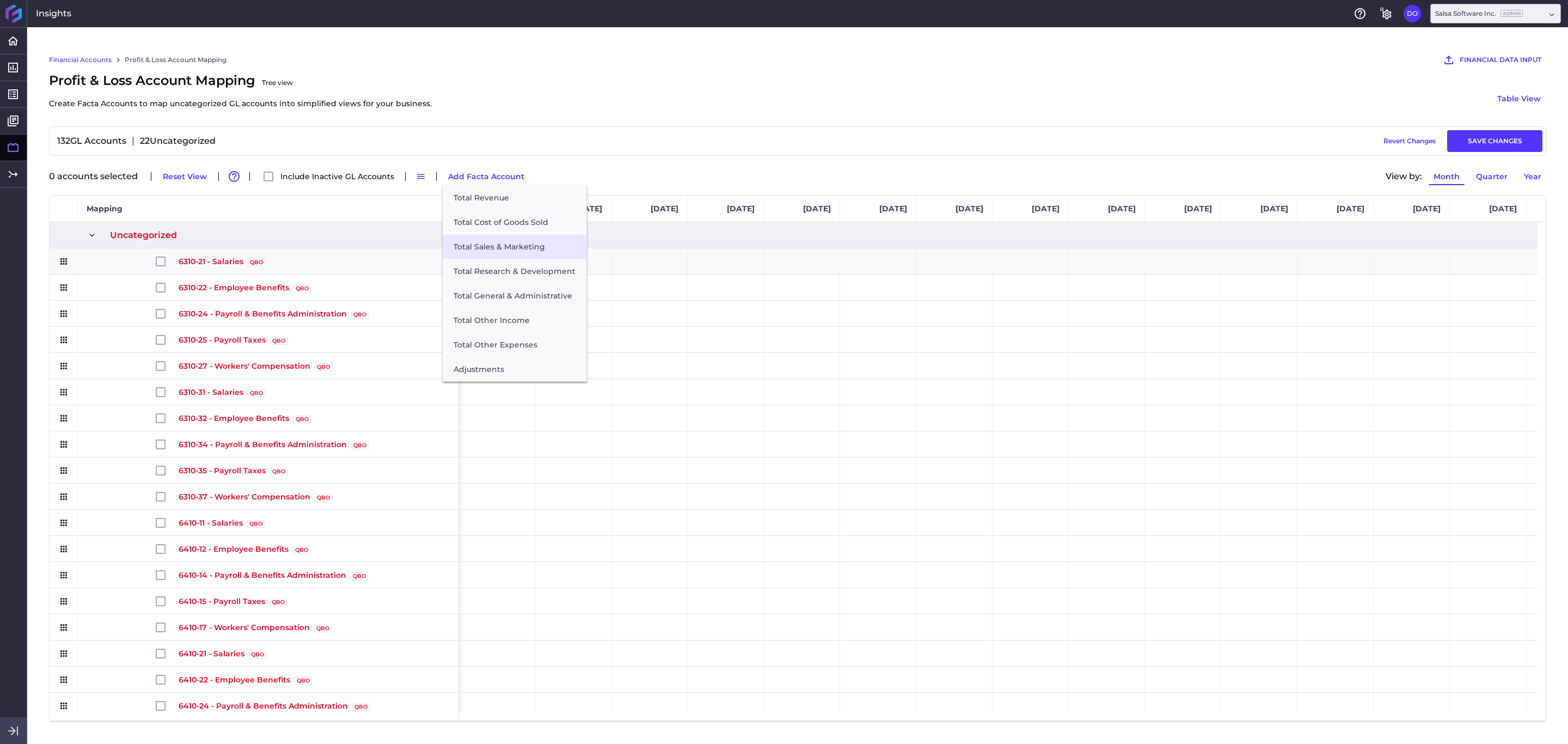
click at [530, 247] on button "Total Sales & Marketing" at bounding box center [514, 247] width 144 height 24
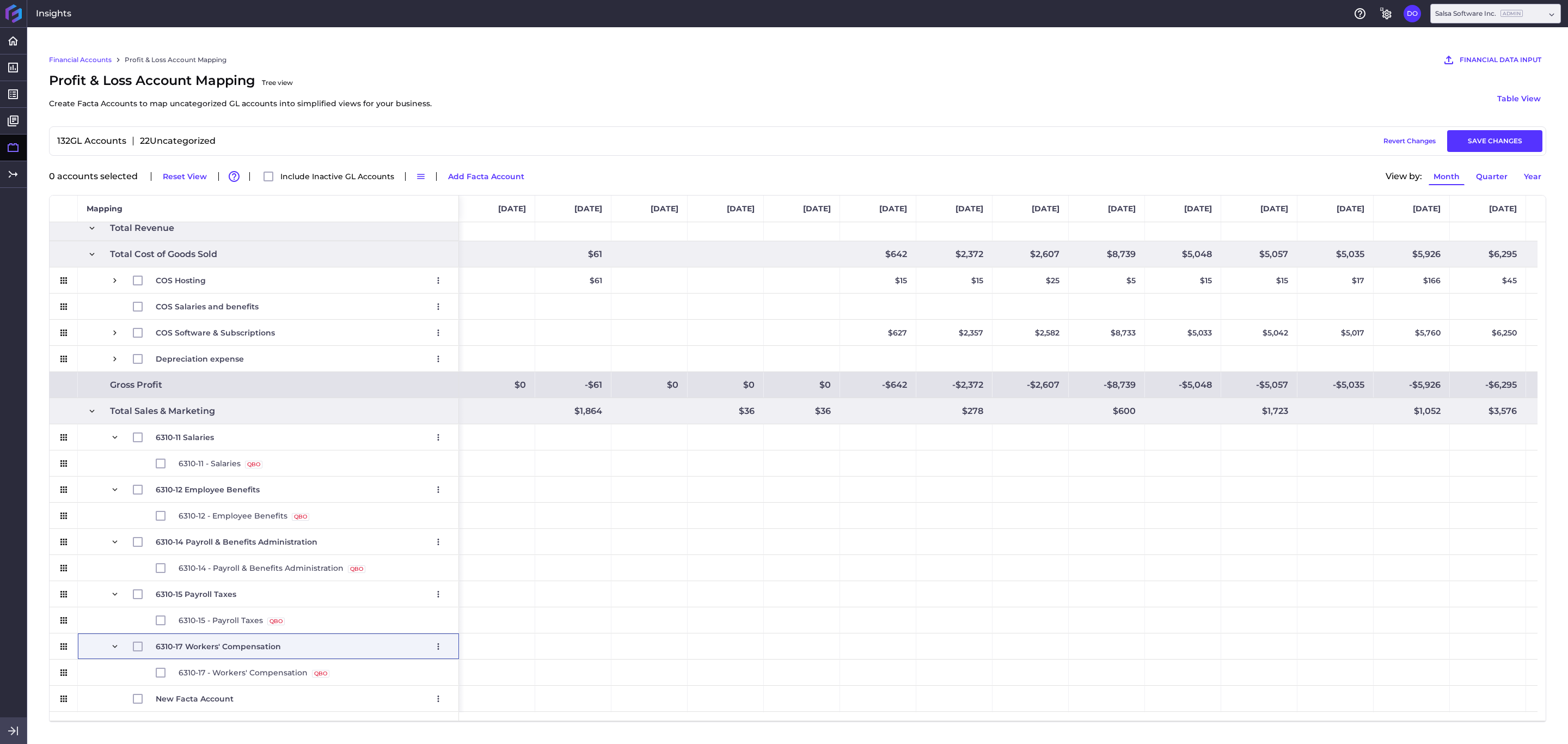
scroll to position [818, 0]
click at [467, 178] on button "Add Facta Account" at bounding box center [486, 176] width 86 height 18
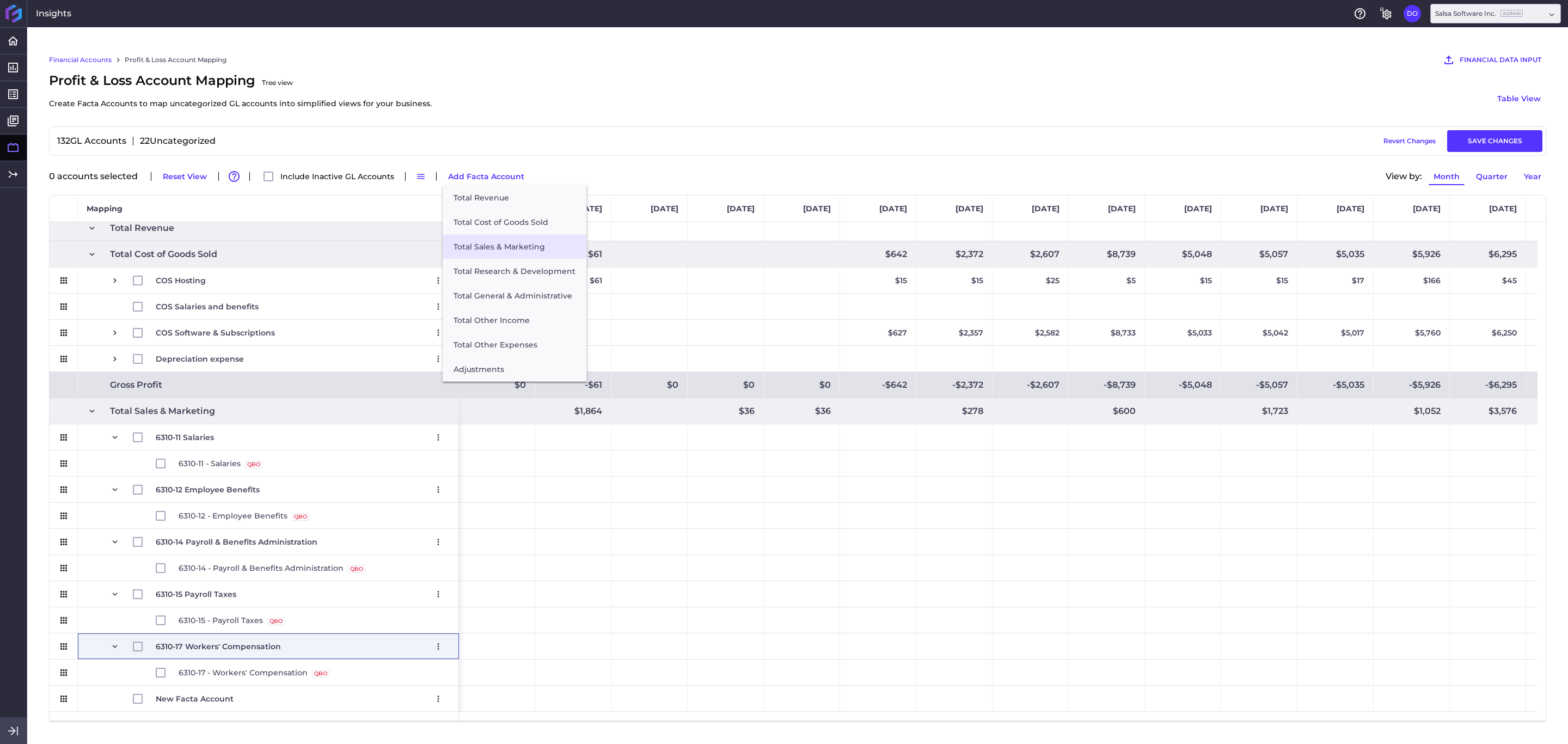
click at [505, 245] on button "Total Sales & Marketing" at bounding box center [514, 247] width 144 height 24
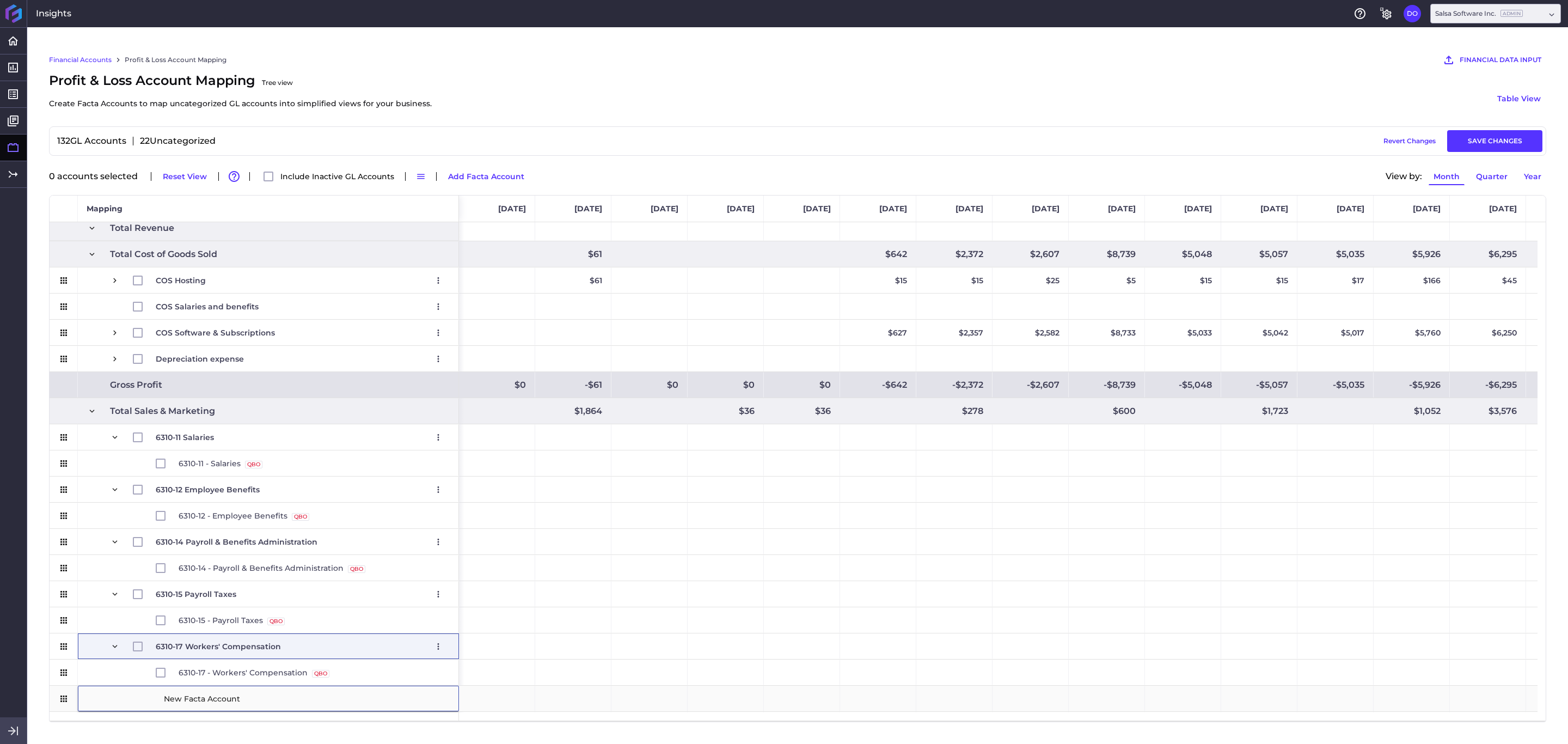
type input "6310-21 Salaries"
click at [90, 496] on div "6310-17 - Workers' Compensation QBO Source" at bounding box center [268, 672] width 381 height 26
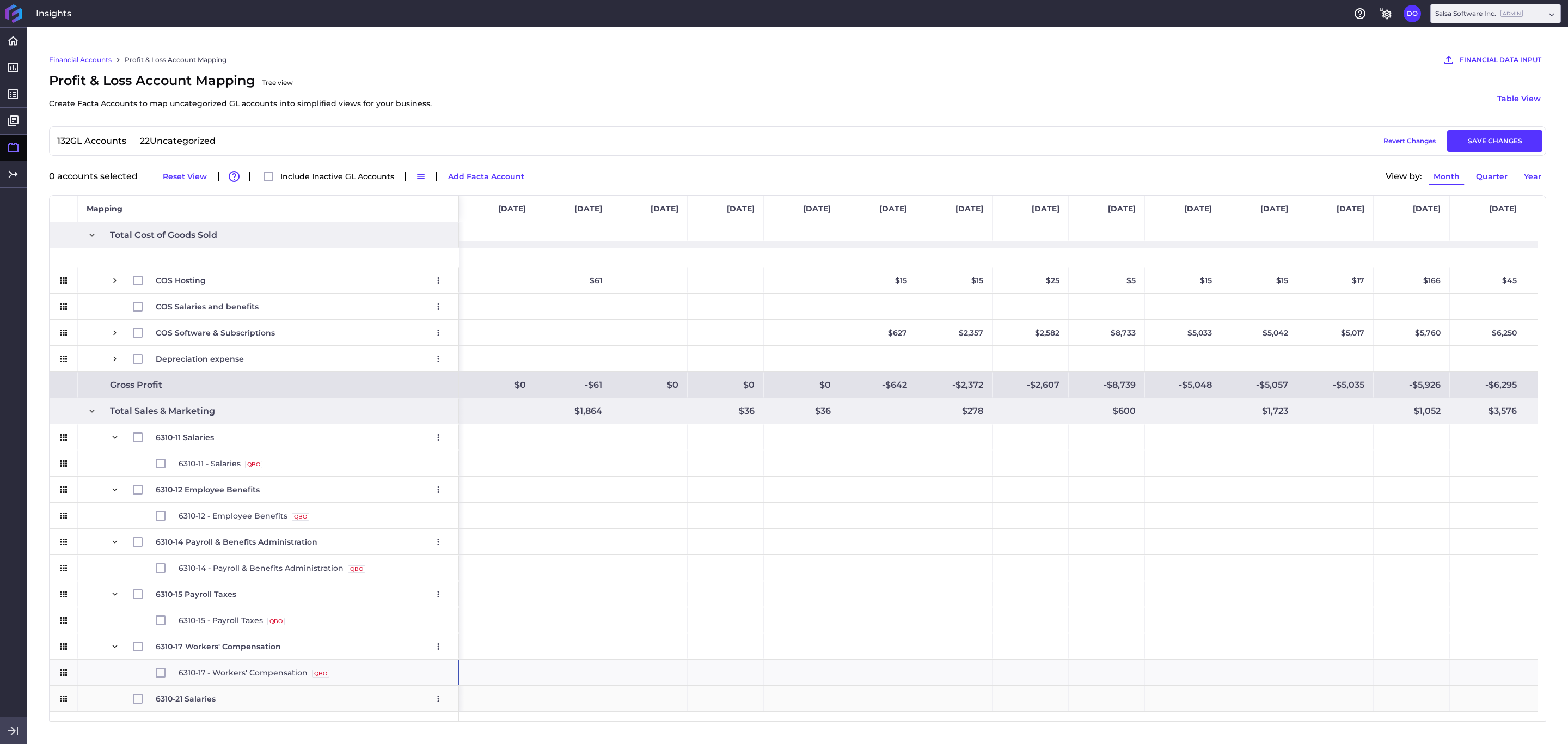
scroll to position [981, 0]
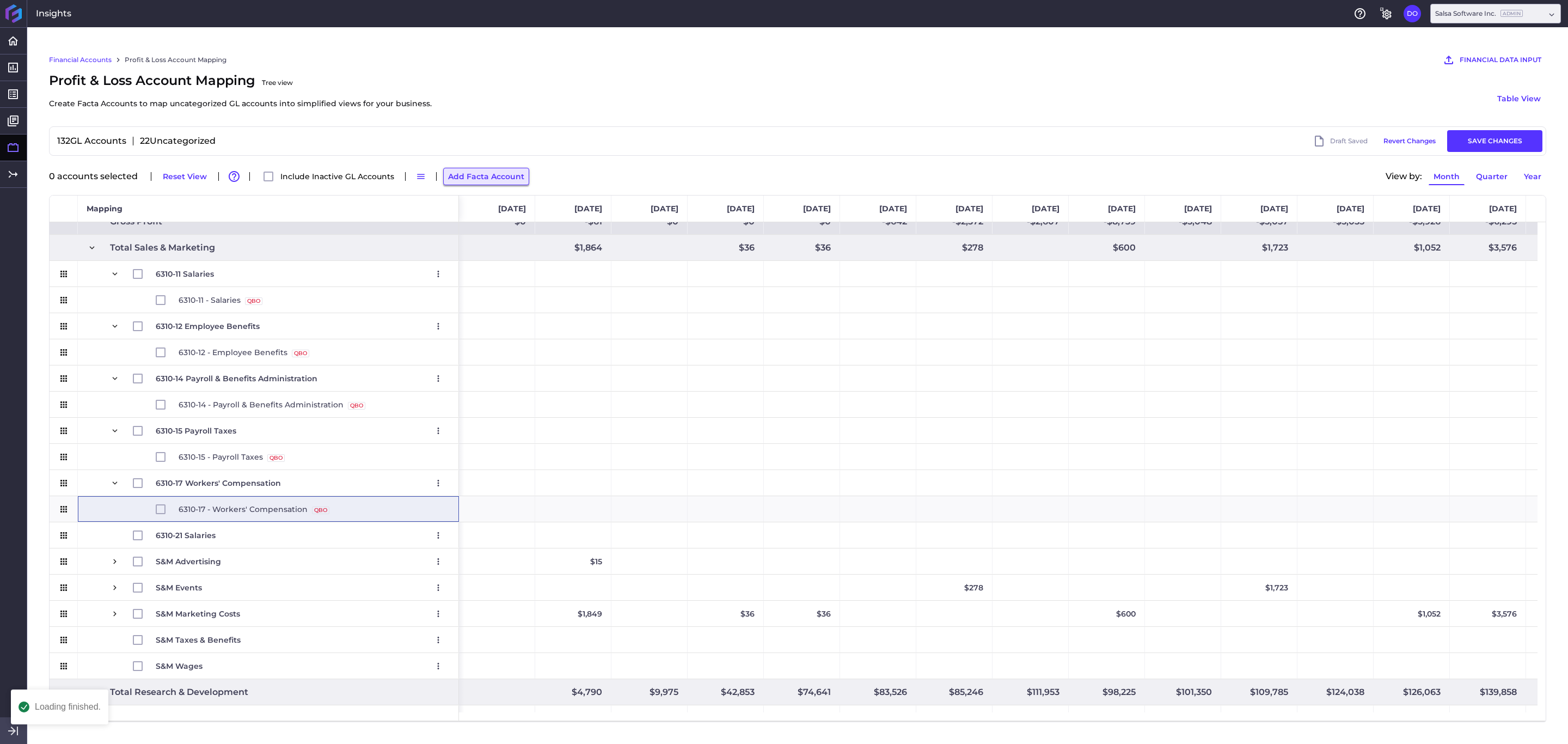
click at [469, 175] on button "Add Facta Account" at bounding box center [486, 176] width 86 height 18
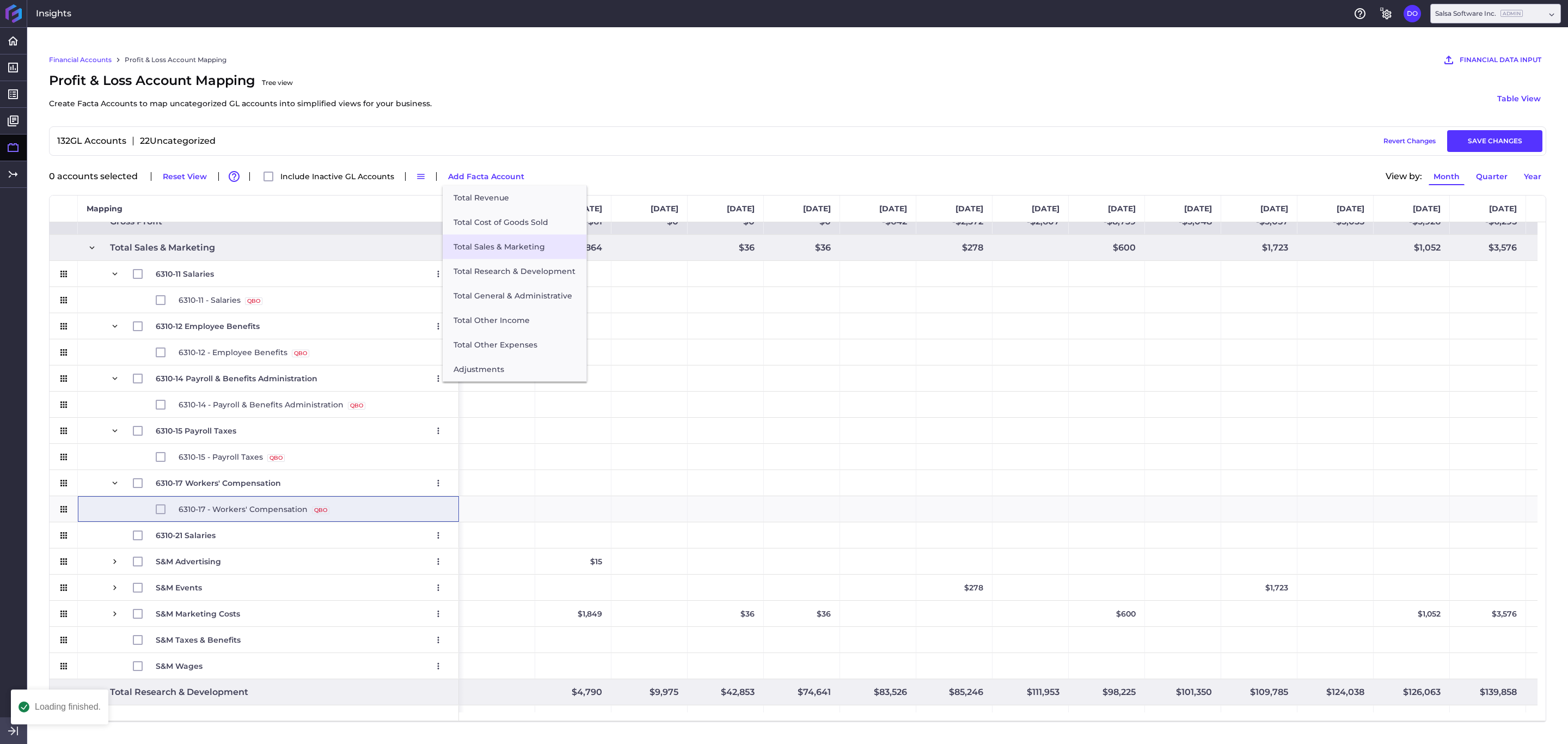
click at [508, 244] on button "Total Sales & Marketing" at bounding box center [514, 247] width 144 height 24
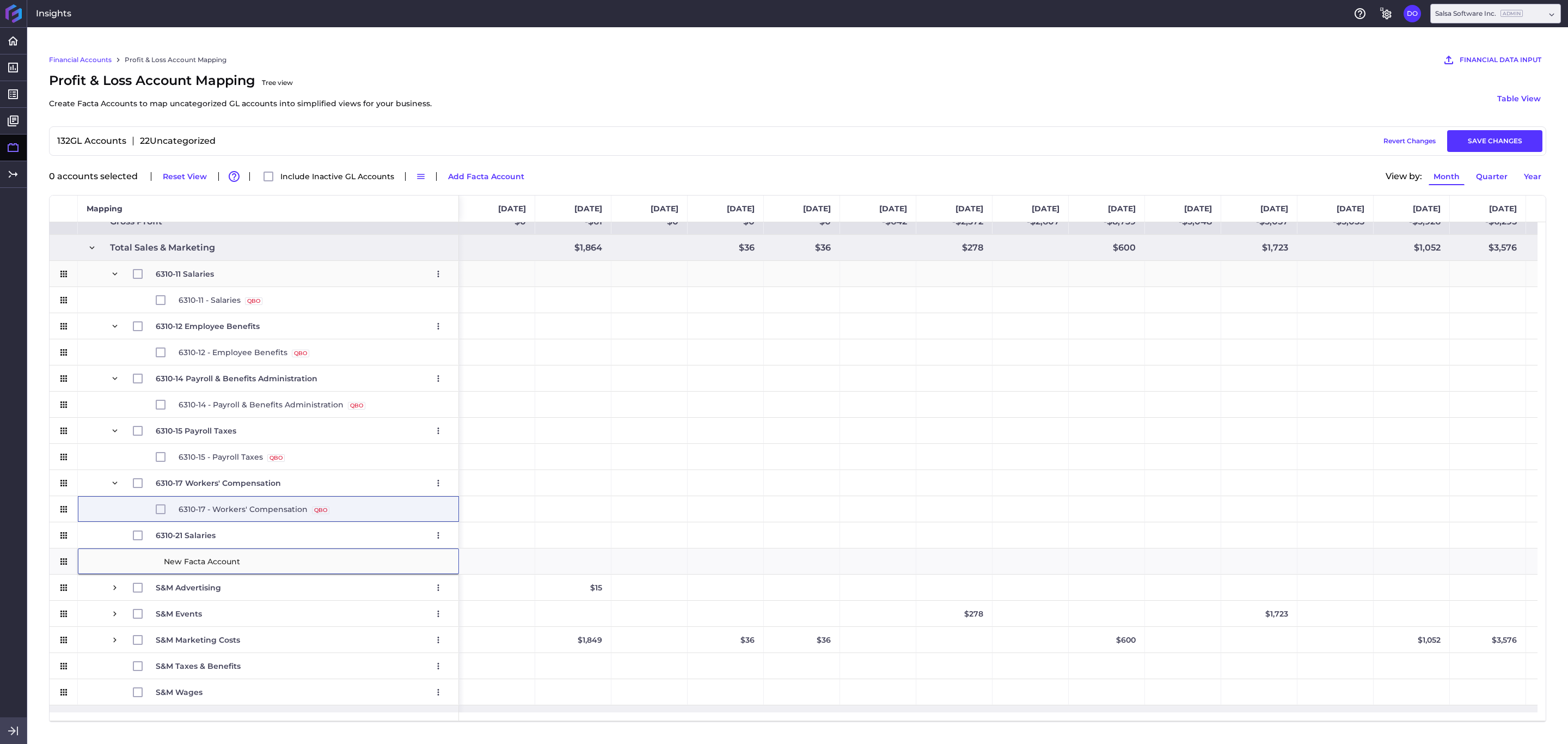
type input "6310-22 Employee Benefits"
click at [79, 496] on div "S&M Events Edit Remove" at bounding box center [268, 614] width 381 height 26
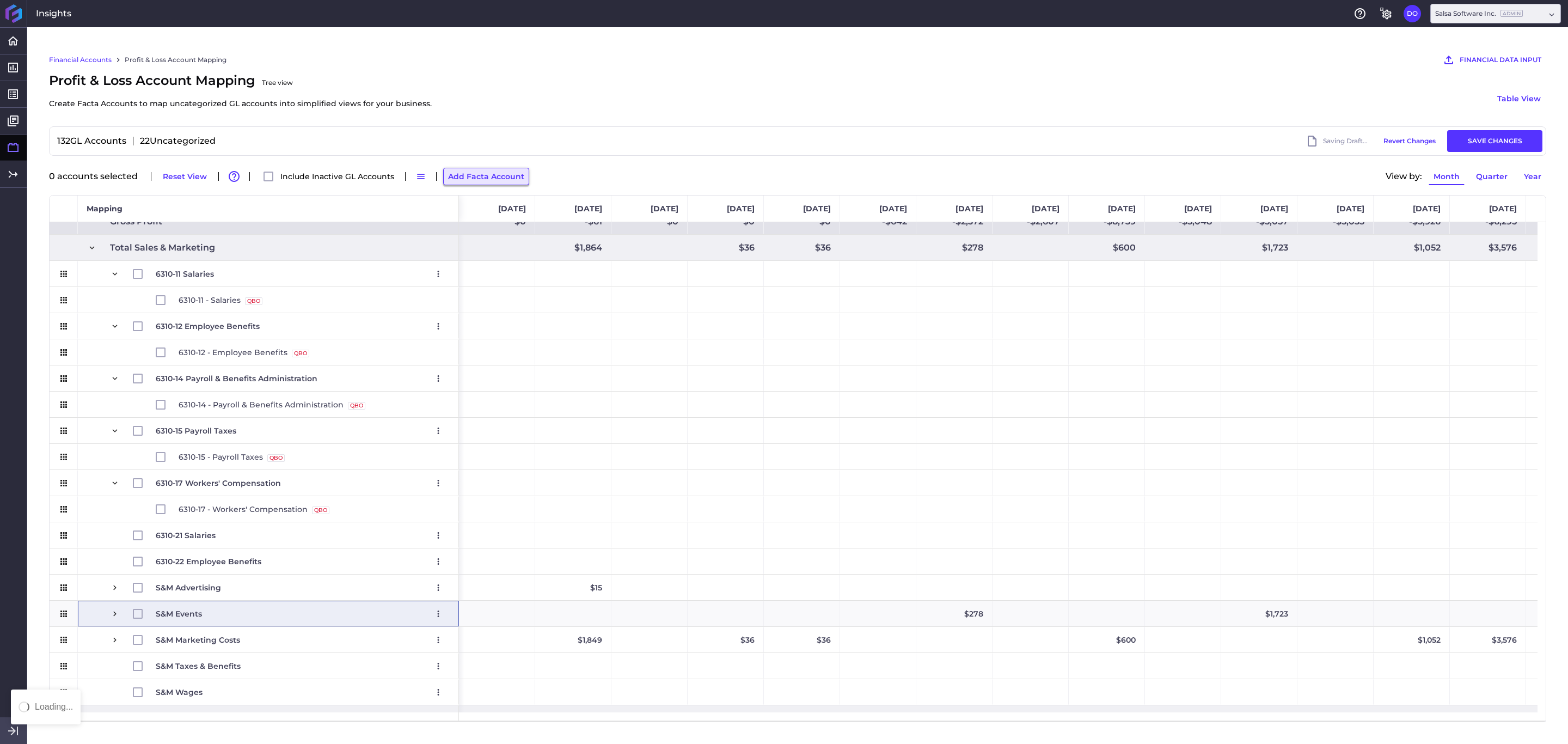
click at [469, 173] on button "Add Facta Account" at bounding box center [486, 176] width 86 height 18
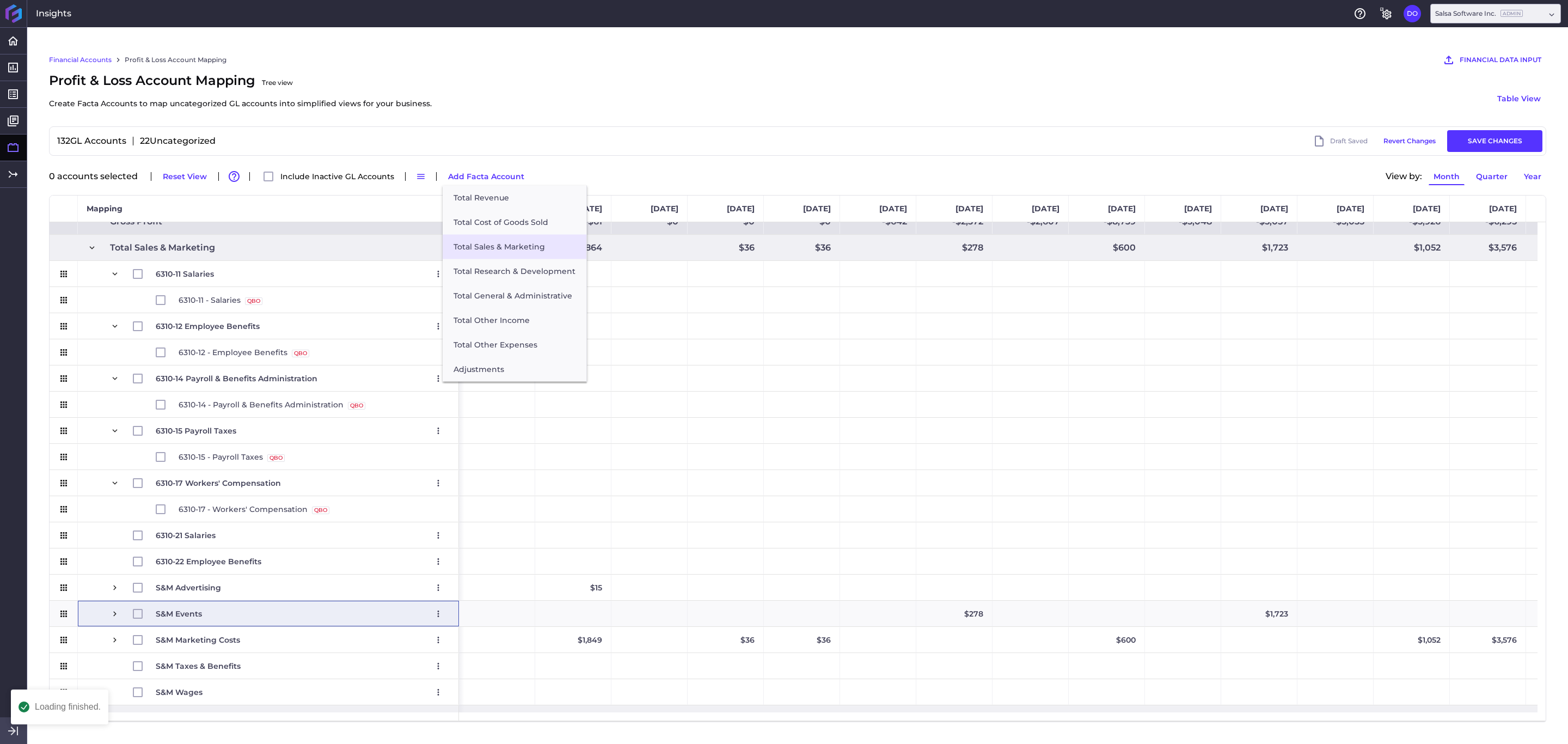
click at [493, 252] on button "Total Sales & Marketing" at bounding box center [514, 247] width 144 height 24
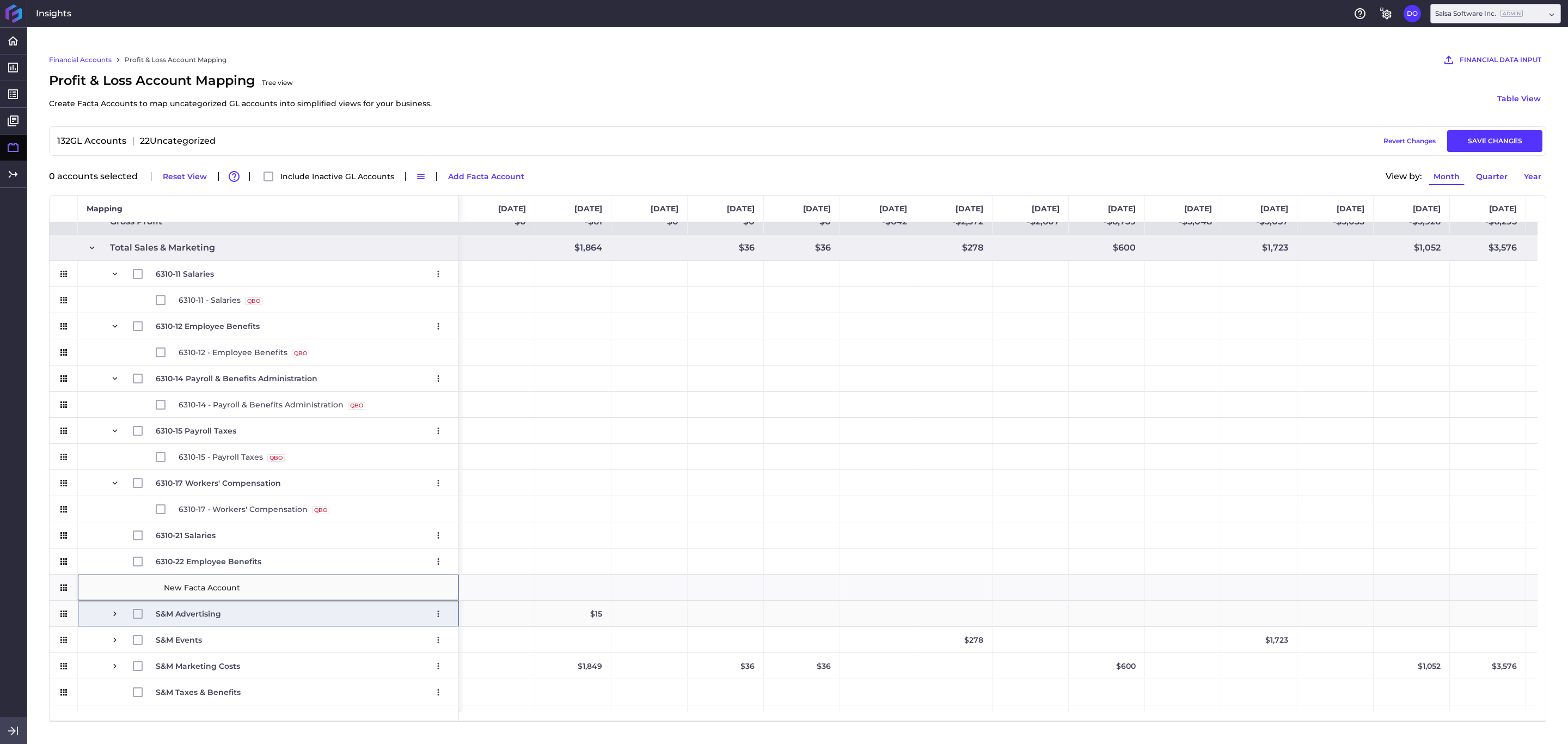
type input "6310-24 Payroll & Benefits Administration"
click at [74, 496] on div "Press SPACE to select this row." at bounding box center [63, 561] width 29 height 26
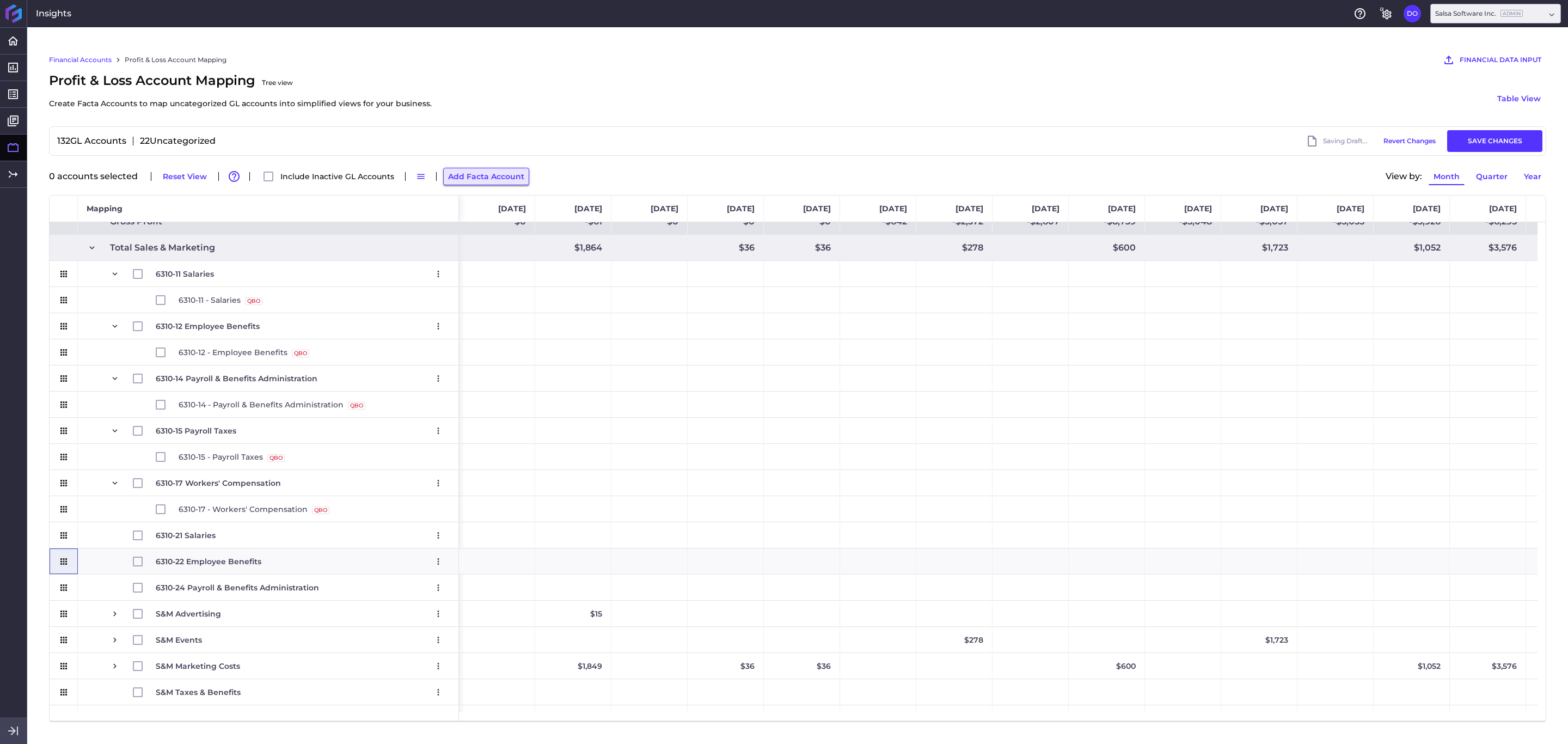
click at [492, 173] on button "Add Facta Account" at bounding box center [486, 176] width 86 height 18
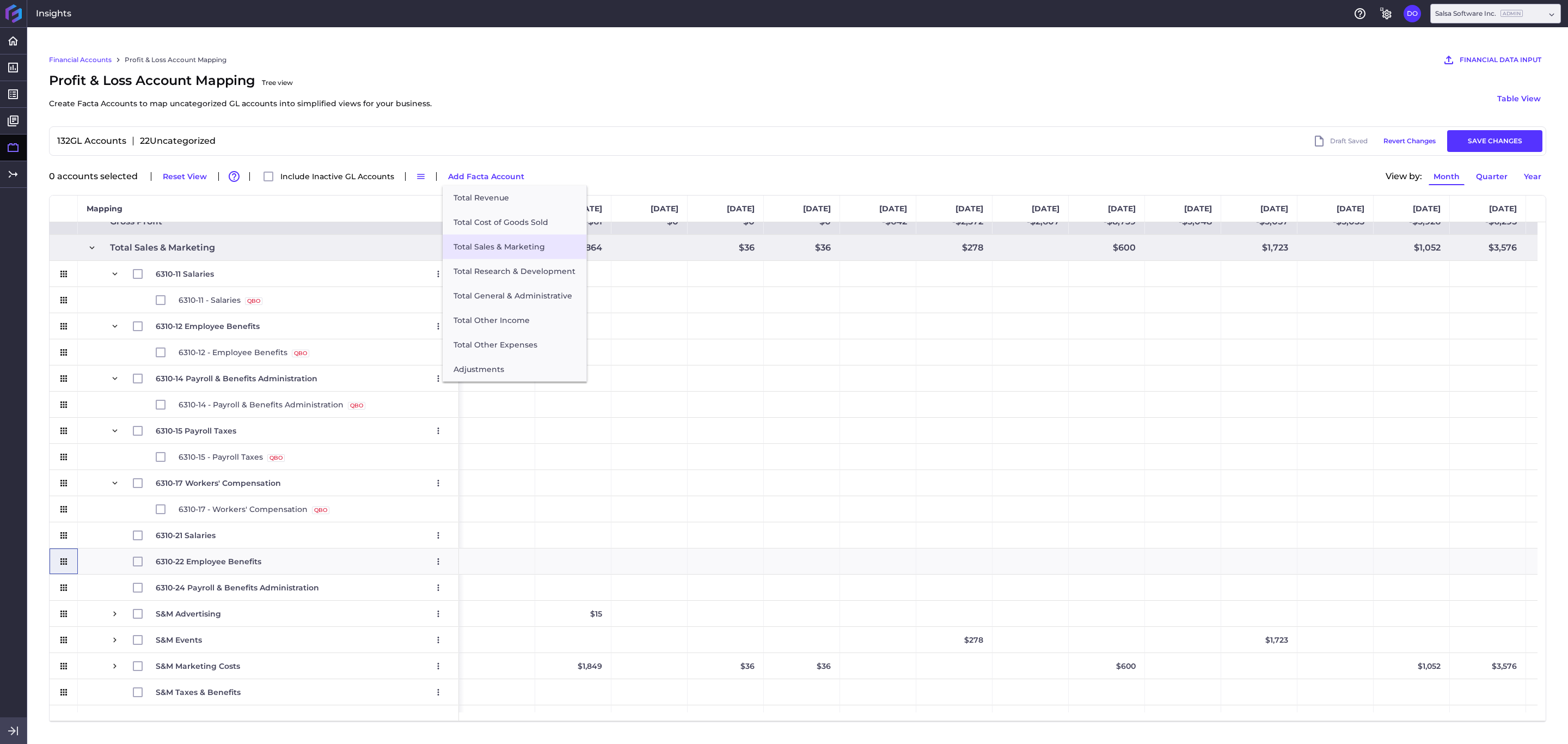
click at [472, 244] on button "Total Sales & Marketing" at bounding box center [514, 247] width 144 height 24
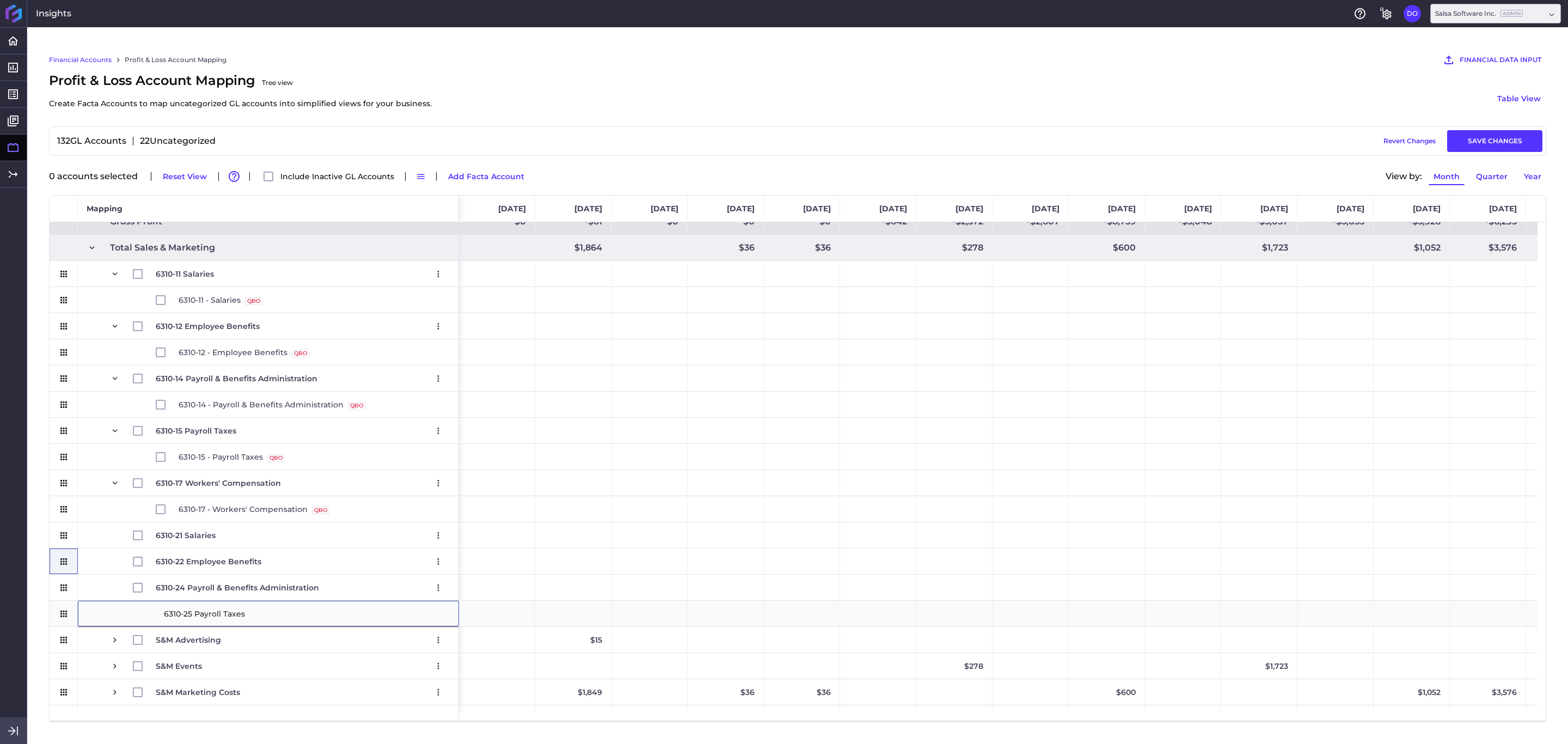
type input "6310-25 Payroll Taxes"
click at [84, 496] on div "6310-25 Payroll Taxes" at bounding box center [268, 614] width 381 height 26
click at [75, 496] on div "Press SPACE to select this row." at bounding box center [63, 588] width 29 height 26
click at [484, 170] on button "Add Facta Account" at bounding box center [486, 176] width 86 height 18
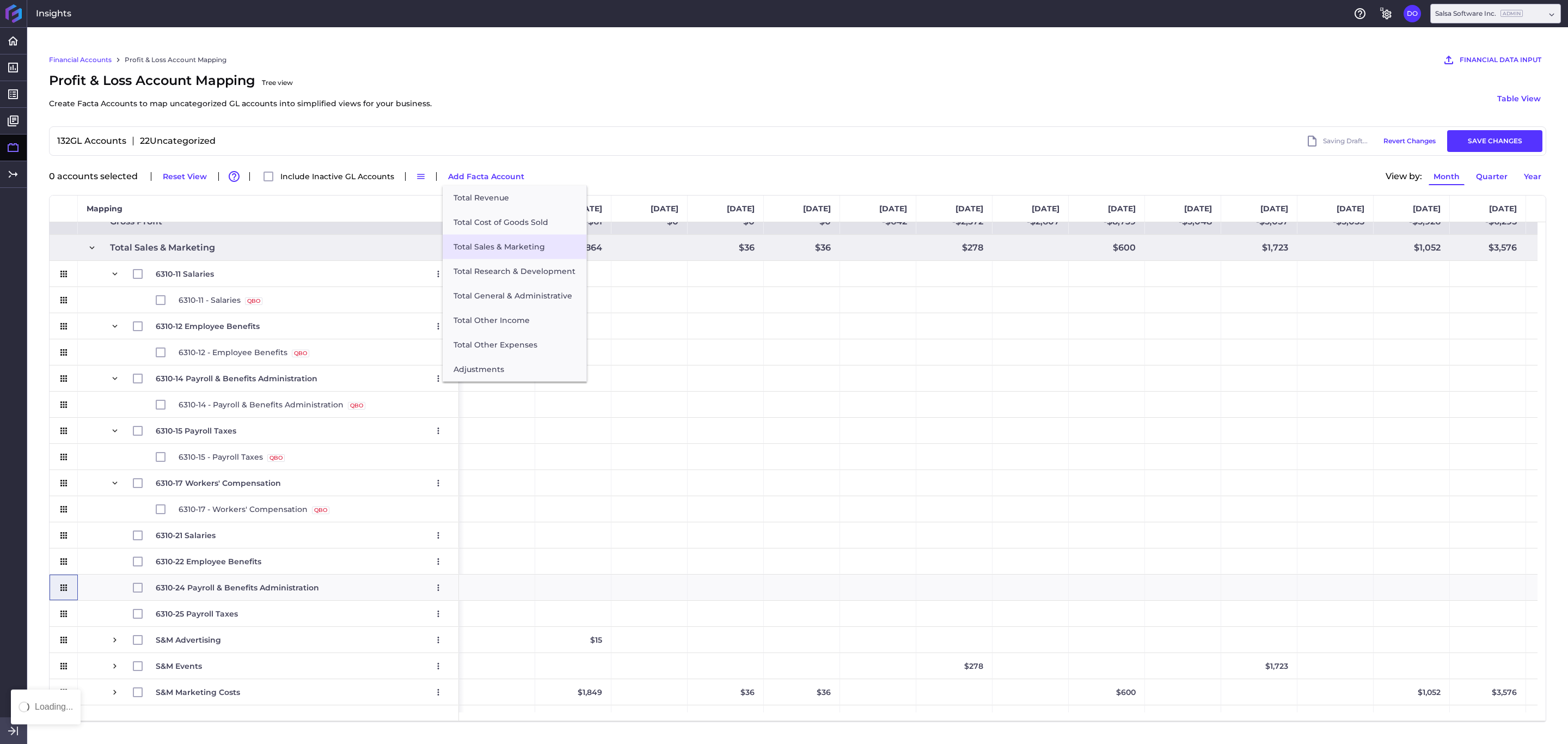
click at [505, 250] on button "Total Sales & Marketing" at bounding box center [514, 247] width 144 height 24
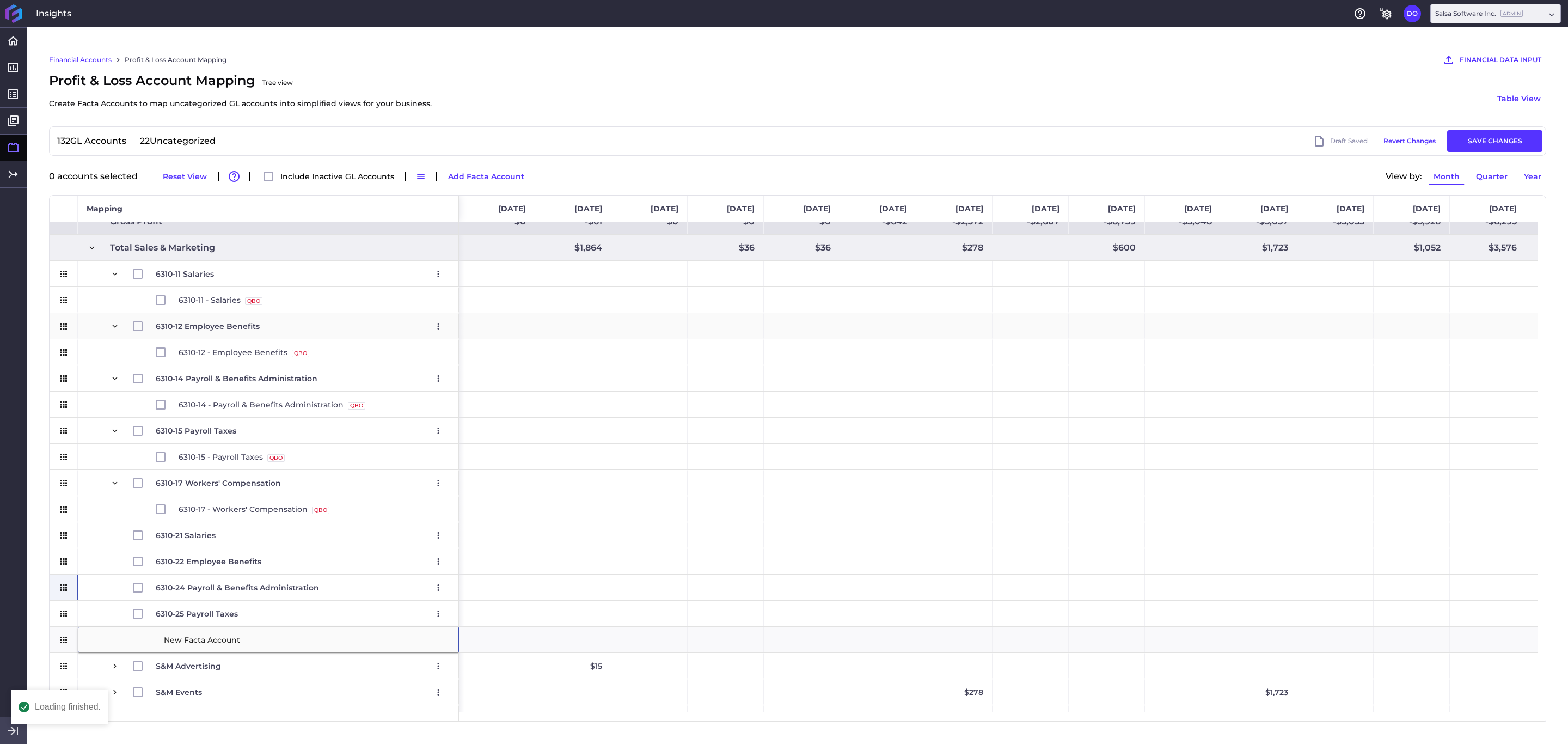
type input "6310-27 Workers' Compensation"
click at [105, 476] on span "6310-17 Workers' Compensation Edit Remove" at bounding box center [268, 483] width 363 height 25
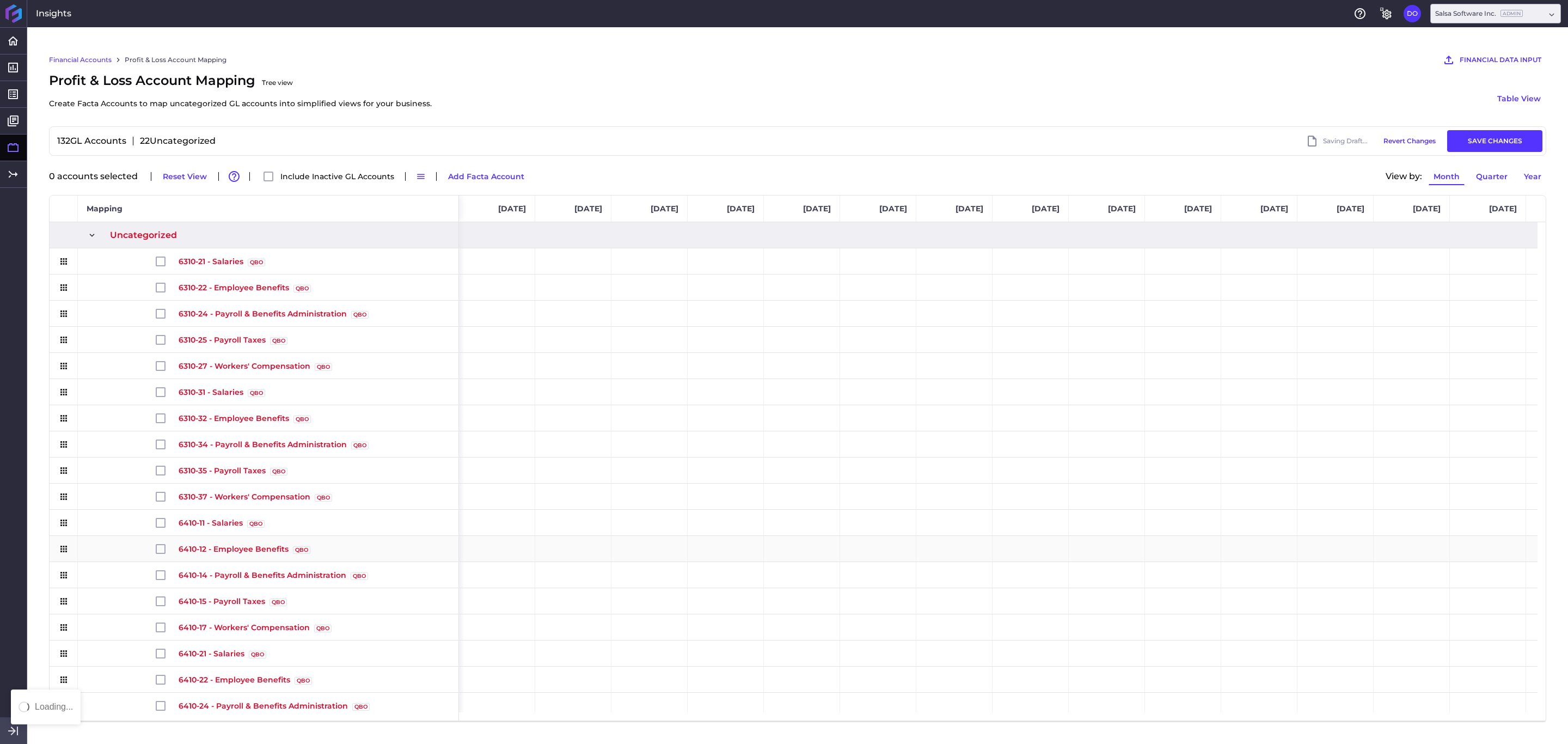
scroll to position [0, 0]
click at [162, 266] on input "Press Space to toggle row selection (unchecked)" at bounding box center [161, 261] width 10 height 10
checkbox input "true"
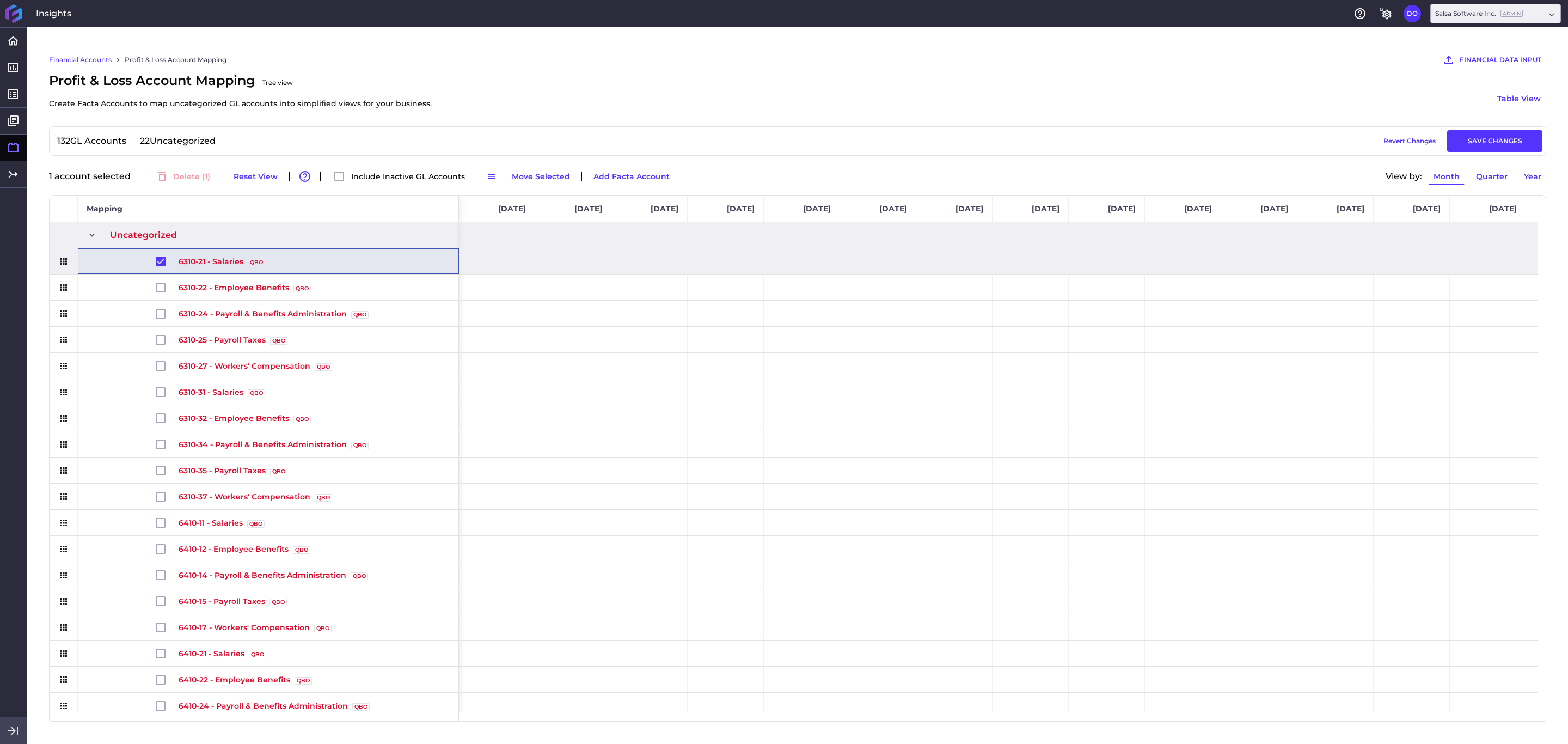
click at [541, 185] on div "1 account selected Delete ( 1 ) Some of selected GL accounts are coming from Ge…" at bounding box center [797, 176] width 1497 height 24
click at [539, 175] on button "Move Selected" at bounding box center [541, 176] width 68 height 18
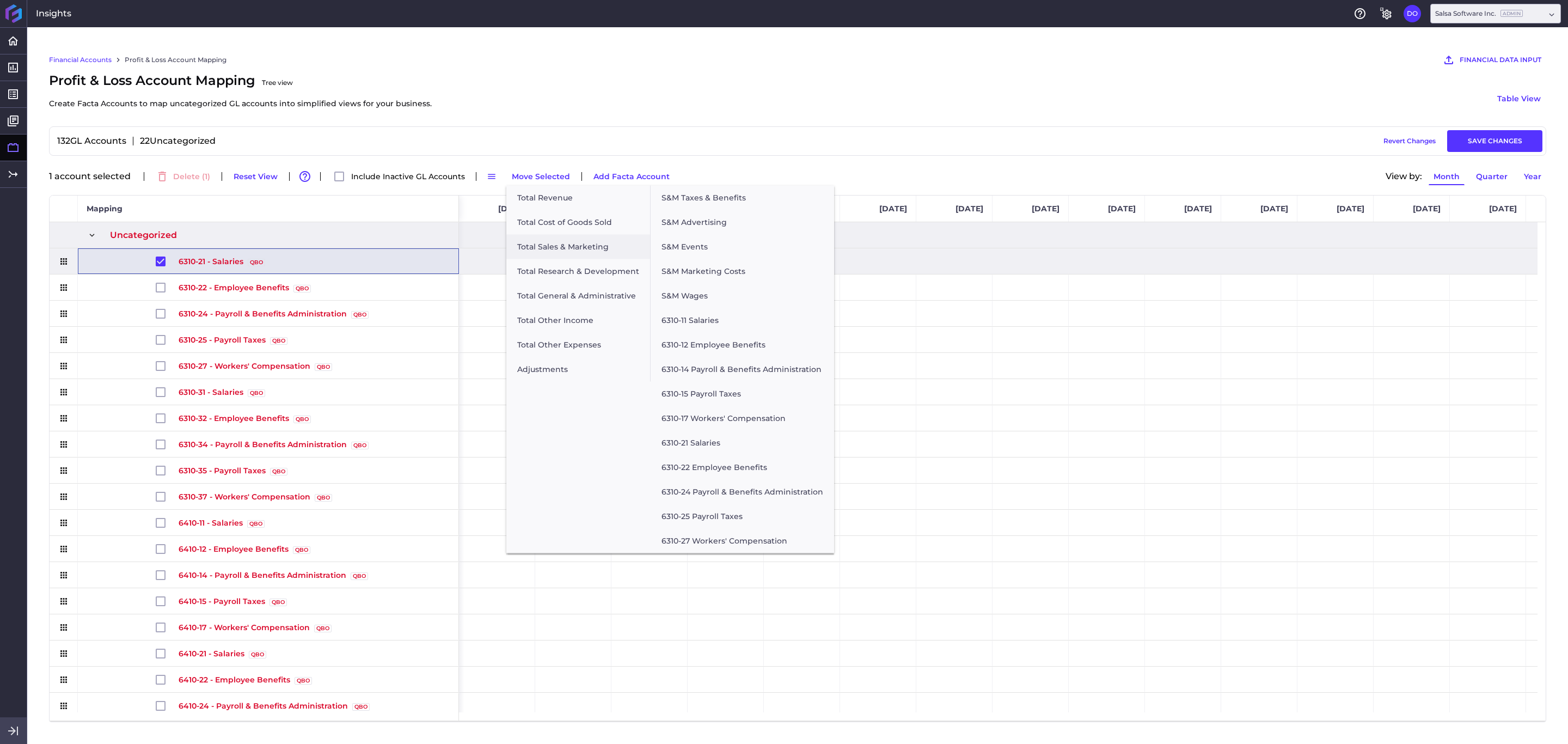
click at [714, 445] on button "6310-21 Salaries" at bounding box center [742, 443] width 183 height 24
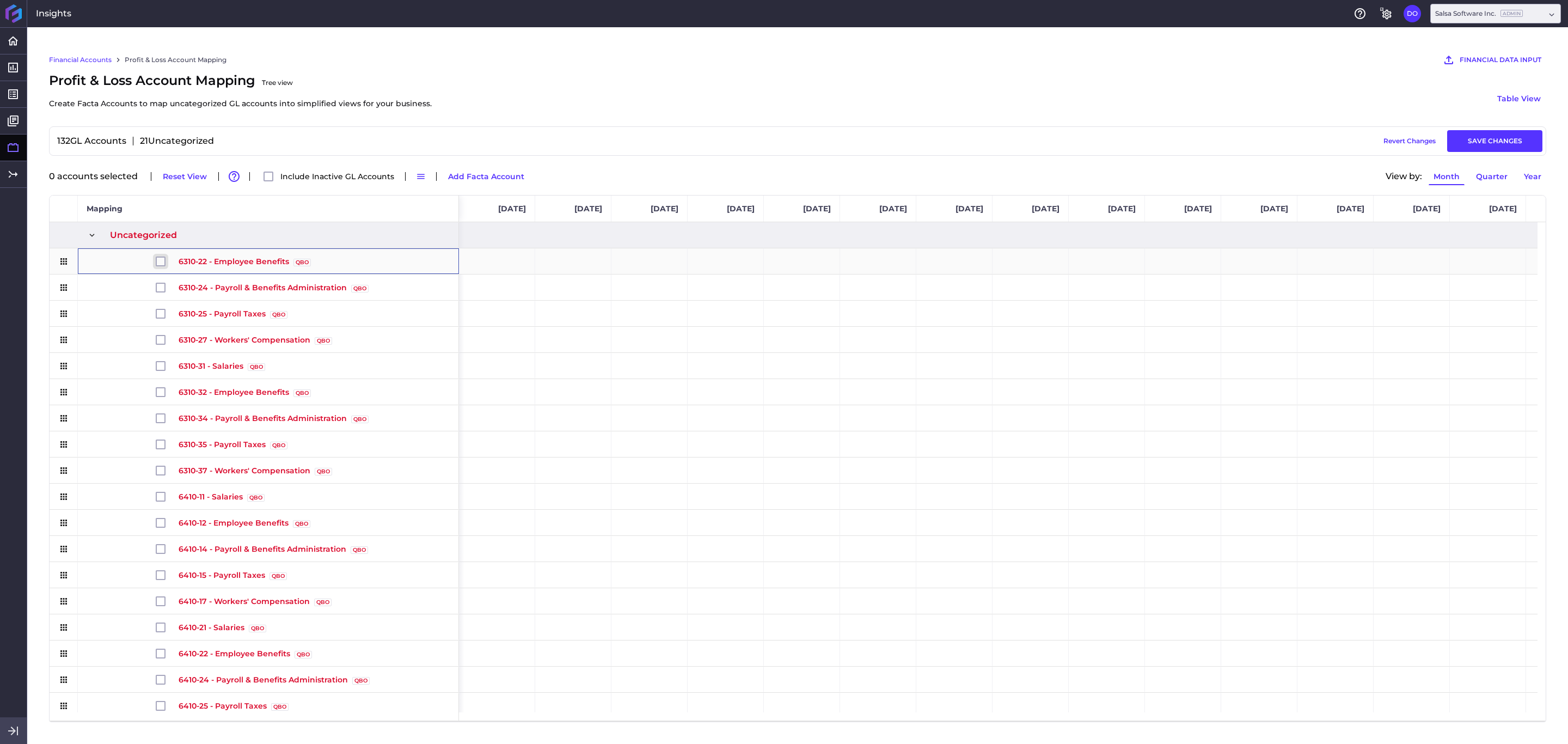
click at [160, 265] on input "Press Space to toggle row selection (unchecked)" at bounding box center [161, 261] width 10 height 10
checkbox input "true"
click at [528, 178] on button "Move Selected" at bounding box center [541, 176] width 68 height 18
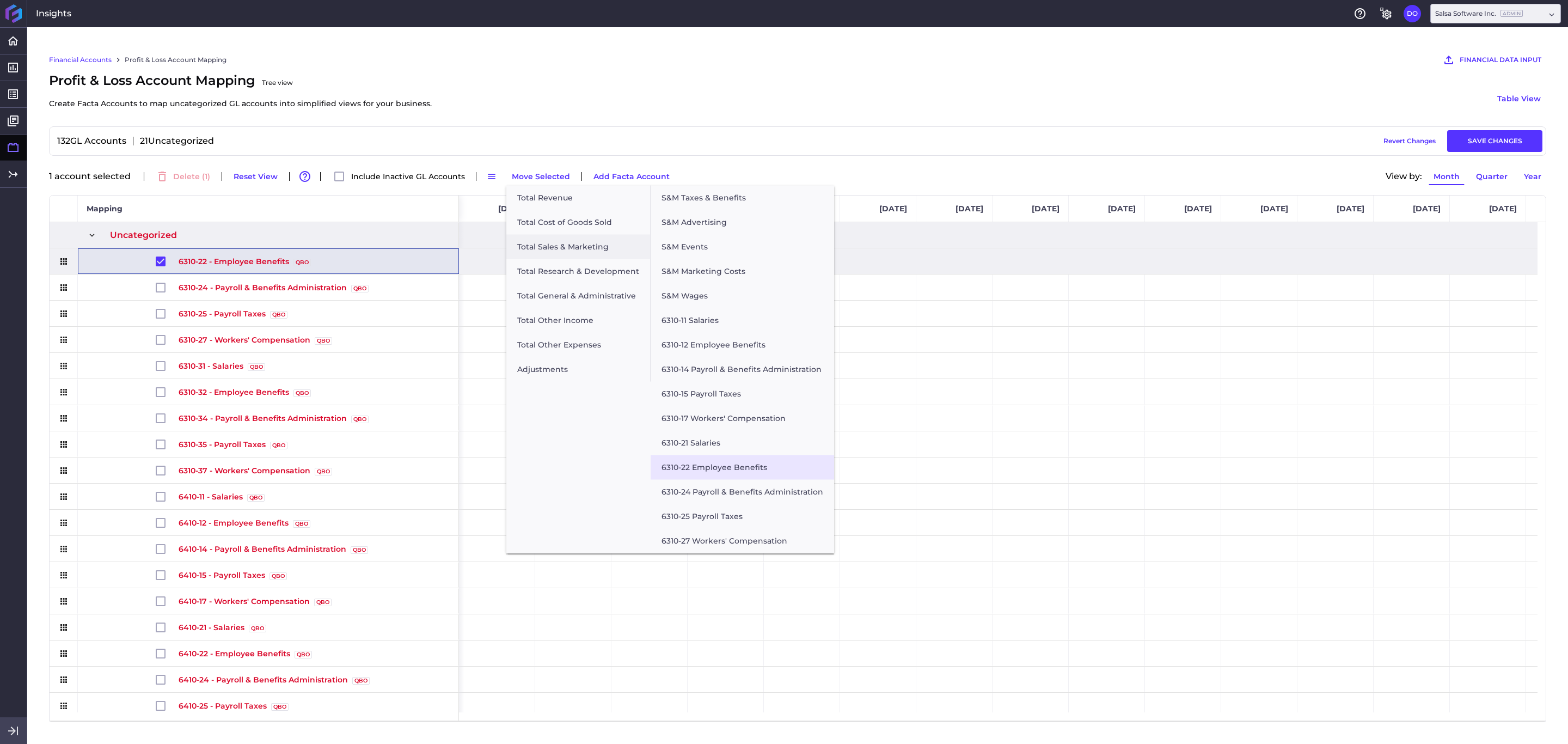
click at [696, 474] on button "6310-22 Employee Benefits" at bounding box center [742, 468] width 183 height 24
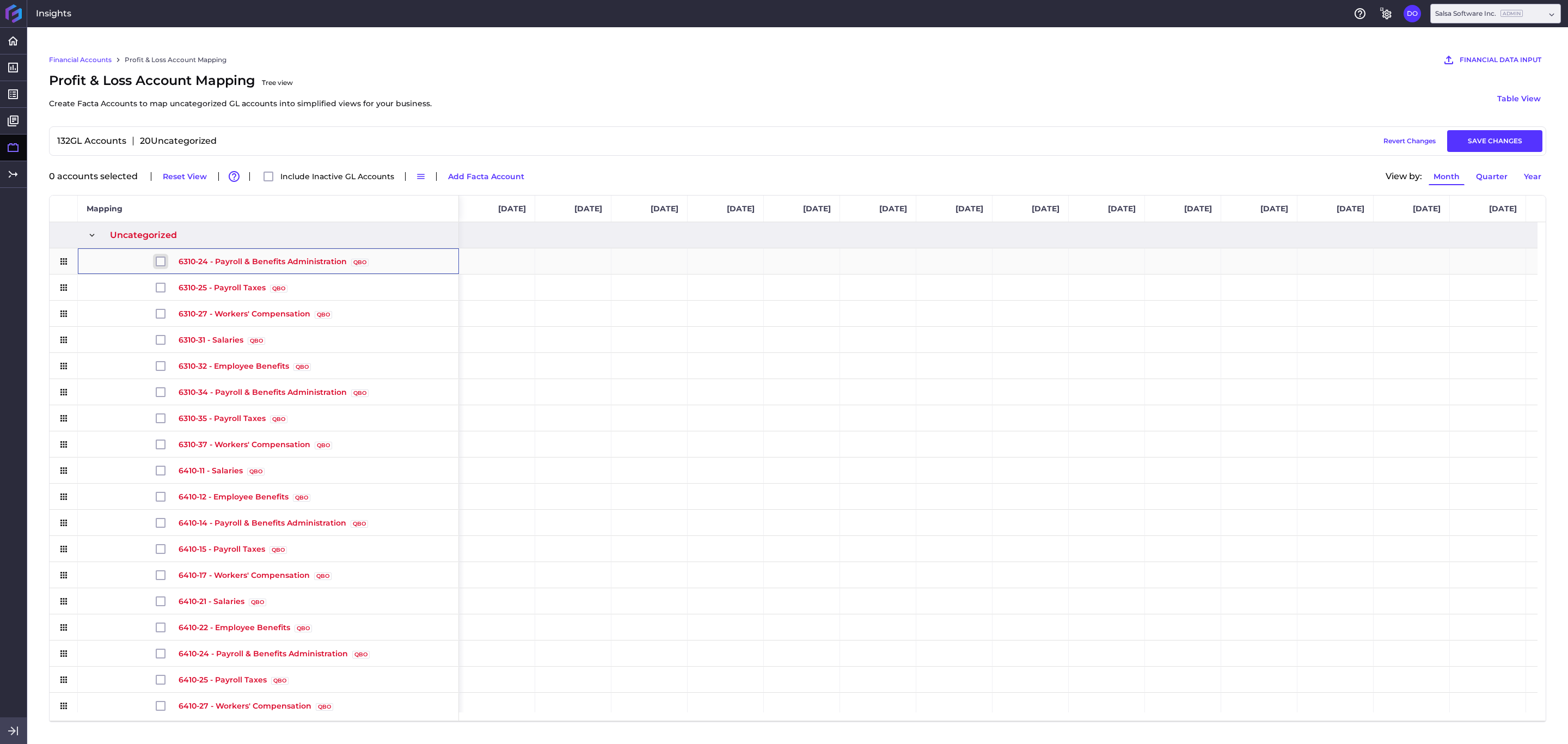
click at [159, 261] on input "Press Space to toggle row selection (unchecked)" at bounding box center [161, 261] width 10 height 10
checkbox input "true"
click at [531, 181] on button "Move Selected" at bounding box center [541, 176] width 68 height 18
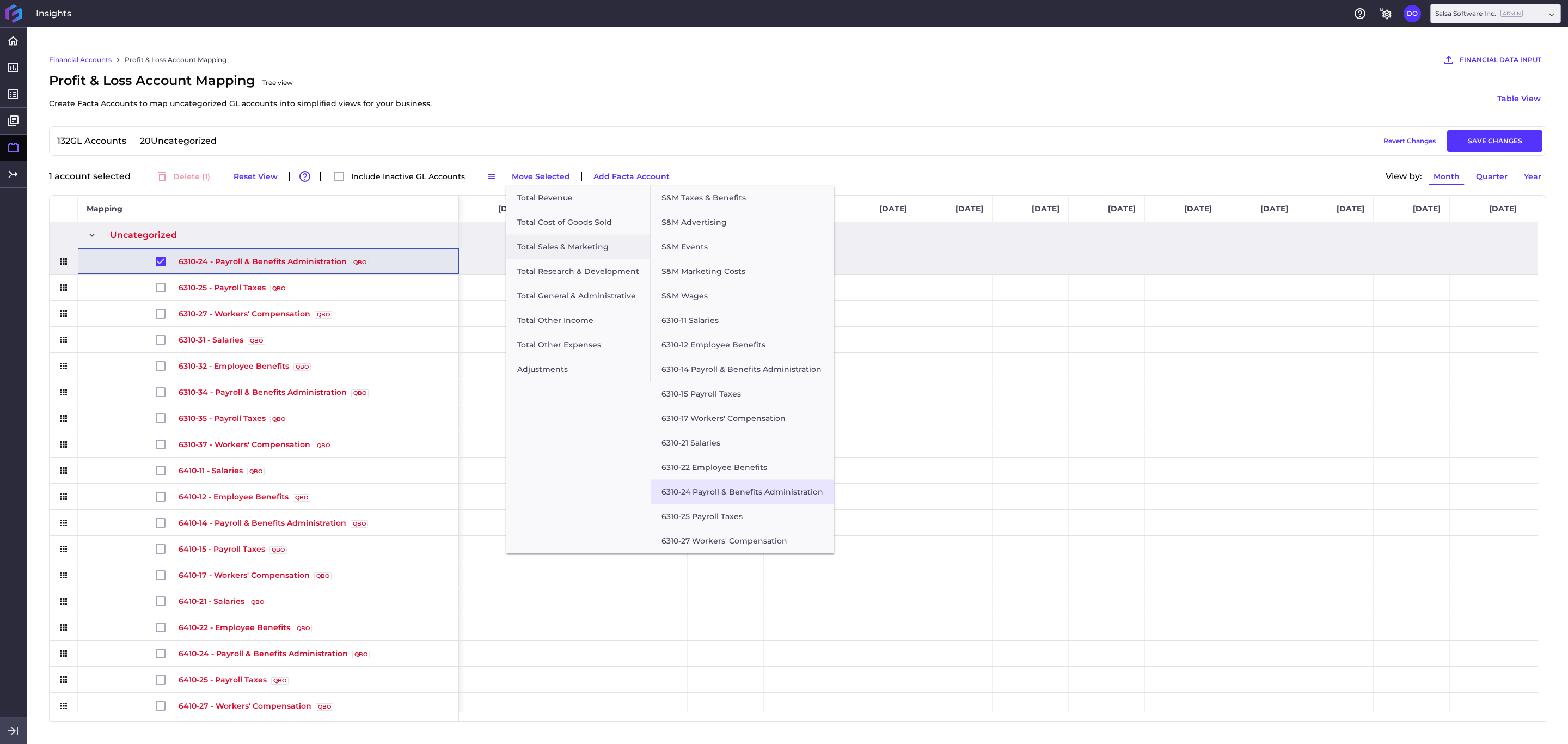
click at [695, 488] on button "6310-24 Payroll & Benefits Administration" at bounding box center [742, 492] width 183 height 24
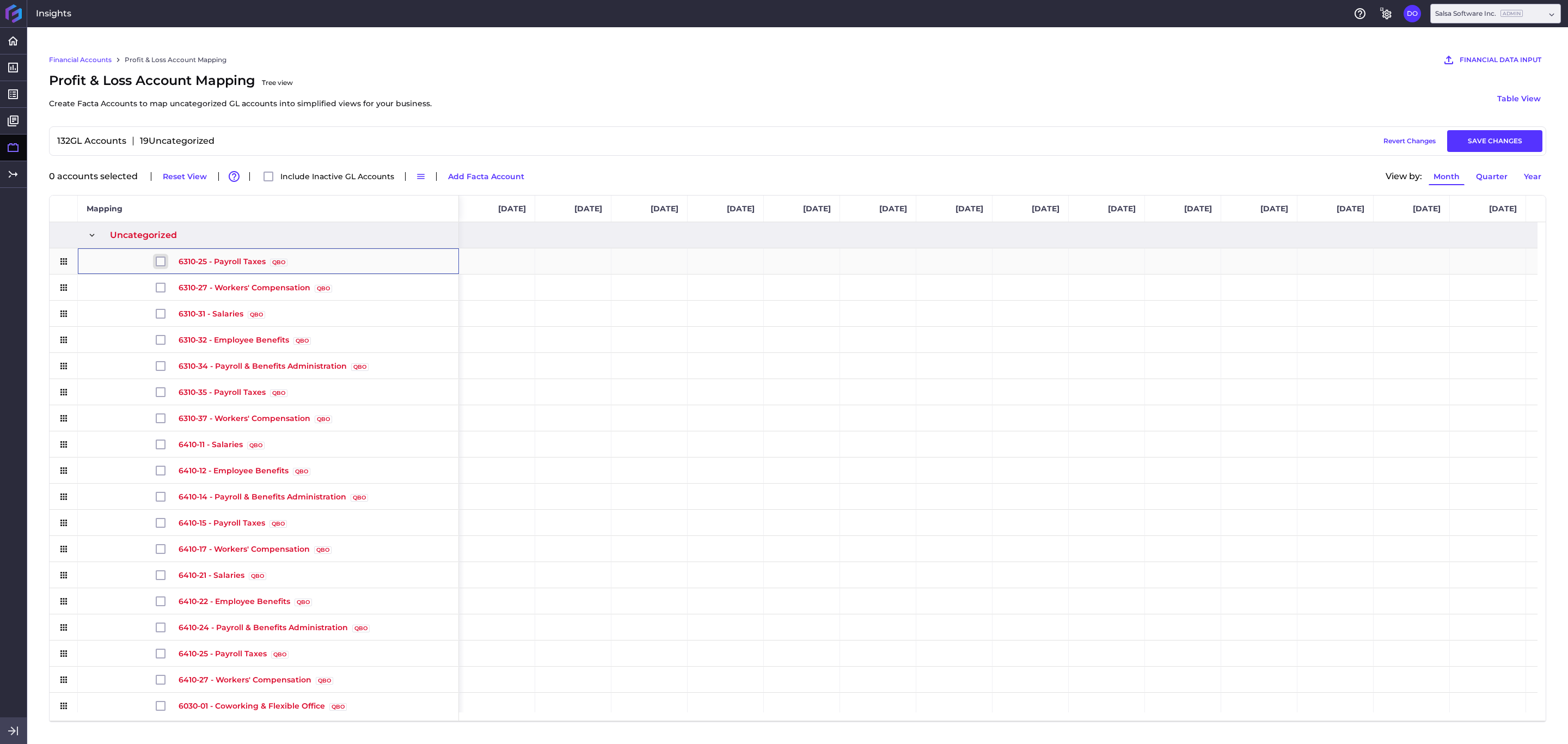
click at [162, 262] on input "Press Space to toggle row selection (unchecked)" at bounding box center [161, 261] width 10 height 10
checkbox input "true"
click at [538, 174] on button "Move Selected" at bounding box center [541, 176] width 68 height 18
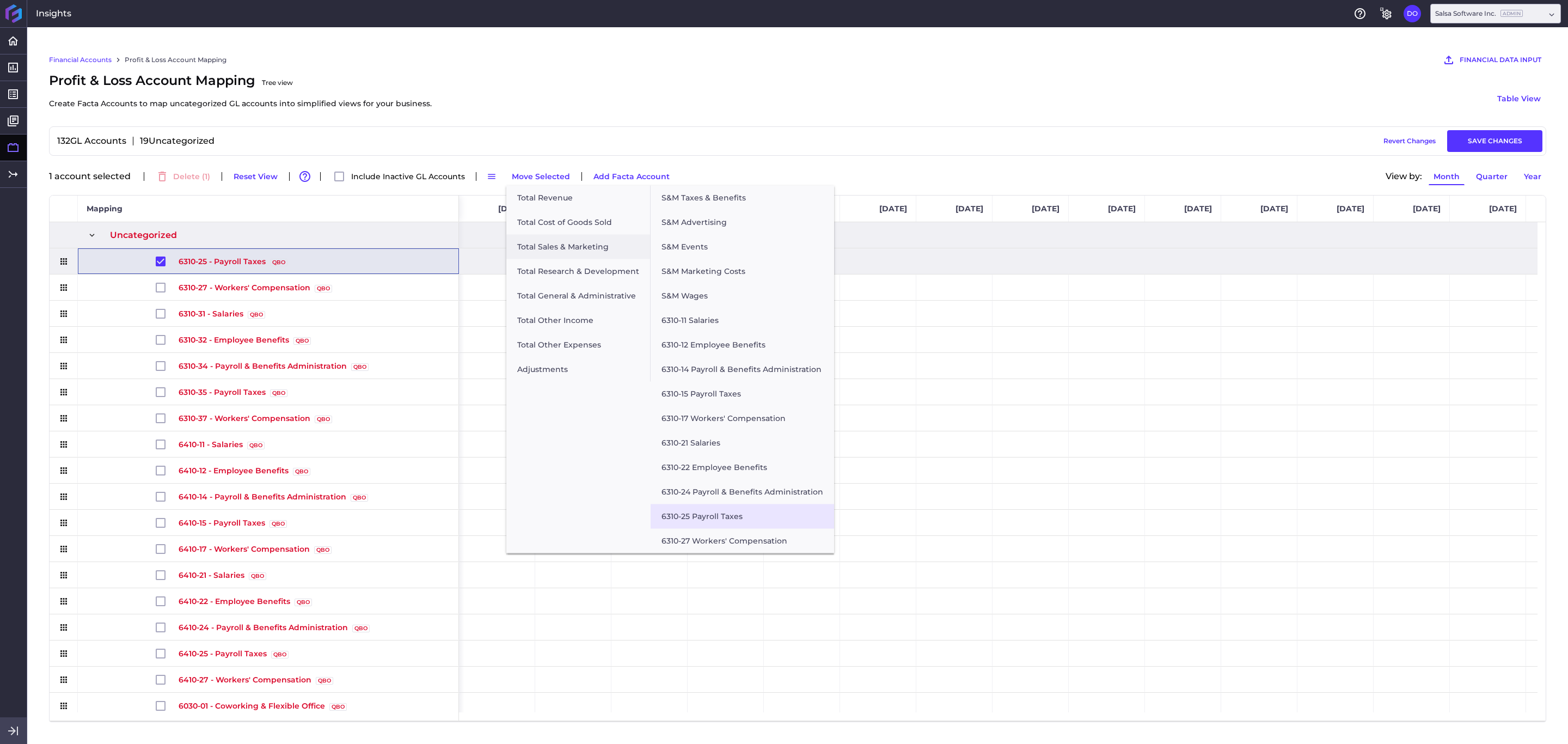
click at [694, 496] on button "6310-25 Payroll Taxes" at bounding box center [742, 516] width 183 height 24
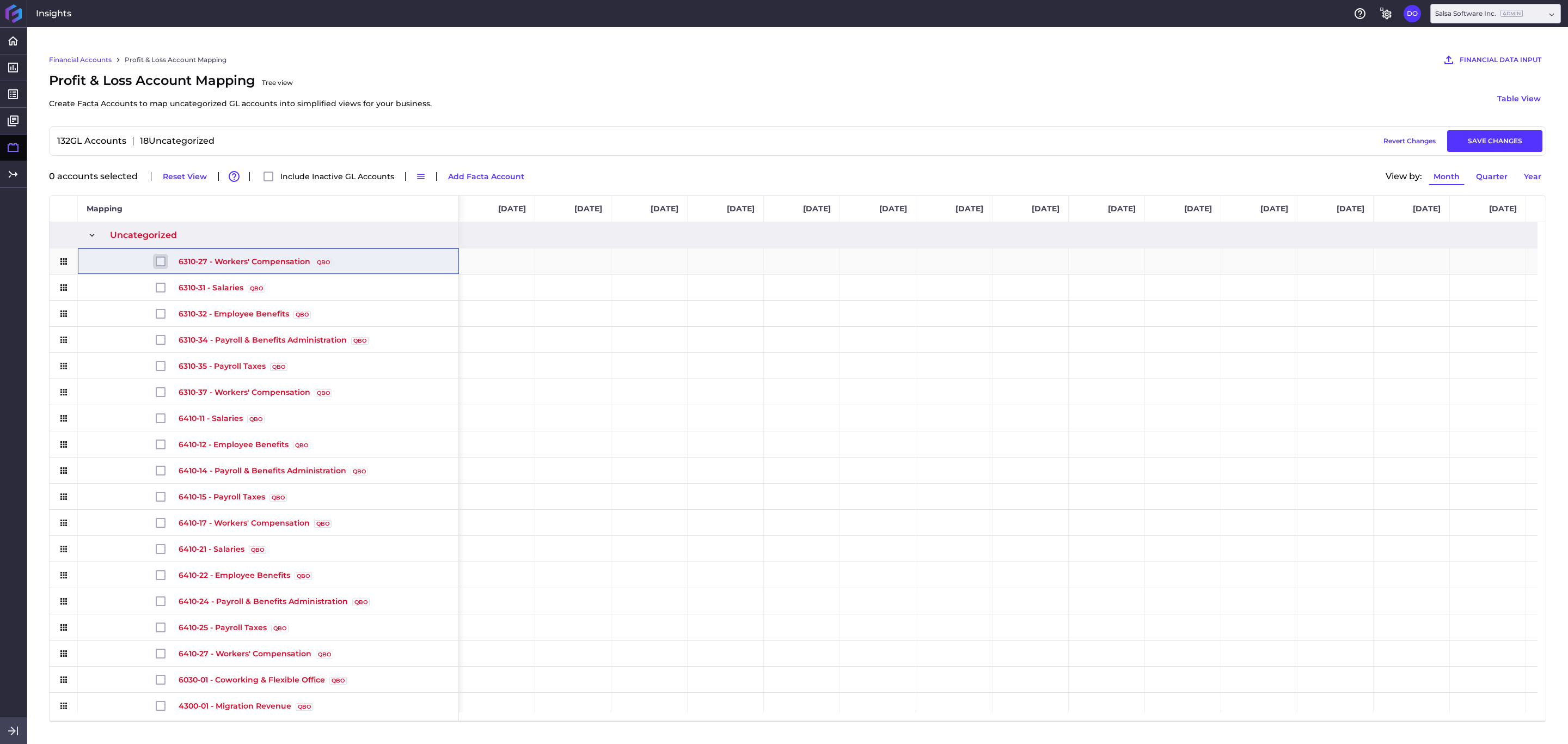
click at [157, 265] on input "Press Space to toggle row selection (unchecked)" at bounding box center [161, 261] width 10 height 10
checkbox input "true"
click at [544, 172] on button "Move Selected" at bounding box center [541, 176] width 68 height 18
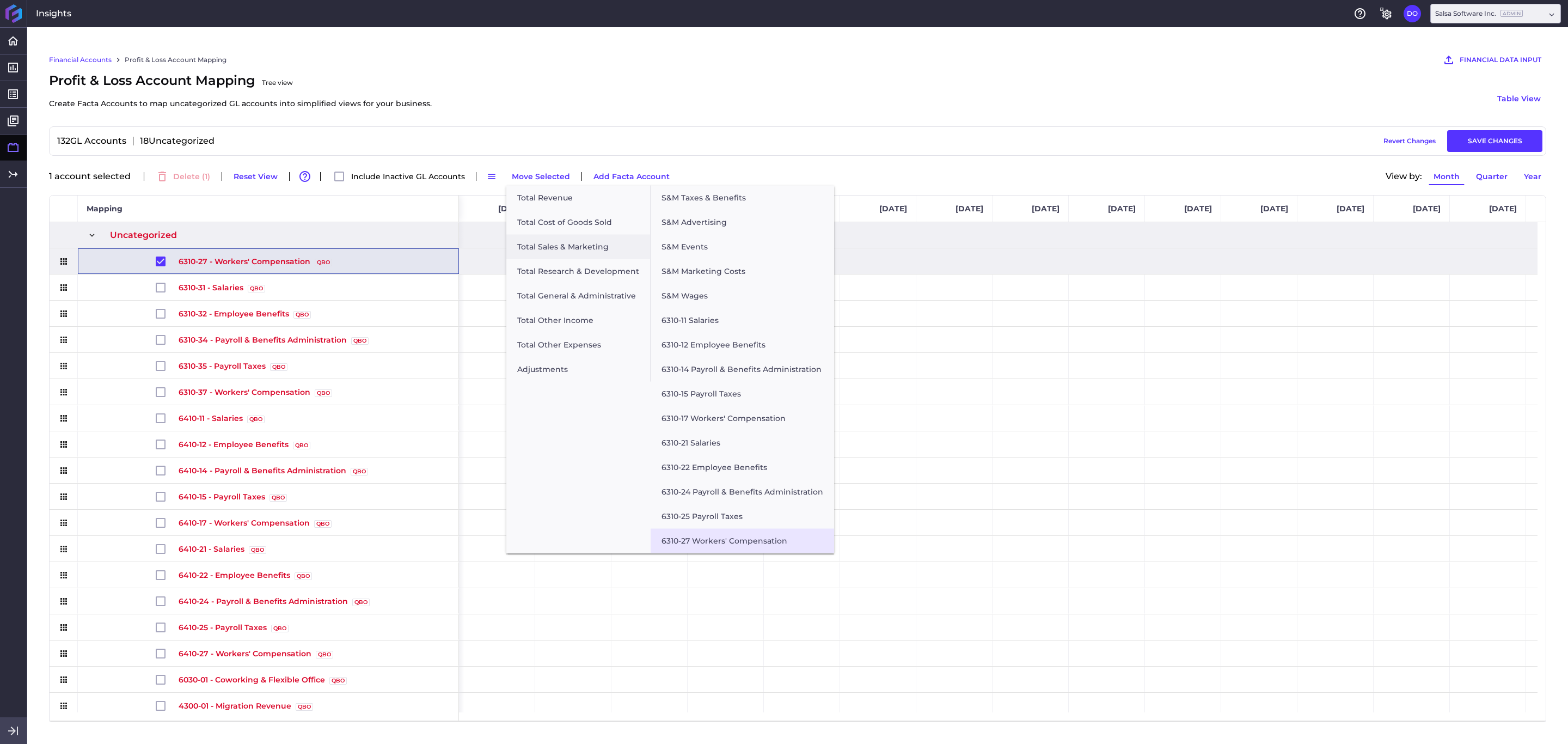
click at [722, 496] on button "6310-27 Workers' Compensation" at bounding box center [742, 541] width 183 height 24
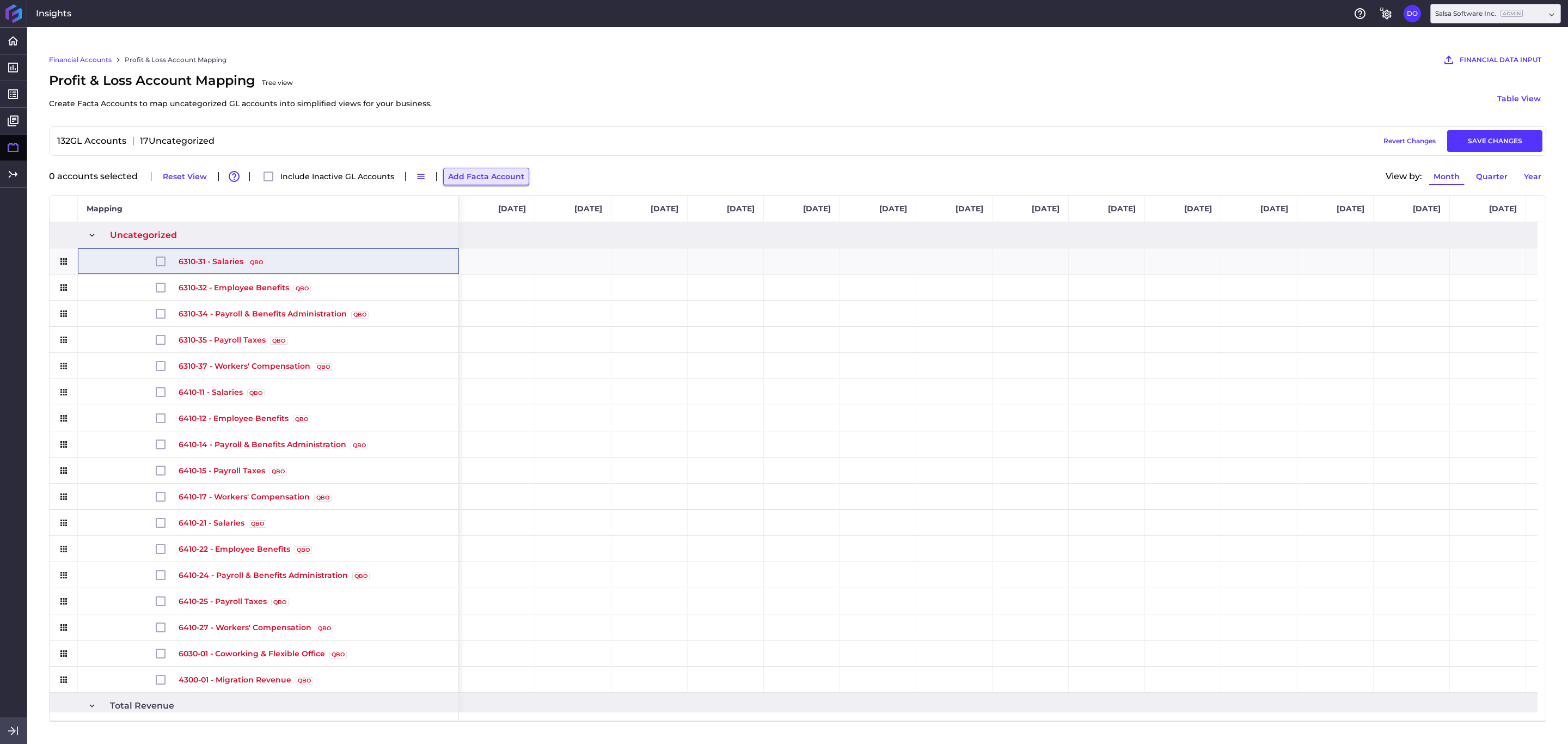
click at [499, 181] on button "Add Facta Account" at bounding box center [486, 176] width 86 height 18
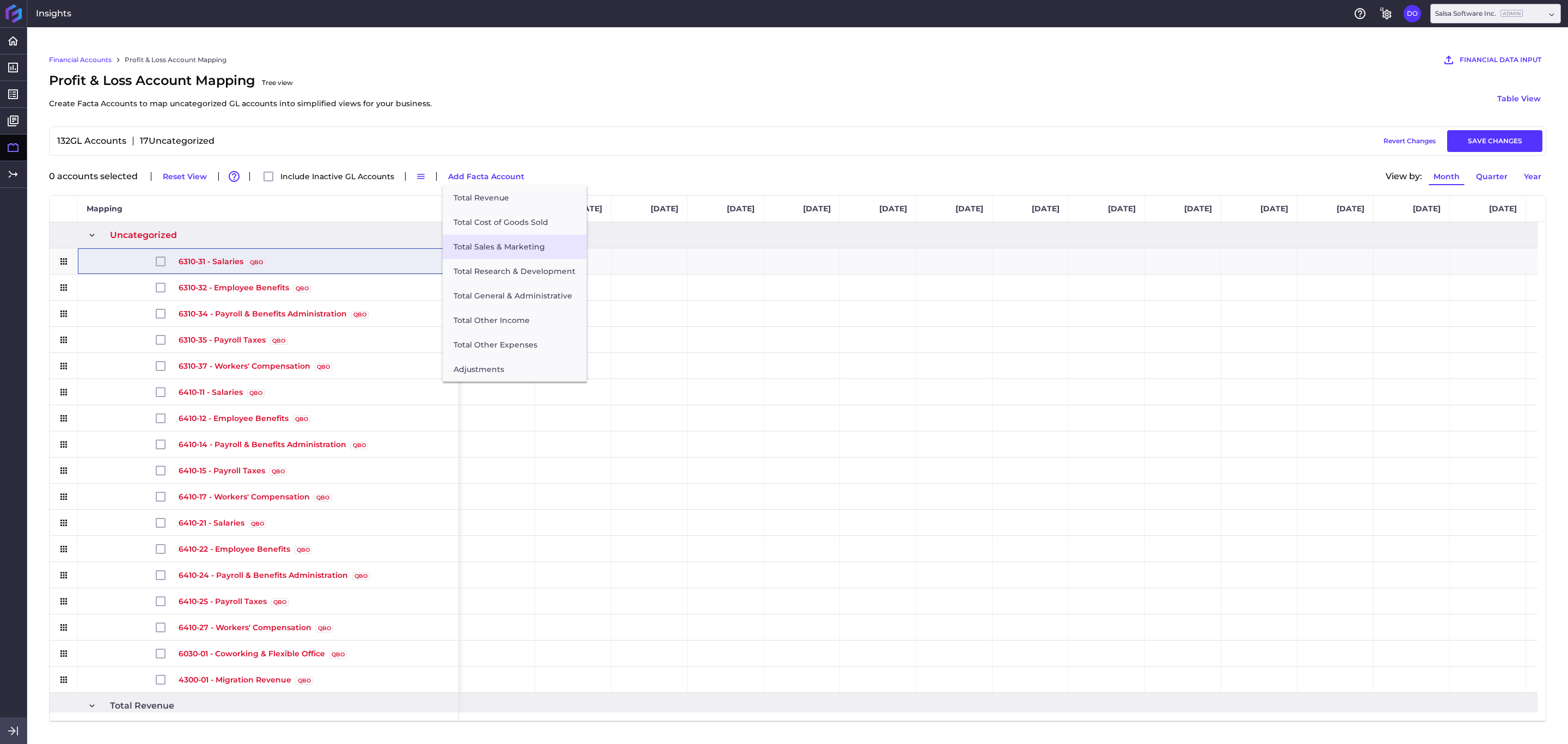
click at [526, 250] on button "Total Sales & Marketing" at bounding box center [514, 247] width 144 height 24
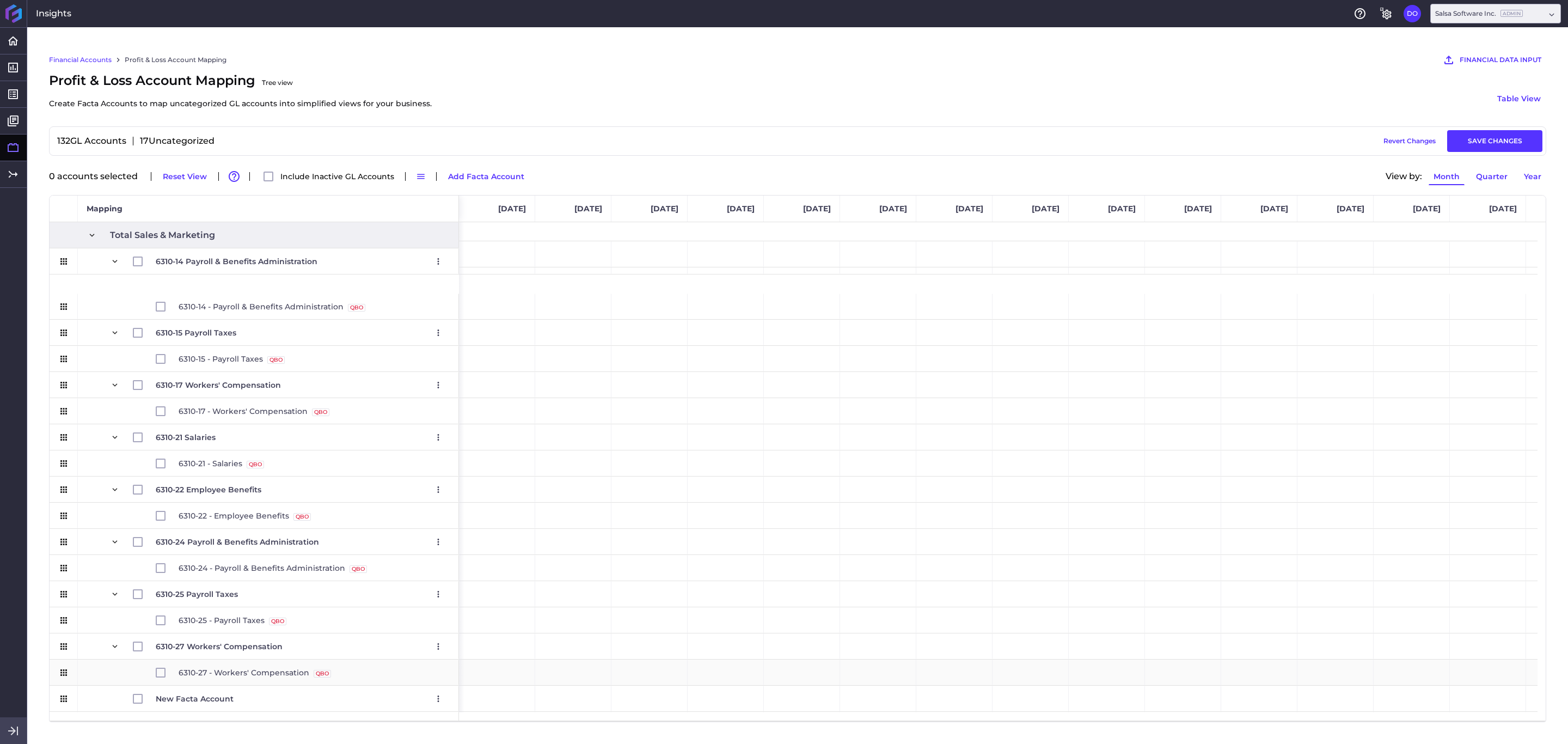
scroll to position [1030, 0]
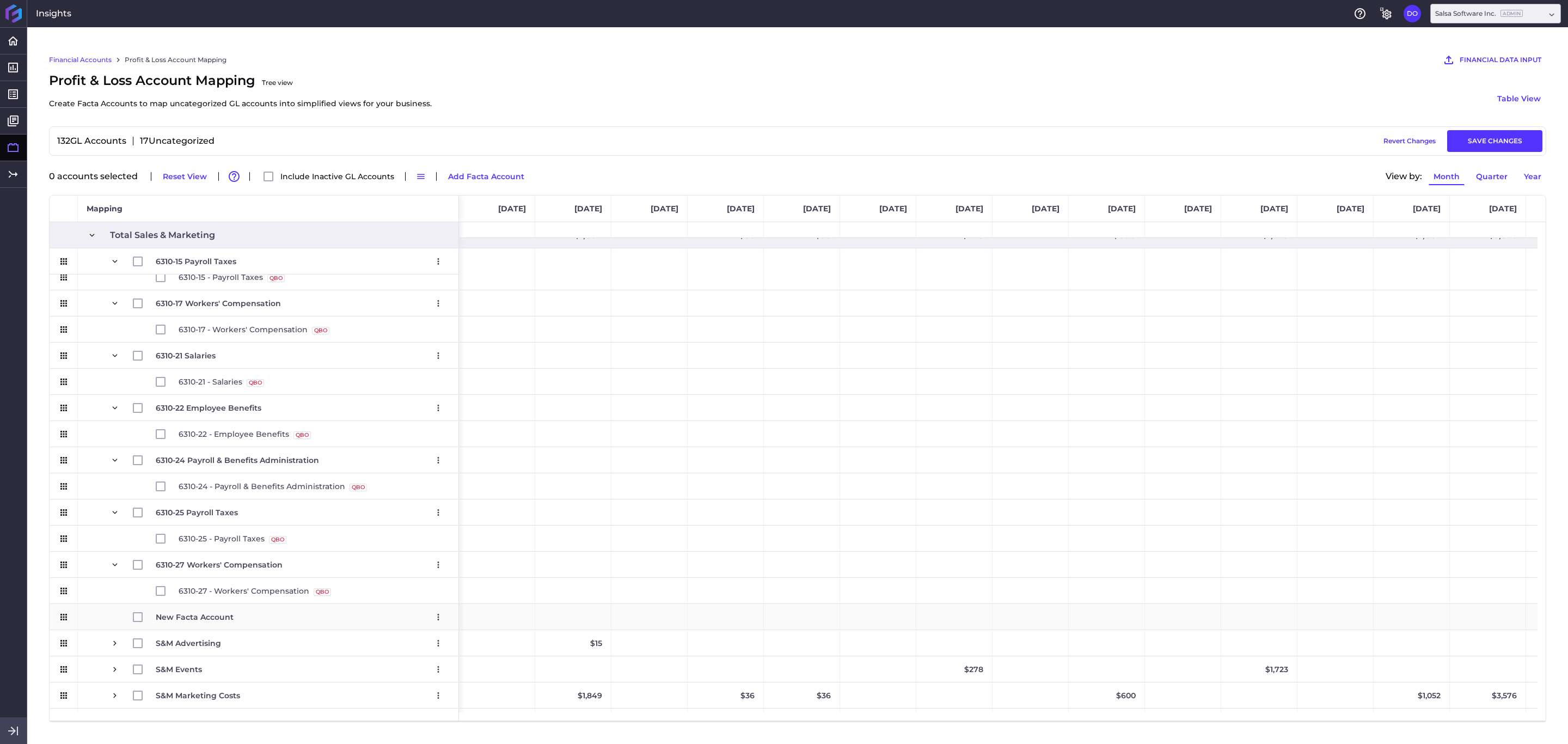
click at [239, 496] on span "New Facta Account Edit Remove" at bounding box center [301, 617] width 292 height 25
click at [240, 496] on span "New Facta Account Edit Remove" at bounding box center [301, 617] width 292 height 25
type input "6310-31 Salaries"
click at [91, 496] on div "6310-27 - Workers' Compensation QBO Source" at bounding box center [268, 591] width 381 height 26
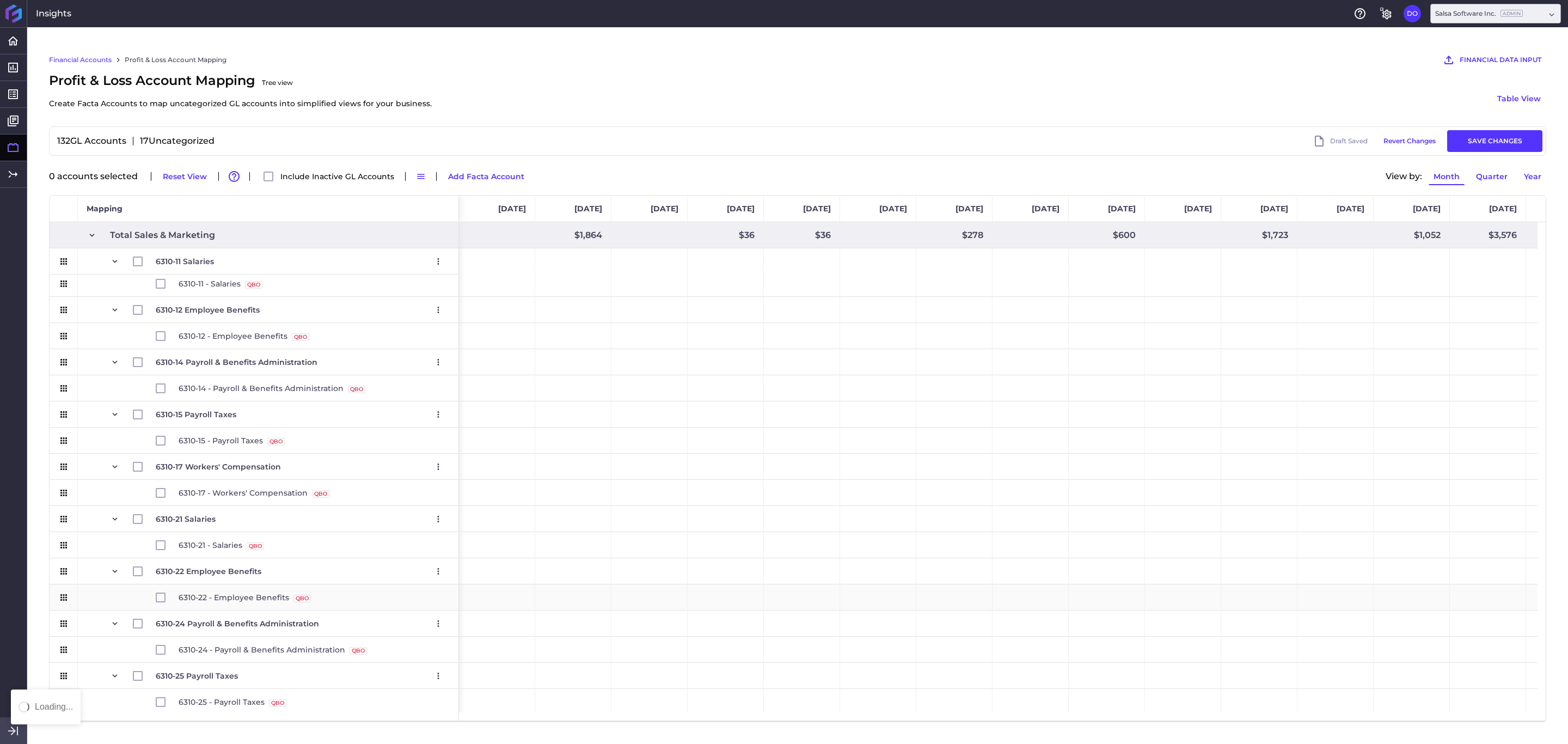
scroll to position [948, 0]
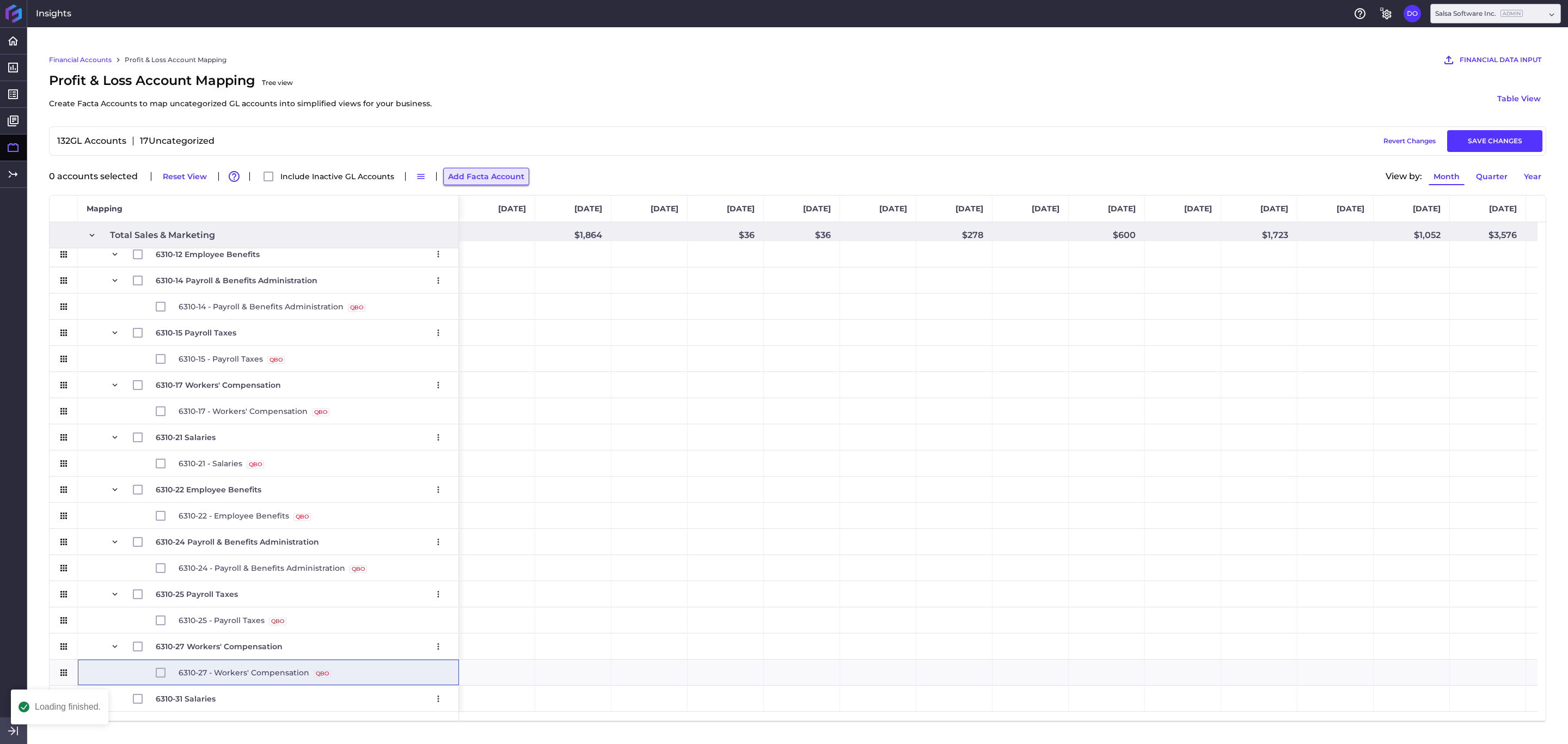
click at [469, 178] on button "Add Facta Account" at bounding box center [486, 176] width 86 height 18
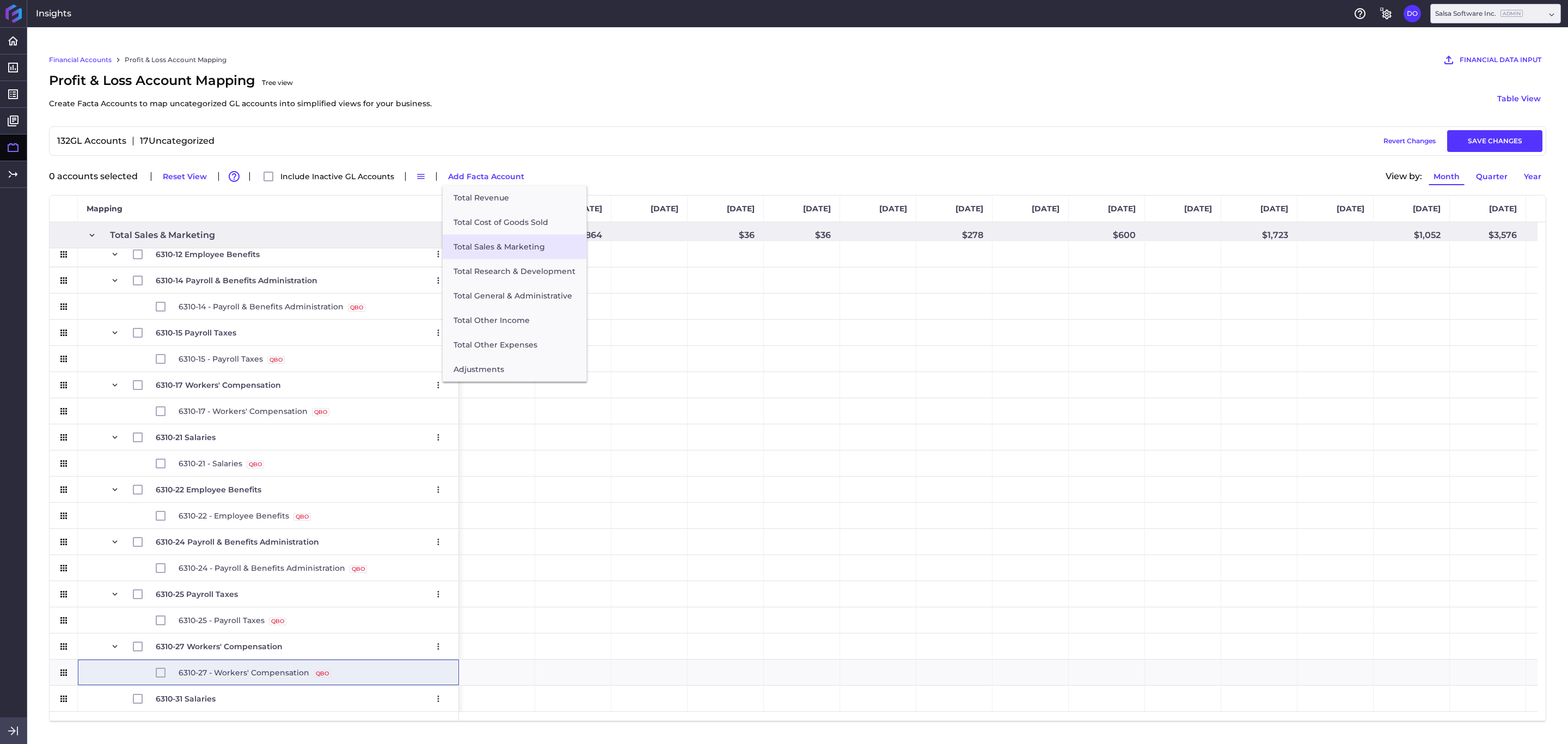
click at [503, 249] on button "Total Sales & Marketing" at bounding box center [514, 247] width 144 height 24
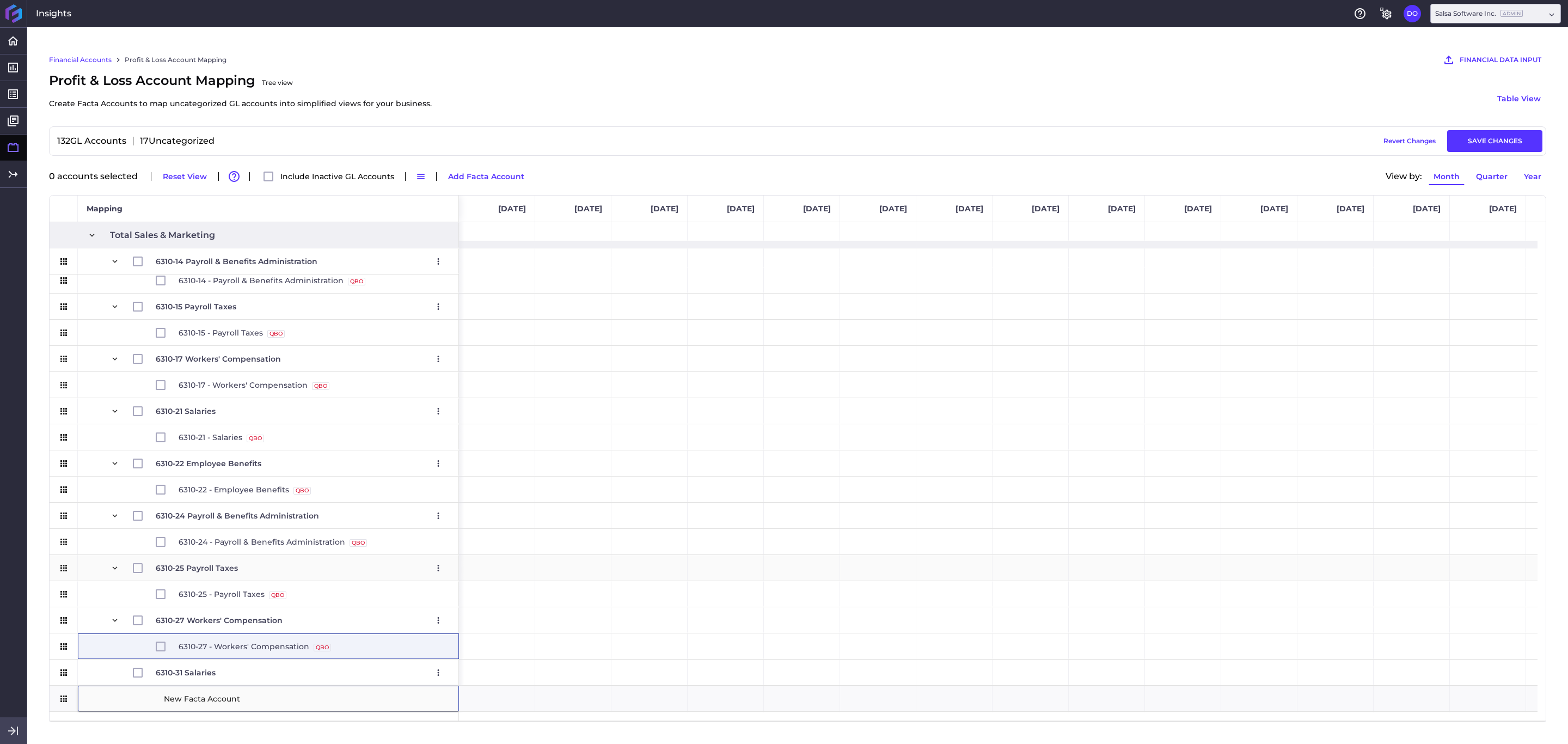
type input "6310-32 Employee Benefits"
click at [101, 496] on div "6310-27 - Workers' Compensation QBO Source" at bounding box center [268, 646] width 381 height 26
click at [94, 496] on span "6310-27 Workers' Compensation Edit Remove" at bounding box center [268, 620] width 363 height 25
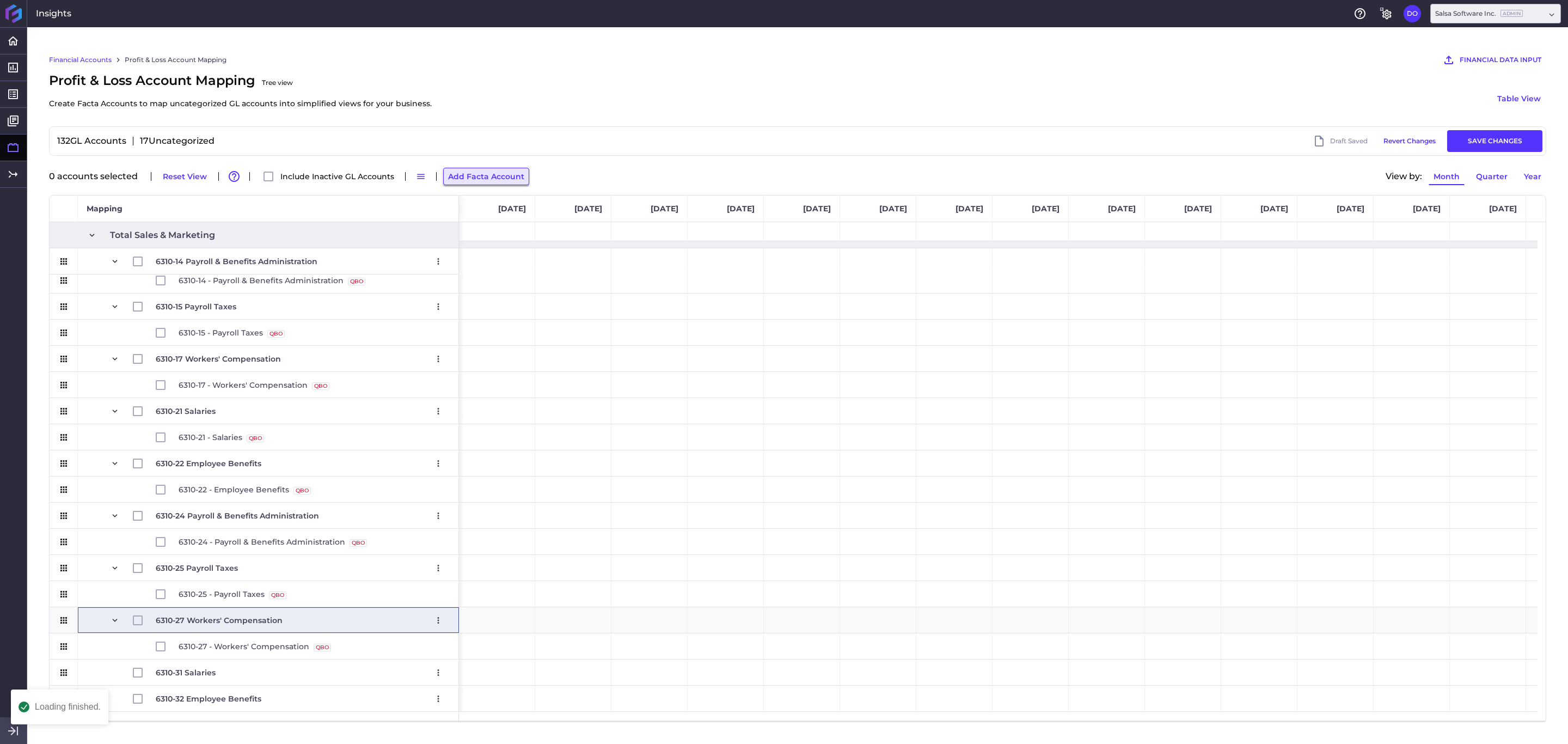
click at [488, 169] on button "Add Facta Account" at bounding box center [486, 176] width 86 height 18
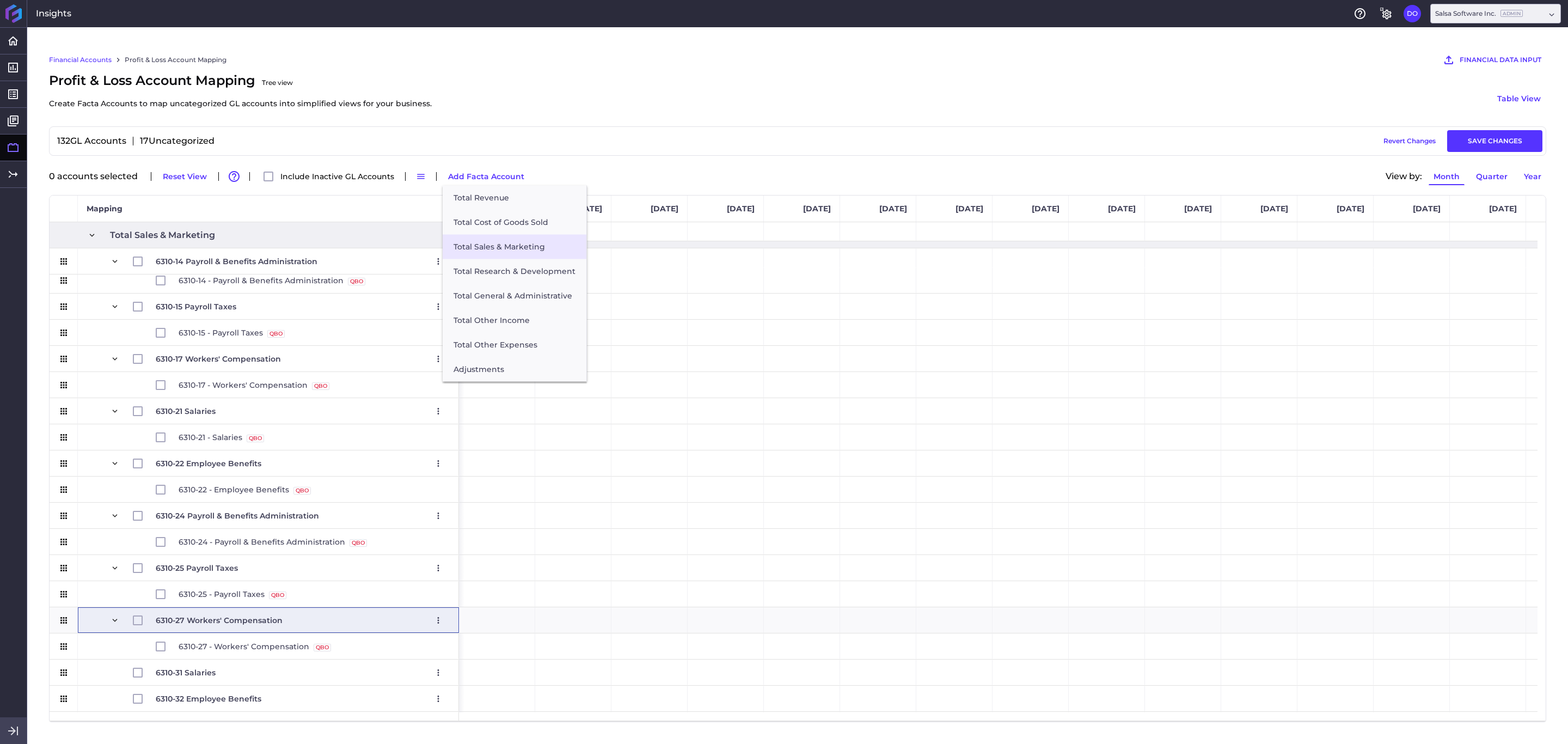
click at [488, 247] on button "Total Sales & Marketing" at bounding box center [514, 247] width 144 height 24
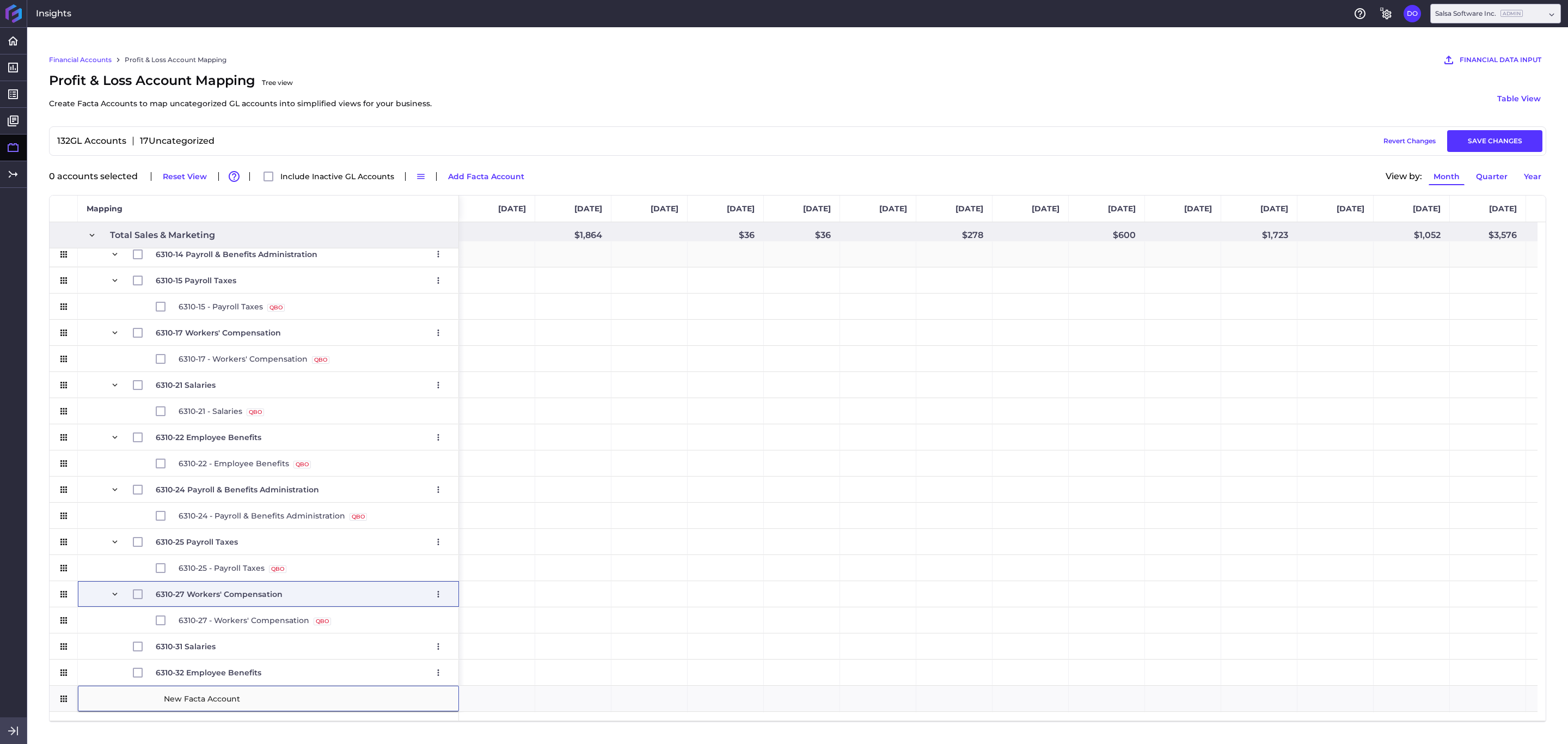
scroll to position [1000, 0]
type input "6310-34 Payroll & Benefits Administration"
click at [111, 496] on span "6310-32 Employee Benefits Edit Remove" at bounding box center [280, 672] width 340 height 25
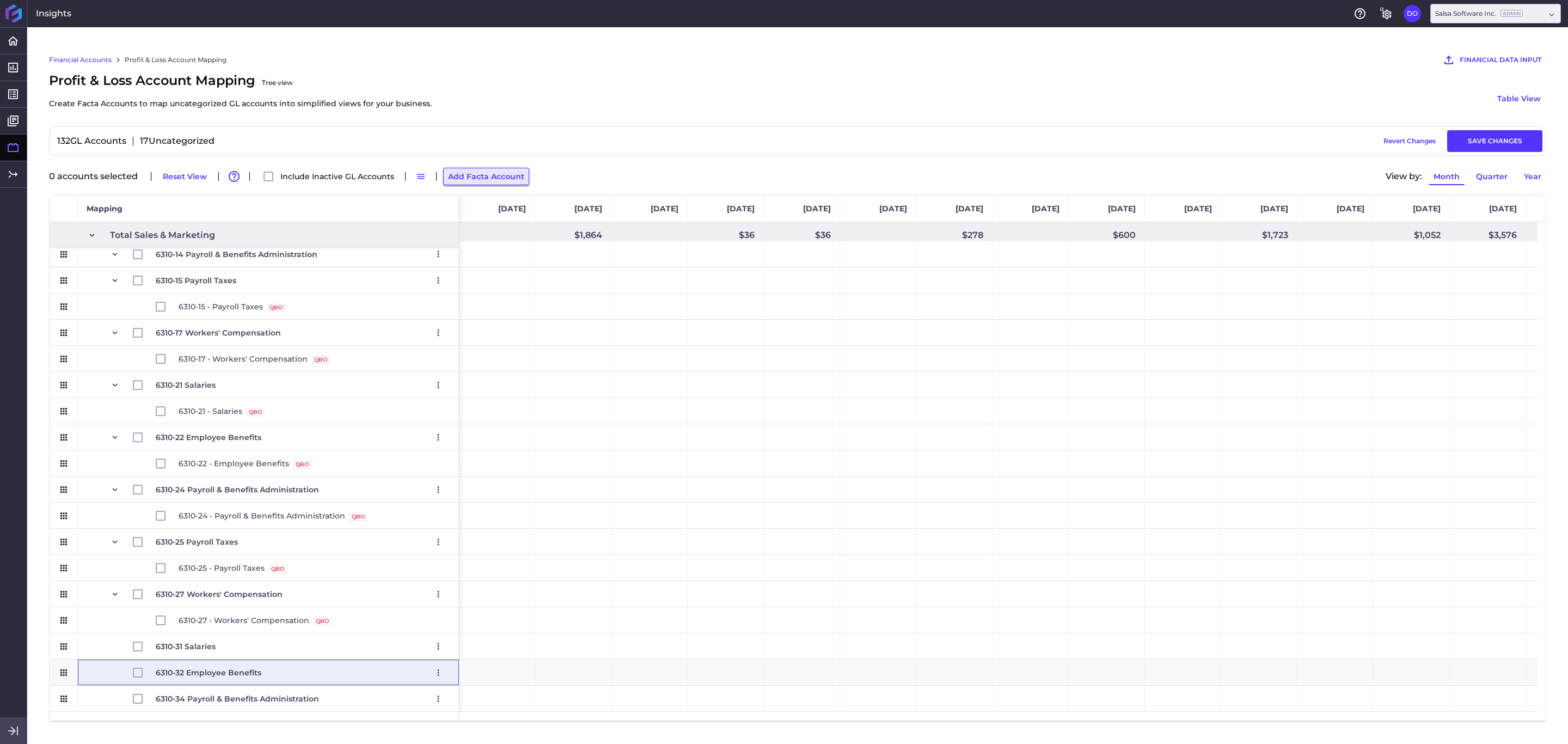
click at [471, 184] on button "Add Facta Account" at bounding box center [486, 176] width 86 height 18
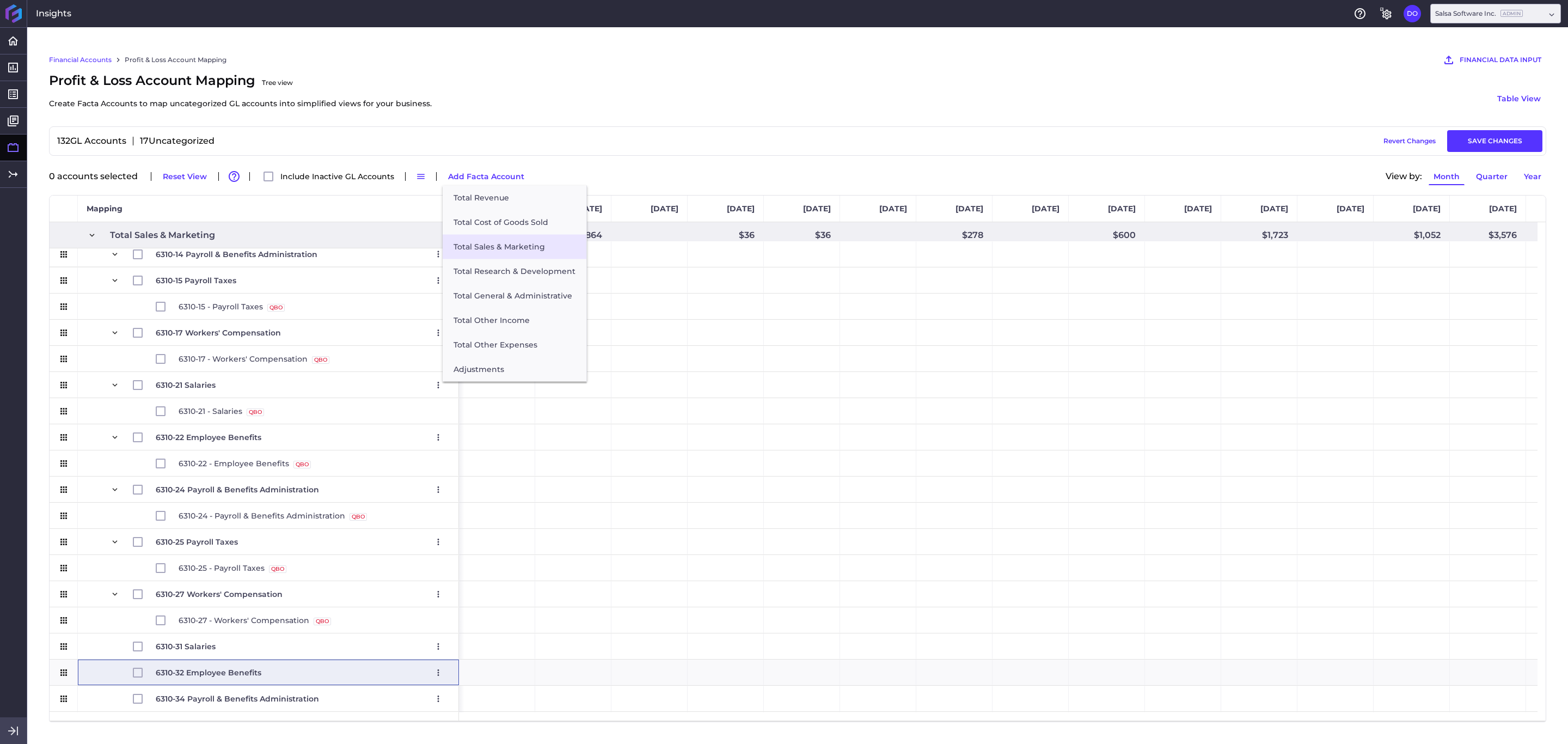
click at [486, 240] on button "Total Sales & Marketing" at bounding box center [514, 247] width 144 height 24
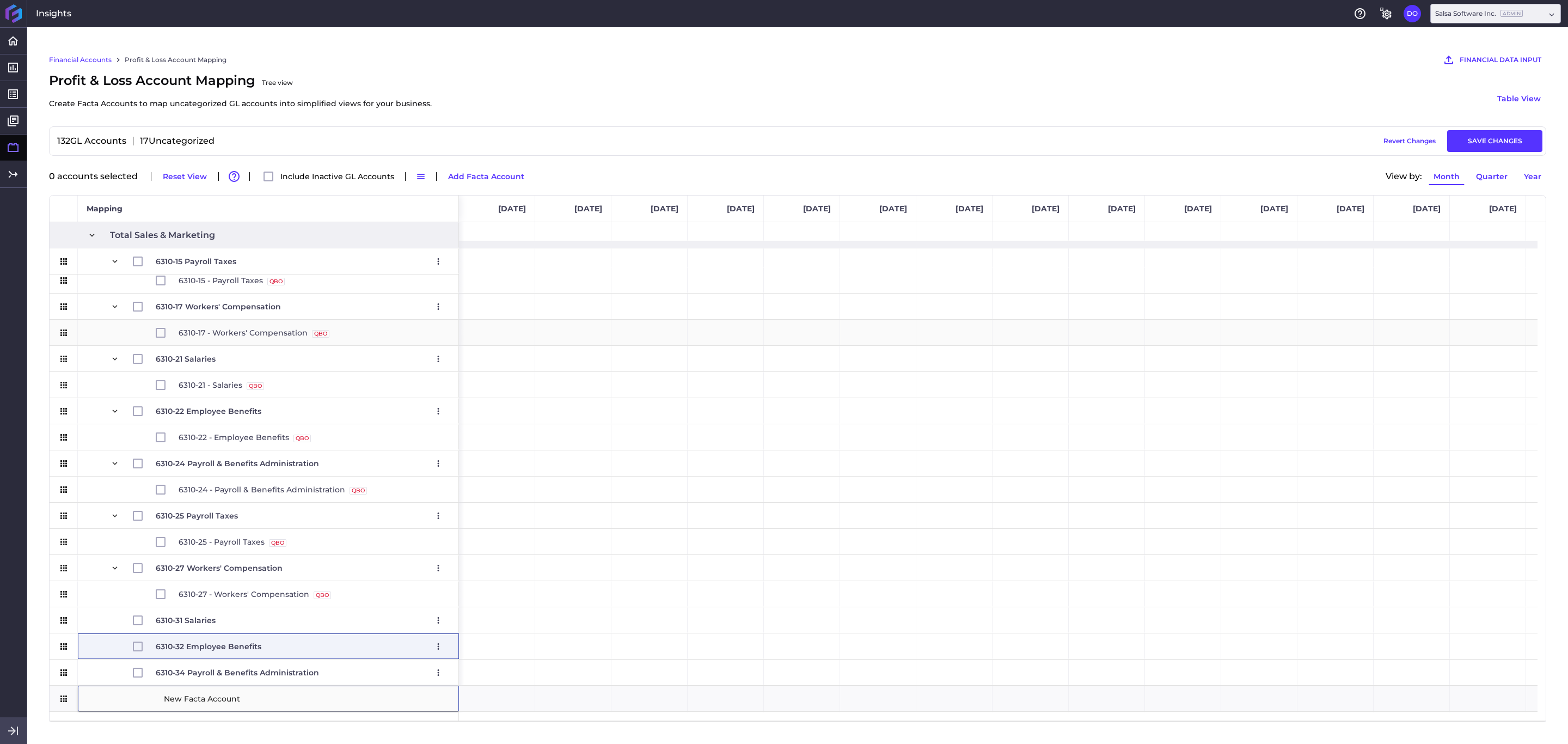
scroll to position [1027, 0]
type input "6310-35 Payroll Taxes"
click at [95, 496] on div "6310-32 Employee Benefits Edit Remove" at bounding box center [268, 646] width 381 height 26
click at [116, 496] on span "6310-31 Salaries Edit Remove" at bounding box center [280, 620] width 340 height 25
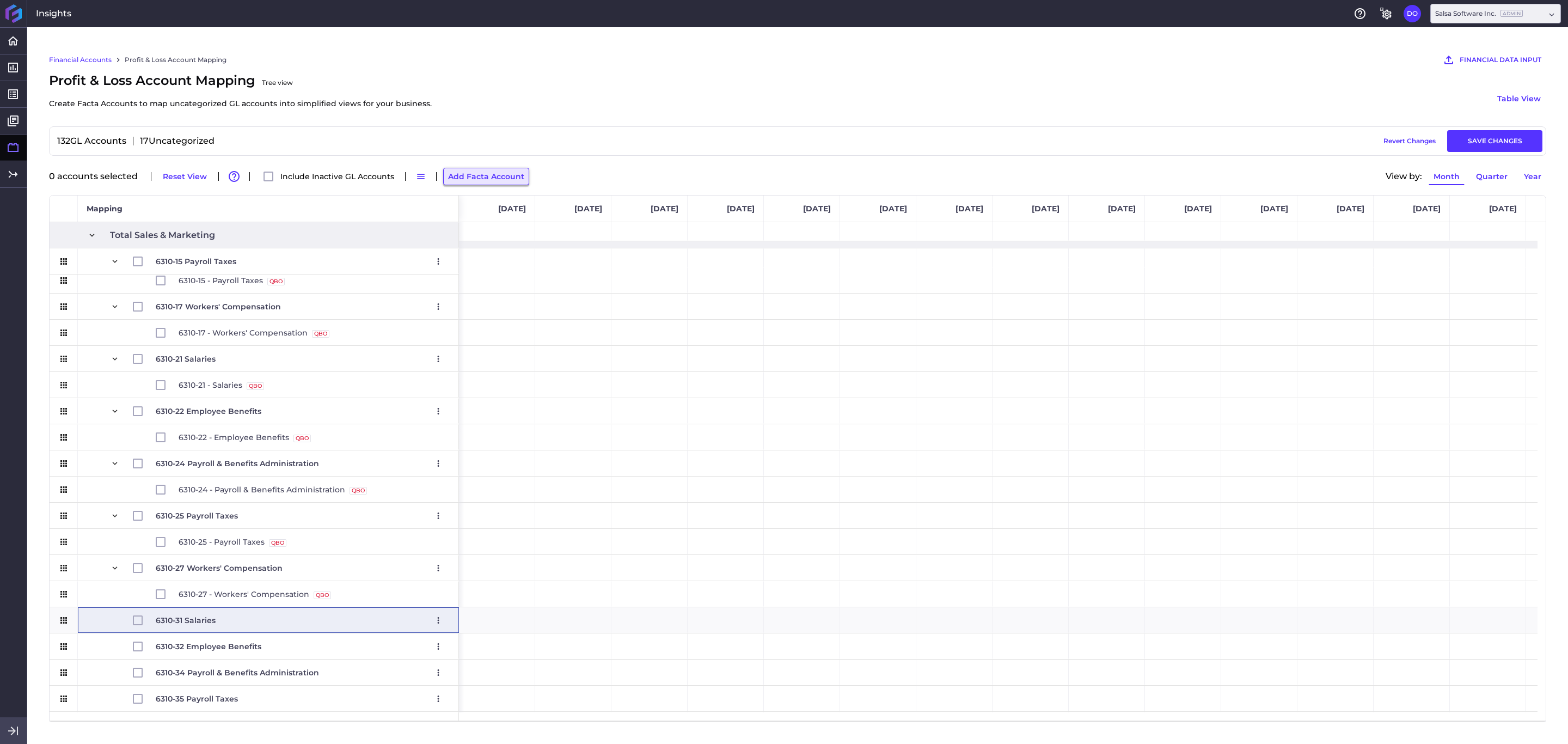
click at [480, 181] on button "Add Facta Account" at bounding box center [486, 176] width 86 height 18
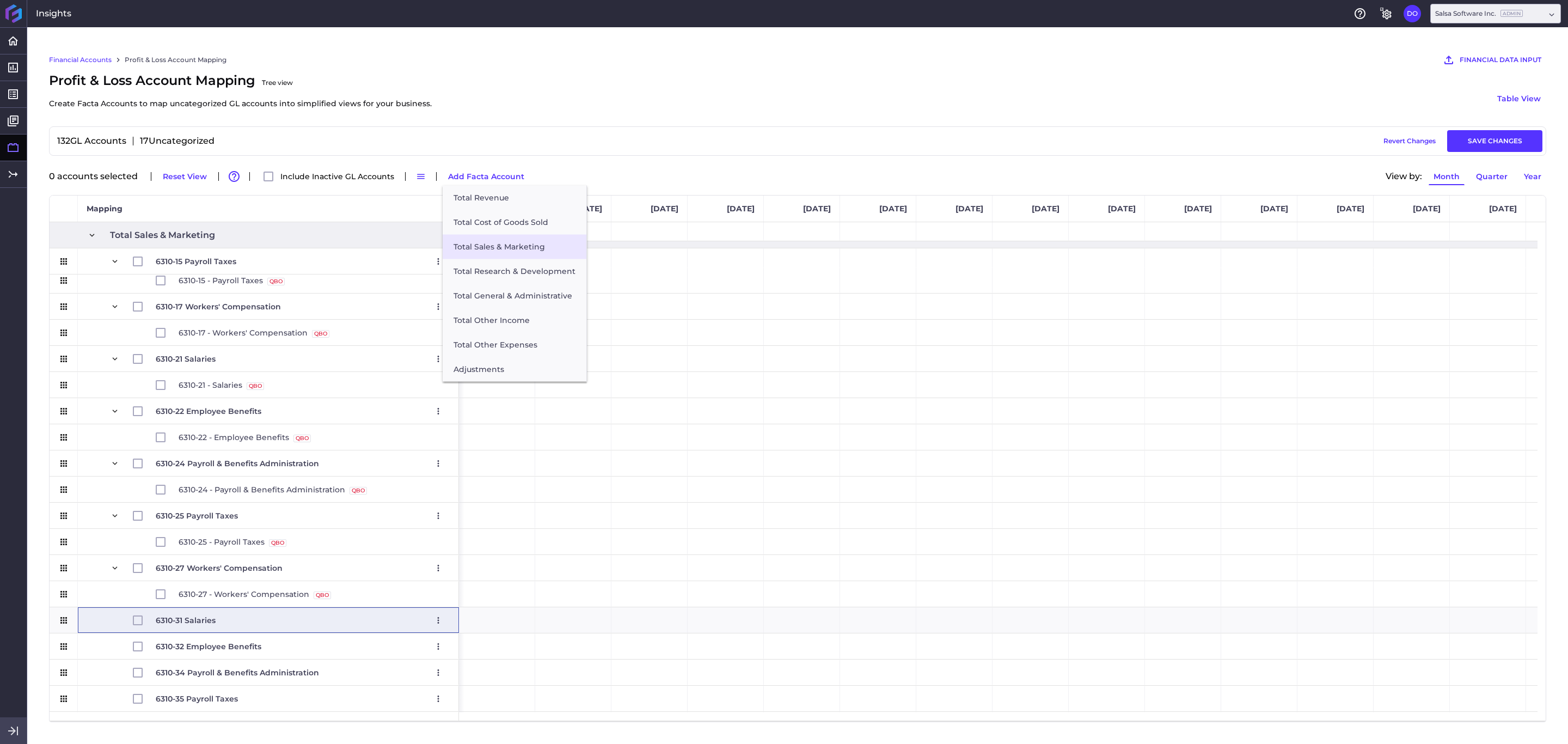
click at [498, 250] on button "Total Sales & Marketing" at bounding box center [514, 247] width 144 height 24
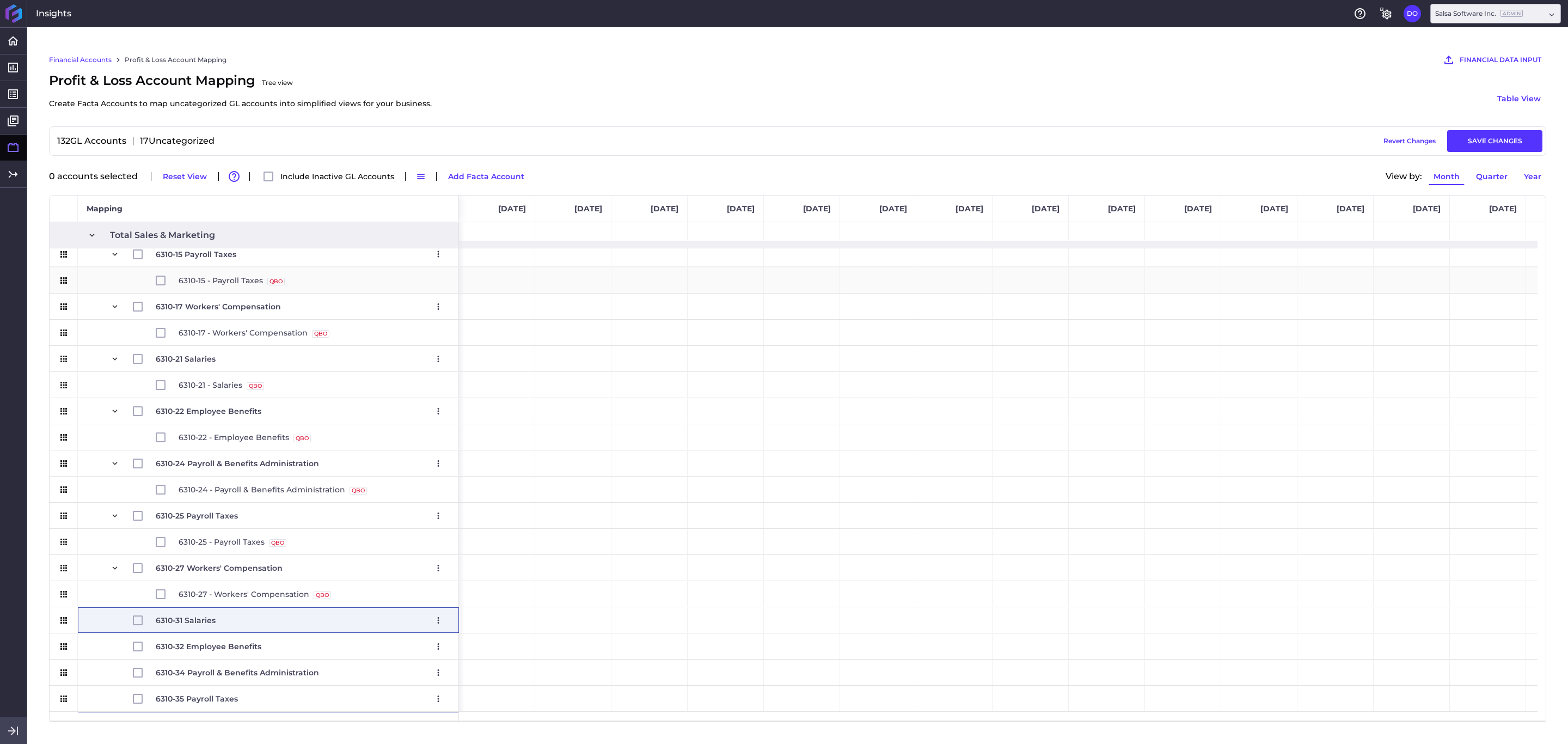
scroll to position [1053, 0]
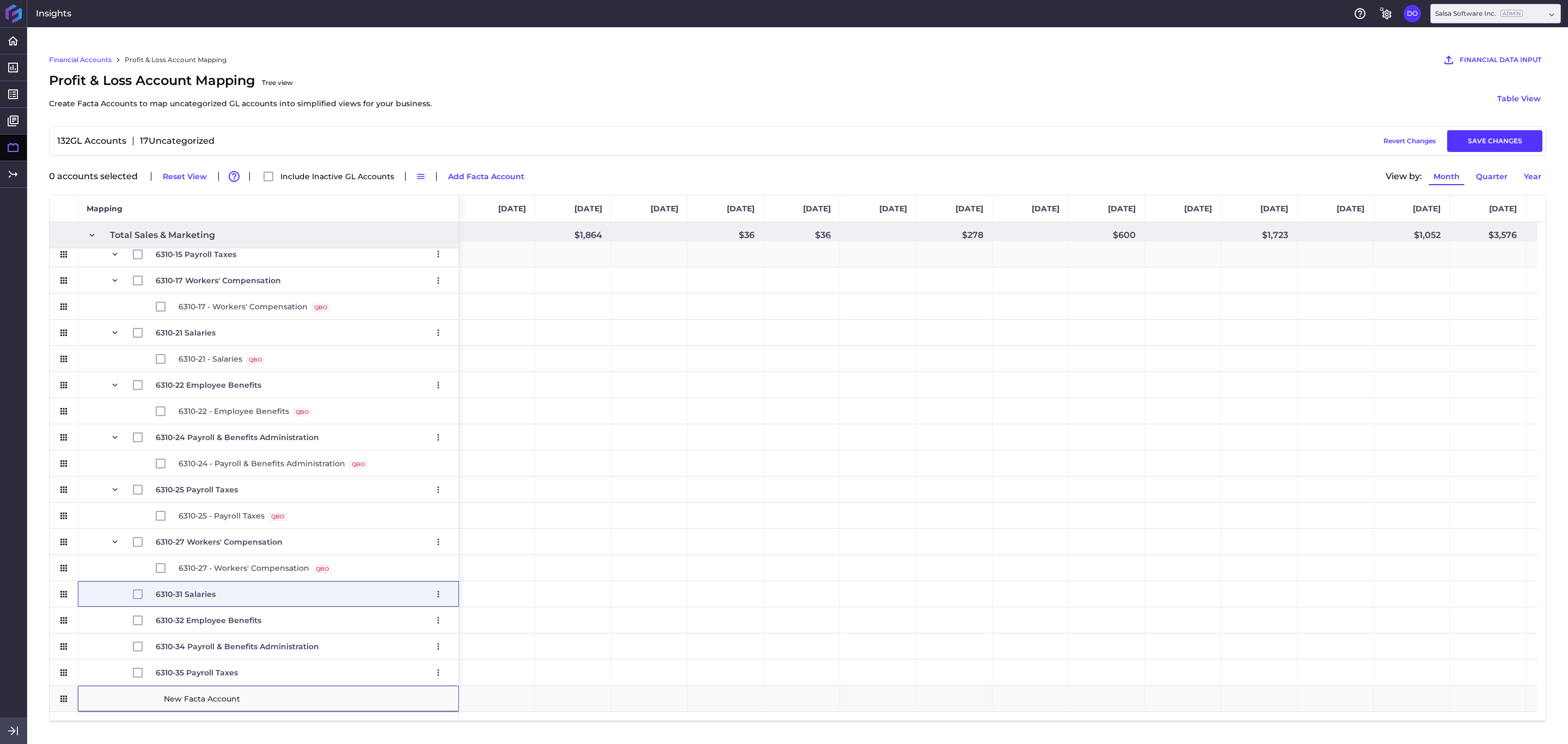
type input "6310-37 Workers' Compensation"
click at [121, 496] on span "6310-32 Employee Benefits Edit Remove" at bounding box center [280, 620] width 340 height 25
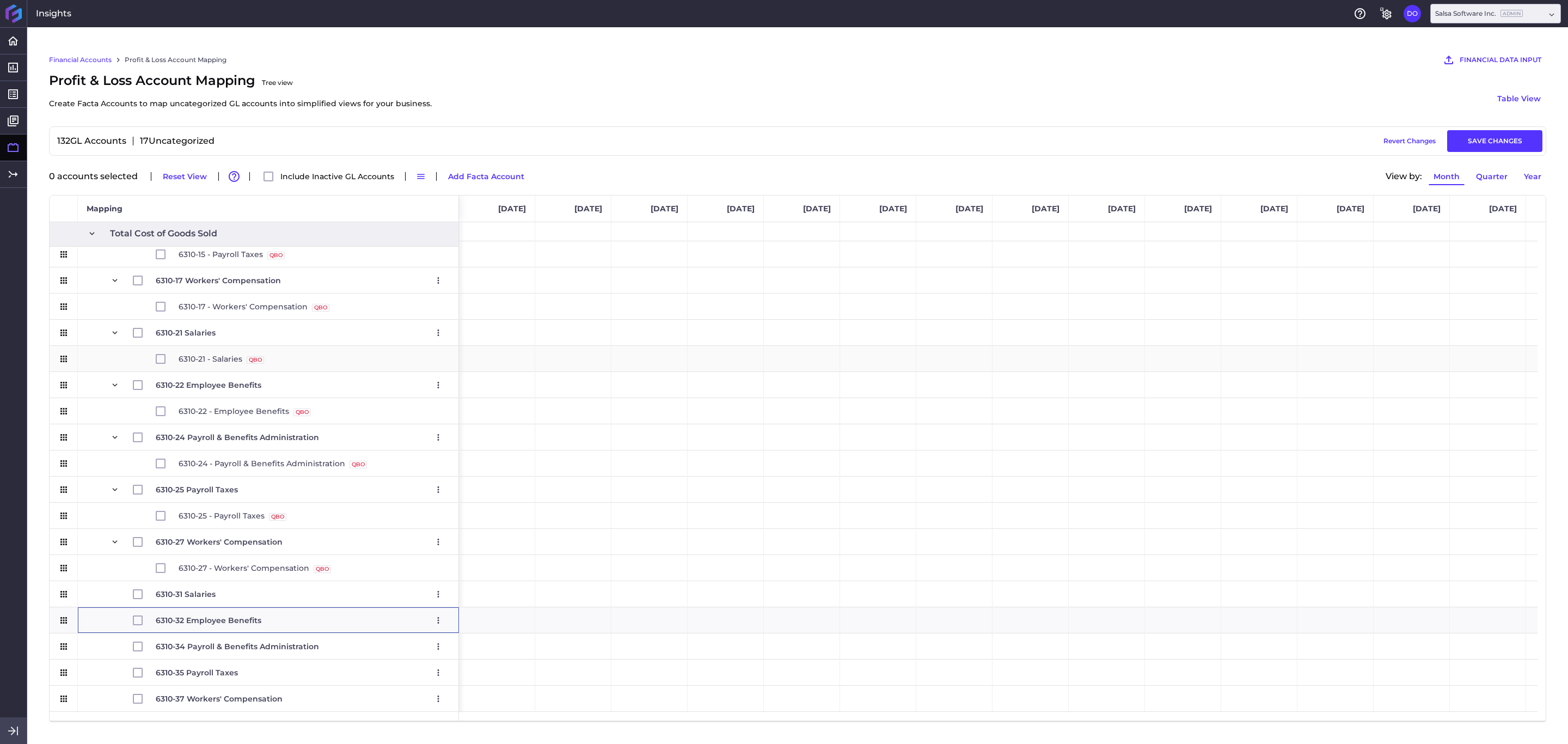
scroll to position [807, 0]
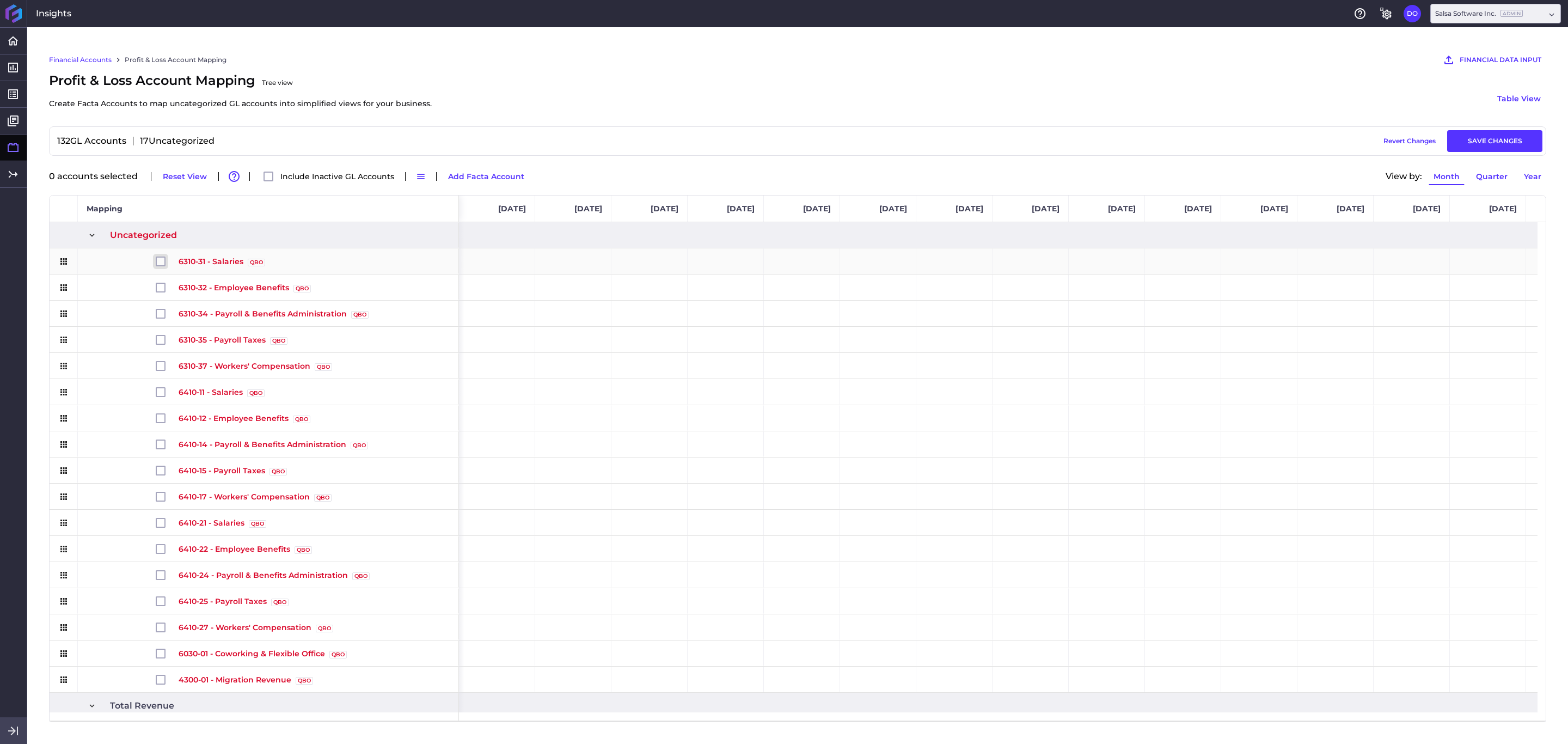
click at [163, 260] on input "Press Space to toggle row selection (unchecked)" at bounding box center [161, 261] width 10 height 10
checkbox input "true"
click at [522, 170] on button "Move Selected" at bounding box center [541, 176] width 68 height 18
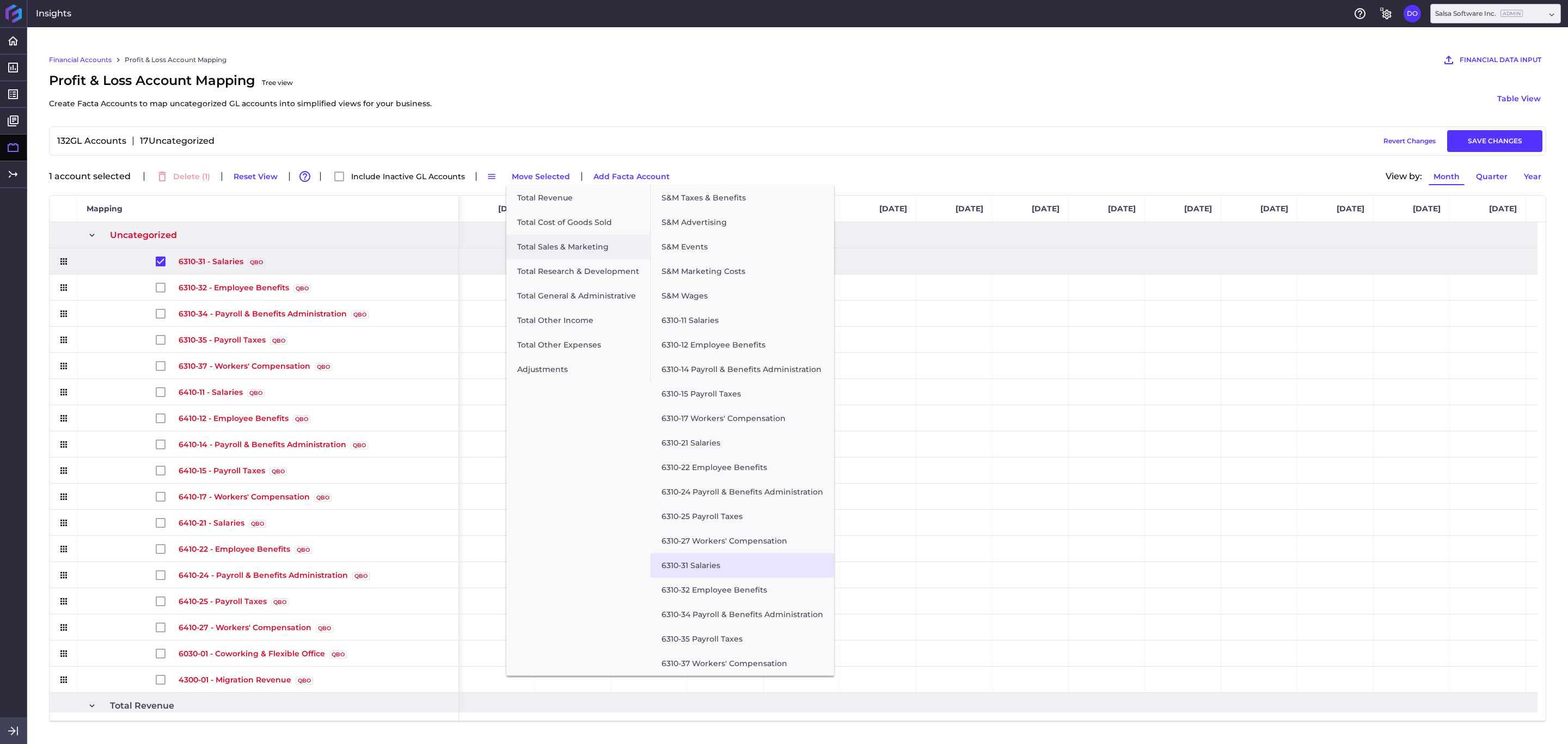
click at [715, 496] on button "6310-31 Salaries" at bounding box center [742, 566] width 183 height 24
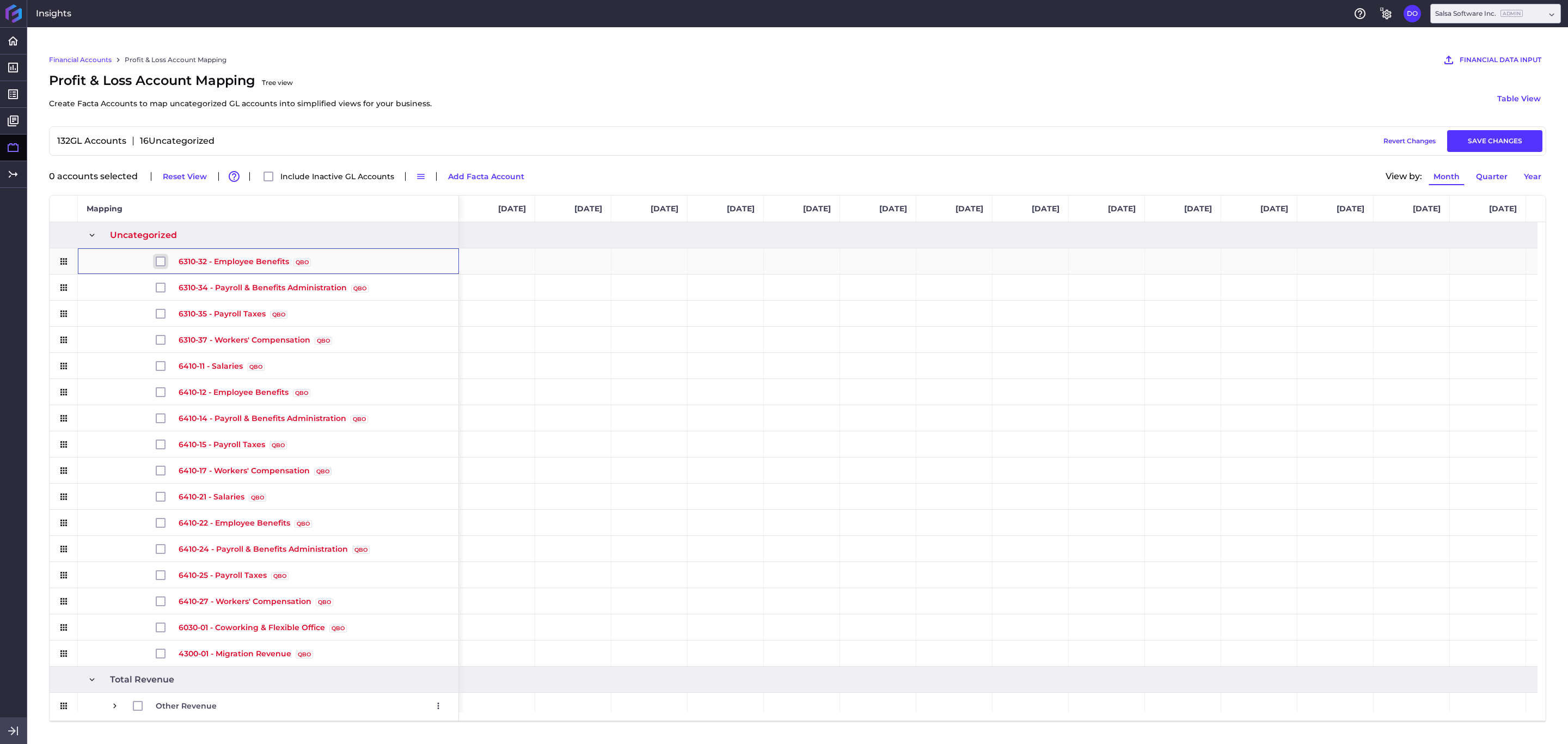
drag, startPoint x: 160, startPoint y: 262, endPoint x: 268, endPoint y: 234, distance: 111.6
click at [160, 263] on input "Press Space to toggle row selection (unchecked)" at bounding box center [161, 261] width 10 height 10
checkbox input "true"
click at [523, 172] on button "Move Selected" at bounding box center [541, 176] width 68 height 18
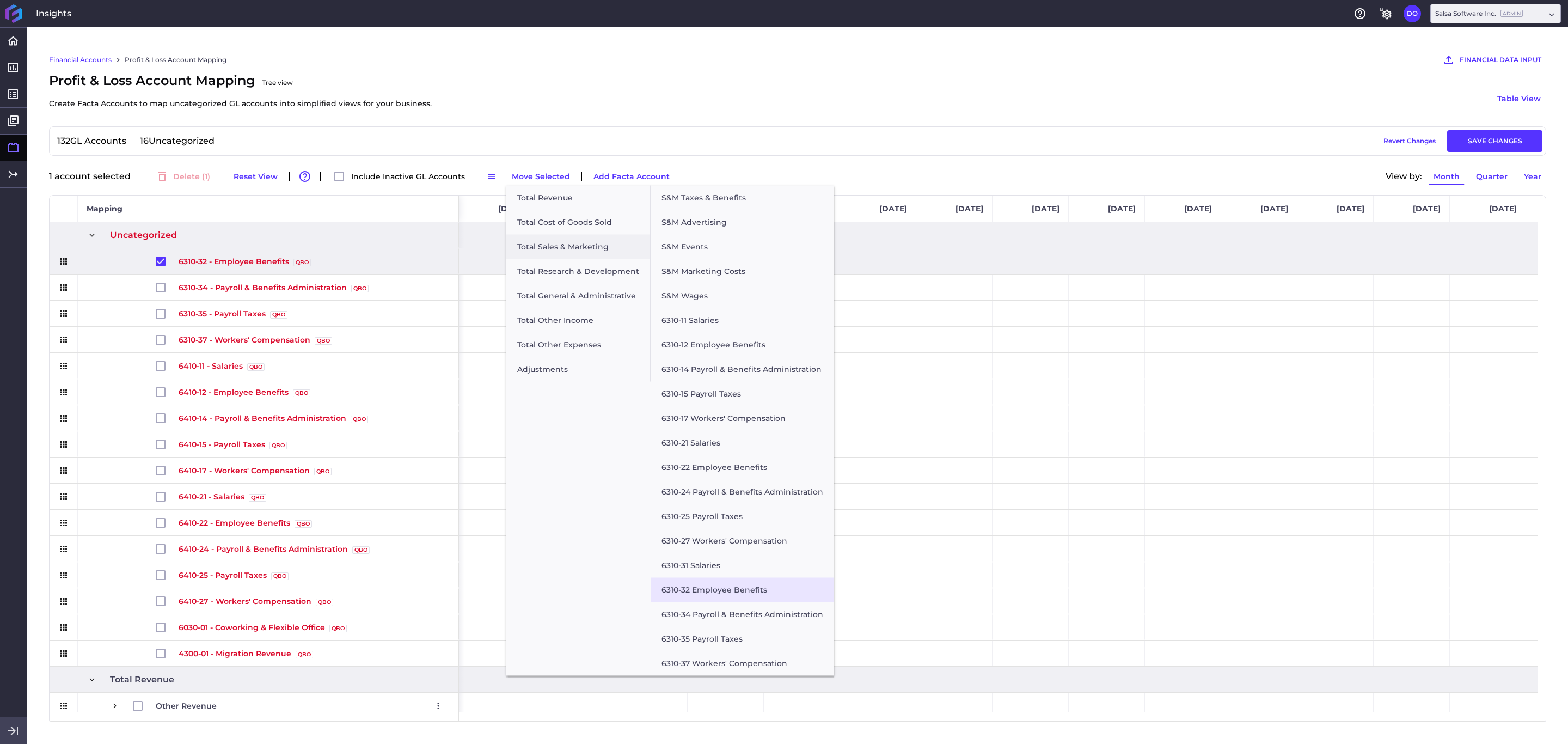
click at [703, 496] on button "6310-32 Employee Benefits" at bounding box center [742, 590] width 183 height 24
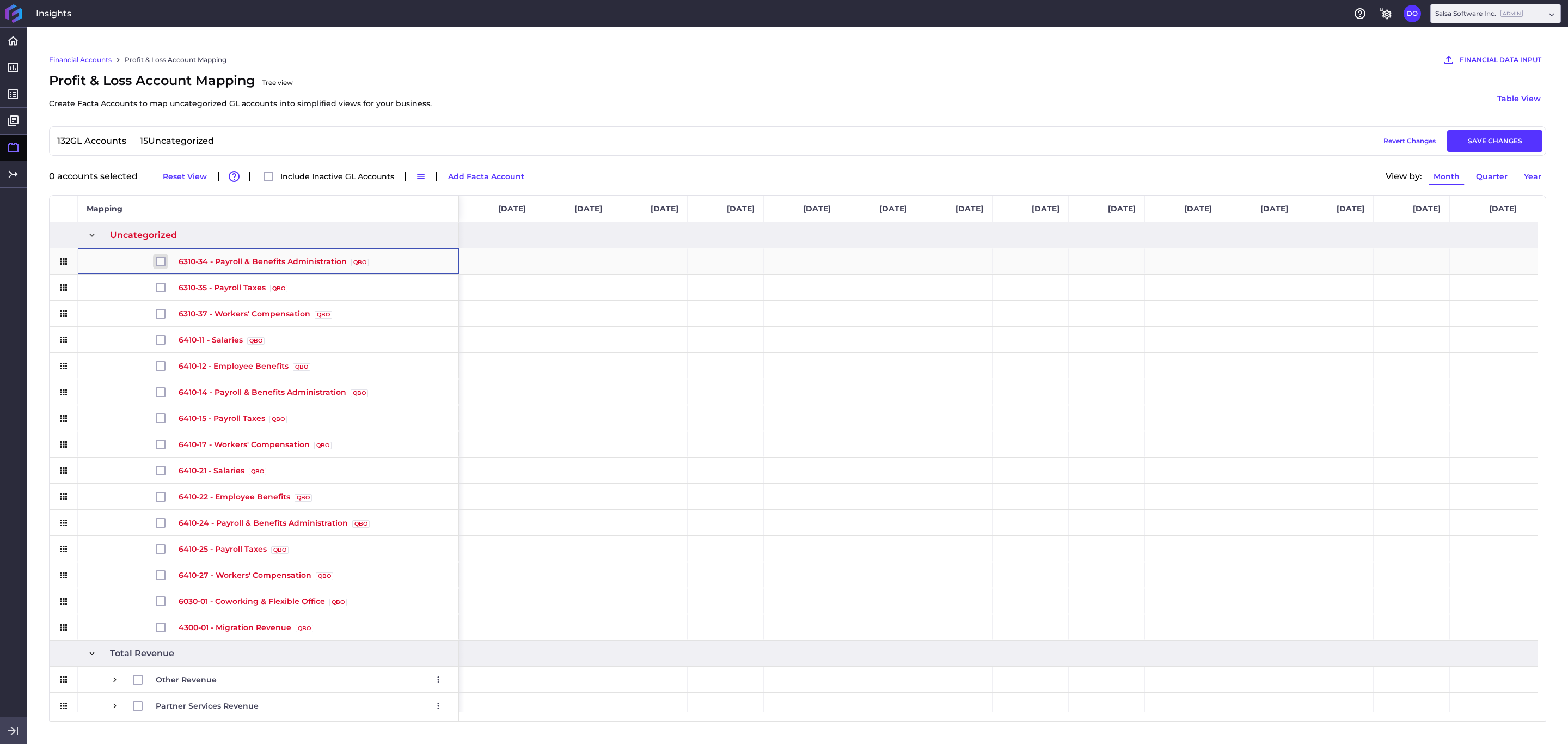
click at [159, 261] on input "Press Space to toggle row selection (unchecked)" at bounding box center [161, 261] width 10 height 10
checkbox input "true"
click at [529, 170] on button "Move Selected" at bounding box center [541, 176] width 68 height 18
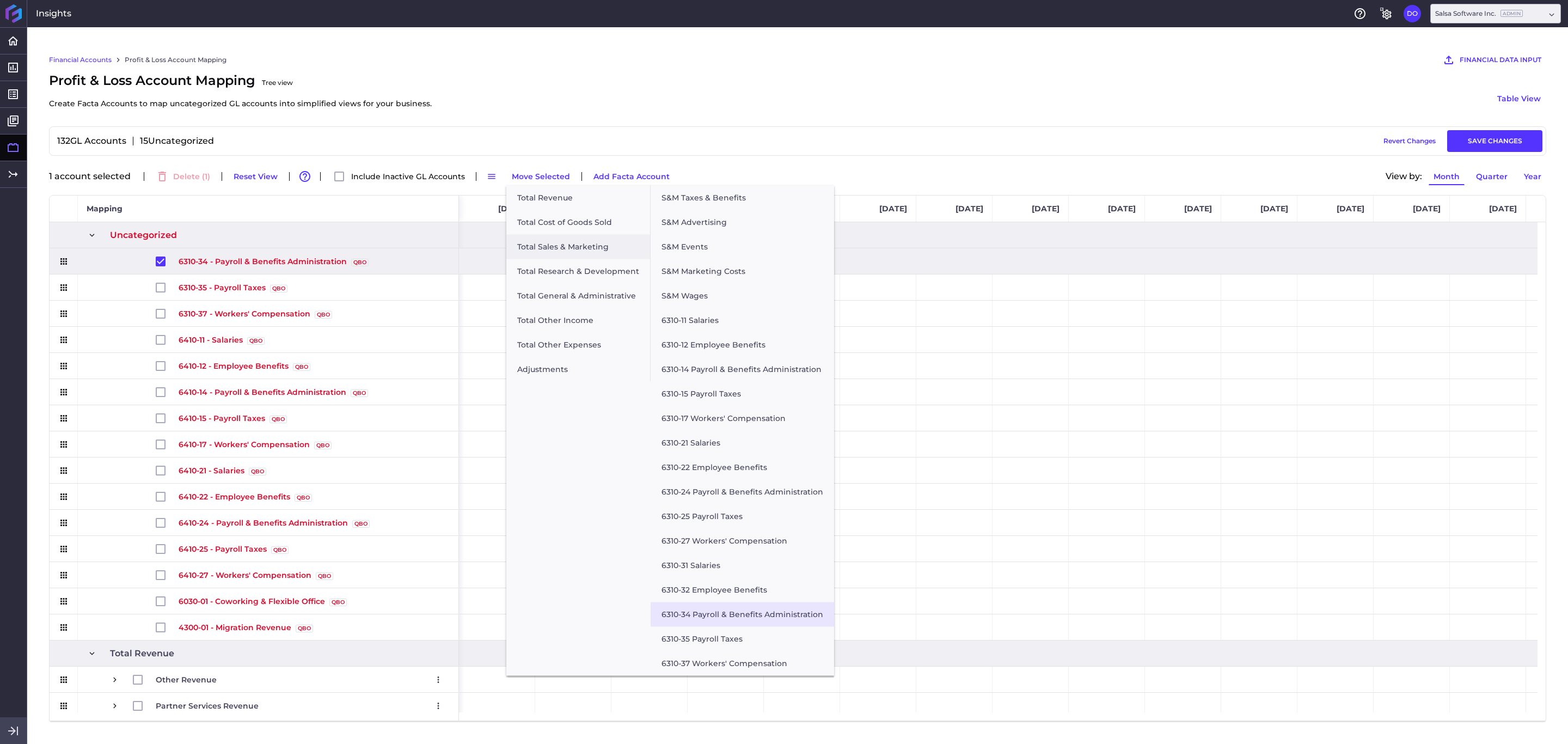
click at [713, 496] on button "6310-34 Payroll & Benefits Administration" at bounding box center [742, 614] width 183 height 24
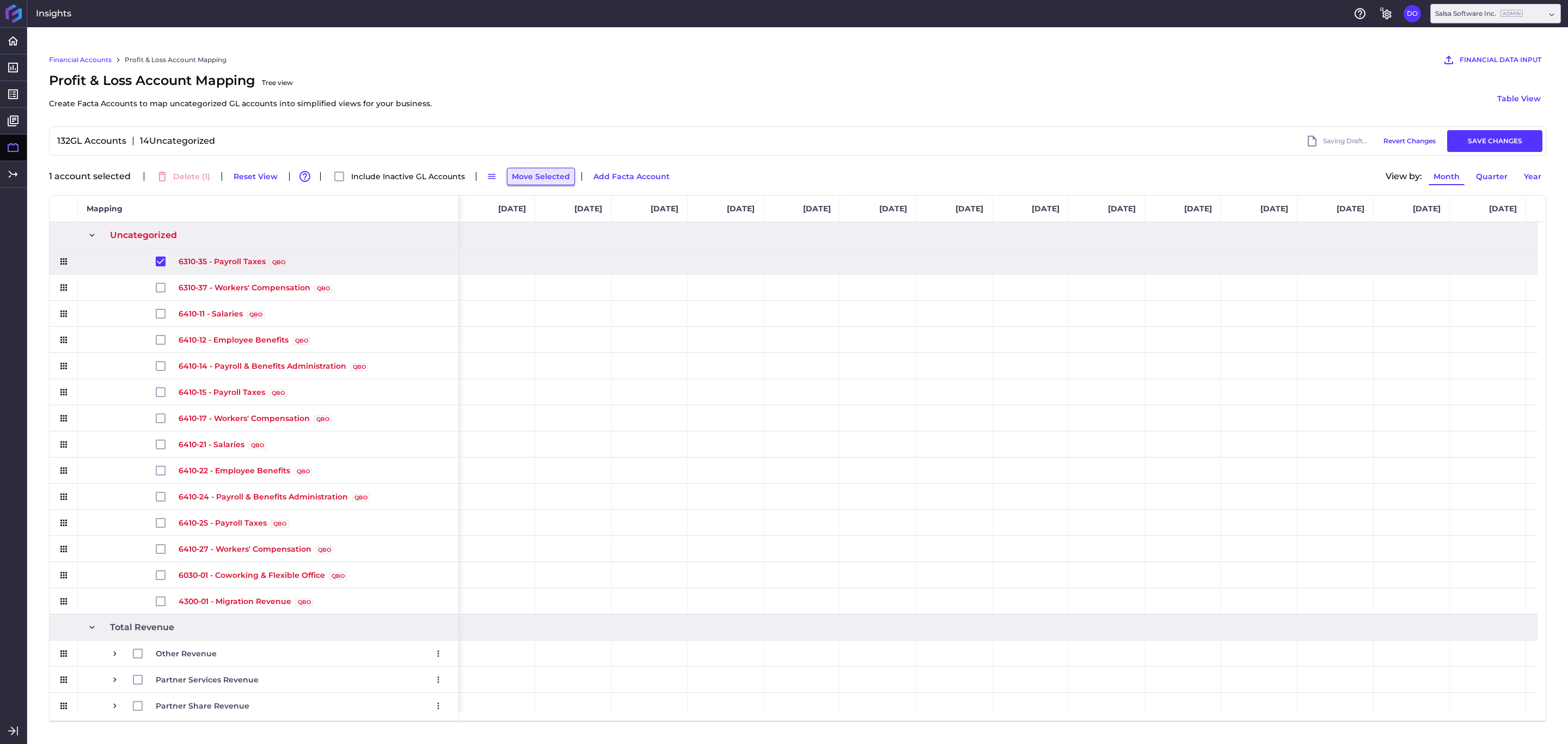
click at [542, 168] on button "Move Selected" at bounding box center [541, 176] width 68 height 18
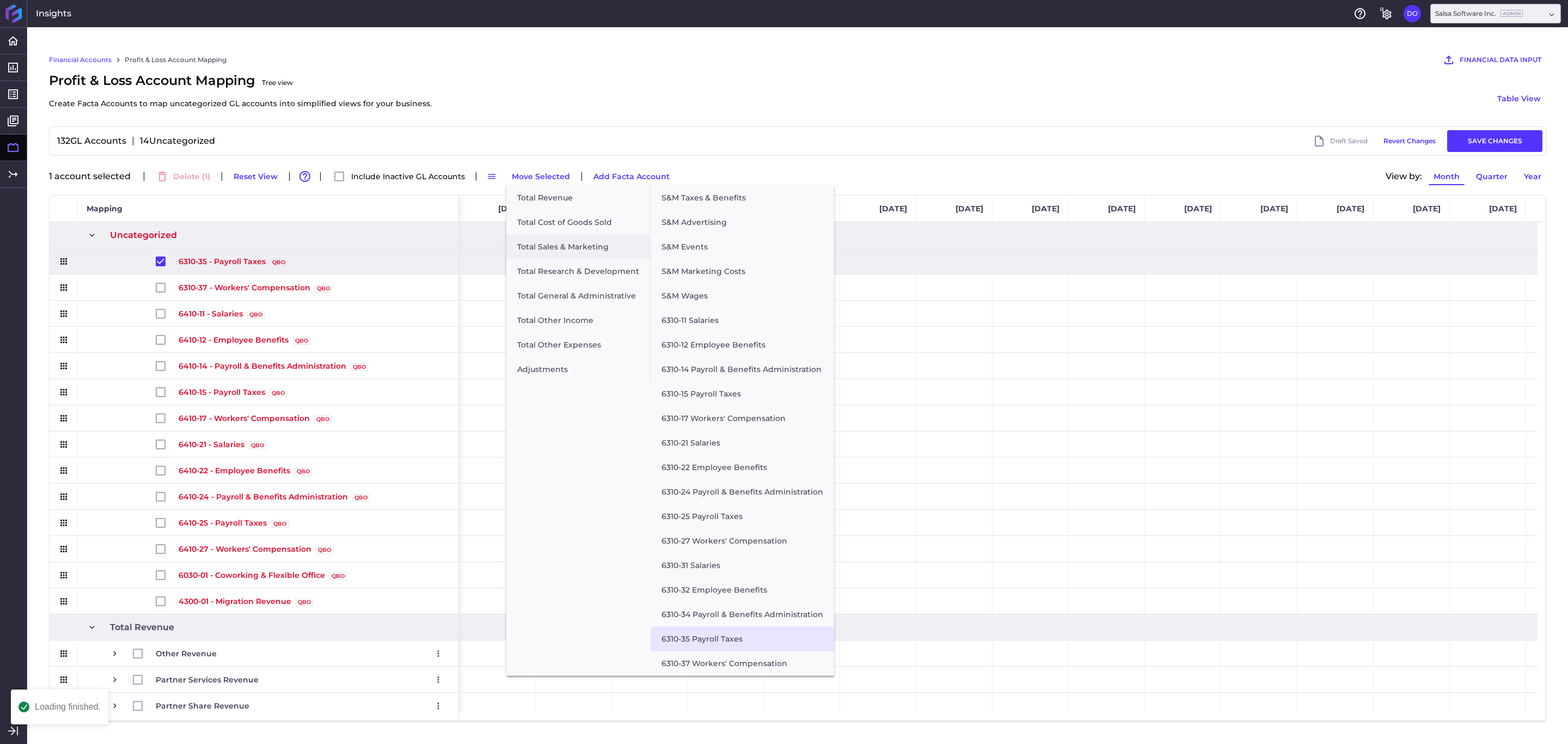
click at [714, 636] on button "6310-35 Payroll Taxes" at bounding box center [742, 639] width 183 height 24
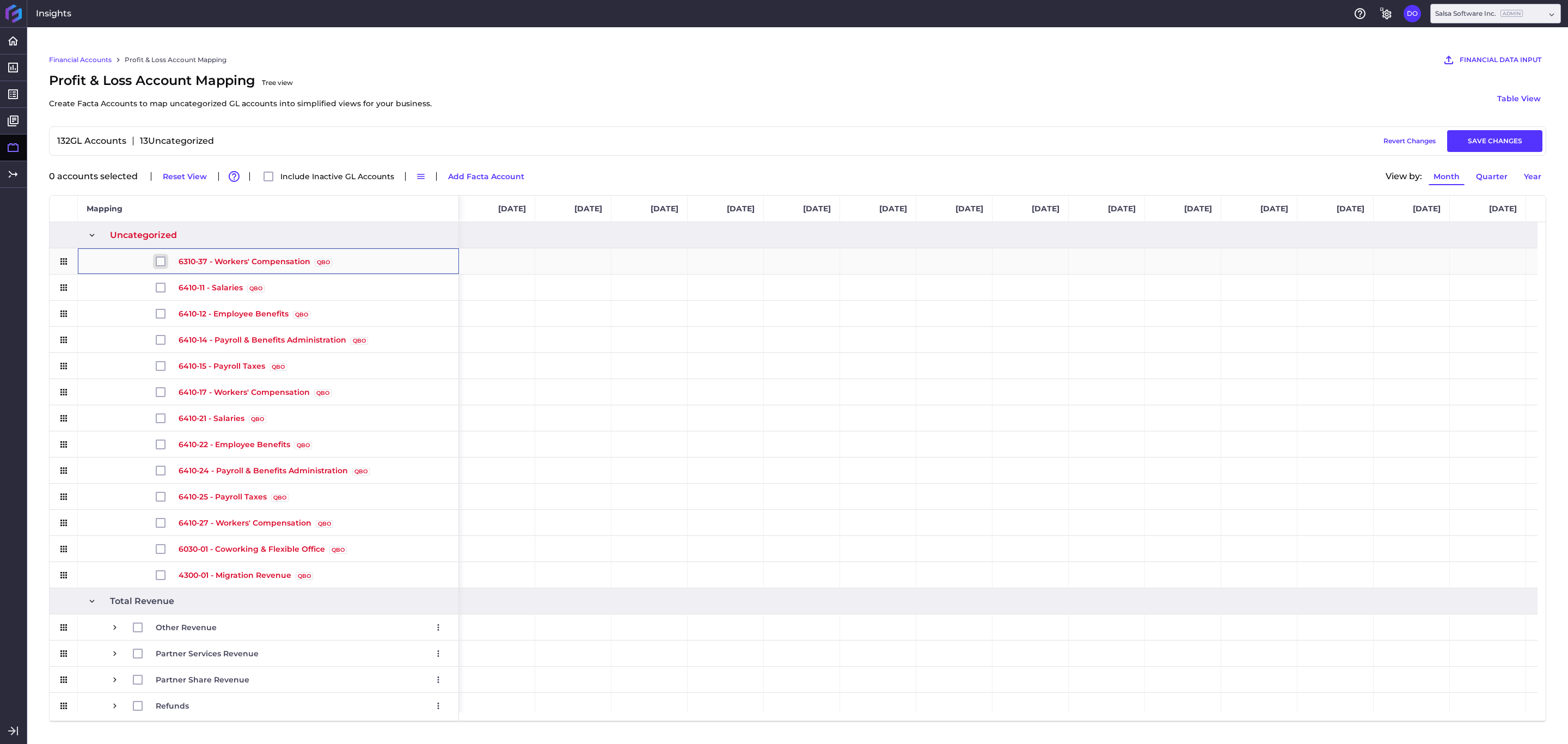
click at [157, 260] on input "Press Space to toggle row selection (unchecked)" at bounding box center [161, 261] width 10 height 10
checkbox input "true"
click at [526, 172] on button "Move Selected" at bounding box center [541, 176] width 68 height 18
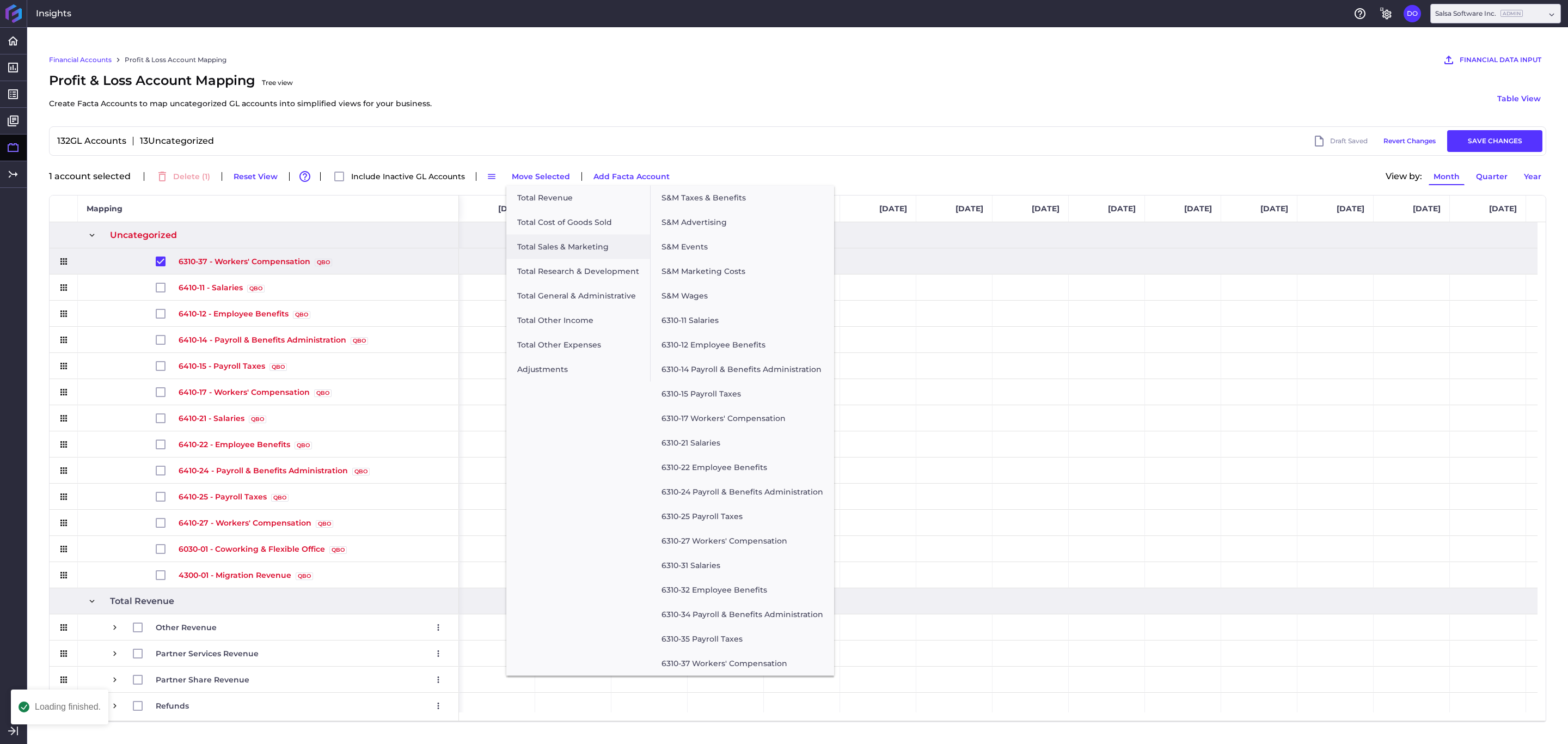
click at [718, 658] on button "6310-37 Workers' Compensation" at bounding box center [742, 664] width 183 height 24
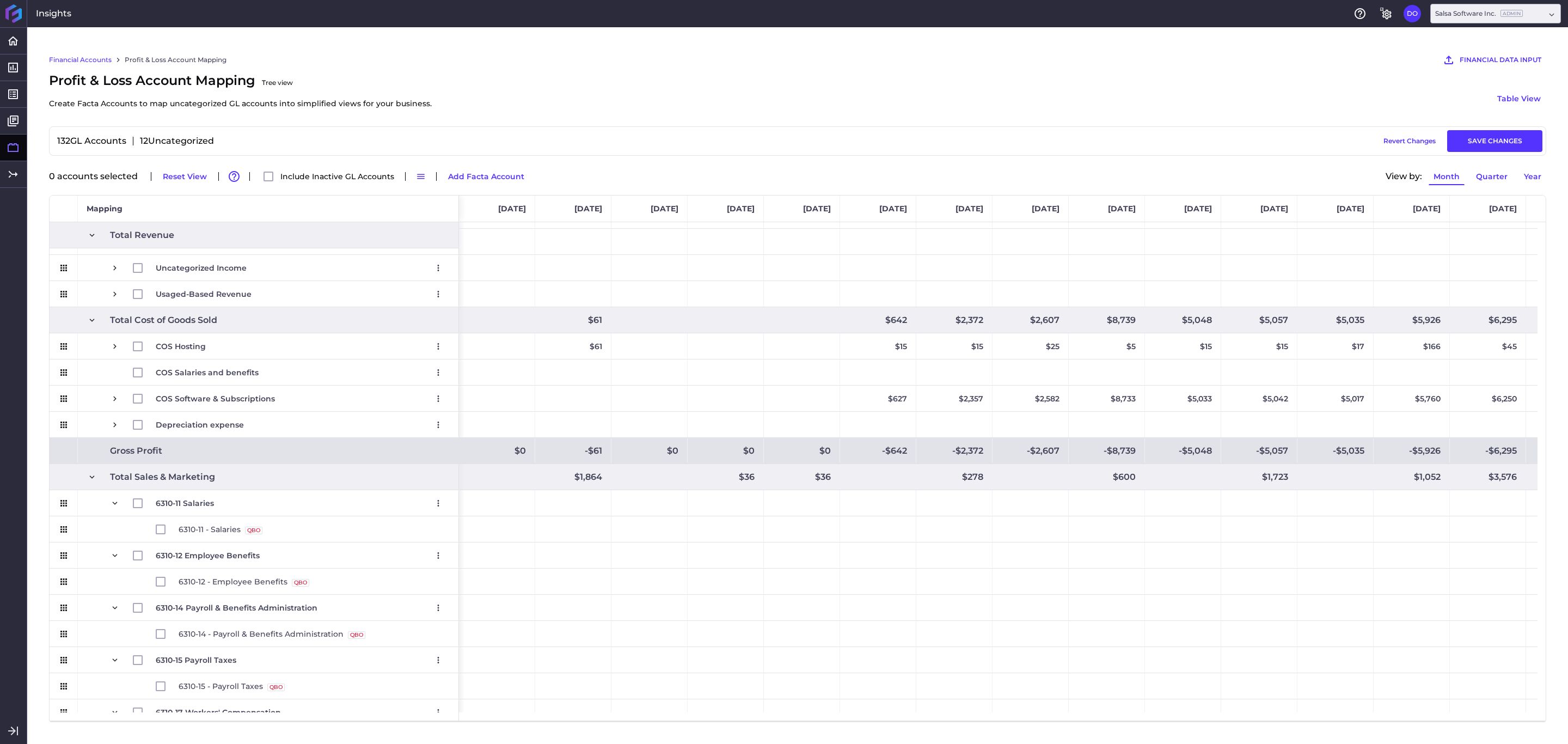
scroll to position [572, 0]
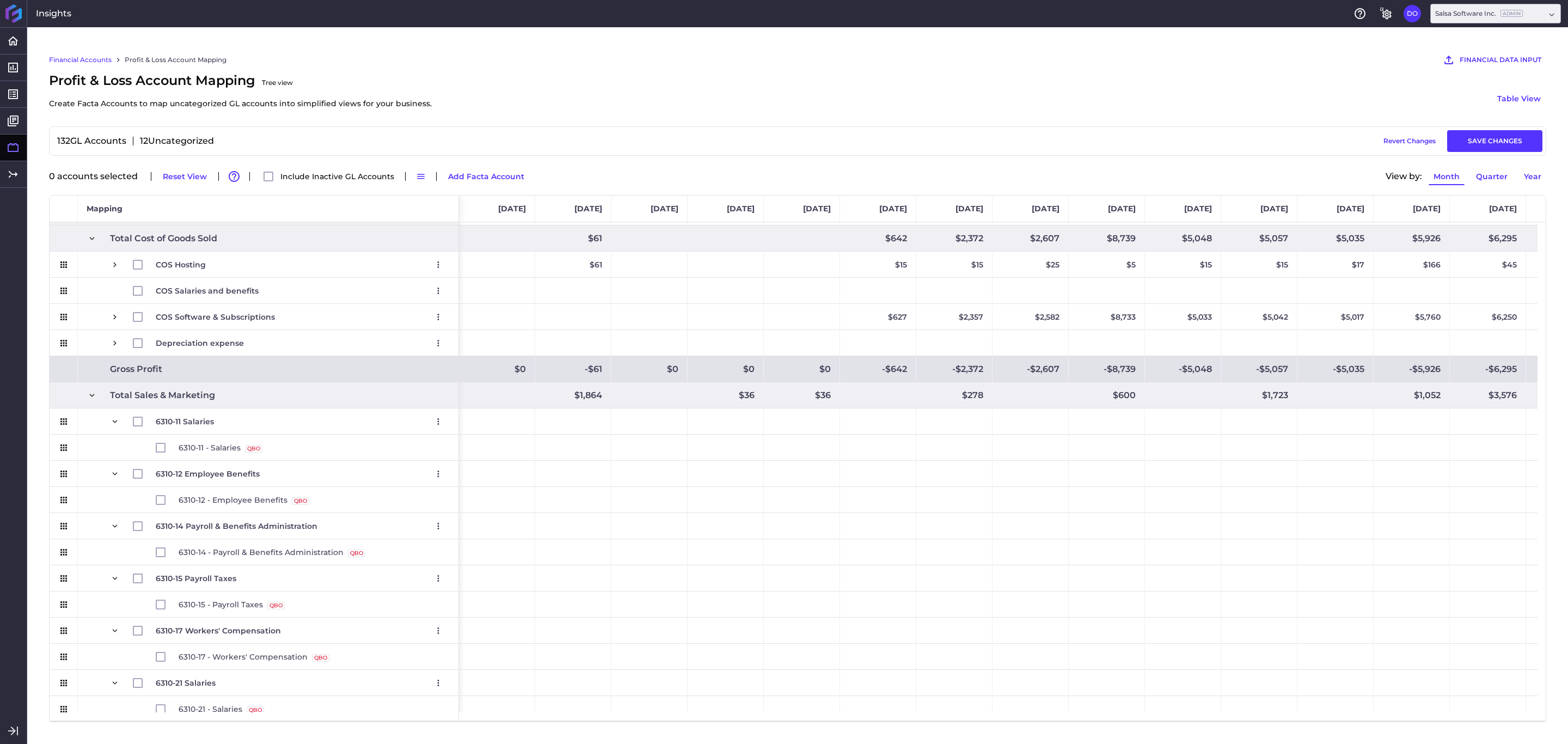
click at [88, 396] on span at bounding box center [92, 395] width 10 height 10
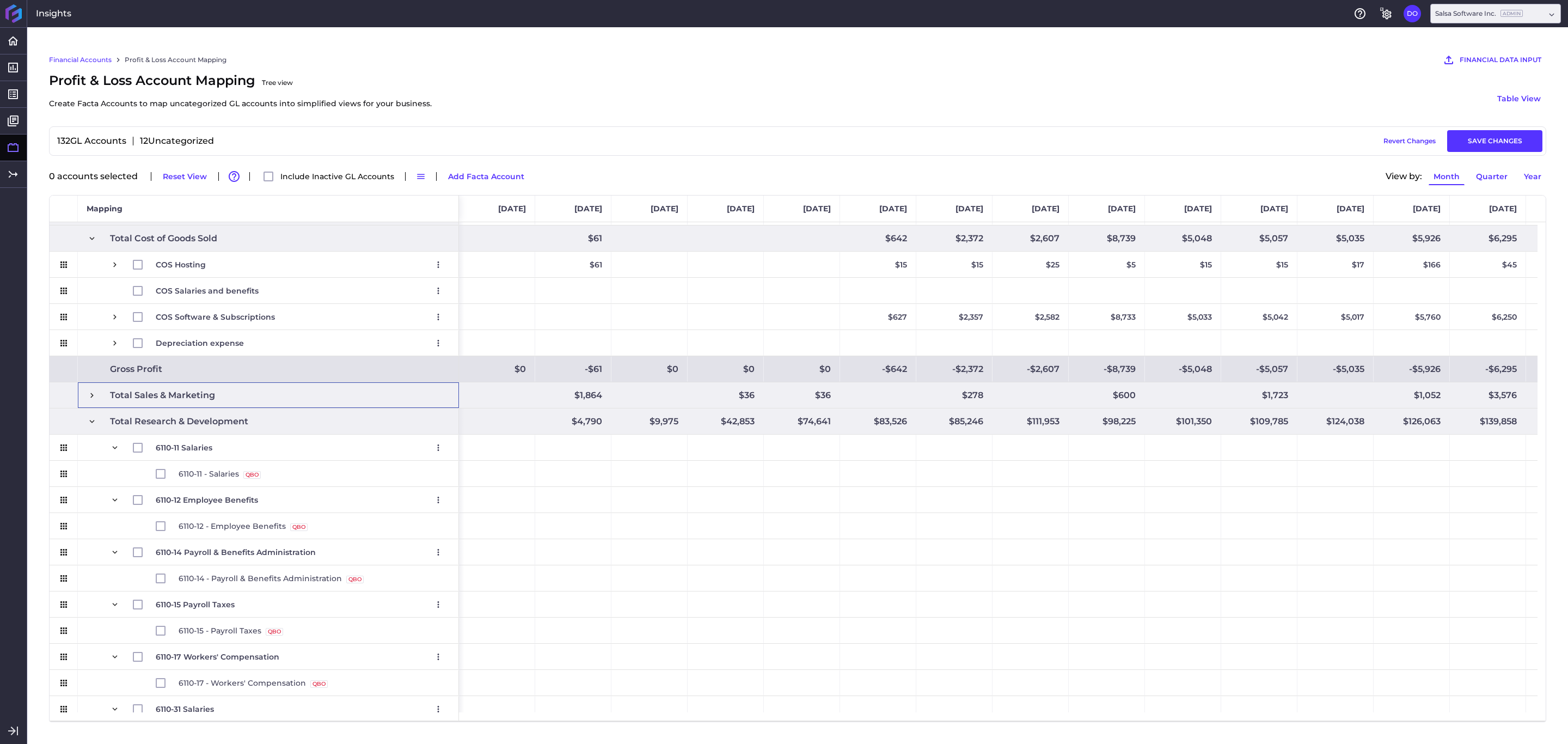
click at [92, 422] on span at bounding box center [92, 421] width 10 height 10
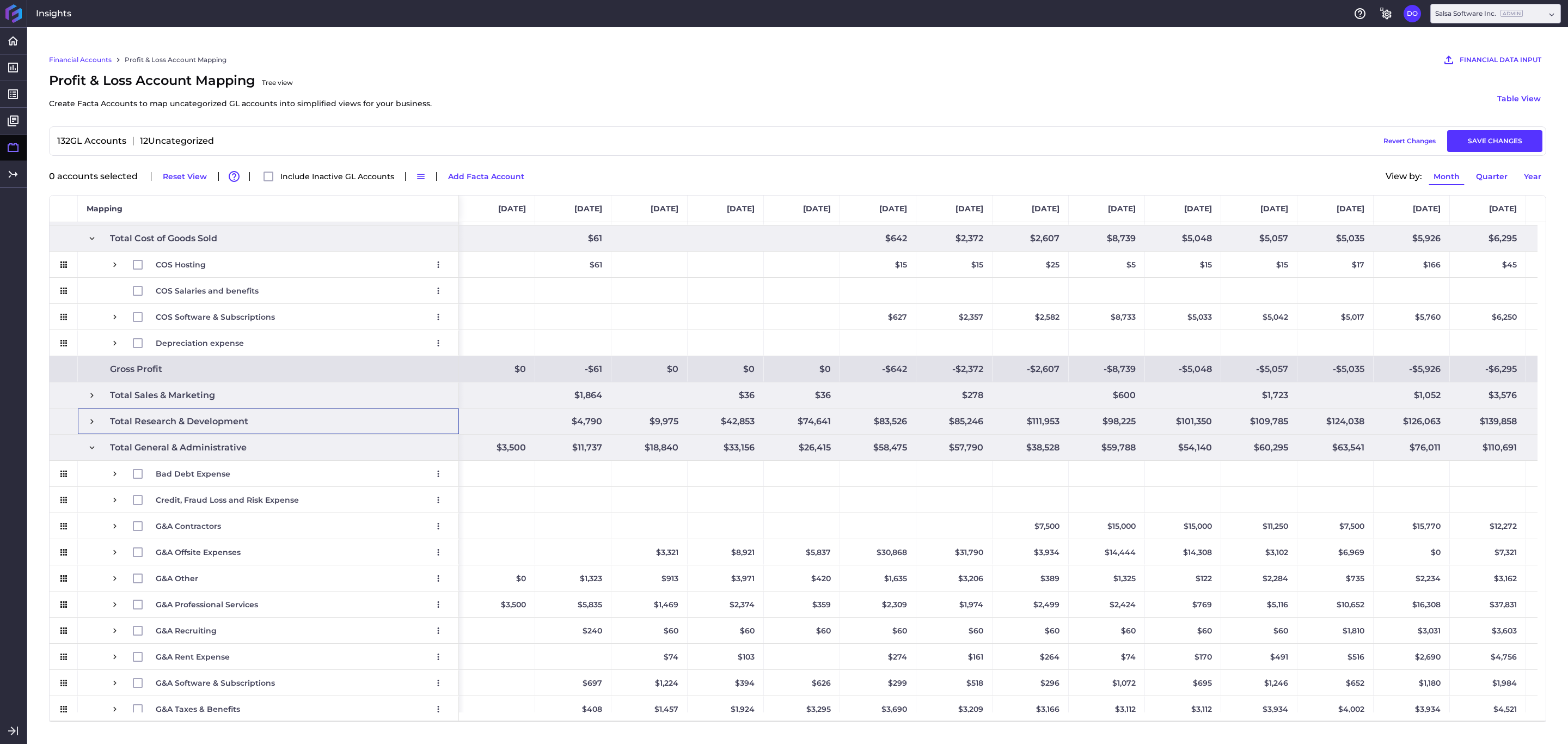
click at [96, 441] on span at bounding box center [92, 447] width 10 height 25
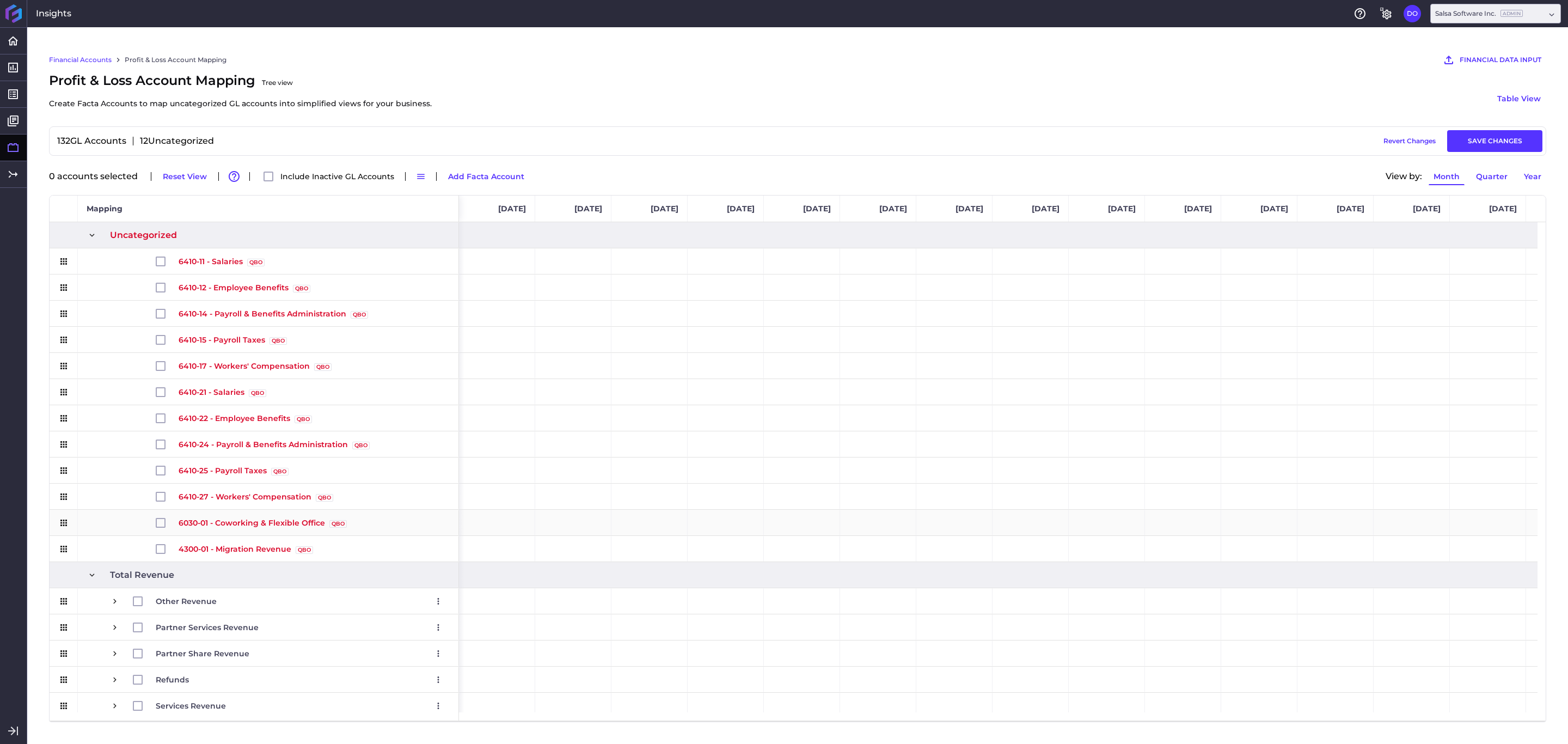
scroll to position [0, 0]
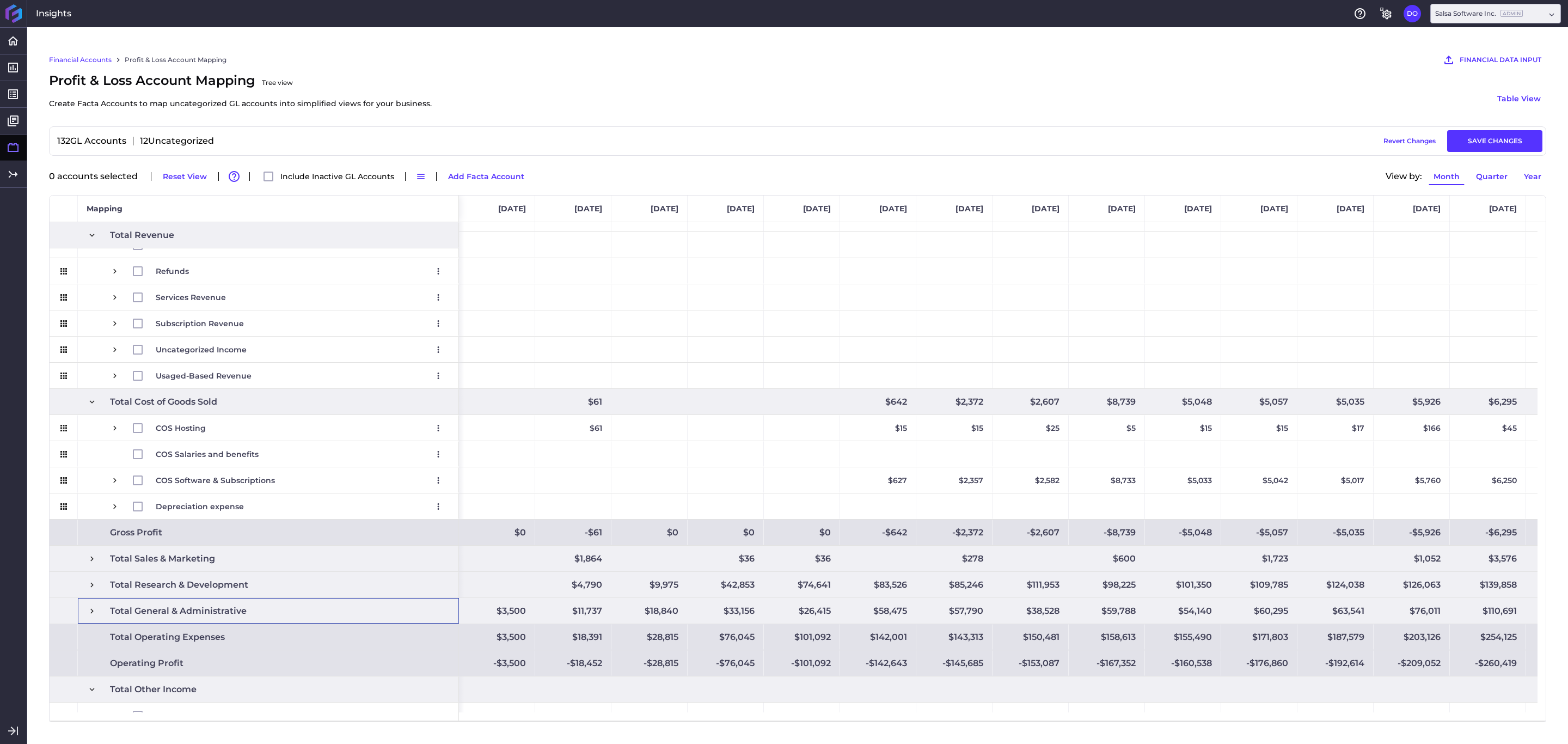
click at [95, 557] on span at bounding box center [92, 559] width 10 height 10
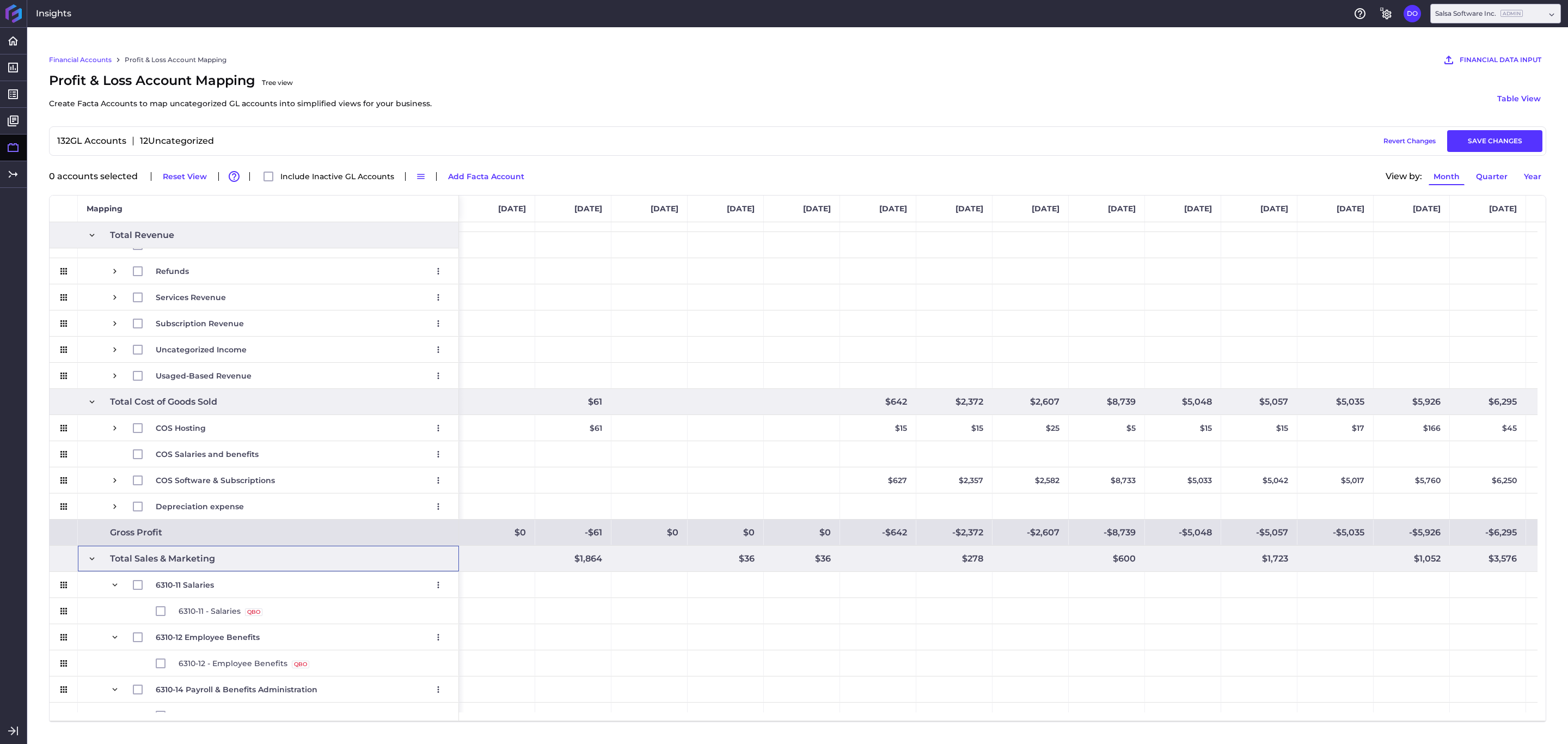
click at [93, 561] on span at bounding box center [92, 559] width 10 height 10
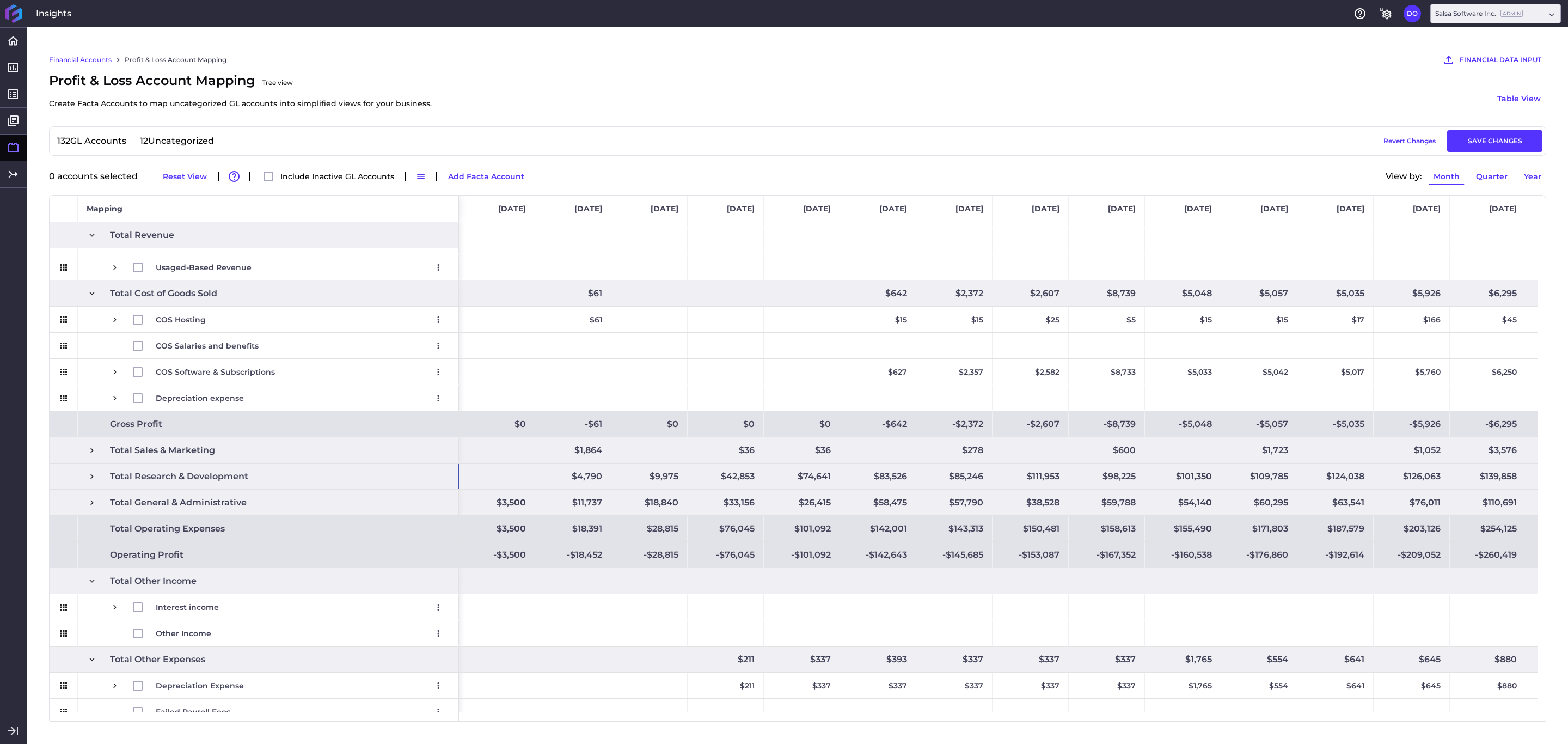
click at [92, 479] on span at bounding box center [92, 477] width 10 height 10
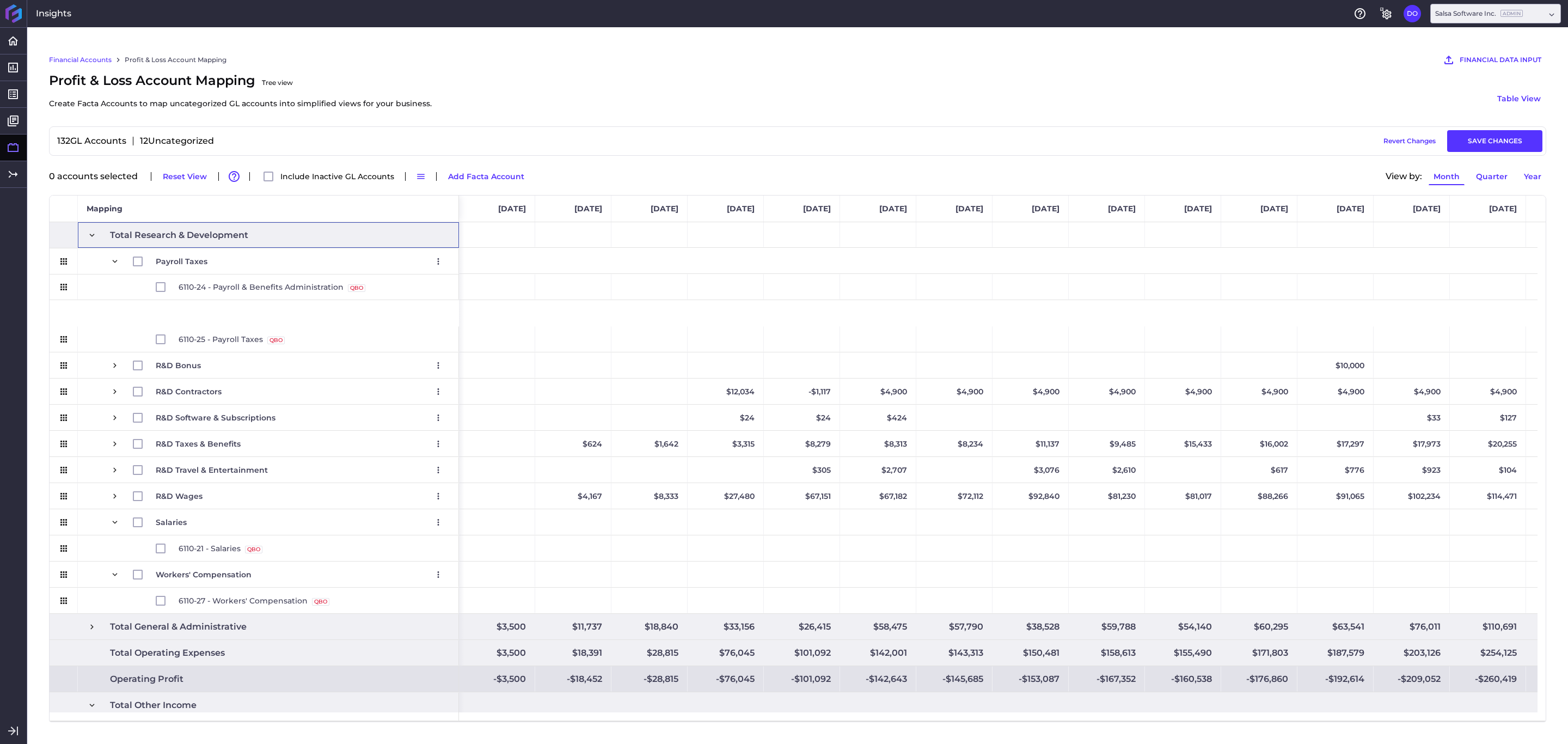
scroll to position [1416, 0]
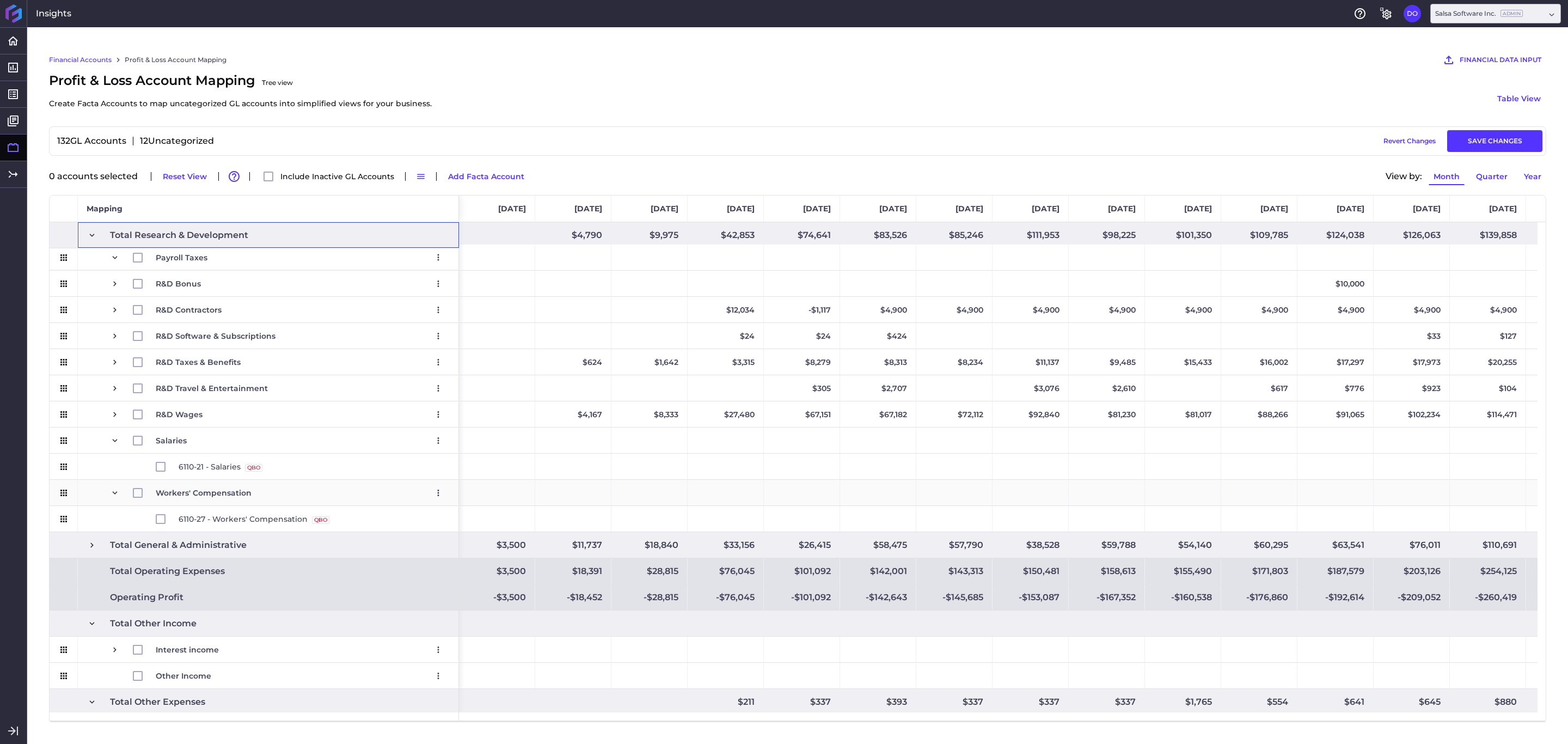
click at [116, 494] on span "Press SPACE to select this row." at bounding box center [115, 493] width 10 height 10
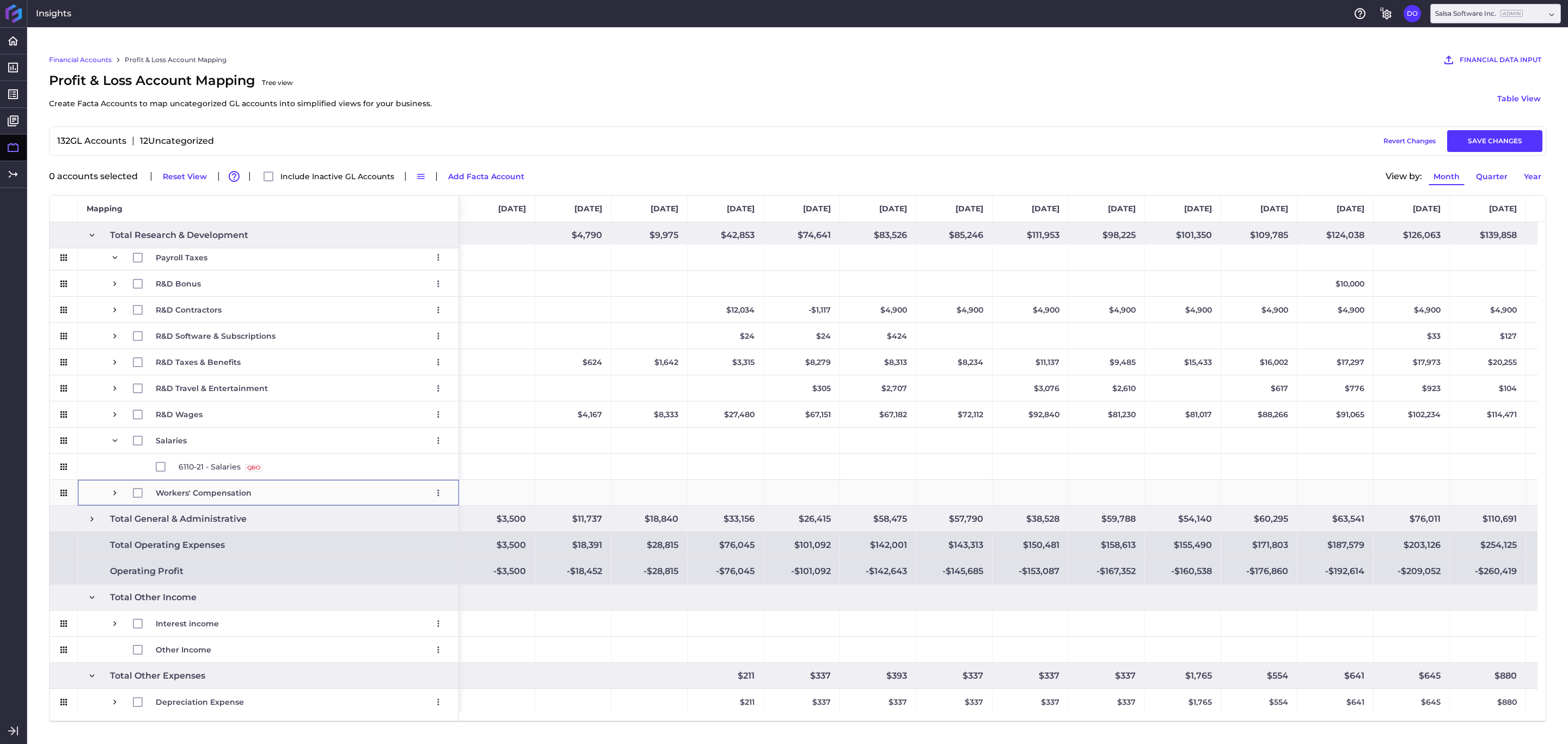
click at [67, 494] on icon "Press SPACE to select this row." at bounding box center [64, 493] width 10 height 10
click at [487, 172] on button "Add Facta Account" at bounding box center [486, 176] width 86 height 18
click at [317, 469] on span "6110-21 - Salaries QBO Source" at bounding box center [312, 466] width 268 height 25
click at [441, 443] on icon "User Menu" at bounding box center [438, 441] width 10 height 10
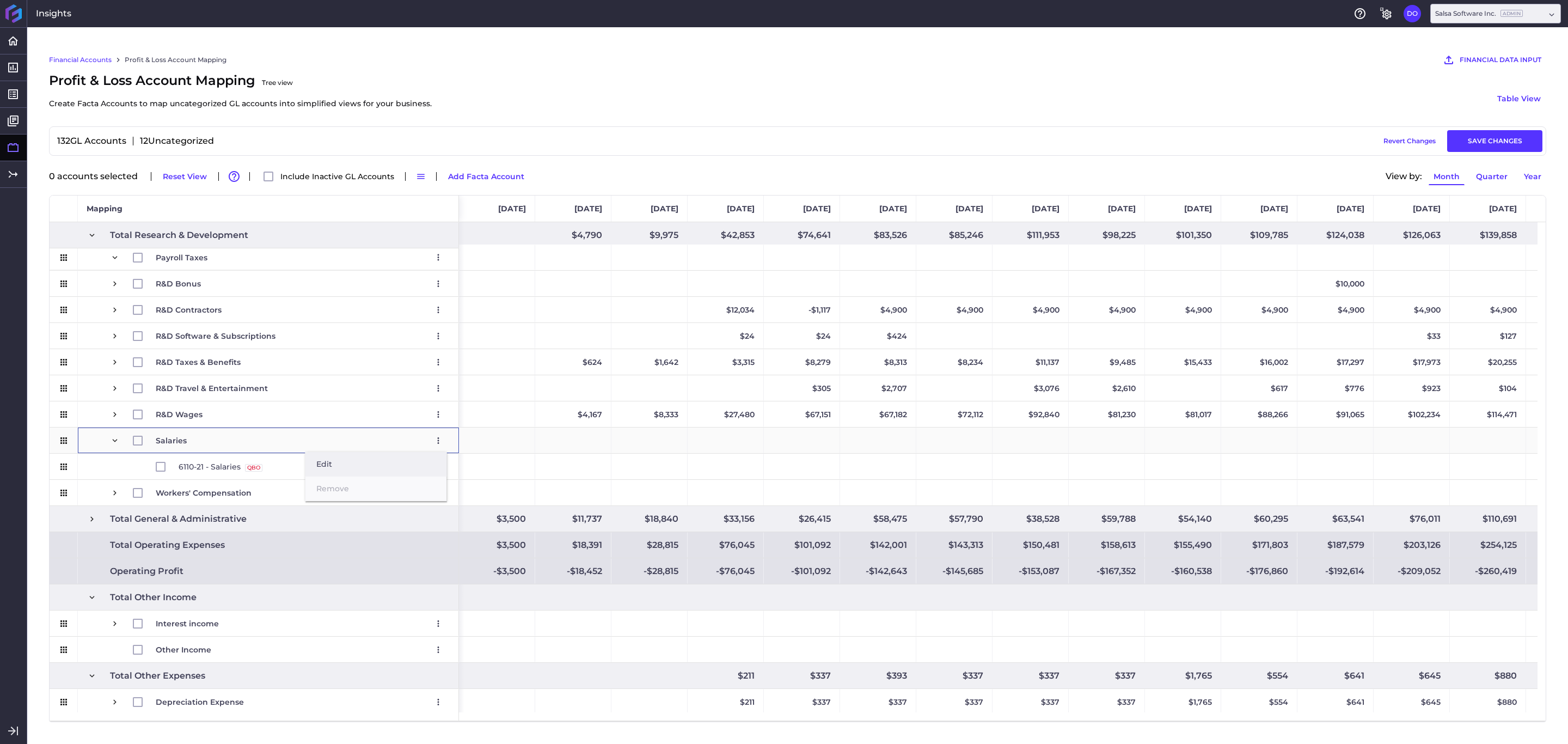
click at [368, 461] on button "Edit" at bounding box center [376, 464] width 142 height 24
click at [362, 471] on span "6110-21 - Salaries QBO Source" at bounding box center [312, 466] width 268 height 25
click at [436, 440] on icon "User Menu" at bounding box center [438, 441] width 10 height 10
click at [287, 412] on span "R&D Wages Edit Remove" at bounding box center [301, 414] width 292 height 25
click at [433, 468] on span "6110-21 - Salaries QBO Source" at bounding box center [312, 466] width 268 height 25
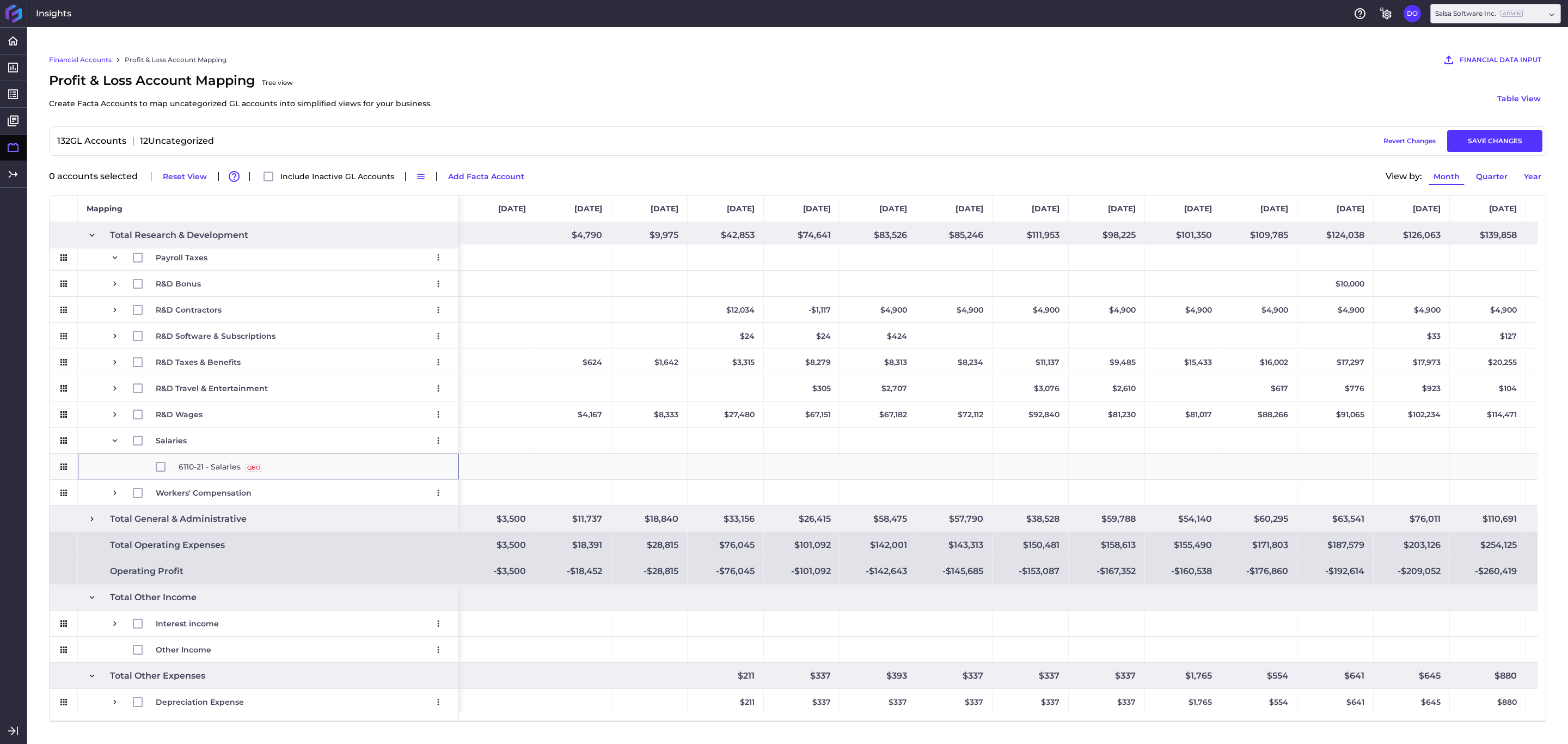
click at [289, 469] on span "6110-21 - Salaries QBO Source" at bounding box center [312, 466] width 268 height 25
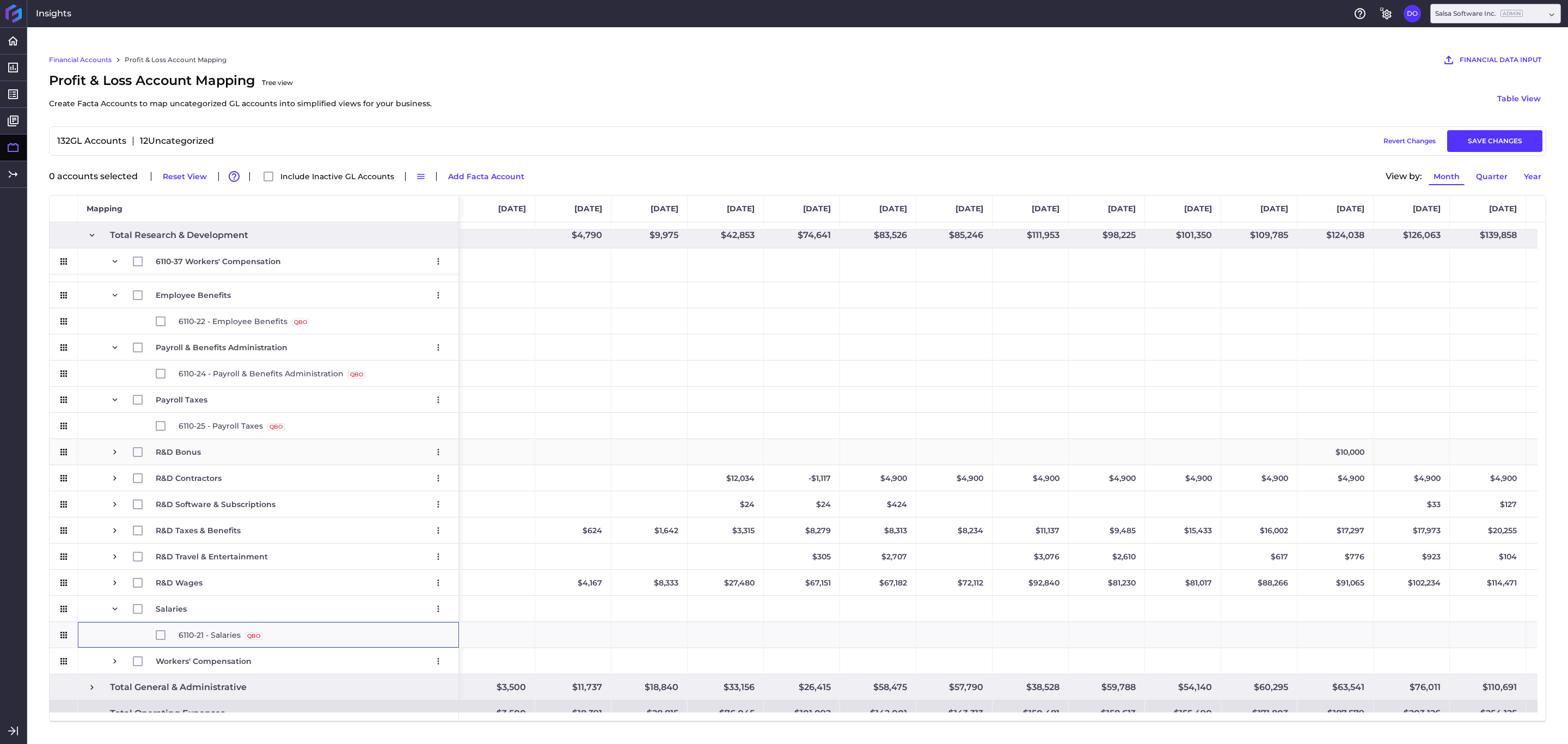
scroll to position [1170, 0]
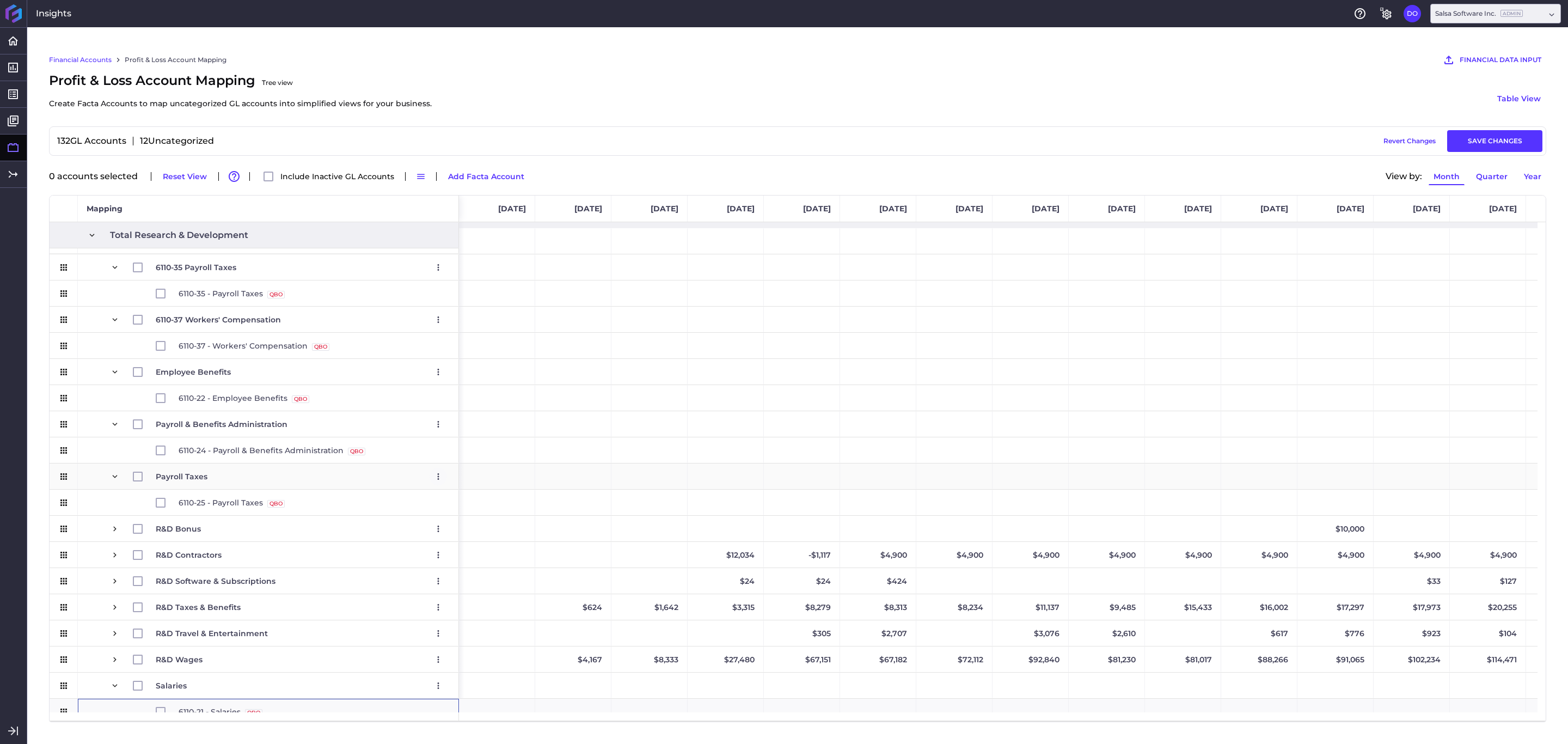
click at [439, 476] on icon "User Menu" at bounding box center [438, 477] width 10 height 10
click at [338, 502] on button "Edit" at bounding box center [376, 500] width 142 height 24
click at [348, 510] on span "6110-25 - Payroll Taxes QBO Source" at bounding box center [312, 502] width 268 height 25
click at [63, 479] on icon "Press SPACE to select this row." at bounding box center [64, 477] width 10 height 10
drag, startPoint x: 63, startPoint y: 479, endPoint x: 69, endPoint y: 497, distance: 19.0
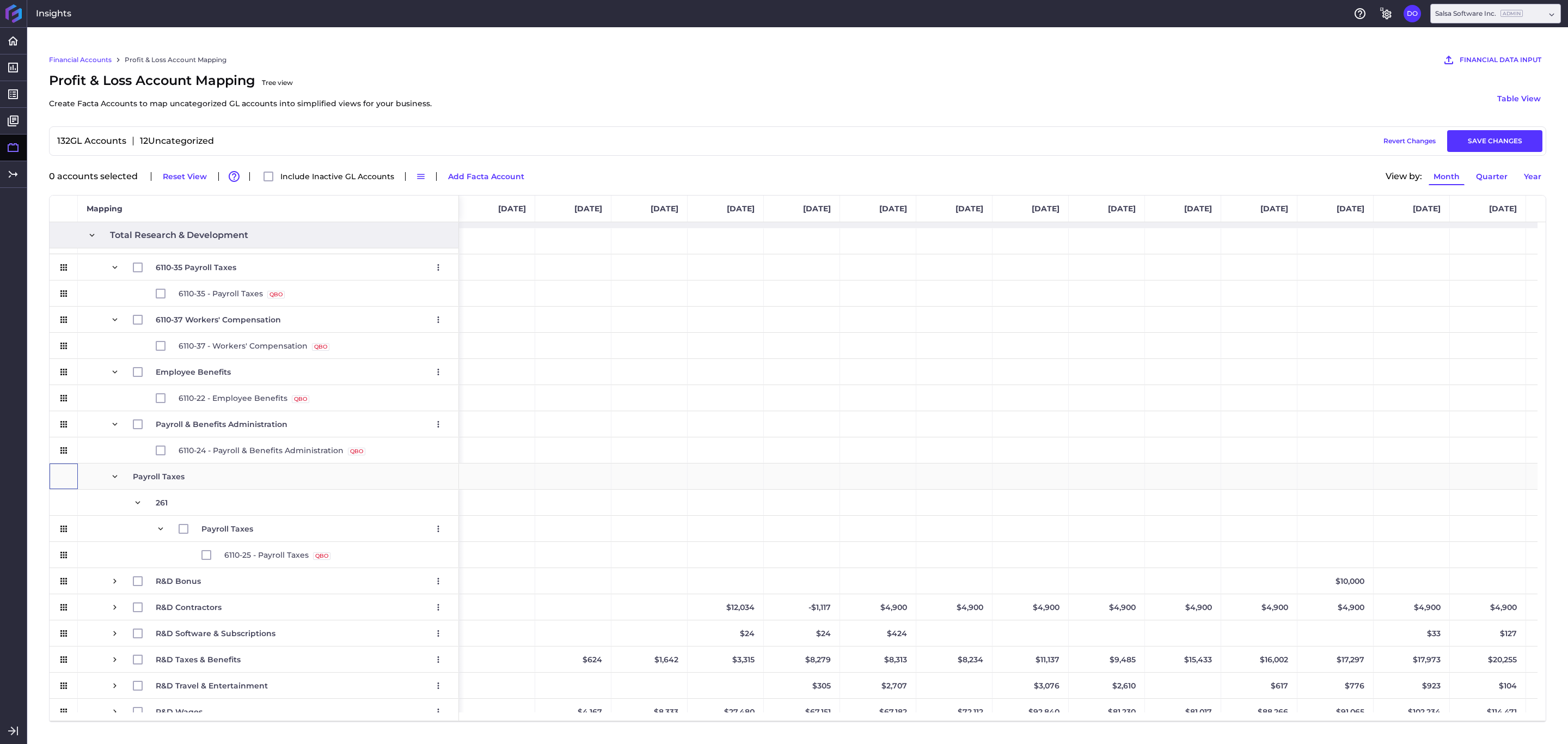
click at [71, 477] on div at bounding box center [63, 476] width 29 height 26
click at [116, 477] on span at bounding box center [115, 477] width 10 height 10
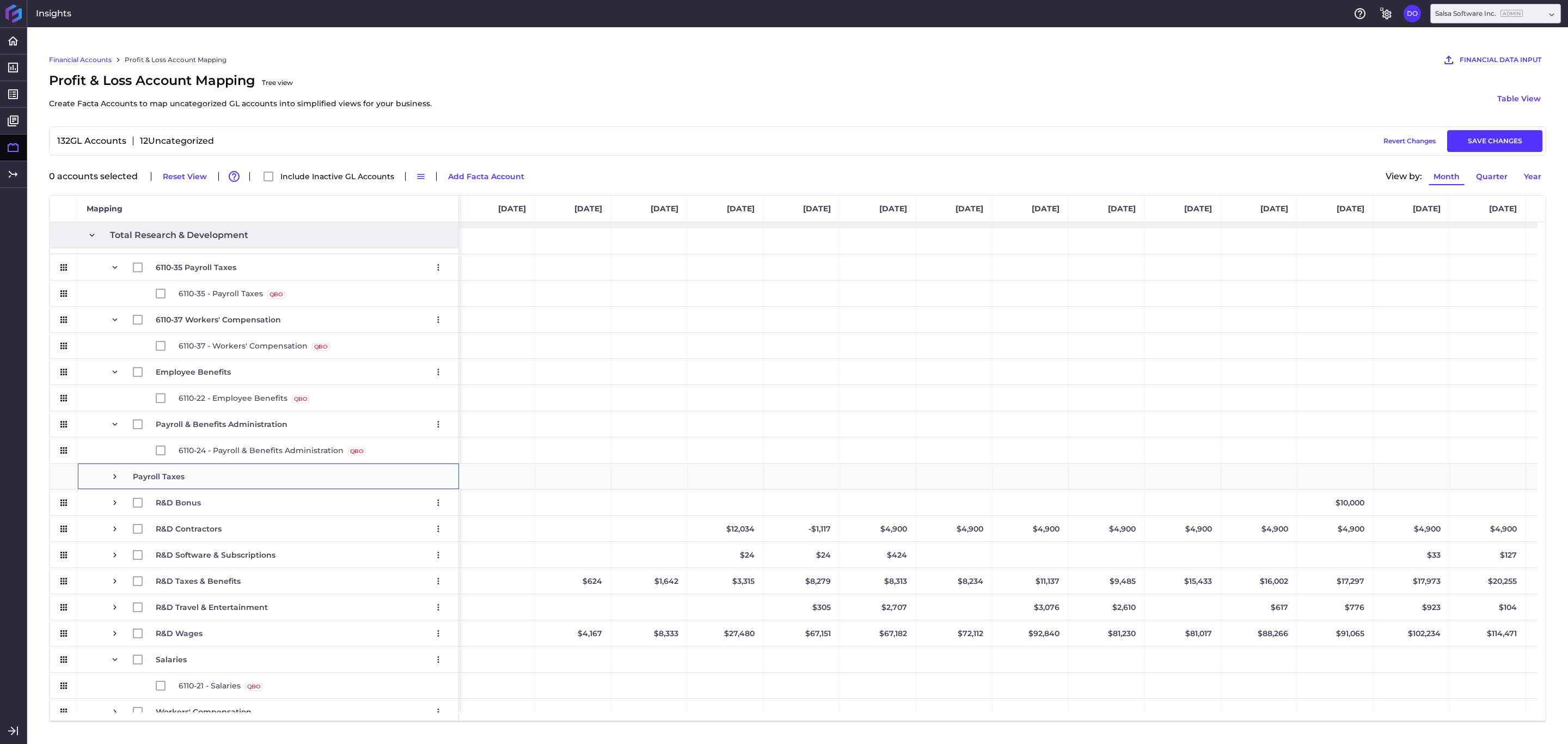
click at [80, 479] on div "Payroll Taxes" at bounding box center [268, 476] width 381 height 26
click at [108, 476] on span "Payroll Taxes" at bounding box center [268, 476] width 363 height 25
click at [113, 479] on span at bounding box center [115, 477] width 10 height 10
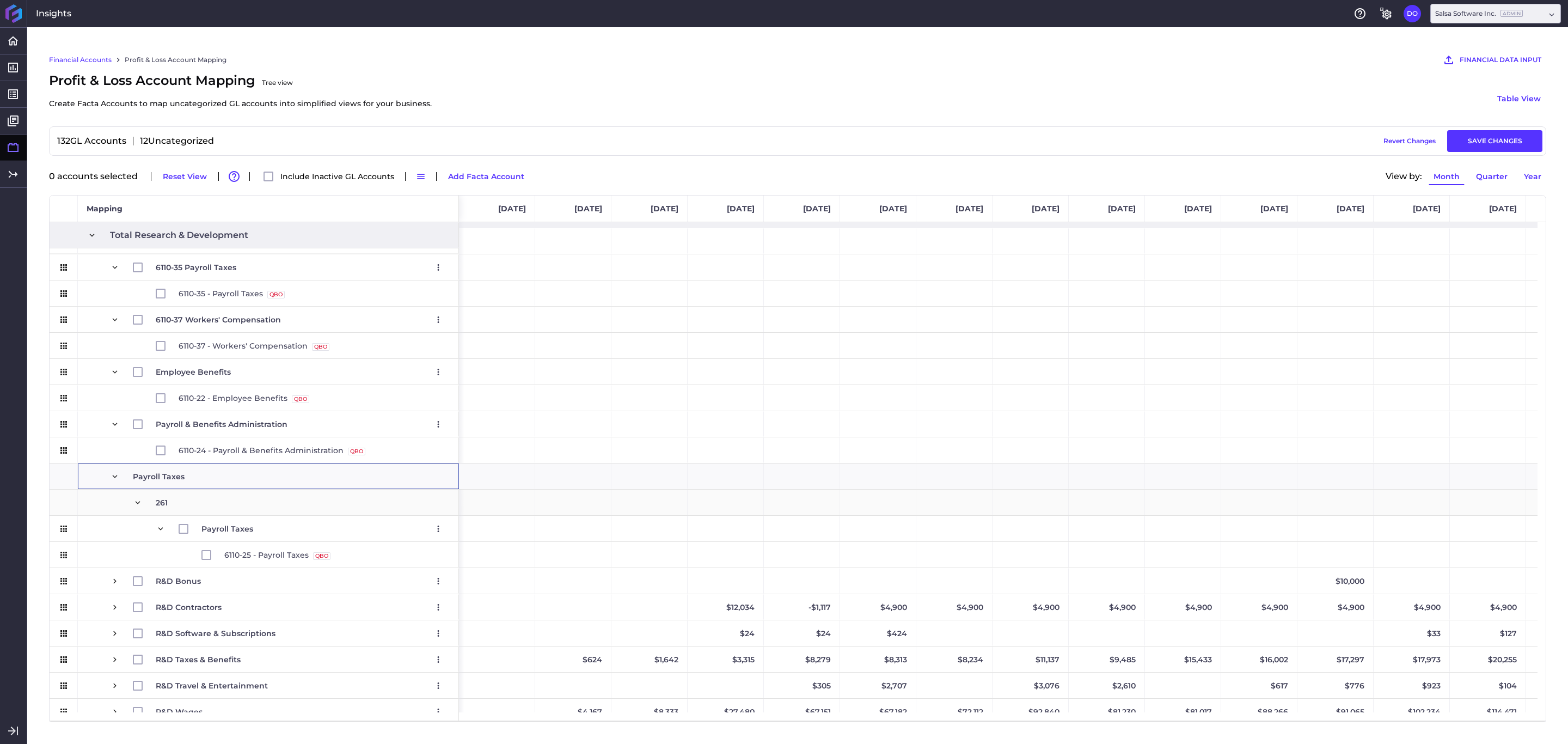
click at [141, 500] on span at bounding box center [138, 503] width 10 height 10
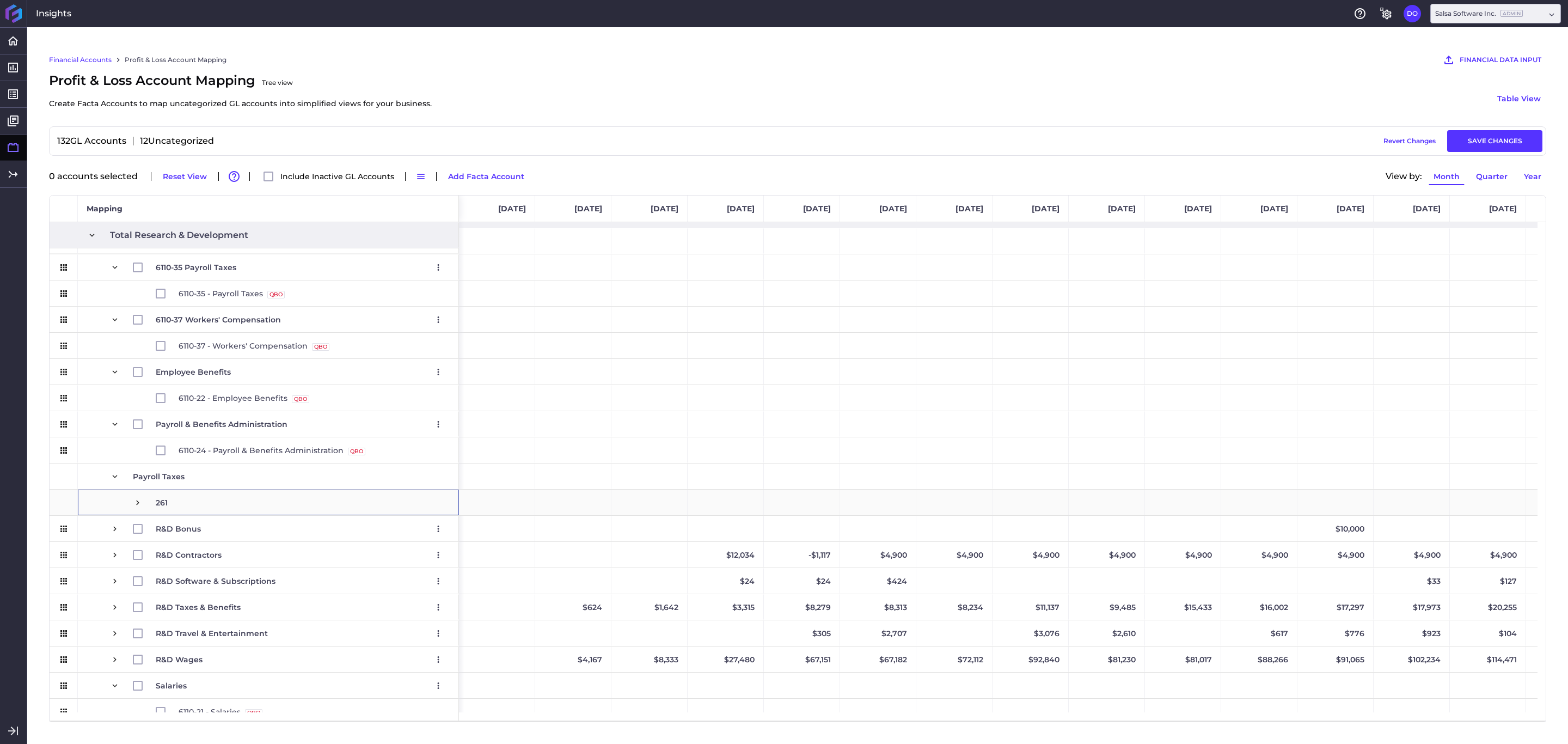
click at [141, 500] on span at bounding box center [138, 503] width 10 height 10
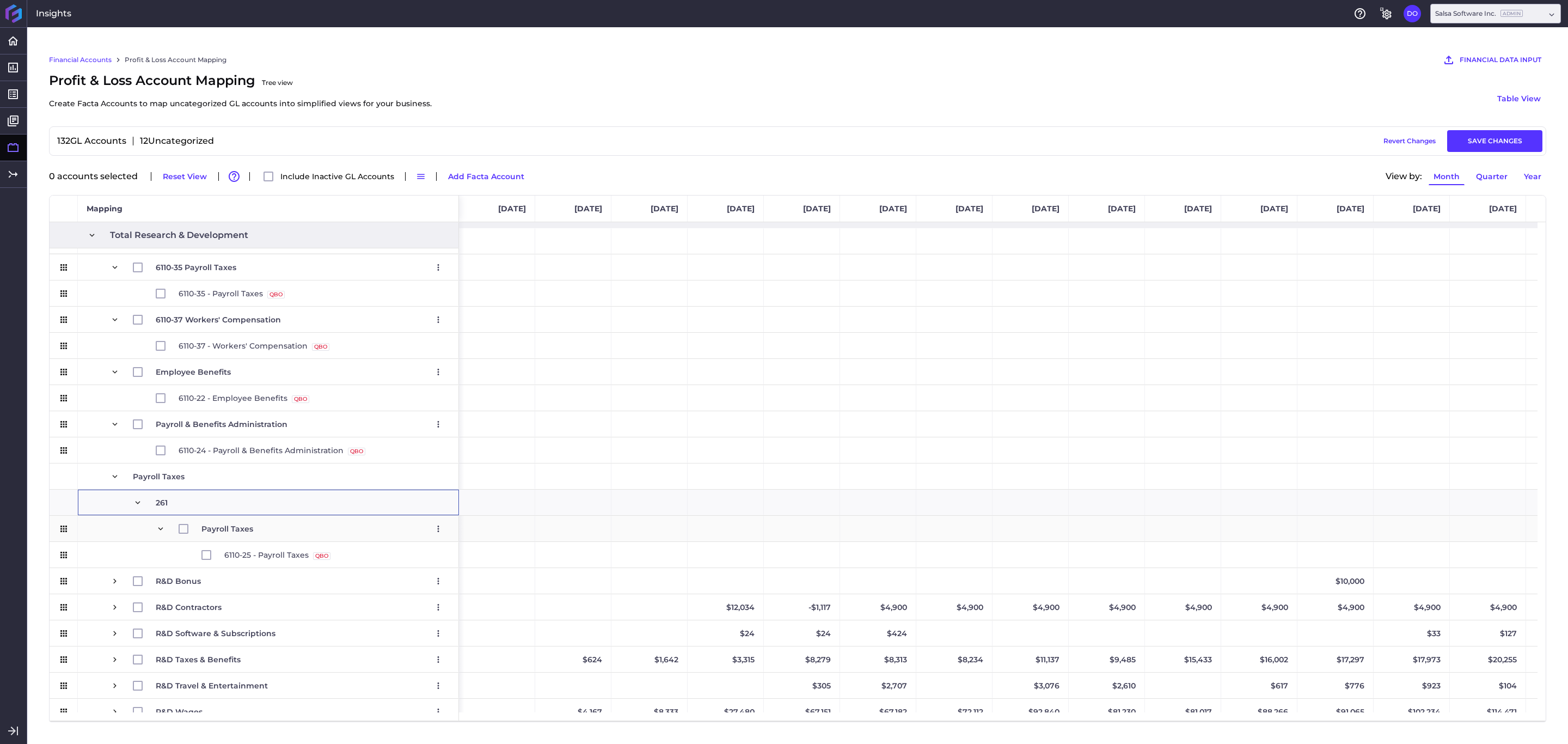
click at [159, 524] on span "Press SPACE to select this row." at bounding box center [161, 528] width 10 height 10
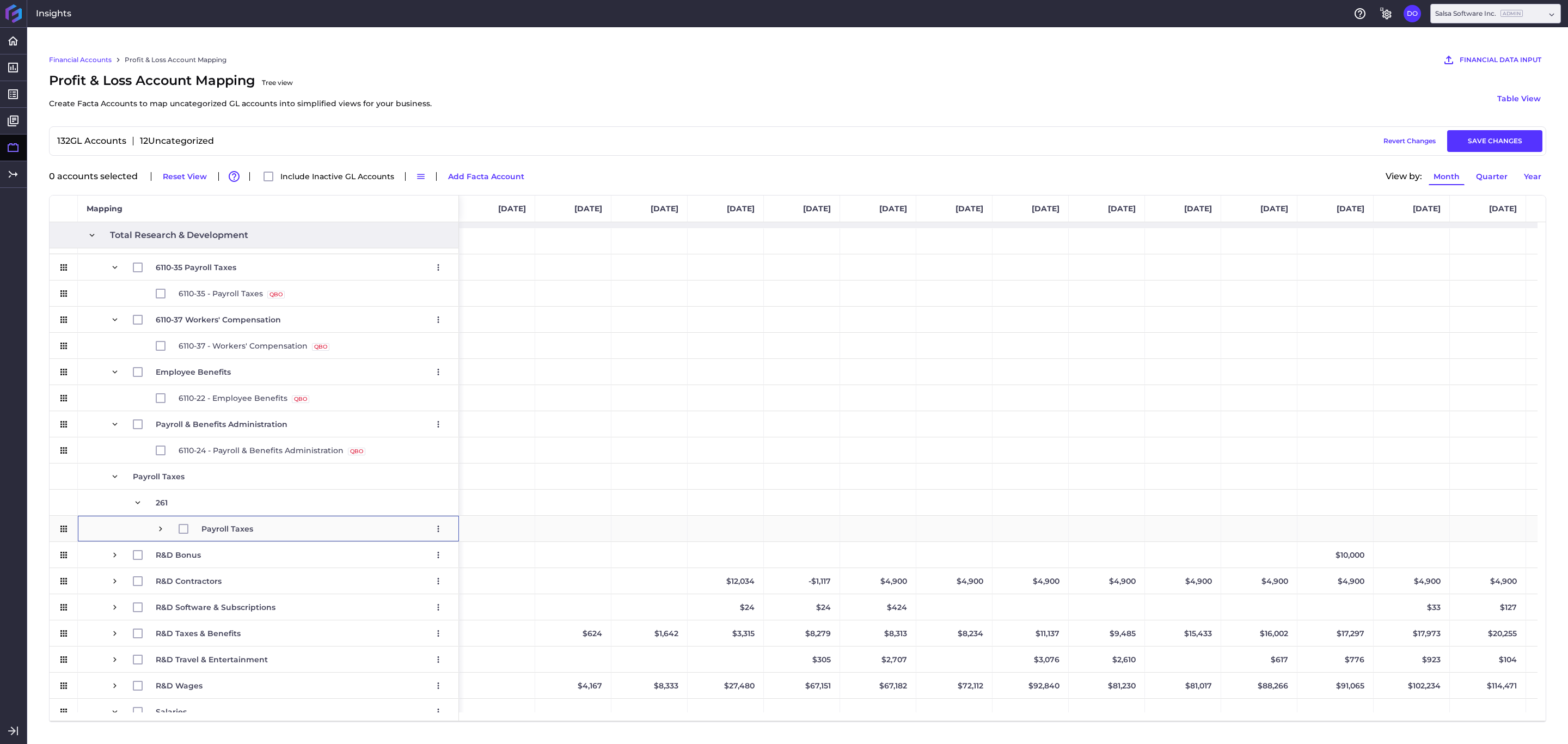
click at [159, 524] on span "Press SPACE to select this row." at bounding box center [161, 528] width 10 height 10
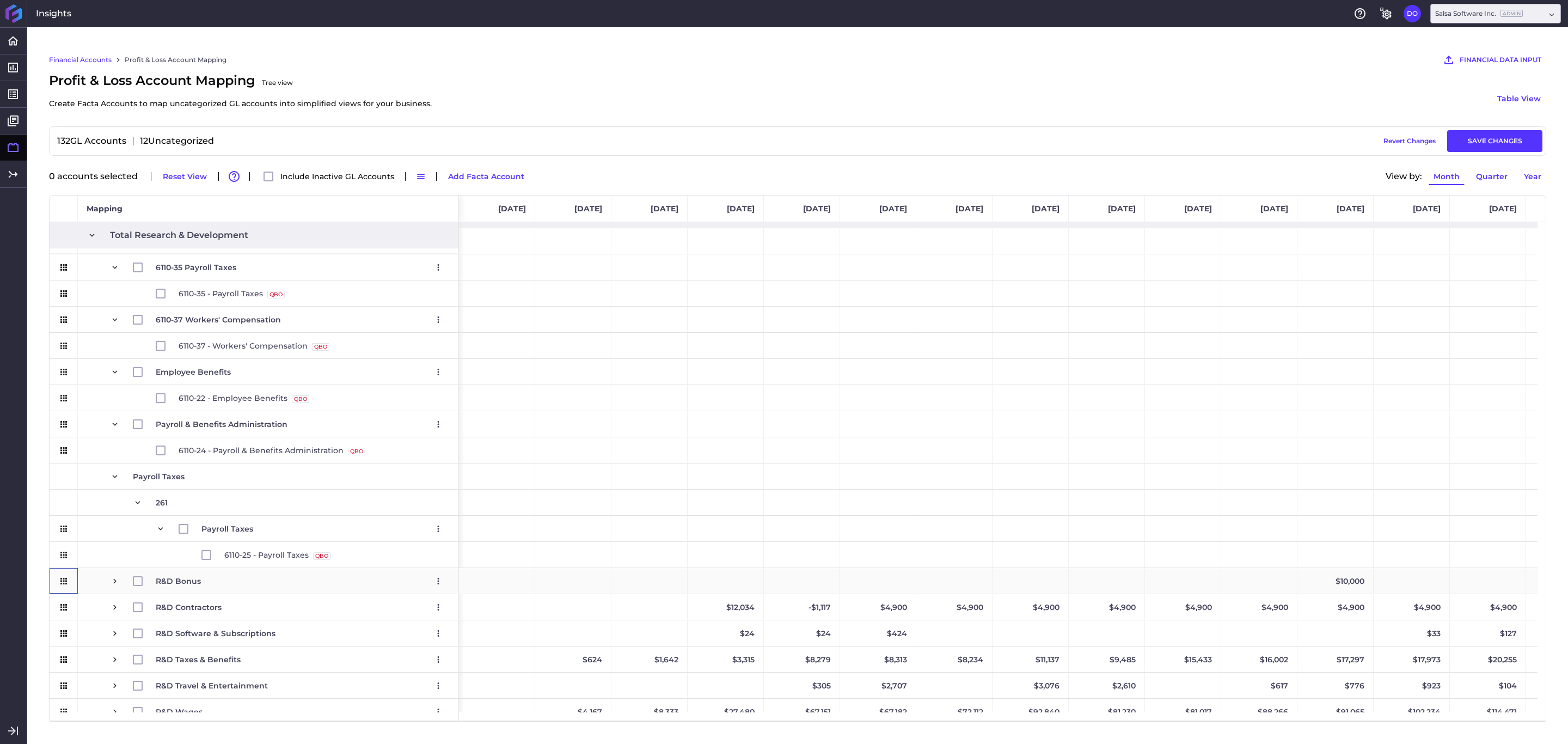
click at [65, 584] on icon "Press SPACE to select this row." at bounding box center [64, 581] width 10 height 10
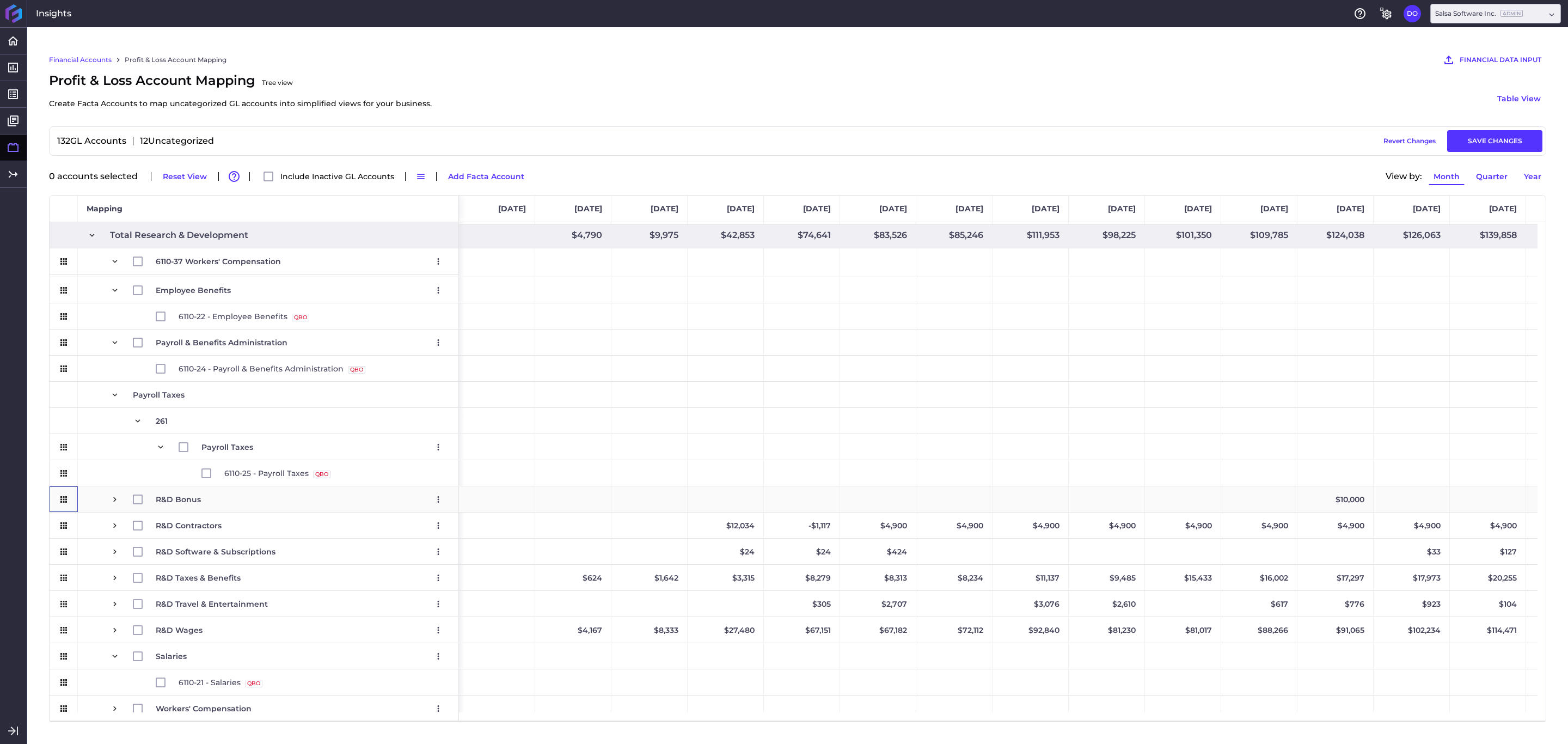
click at [113, 497] on span "Press SPACE to select this row." at bounding box center [115, 499] width 10 height 10
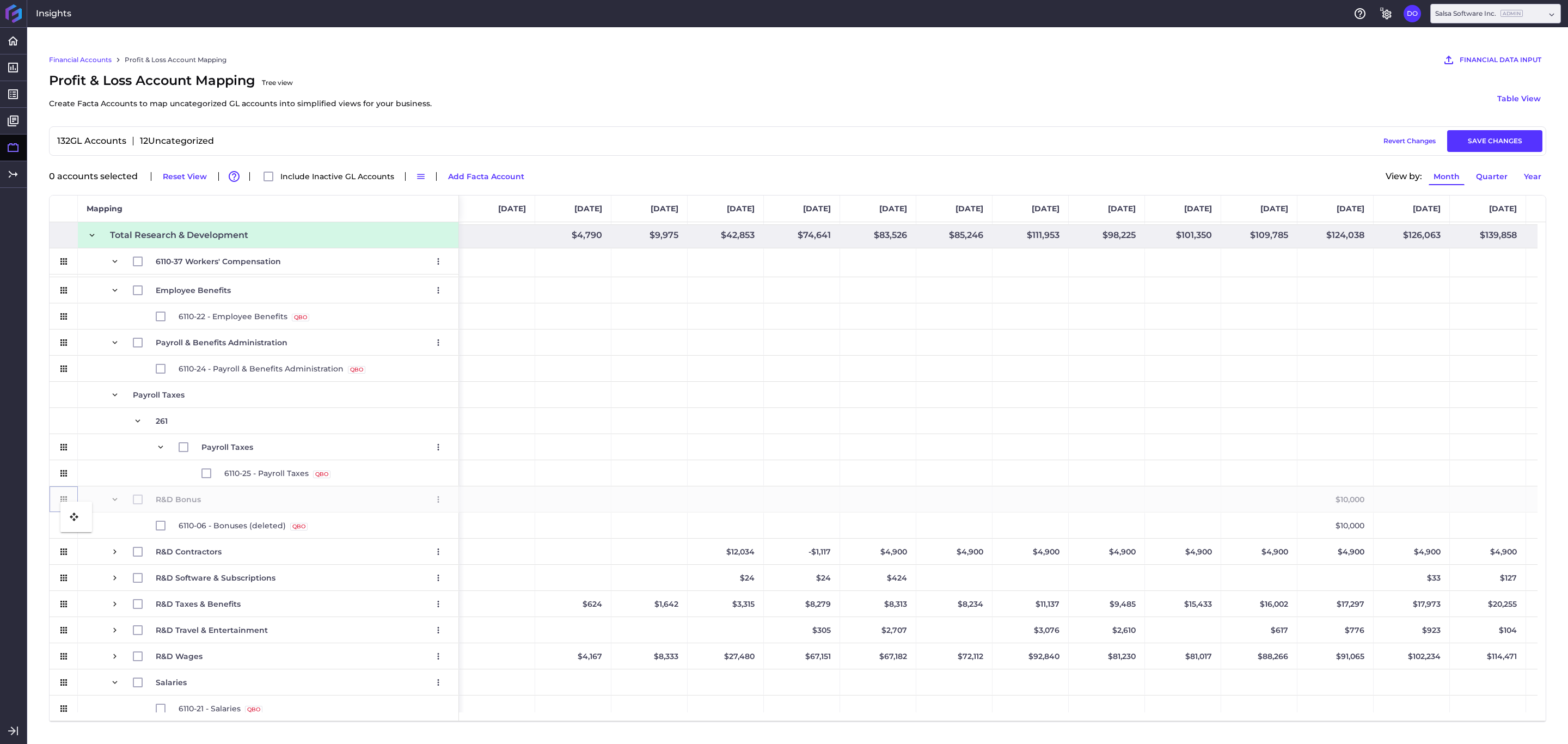
drag, startPoint x: 65, startPoint y: 496, endPoint x: 66, endPoint y: 510, distance: 14.0
click at [114, 395] on span at bounding box center [115, 395] width 10 height 10
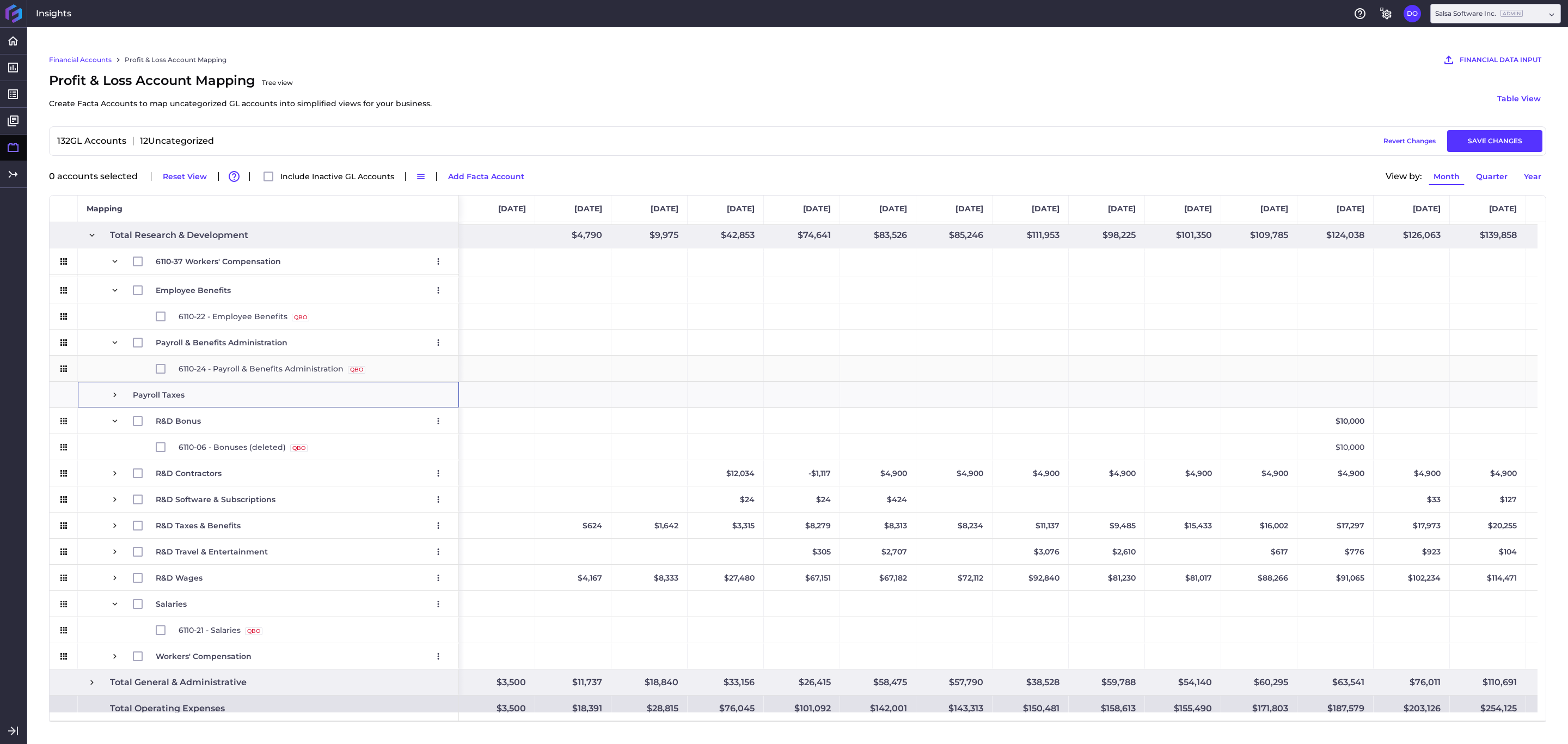
click at [68, 368] on icon "Press SPACE to select this row." at bounding box center [64, 368] width 10 height 10
click at [113, 395] on span at bounding box center [115, 395] width 10 height 10
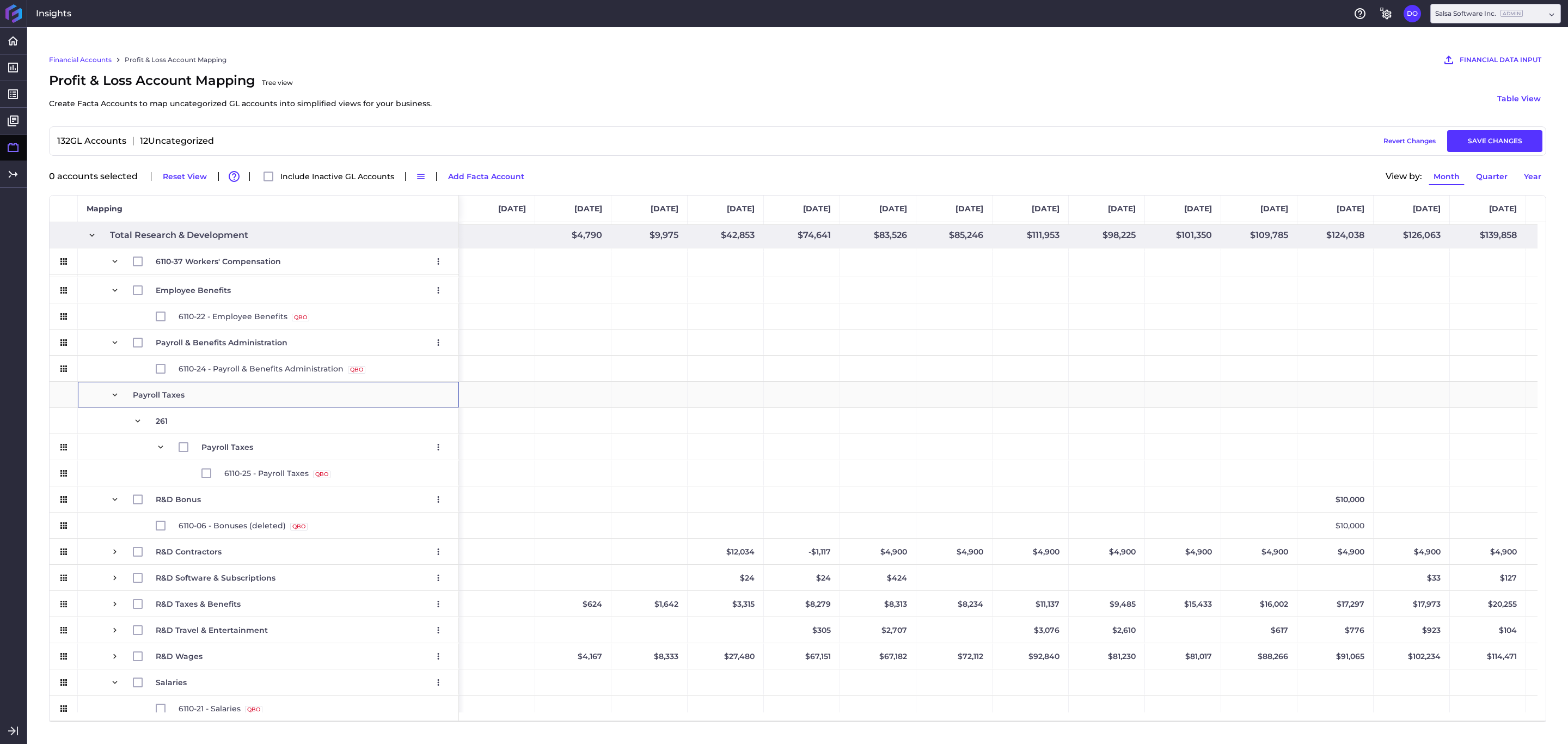
click at [113, 395] on span at bounding box center [115, 395] width 10 height 10
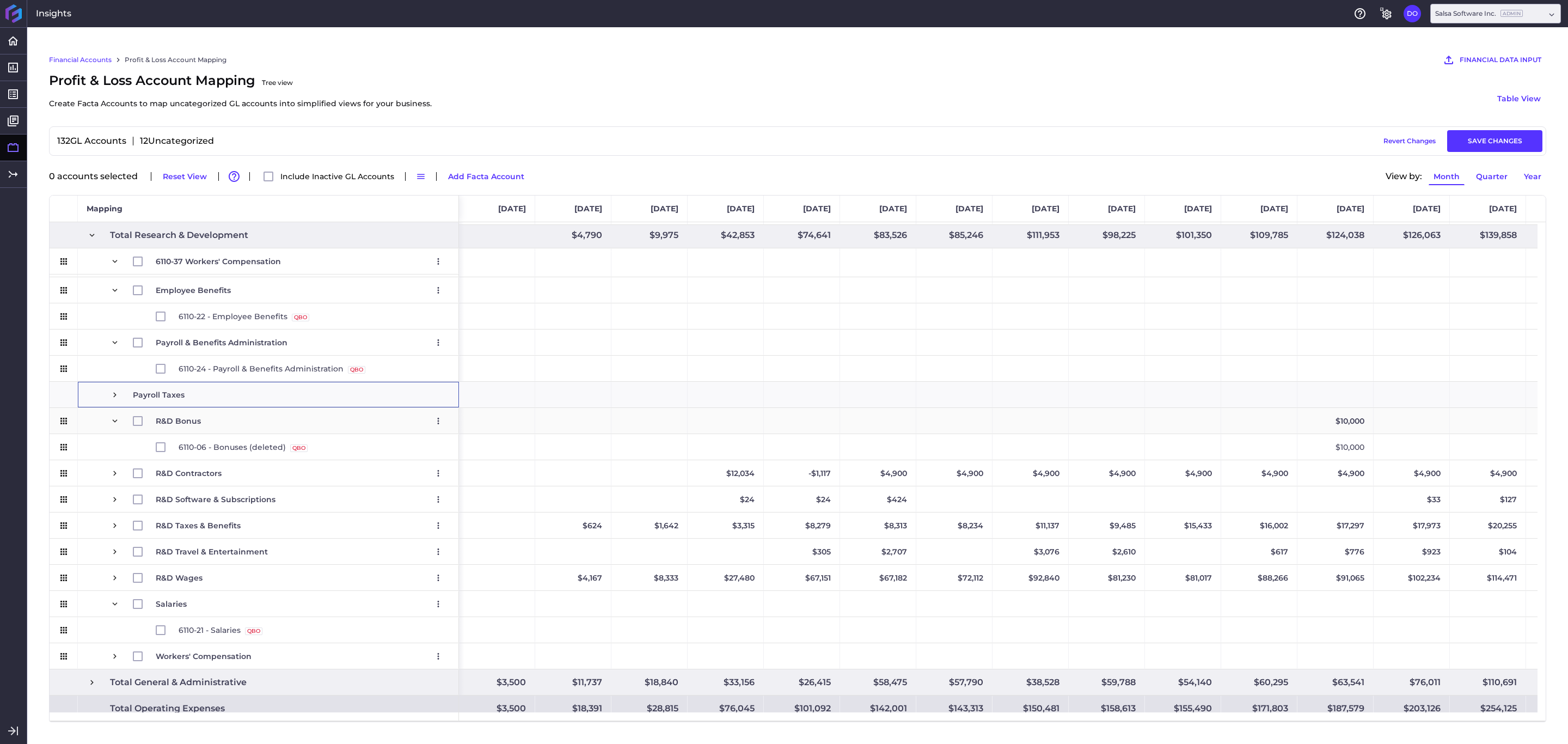
click at [116, 420] on span "Press SPACE to select this row." at bounding box center [115, 421] width 10 height 10
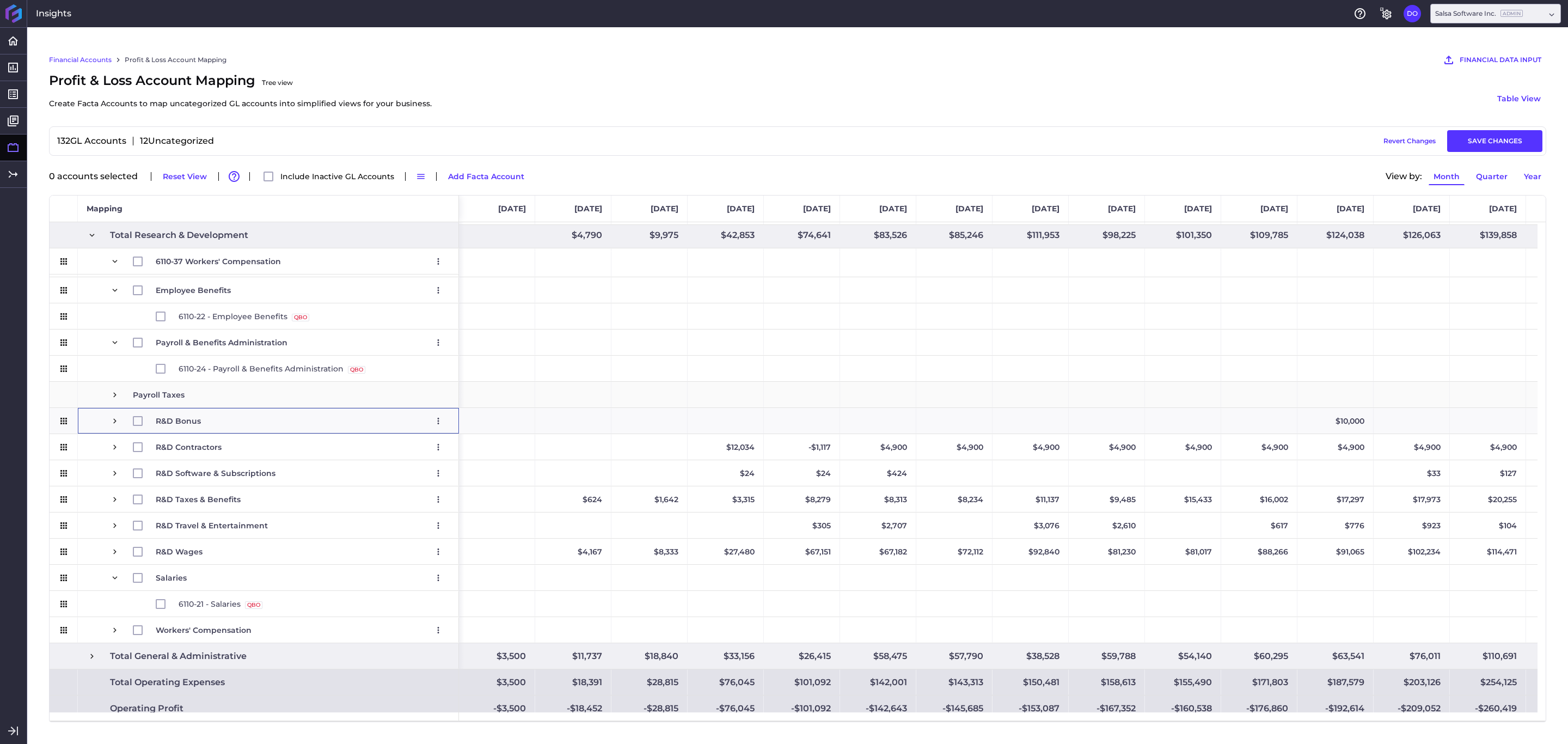
click at [165, 395] on span "Payroll Taxes" at bounding box center [158, 395] width 52 height 25
click at [111, 337] on span "Press SPACE to select this row." at bounding box center [115, 342] width 10 height 25
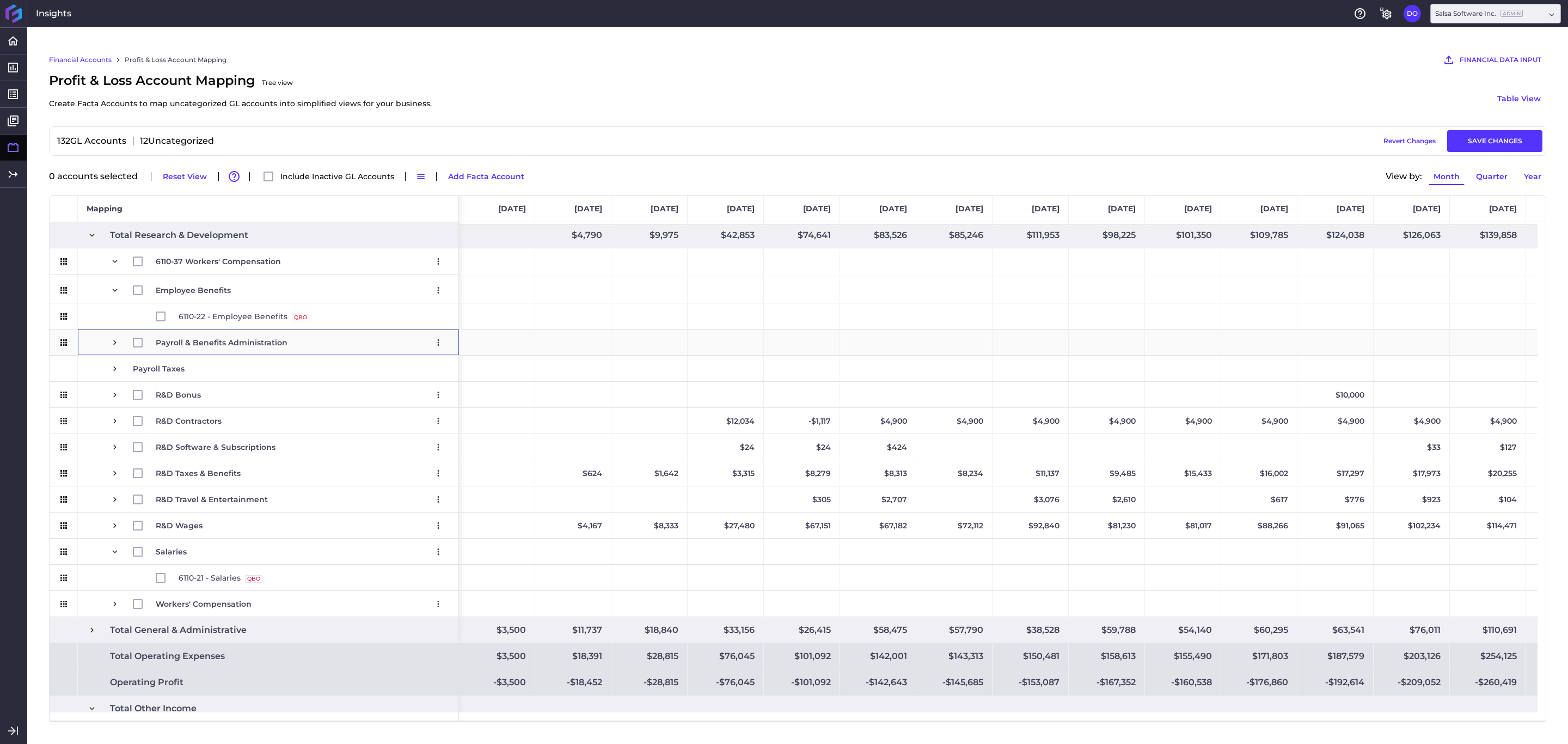
click at [119, 343] on span "Press SPACE to select this row." at bounding box center [115, 343] width 10 height 10
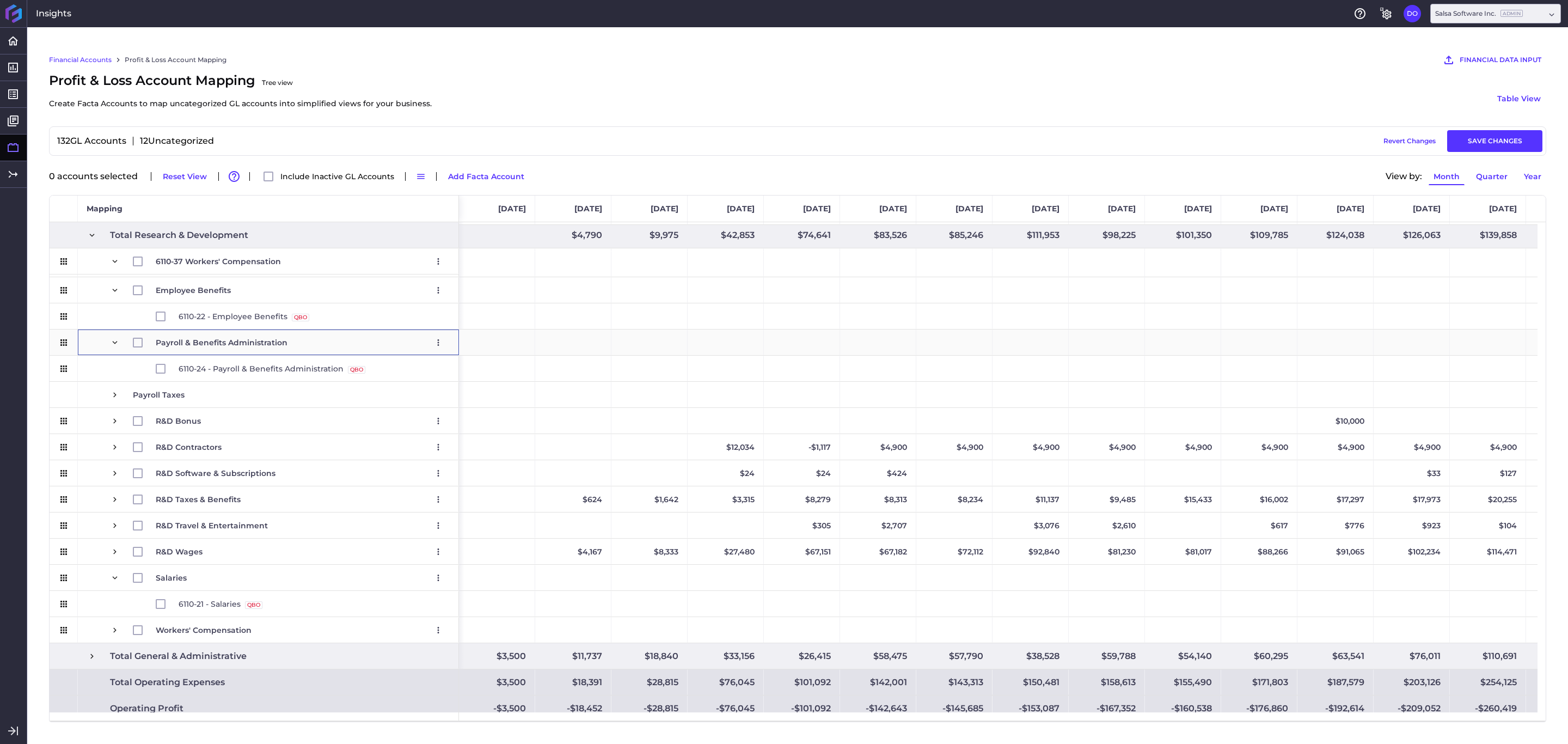
click at [119, 343] on span "Press SPACE to select this row." at bounding box center [115, 343] width 10 height 10
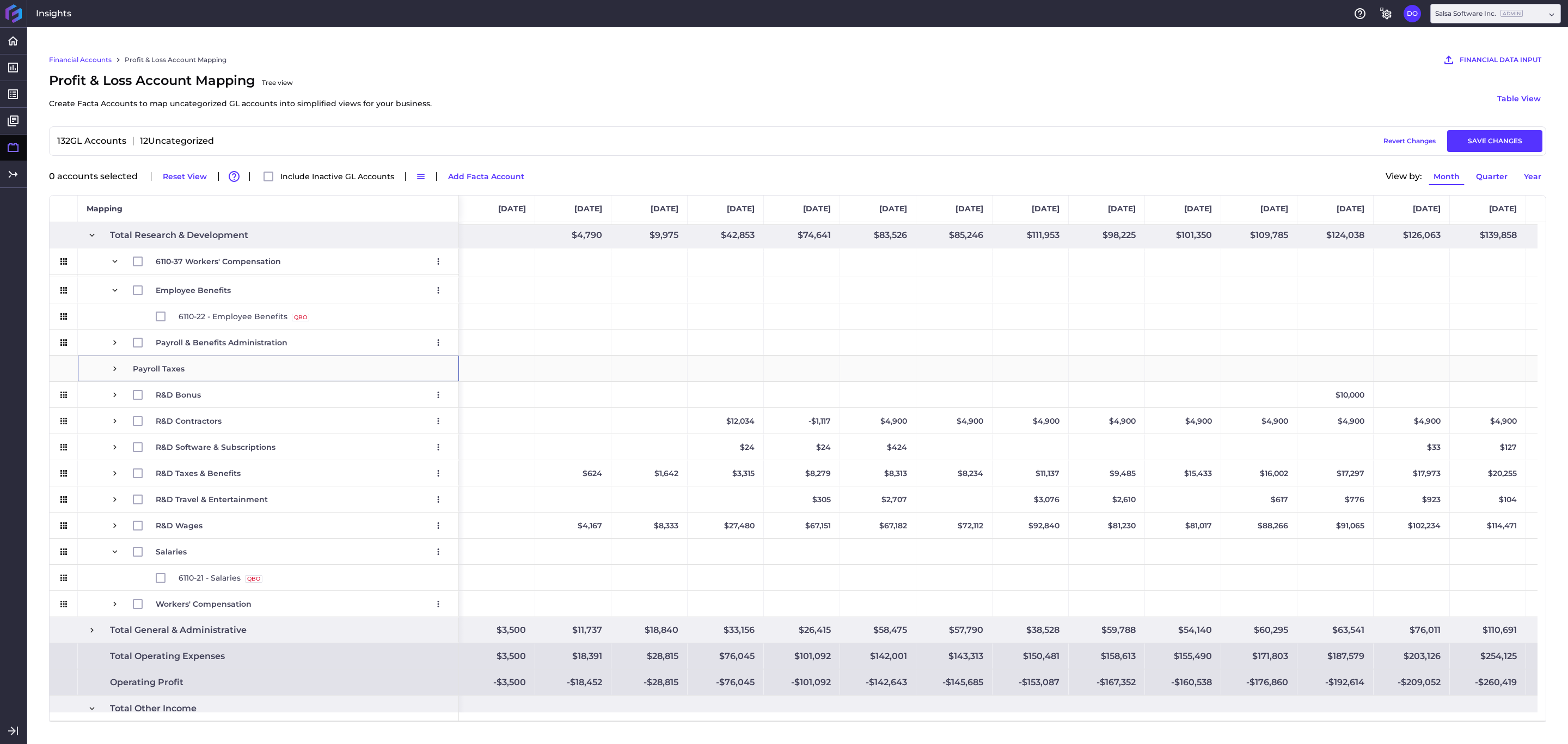
click at [113, 368] on span at bounding box center [115, 368] width 10 height 10
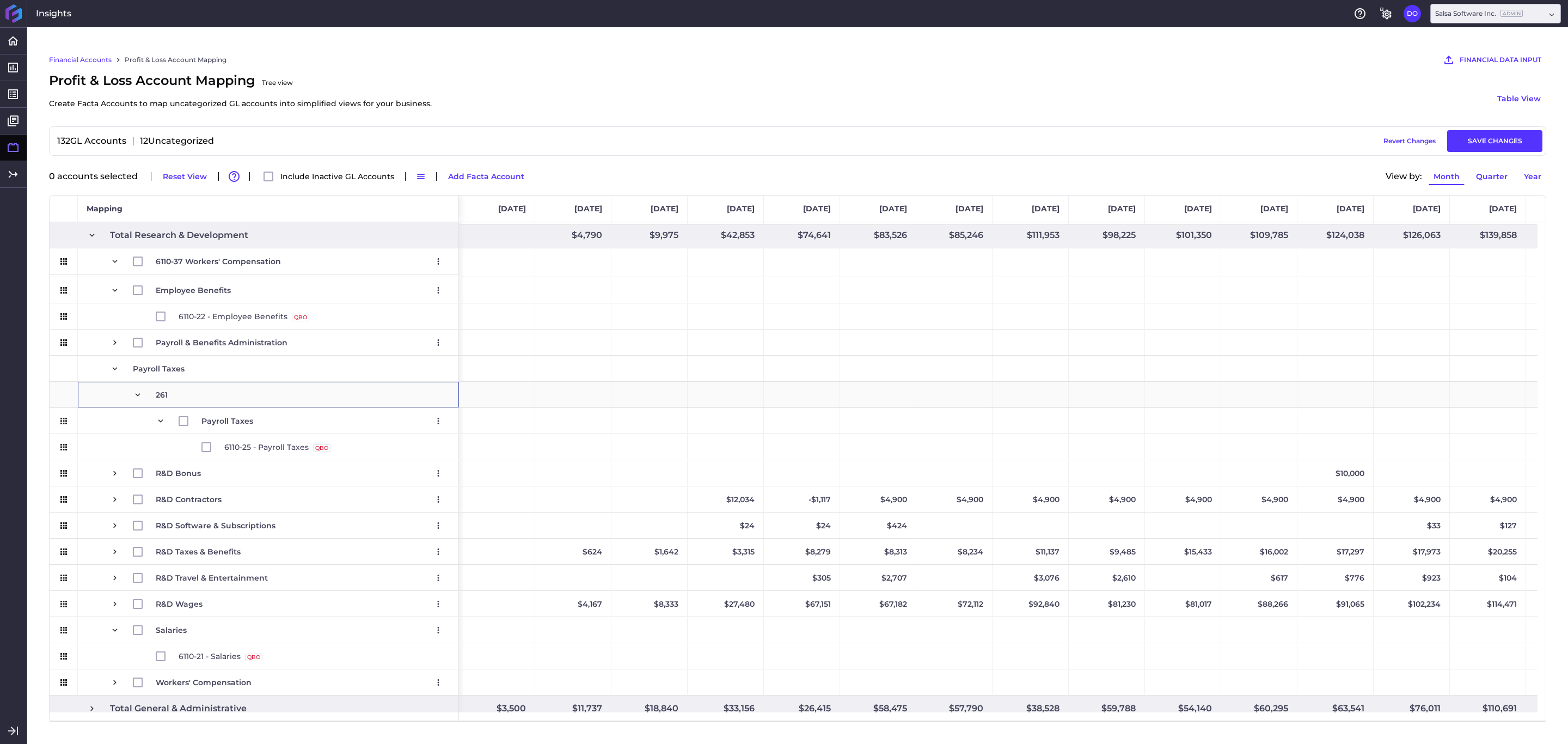
click at [141, 395] on span at bounding box center [138, 395] width 10 height 10
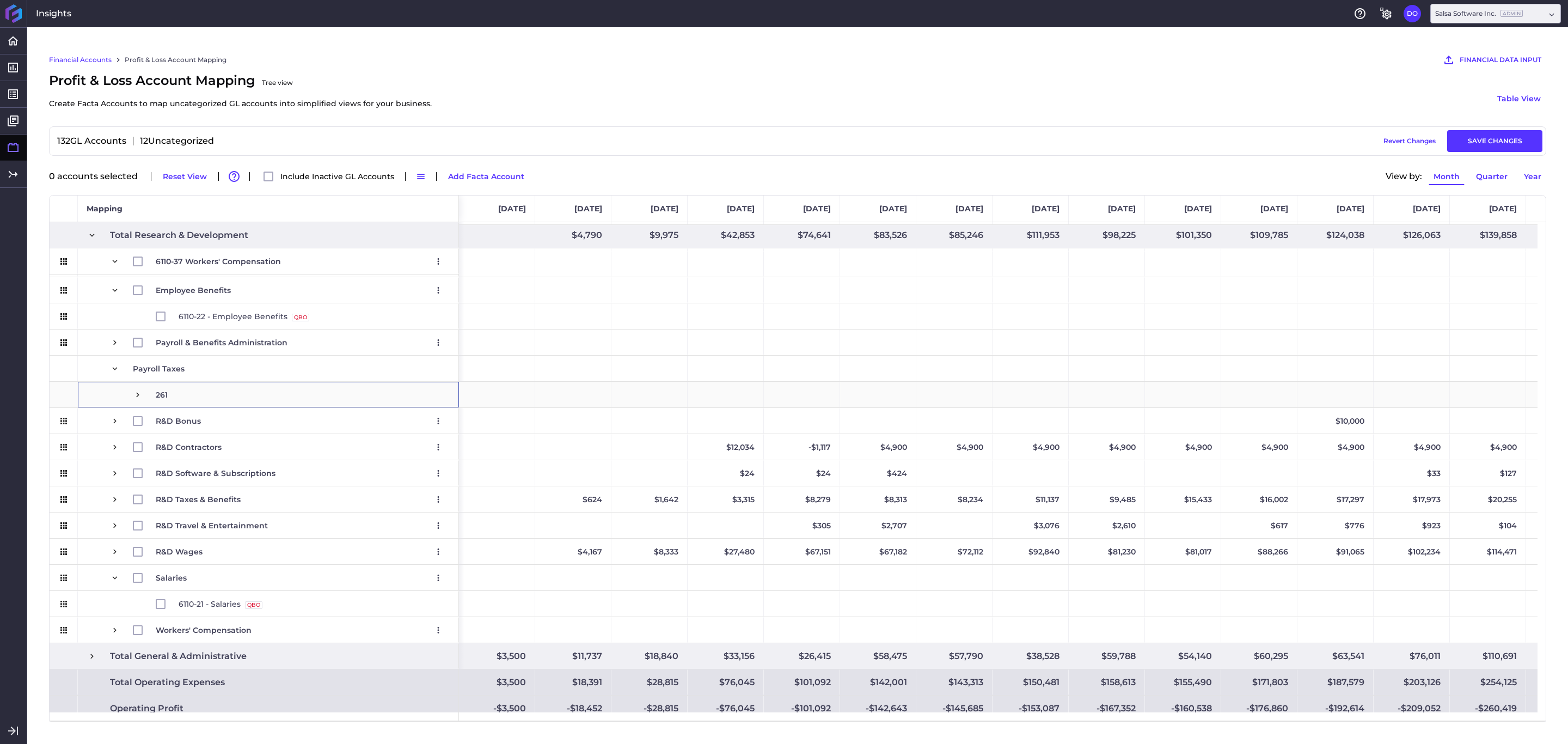
click at [141, 395] on span at bounding box center [138, 395] width 10 height 10
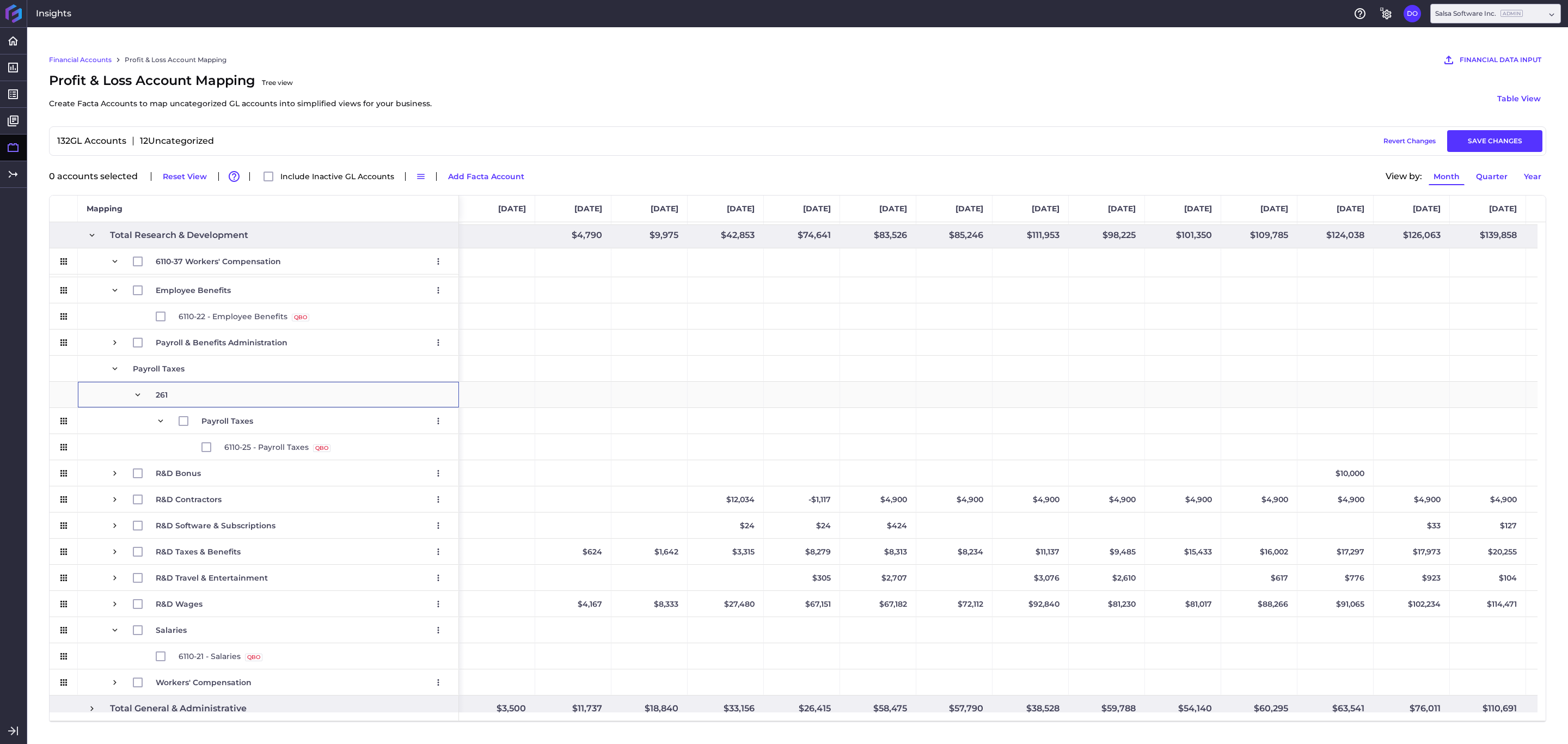
drag, startPoint x: 141, startPoint y: 395, endPoint x: 173, endPoint y: 392, distance: 32.1
click at [173, 392] on span "261" at bounding box center [268, 395] width 363 height 25
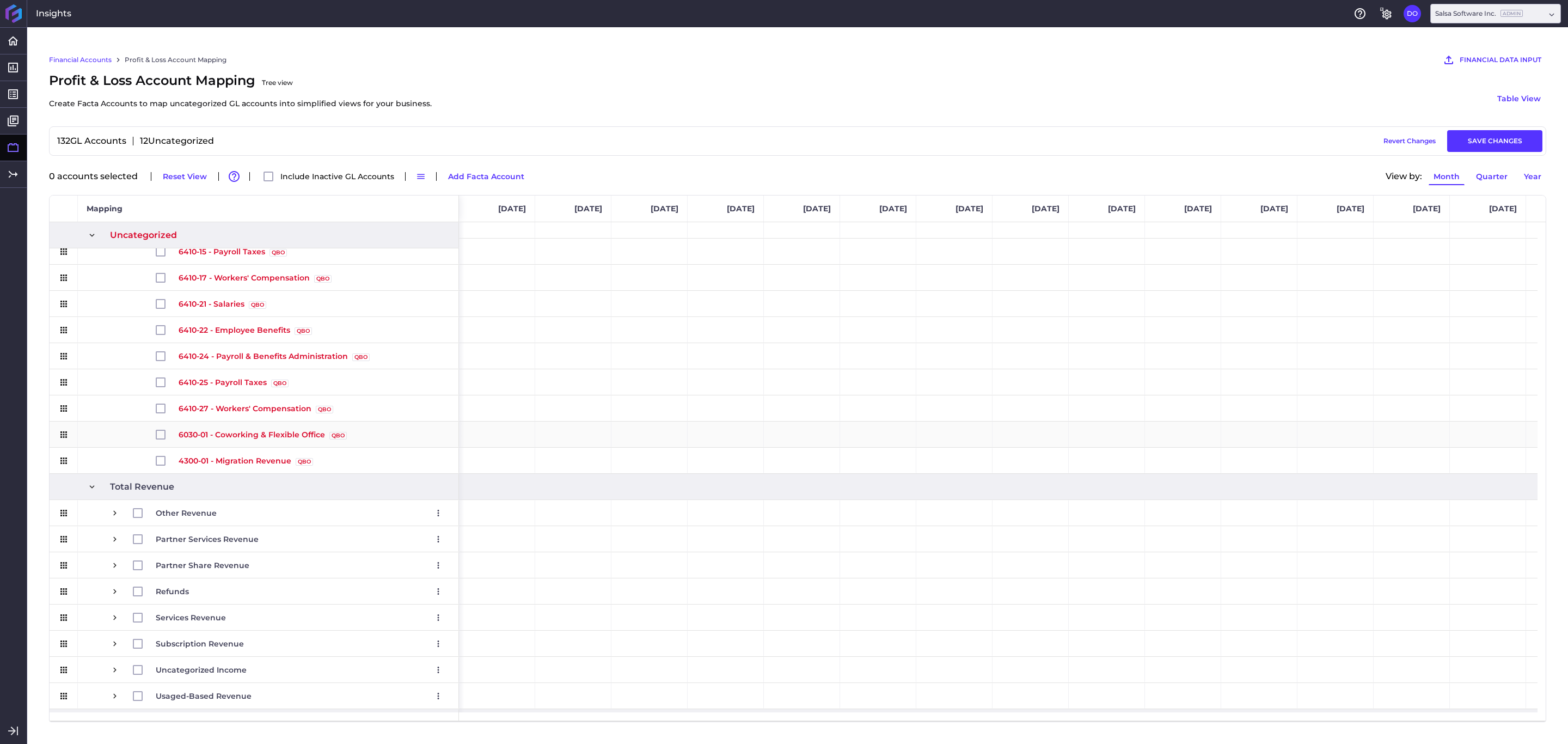
scroll to position [2, 0]
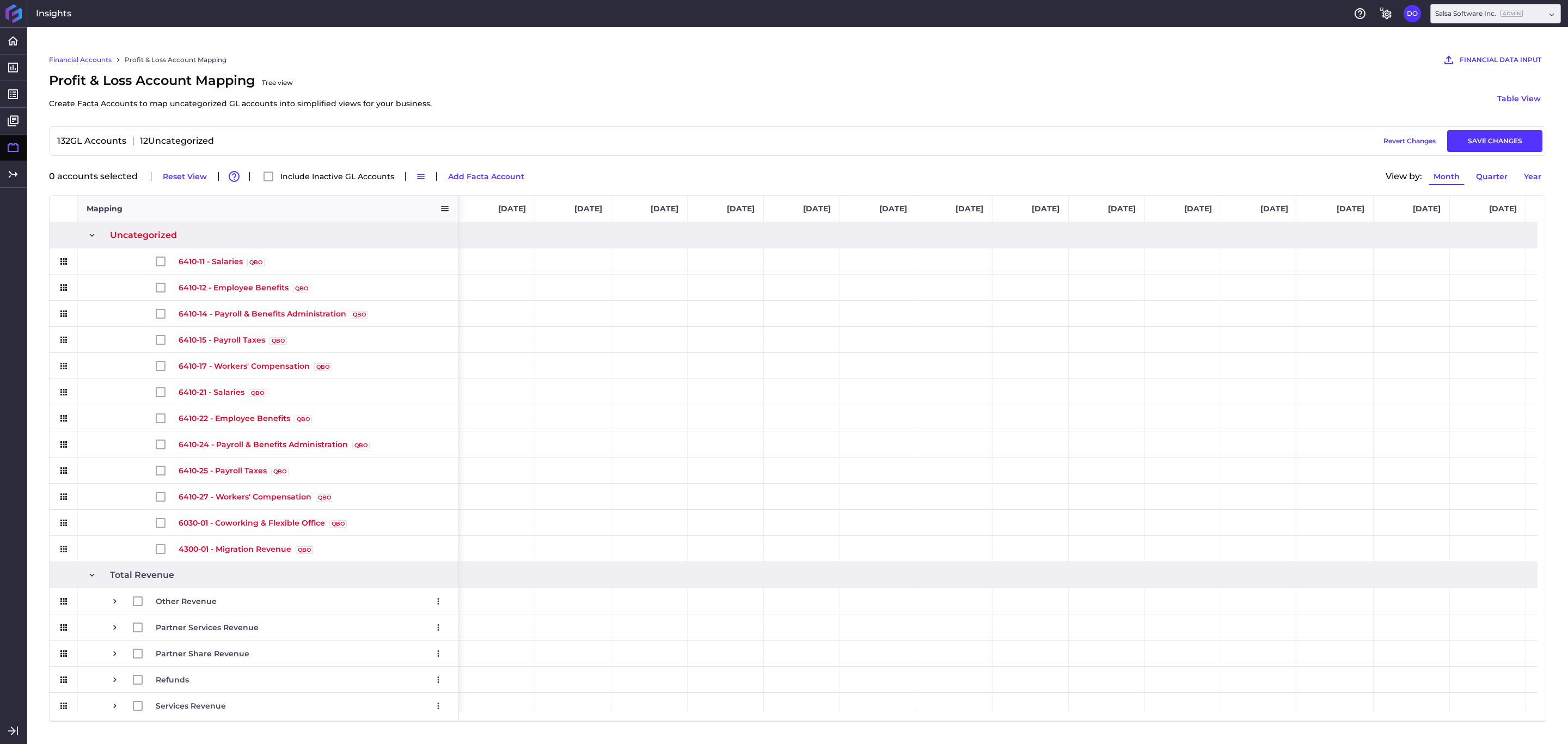
click at [102, 212] on span "Mapping" at bounding box center [104, 209] width 36 height 10
click at [1410, 146] on button "Revert Changes" at bounding box center [1410, 141] width 62 height 22
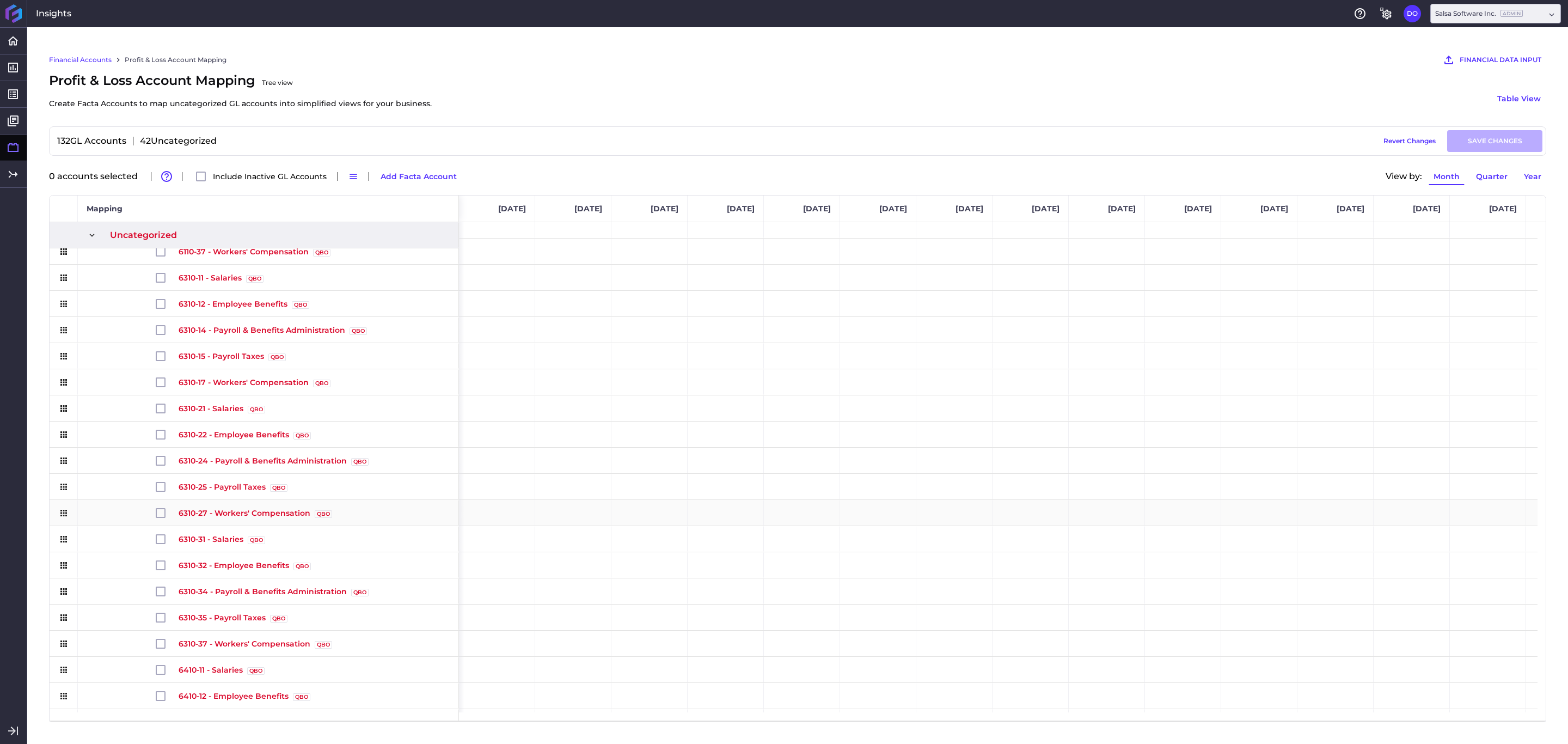
scroll to position [650, 0]
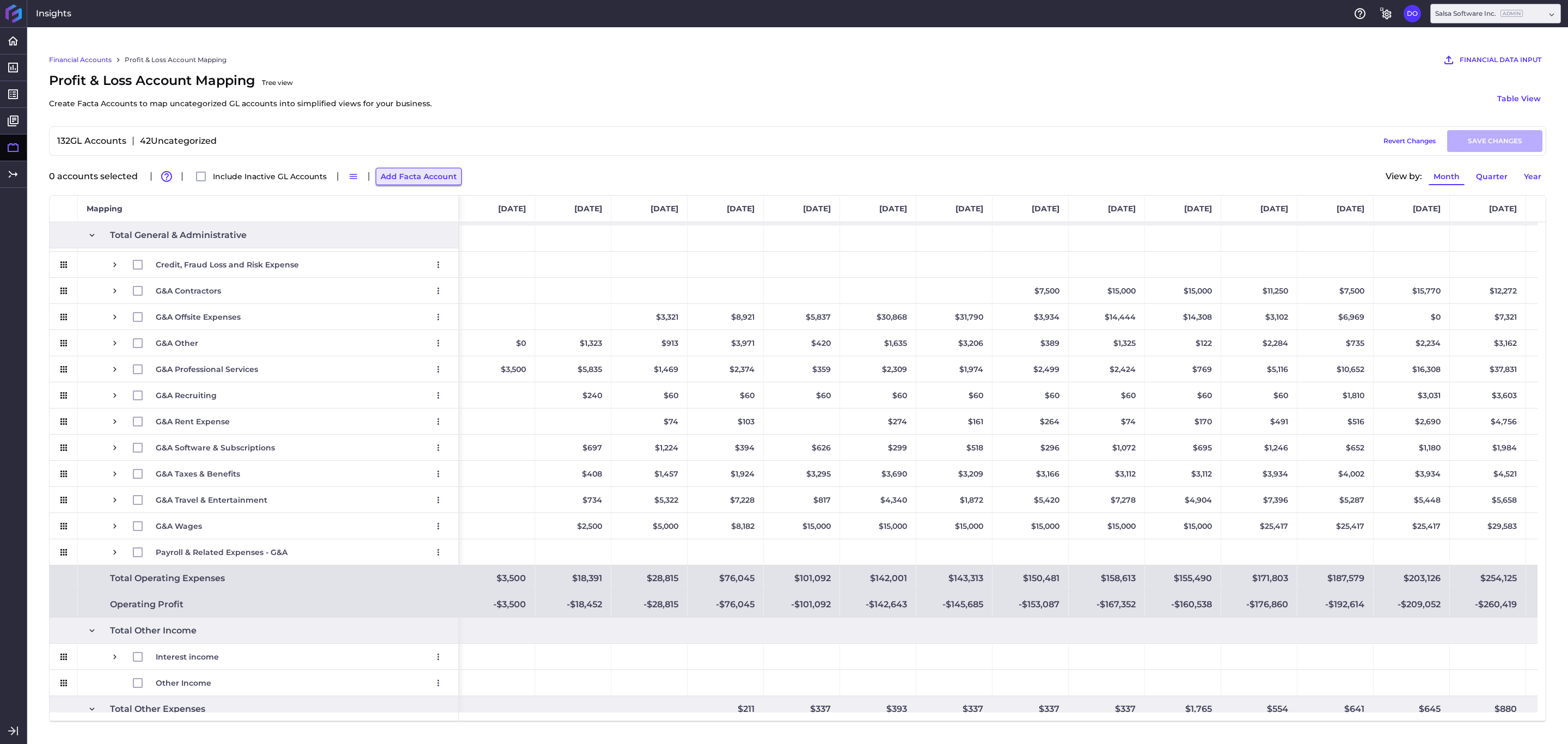
click at [407, 177] on button "Add Facta Account" at bounding box center [418, 176] width 86 height 18
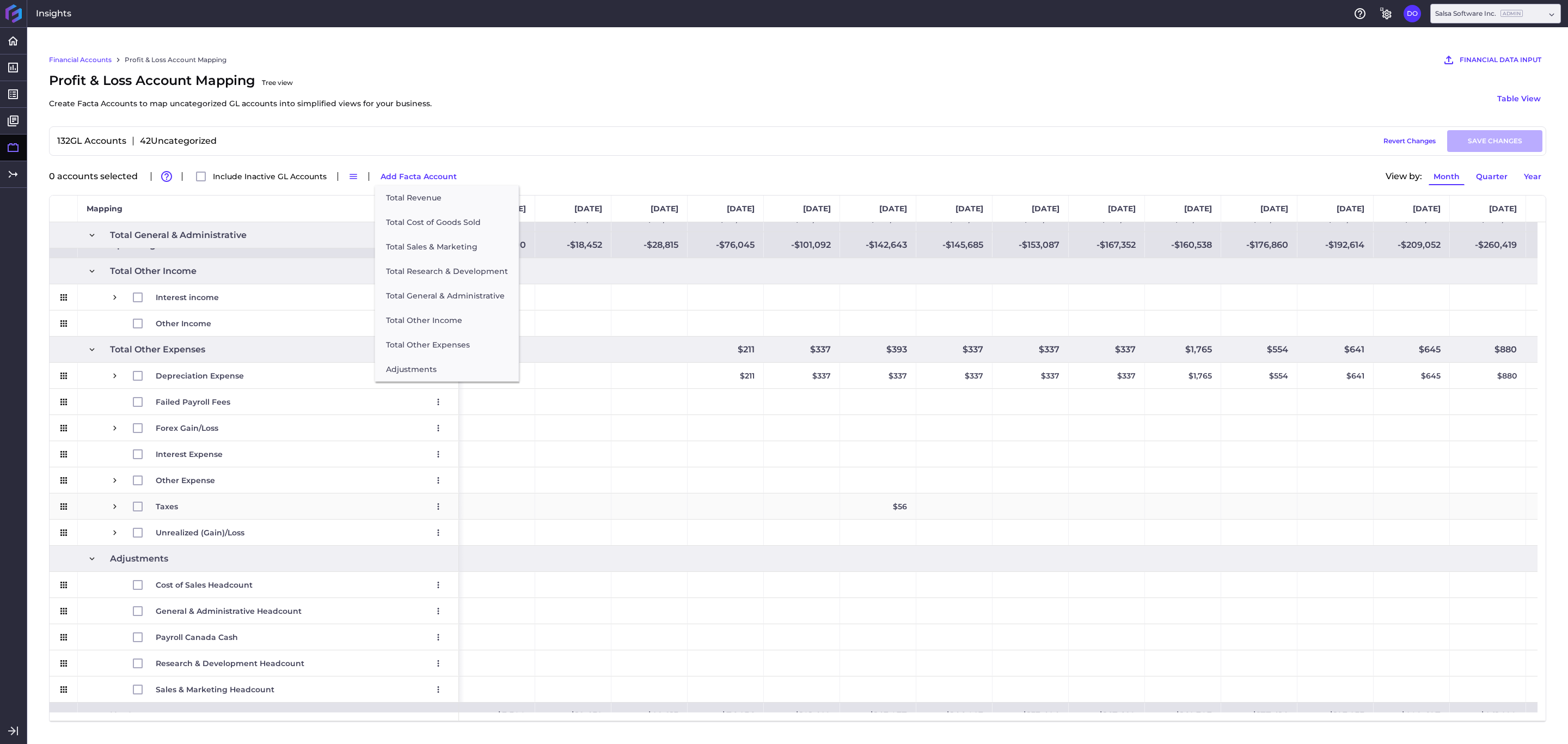
scroll to position [2255, 0]
